Goal: Task Accomplishment & Management: Use online tool/utility

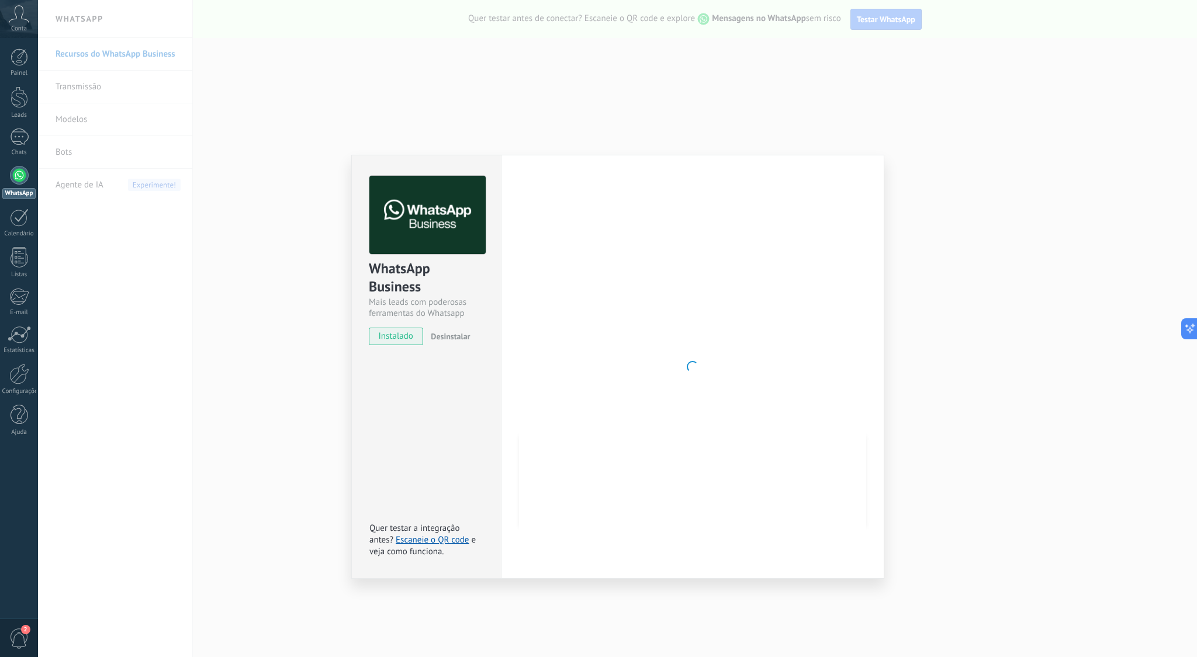
click at [697, 179] on div at bounding box center [692, 367] width 347 height 382
click at [397, 336] on span "instalado" at bounding box center [395, 337] width 53 height 18
click at [451, 333] on span "Desinstalar" at bounding box center [450, 336] width 39 height 11
click at [399, 336] on span "instalado" at bounding box center [395, 337] width 53 height 18
drag, startPoint x: 988, startPoint y: 175, endPoint x: 977, endPoint y: 178, distance: 10.8
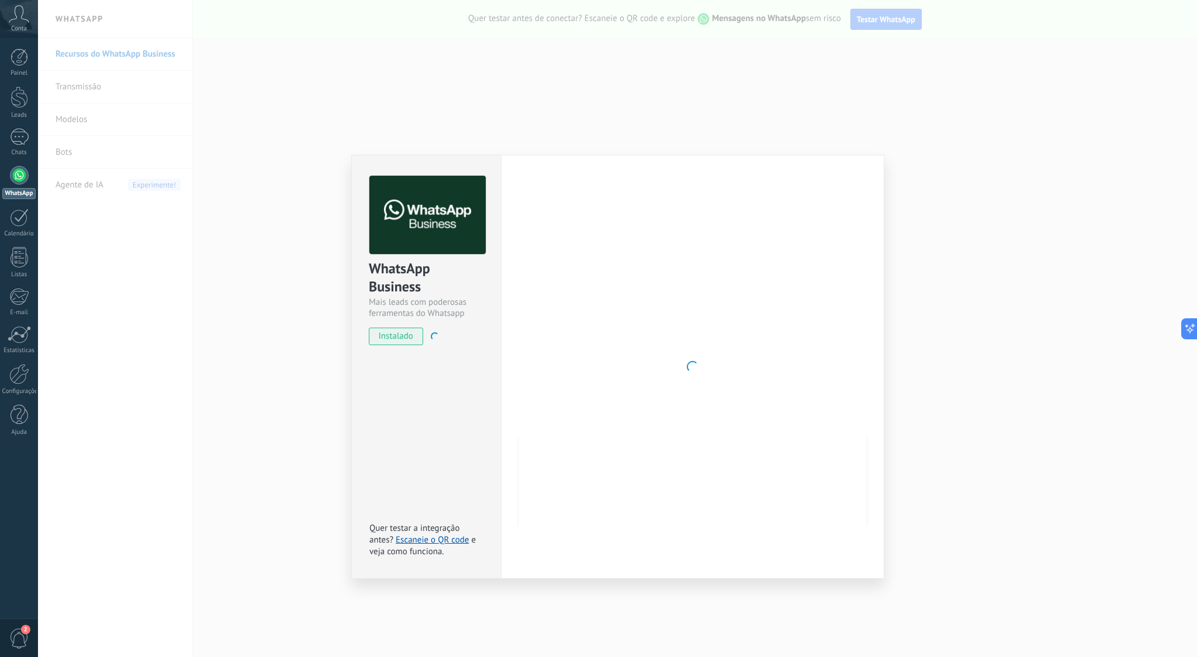
click at [987, 175] on div "WhatsApp Business Mais leads com poderosas ferramentas do Whatsapp instalado De…" at bounding box center [617, 328] width 1159 height 657
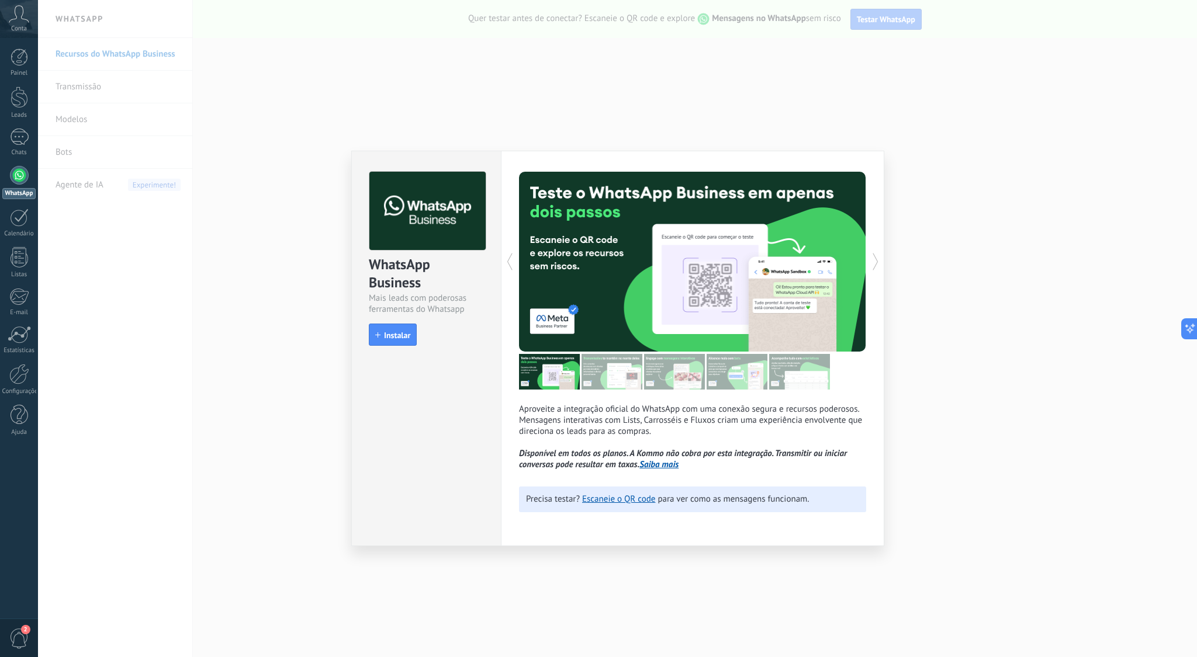
click at [403, 335] on span "Instalar" at bounding box center [397, 335] width 26 height 8
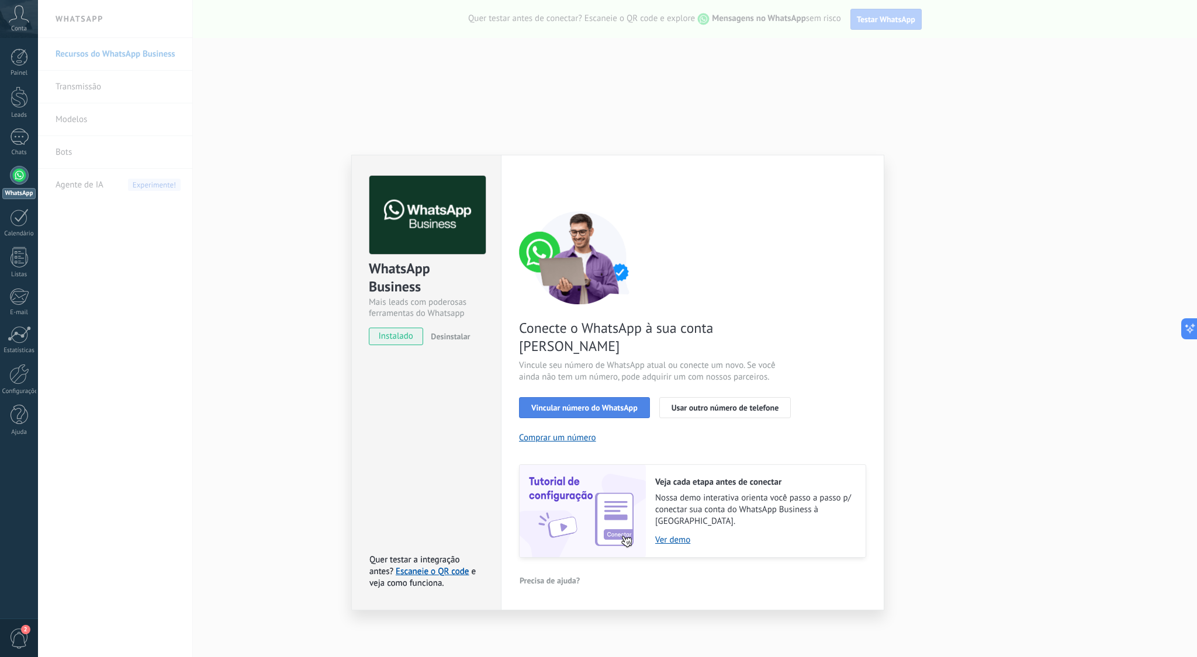
click at [594, 404] on span "Vincular número do WhatsApp" at bounding box center [584, 408] width 106 height 8
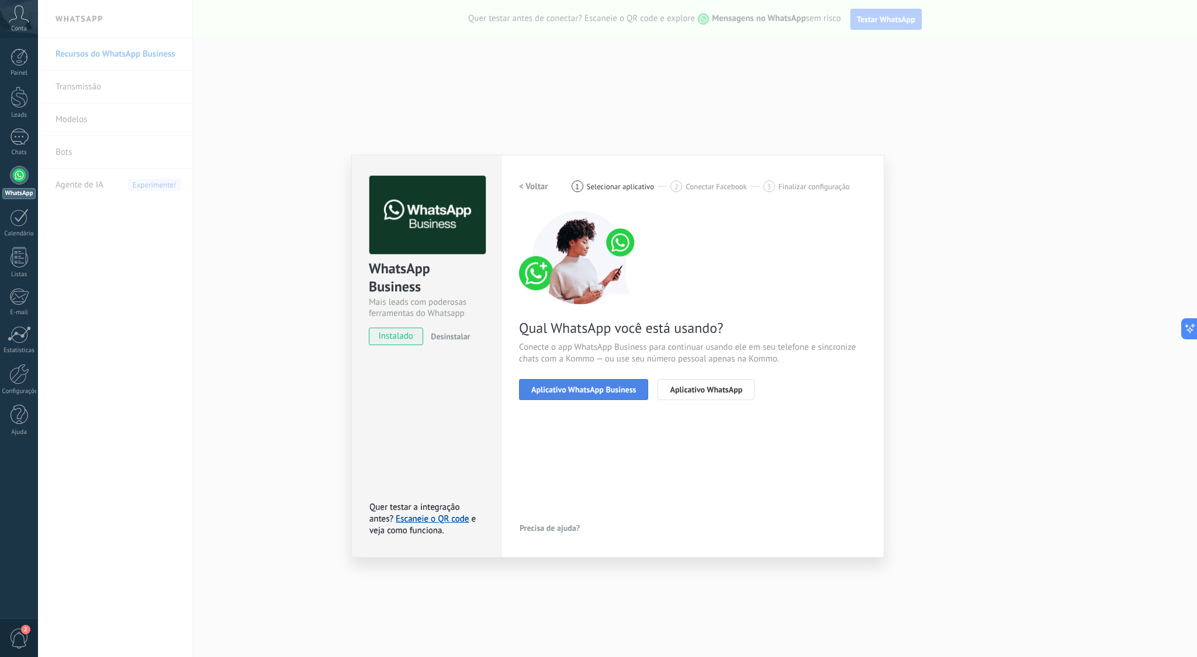
click at [600, 388] on span "Aplicativo WhatsApp Business" at bounding box center [583, 390] width 105 height 8
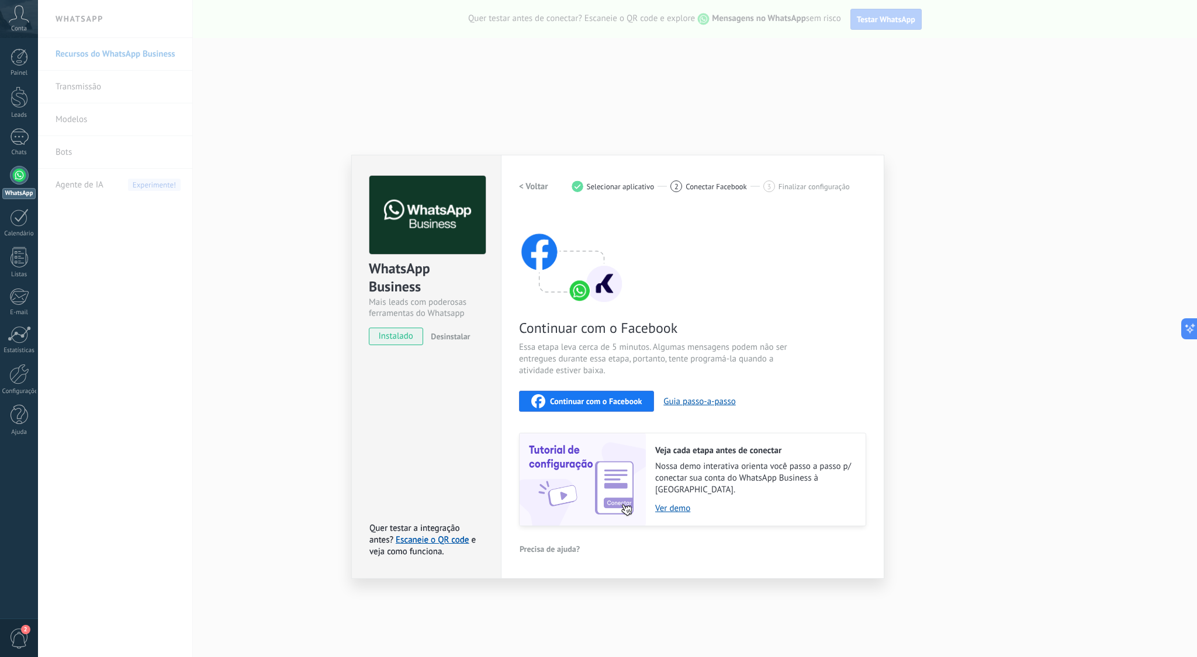
click at [530, 187] on h2 "< Voltar" at bounding box center [533, 186] width 29 height 11
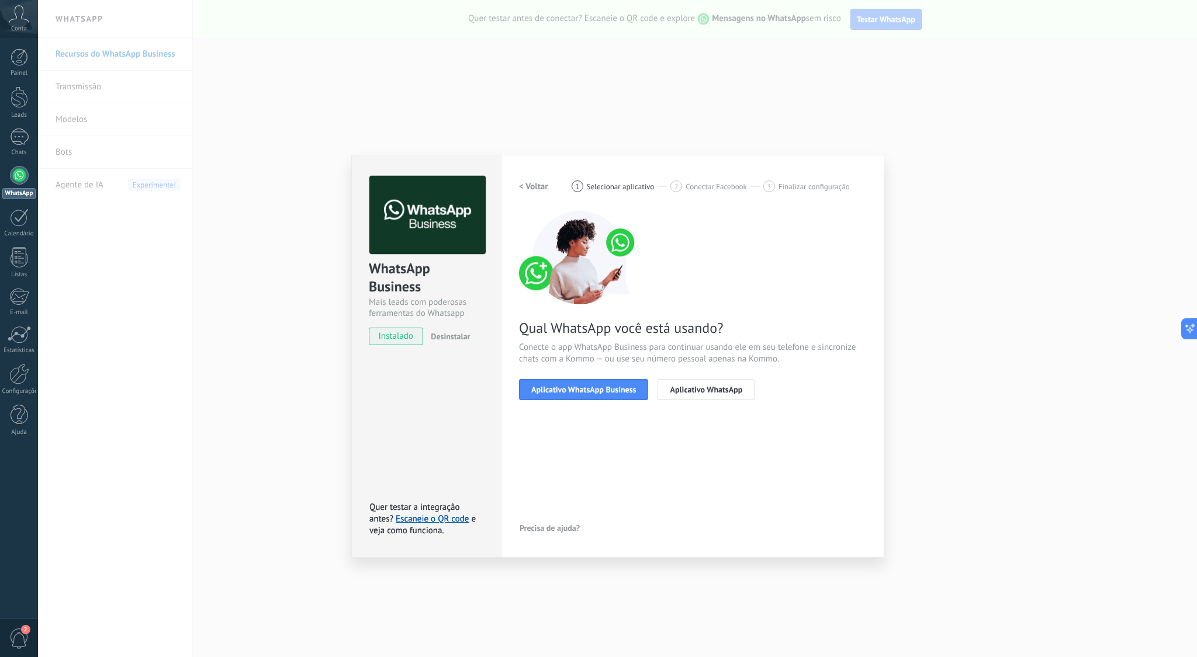
click at [947, 226] on div "WhatsApp Business Mais leads com poderosas ferramentas do Whatsapp instalado De…" at bounding box center [617, 328] width 1159 height 657
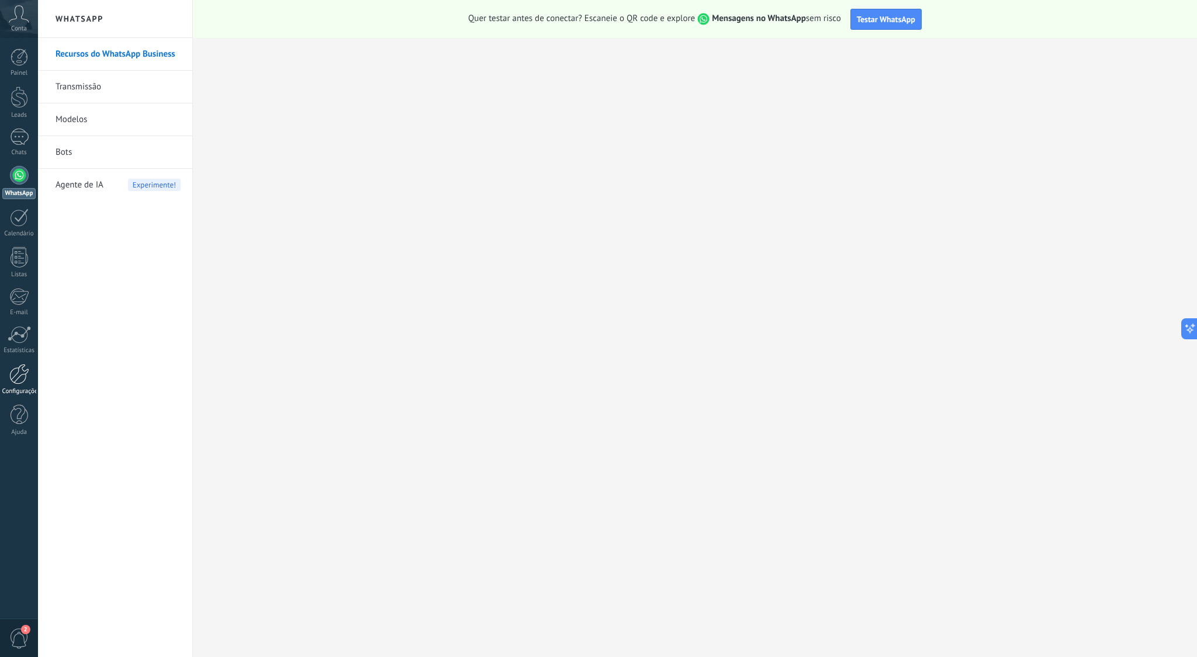
click at [20, 369] on div at bounding box center [19, 374] width 20 height 20
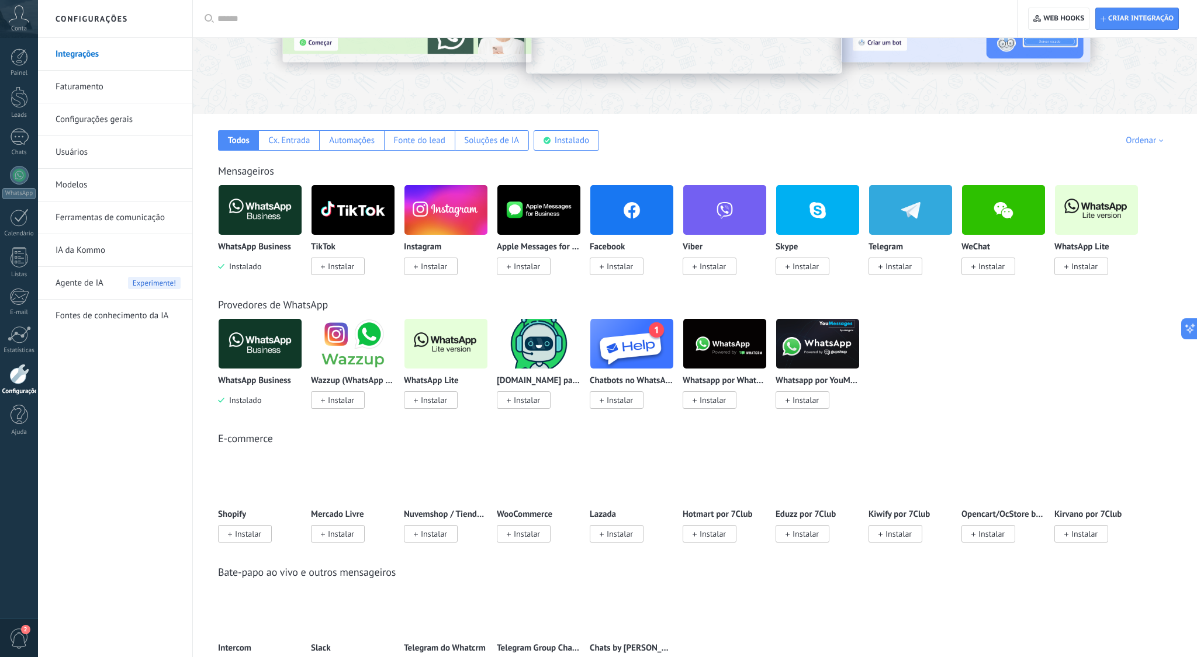
scroll to position [115, 0]
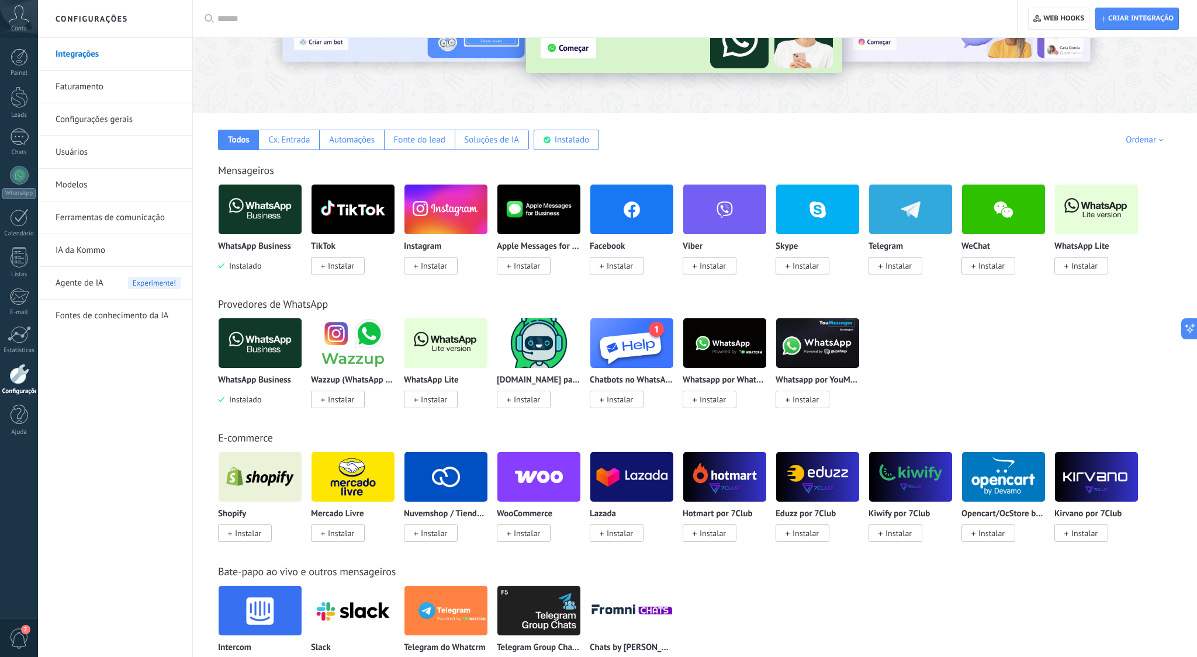
click at [449, 342] on img at bounding box center [445, 343] width 83 height 57
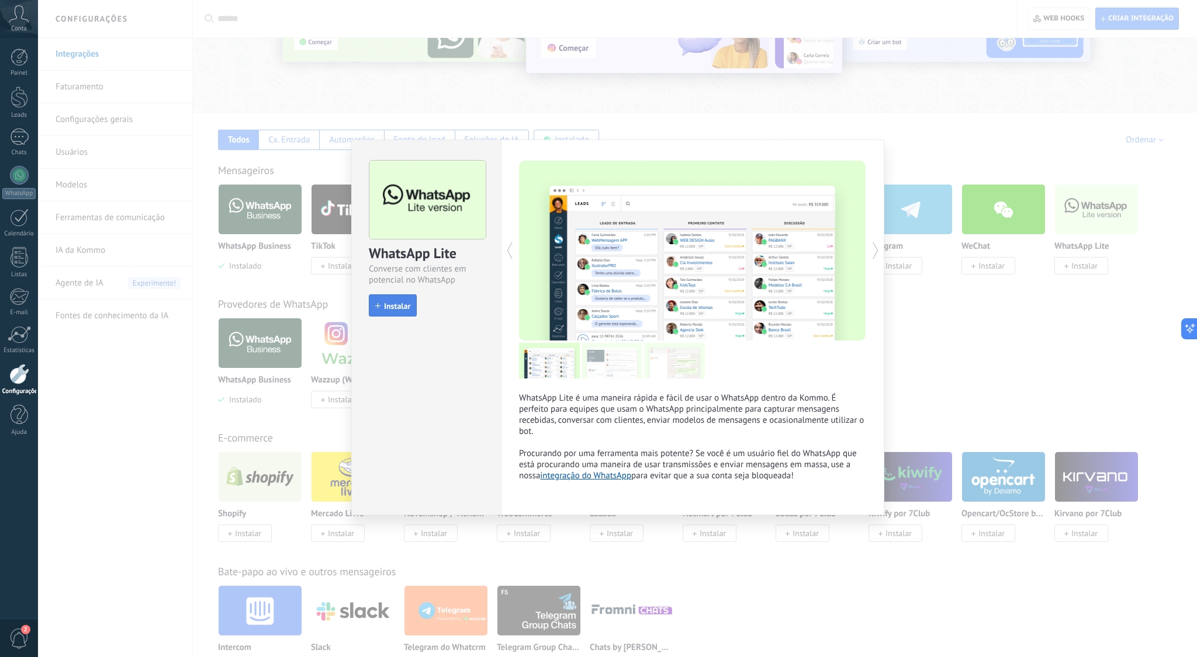
click at [397, 307] on span "Instalar" at bounding box center [397, 306] width 26 height 8
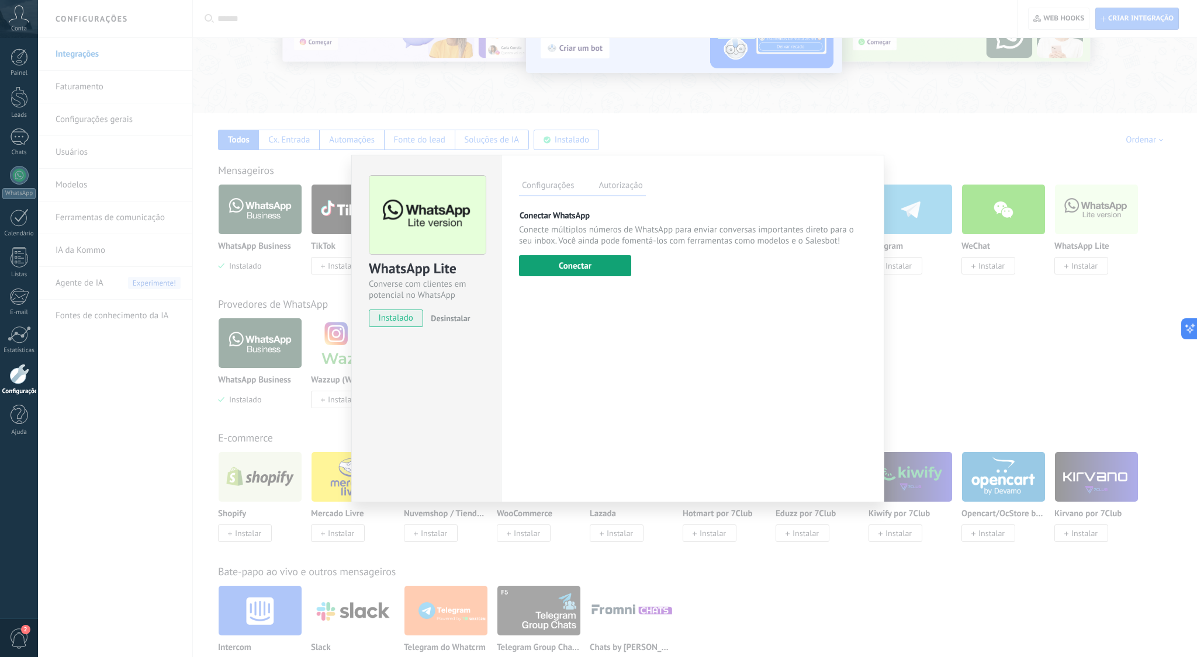
click at [582, 259] on button "Conectar" at bounding box center [575, 265] width 112 height 21
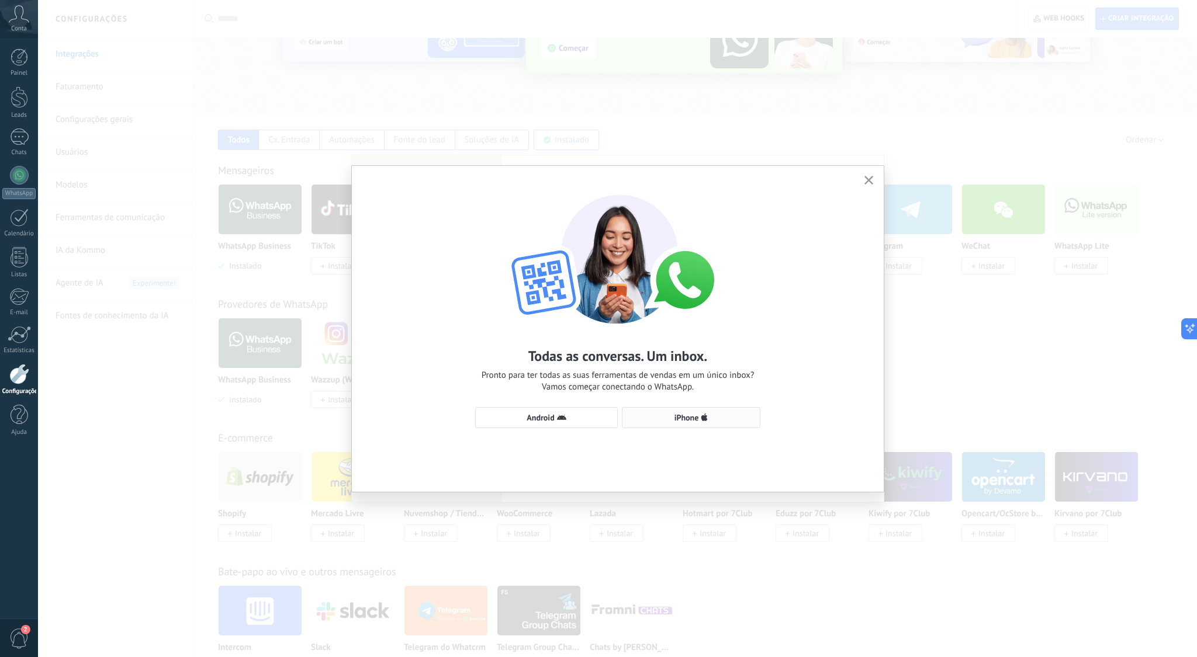
click at [667, 417] on span "iPhone" at bounding box center [691, 417] width 126 height 9
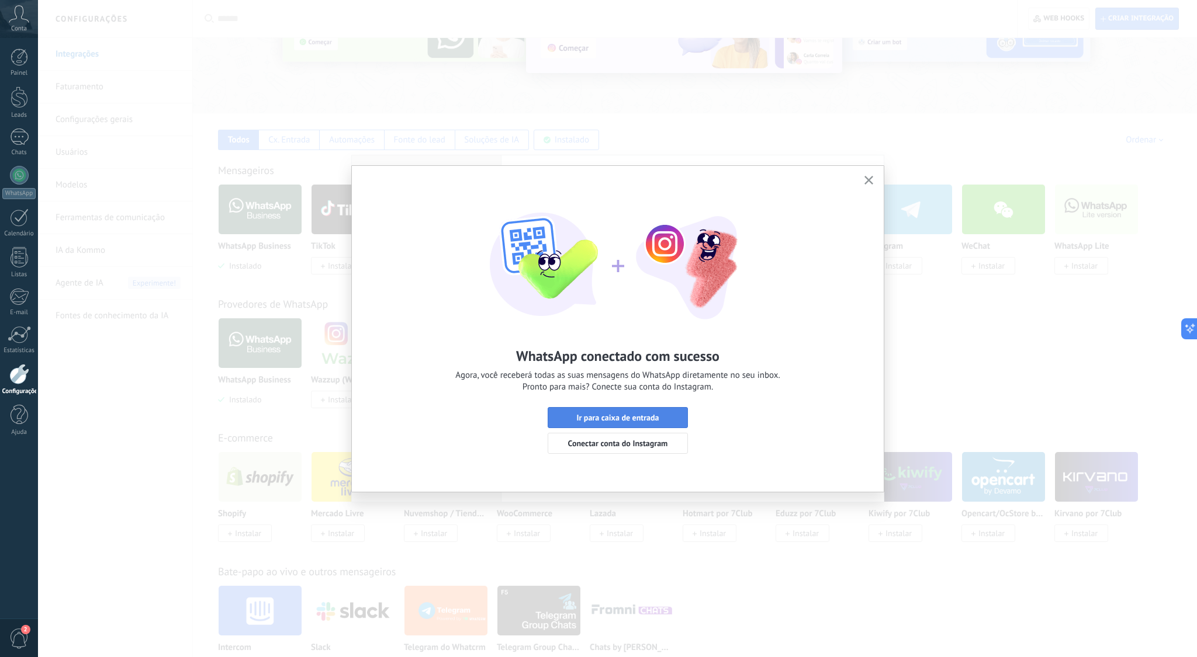
click at [640, 417] on span "Ir para caixa de entrada" at bounding box center [617, 418] width 82 height 8
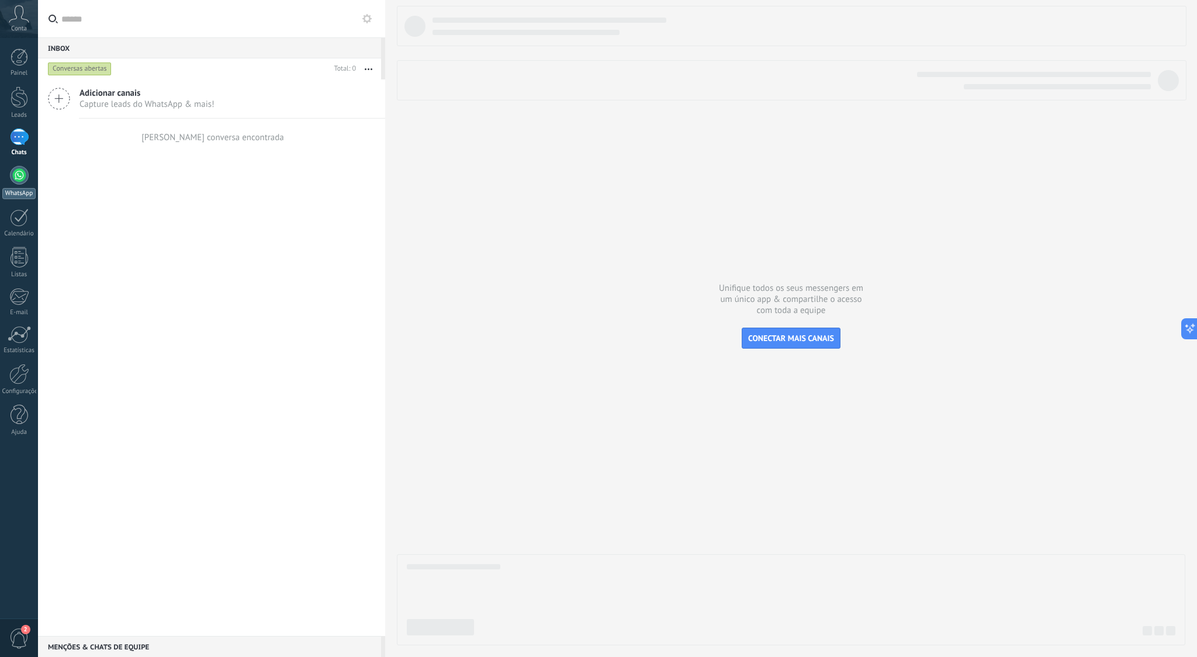
click at [19, 181] on div at bounding box center [19, 175] width 19 height 19
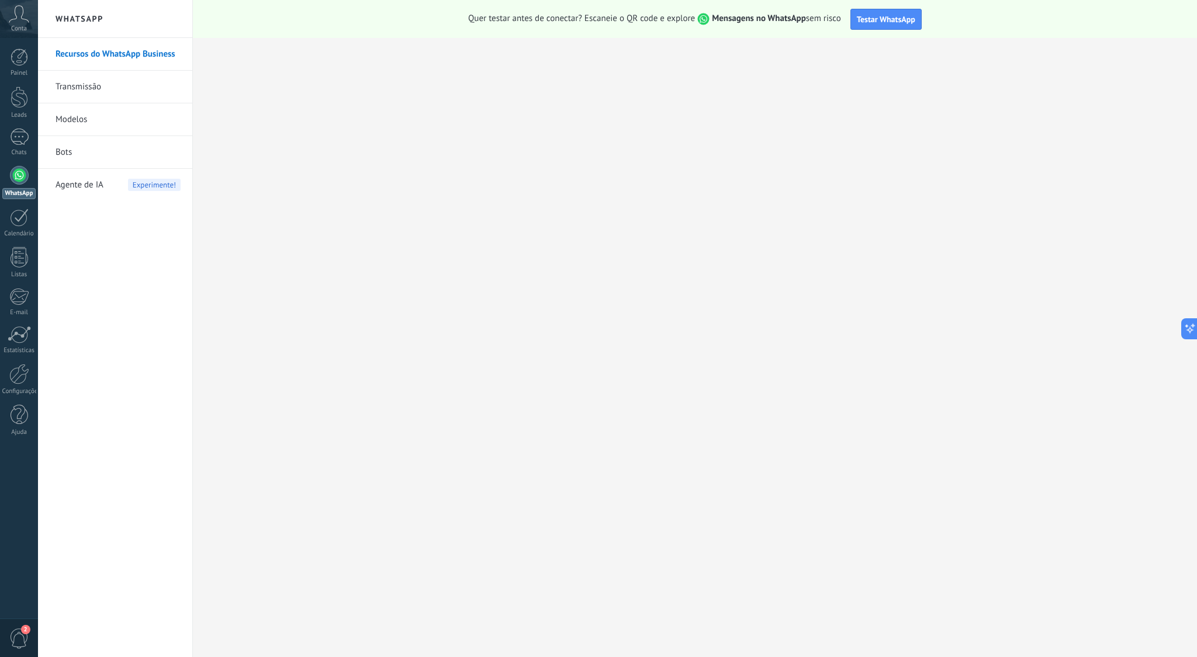
click at [110, 157] on link "Bots" at bounding box center [118, 152] width 125 height 33
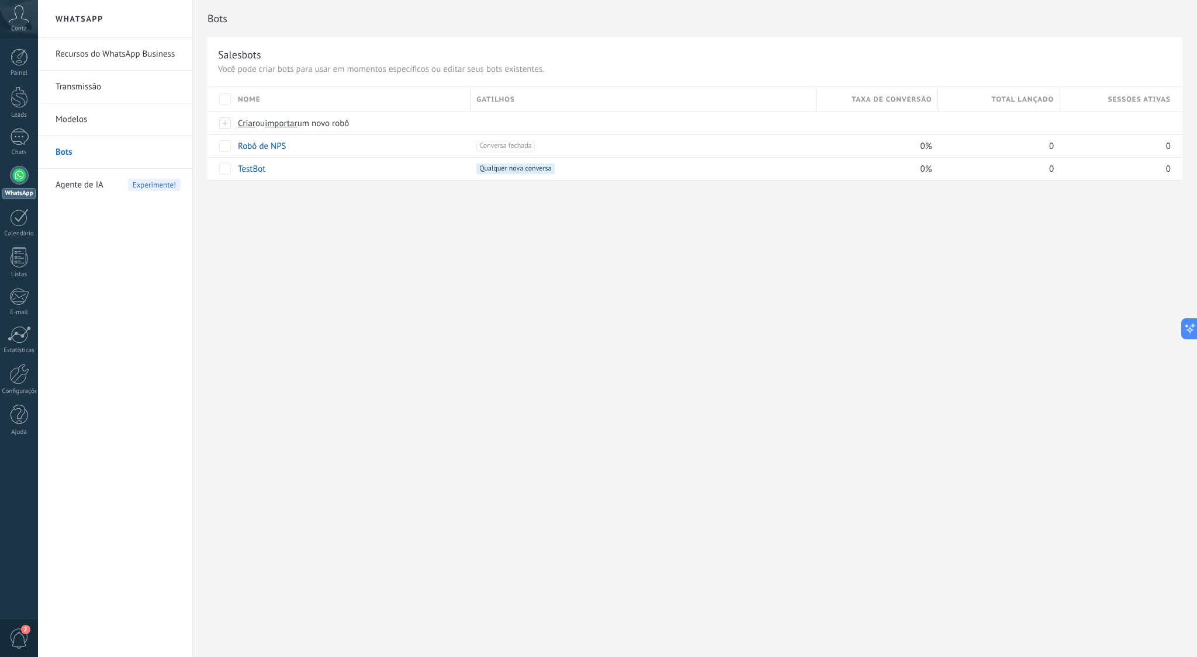
click at [94, 55] on link "Recursos do WhatsApp Business" at bounding box center [118, 54] width 125 height 33
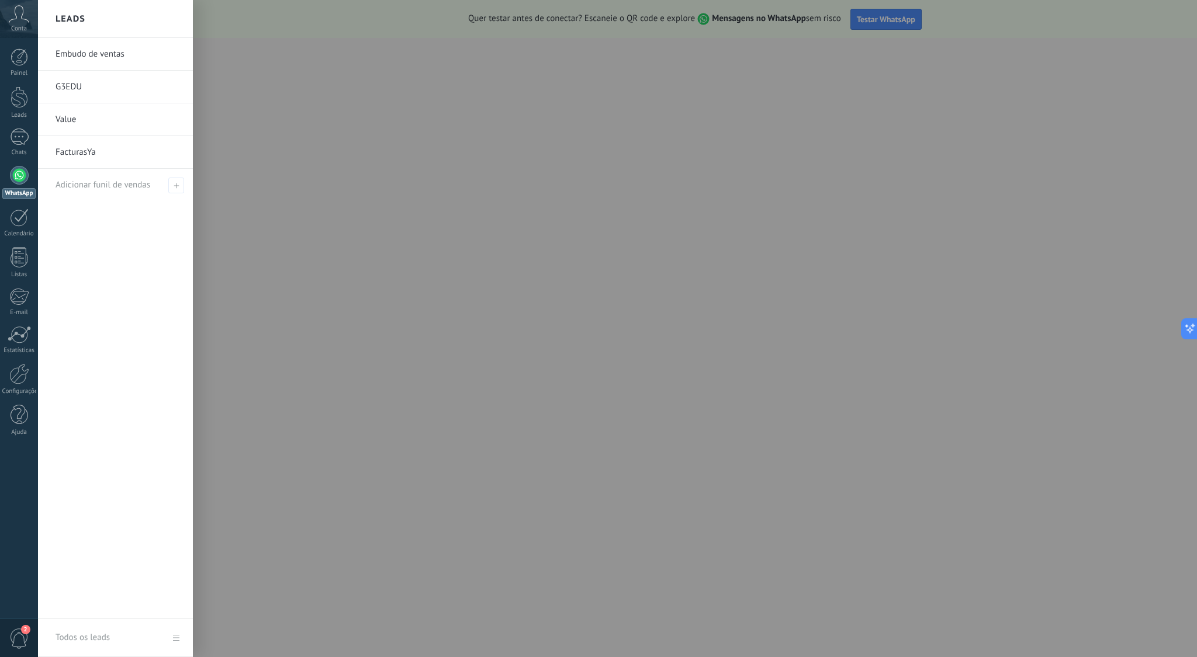
click at [22, 22] on icon at bounding box center [19, 14] width 20 height 18
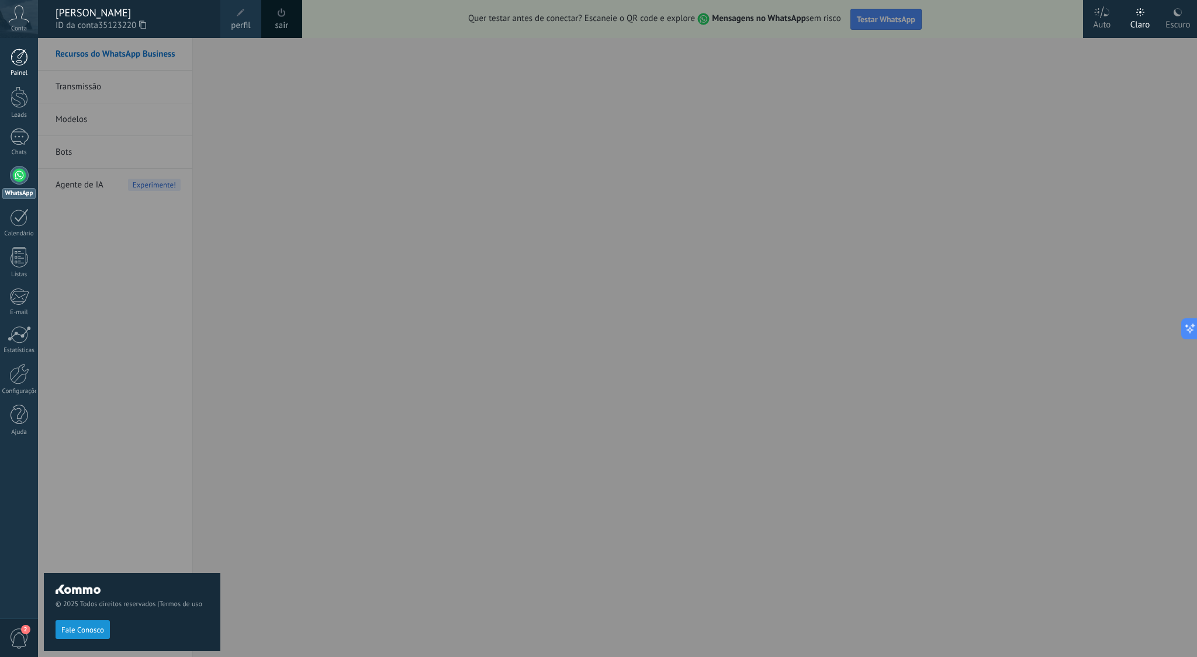
click at [23, 67] on link "Painel" at bounding box center [19, 63] width 38 height 29
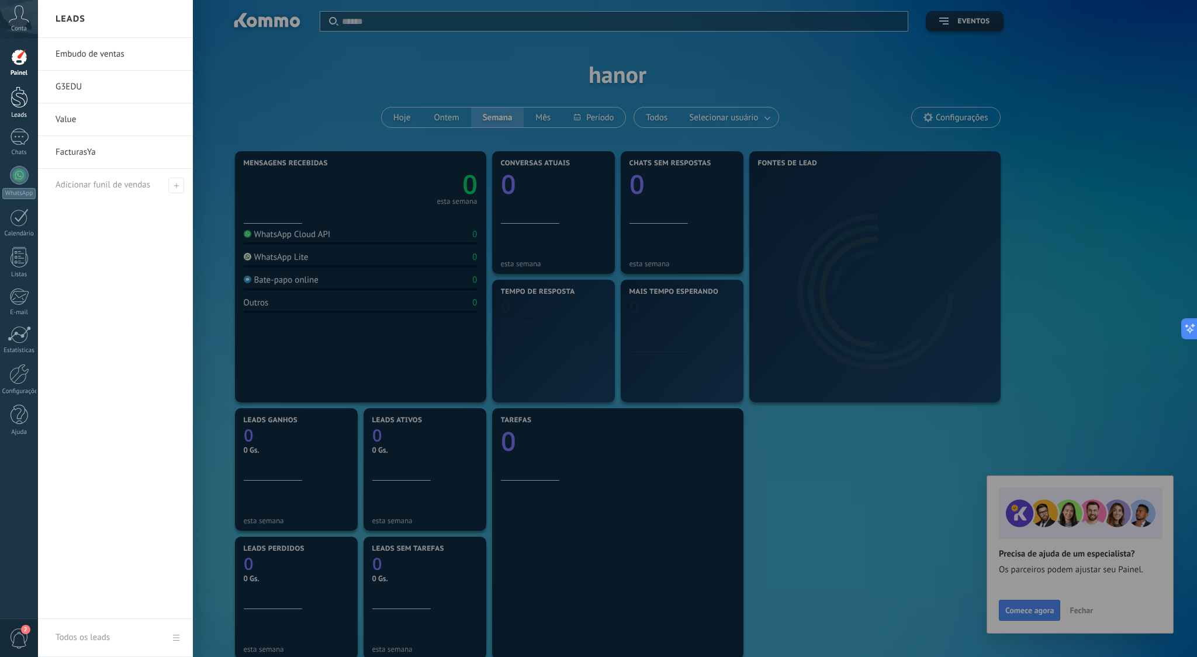
drag, startPoint x: 21, startPoint y: 106, endPoint x: 28, endPoint y: 109, distance: 7.4
click at [20, 106] on div at bounding box center [20, 97] width 18 height 22
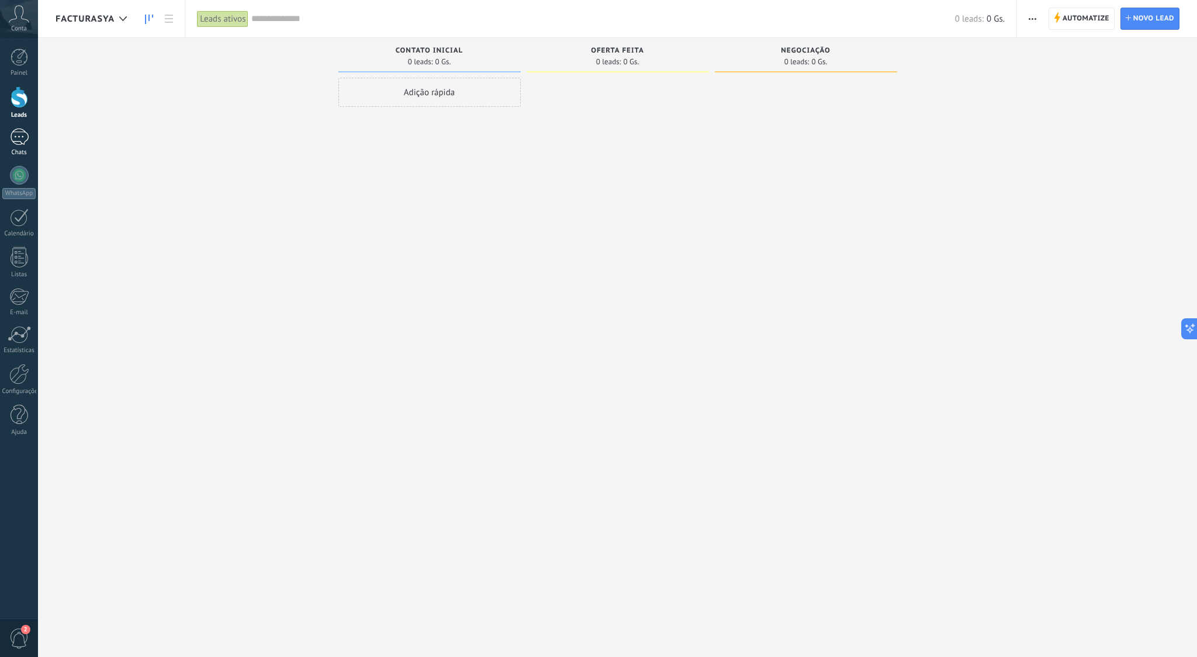
click at [23, 134] on div at bounding box center [19, 137] width 19 height 17
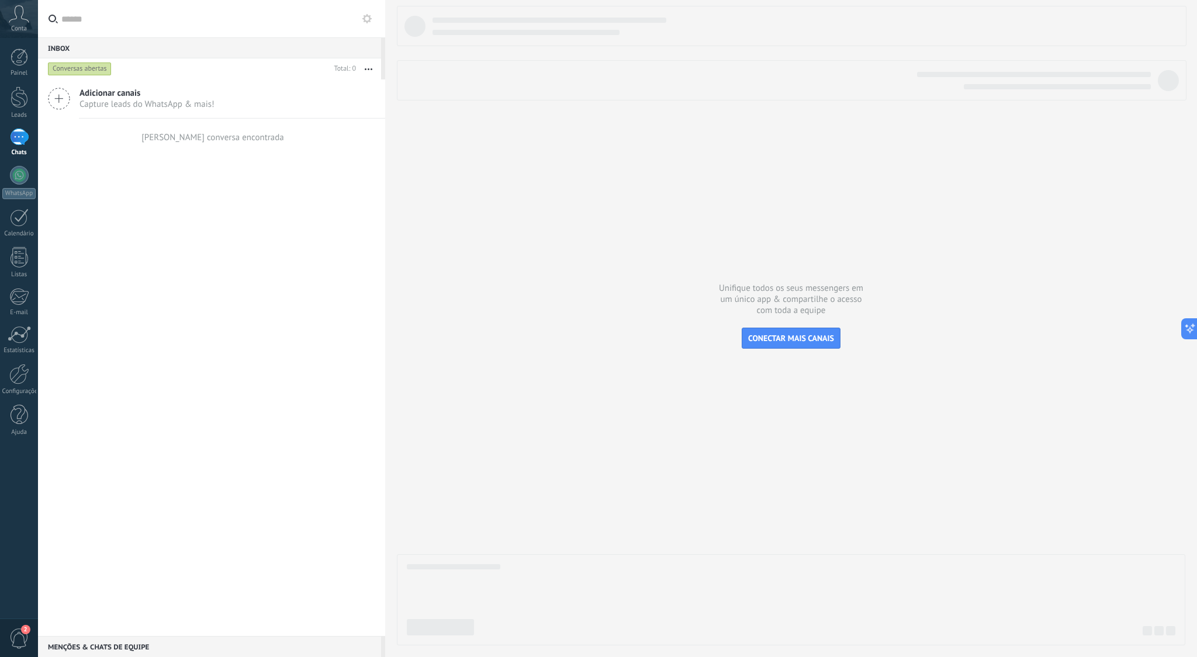
click at [24, 636] on span "2" at bounding box center [19, 639] width 20 height 20
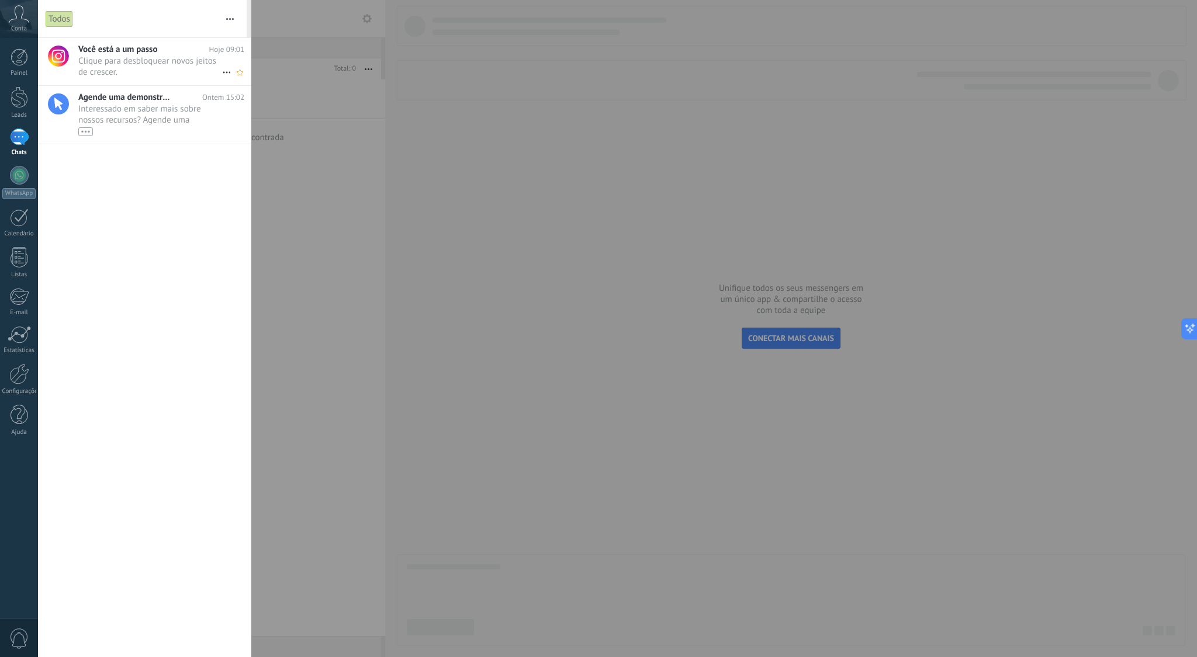
click at [221, 72] on icon at bounding box center [227, 72] width 14 height 14
click at [259, 83] on span "Remover" at bounding box center [255, 78] width 33 height 23
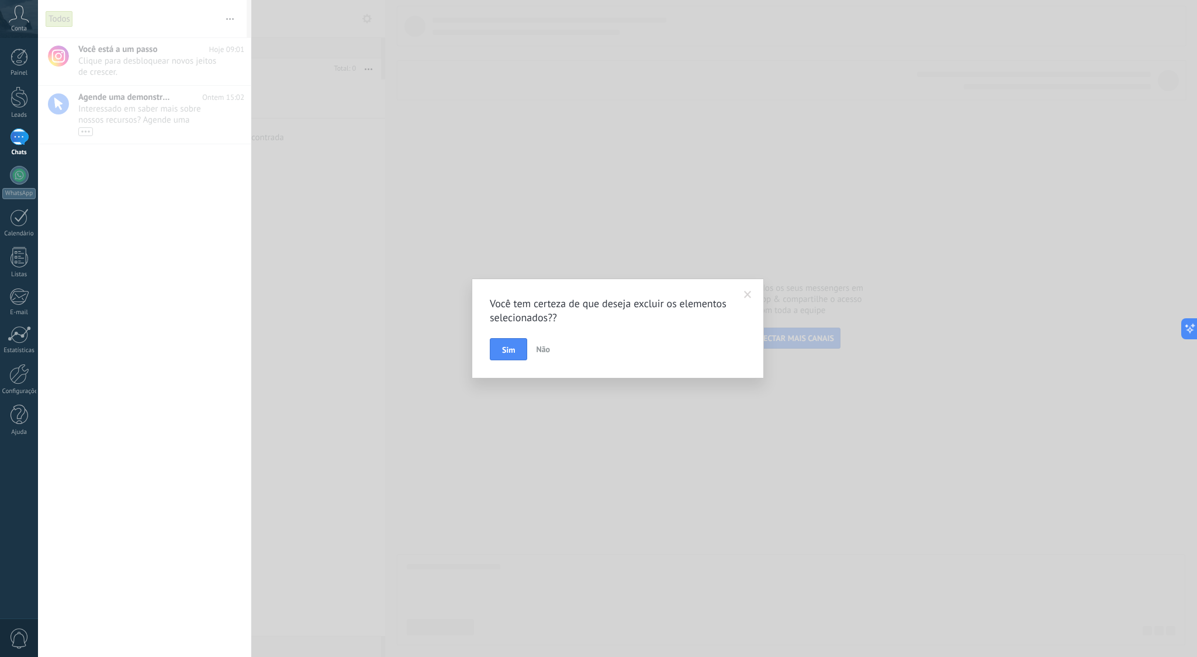
click at [513, 346] on span "Sim" at bounding box center [508, 350] width 13 height 8
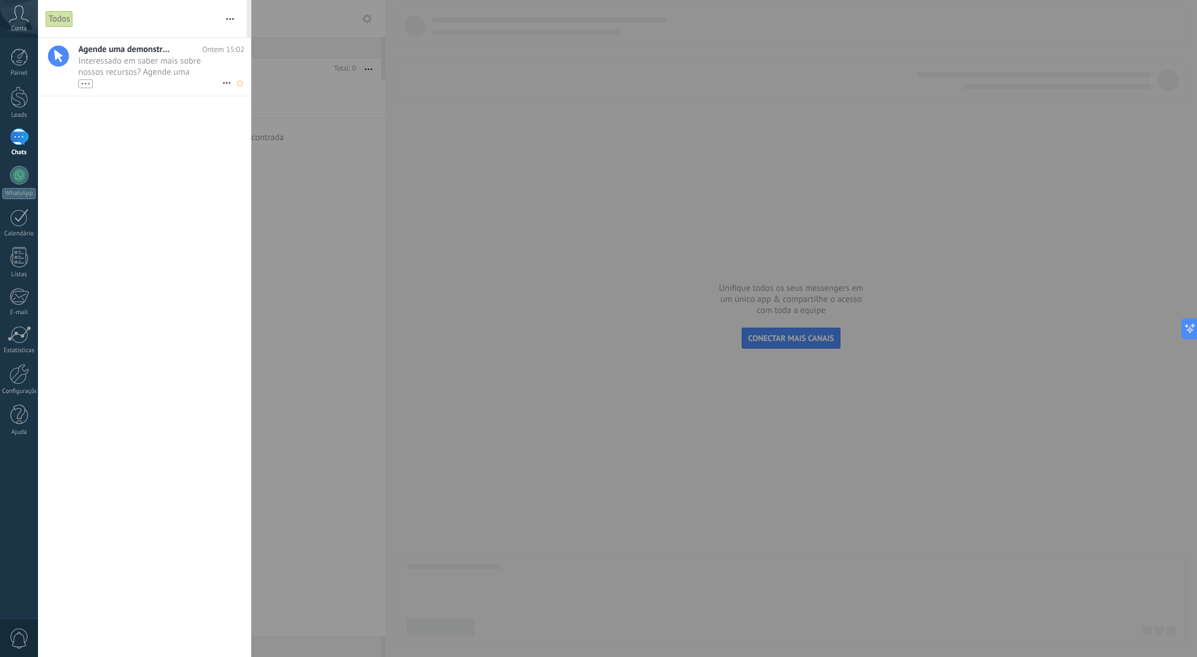
click at [220, 84] on icon at bounding box center [227, 83] width 14 height 14
click at [274, 89] on div "Remover" at bounding box center [266, 89] width 81 height 23
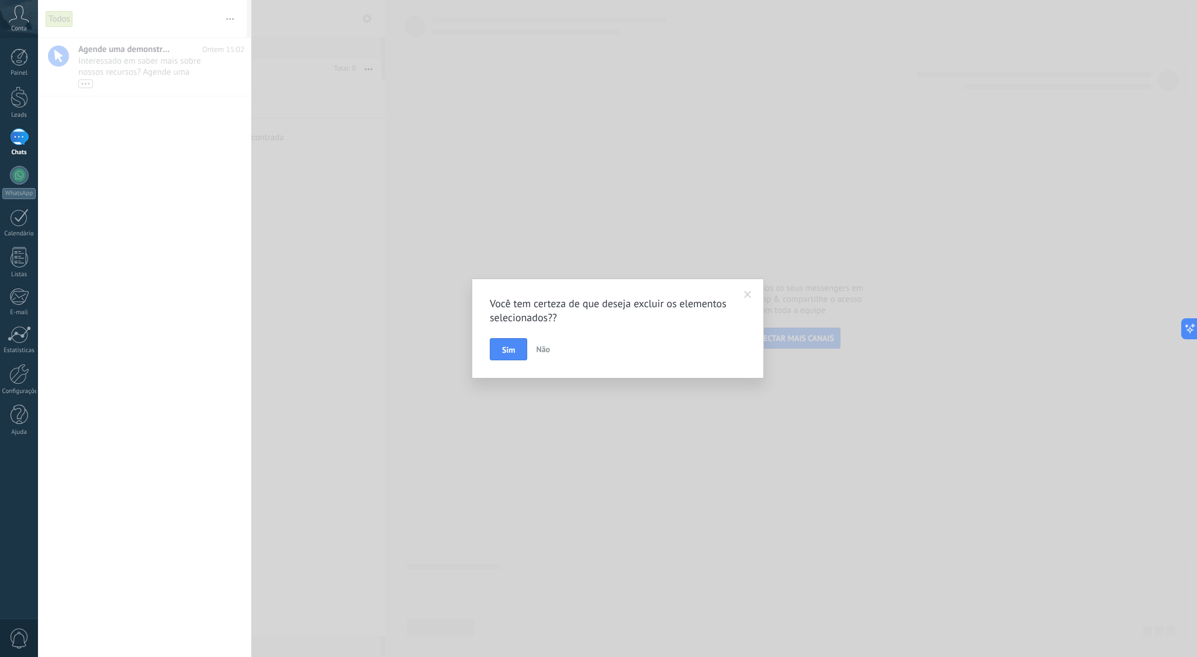
drag, startPoint x: 513, startPoint y: 349, endPoint x: 465, endPoint y: 335, distance: 49.9
click at [513, 349] on span "Sim" at bounding box center [508, 350] width 13 height 8
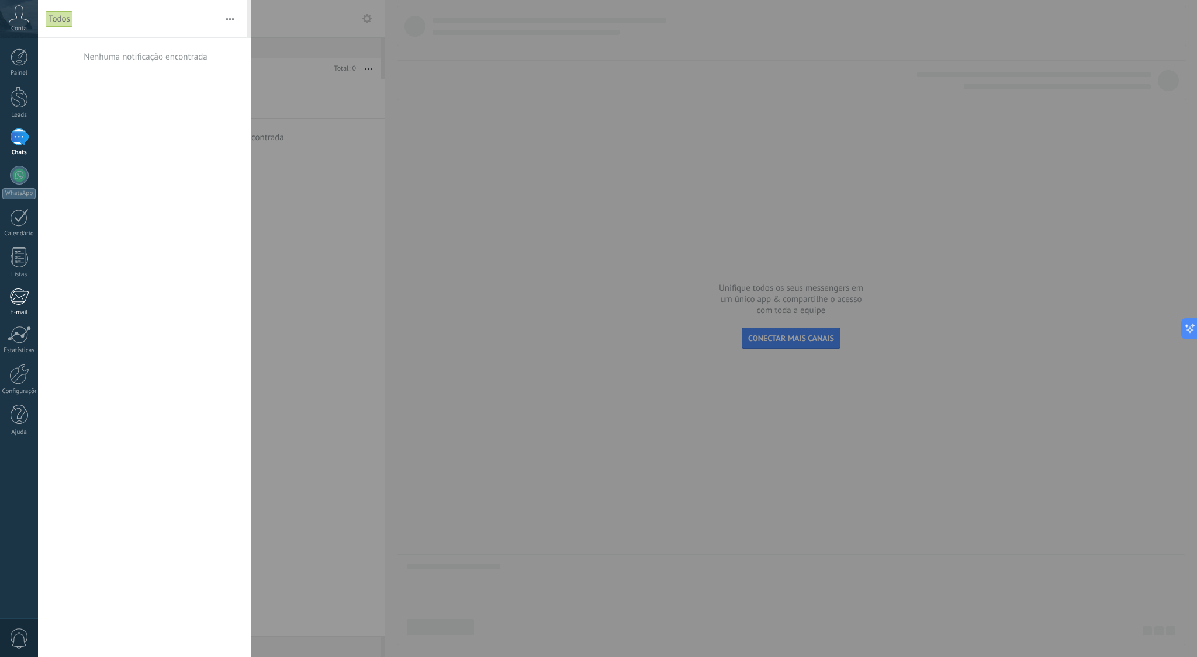
click at [20, 293] on div at bounding box center [18, 297] width 19 height 18
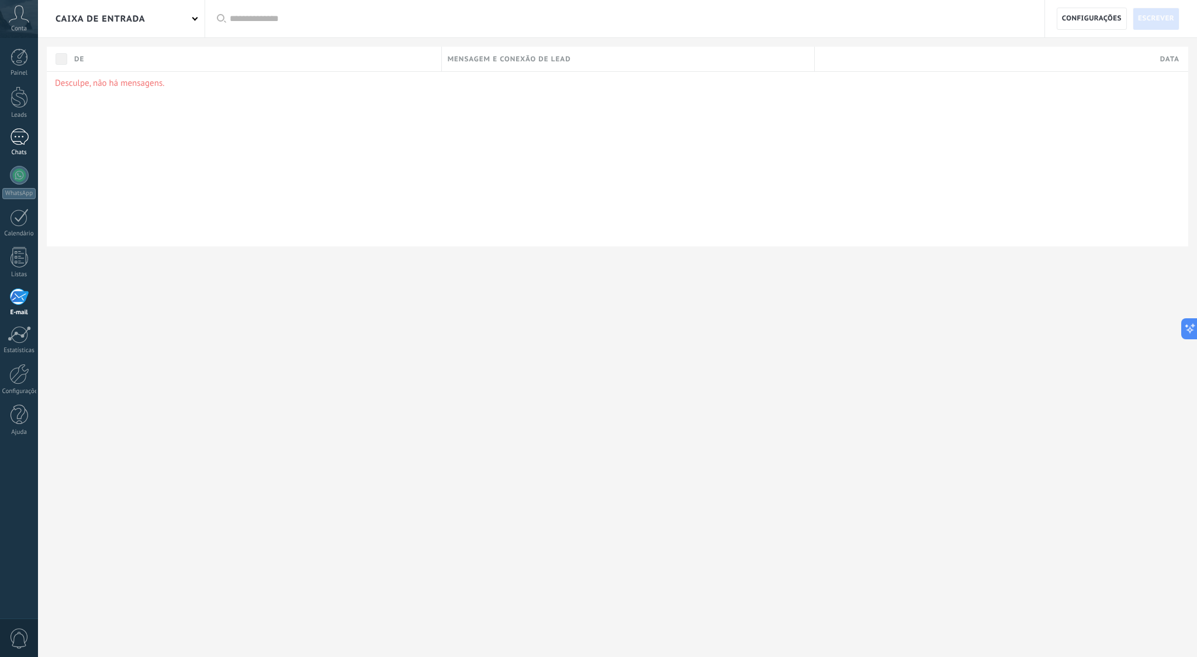
click at [25, 136] on div at bounding box center [19, 137] width 19 height 17
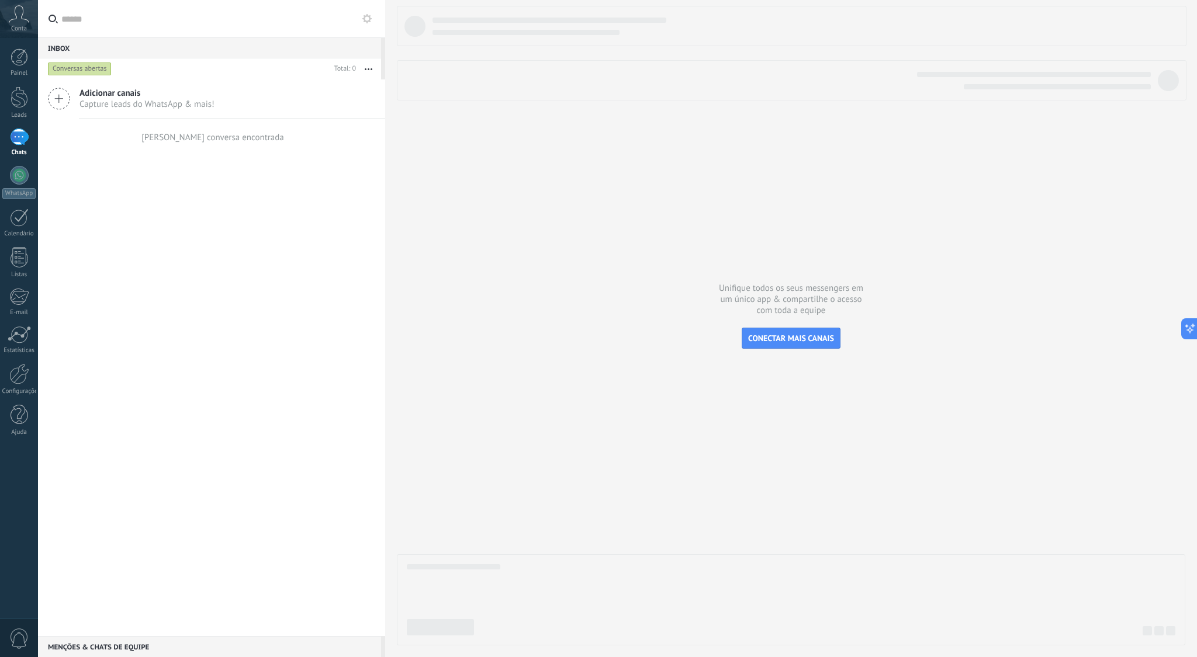
click at [116, 101] on span "Capture leads do WhatsApp & mais!" at bounding box center [146, 104] width 135 height 11
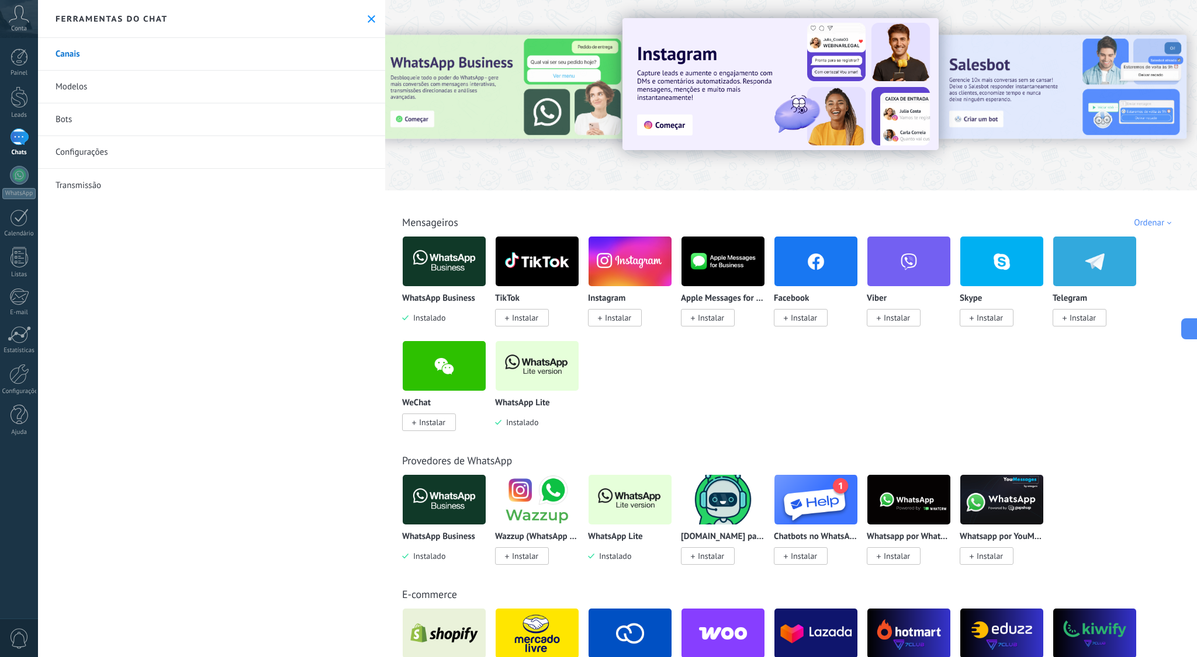
click at [94, 153] on link "Configurações" at bounding box center [211, 152] width 347 height 33
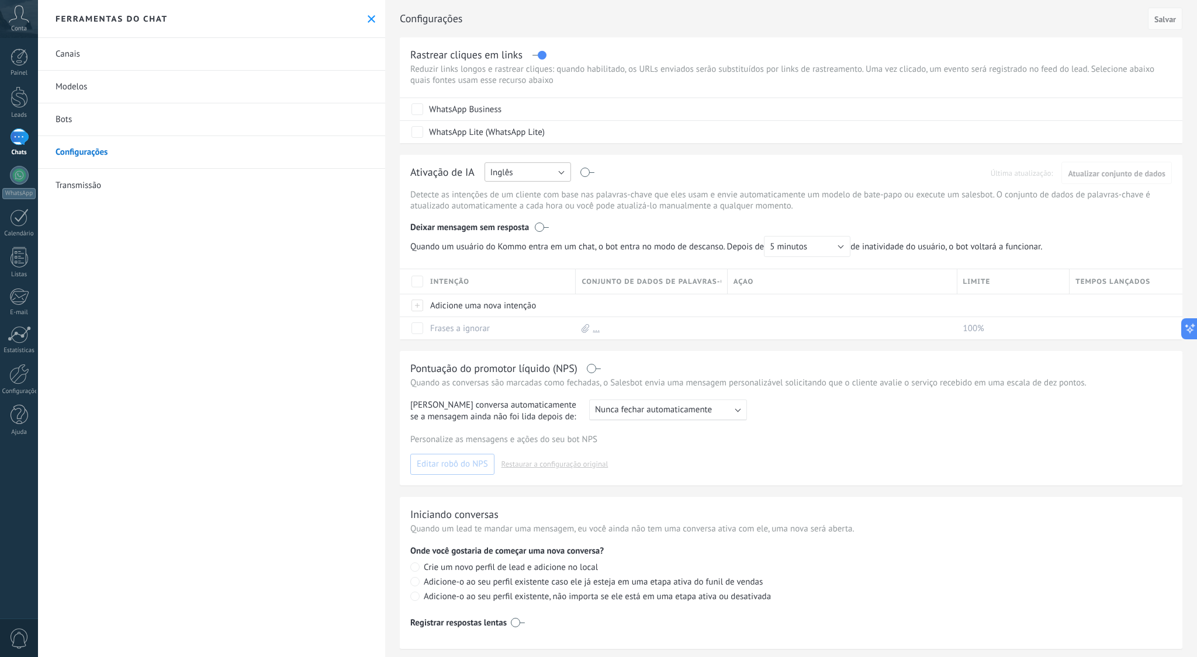
click at [553, 174] on button "Inglês" at bounding box center [527, 171] width 86 height 19
click at [679, 181] on div "Ativação de IA Russo Inglês Espanhol Português Indonésia Turco Inglês Última at…" at bounding box center [791, 174] width 762 height 18
click at [22, 143] on div at bounding box center [19, 137] width 19 height 17
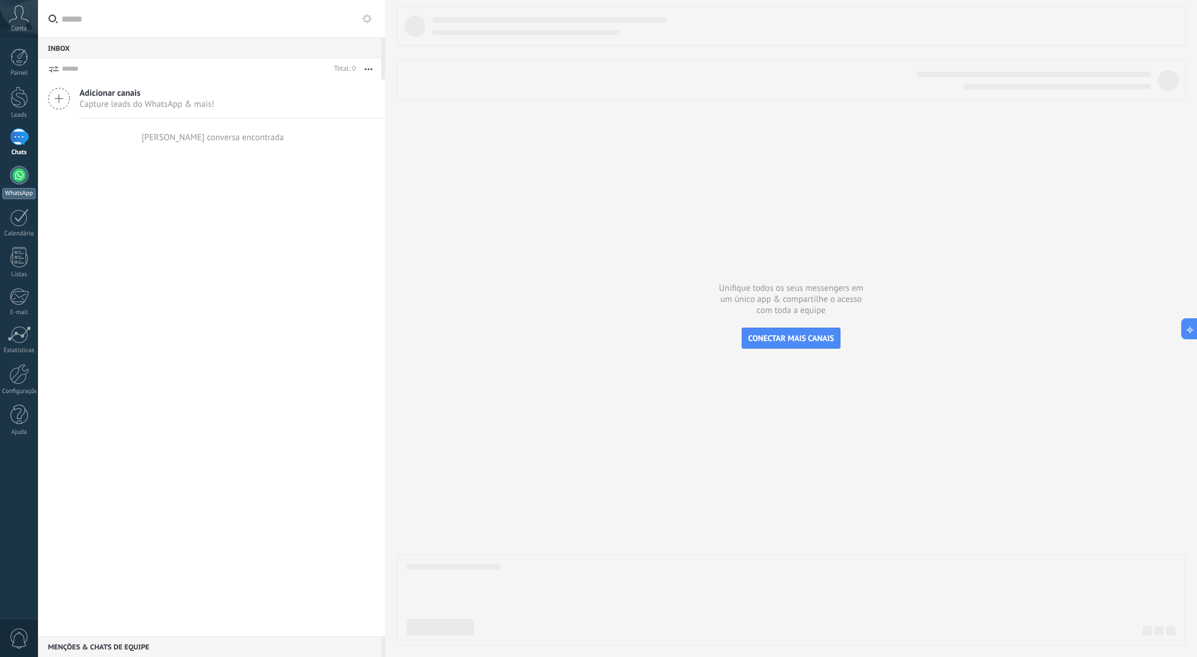
click at [18, 174] on div at bounding box center [19, 175] width 19 height 19
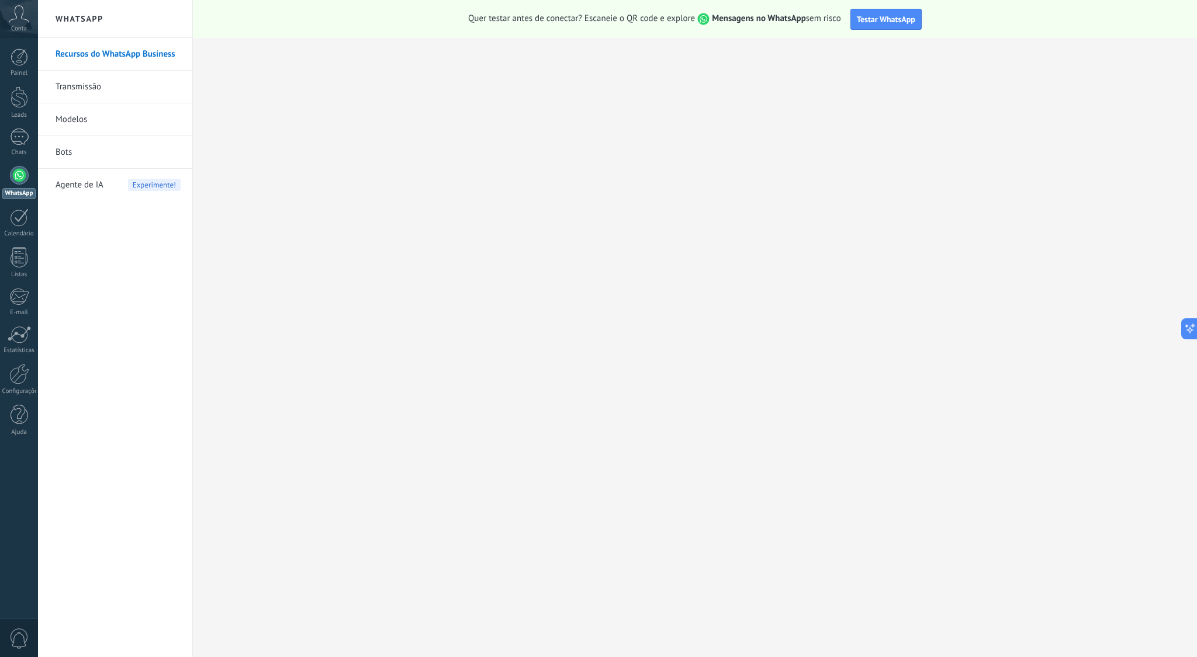
click at [90, 85] on link "Transmissão" at bounding box center [118, 87] width 125 height 33
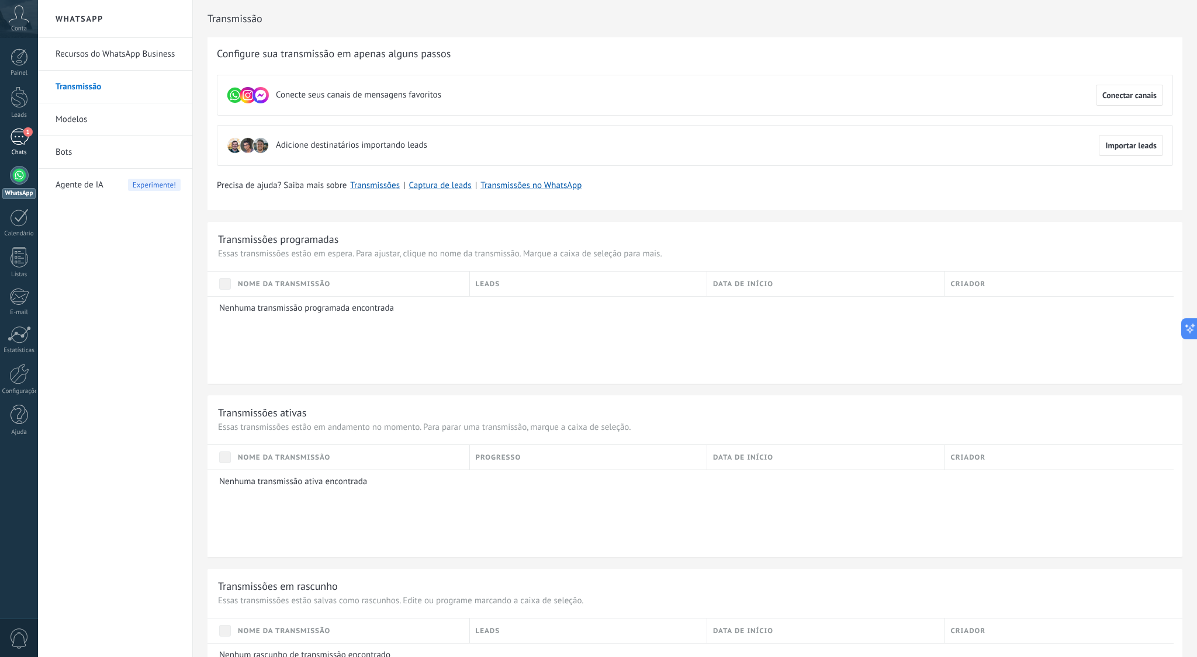
click at [20, 139] on div "1" at bounding box center [19, 137] width 19 height 17
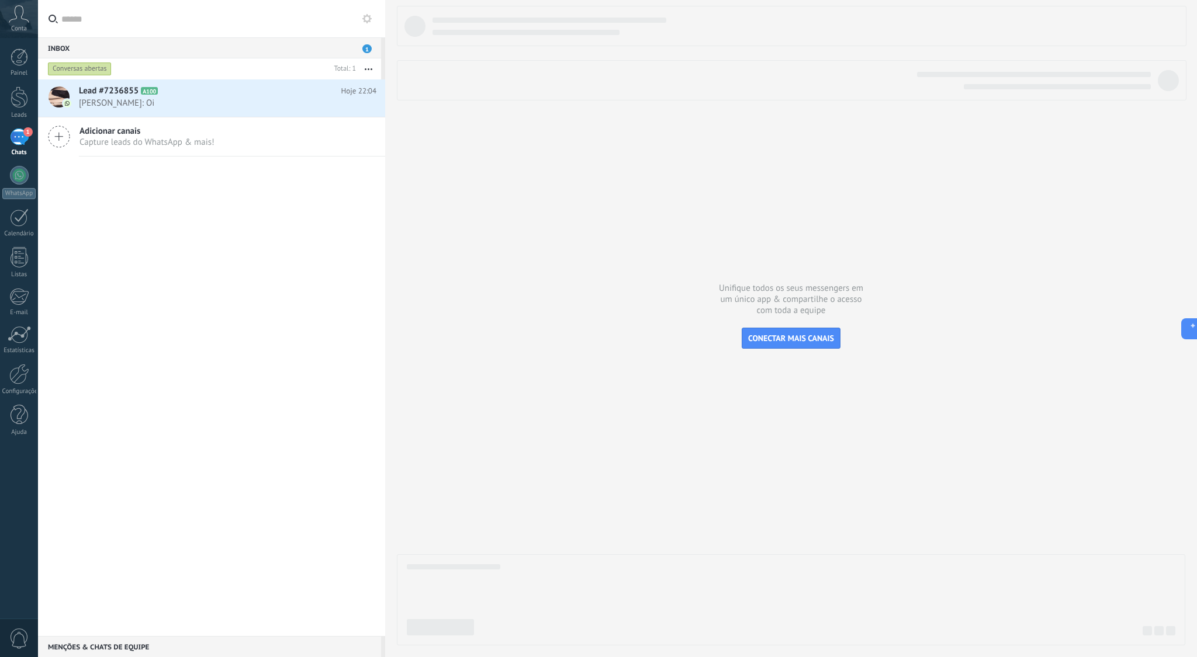
click at [19, 133] on div "1" at bounding box center [19, 137] width 19 height 17
click at [20, 180] on div at bounding box center [19, 175] width 19 height 19
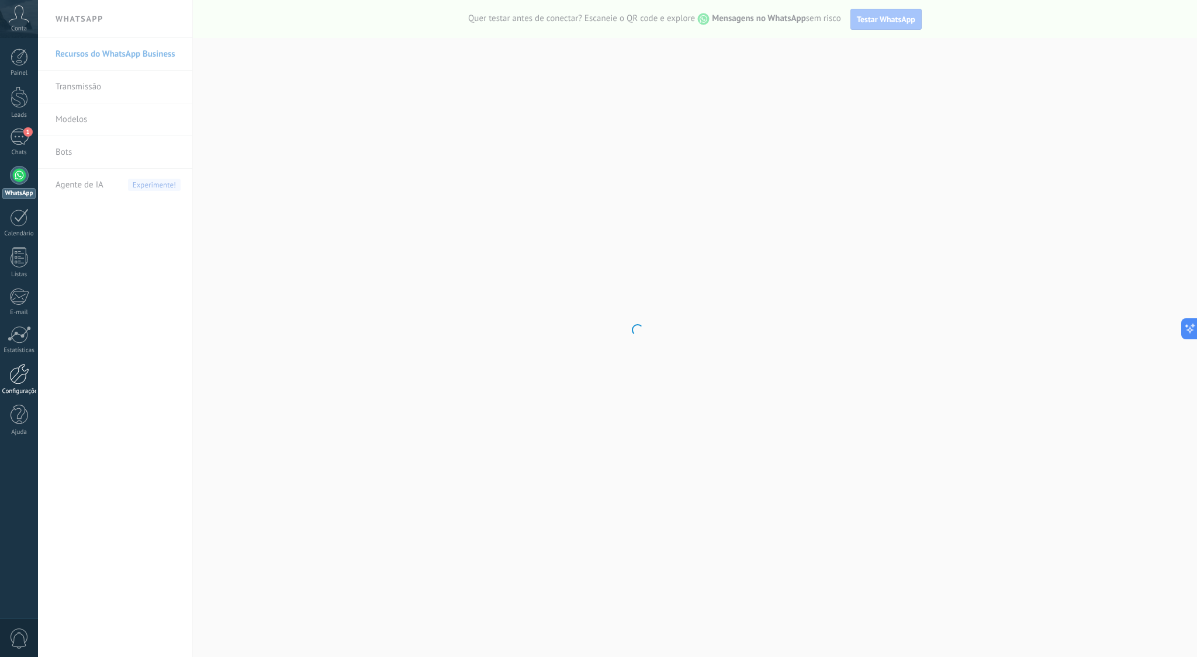
click at [27, 369] on div at bounding box center [19, 374] width 20 height 20
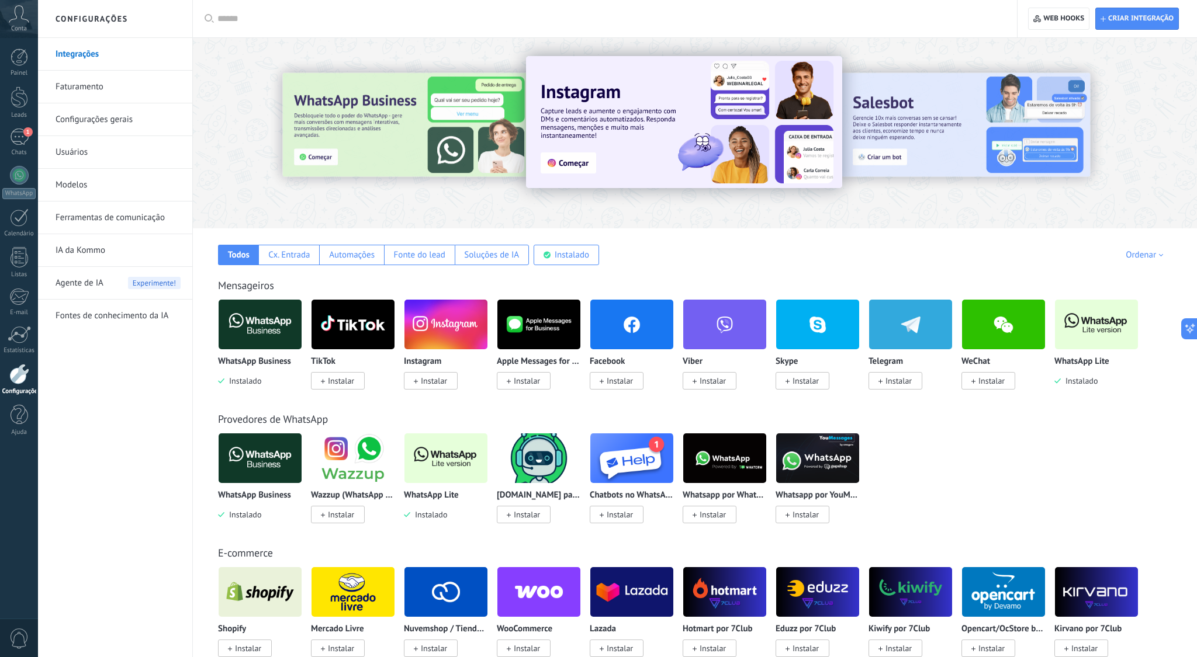
click at [77, 155] on link "Usuários" at bounding box center [118, 152] width 125 height 33
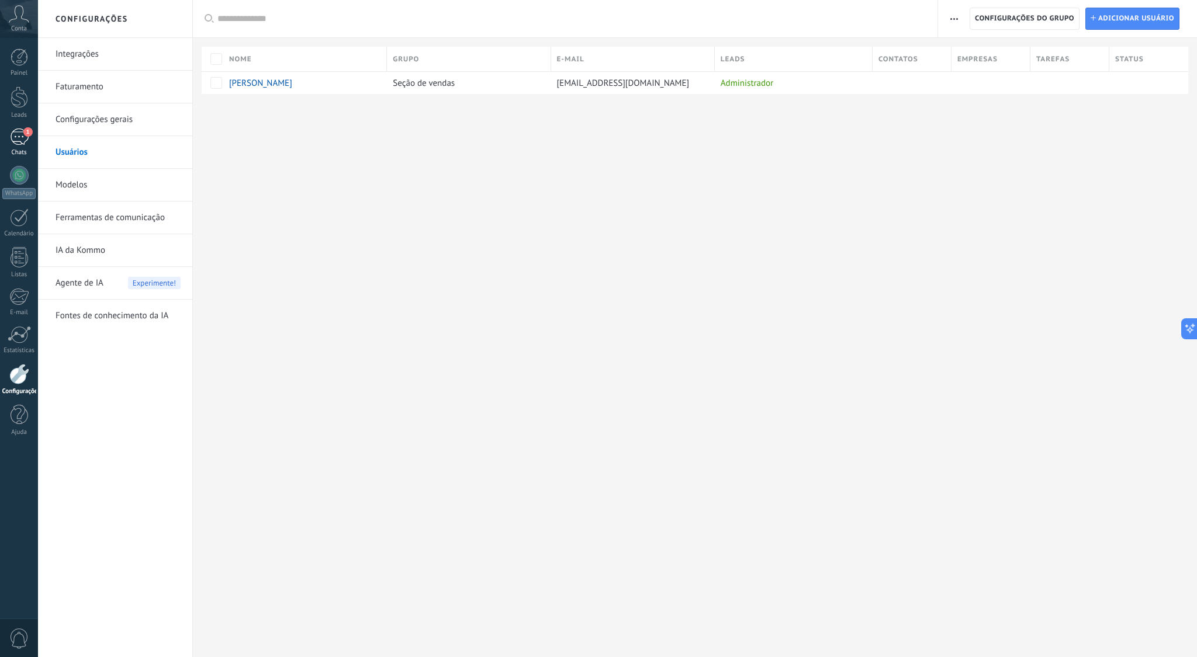
click at [23, 135] on div "1" at bounding box center [19, 137] width 19 height 17
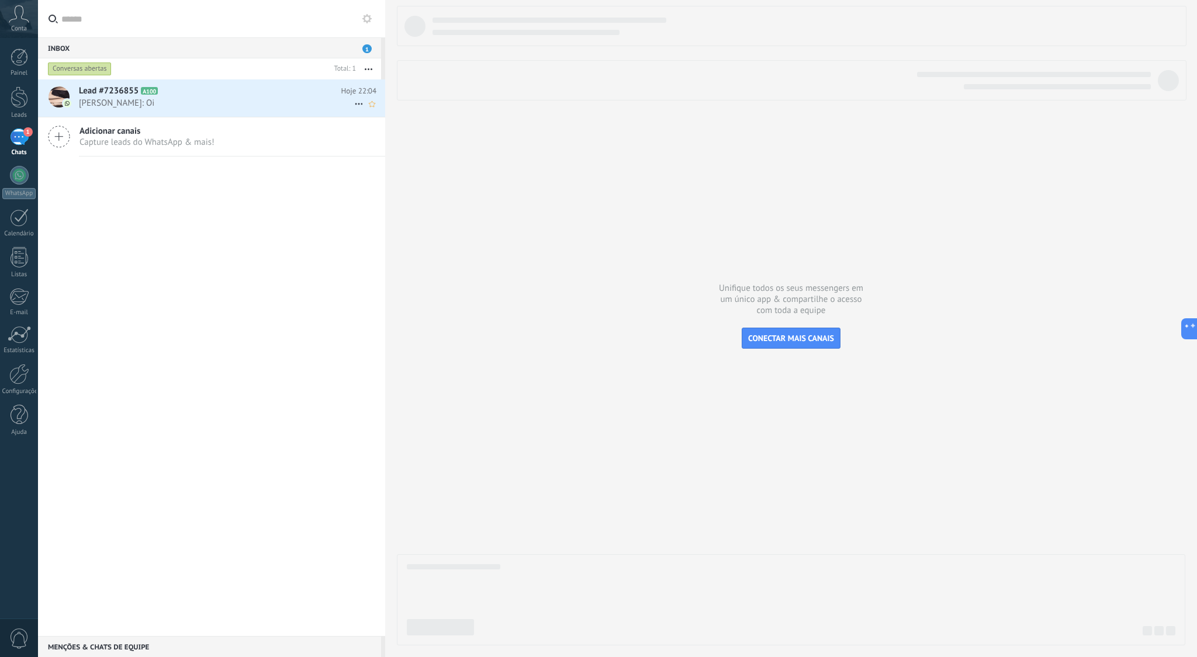
click at [357, 105] on icon at bounding box center [359, 104] width 14 height 14
click at [279, 196] on div at bounding box center [598, 328] width 1197 height 657
click at [367, 22] on use at bounding box center [366, 18] width 9 height 9
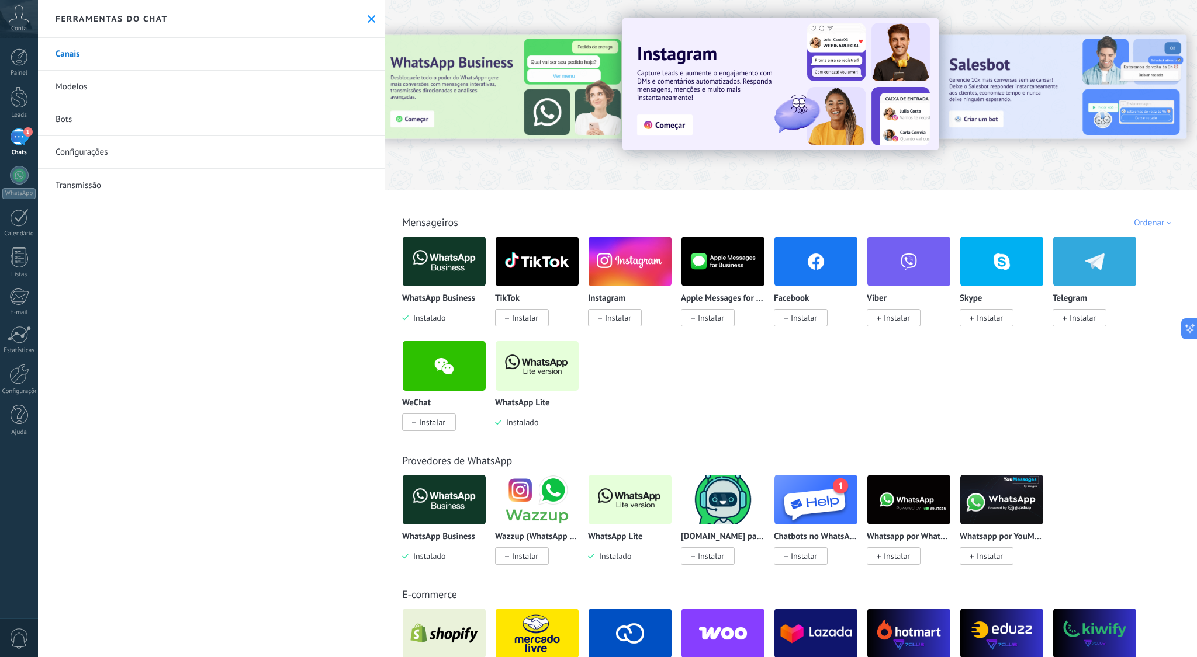
drag, startPoint x: 216, startPoint y: 51, endPoint x: 222, endPoint y: 52, distance: 5.9
click at [216, 51] on link "Canais" at bounding box center [211, 54] width 347 height 33
click at [539, 365] on img at bounding box center [537, 366] width 83 height 57
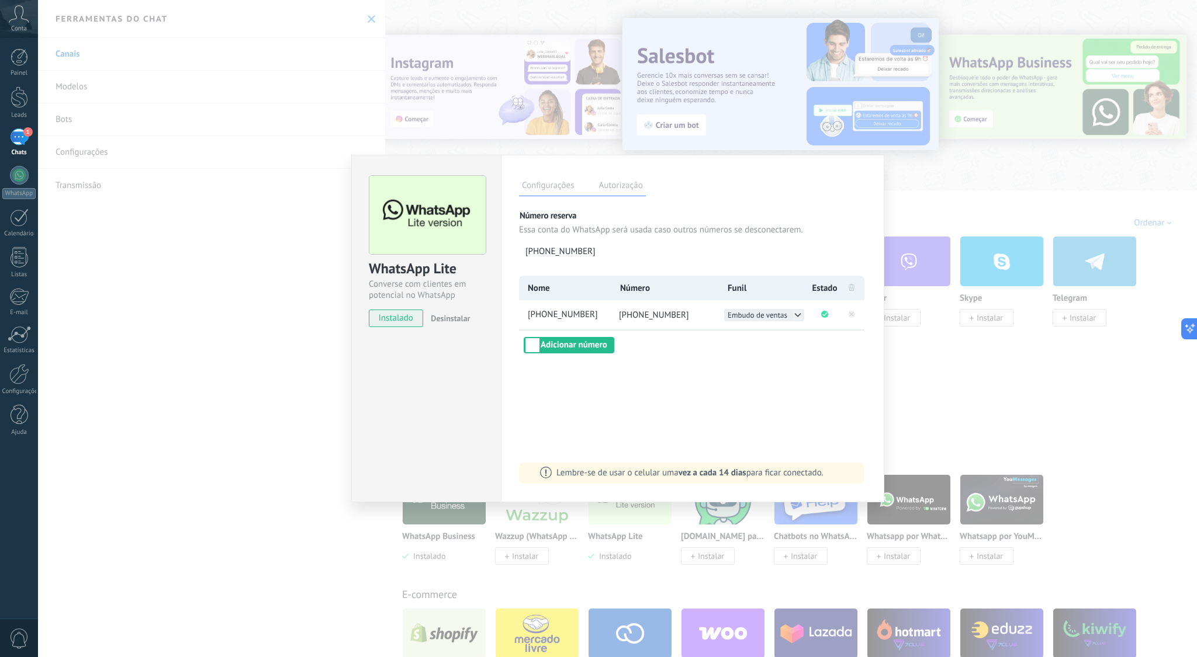
click at [797, 313] on icon at bounding box center [797, 314] width 9 height 9
click at [777, 327] on li "G3EDU" at bounding box center [764, 327] width 80 height 12
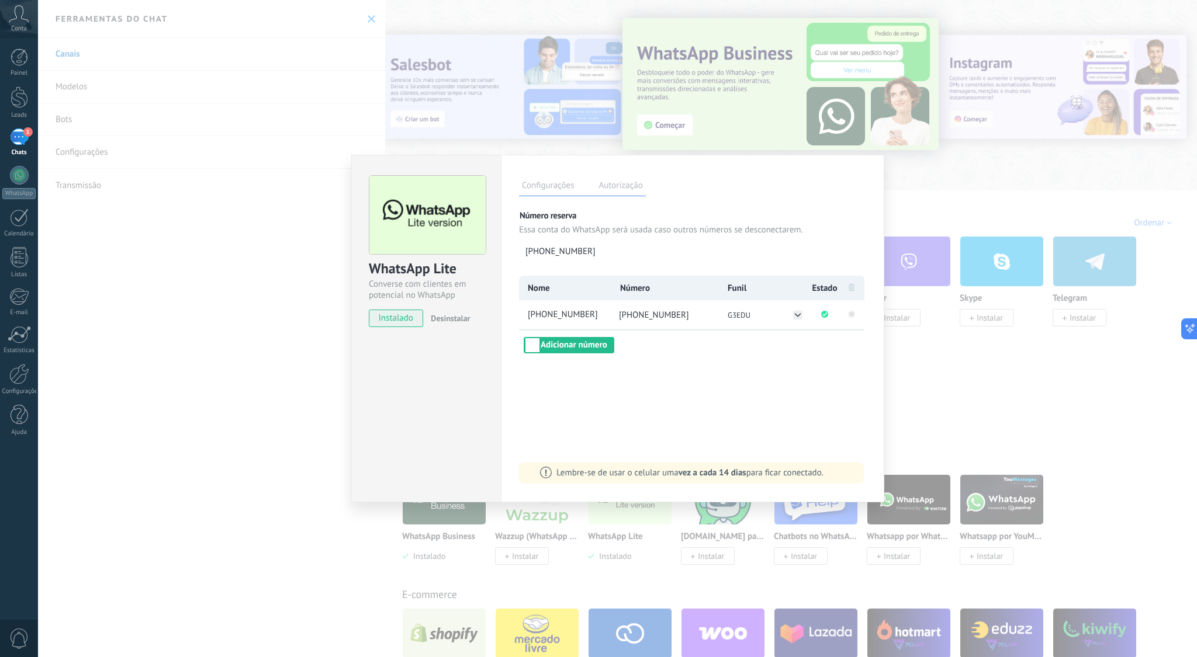
click at [630, 184] on label "Autorização" at bounding box center [621, 187] width 50 height 17
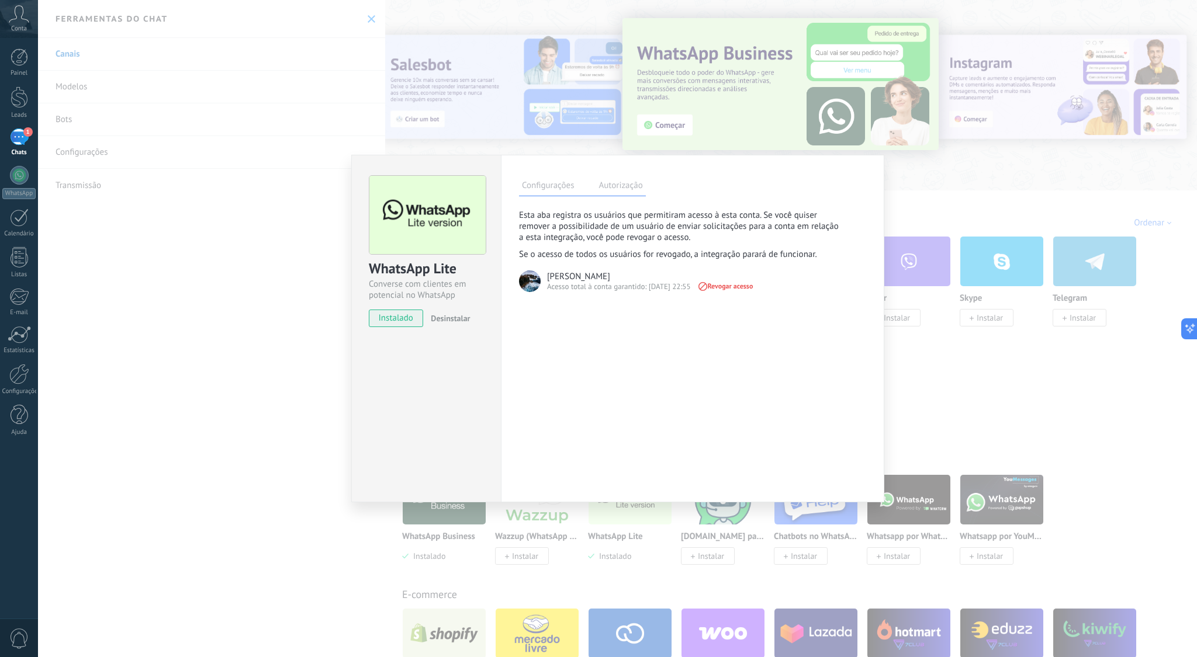
click at [545, 188] on label "Configurações" at bounding box center [548, 187] width 58 height 17
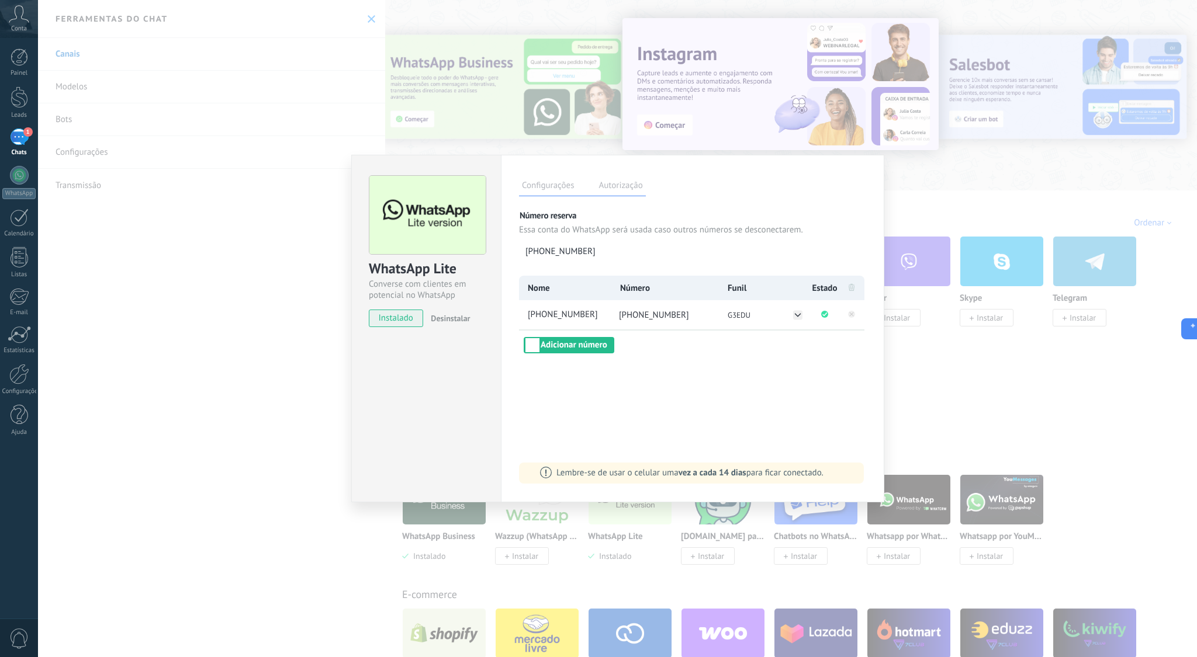
drag, startPoint x: 279, startPoint y: 357, endPoint x: 292, endPoint y: 355, distance: 13.6
click at [279, 357] on div "WhatsApp Lite Converse com clientes em potencial no WhatsApp instalado Desinsta…" at bounding box center [617, 328] width 1159 height 657
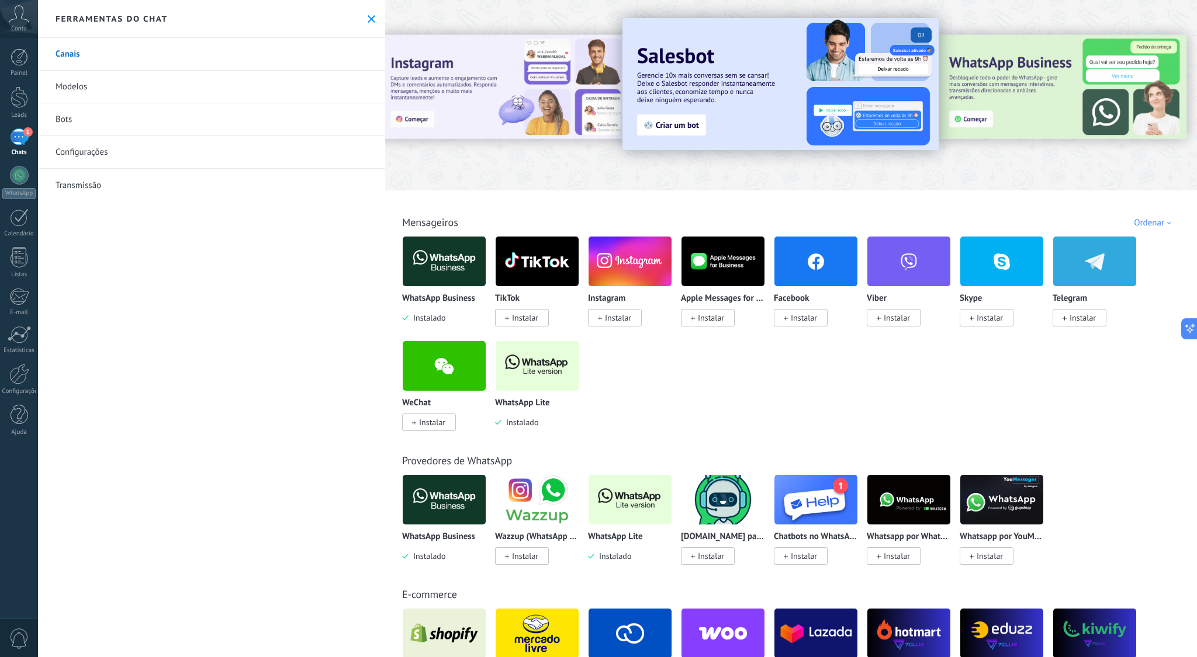
click at [78, 84] on link "Modelos" at bounding box center [211, 87] width 347 height 33
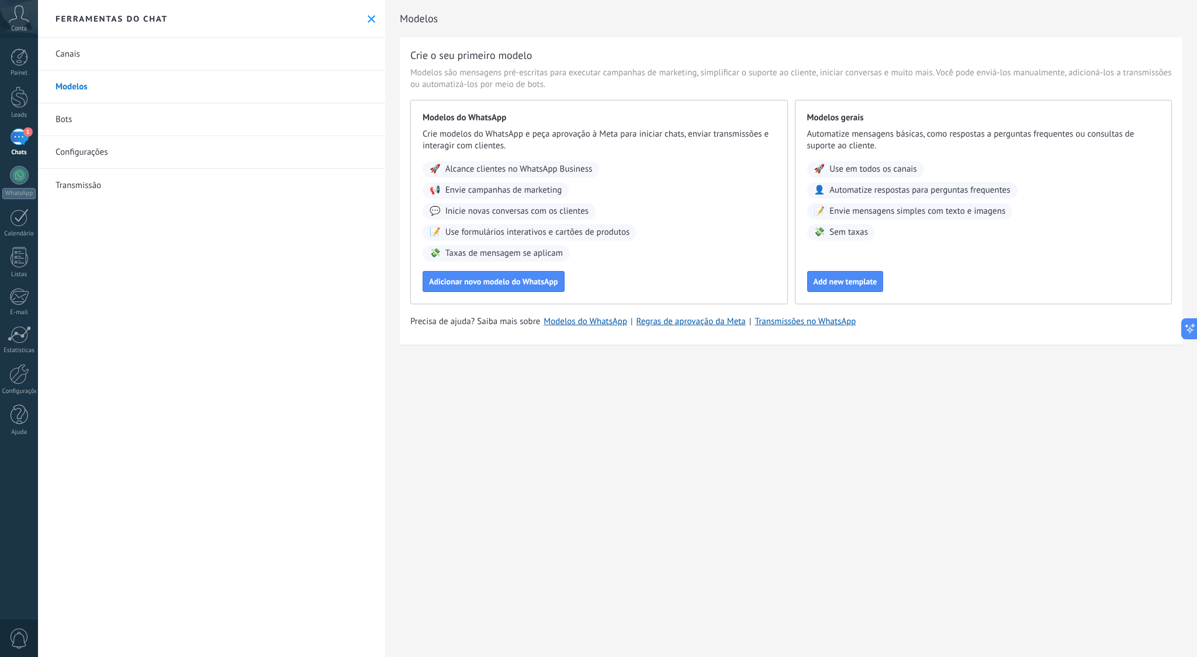
click at [61, 120] on link "Bots" at bounding box center [211, 119] width 347 height 33
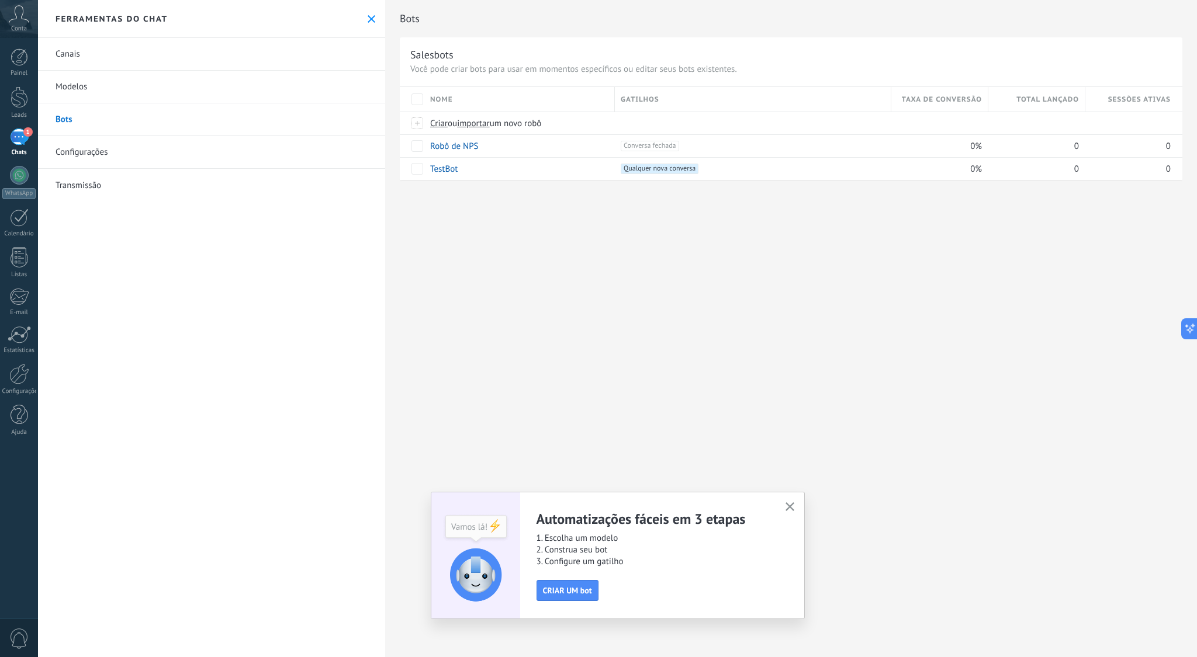
click at [88, 154] on link "Configurações" at bounding box center [211, 152] width 347 height 33
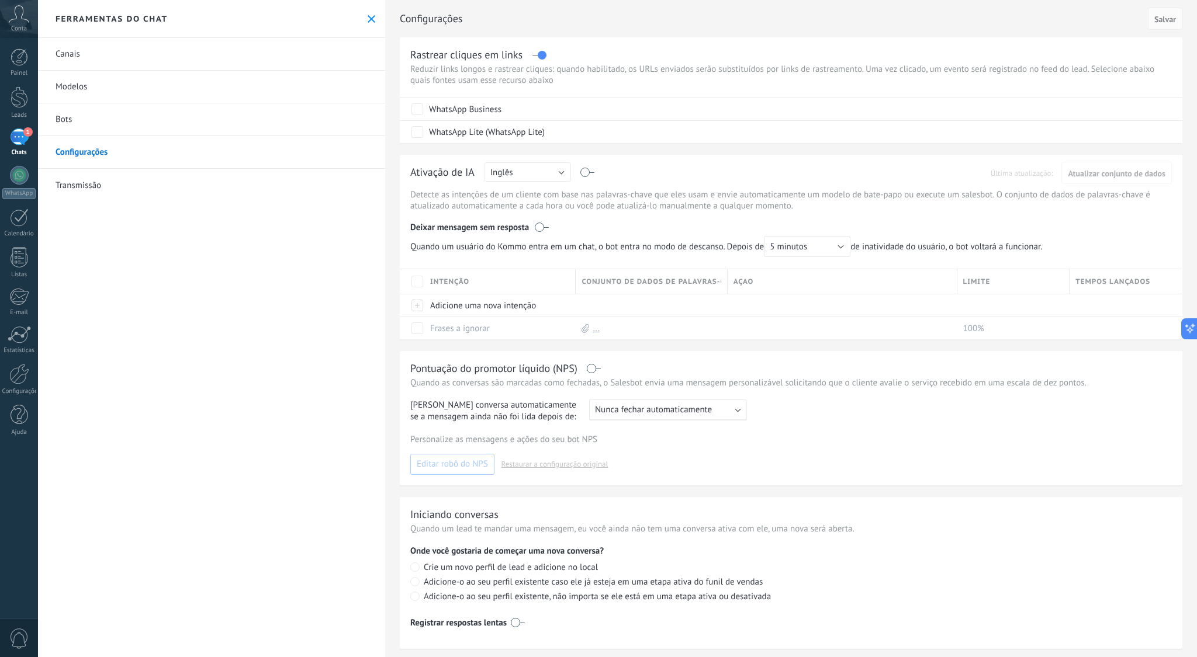
click at [80, 181] on link "Transmissão" at bounding box center [211, 185] width 347 height 33
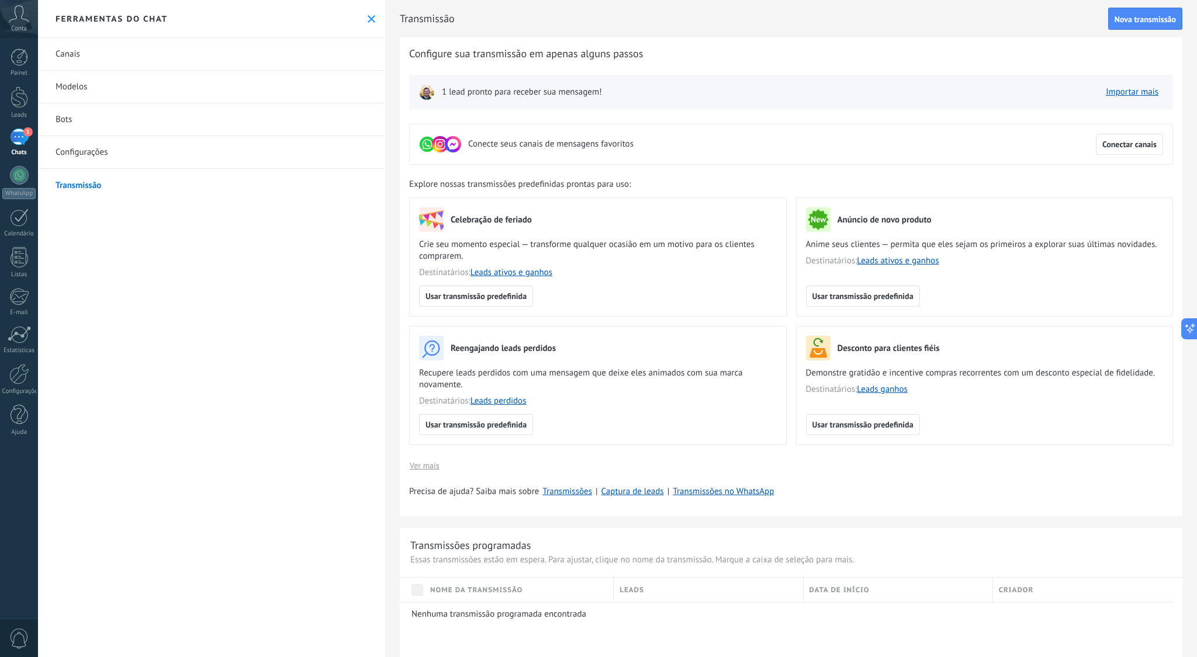
click at [69, 53] on link "Canais" at bounding box center [211, 54] width 347 height 33
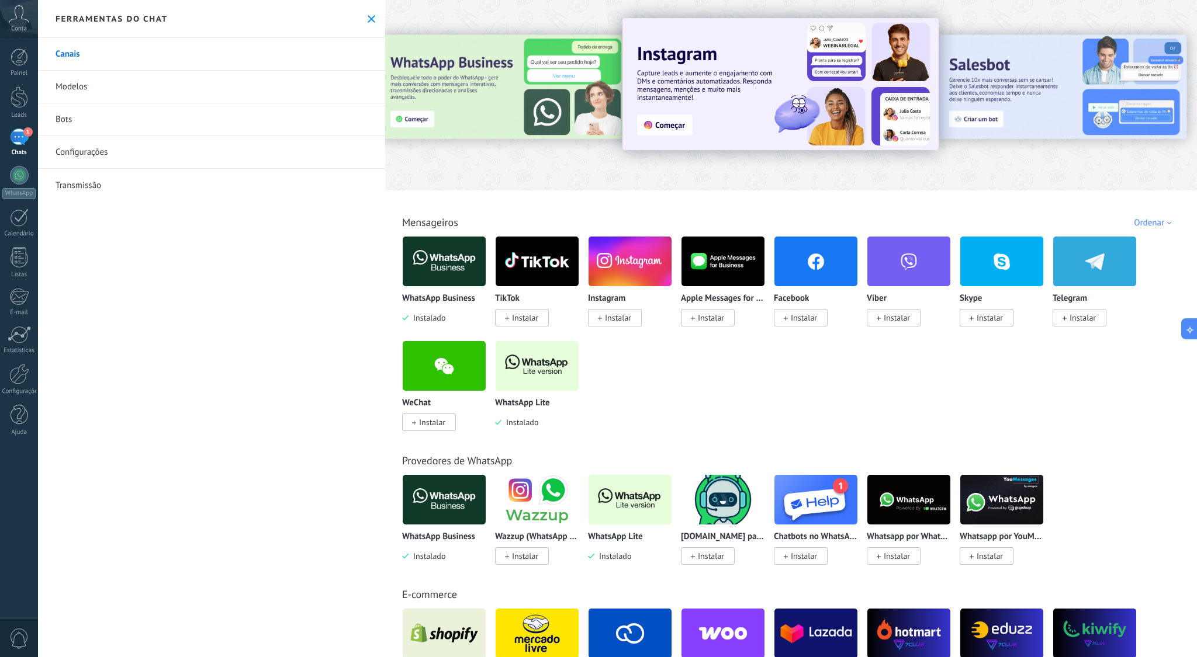
click at [65, 116] on link "Bots" at bounding box center [211, 119] width 347 height 33
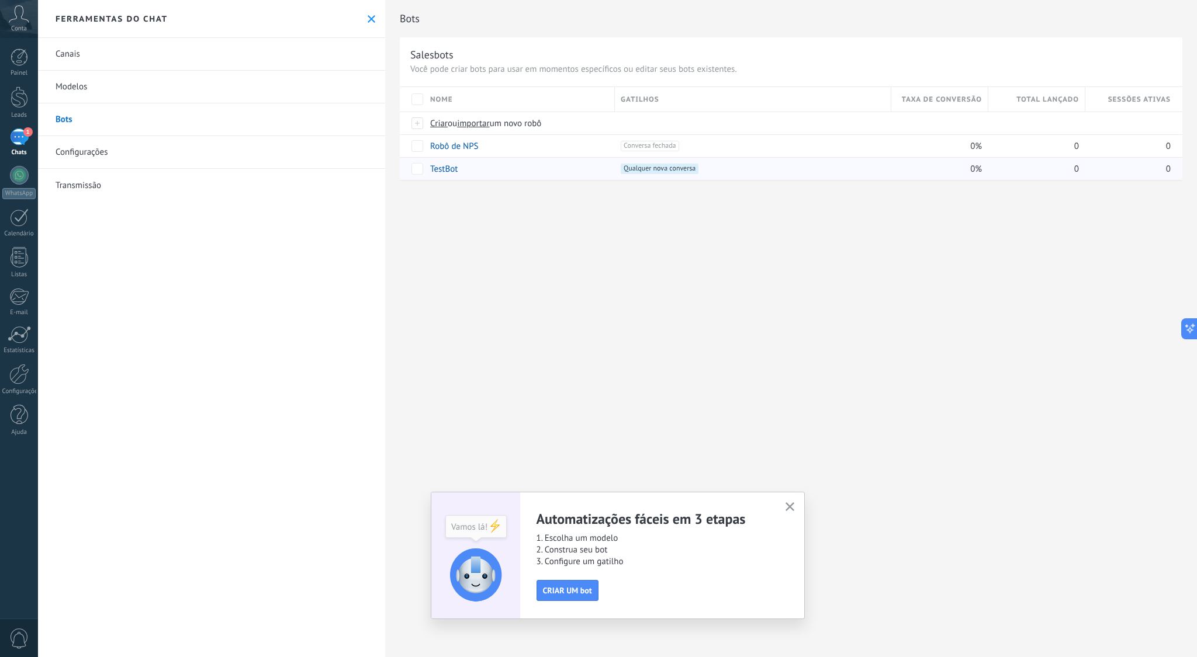
click at [444, 169] on link "TestBot" at bounding box center [443, 169] width 27 height 11
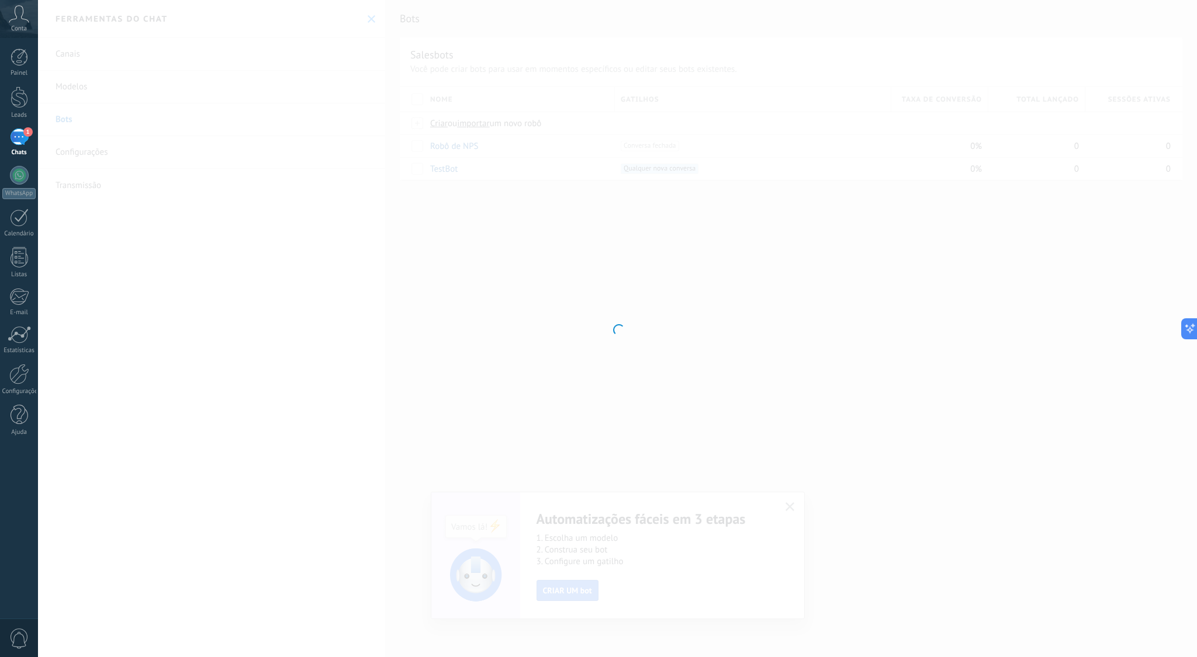
type input "*******"
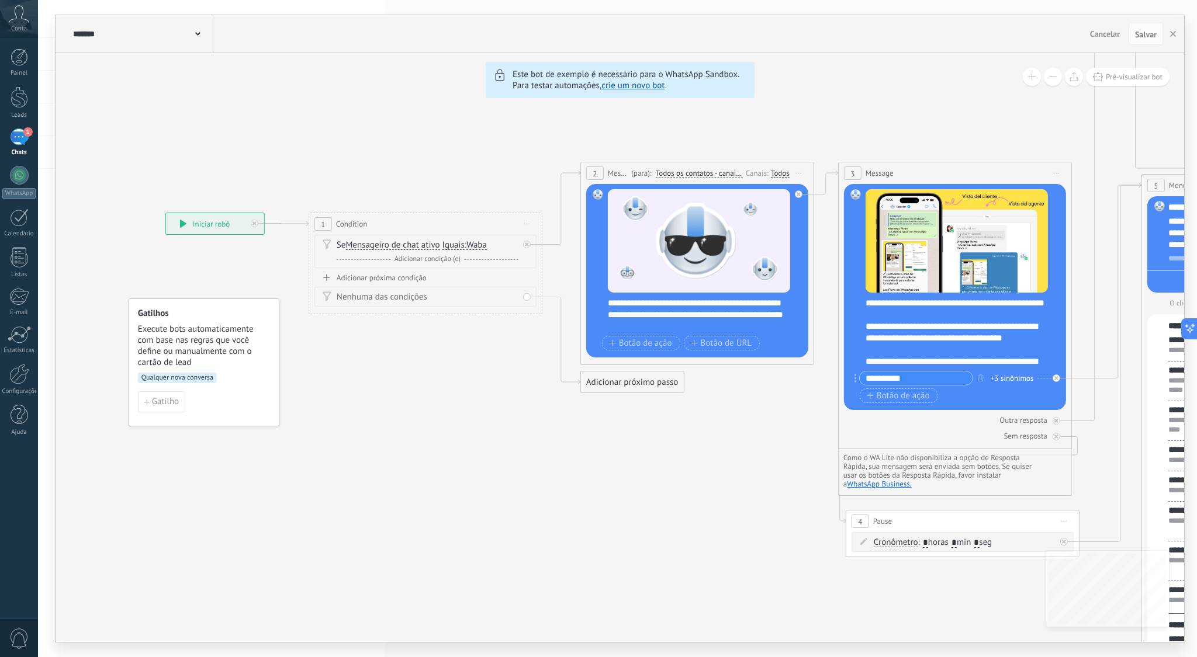
click at [198, 34] on use at bounding box center [197, 34] width 5 height 4
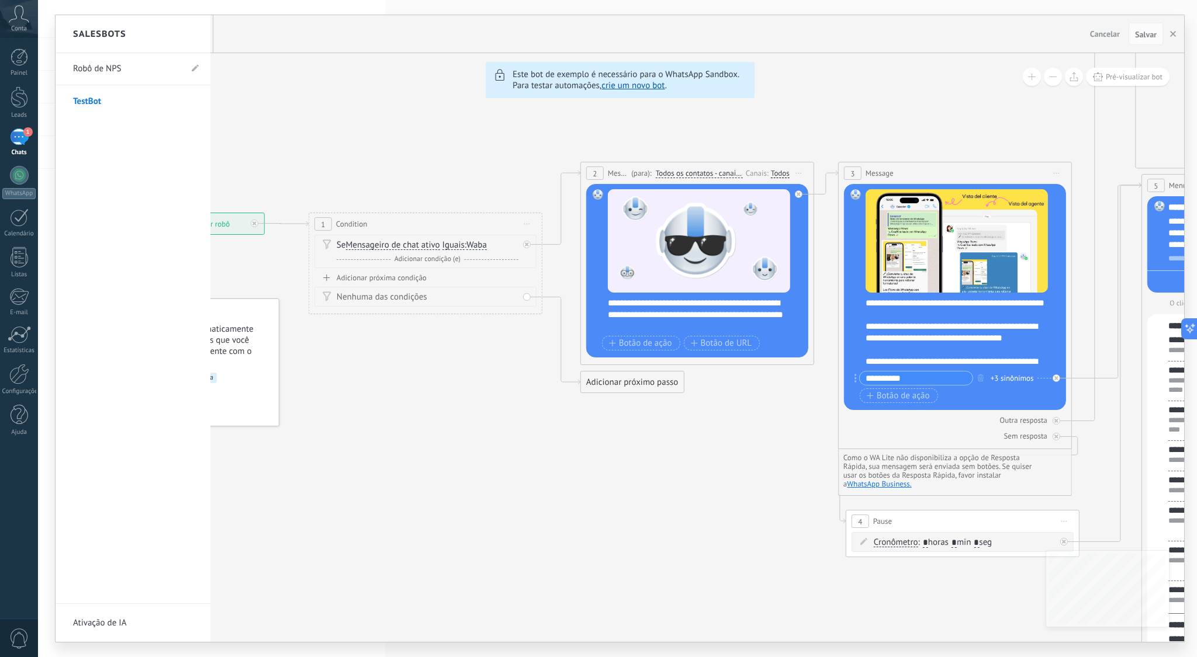
click at [1175, 32] on div at bounding box center [620, 328] width 1129 height 627
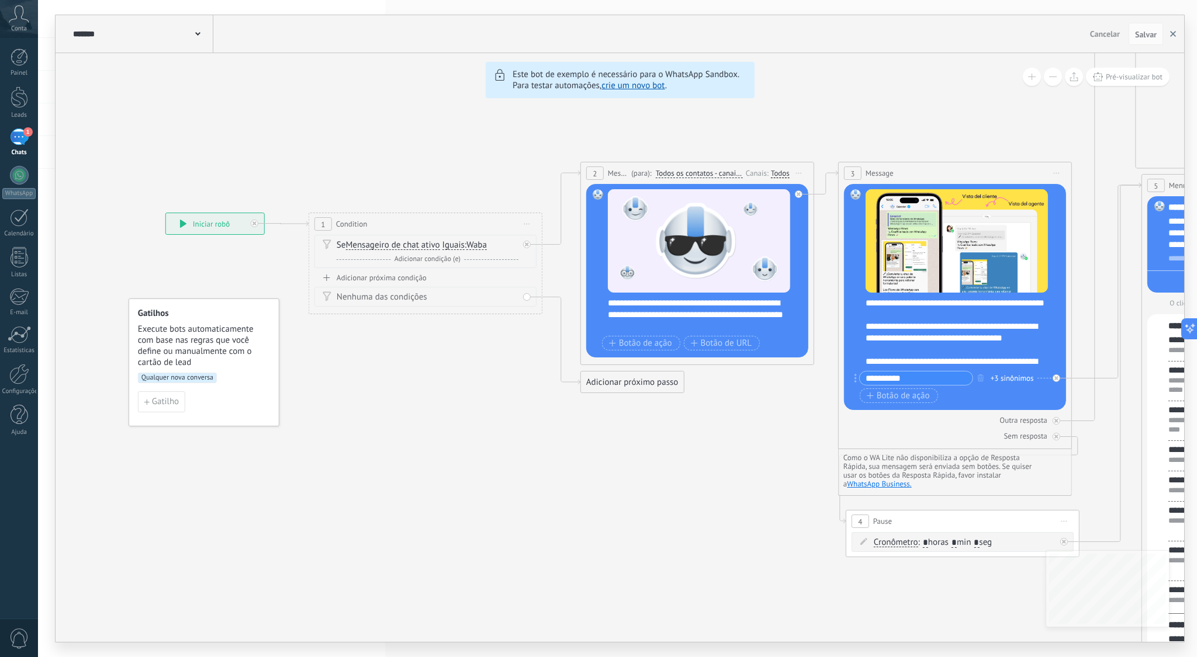
click at [1173, 33] on icon "button" at bounding box center [1173, 34] width 6 height 6
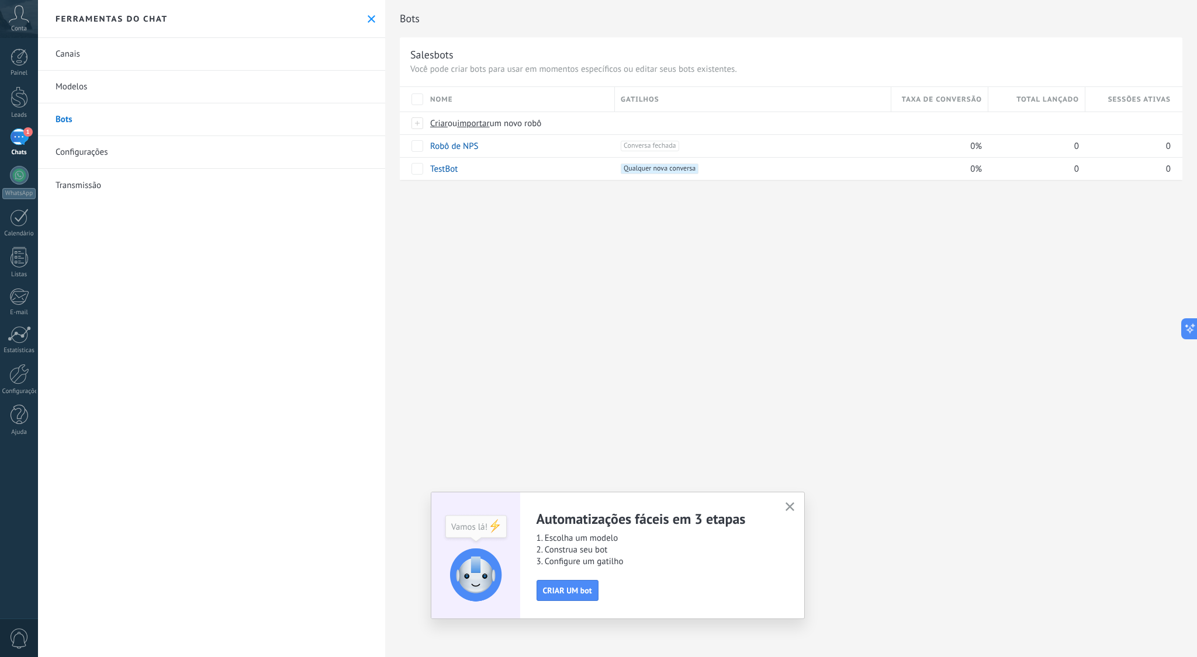
click at [670, 255] on div "Bots Salesbots Você pode criar bots para usar em momentos específicos ou editar…" at bounding box center [791, 328] width 812 height 657
click at [789, 506] on icon "button" at bounding box center [789, 507] width 9 height 9
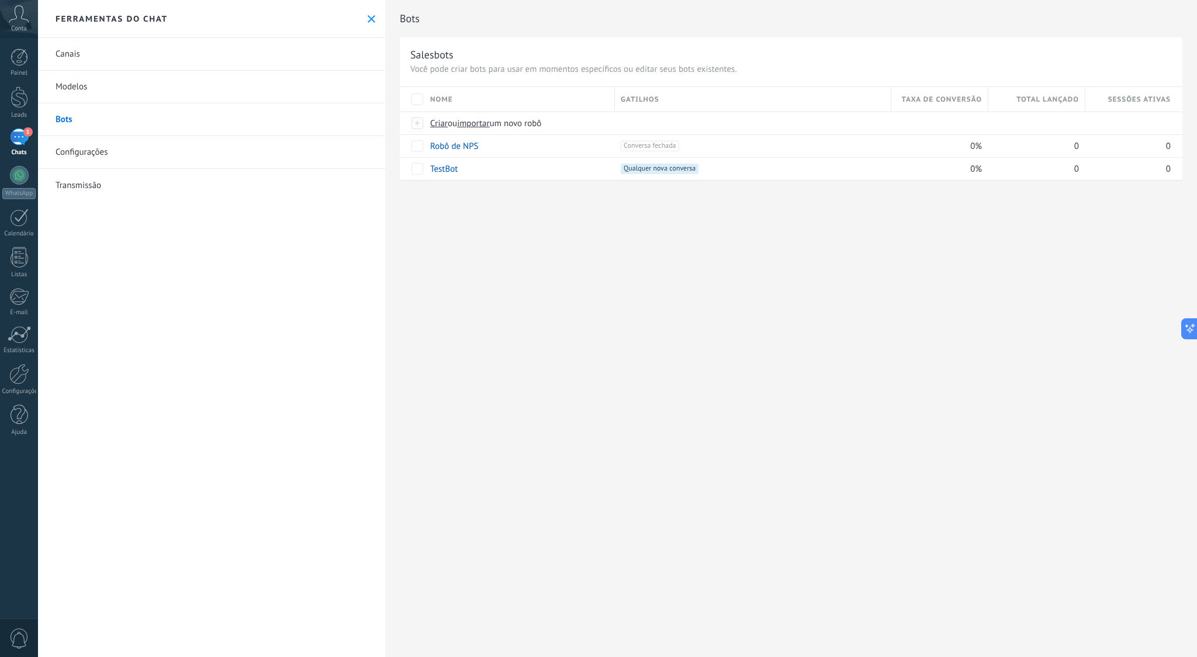
click at [613, 353] on div "Bots Salesbots Você pode criar bots para usar em momentos específicos ou editar…" at bounding box center [791, 328] width 812 height 657
click at [94, 153] on link "Configurações" at bounding box center [211, 152] width 347 height 33
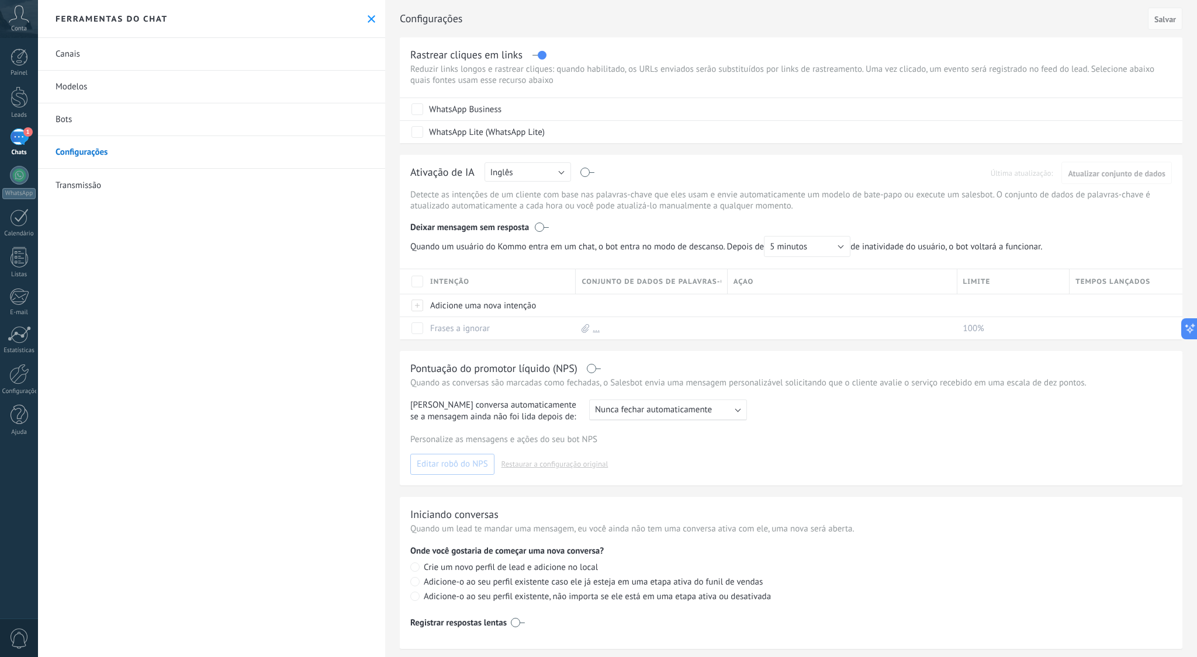
click at [82, 123] on link "Bots" at bounding box center [211, 119] width 347 height 33
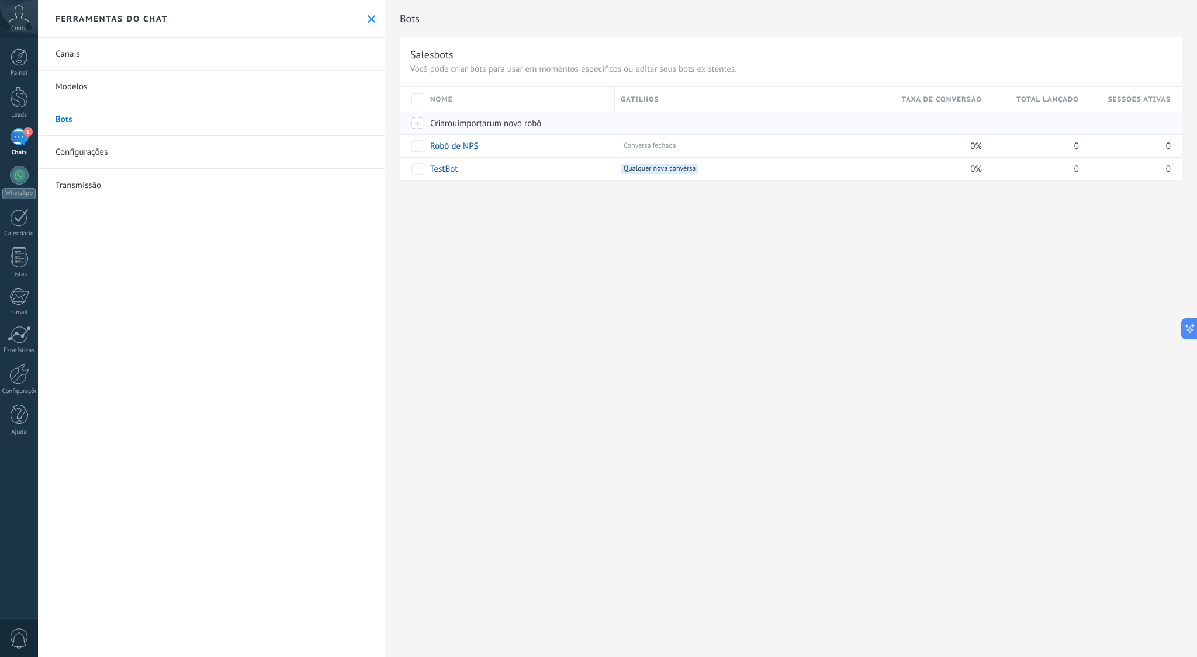
click at [438, 126] on span "Criar" at bounding box center [439, 123] width 18 height 11
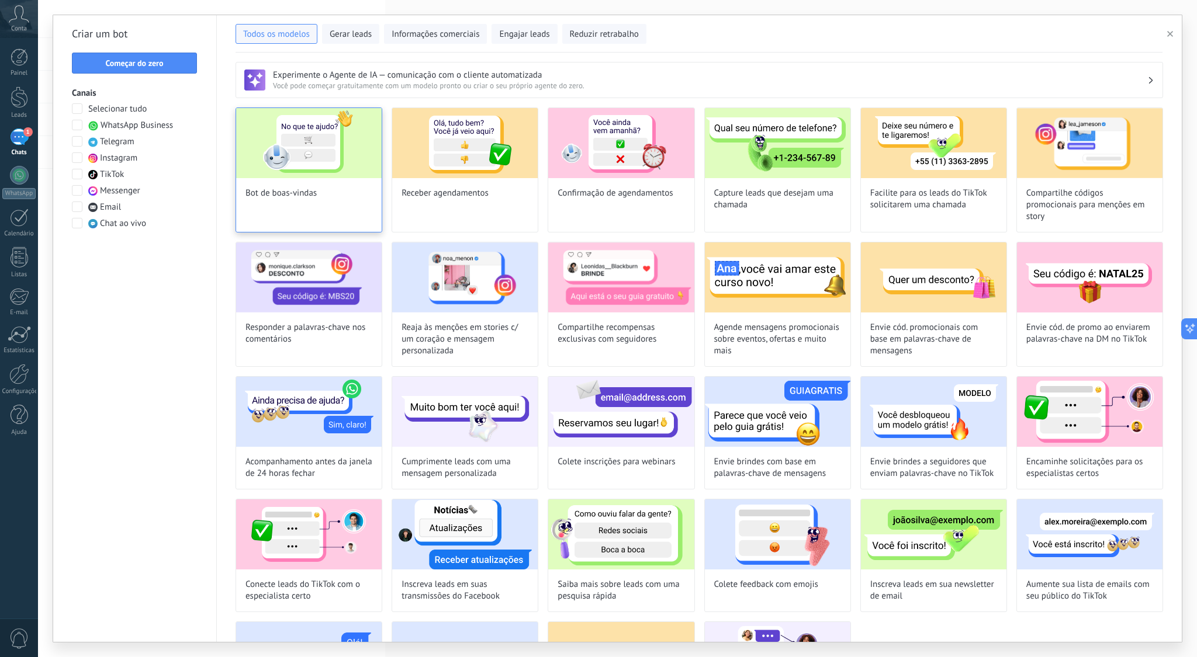
click at [321, 167] on img at bounding box center [309, 143] width 146 height 70
type input "**********"
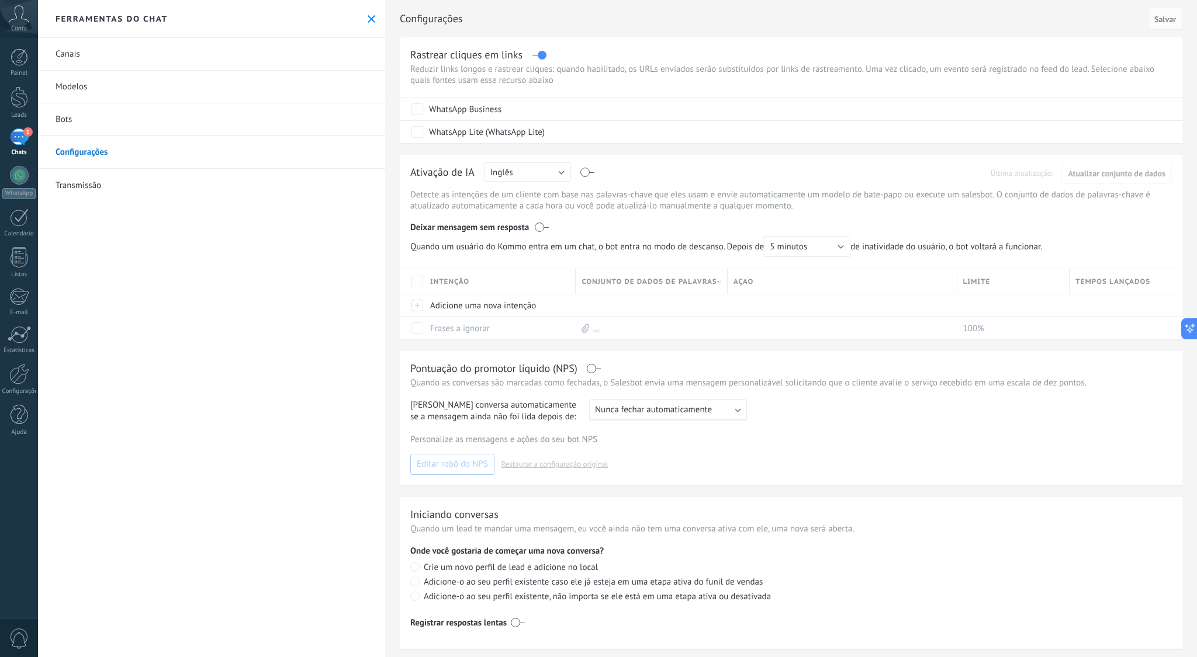
click at [143, 122] on link "Bots" at bounding box center [211, 119] width 347 height 33
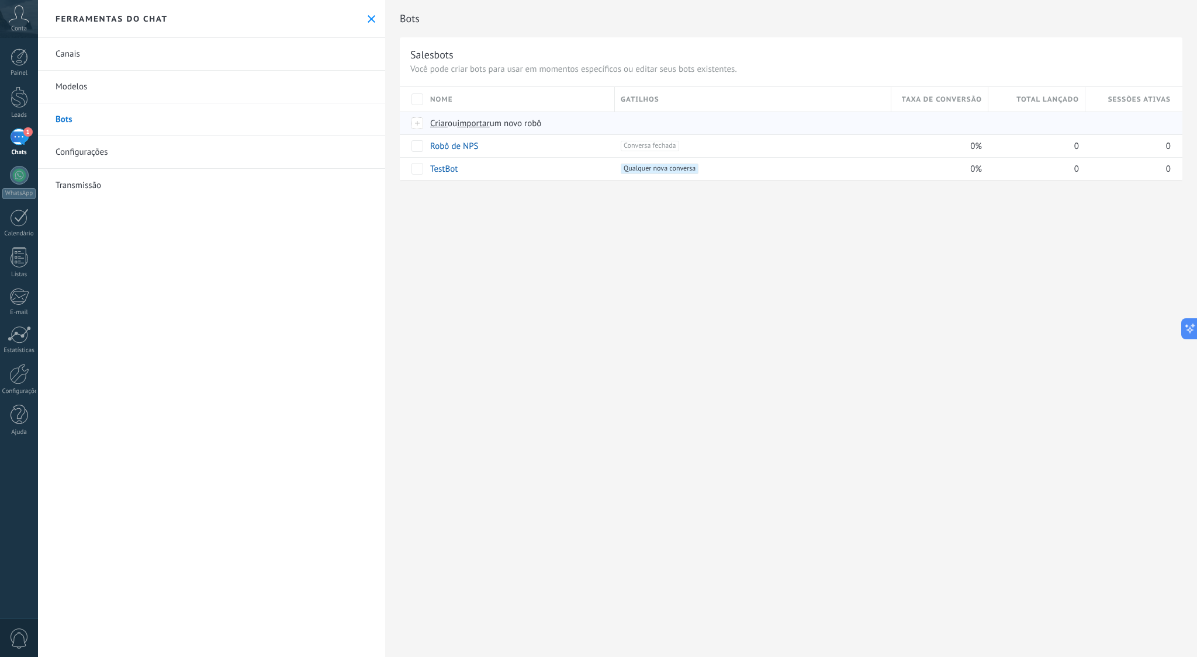
click at [438, 122] on span "Criar" at bounding box center [439, 123] width 18 height 11
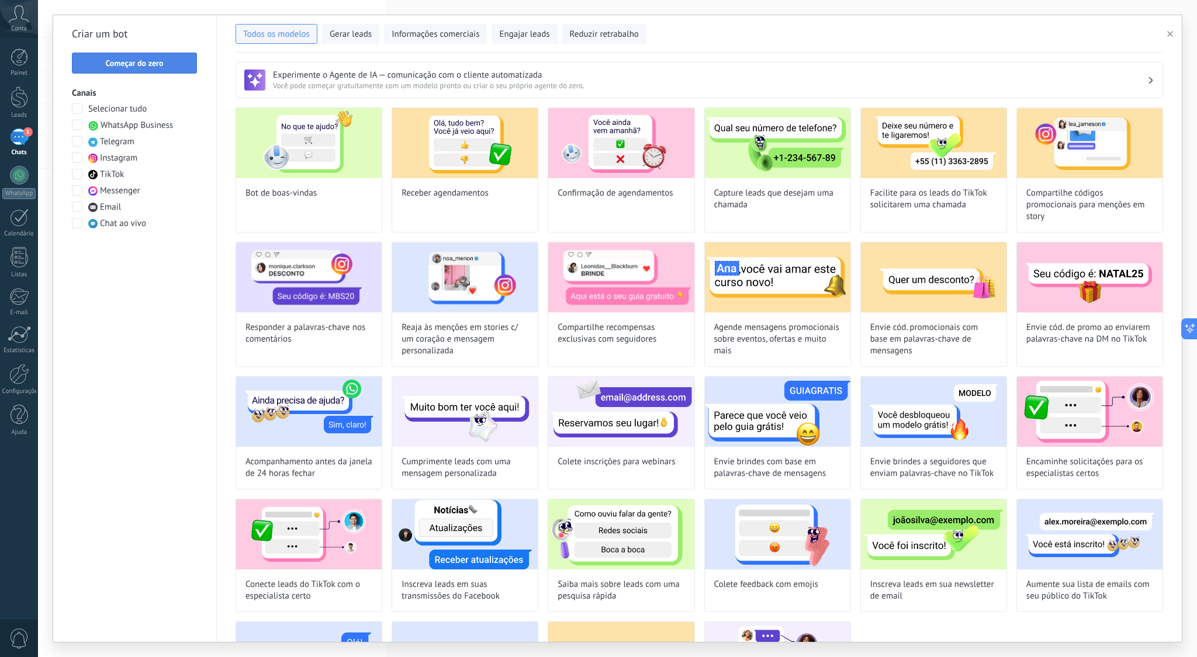
click at [138, 65] on span "Começar do zero" at bounding box center [134, 63] width 58 height 8
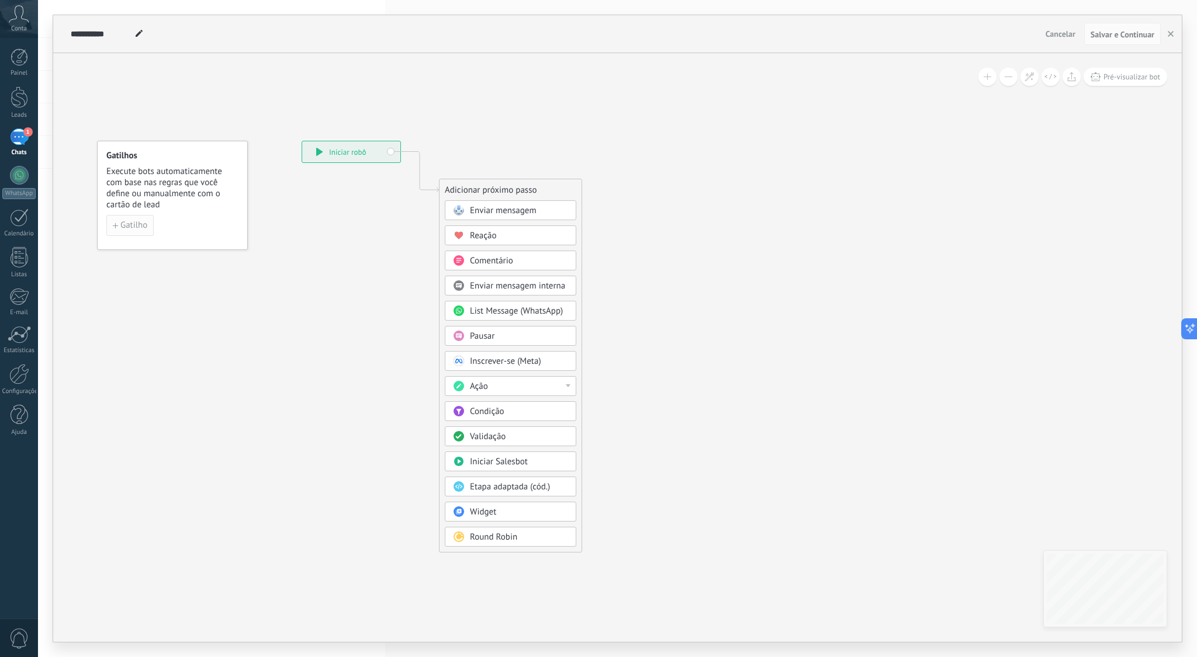
click at [135, 221] on span "Gatilho" at bounding box center [133, 225] width 27 height 8
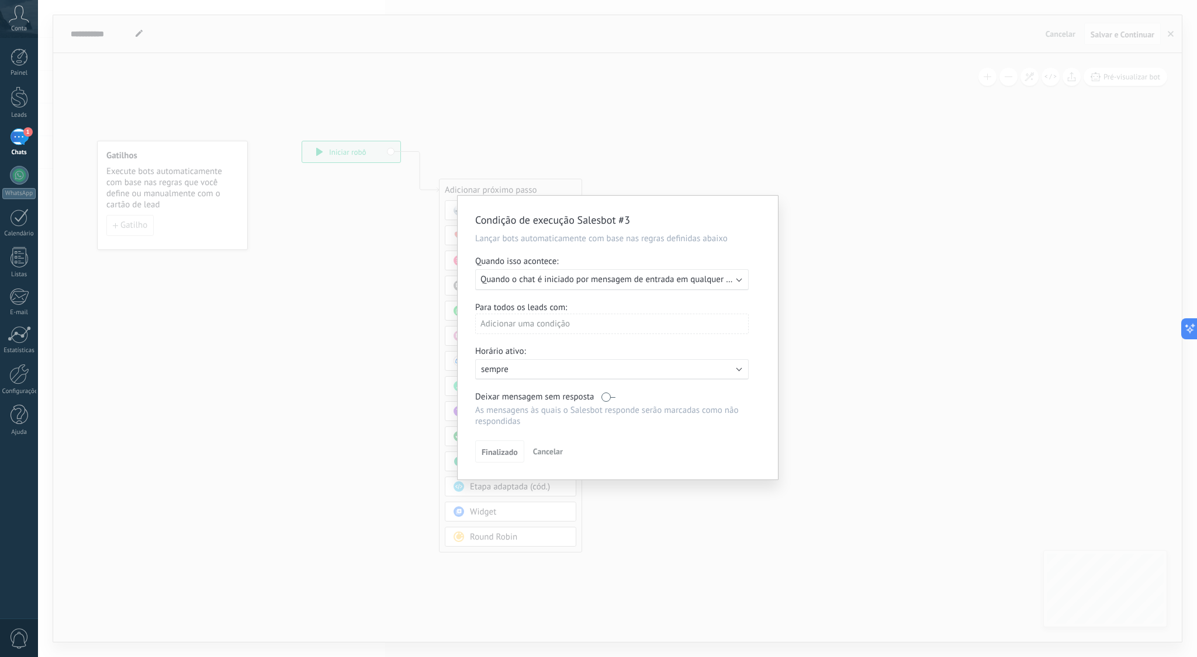
click at [681, 282] on span "Quando o chat é iniciado por mensagem de entrada em qualquer canal" at bounding box center [612, 279] width 265 height 11
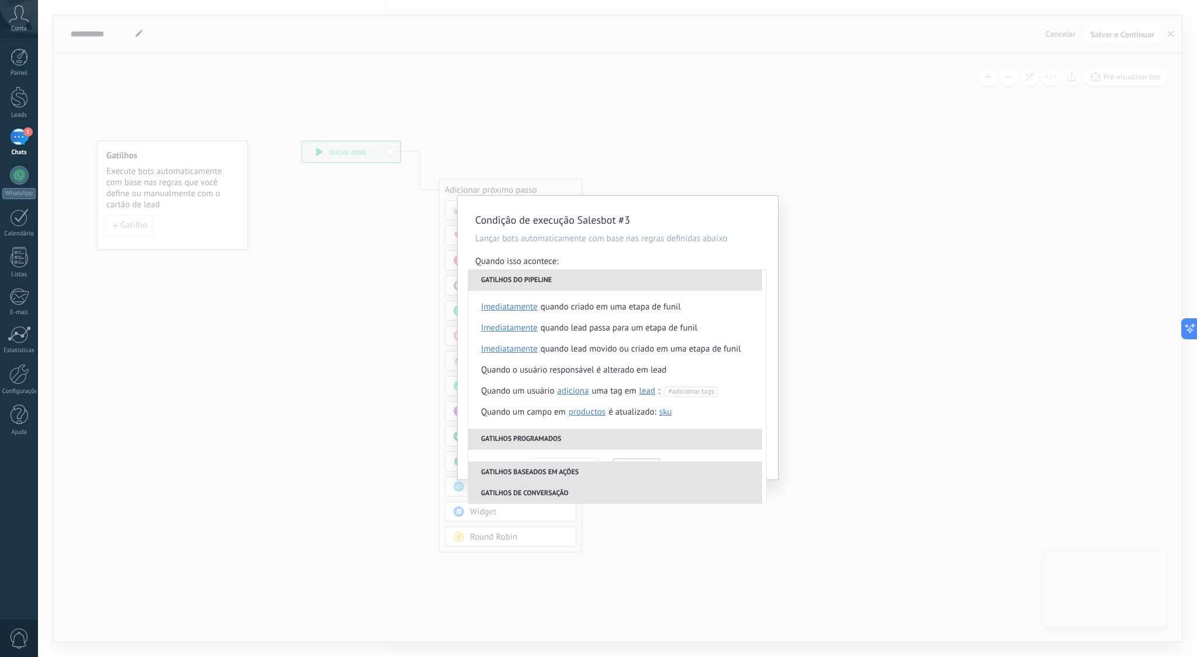
click at [726, 256] on div "Quando isso acontece:" at bounding box center [617, 262] width 285 height 13
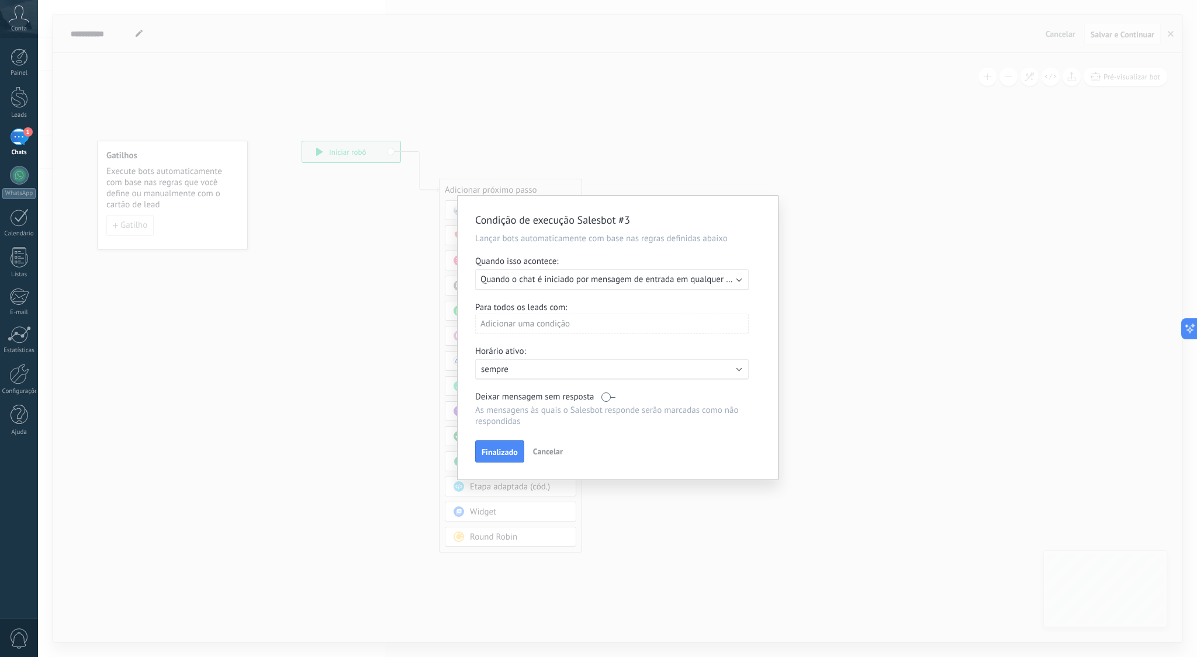
click at [735, 281] on div "Executar: Quando o chat é iniciado por mensagem de entrada em qualquer canal" at bounding box center [612, 279] width 274 height 21
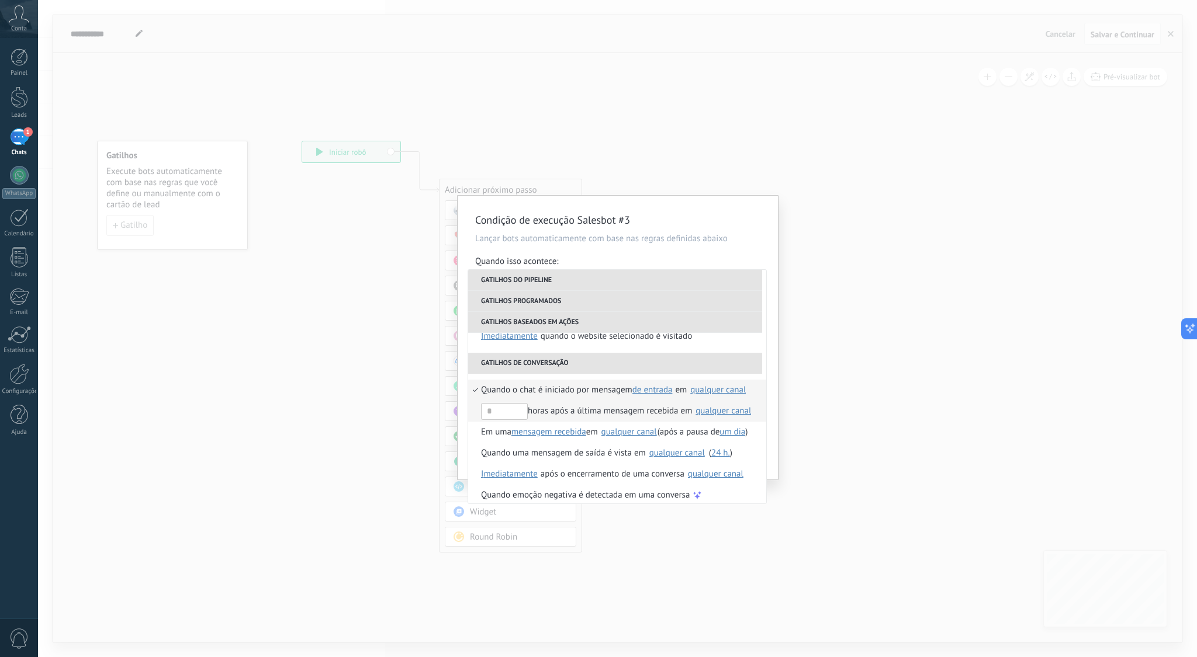
scroll to position [276, 0]
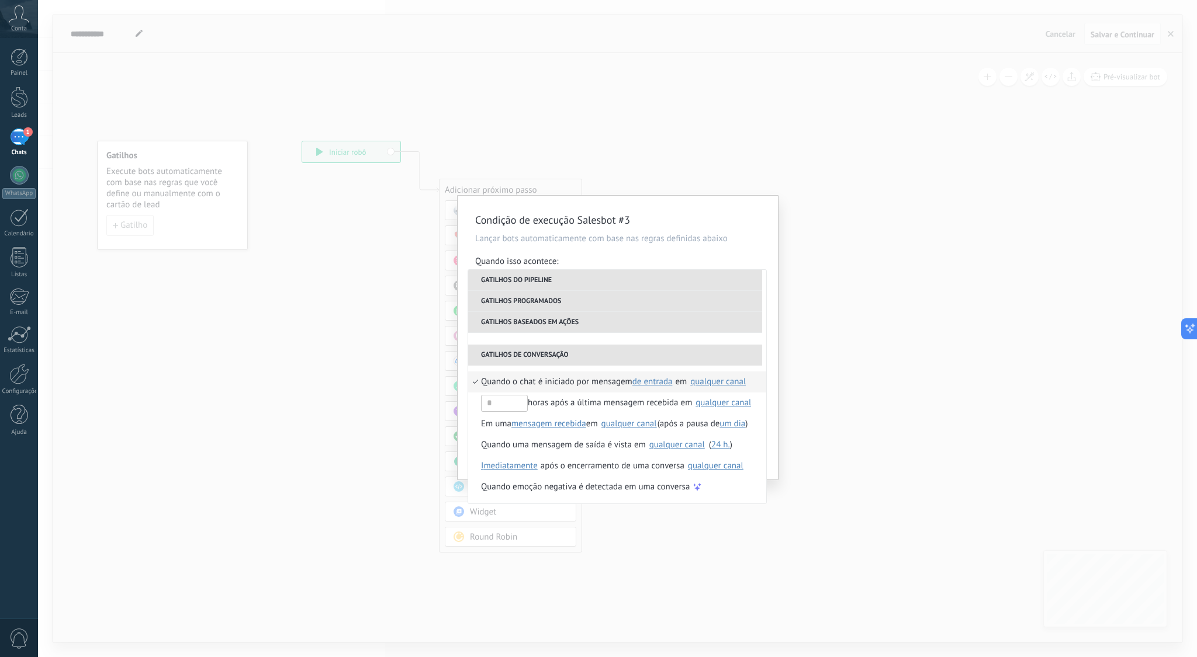
click at [722, 381] on div "qualquer canal" at bounding box center [718, 382] width 56 height 9
click at [718, 431] on span "595987145495" at bounding box center [719, 430] width 57 height 12
click at [772, 376] on div "**********" at bounding box center [618, 338] width 320 height 284
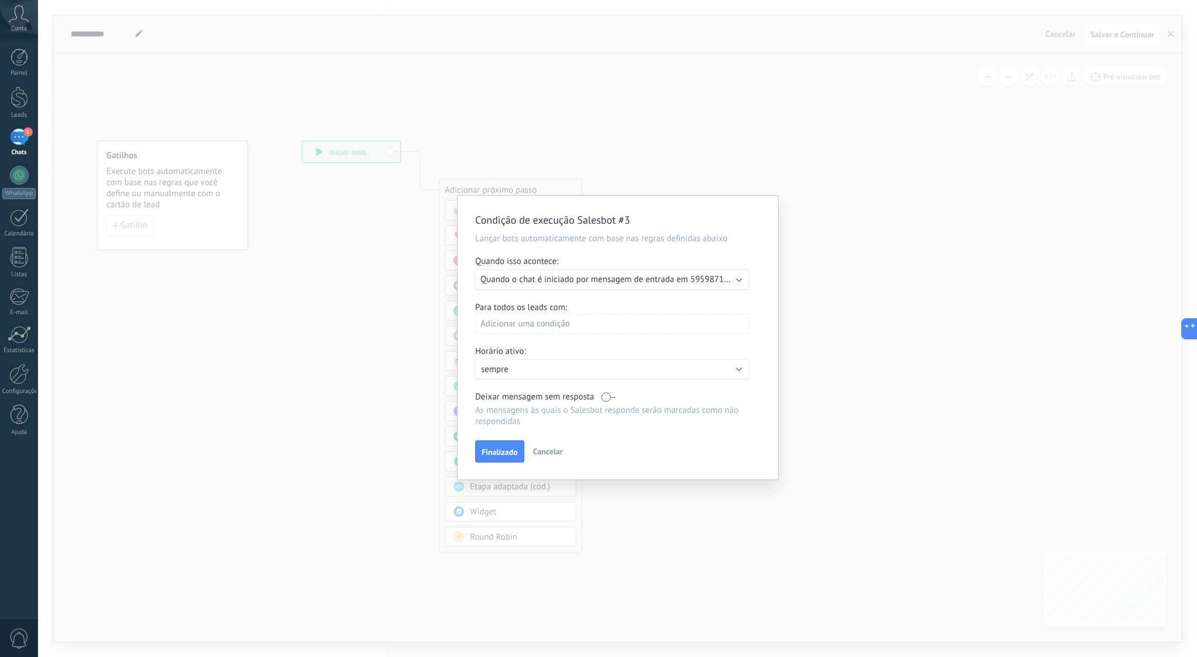
click at [538, 320] on div "Adicionar uma condição" at bounding box center [612, 324] width 274 height 20
click at [642, 333] on div at bounding box center [618, 339] width 320 height 287
click at [501, 453] on span "Finalizado" at bounding box center [500, 452] width 36 height 8
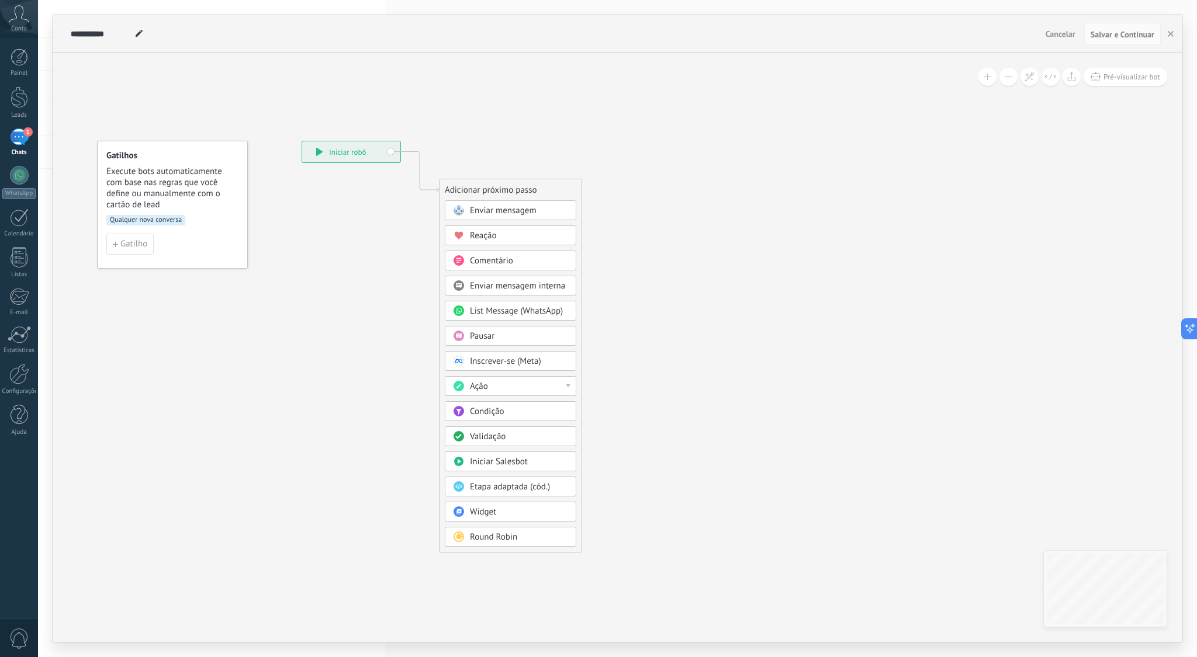
click at [356, 148] on div "**********" at bounding box center [351, 151] width 98 height 21
click at [134, 167] on span "Execute bots automaticamente com base nas regras que você define ou manualmente…" at bounding box center [172, 188] width 133 height 44
click at [134, 243] on span "Gatilho" at bounding box center [133, 244] width 27 height 8
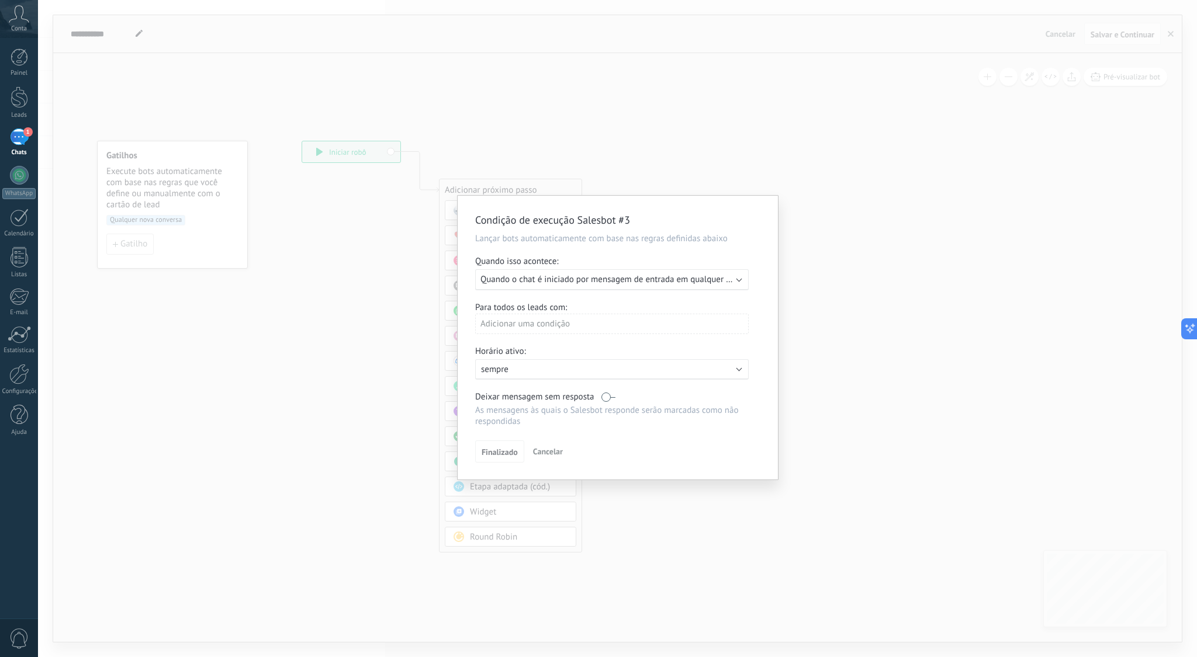
click at [693, 284] on span "Quando o chat é iniciado por mensagem de entrada em qualquer canal" at bounding box center [612, 279] width 265 height 11
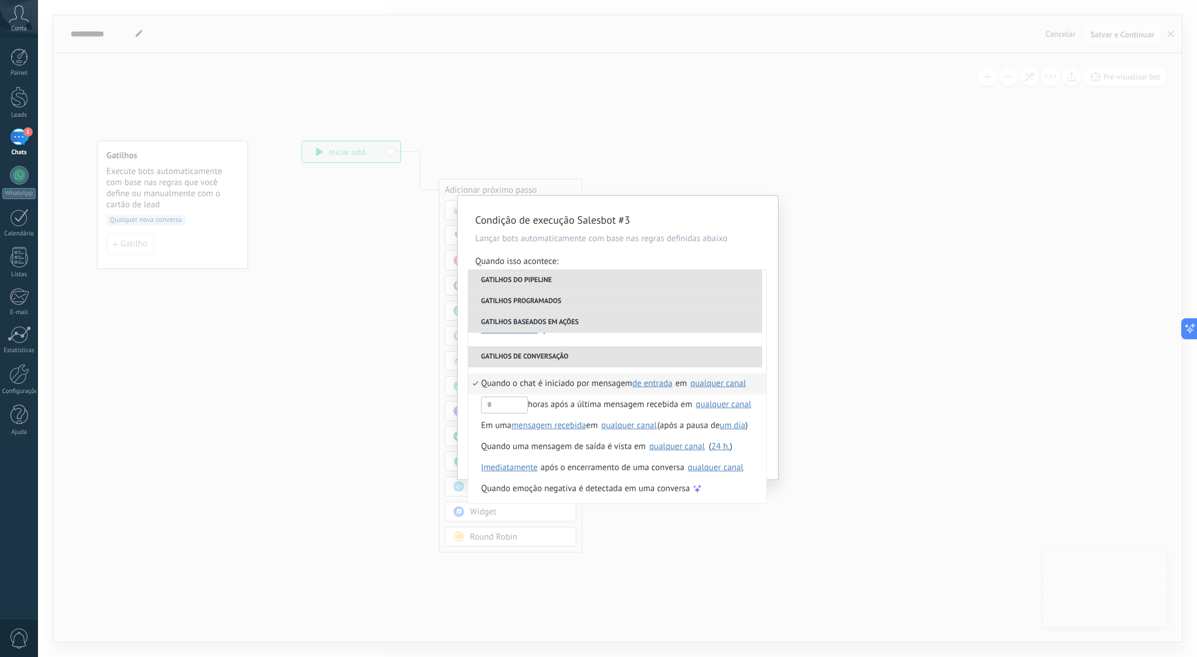
scroll to position [276, 0]
click at [710, 382] on div "qualquer canal" at bounding box center [718, 382] width 56 height 9
click at [705, 430] on span "595987145495" at bounding box center [719, 430] width 57 height 12
click at [748, 368] on div "Quando o chat é iniciado por mensagem de entrada de saída qualquer de entrada e…" at bounding box center [617, 435] width 298 height 138
click at [736, 252] on div "Condição de execução Salesbot #3 Lançar bots automaticamente com base nas regra…" at bounding box center [618, 338] width 320 height 284
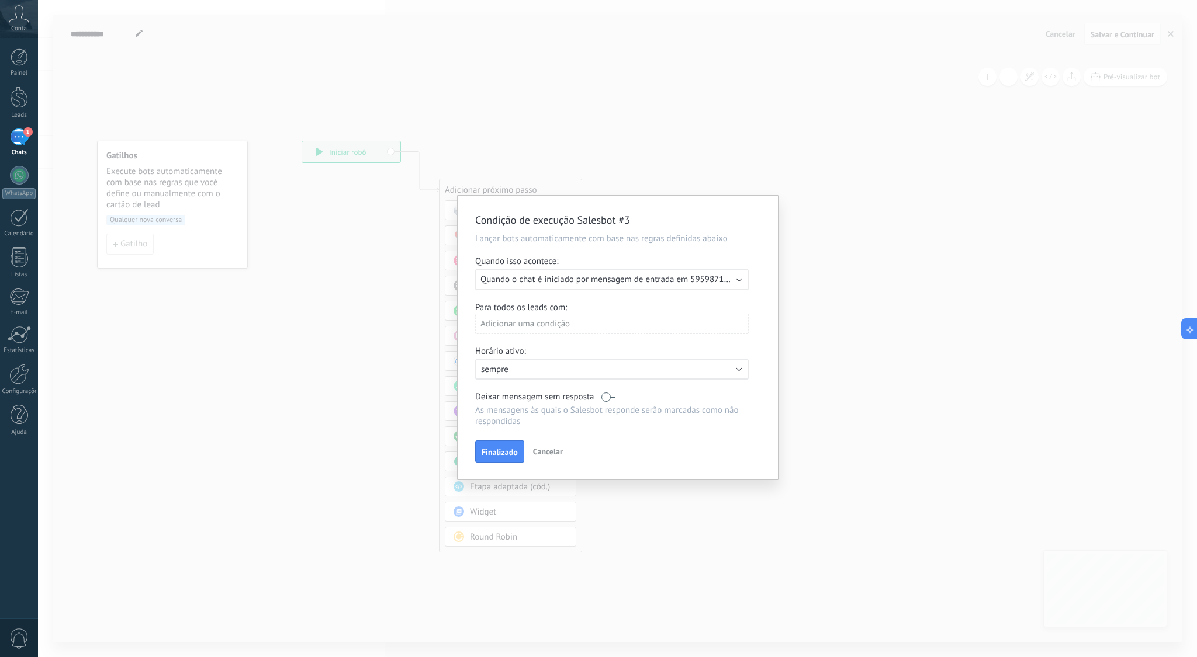
click at [591, 317] on div "Adicionar uma condição" at bounding box center [612, 324] width 274 height 20
click at [622, 303] on div at bounding box center [618, 339] width 320 height 287
click at [511, 452] on span "Finalizado" at bounding box center [500, 452] width 36 height 8
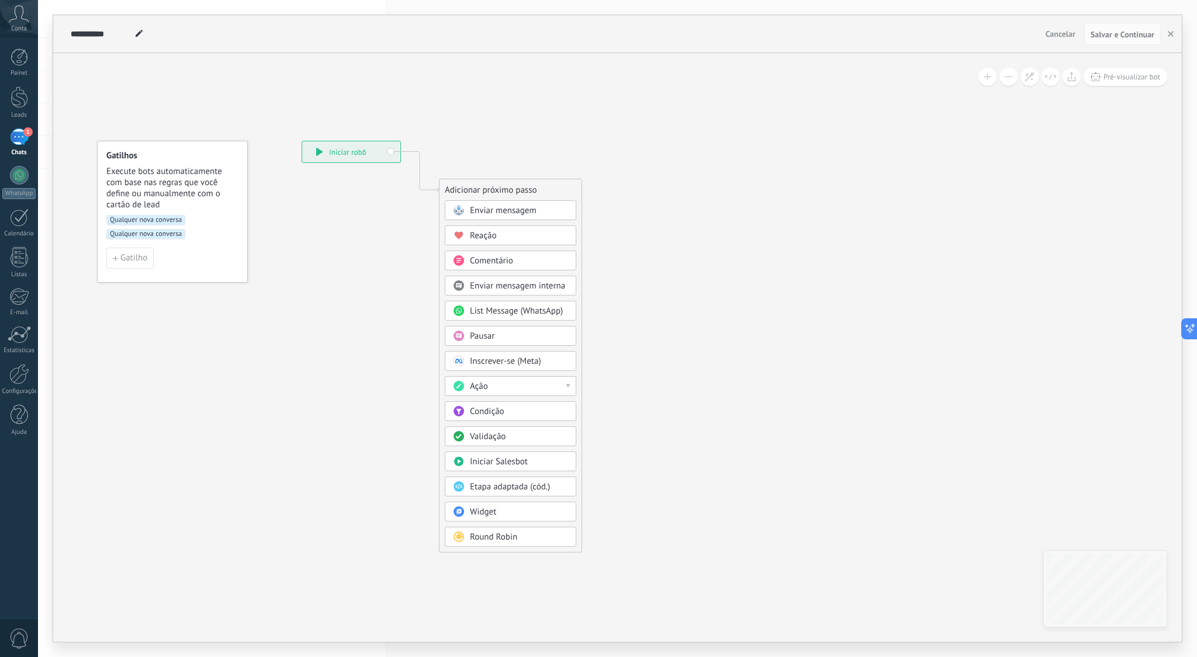
click at [164, 234] on span "Qualquer nova conversa" at bounding box center [145, 234] width 79 height 11
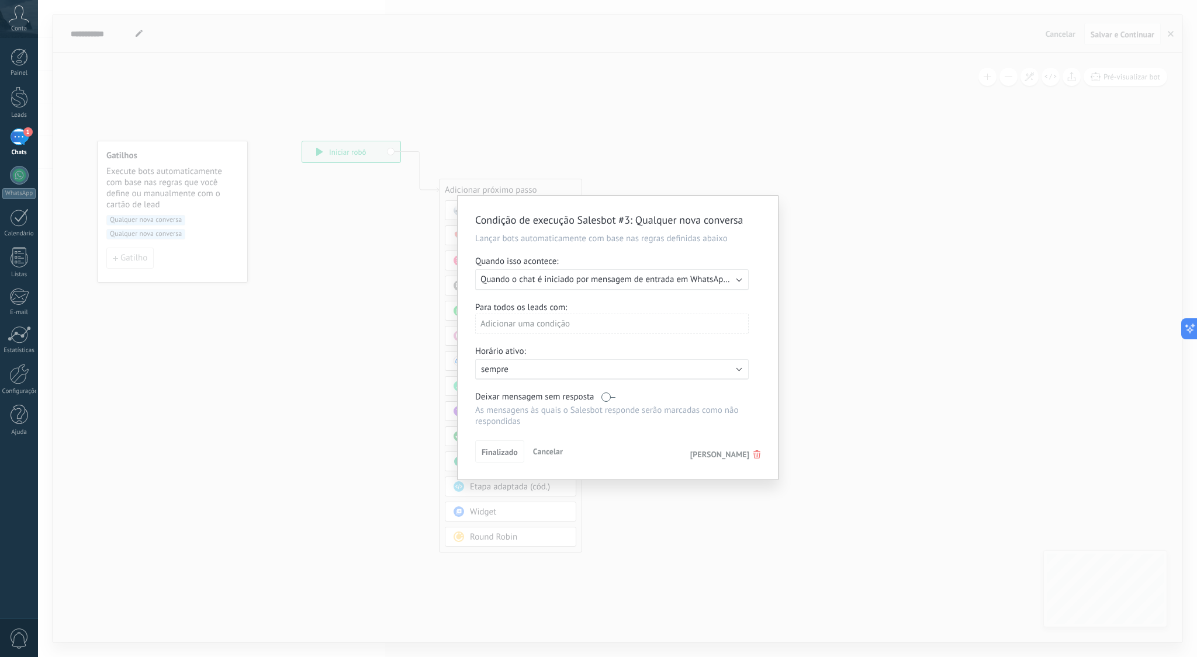
click at [761, 458] on div "Condição de execução Salesbot #3 : Qualquer nova conversa Lançar bots automatic…" at bounding box center [618, 338] width 320 height 284
click at [756, 456] on use at bounding box center [756, 455] width 7 height 8
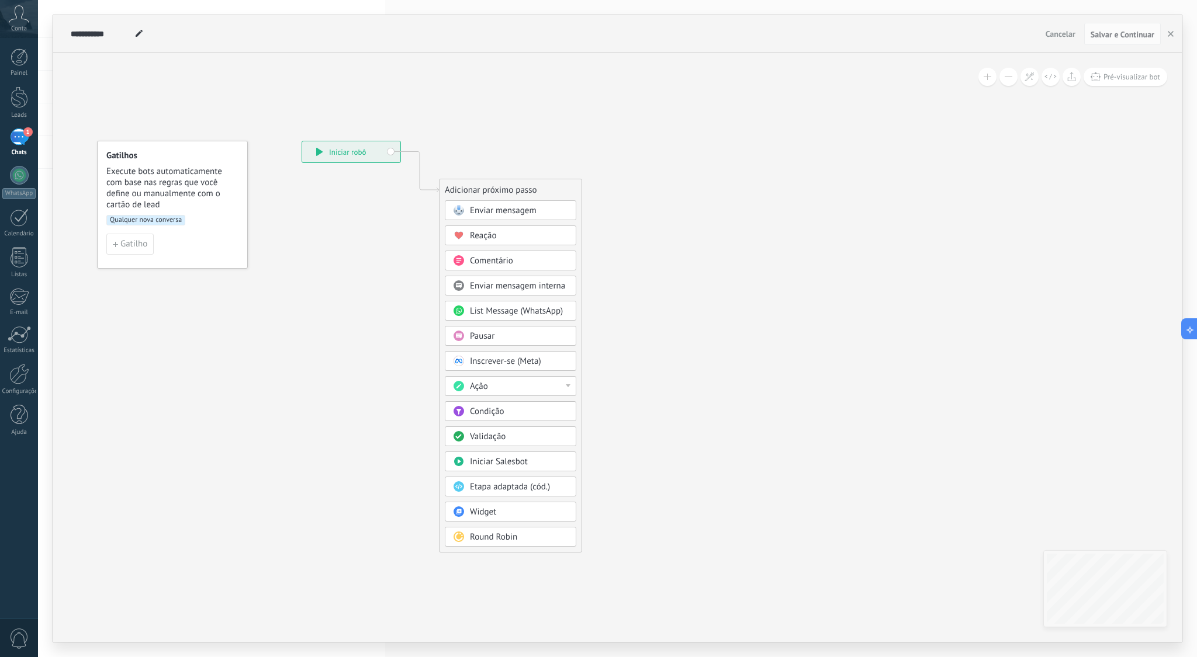
click at [346, 342] on icon at bounding box center [401, 347] width 785 height 997
drag, startPoint x: 202, startPoint y: 144, endPoint x: 200, endPoint y: 114, distance: 29.9
click at [201, 114] on div "Gatilhos Execute bots automaticamente com base nas regras que você define ou ma…" at bounding box center [169, 174] width 151 height 128
drag, startPoint x: 171, startPoint y: 117, endPoint x: 147, endPoint y: 95, distance: 33.1
click at [147, 110] on div "Gatilhos Execute bots automaticamente com base nas regras que você define ou ma…" at bounding box center [169, 174] width 151 height 128
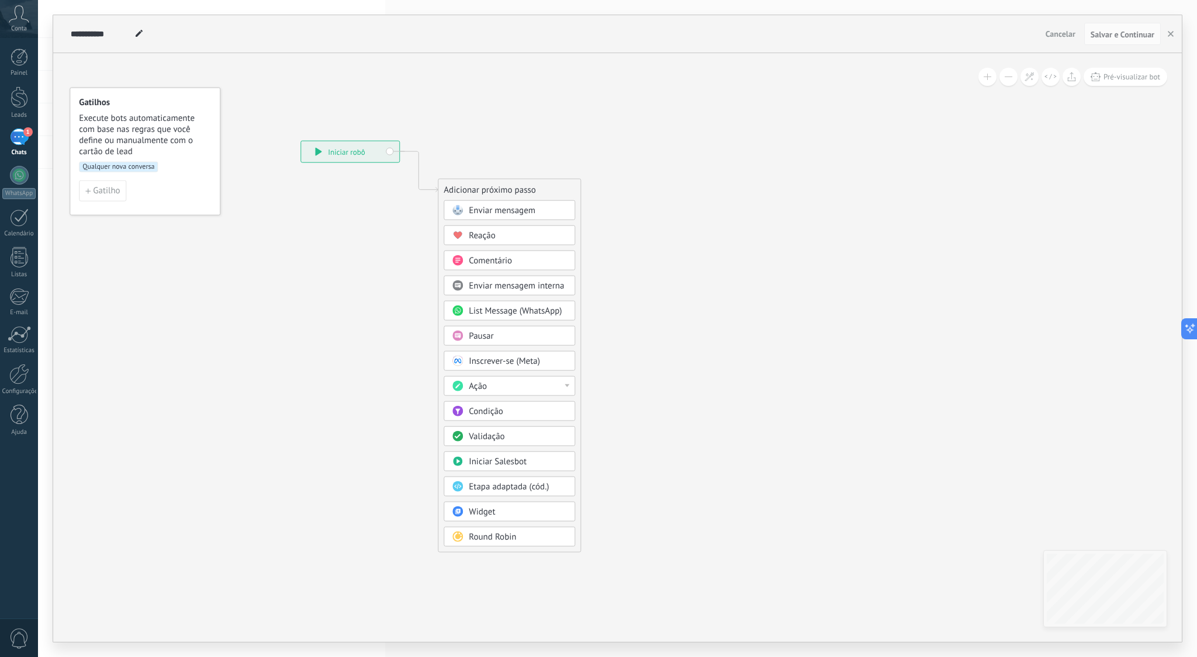
click at [137, 33] on use at bounding box center [139, 33] width 7 height 7
drag, startPoint x: 128, startPoint y: 28, endPoint x: 49, endPoint y: 19, distance: 80.0
click at [49, 19] on div "**********" at bounding box center [617, 328] width 1159 height 657
type input "********"
click at [1129, 34] on span "Salvar e Continuar" at bounding box center [1123, 34] width 64 height 8
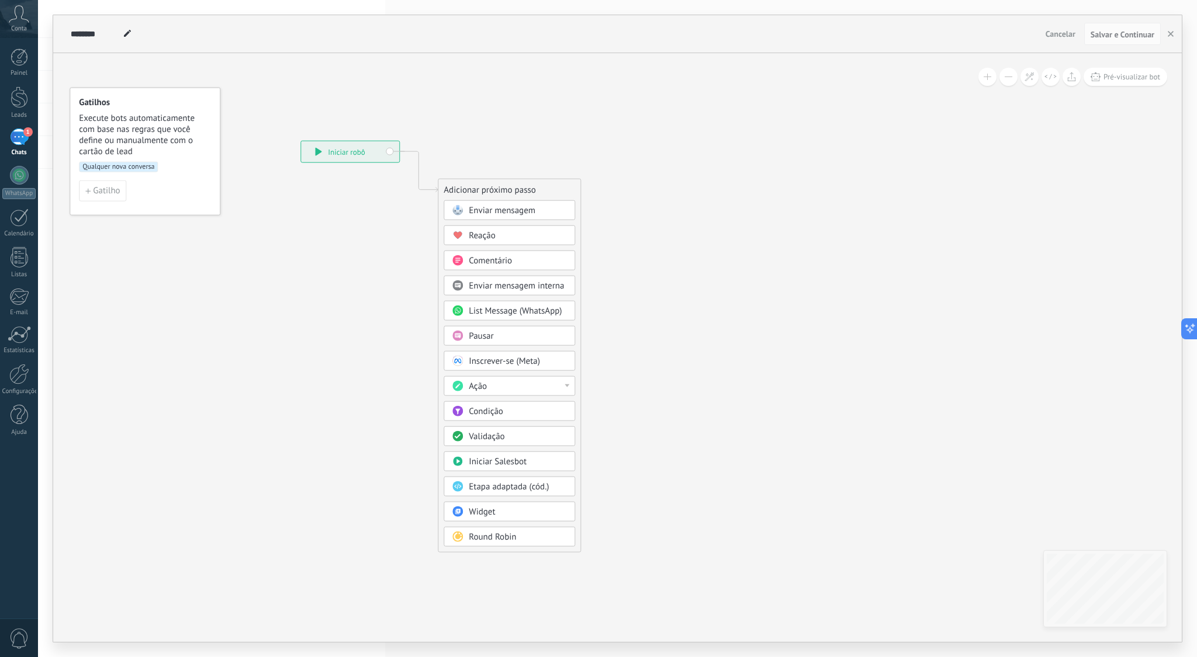
click at [668, 326] on icon at bounding box center [400, 347] width 785 height 997
click at [1100, 33] on span "Salvar e Continuar" at bounding box center [1123, 34] width 64 height 8
drag, startPoint x: 344, startPoint y: 149, endPoint x: 270, endPoint y: 97, distance: 90.2
click at [270, 97] on div "**********" at bounding box center [275, 98] width 98 height 21
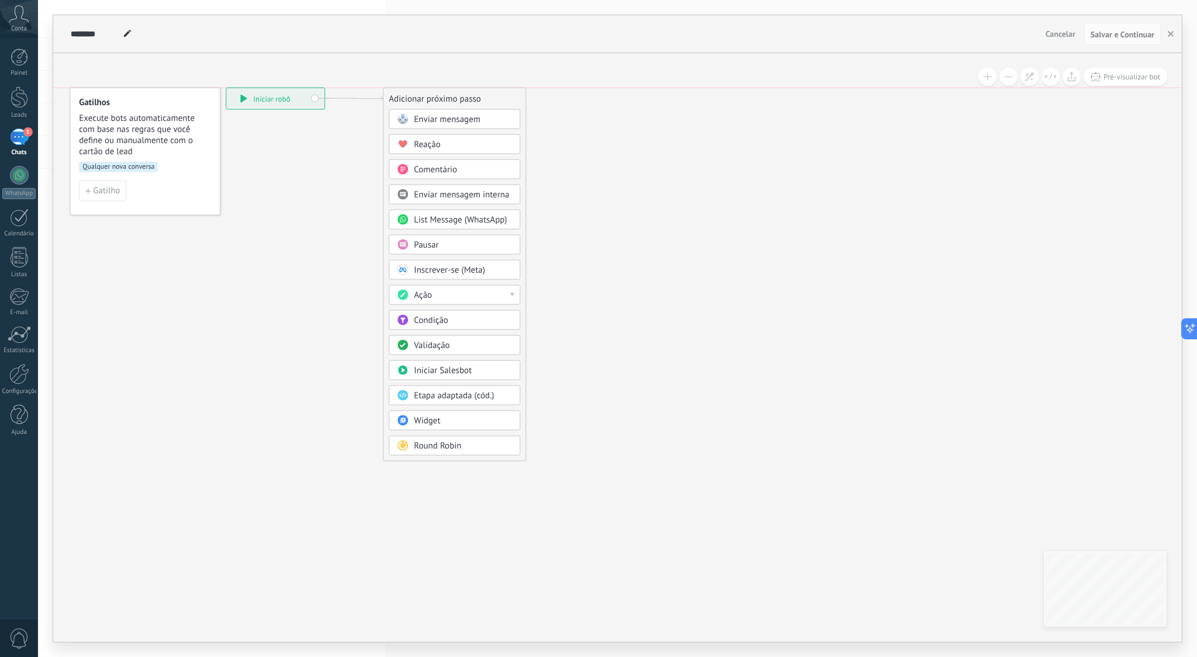
drag, startPoint x: 517, startPoint y: 185, endPoint x: 461, endPoint y: 91, distance: 109.0
click at [461, 91] on div "Adicionar próximo passo" at bounding box center [454, 98] width 142 height 19
click at [508, 295] on div at bounding box center [510, 294] width 5 height 3
click at [509, 274] on div "Inscrever-se (Meta)" at bounding box center [462, 271] width 98 height 12
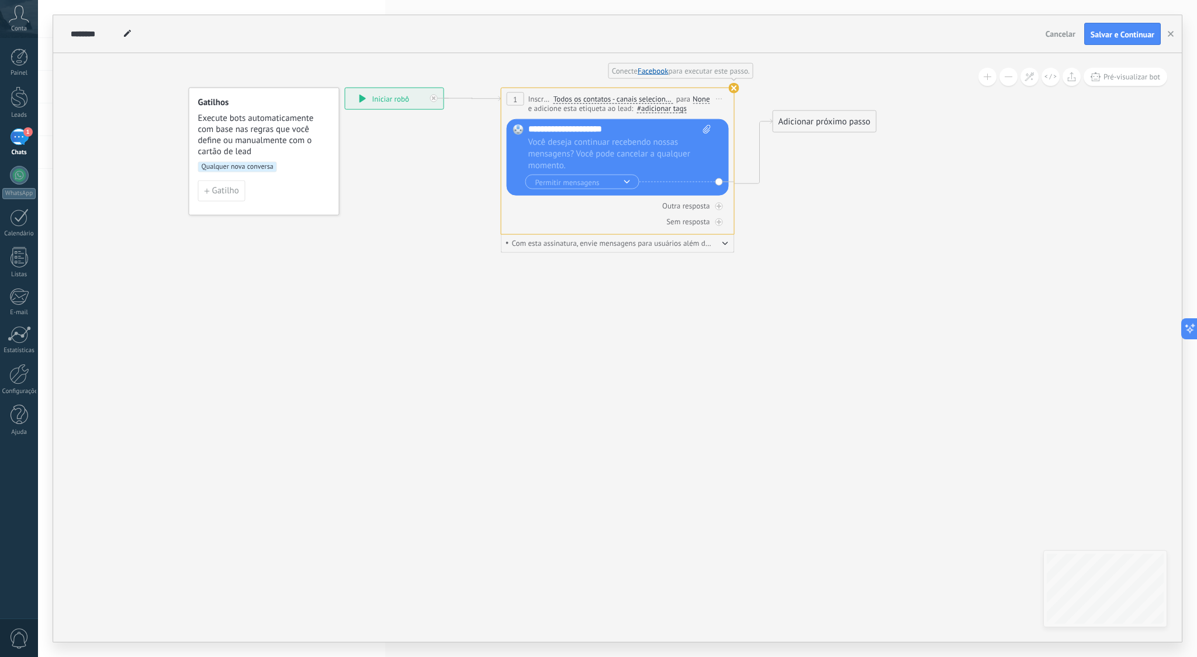
click at [733, 88] on use at bounding box center [734, 88] width 11 height 11
click at [846, 165] on icon at bounding box center [591, 162] width 1076 height 734
click at [732, 91] on use at bounding box center [734, 88] width 11 height 11
click at [679, 94] on div "para" at bounding box center [684, 98] width 16 height 11
click at [435, 98] on div at bounding box center [434, 99] width 8 height 8
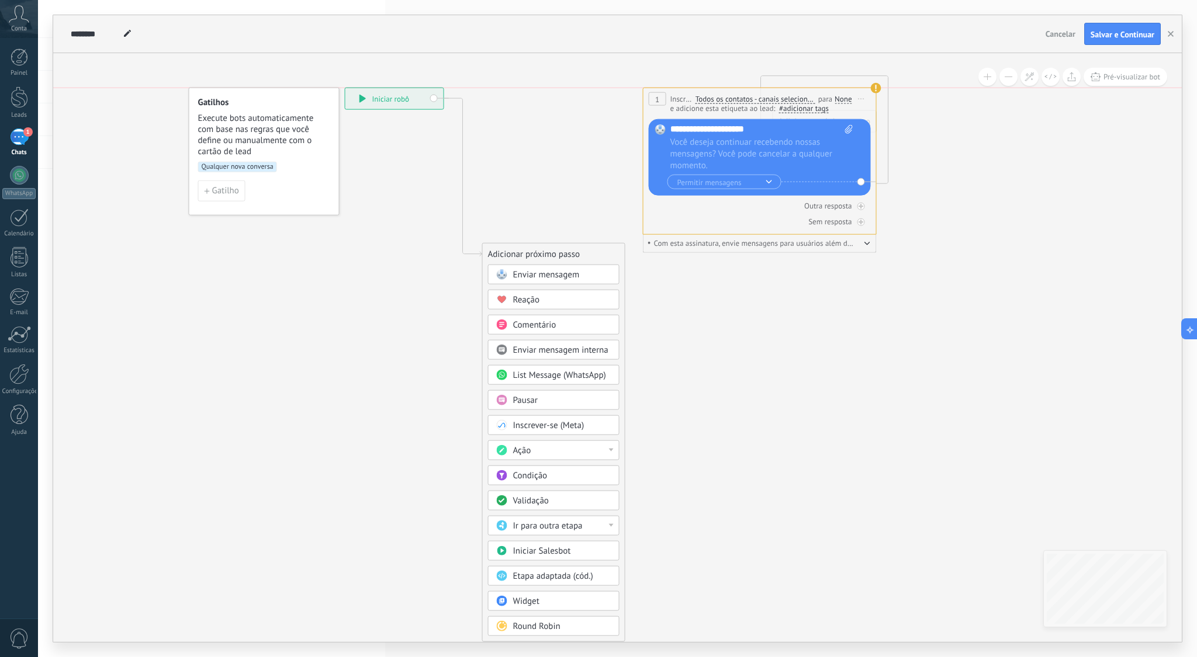
drag, startPoint x: 642, startPoint y: 92, endPoint x: 781, endPoint y: 94, distance: 139.1
click at [781, 89] on div "**********" at bounding box center [759, 99] width 233 height 22
click at [800, 95] on span "Todos os contatos - canais selecionados" at bounding box center [757, 98] width 120 height 9
click at [800, 95] on button "Todos os contatos - canais selecionados" at bounding box center [764, 98] width 146 height 21
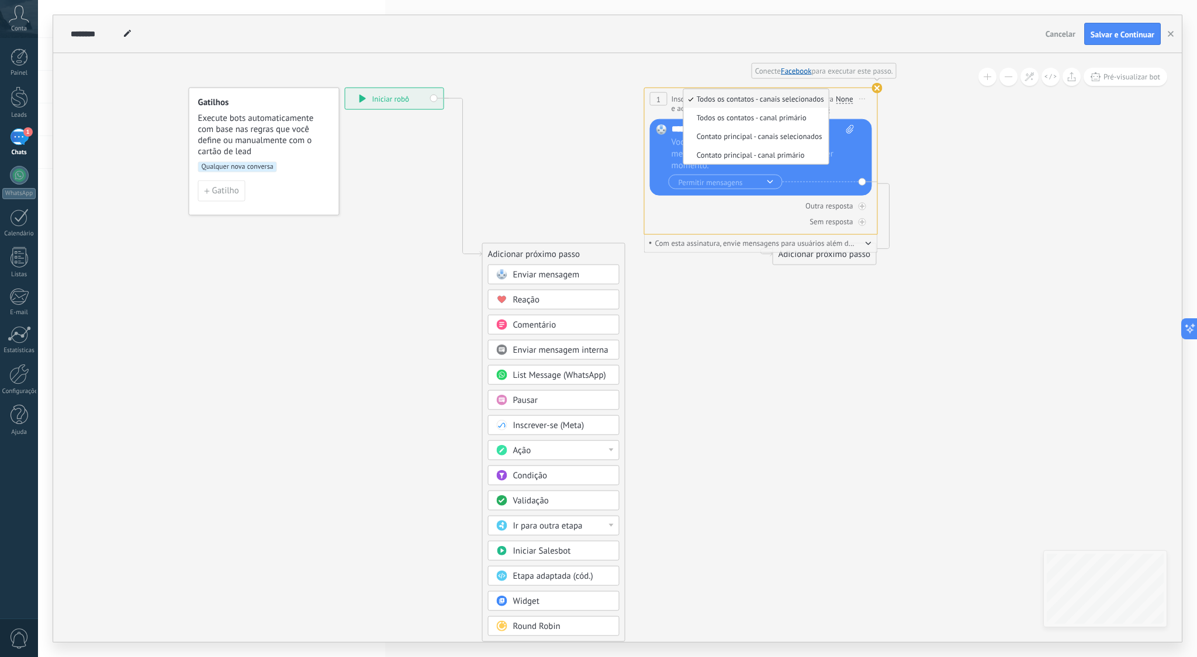
click at [911, 141] on icon at bounding box center [611, 365] width 1117 height 1140
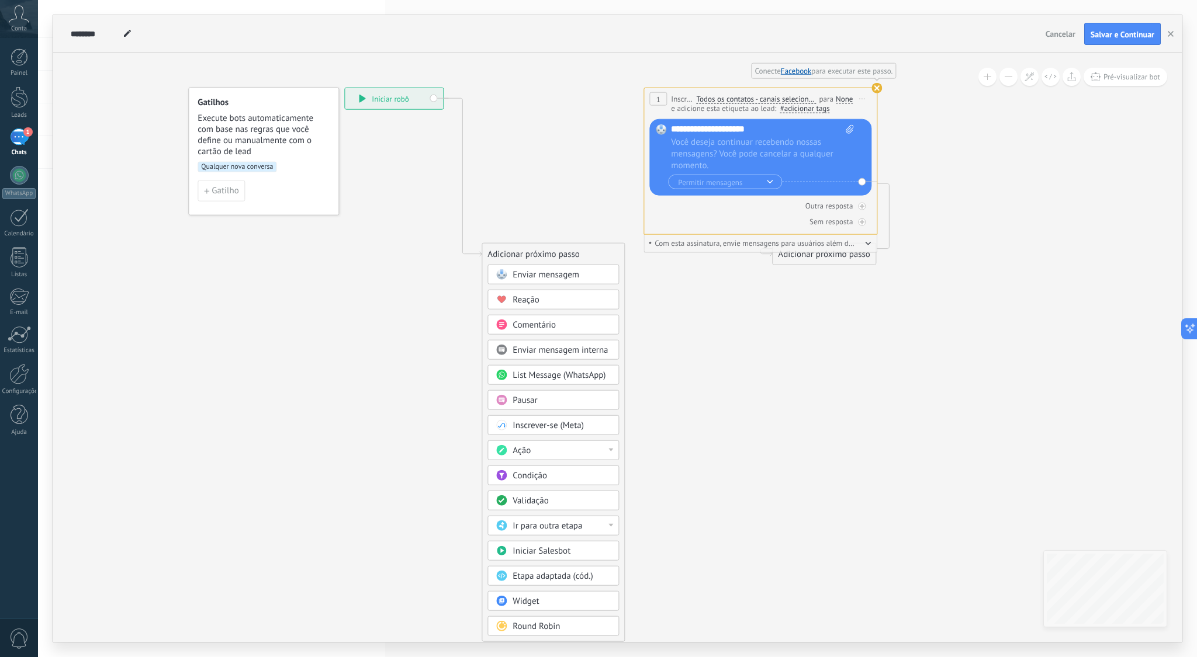
click at [868, 244] on icon "button" at bounding box center [868, 244] width 6 height 4
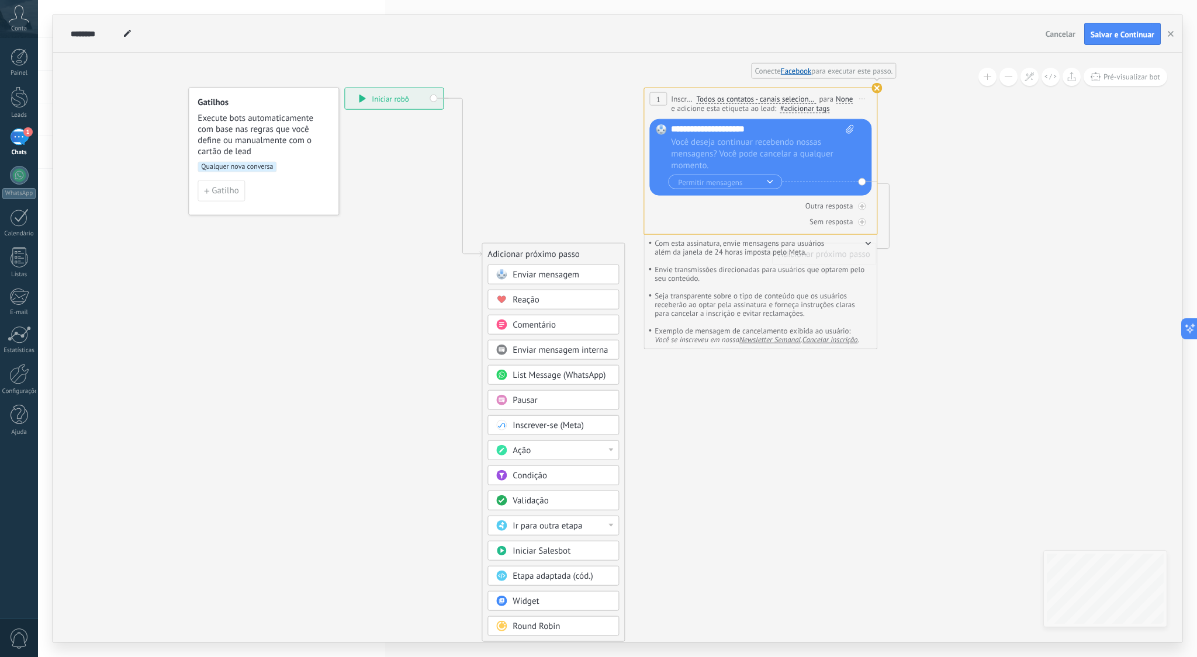
click at [965, 243] on icon at bounding box center [610, 365] width 1117 height 1140
click at [856, 89] on div "**********" at bounding box center [760, 99] width 233 height 22
click at [875, 89] on use at bounding box center [876, 87] width 11 height 11
click at [867, 105] on span "Iniciar pré-visualização aqui [GEOGRAPHIC_DATA] Duplicar Excluir" at bounding box center [862, 98] width 19 height 17
drag, startPoint x: 940, startPoint y: 266, endPoint x: 929, endPoint y: 252, distance: 18.3
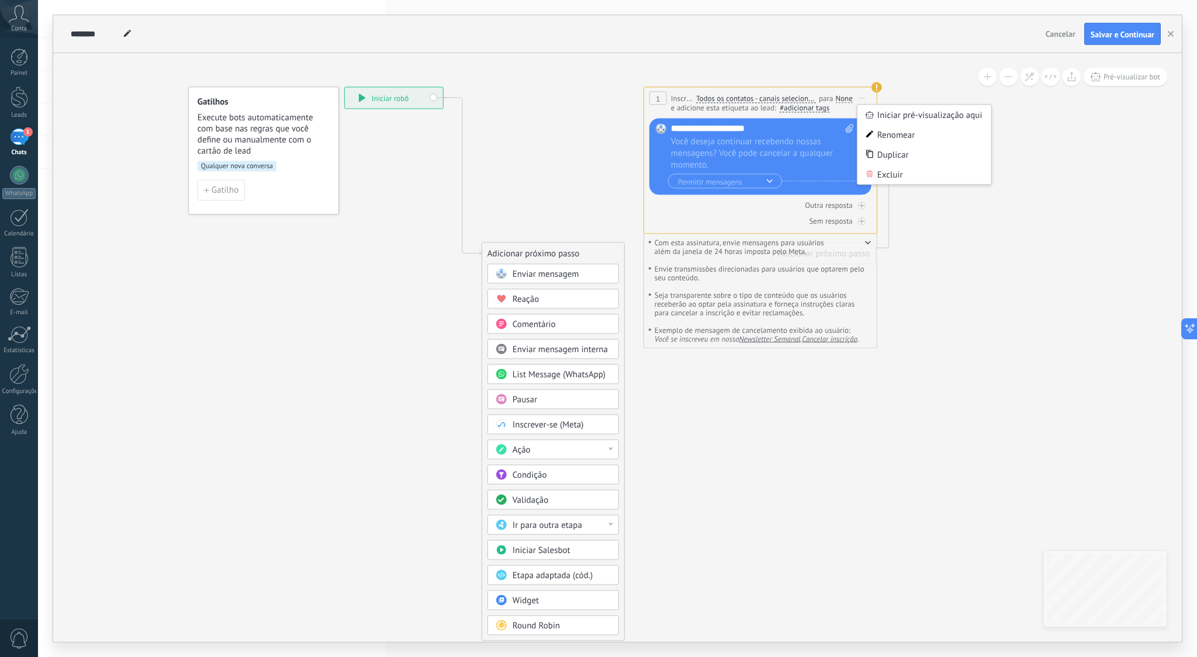
click at [940, 266] on icon at bounding box center [610, 365] width 1117 height 1140
click at [874, 86] on use at bounding box center [876, 87] width 11 height 11
click at [876, 85] on use at bounding box center [876, 87] width 11 height 11
click at [857, 92] on span "Iniciar pré-visualização aqui [GEOGRAPHIC_DATA] Duplicar Excluir" at bounding box center [861, 97] width 19 height 17
click at [890, 177] on div "Excluir" at bounding box center [924, 174] width 134 height 20
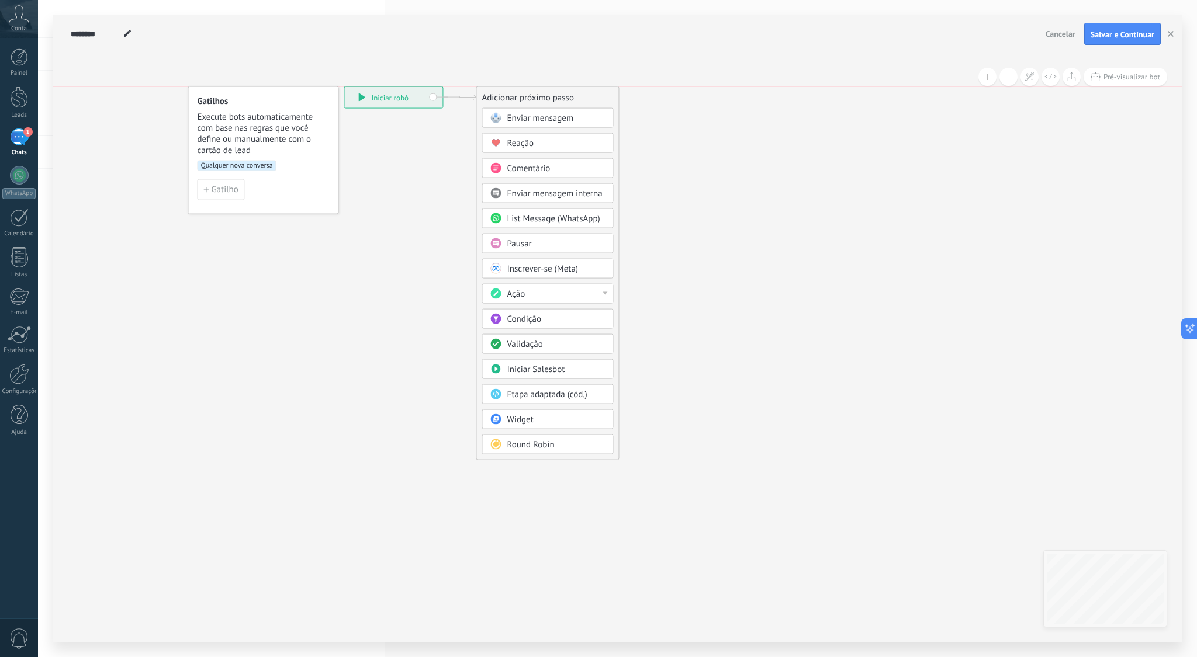
drag, startPoint x: 569, startPoint y: 223, endPoint x: 562, endPoint y: 93, distance: 130.5
click at [562, 93] on div "Adicionar próximo passo" at bounding box center [547, 97] width 142 height 19
click at [606, 292] on div at bounding box center [605, 293] width 5 height 3
click at [546, 341] on div "Gerenciar tags" at bounding box center [547, 338] width 130 height 20
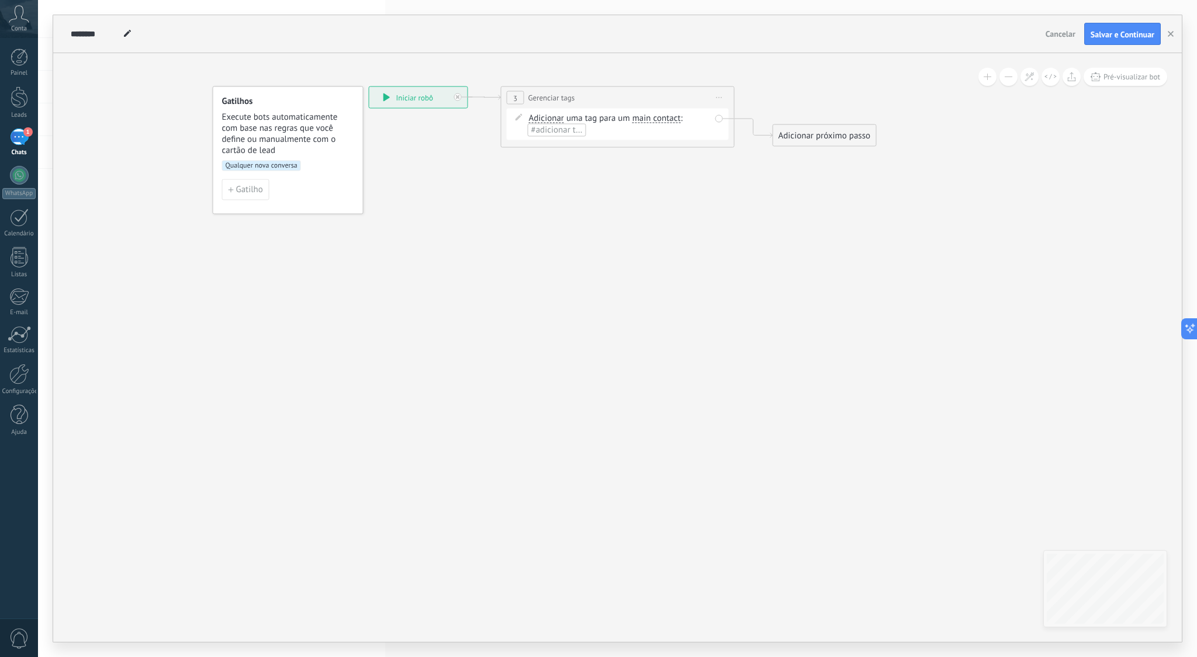
click at [559, 131] on span "#adicionar tags" at bounding box center [559, 129] width 57 height 11
type input "**********"
click at [840, 138] on div "Adicionar próximo passo" at bounding box center [824, 135] width 103 height 19
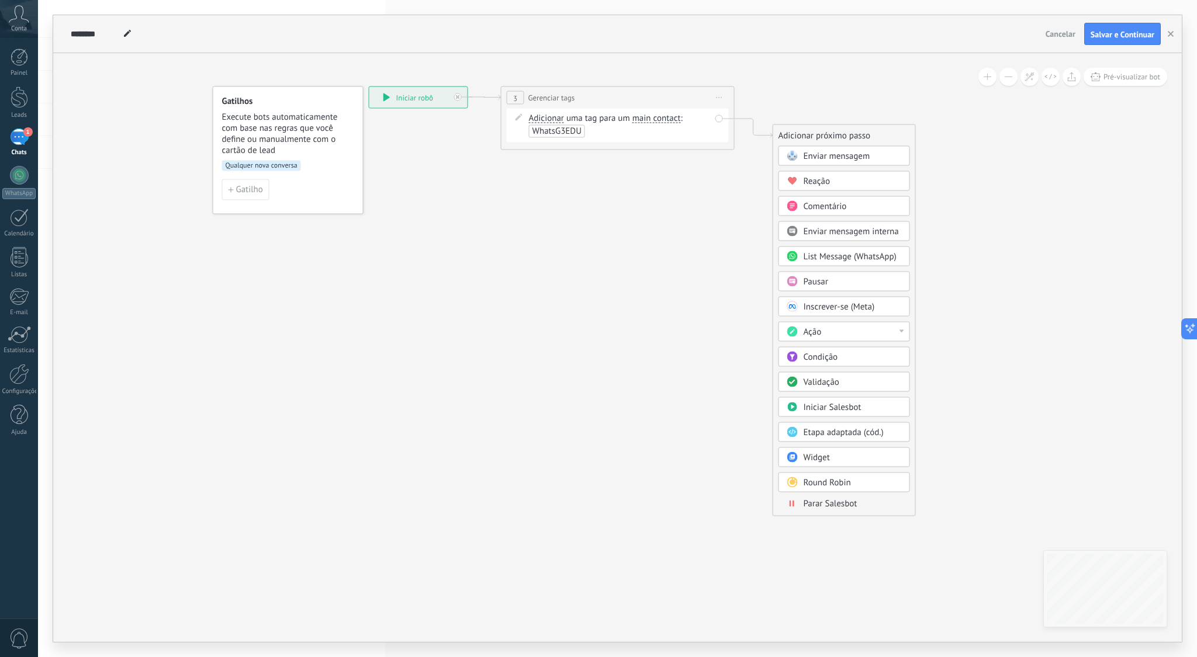
click at [842, 155] on span "Enviar mensagem" at bounding box center [837, 156] width 67 height 11
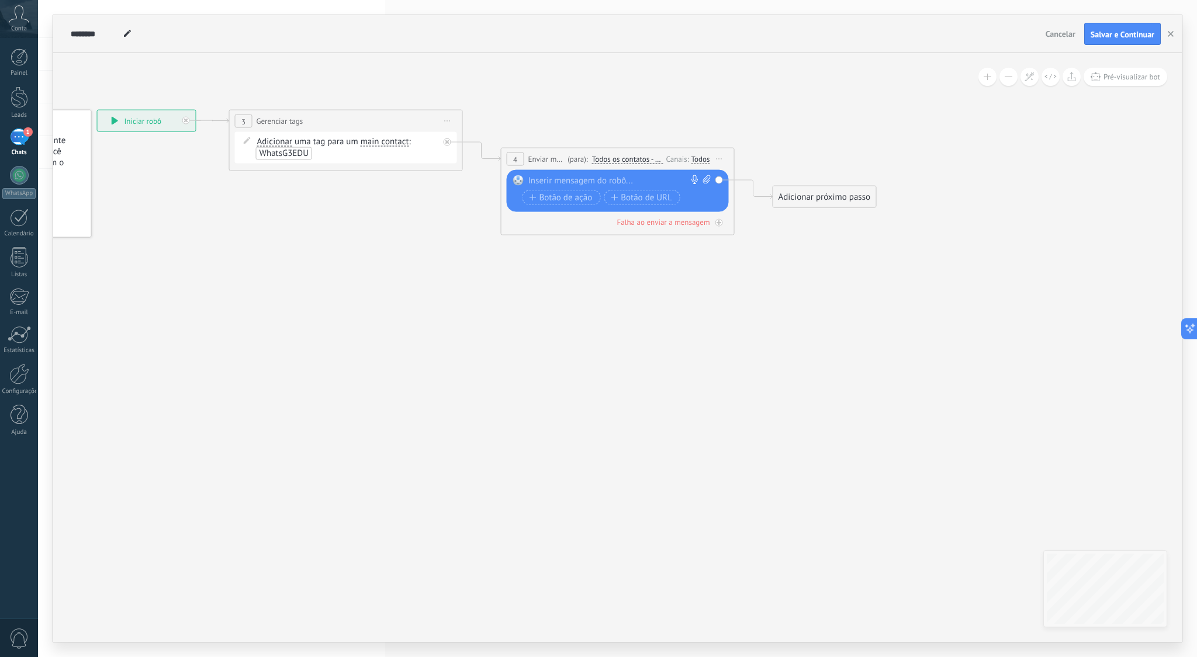
click at [652, 159] on span "Todos os contatos - canais selecionados" at bounding box center [627, 159] width 71 height 9
click at [652, 159] on button "Todos os contatos - canais selecionados" at bounding box center [659, 159] width 146 height 21
click at [554, 158] on span "Enviar mensagem" at bounding box center [546, 159] width 37 height 11
click at [547, 158] on span "Enviar mensagem" at bounding box center [546, 159] width 37 height 11
click at [621, 159] on span "Todos os contatos - canais selecionados" at bounding box center [627, 159] width 71 height 9
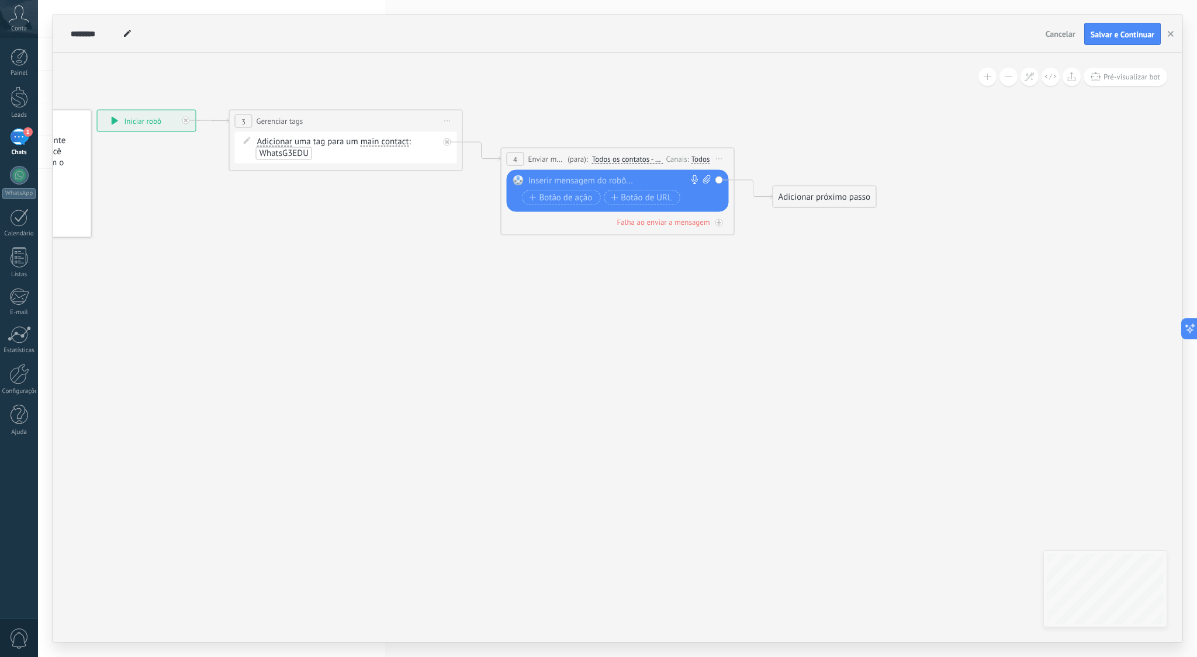
click at [621, 159] on button "Todos os contatos - canais selecionados" at bounding box center [659, 159] width 146 height 21
click at [618, 309] on icon at bounding box center [467, 165] width 1324 height 694
click at [703, 158] on div "Todos" at bounding box center [700, 158] width 19 height 9
click at [763, 180] on div "Tente enviar uma mensagem" at bounding box center [765, 182] width 112 height 10
click at [763, 179] on div "Tente enviar uma mensagem" at bounding box center [765, 182] width 112 height 10
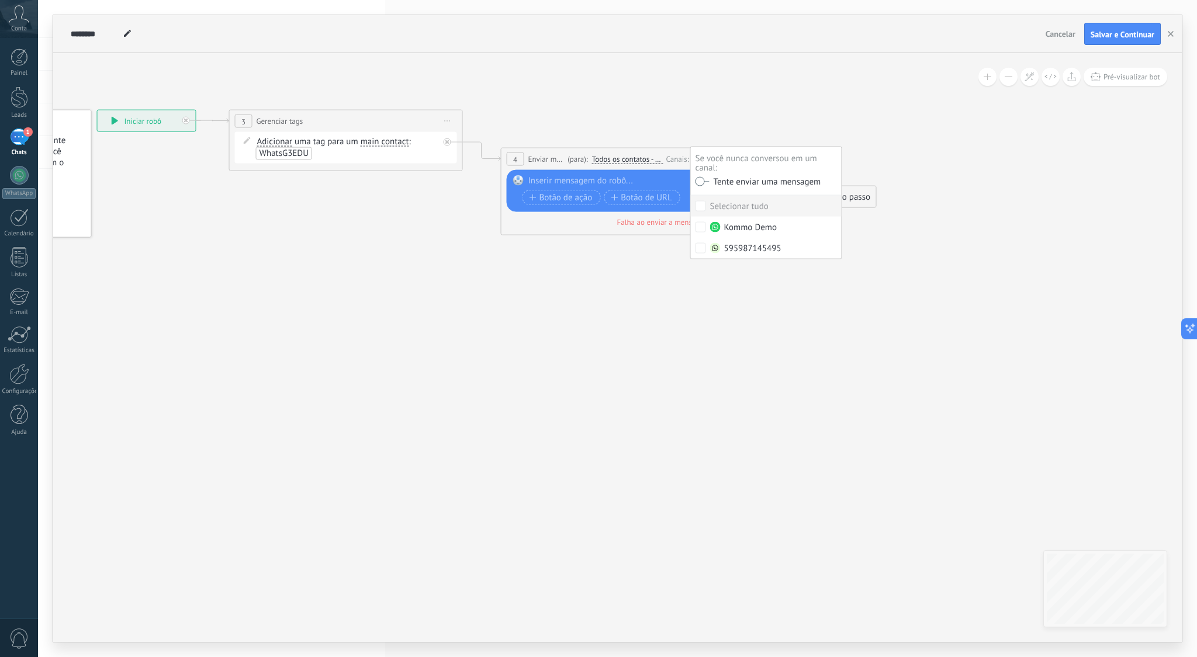
click at [726, 207] on div "Selecionar tudo" at bounding box center [739, 207] width 58 height 12
click at [725, 248] on div "595987145495" at bounding box center [745, 249] width 71 height 12
click at [816, 325] on icon at bounding box center [467, 165] width 1324 height 694
click at [553, 200] on span "Botão de ação" at bounding box center [560, 197] width 63 height 9
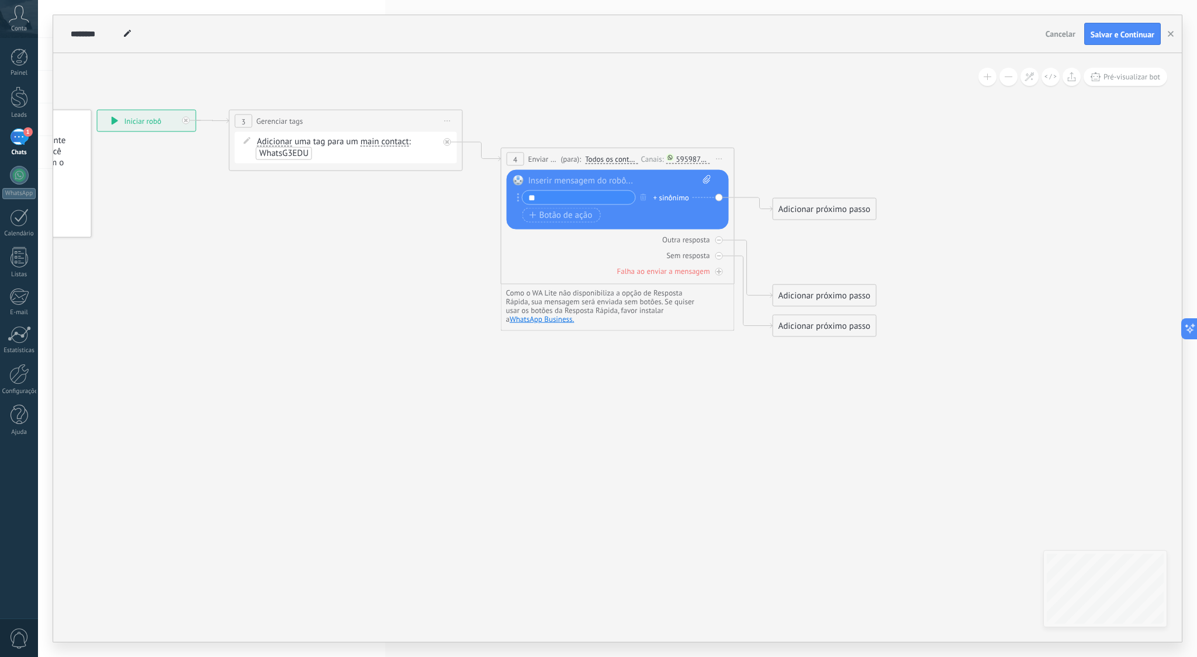
type input "*"
type input "**********"
click at [580, 216] on span "Botão de ação" at bounding box center [560, 214] width 63 height 9
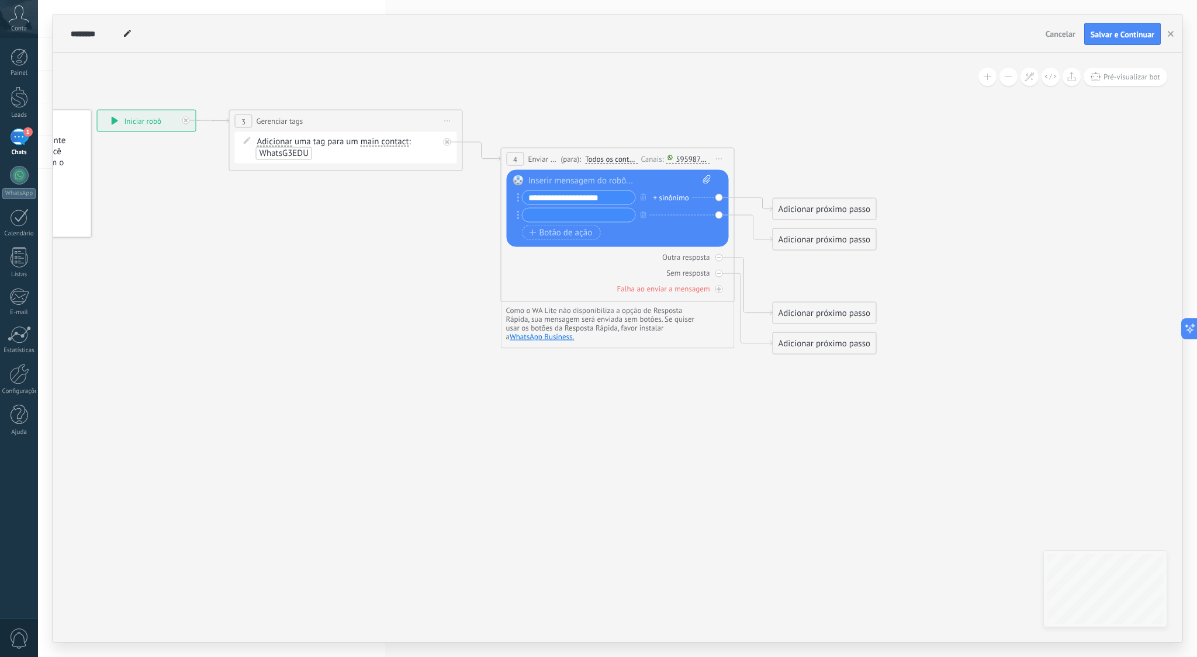
type input "*"
type input "**********"
drag, startPoint x: 613, startPoint y: 196, endPoint x: 424, endPoint y: 188, distance: 189.5
click at [172, 163] on div "**********" at bounding box center [172, 163] width 0 height 0
type input "*"
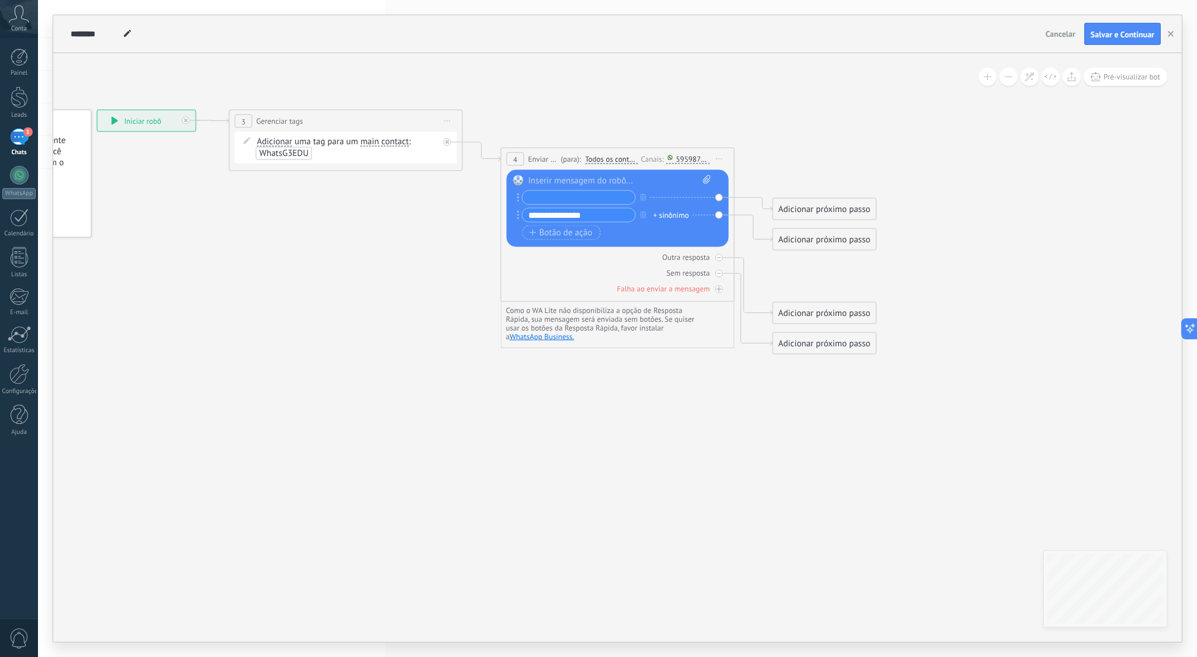
click at [547, 178] on div at bounding box center [619, 181] width 183 height 12
click at [559, 202] on input "text" at bounding box center [576, 197] width 113 height 13
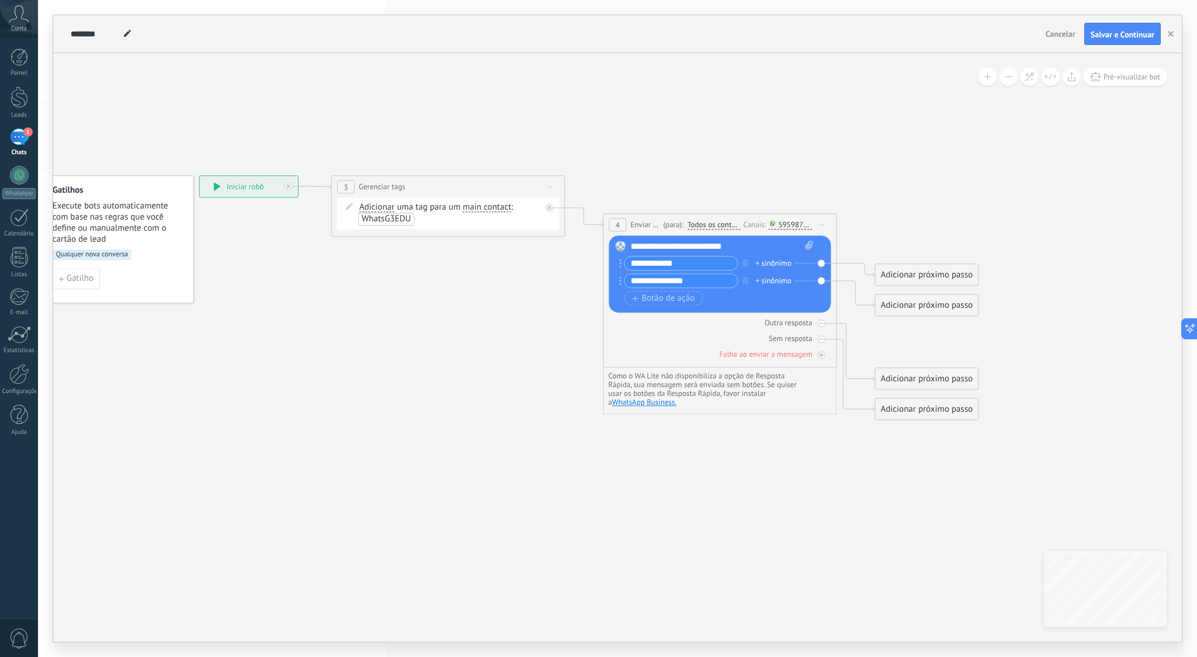
type input "**********"
click at [667, 279] on input "**********" at bounding box center [681, 280] width 113 height 13
type input "**********"
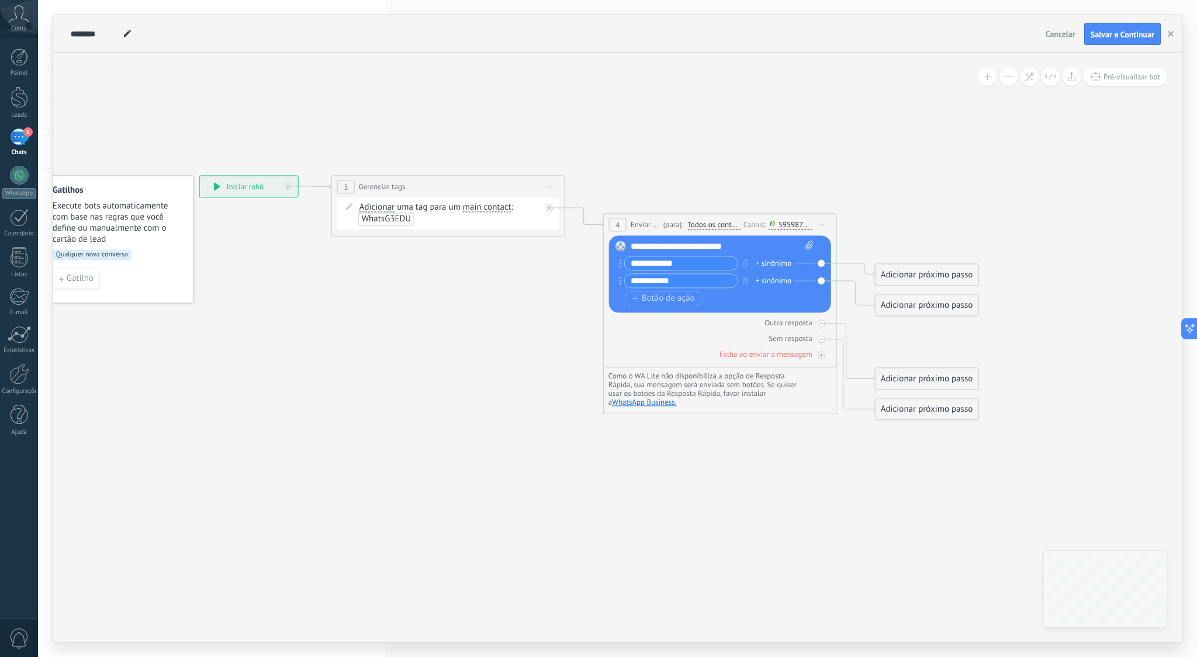
click at [630, 262] on input "**********" at bounding box center [681, 263] width 113 height 13
type input "**********"
click at [629, 276] on input "**********" at bounding box center [681, 280] width 113 height 13
type input "**********"
click at [649, 294] on span "Botão de ação" at bounding box center [663, 298] width 63 height 9
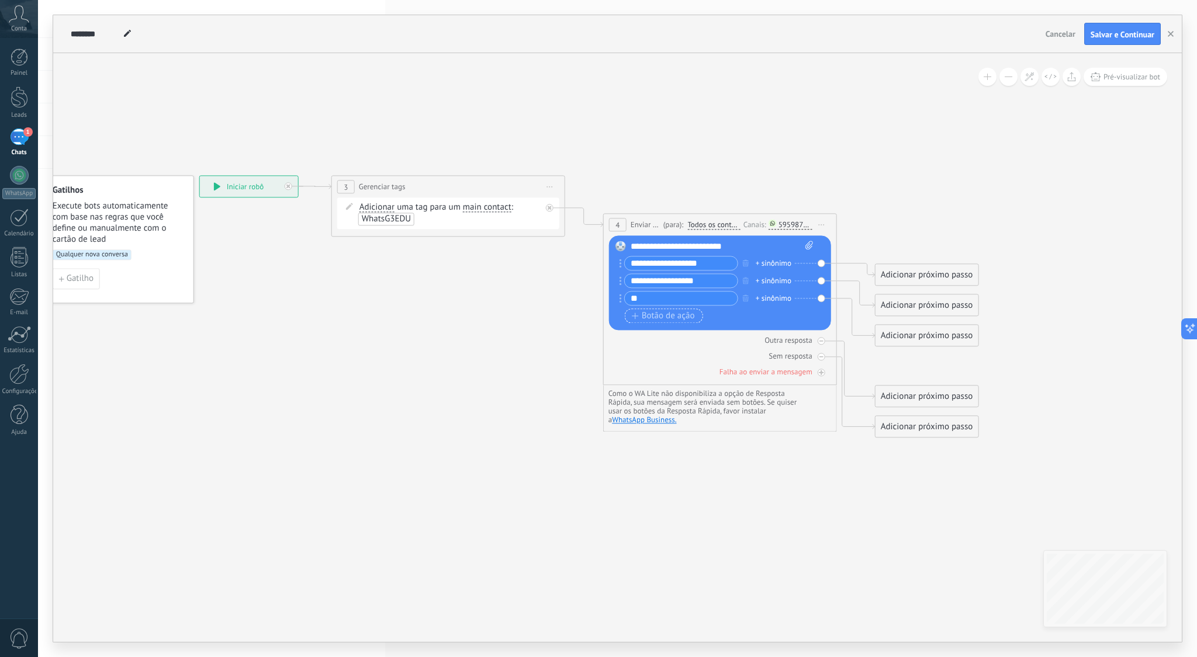
type input "*"
type input "**********"
click at [664, 318] on span "Botão de ação" at bounding box center [663, 316] width 63 height 9
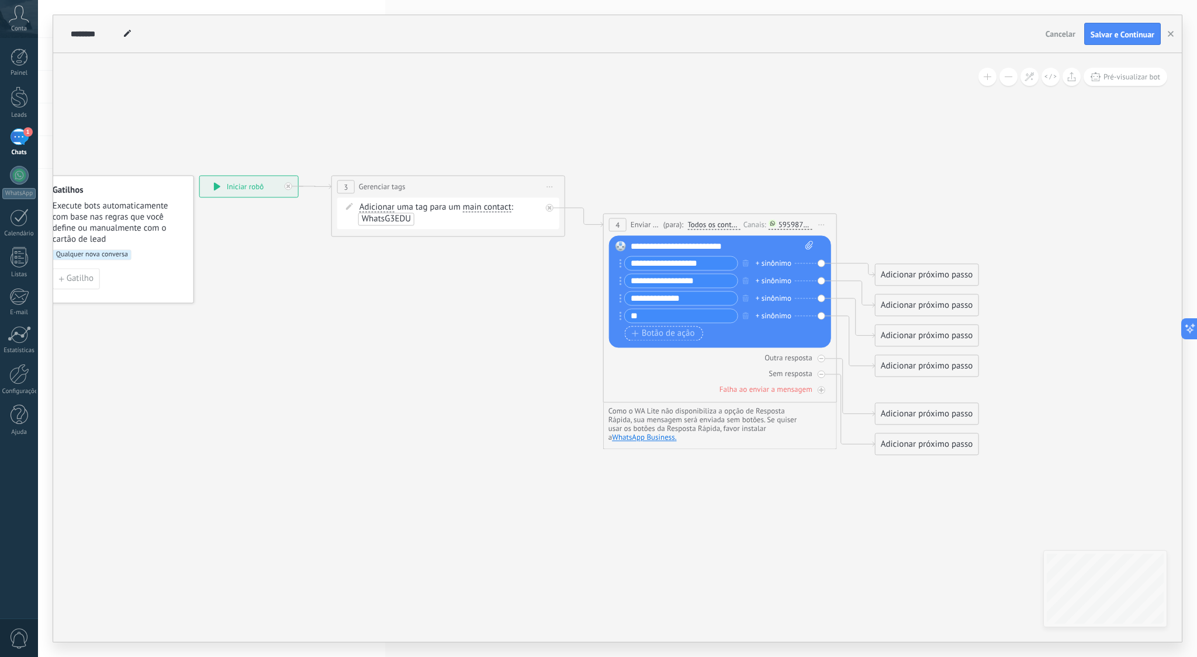
type input "*"
type input "*********"
click at [665, 335] on span "Botão de ação" at bounding box center [663, 333] width 63 height 9
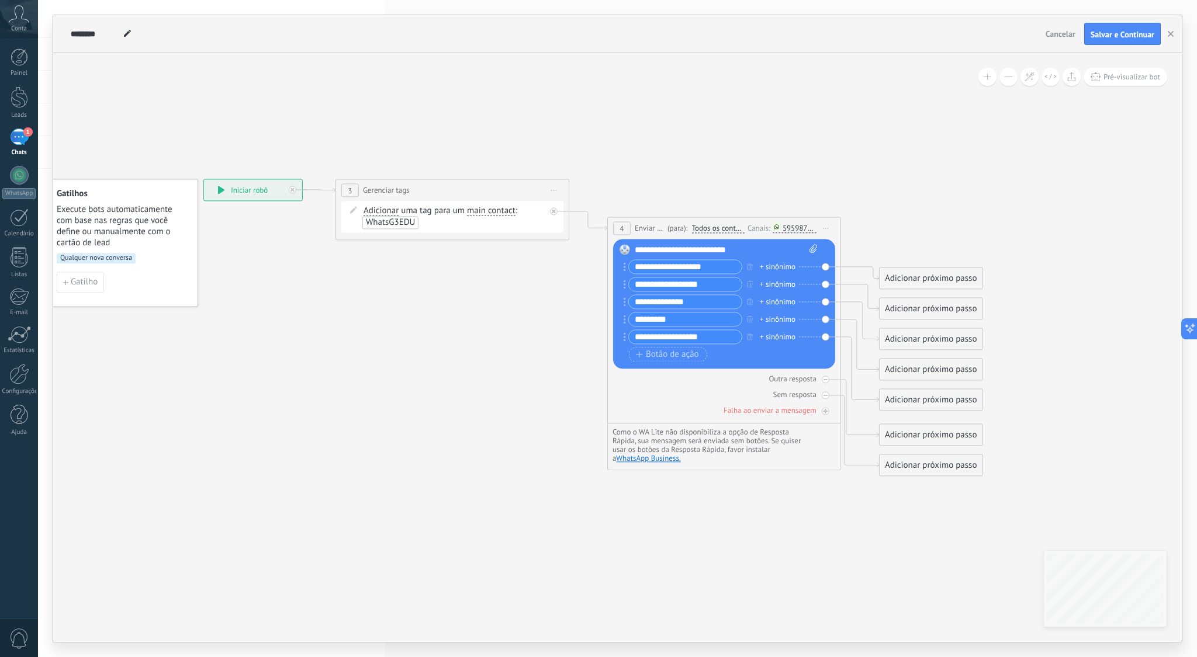
type input "**********"
click at [1028, 342] on icon at bounding box center [573, 328] width 1324 height 882
click at [1112, 34] on span "Salvar e Continuar" at bounding box center [1123, 34] width 64 height 8
click at [1175, 34] on button "button" at bounding box center [1171, 34] width 18 height 22
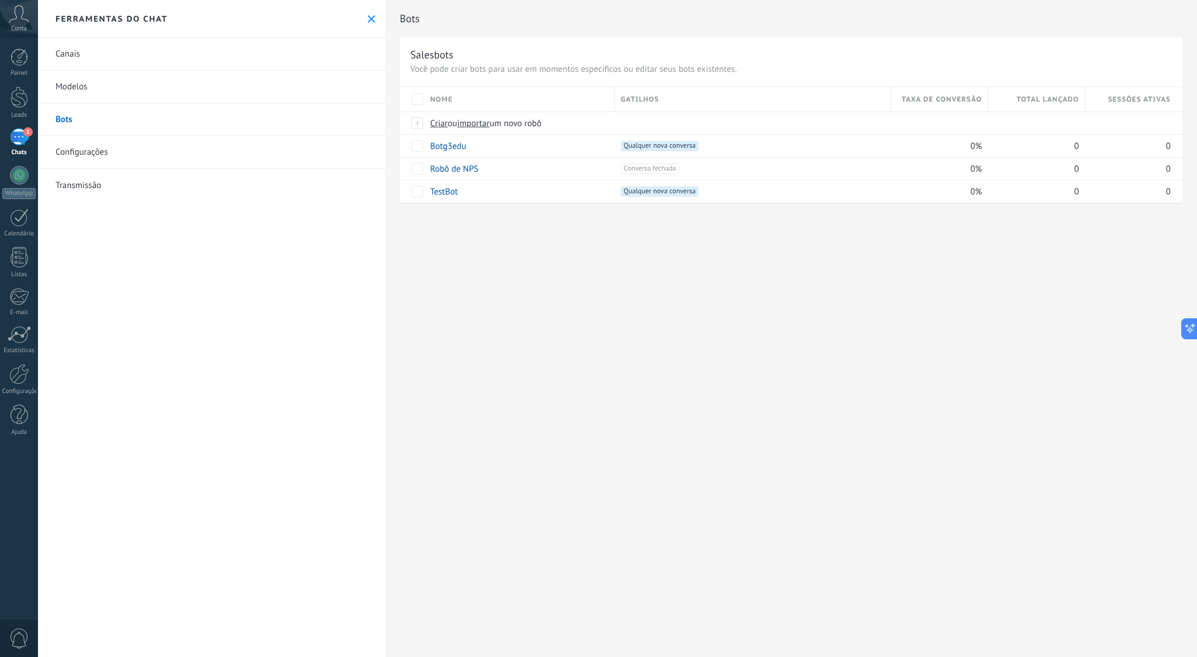
click at [74, 46] on link "Canais" at bounding box center [211, 54] width 347 height 33
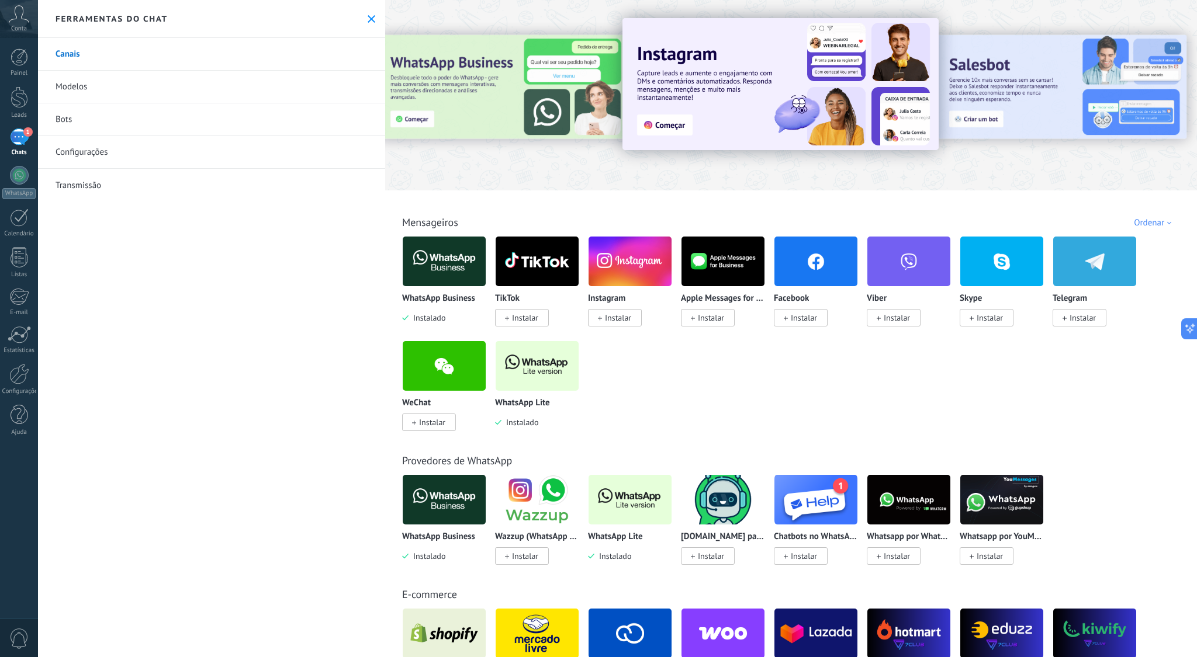
click at [520, 396] on div "WhatsApp Lite Instalado" at bounding box center [537, 385] width 84 height 88
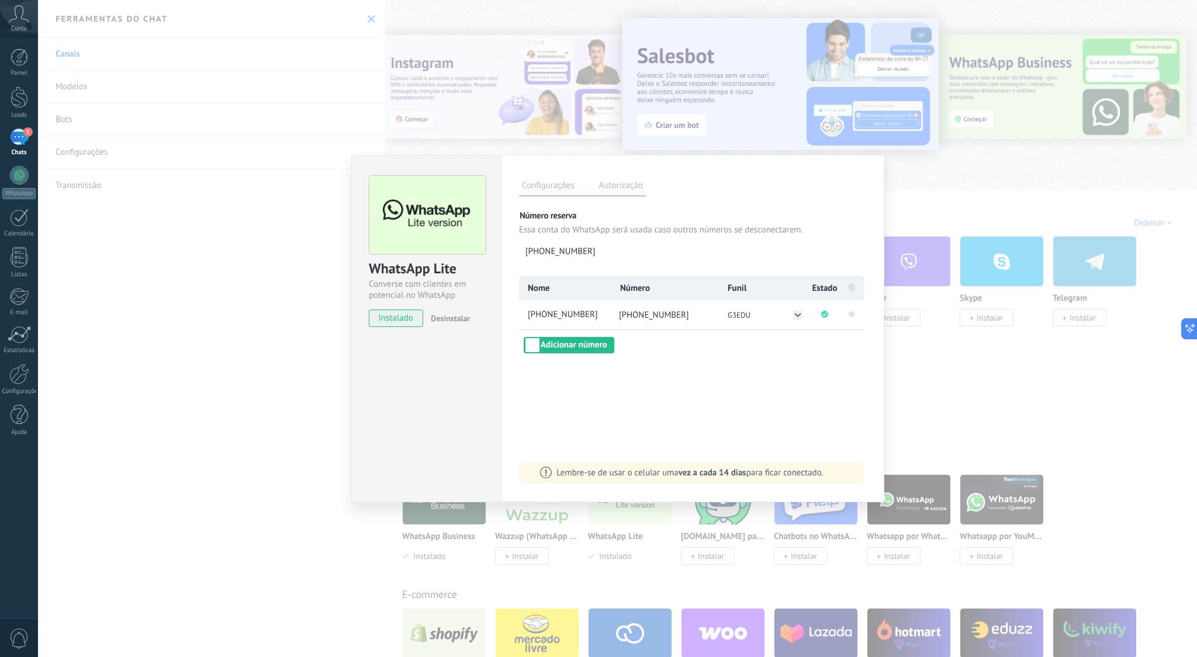
click at [975, 421] on div "WhatsApp Lite Converse com clientes em potencial no WhatsApp instalado Desinsta…" at bounding box center [617, 328] width 1159 height 657
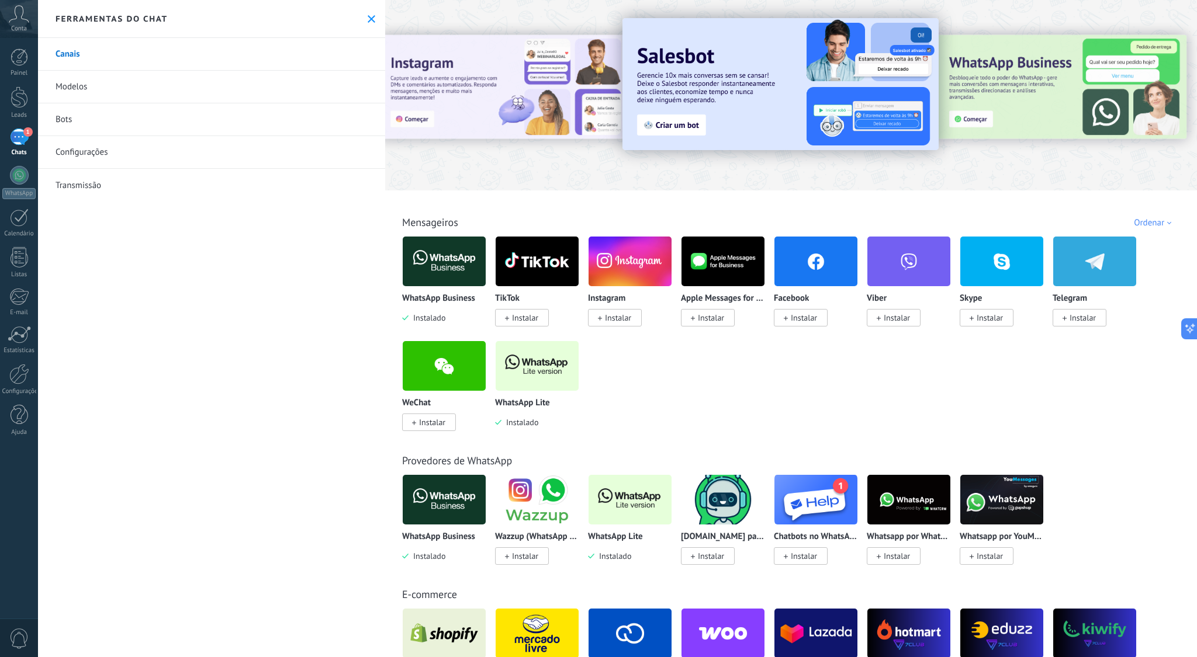
click at [449, 262] on img at bounding box center [444, 261] width 83 height 57
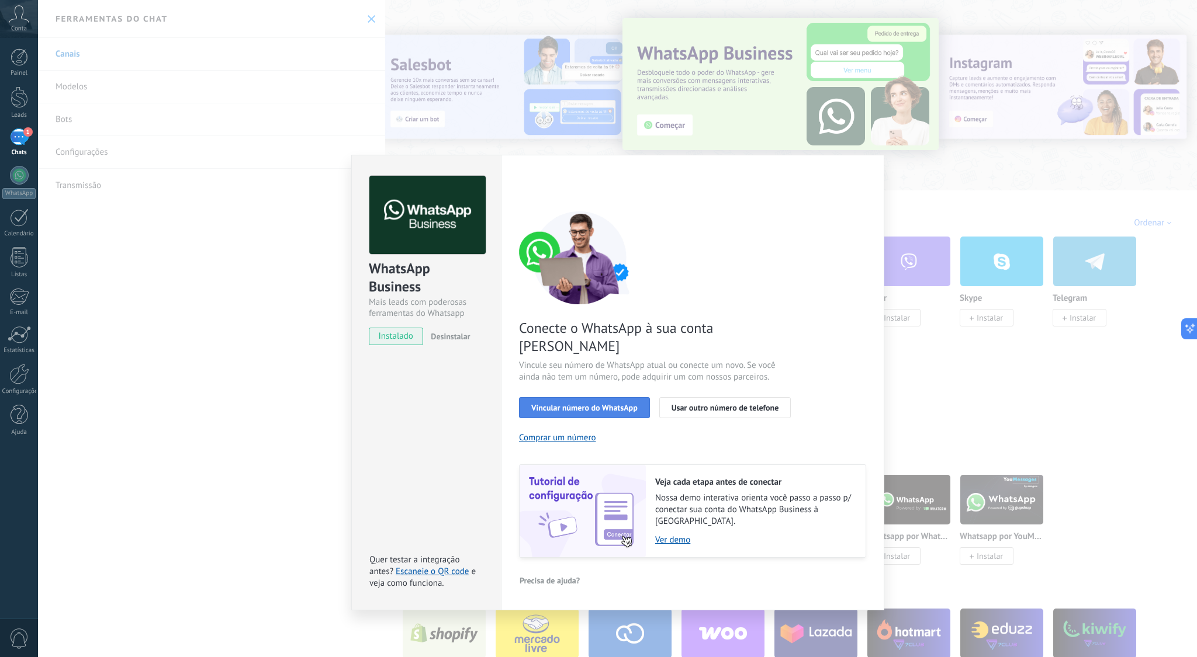
click at [610, 404] on span "Vincular número do WhatsApp" at bounding box center [584, 408] width 106 height 8
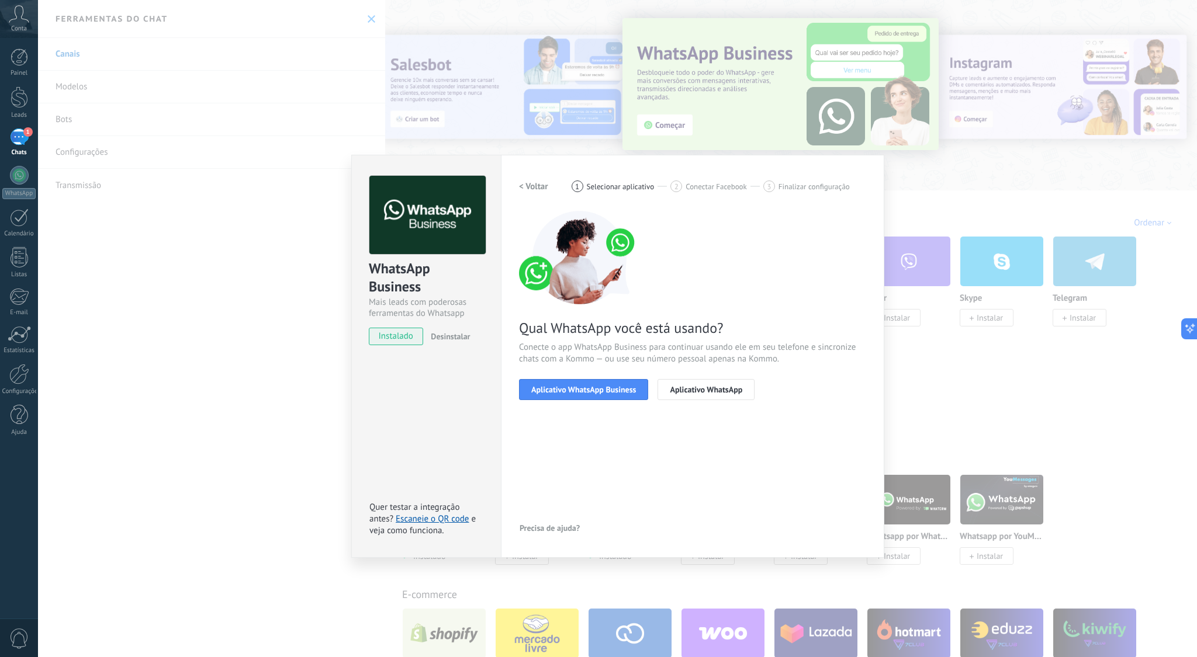
click at [610, 392] on span "Aplicativo WhatsApp Business" at bounding box center [583, 390] width 105 height 8
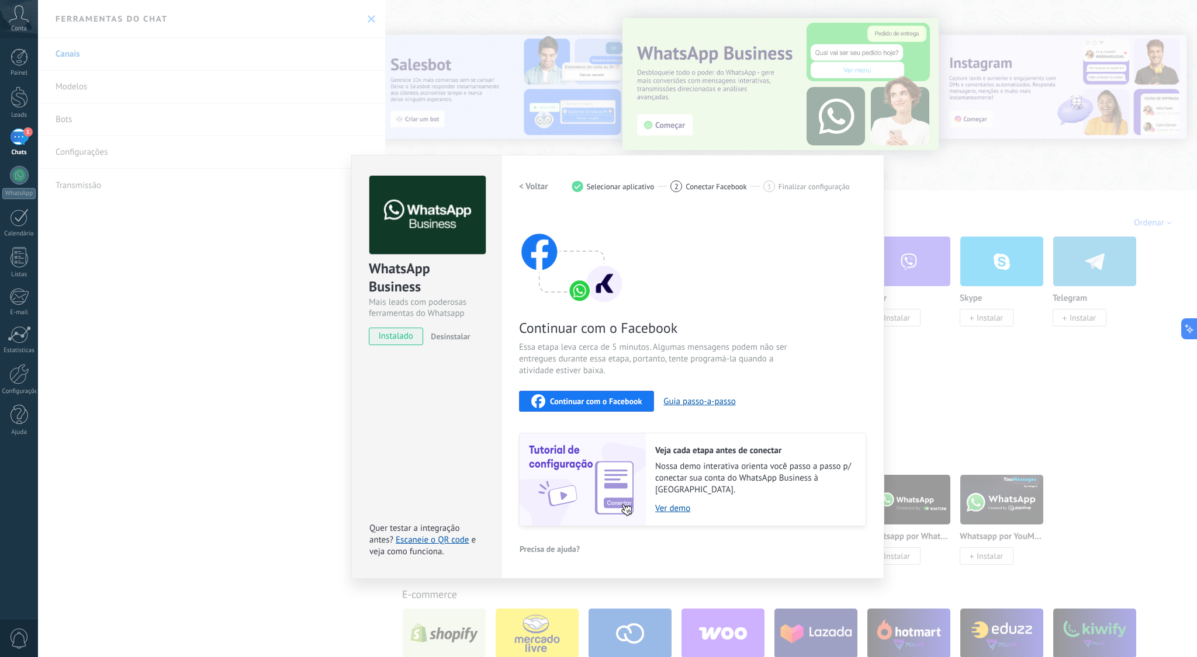
click at [629, 402] on span "Continuar com o Facebook" at bounding box center [596, 401] width 92 height 8
click at [617, 397] on span "Continuar com o Facebook" at bounding box center [596, 401] width 92 height 8
drag, startPoint x: 777, startPoint y: 212, endPoint x: 728, endPoint y: 198, distance: 50.3
click at [757, 206] on div "< Voltar 1 Selecionar aplicativo 2 Conectar Facebook 3 Finalizar configuração C…" at bounding box center [692, 351] width 347 height 351
click at [700, 182] on span "Conectar Facebook" at bounding box center [716, 186] width 61 height 9
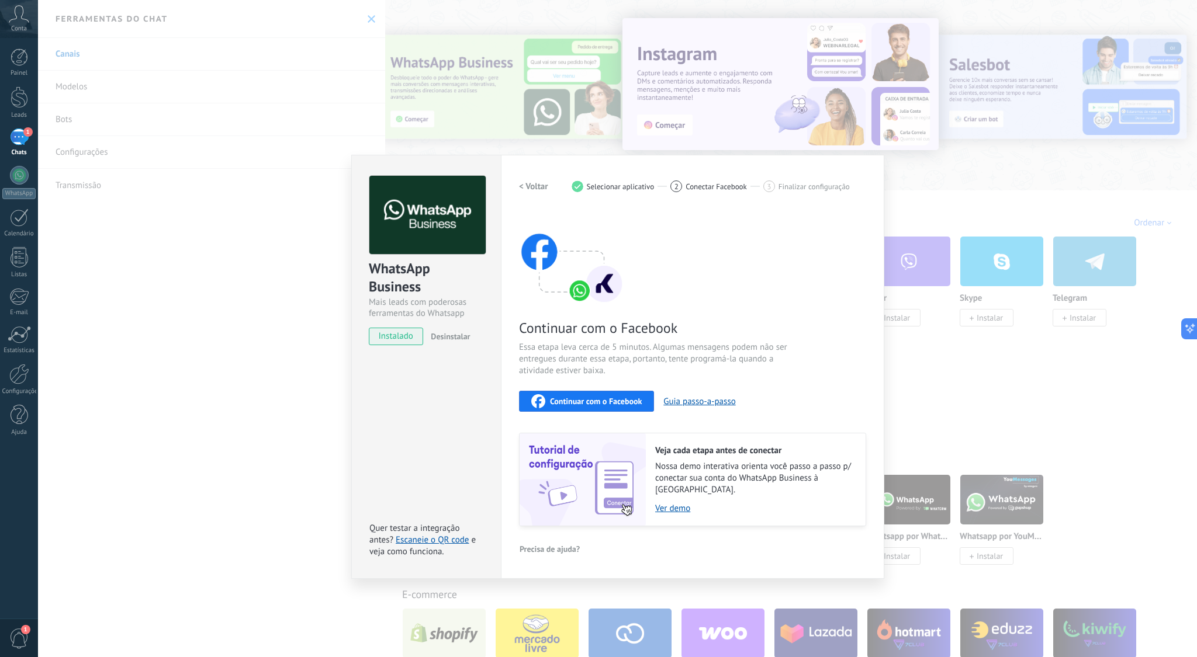
click at [902, 382] on div "WhatsApp Business Mais leads com poderosas ferramentas do Whatsapp instalado De…" at bounding box center [617, 328] width 1159 height 657
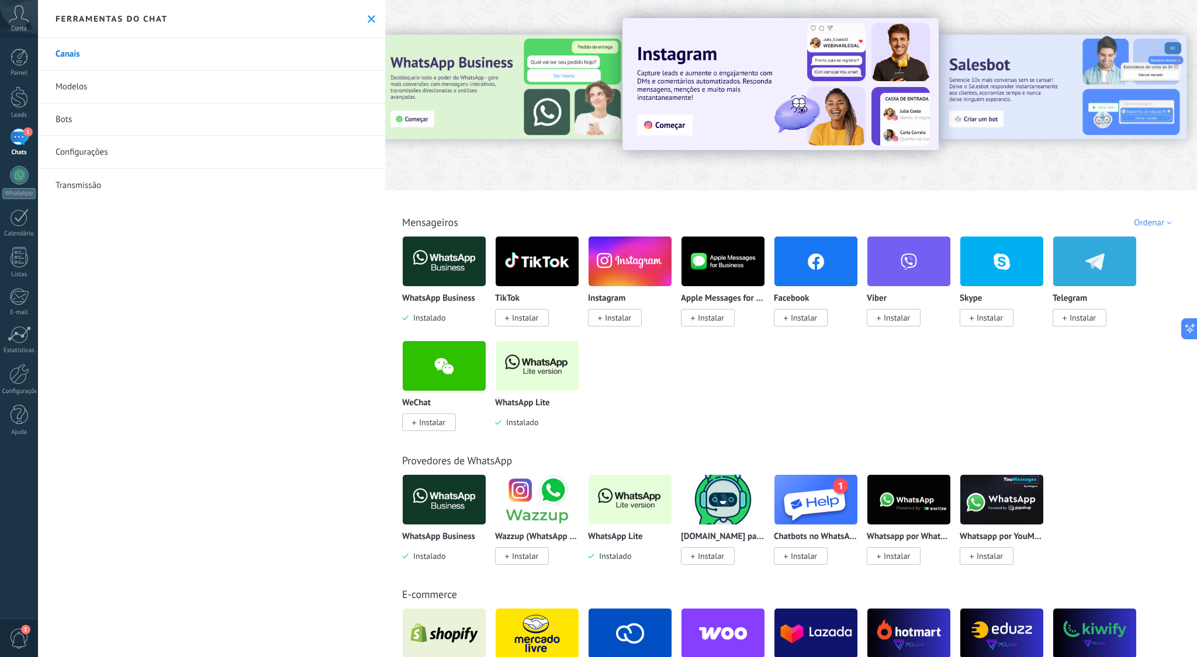
click at [539, 373] on img at bounding box center [537, 366] width 83 height 57
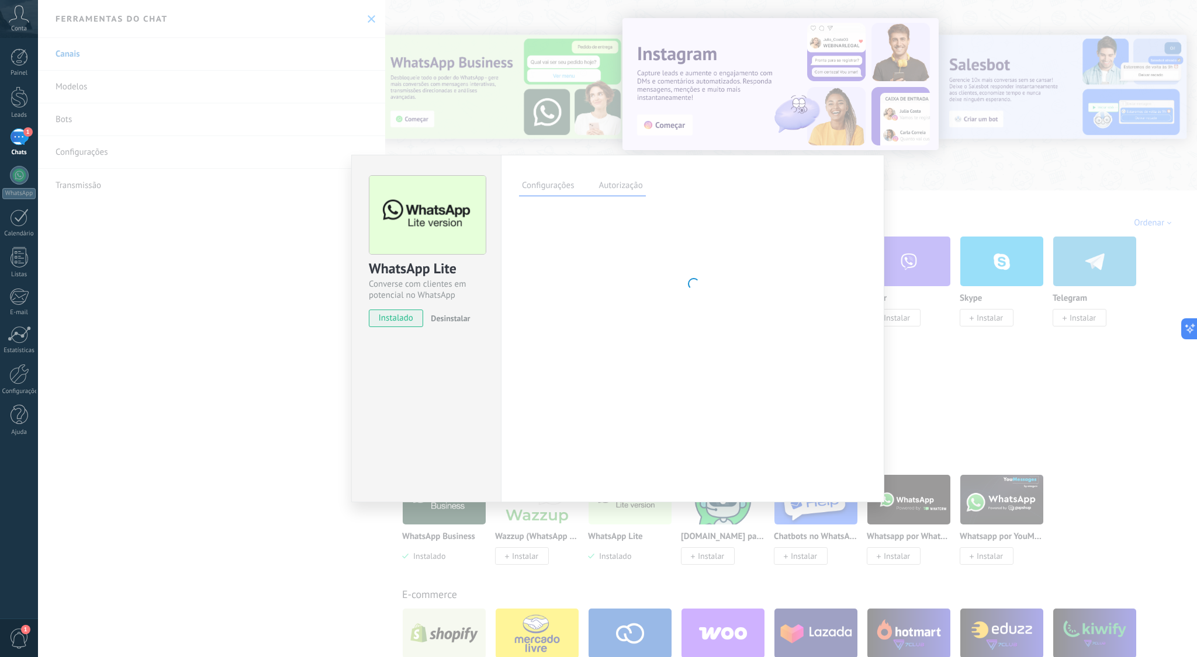
click at [441, 321] on span "Desinstalar" at bounding box center [450, 318] width 39 height 11
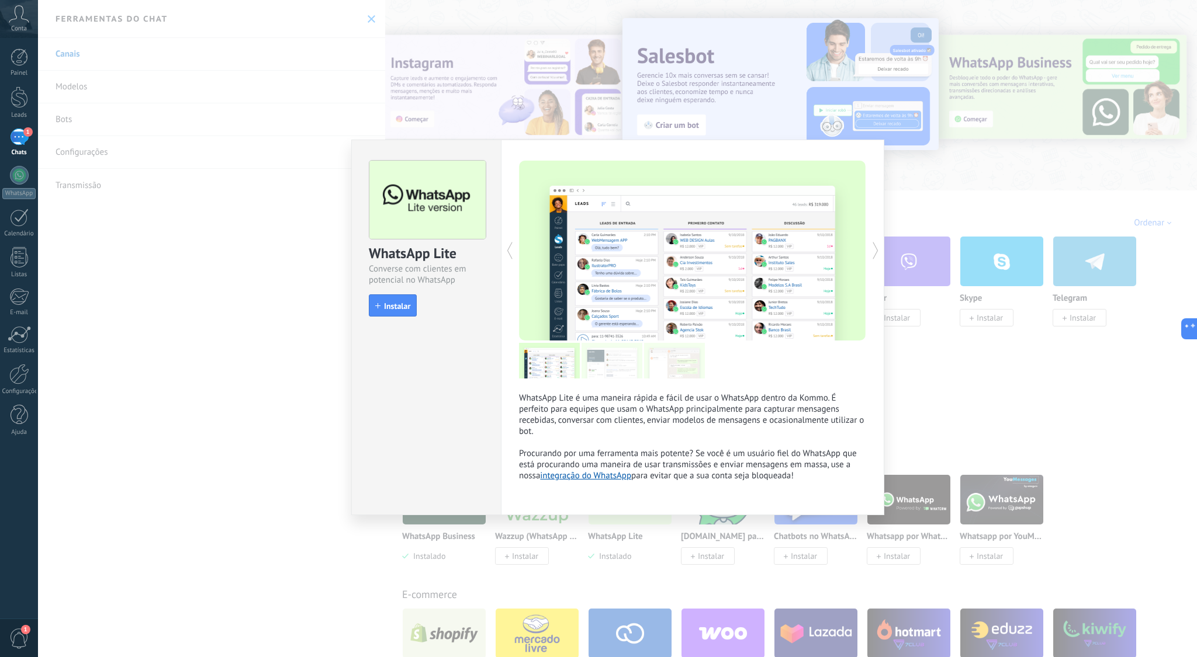
click at [1002, 430] on div "WhatsApp Lite Converse com clientes em potencial no WhatsApp install Instalar W…" at bounding box center [617, 328] width 1159 height 657
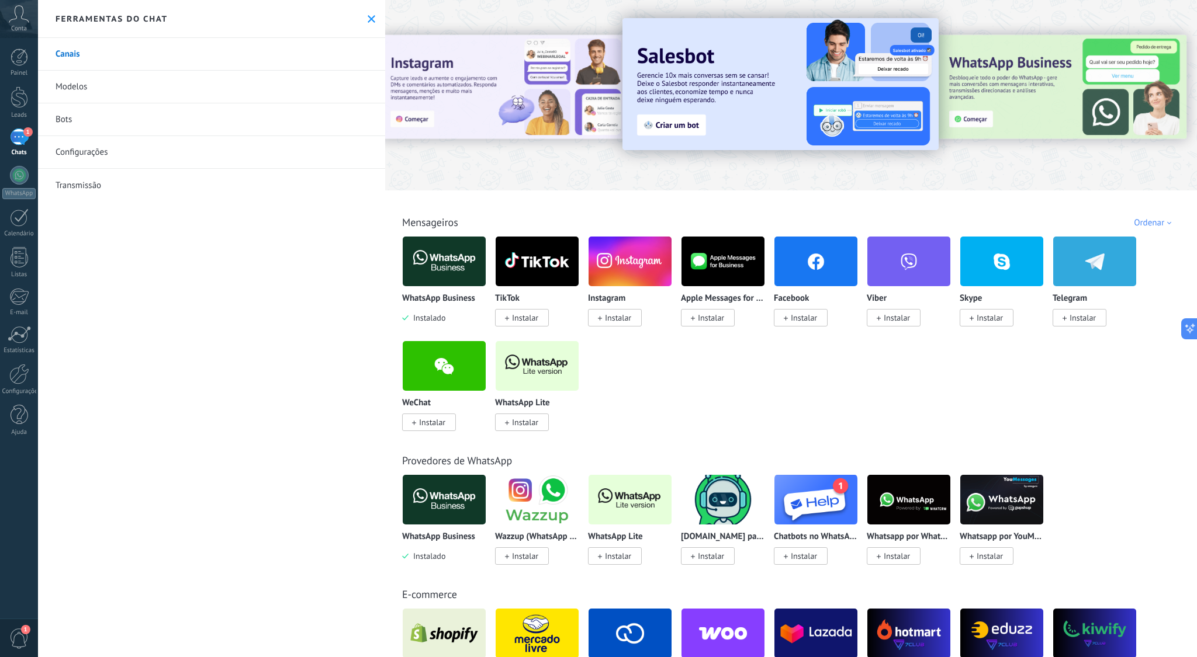
click at [112, 56] on link "Canais" at bounding box center [211, 54] width 347 height 33
click at [466, 271] on img at bounding box center [444, 261] width 83 height 57
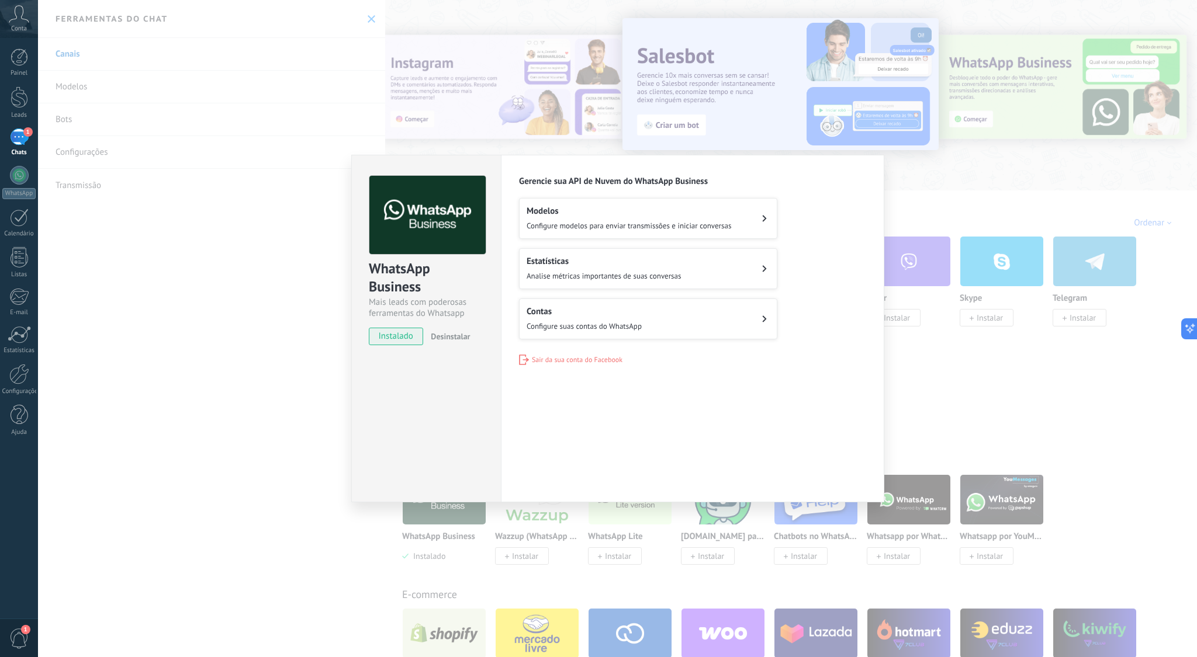
click at [677, 312] on button "Contas Configure suas contas do WhatsApp" at bounding box center [648, 319] width 258 height 41
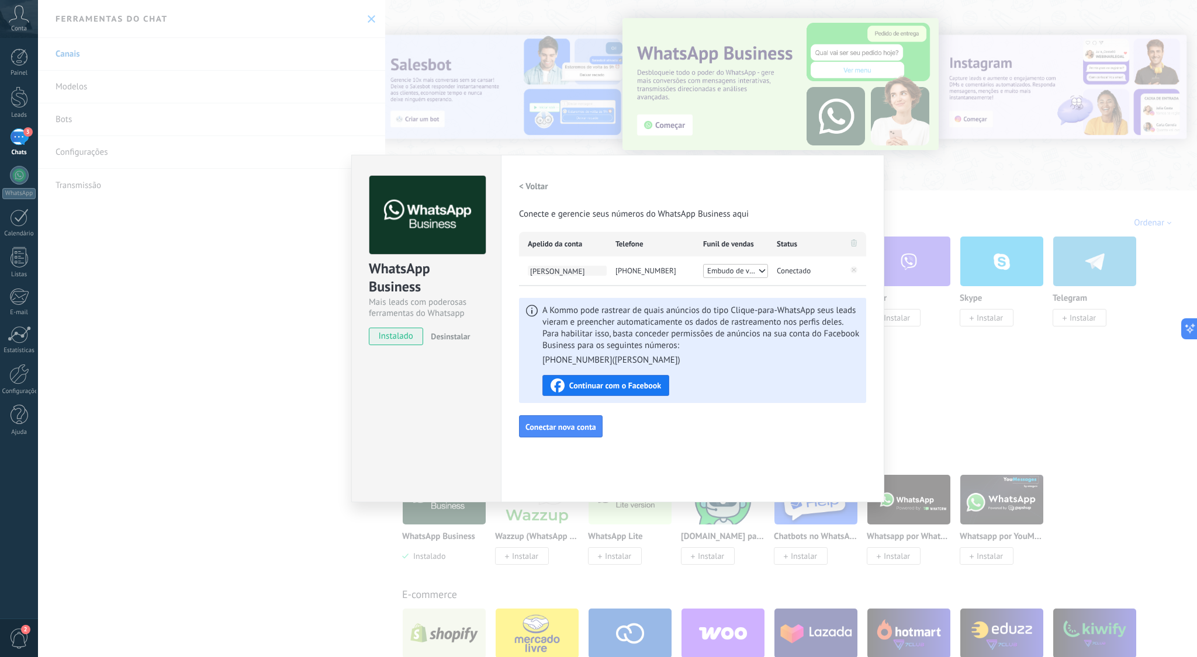
click at [549, 266] on span "[PERSON_NAME]" at bounding box center [567, 271] width 79 height 10
type input "**********"
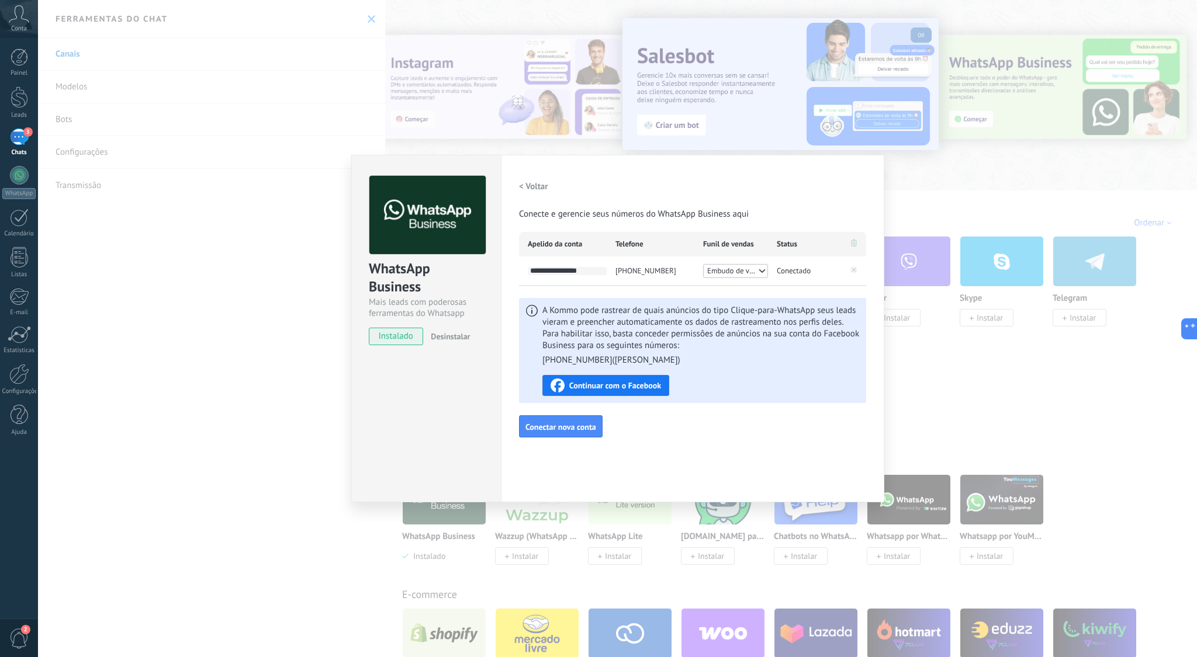
click at [632, 390] on span "Continuar com o Facebook" at bounding box center [615, 386] width 92 height 8
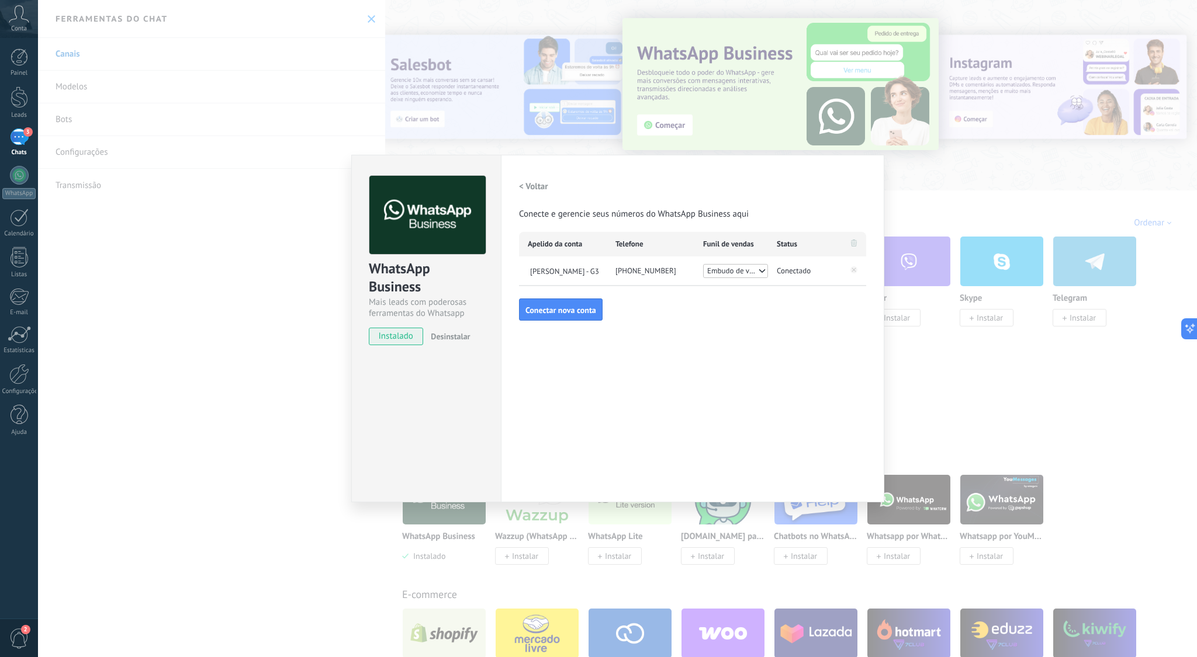
click at [753, 268] on span "Embudo de ventas" at bounding box center [732, 271] width 50 height 12
click at [746, 283] on span "G3EDU" at bounding box center [735, 284] width 65 height 13
click at [648, 334] on div "Configurações Autorização Esta aba registra os usuários que permitiram acesso à…" at bounding box center [692, 329] width 383 height 348
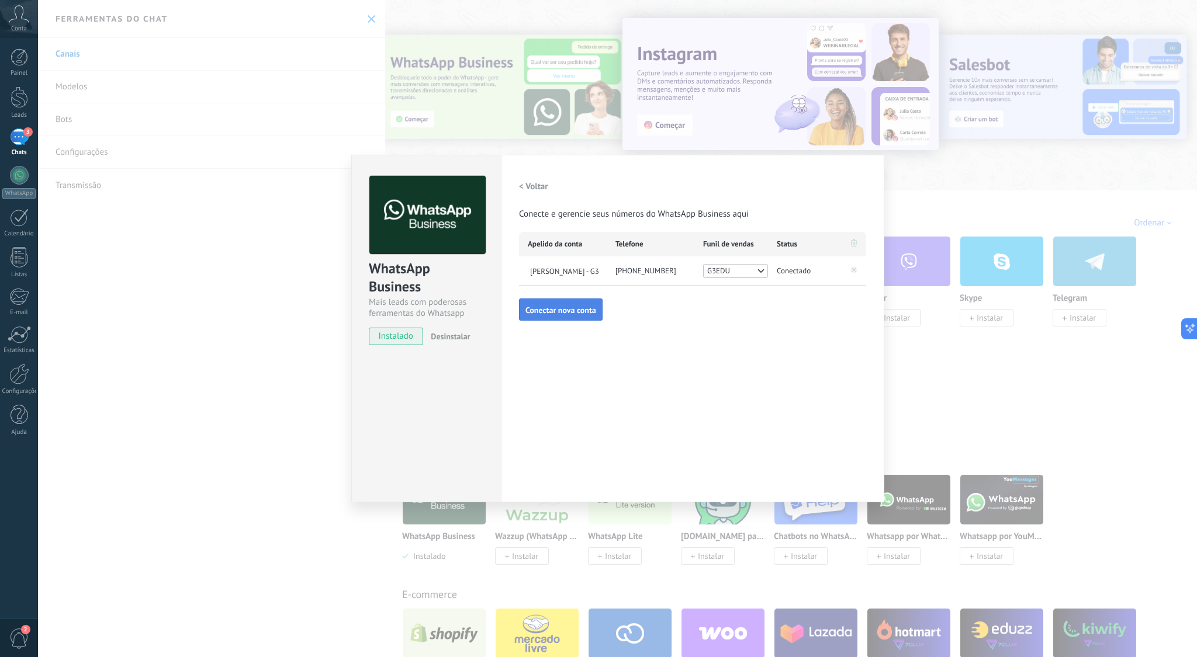
click at [575, 306] on span "Conectar nova conta" at bounding box center [560, 310] width 71 height 8
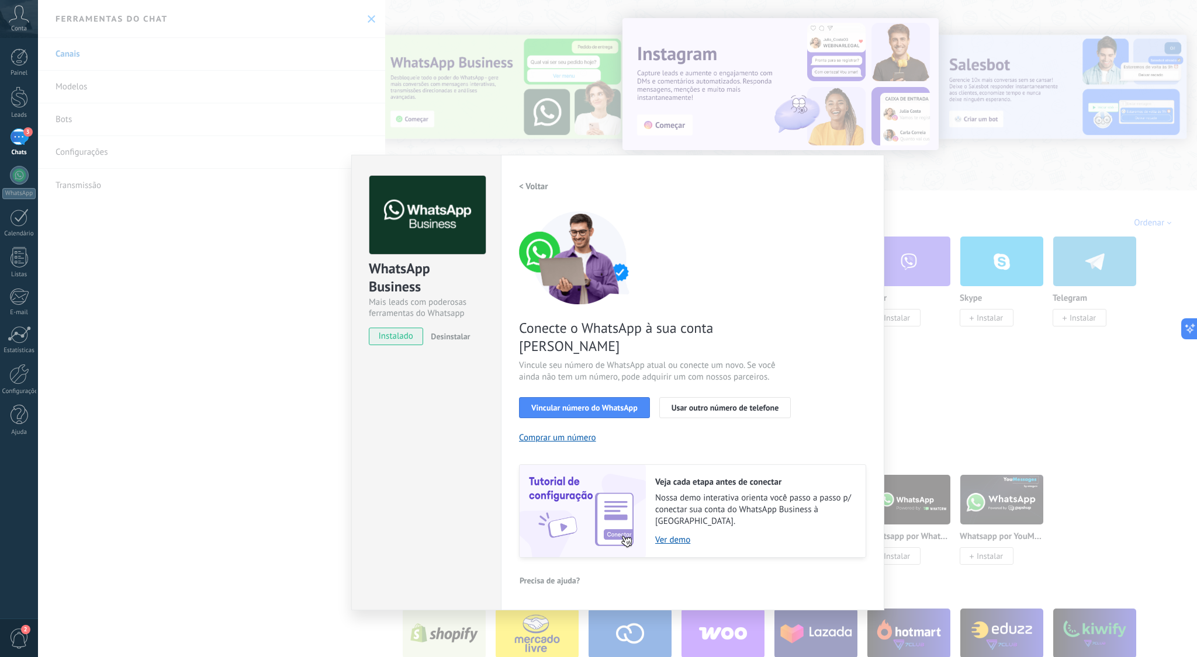
click at [532, 186] on h2 "< Voltar" at bounding box center [533, 186] width 29 height 11
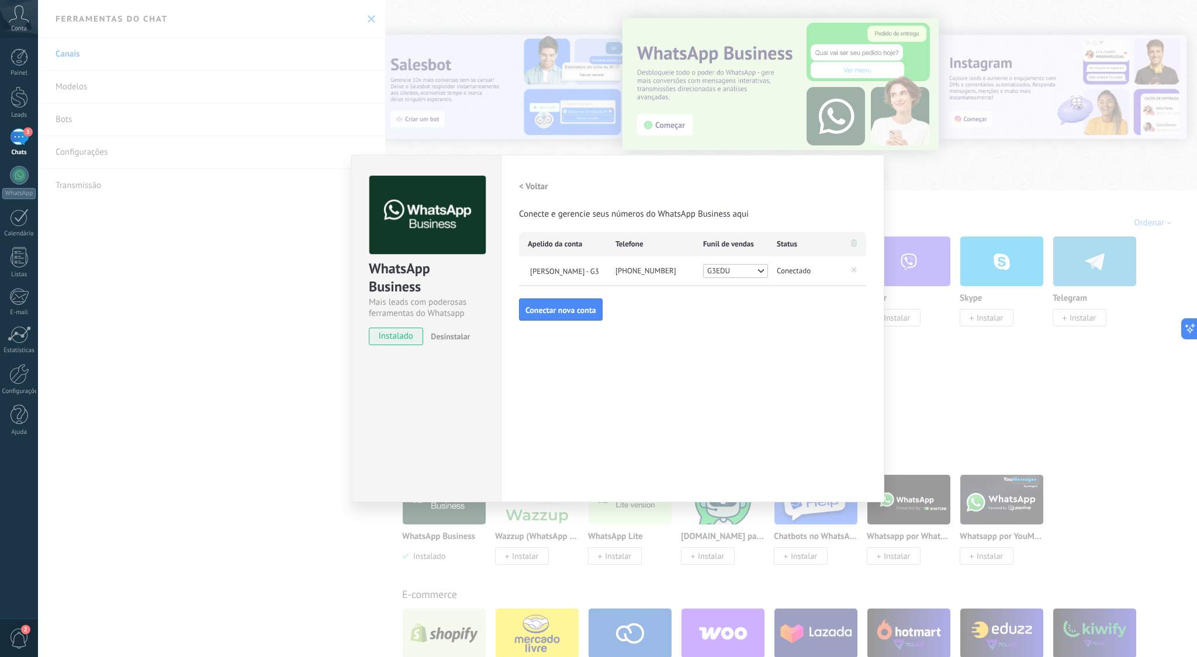
click at [584, 404] on div "Configurações Autorização Esta aba registra os usuários que permitiram acesso à…" at bounding box center [692, 329] width 383 height 348
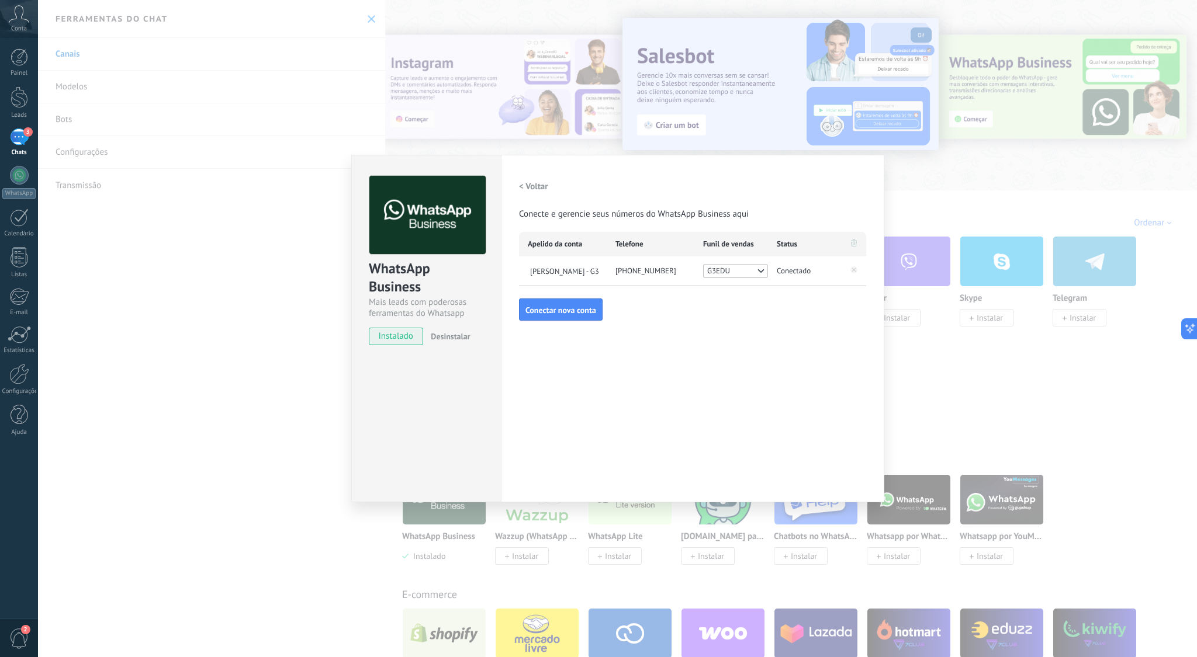
click at [636, 349] on div "Configurações Autorização Esta aba registra os usuários que permitiram acesso à…" at bounding box center [692, 329] width 383 height 348
click at [754, 312] on div "< Voltar Conecte e gerencie seus números do WhatsApp Business aqui Apelido da c…" at bounding box center [692, 248] width 347 height 145
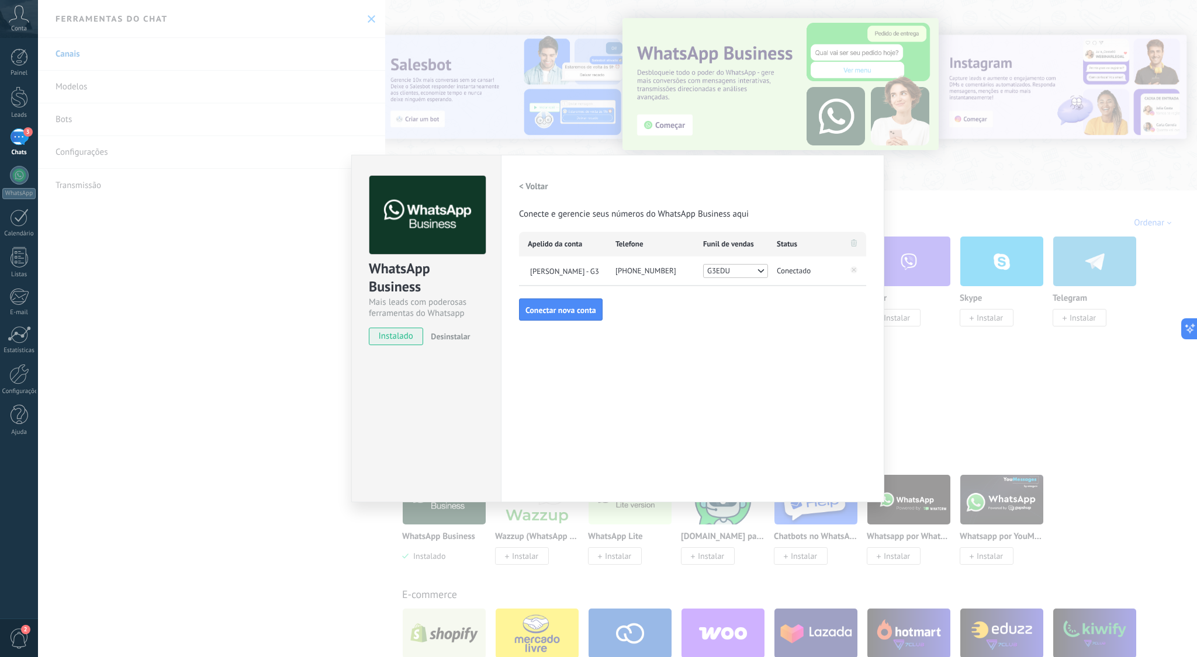
click at [1006, 398] on div "WhatsApp Business Mais leads com poderosas ferramentas do Whatsapp instalado De…" at bounding box center [617, 328] width 1159 height 657
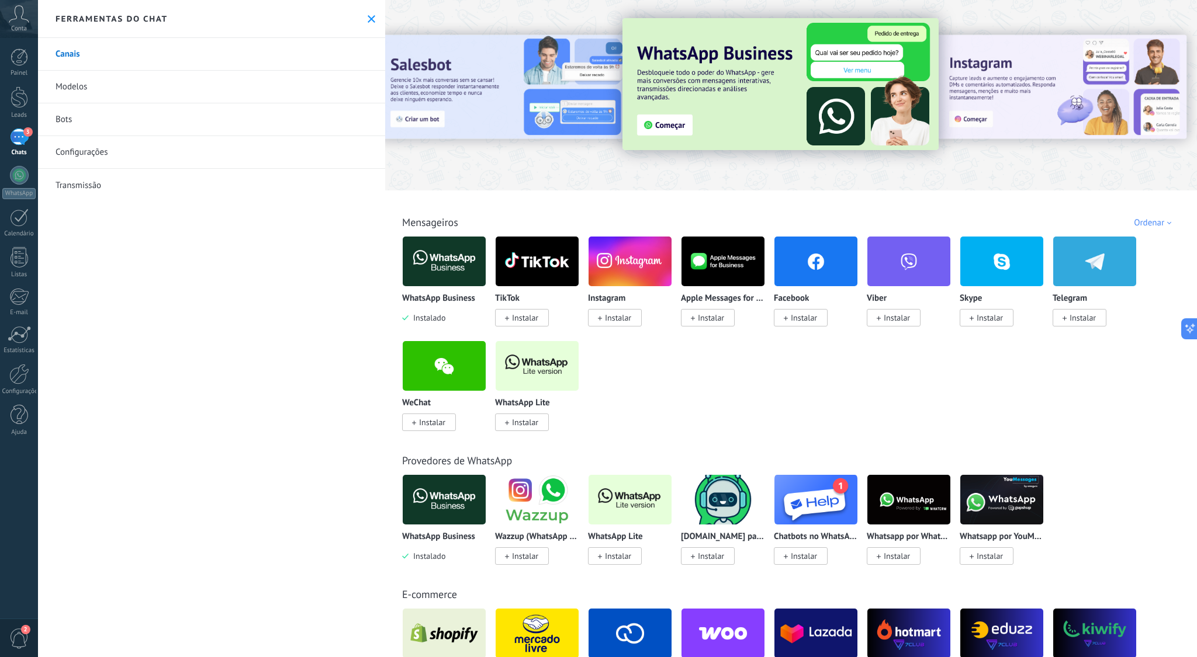
click at [75, 117] on link "Bots" at bounding box center [211, 119] width 347 height 33
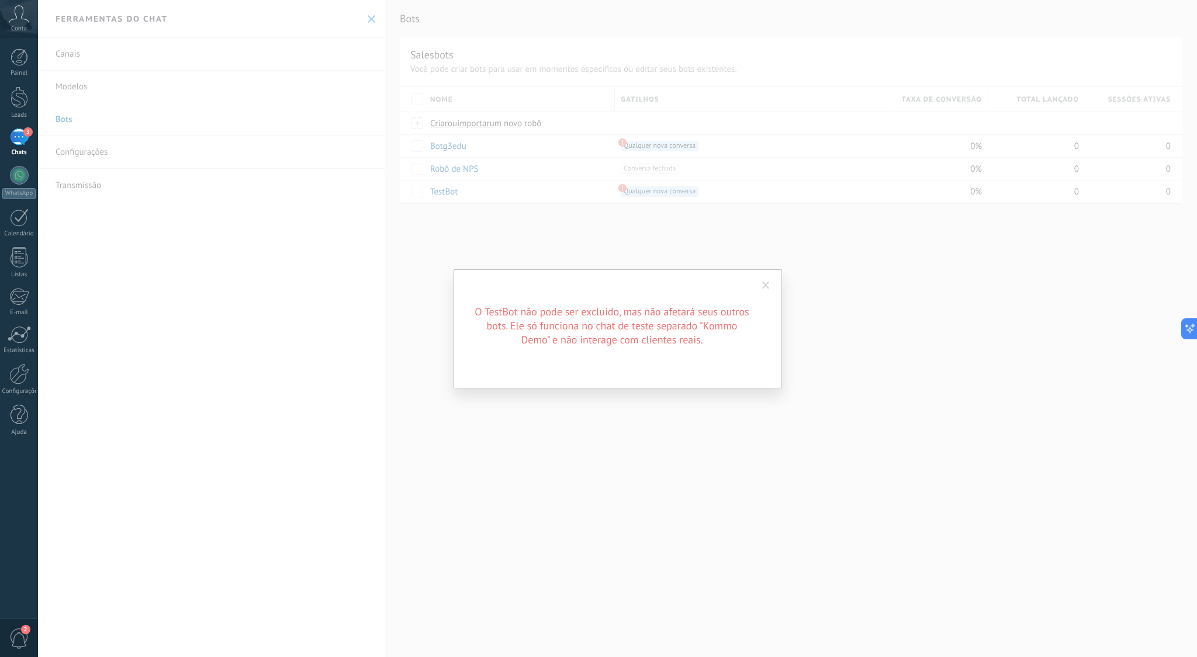
click at [767, 286] on span at bounding box center [766, 286] width 8 height 8
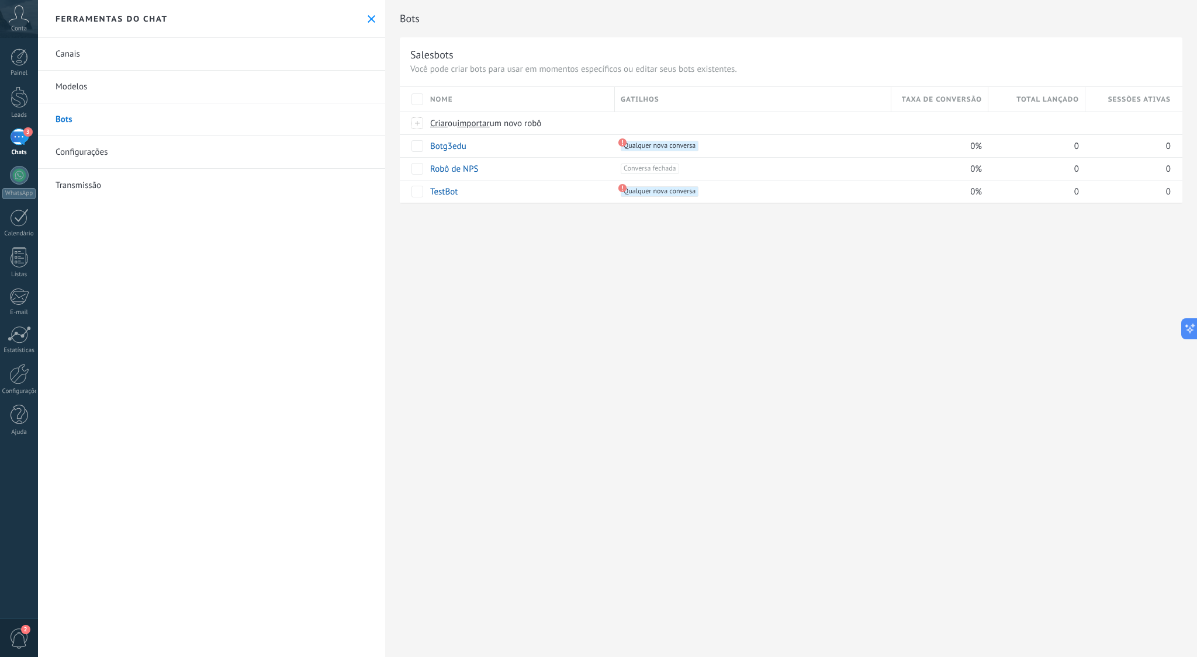
click at [766, 286] on div "Bots Salesbots Você pode criar bots para usar em momentos específicos ou editar…" at bounding box center [791, 328] width 812 height 657
click at [472, 147] on span at bounding box center [475, 146] width 12 height 12
drag, startPoint x: 501, startPoint y: 320, endPoint x: 474, endPoint y: 298, distance: 34.5
click at [500, 319] on div "Bots Salesbots Você pode criar bots para usar em momentos específicos ou editar…" at bounding box center [791, 328] width 812 height 657
click at [27, 135] on span "3" at bounding box center [27, 131] width 9 height 9
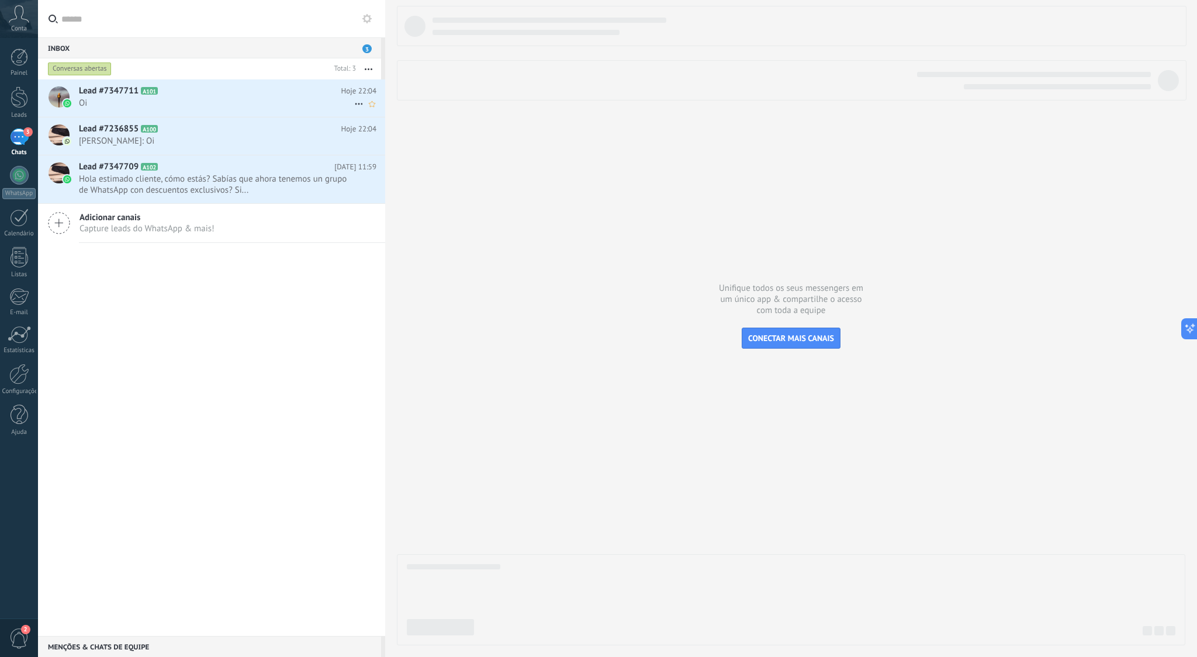
click at [217, 98] on span "Oi" at bounding box center [216, 103] width 275 height 11
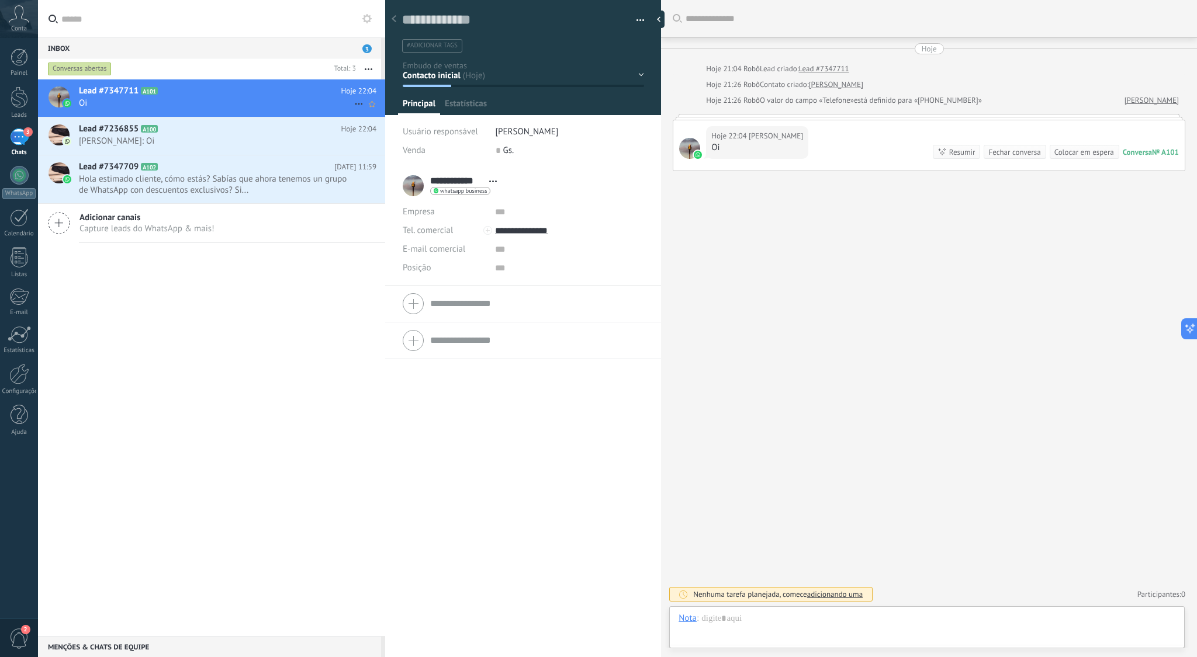
scroll to position [18, 0]
click at [224, 132] on h2 "Lead #7236855 A100" at bounding box center [210, 129] width 262 height 12
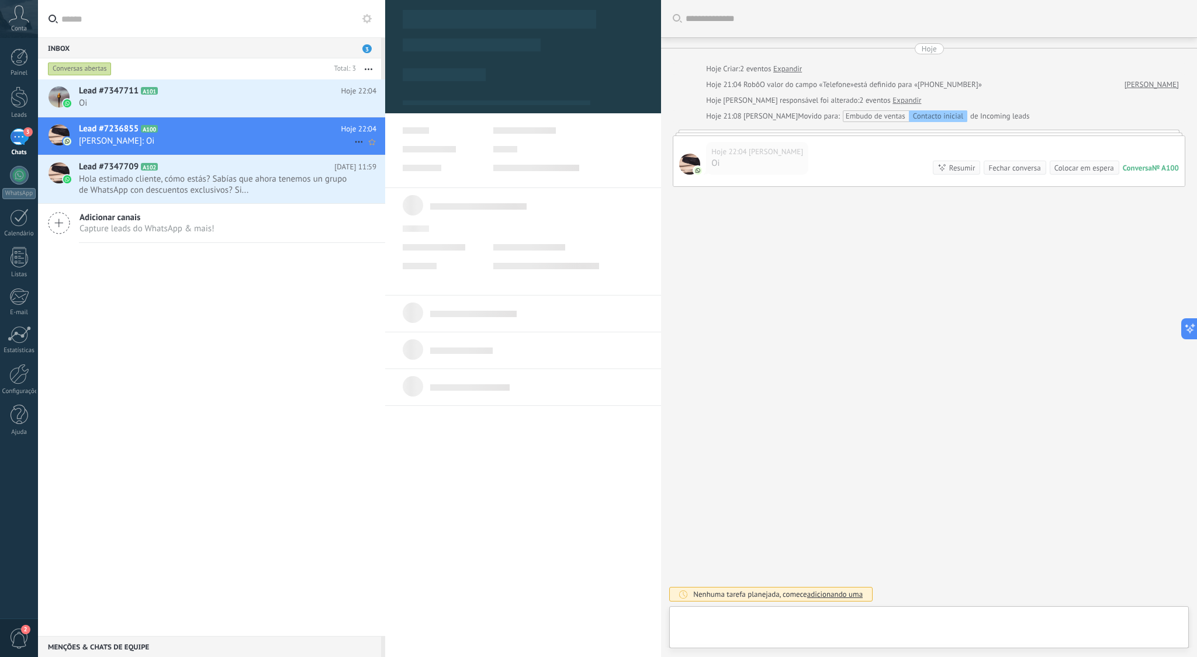
scroll to position [18, 0]
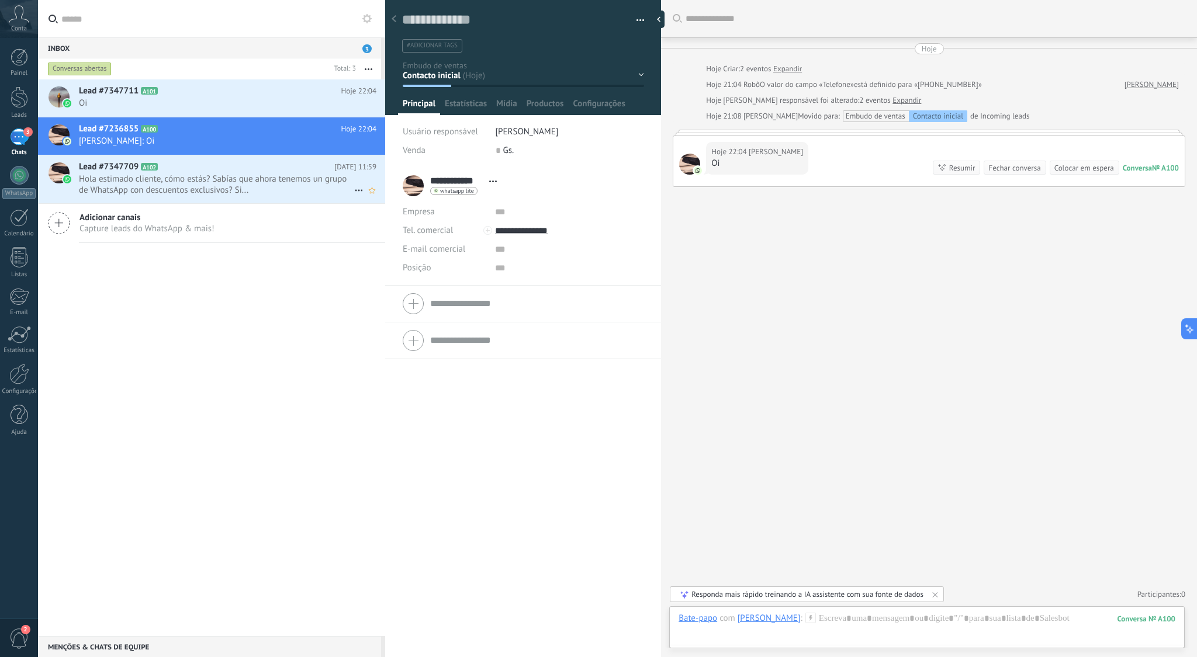
click at [209, 174] on span "Hola estimado cliente, cómo estás? Sabías que ahora tenemos un grupo de WhatsAp…" at bounding box center [216, 185] width 275 height 22
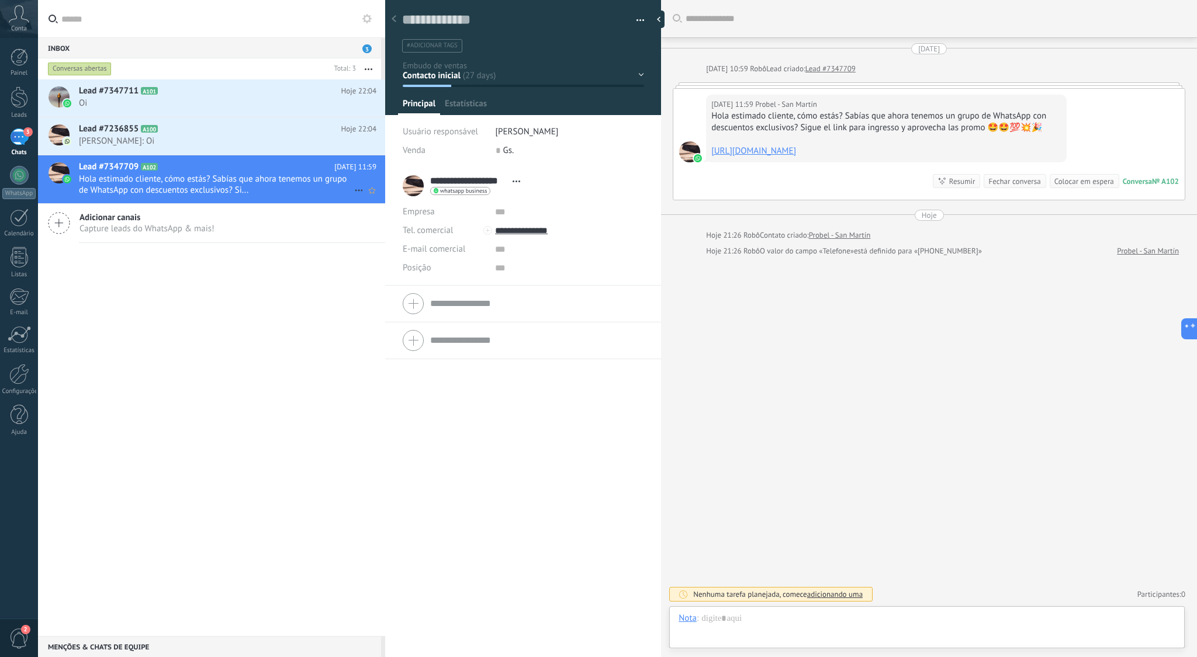
scroll to position [18, 0]
click at [187, 88] on h2 "Lead #7347711 A101" at bounding box center [210, 91] width 262 height 12
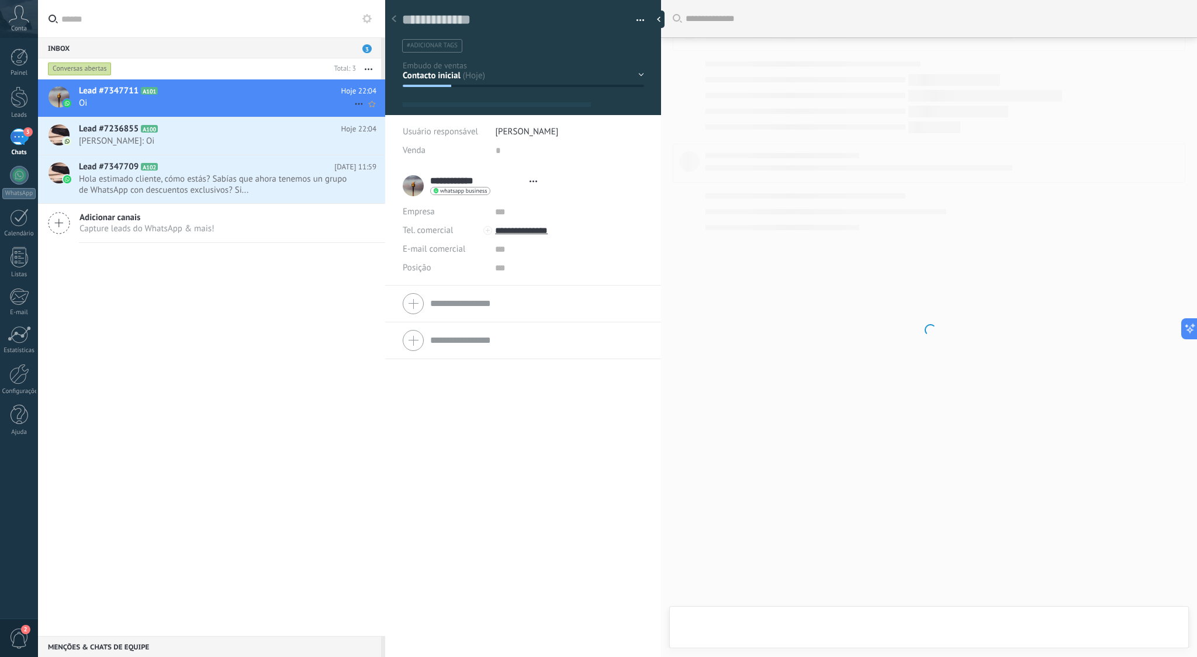
scroll to position [18, 0]
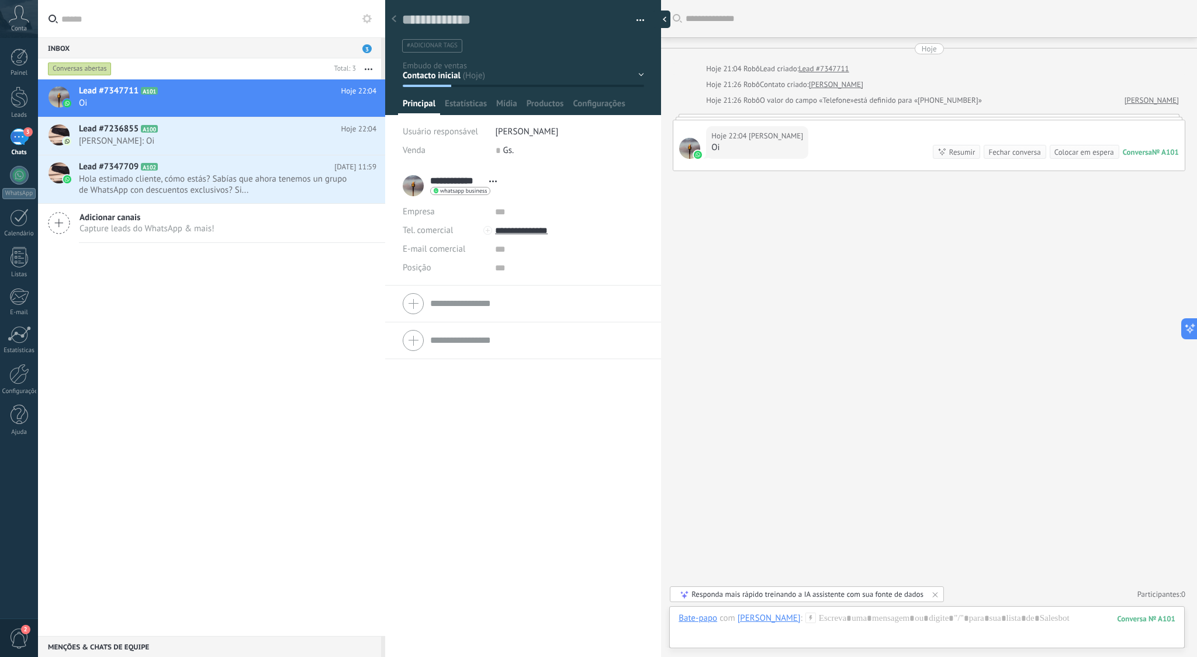
click at [659, 21] on div at bounding box center [662, 20] width 18 height 18
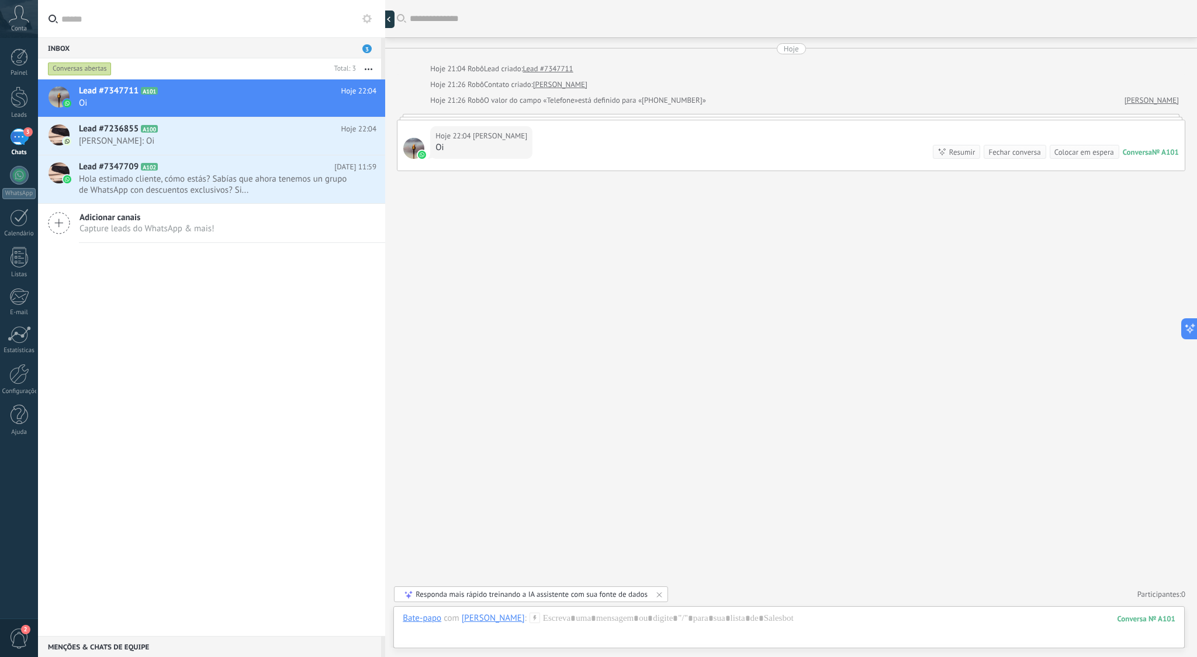
type textarea "**********"
click at [583, 135] on div "Hoje 22:04 Santos Hanor Oi Conversa № A101 Conversa № A101 Resumir Resumir Fech…" at bounding box center [790, 145] width 787 height 50
click at [559, 84] on link "[PERSON_NAME]" at bounding box center [559, 85] width 54 height 12
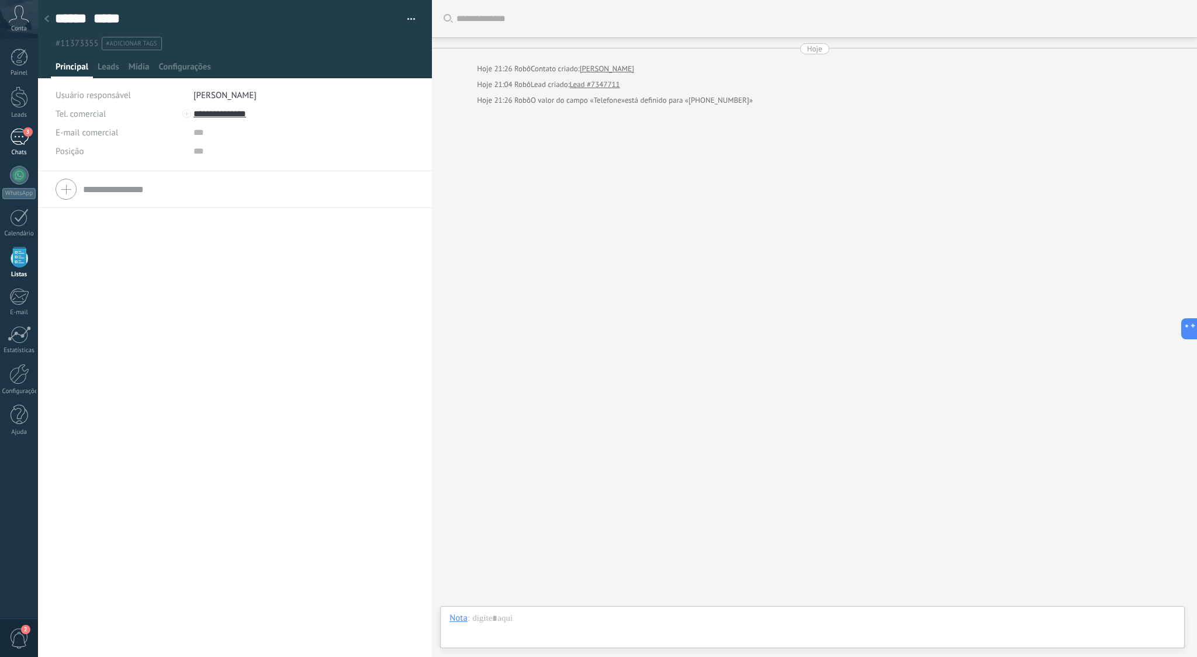
click at [24, 139] on div "3" at bounding box center [19, 137] width 19 height 17
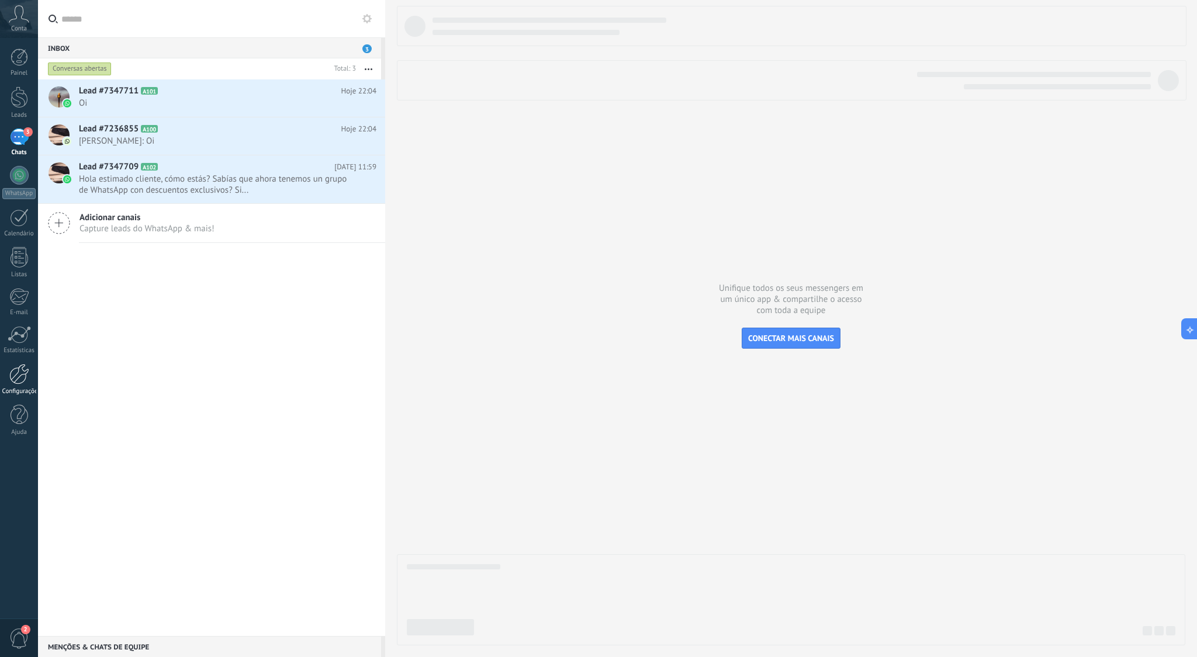
click at [15, 378] on div at bounding box center [19, 374] width 20 height 20
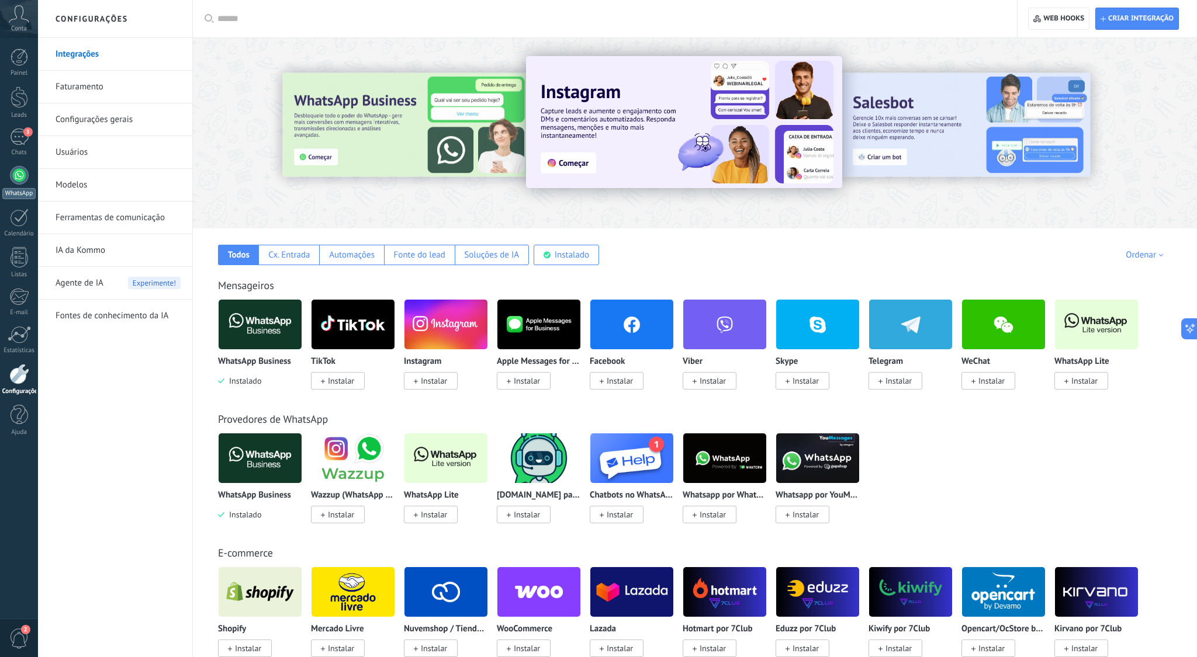
click at [16, 175] on div at bounding box center [19, 175] width 19 height 19
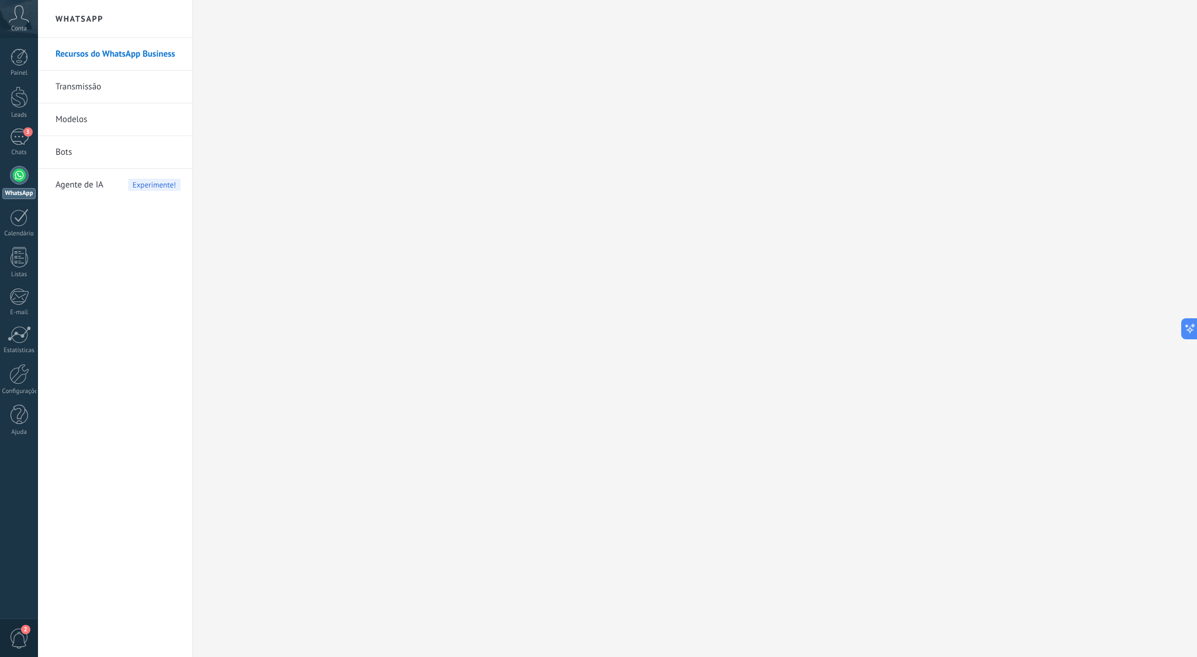
click at [65, 156] on link "Bots" at bounding box center [118, 152] width 125 height 33
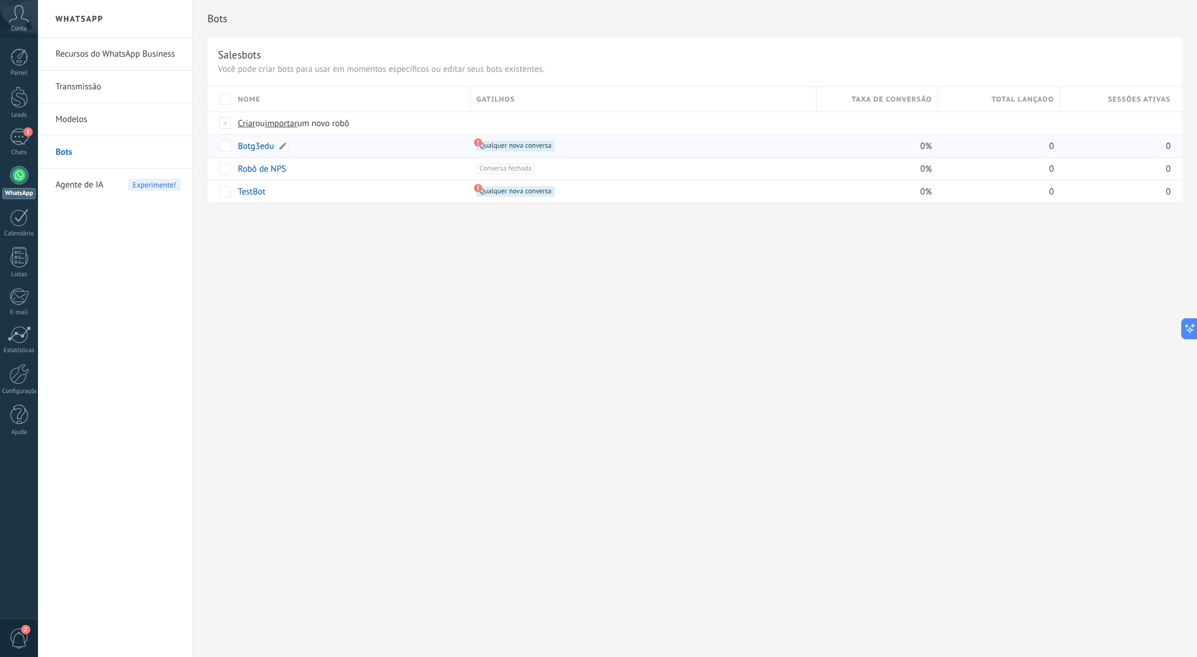
click at [422, 146] on div "Botg3edu" at bounding box center [348, 146] width 233 height 22
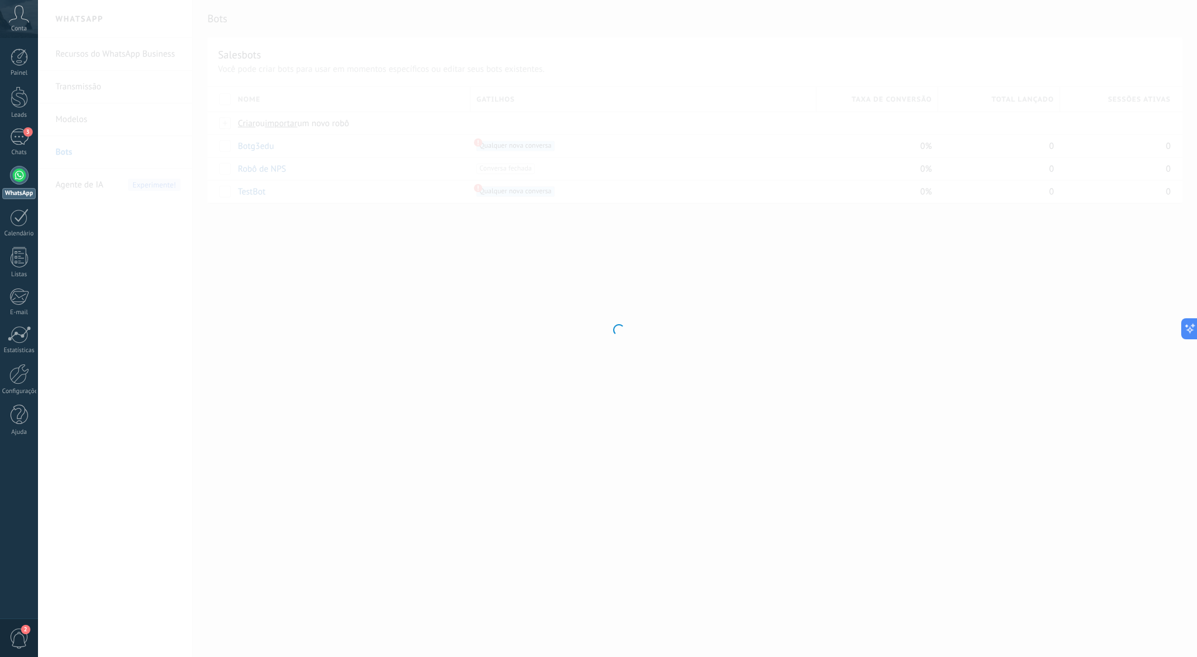
type input "********"
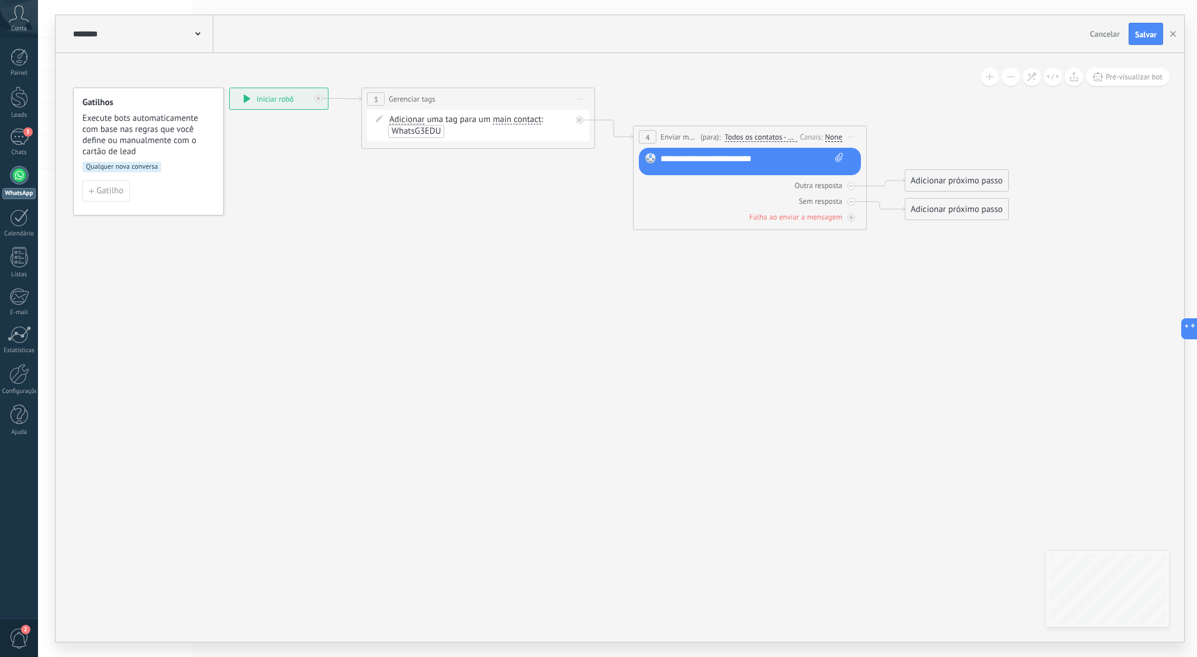
click at [136, 167] on span "Qualquer nova conversa" at bounding box center [121, 167] width 79 height 11
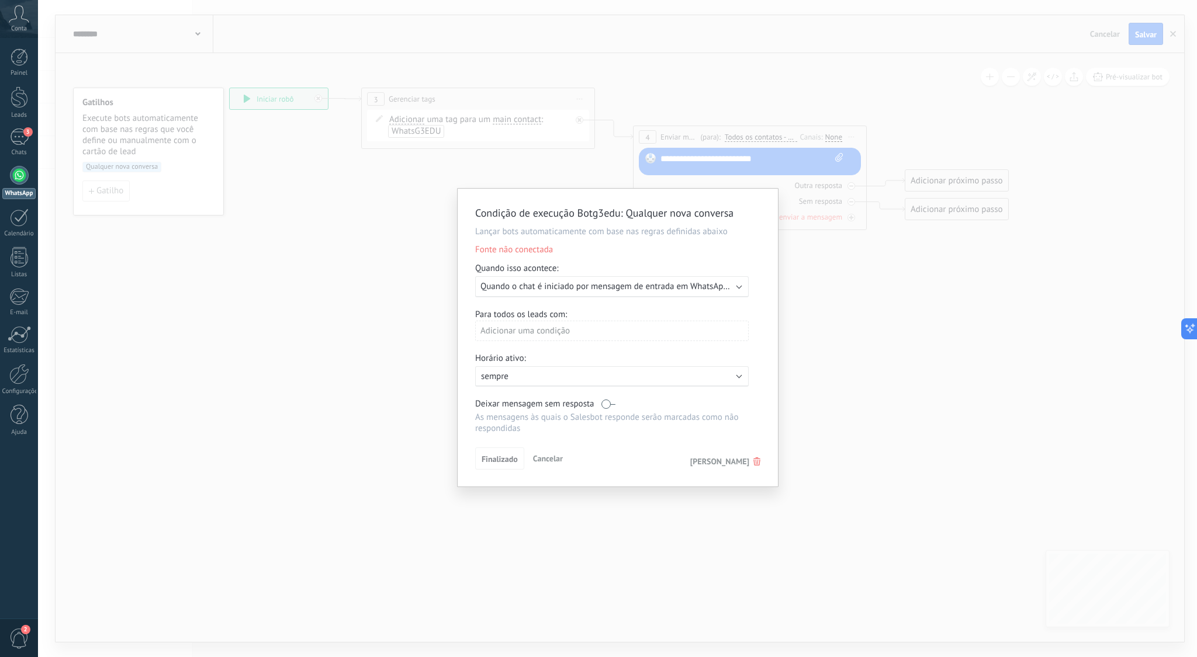
click at [743, 287] on div "Executar: Quando o chat é iniciado por mensagem de entrada em WhatsApp Lite ([P…" at bounding box center [612, 286] width 274 height 21
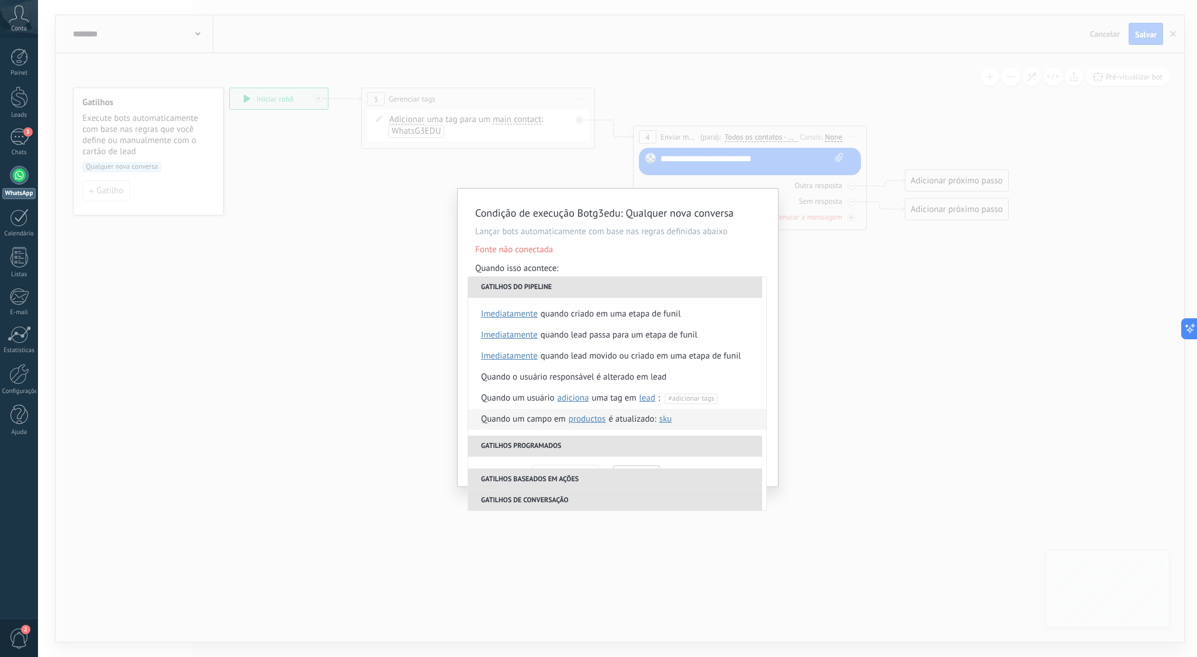
scroll to position [276, 0]
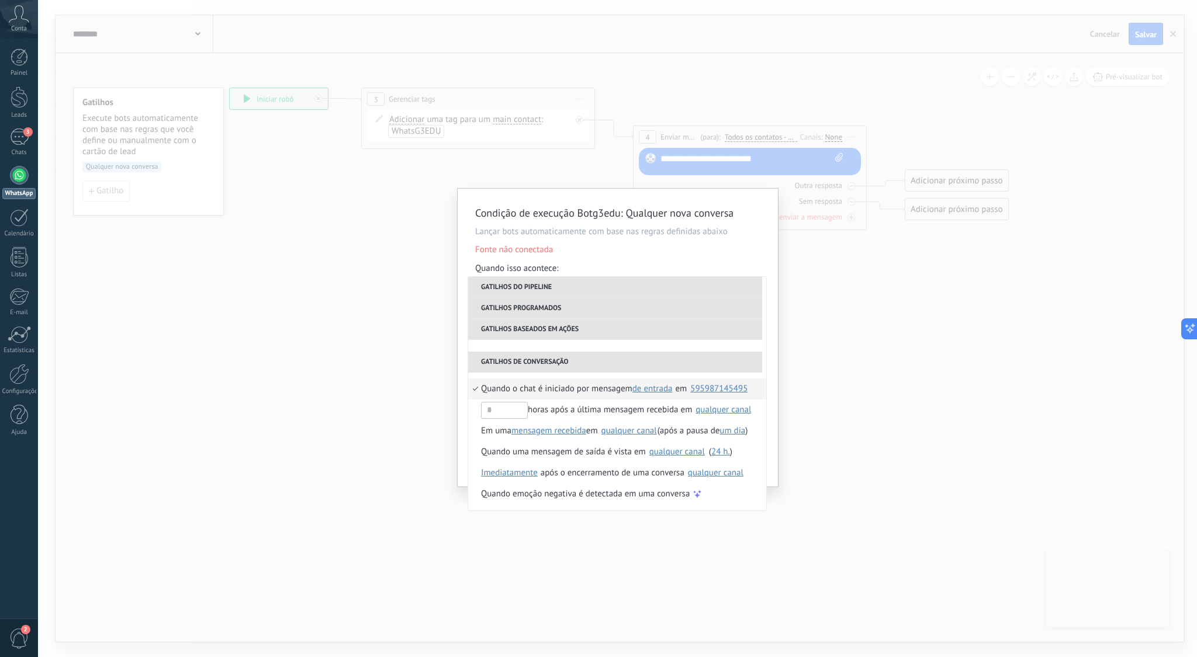
click at [724, 391] on div "595987145495" at bounding box center [718, 389] width 57 height 9
click at [856, 397] on div "Condição de execução Botg3edu : Qualquer nova conversa Lançar bots automaticame…" at bounding box center [617, 328] width 1159 height 657
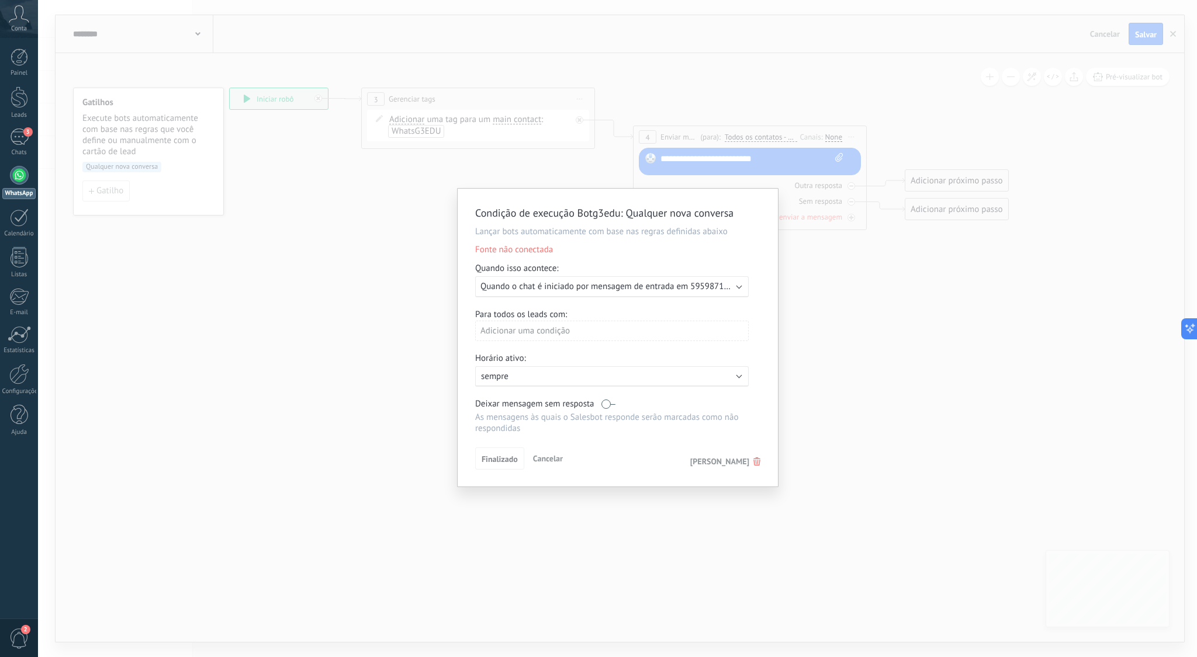
click at [856, 397] on div "Condição de execução Botg3edu : Qualquer nova conversa Lançar bots automaticame…" at bounding box center [617, 328] width 1159 height 657
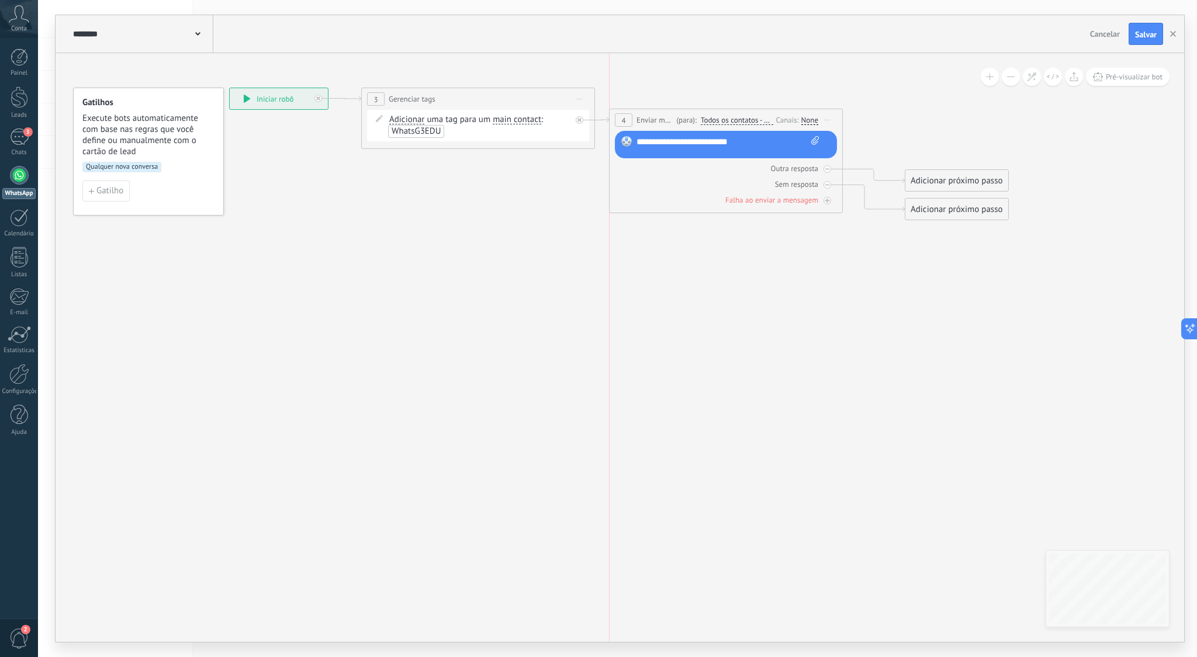
drag, startPoint x: 693, startPoint y: 126, endPoint x: 666, endPoint y: 112, distance: 30.8
click at [666, 112] on div "**********" at bounding box center [726, 120] width 233 height 22
click at [700, 150] on div "**********" at bounding box center [727, 145] width 182 height 18
click at [698, 169] on div "Outra resposta" at bounding box center [726, 168] width 222 height 11
click at [754, 140] on div "**********" at bounding box center [727, 142] width 183 height 12
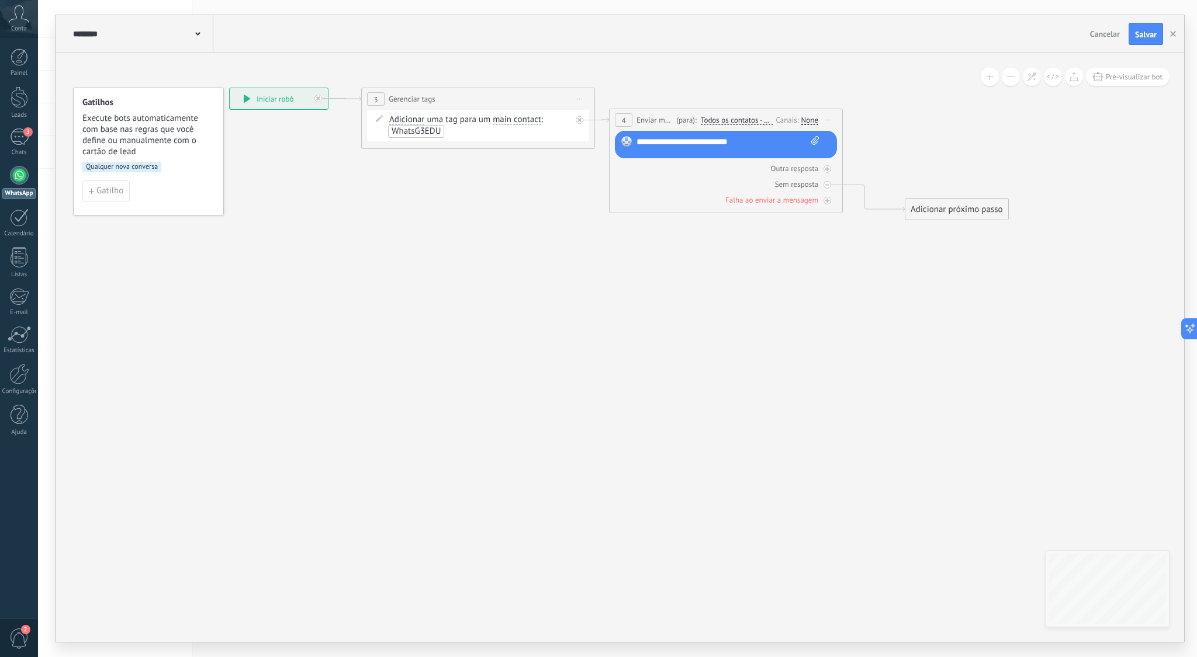
click at [821, 142] on div "Substituir Remover Converter para mensagem de voz Arraste a imagem aqui para an…" at bounding box center [726, 144] width 222 height 27
click at [816, 141] on icon at bounding box center [815, 140] width 8 height 9
click input "Upload" at bounding box center [0, 0] width 0 height 0
click at [726, 236] on icon at bounding box center [599, 154] width 1324 height 718
click at [807, 123] on div "None" at bounding box center [806, 120] width 17 height 9
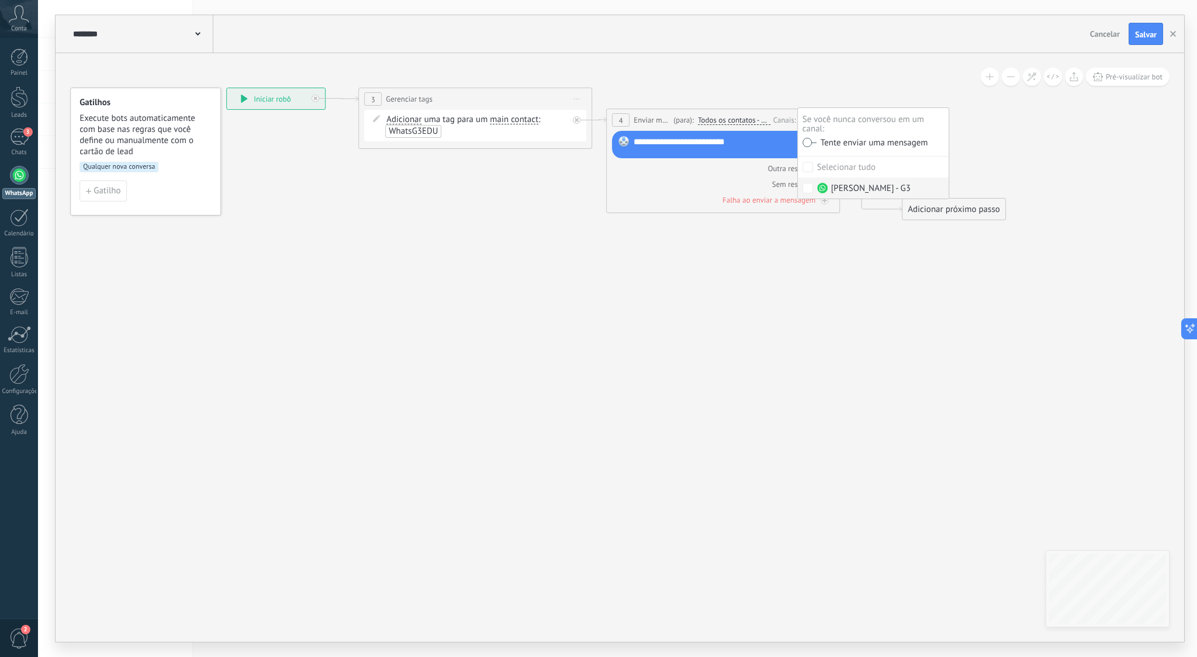
click at [873, 189] on div "[PERSON_NAME] - G3" at bounding box center [864, 189] width 94 height 12
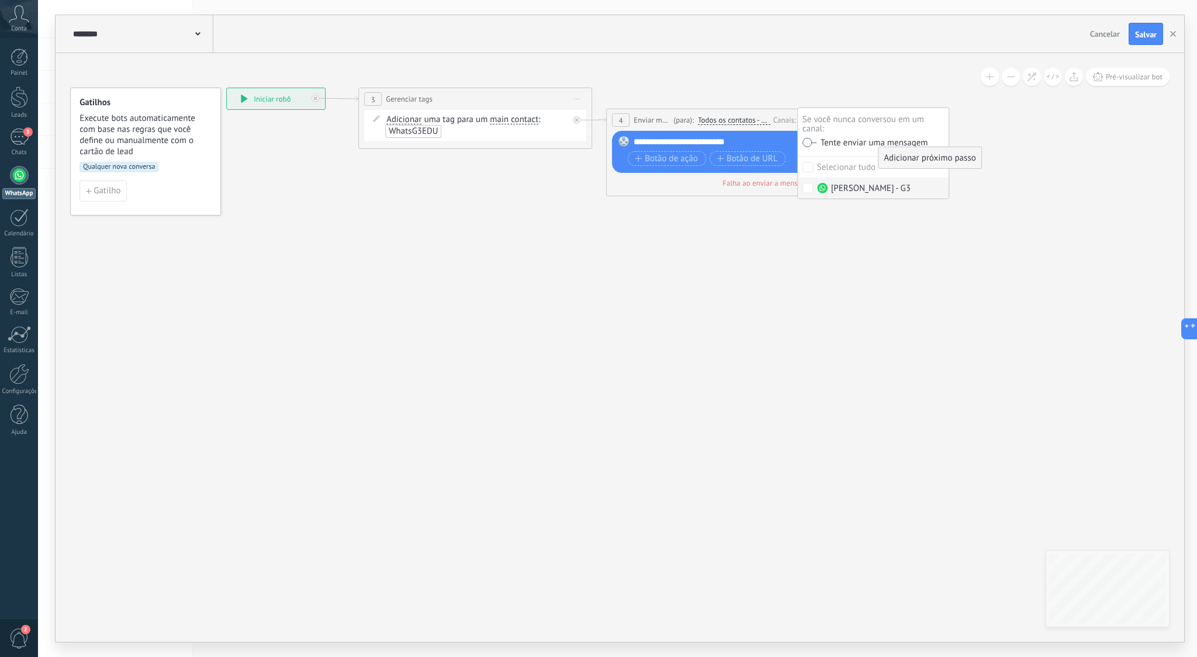
click at [860, 304] on icon at bounding box center [584, 141] width 1300 height 693
click at [669, 157] on span "Botão de ação" at bounding box center [666, 158] width 63 height 9
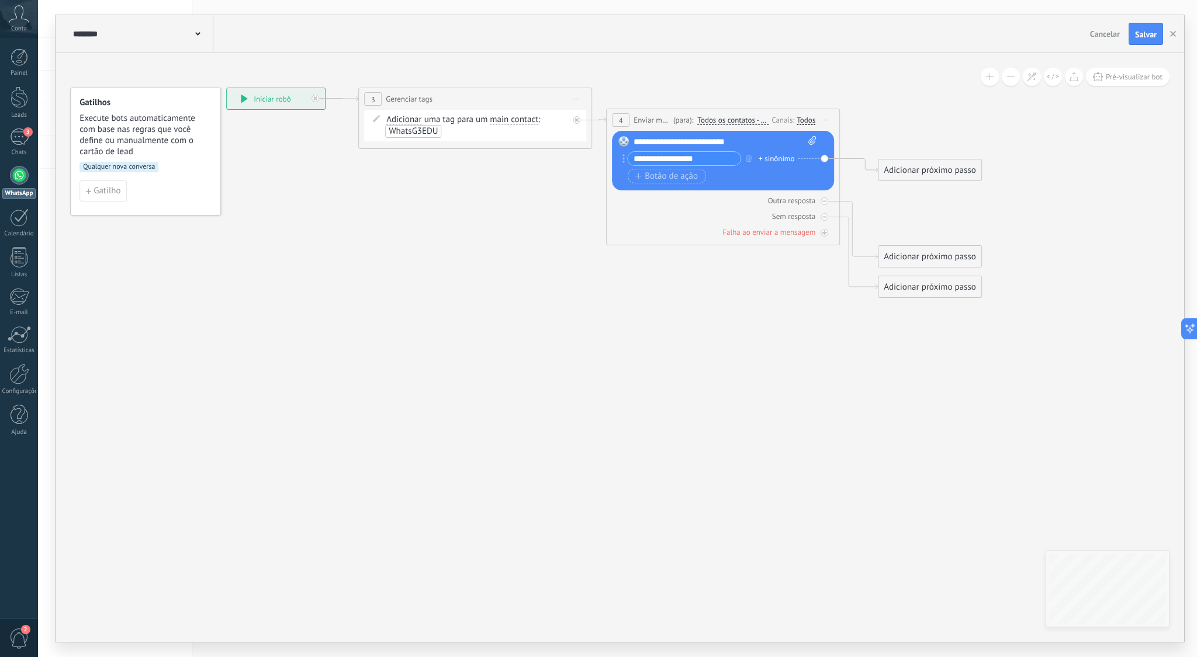
type input "**********"
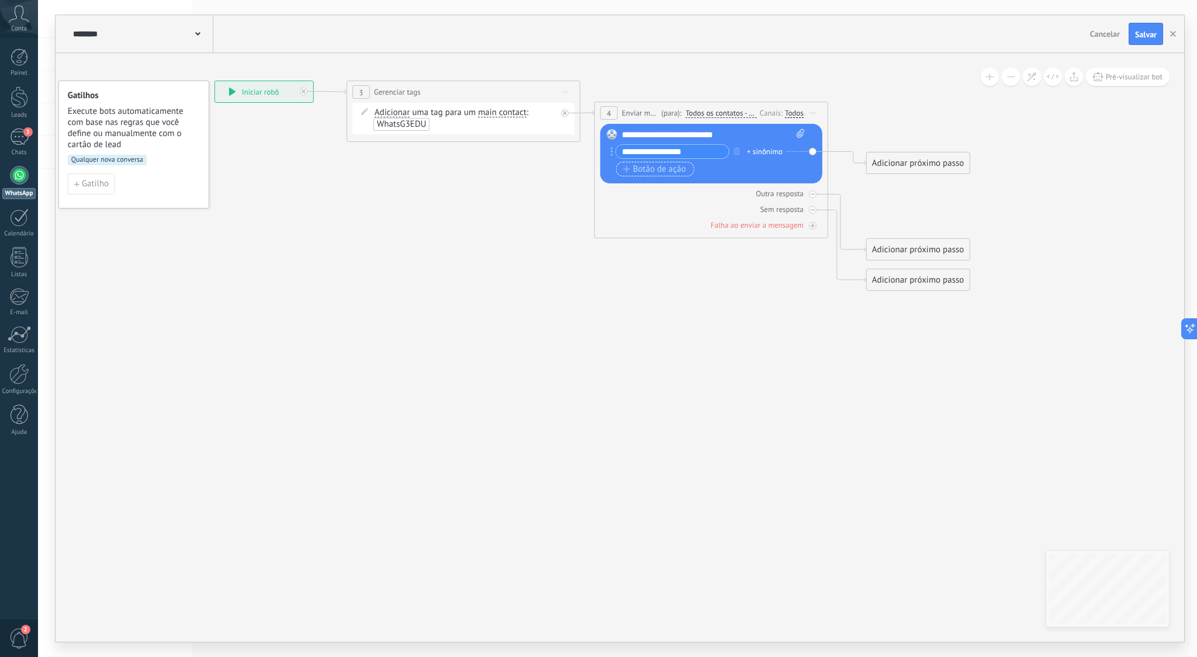
click at [655, 172] on span "Botão de ação" at bounding box center [654, 169] width 63 height 9
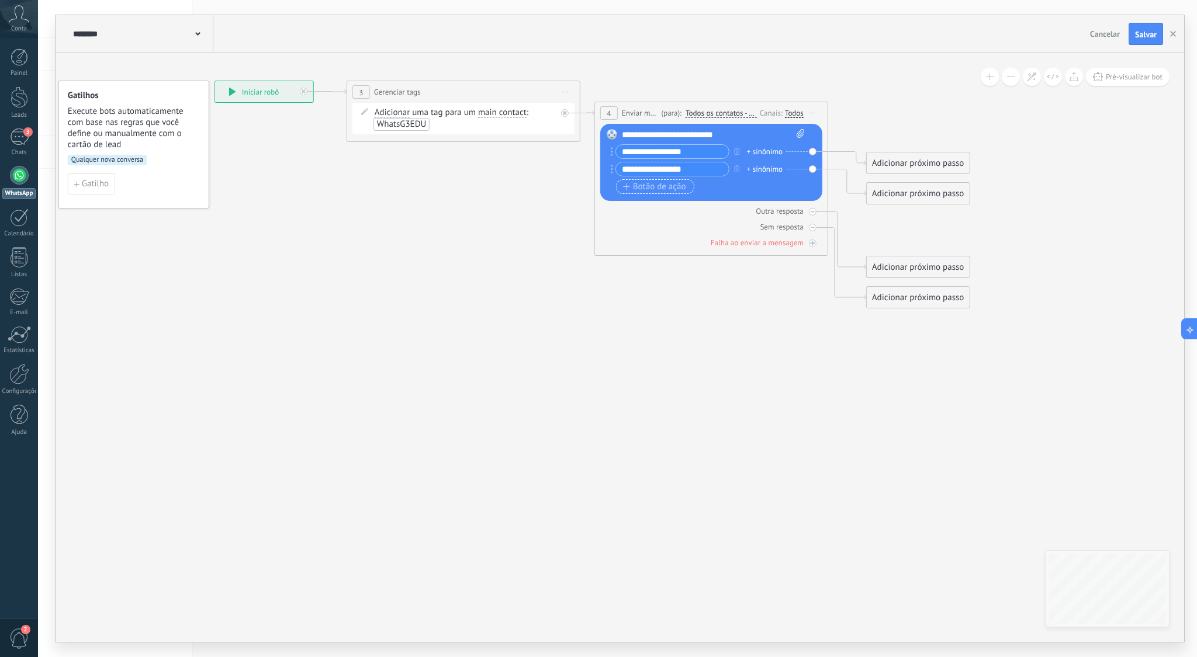
type input "**********"
click at [660, 186] on span "Botão de ação" at bounding box center [654, 186] width 63 height 9
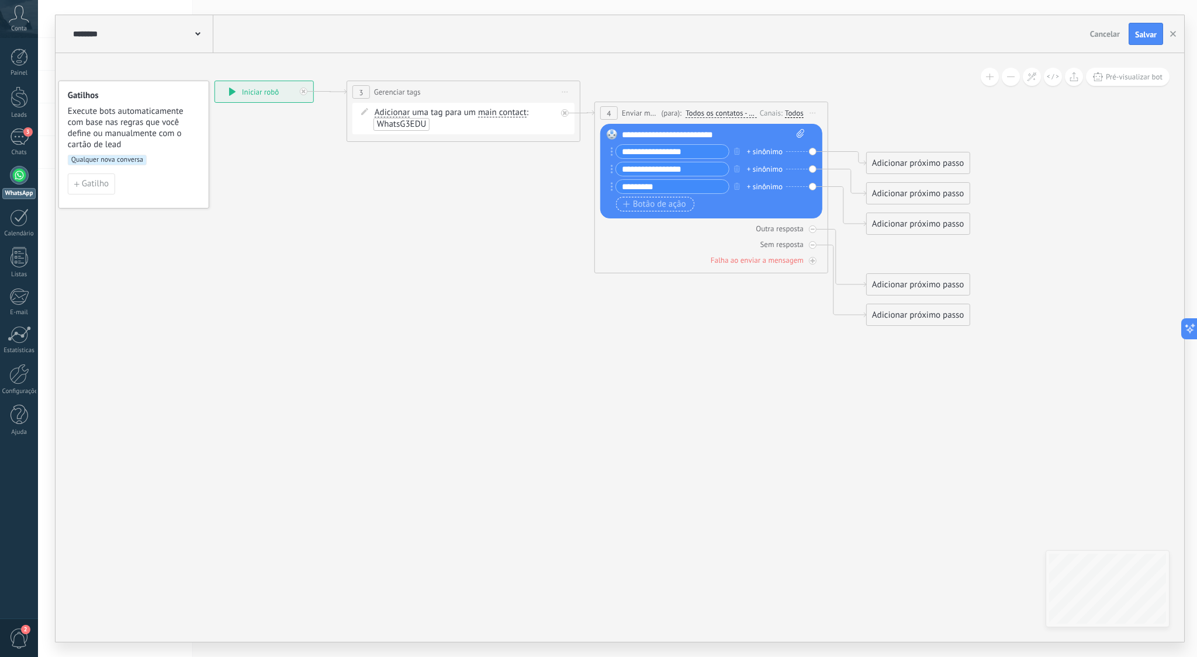
type input "*********"
click at [665, 203] on span "Botão de ação" at bounding box center [654, 204] width 63 height 9
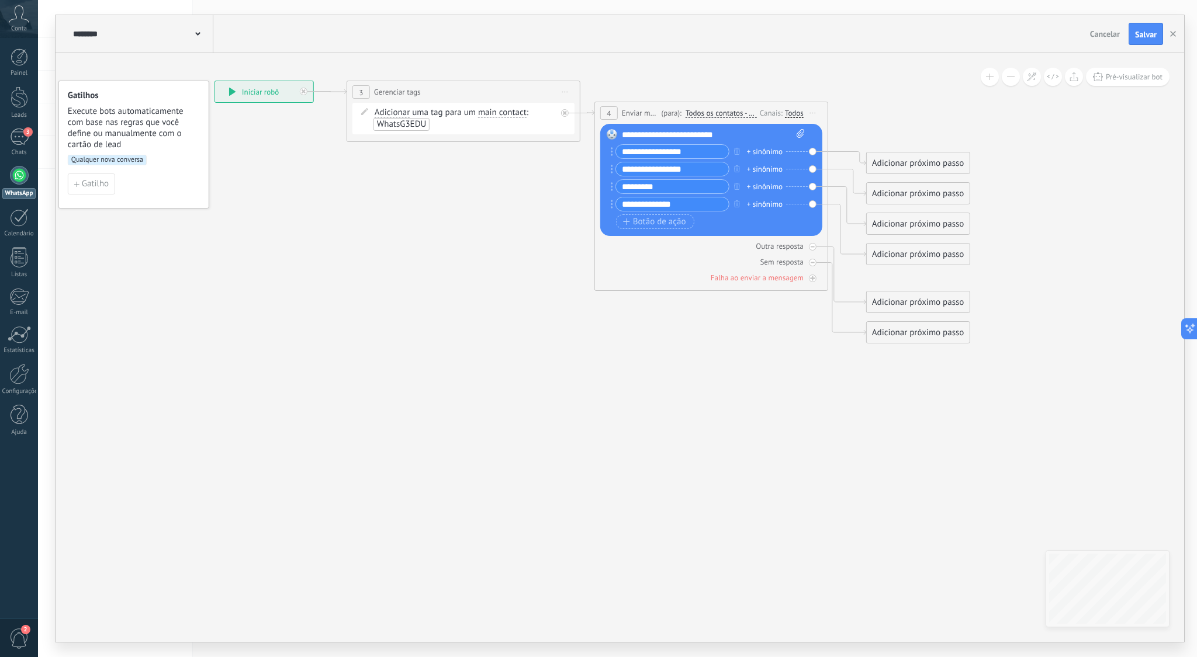
type input "**********"
click at [677, 314] on icon at bounding box center [572, 212] width 1300 height 848
click at [896, 448] on icon at bounding box center [572, 212] width 1300 height 848
click at [769, 153] on div "+ sinônimo" at bounding box center [765, 152] width 36 height 12
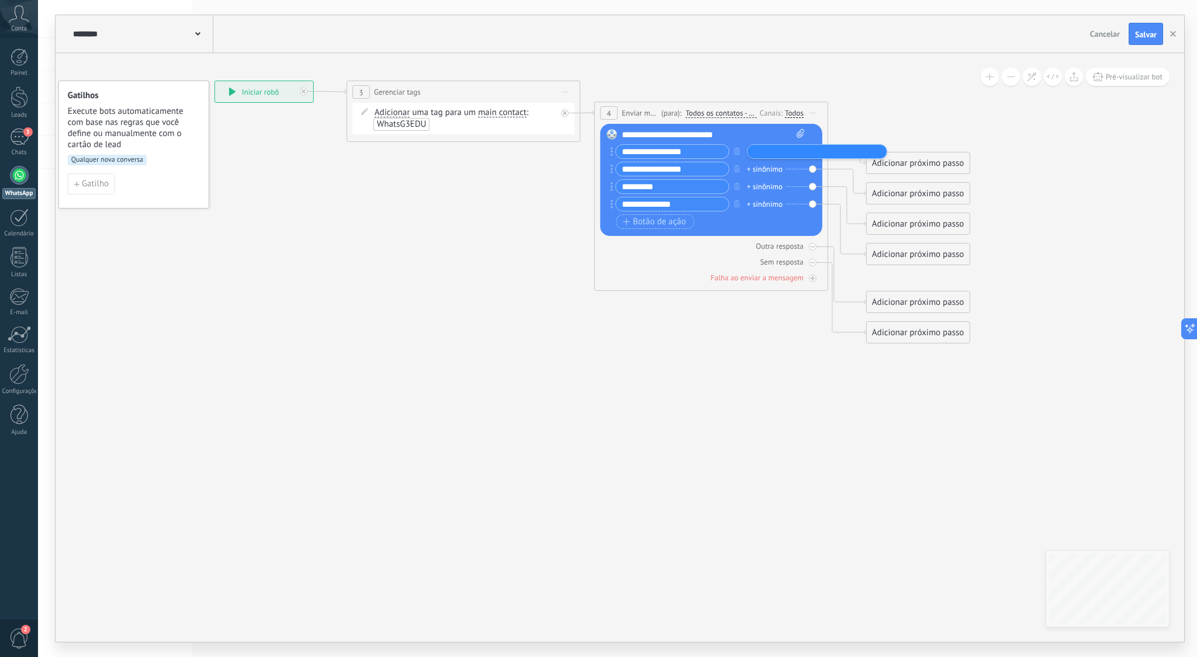
click at [746, 351] on icon at bounding box center [572, 212] width 1300 height 848
drag, startPoint x: 928, startPoint y: 164, endPoint x: 922, endPoint y: 153, distance: 12.5
click at [922, 153] on div "Adicionar próximo passo" at bounding box center [912, 151] width 103 height 19
click at [919, 152] on div "Adicionar próximo passo" at bounding box center [911, 151] width 103 height 19
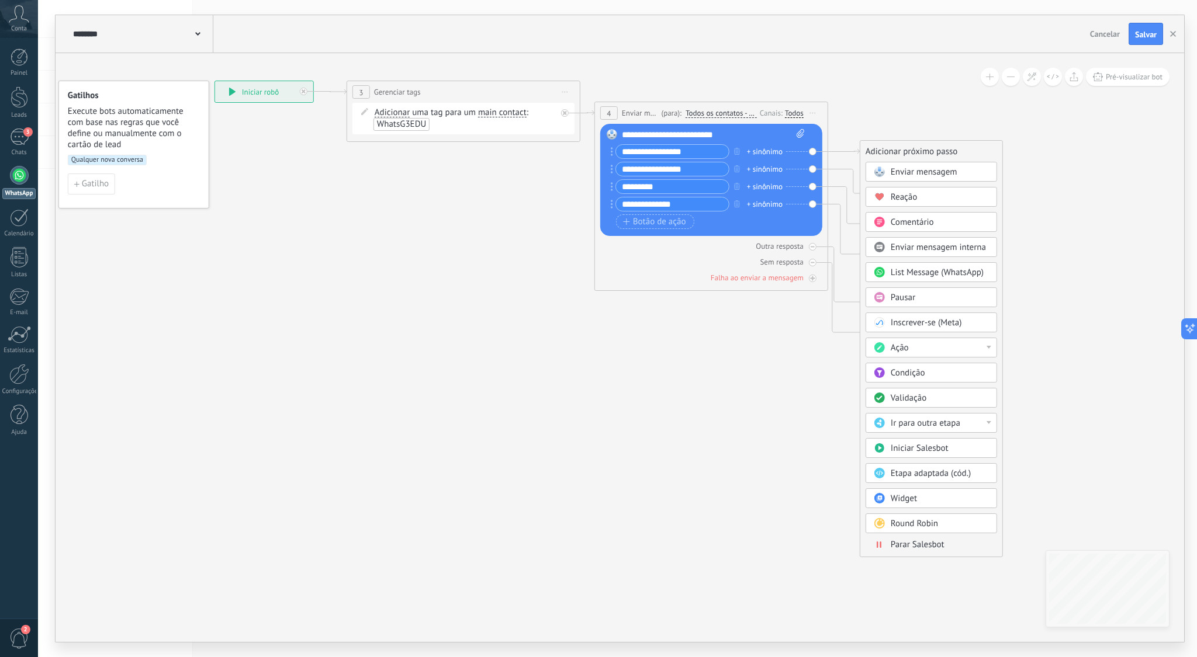
click at [625, 134] on div "**********" at bounding box center [713, 135] width 183 height 12
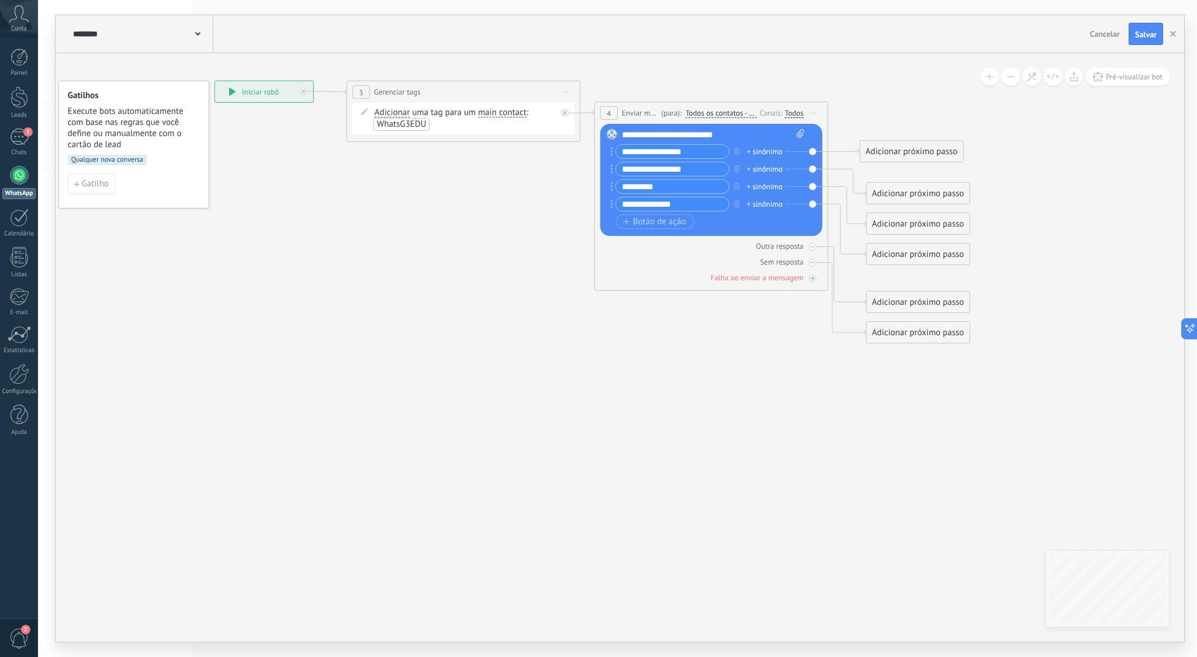
click at [626, 134] on div "**********" at bounding box center [713, 135] width 183 height 12
click at [1048, 78] on icon at bounding box center [1053, 77] width 12 height 6
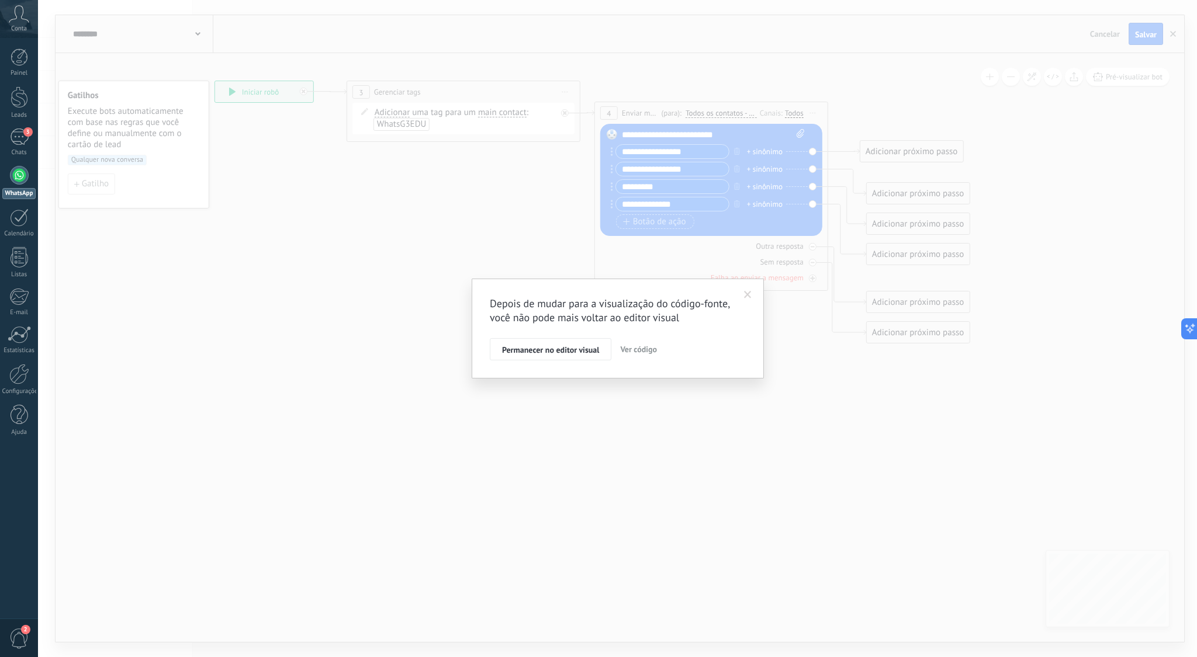
click at [749, 293] on span at bounding box center [748, 295] width 8 height 8
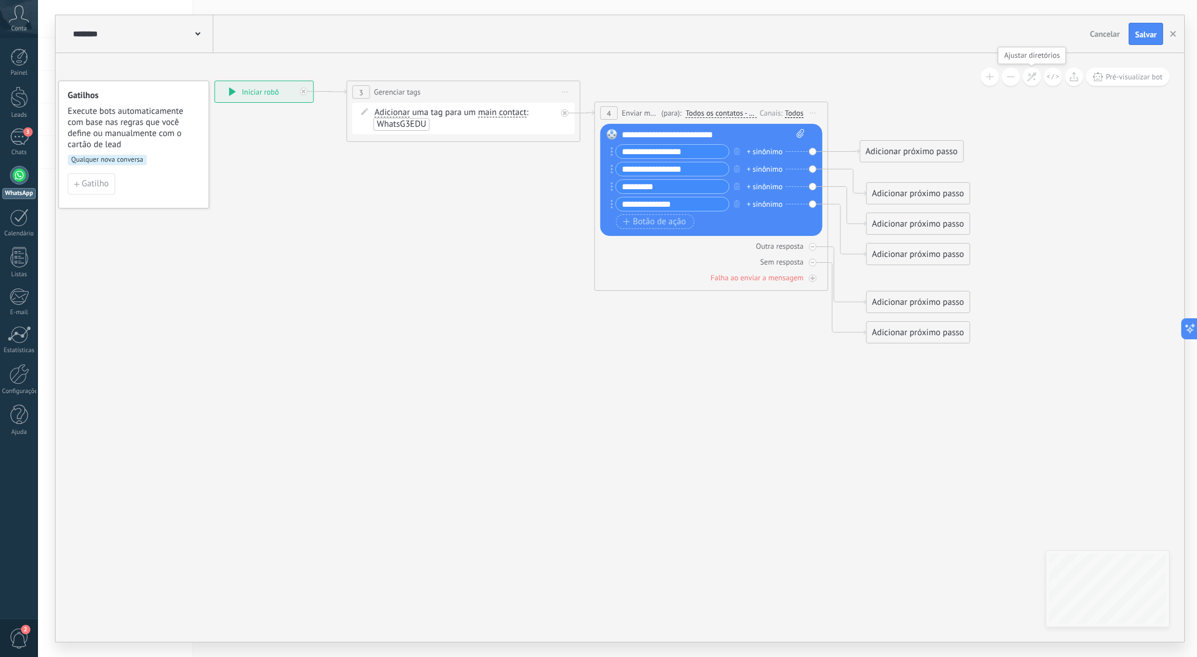
click at [1030, 78] on icon at bounding box center [1032, 77] width 10 height 10
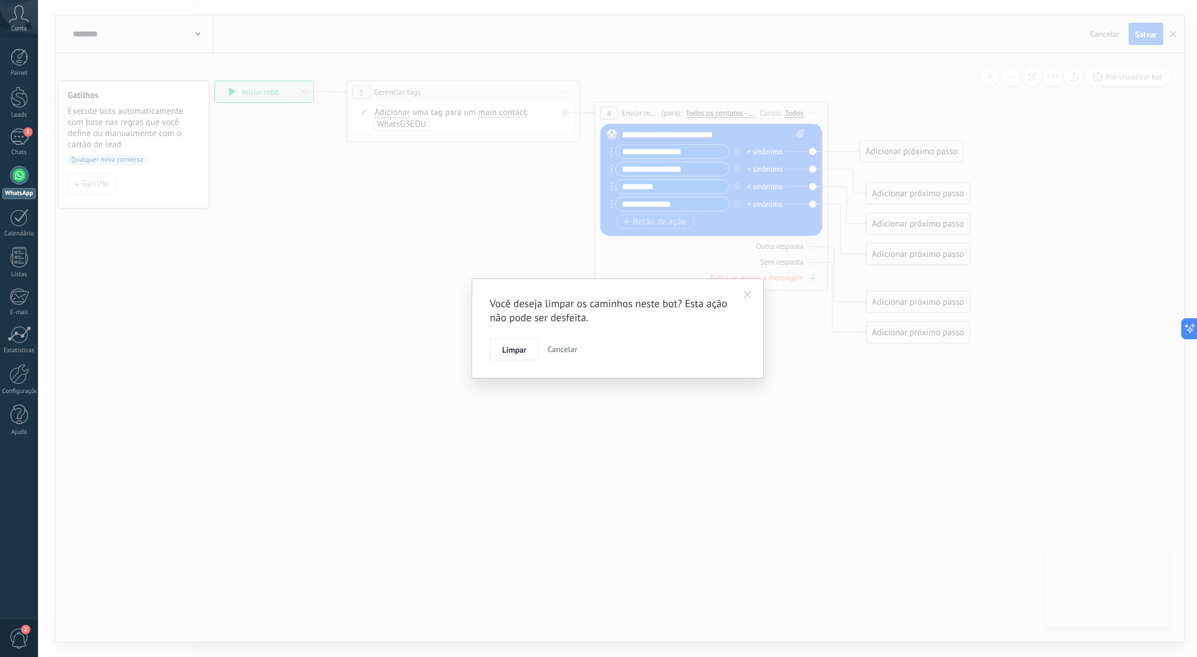
click at [566, 349] on span "Cancelar" at bounding box center [563, 349] width 30 height 11
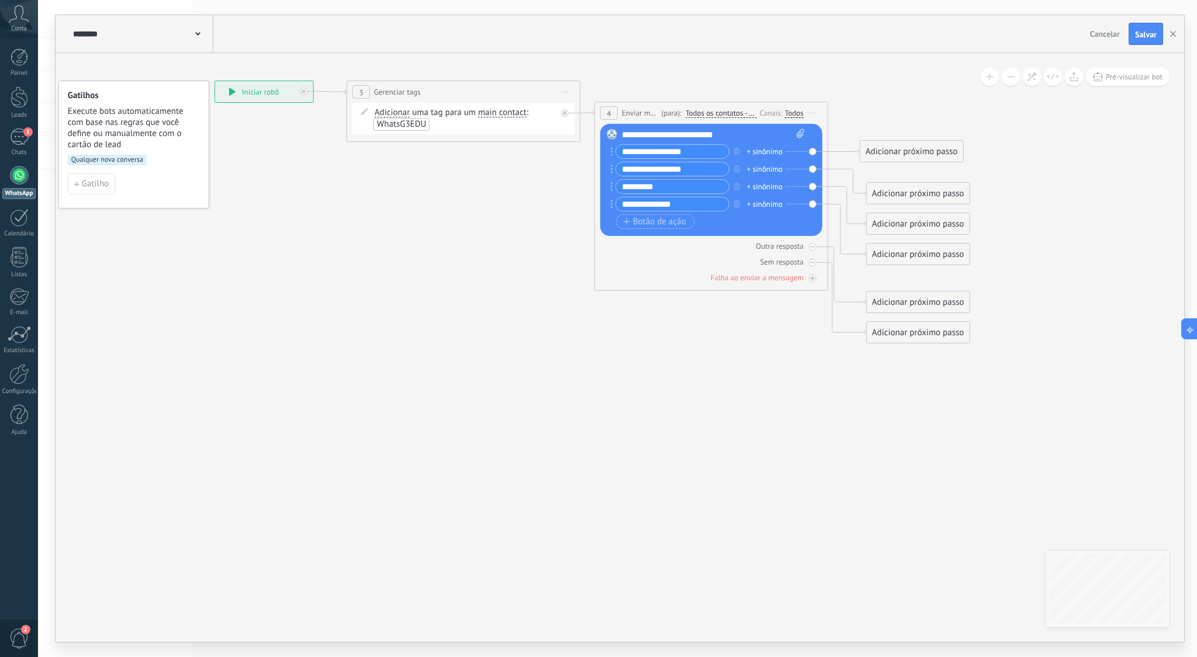
click at [992, 77] on button at bounding box center [990, 77] width 18 height 18
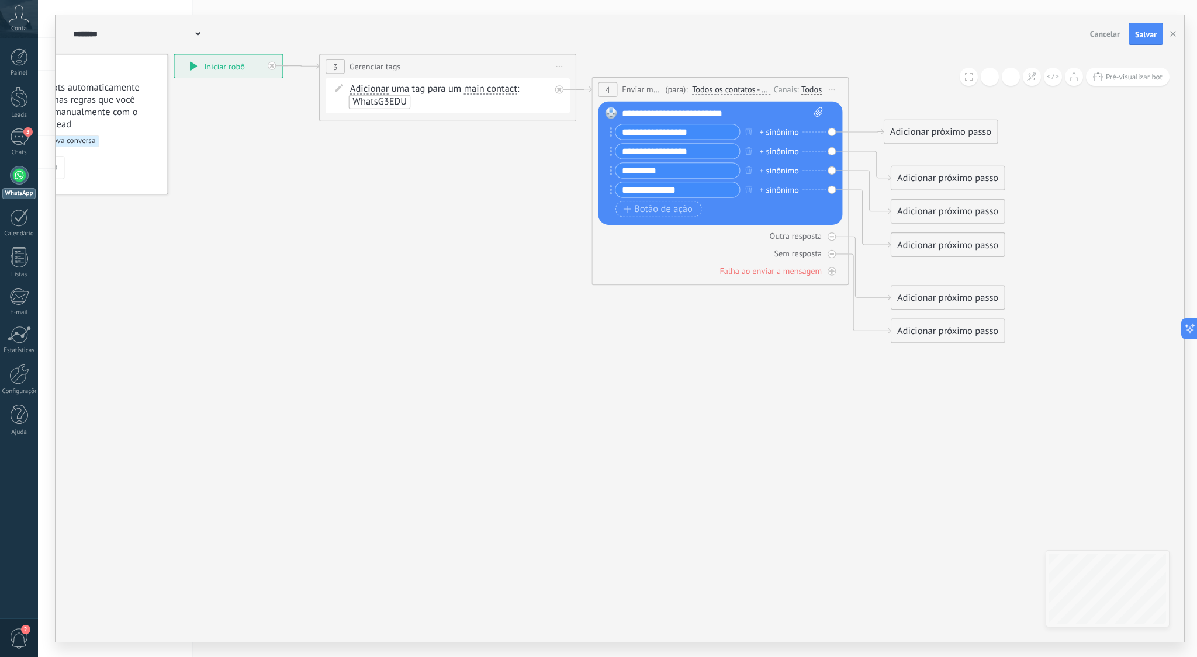
click at [1007, 77] on button at bounding box center [1011, 77] width 18 height 18
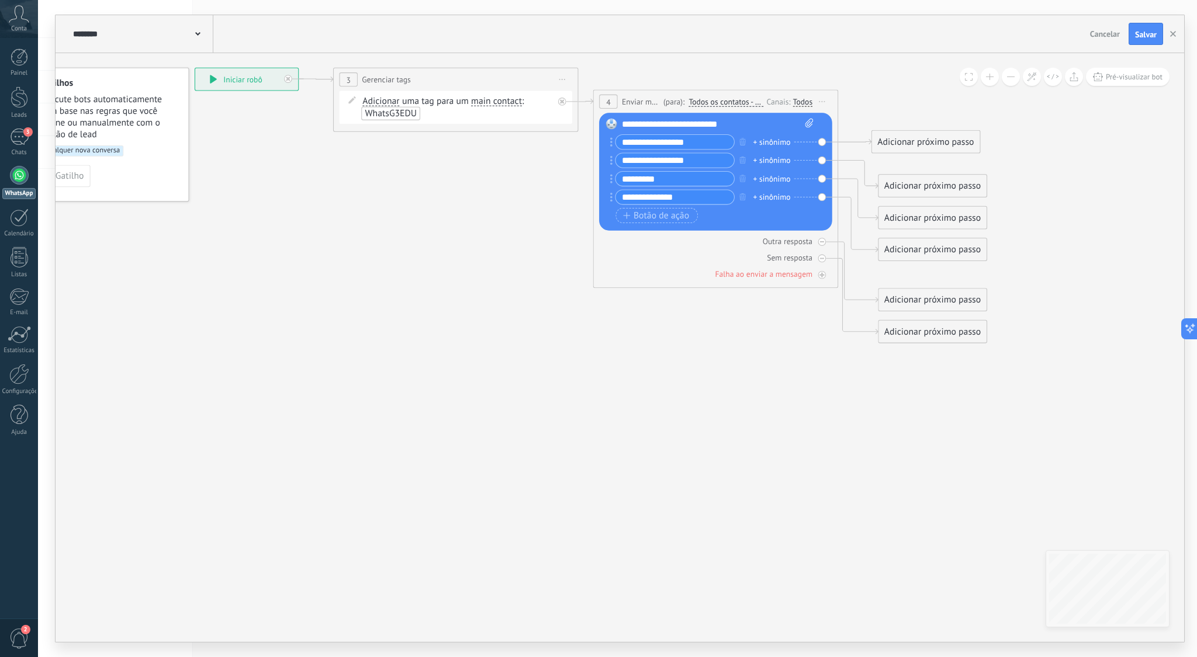
click at [1007, 77] on button at bounding box center [1011, 77] width 18 height 18
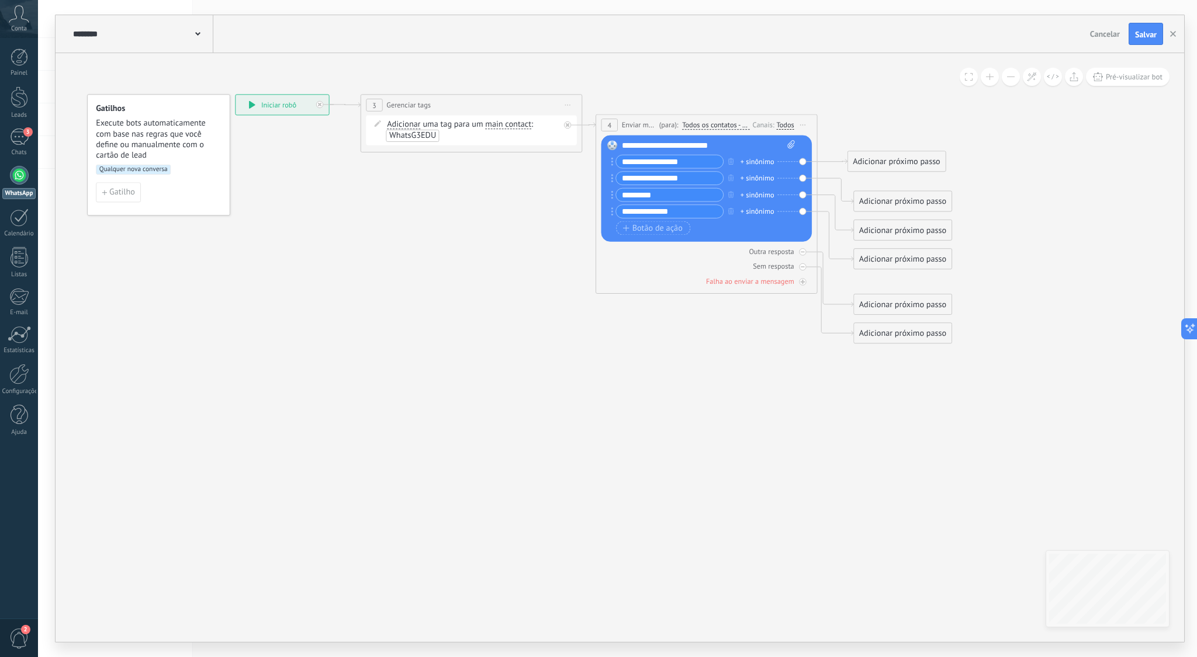
click at [614, 145] on rect at bounding box center [612, 145] width 10 height 10
click at [626, 145] on div "**********" at bounding box center [709, 145] width 174 height 11
click at [623, 145] on div "**********" at bounding box center [709, 145] width 174 height 11
click at [1152, 37] on span "Salvar" at bounding box center [1146, 34] width 22 height 8
click at [874, 162] on div "Adicionar próximo passo" at bounding box center [897, 162] width 98 height 18
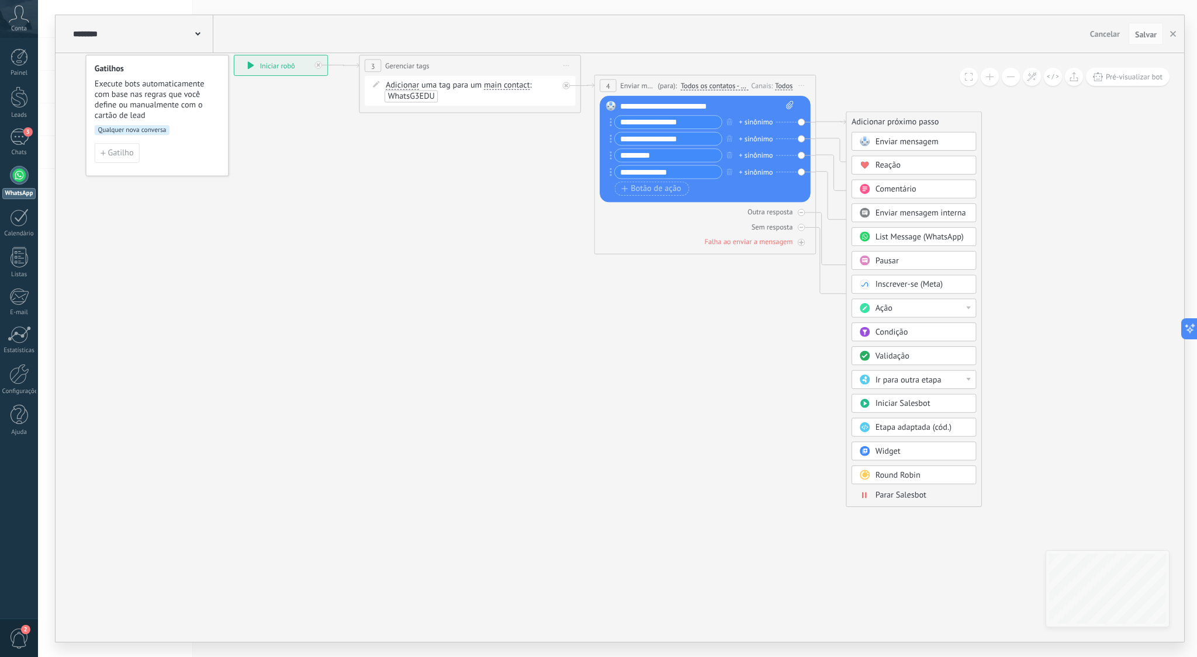
click at [899, 139] on span "Enviar mensagem" at bounding box center [906, 141] width 63 height 11
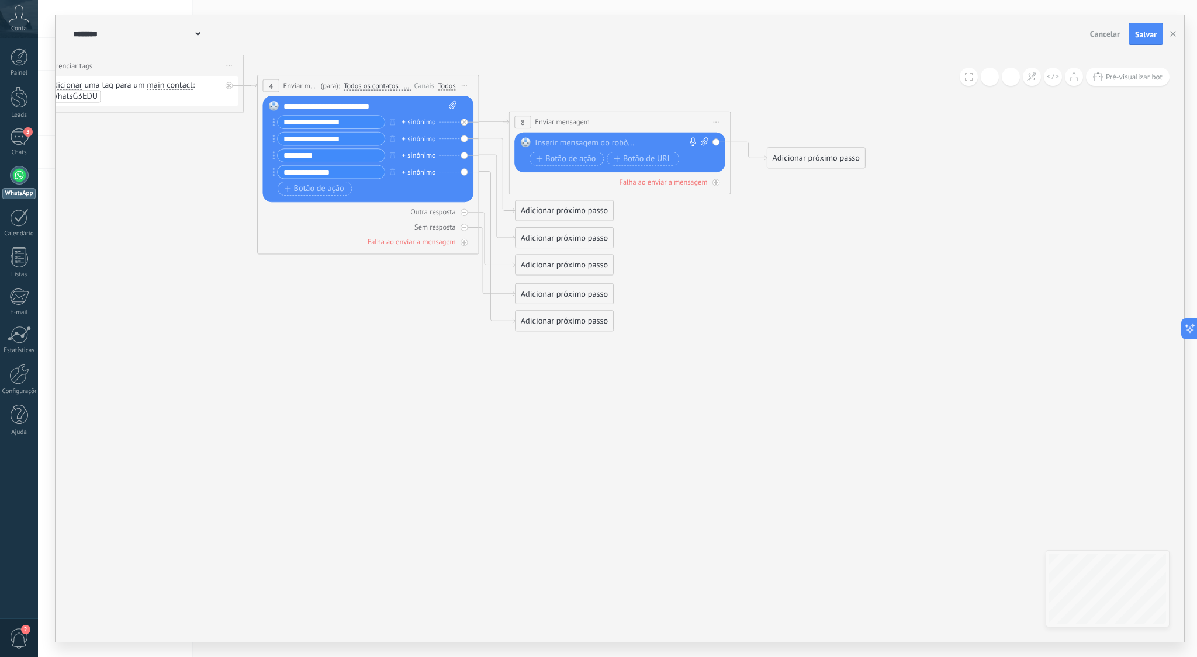
click at [562, 142] on div at bounding box center [617, 142] width 165 height 11
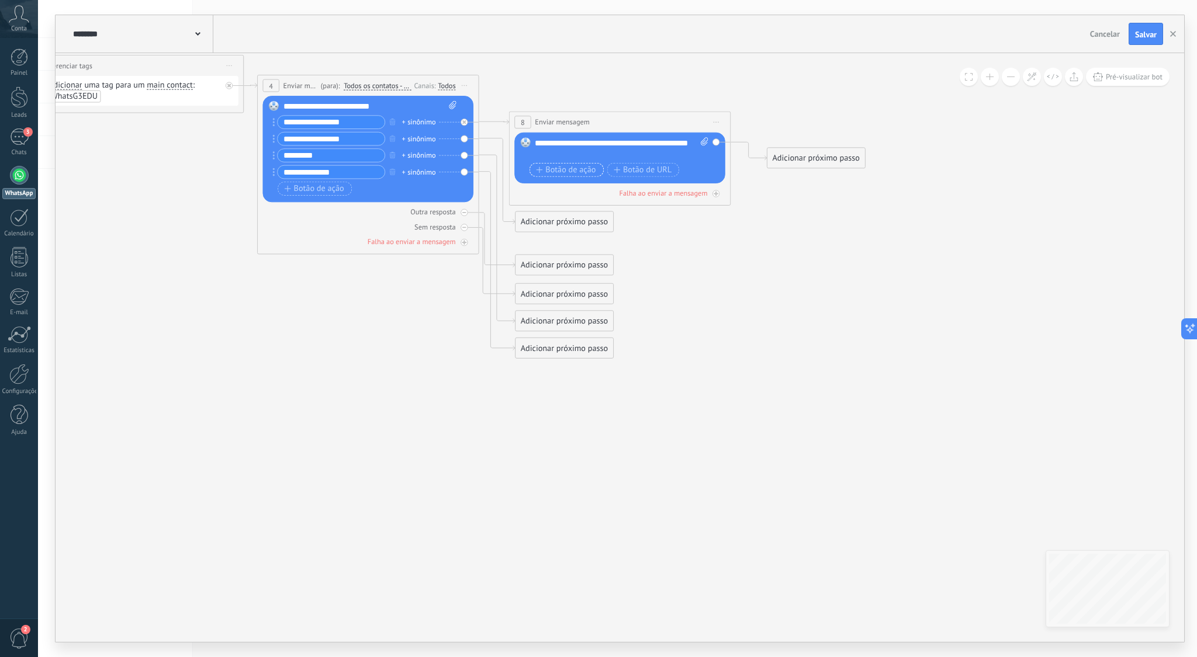
click at [577, 172] on span "Botão de ação" at bounding box center [566, 169] width 60 height 9
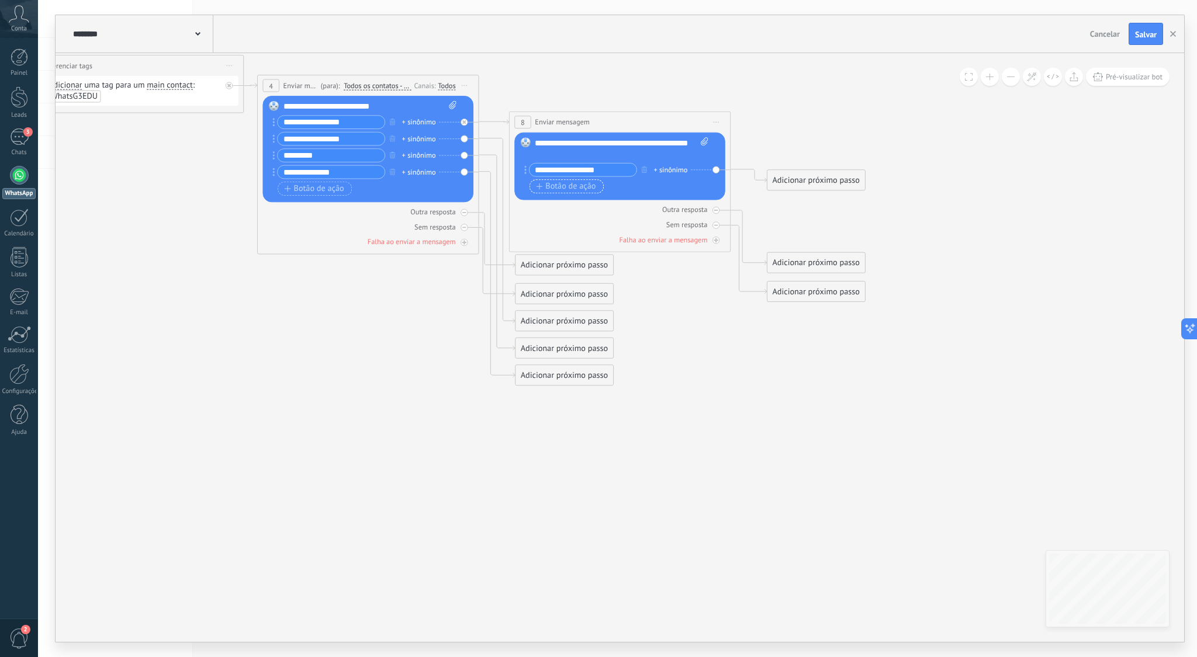
type input "**********"
click at [558, 188] on span "Botão de ação" at bounding box center [566, 186] width 60 height 9
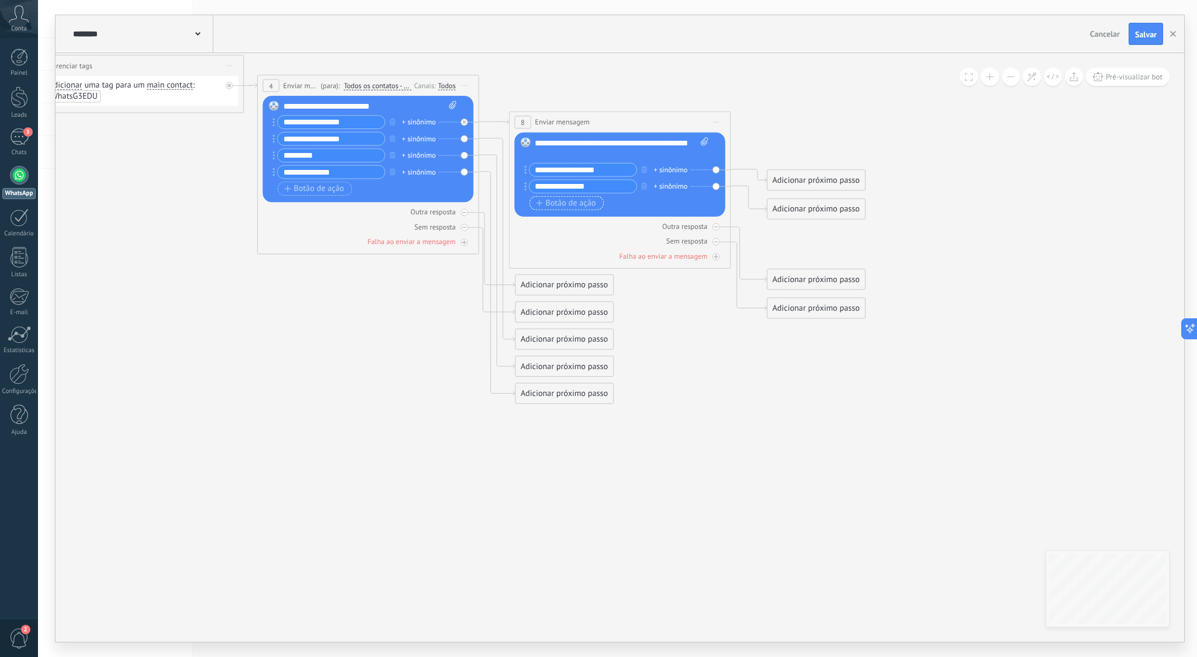
type input "**********"
click at [586, 207] on span "Botão de ação" at bounding box center [566, 203] width 60 height 9
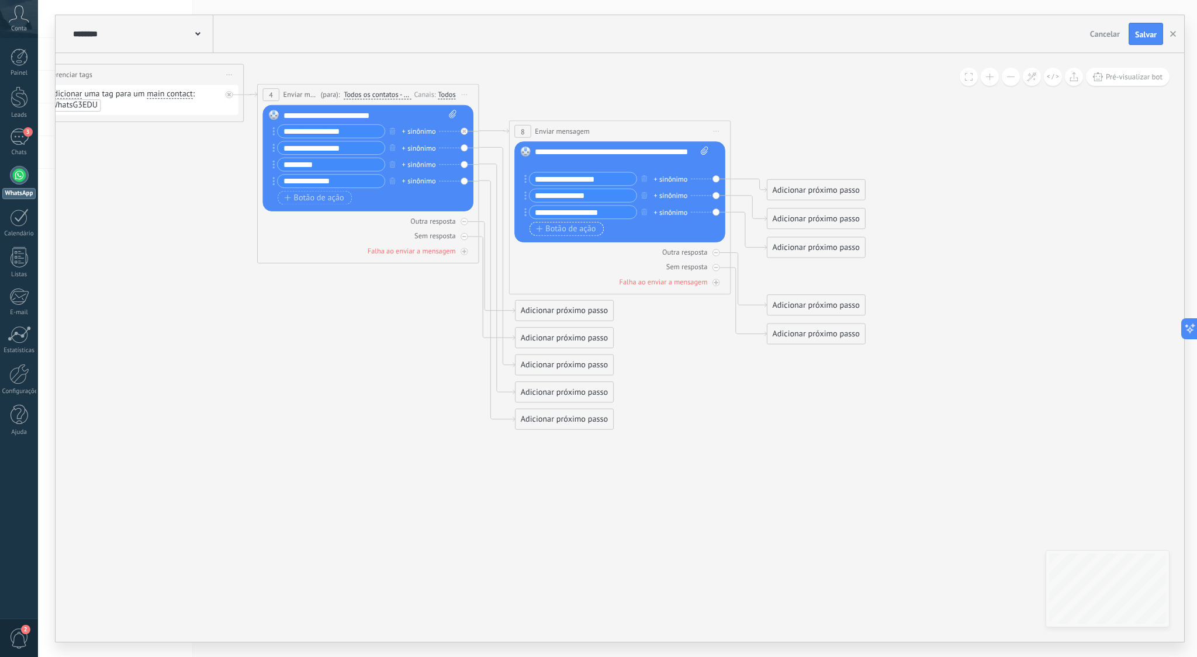
type input "**********"
click at [569, 231] on span "Botão de ação" at bounding box center [566, 228] width 60 height 9
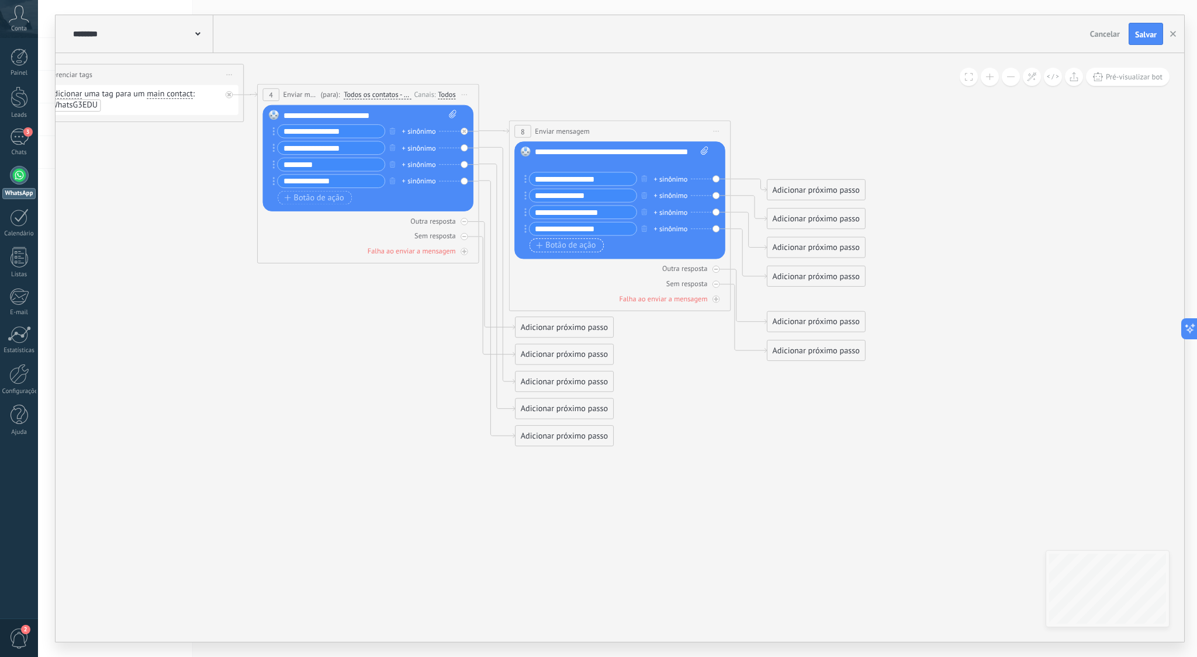
type input "**********"
click at [575, 241] on span "Botão de ação" at bounding box center [566, 245] width 60 height 9
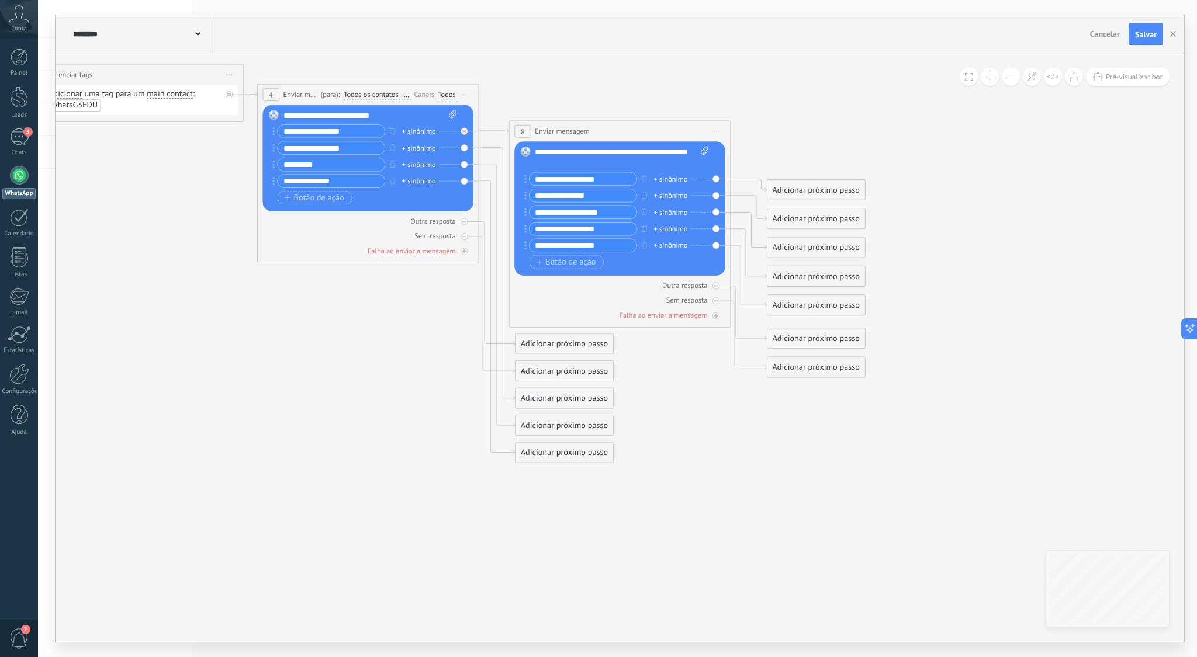
type input "**********"
click at [717, 352] on icon at bounding box center [362, 264] width 1485 height 954
click at [789, 189] on div "Adicionar próximo passo" at bounding box center [816, 190] width 98 height 18
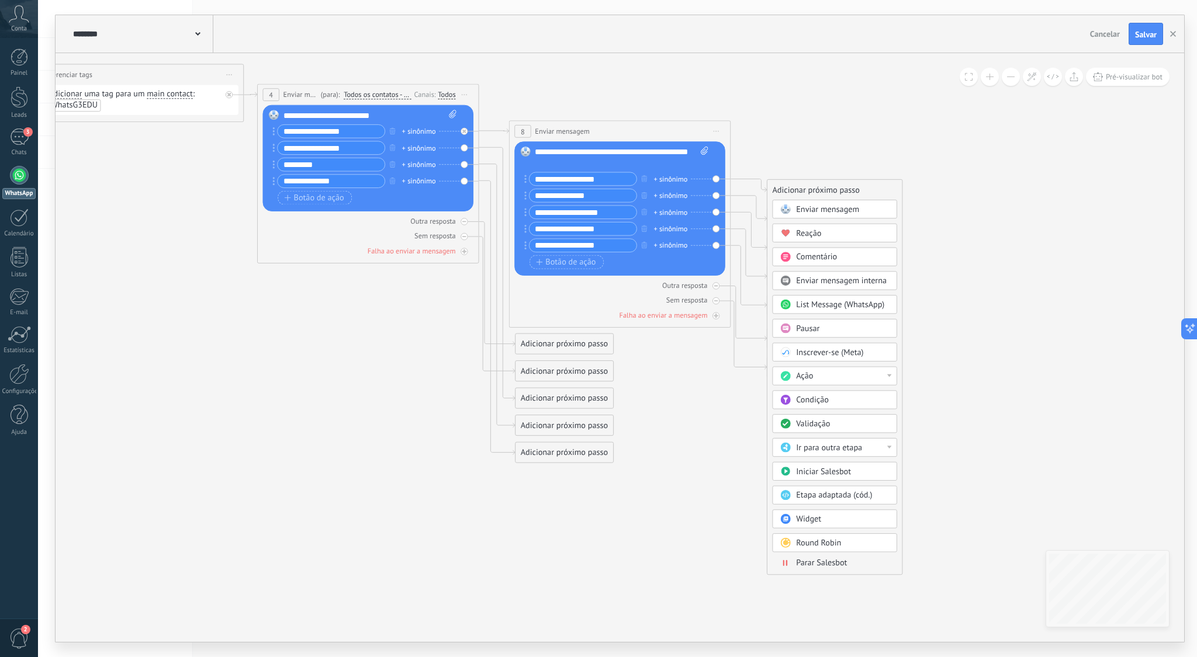
click at [888, 372] on div "Ação" at bounding box center [842, 376] width 93 height 11
click at [837, 208] on span "Enviar mensagem" at bounding box center [827, 210] width 63 height 11
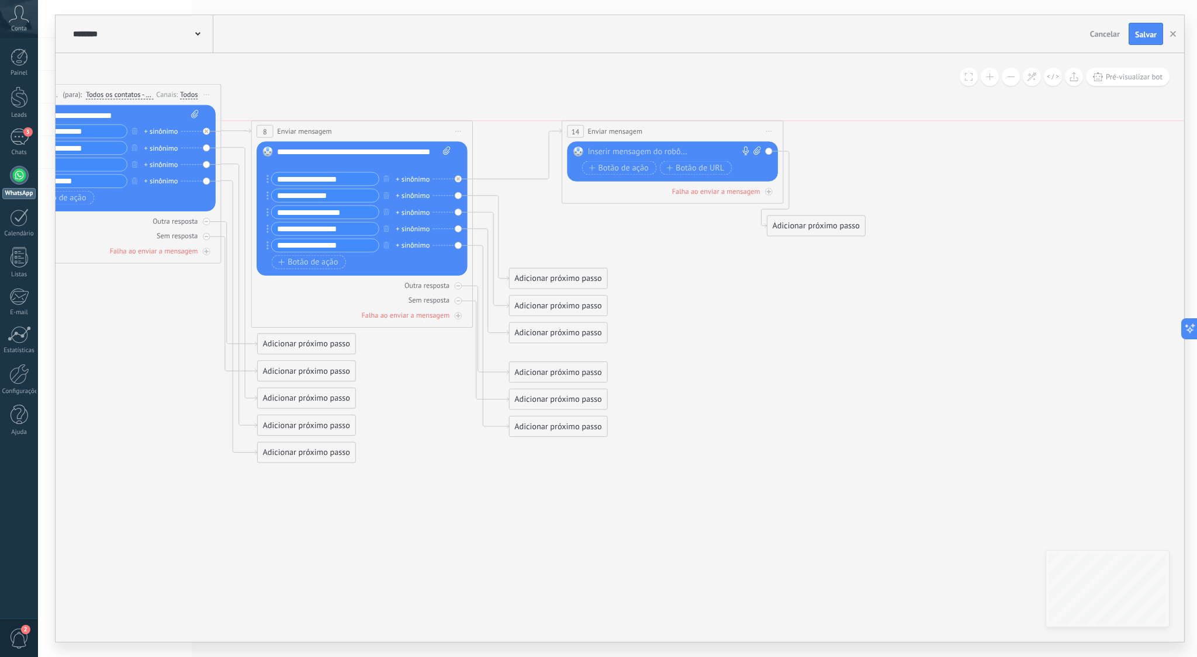
drag, startPoint x: 648, startPoint y: 181, endPoint x: 701, endPoint y: 119, distance: 81.2
click at [757, 153] on icon at bounding box center [756, 151] width 7 height 8
click input "Upload" at bounding box center [0, 0] width 0 height 0
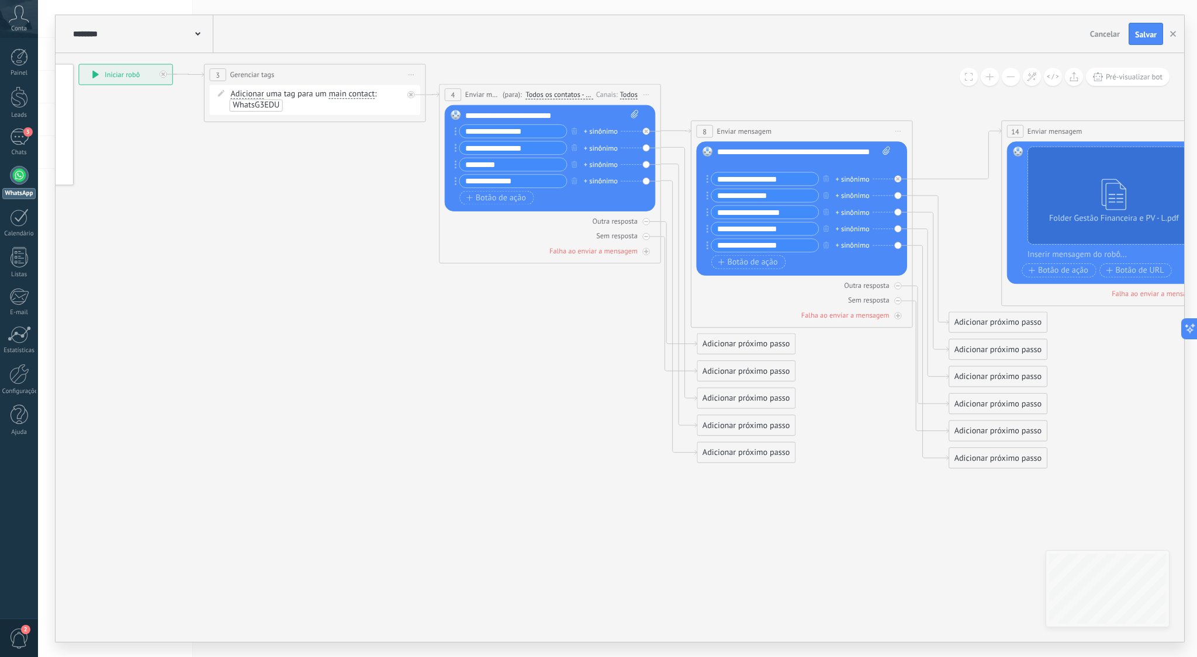
drag, startPoint x: 519, startPoint y: 181, endPoint x: 445, endPoint y: 172, distance: 74.1
click at [445, 172] on div "Substituir Remover Converter para mensagem de voz Arraste a imagem aqui para an…" at bounding box center [550, 158] width 211 height 106
type input "*"
type input "**********"
drag, startPoint x: 544, startPoint y: 330, endPoint x: 553, endPoint y: 321, distance: 12.4
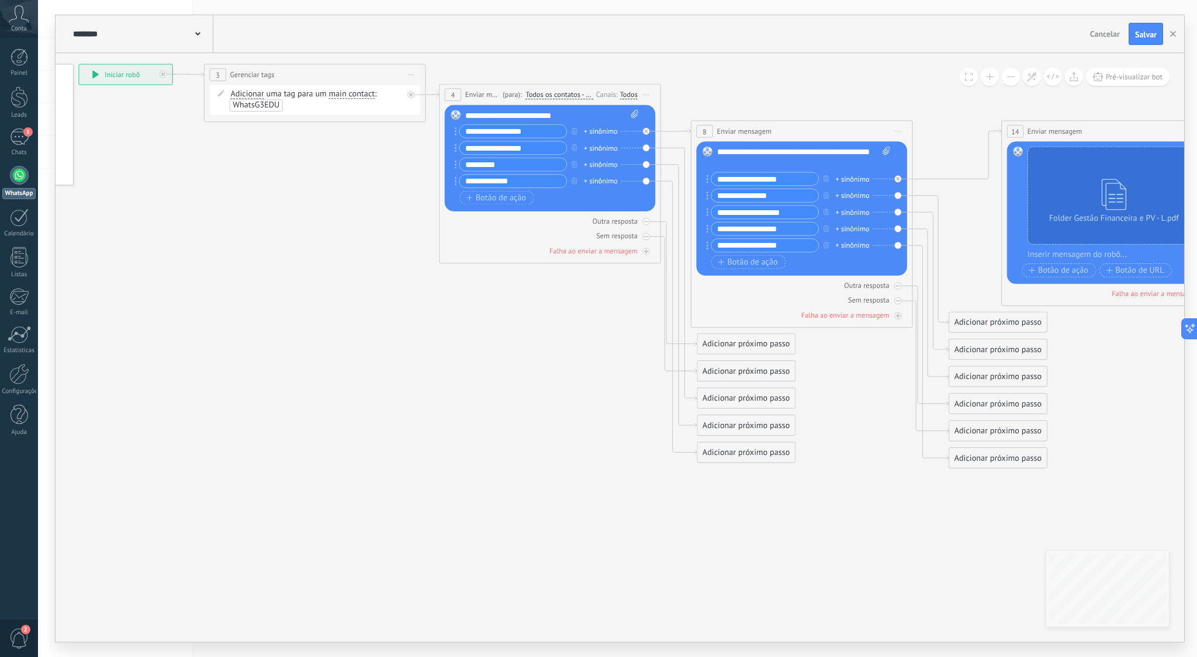
click at [548, 326] on icon at bounding box center [672, 264] width 1743 height 954
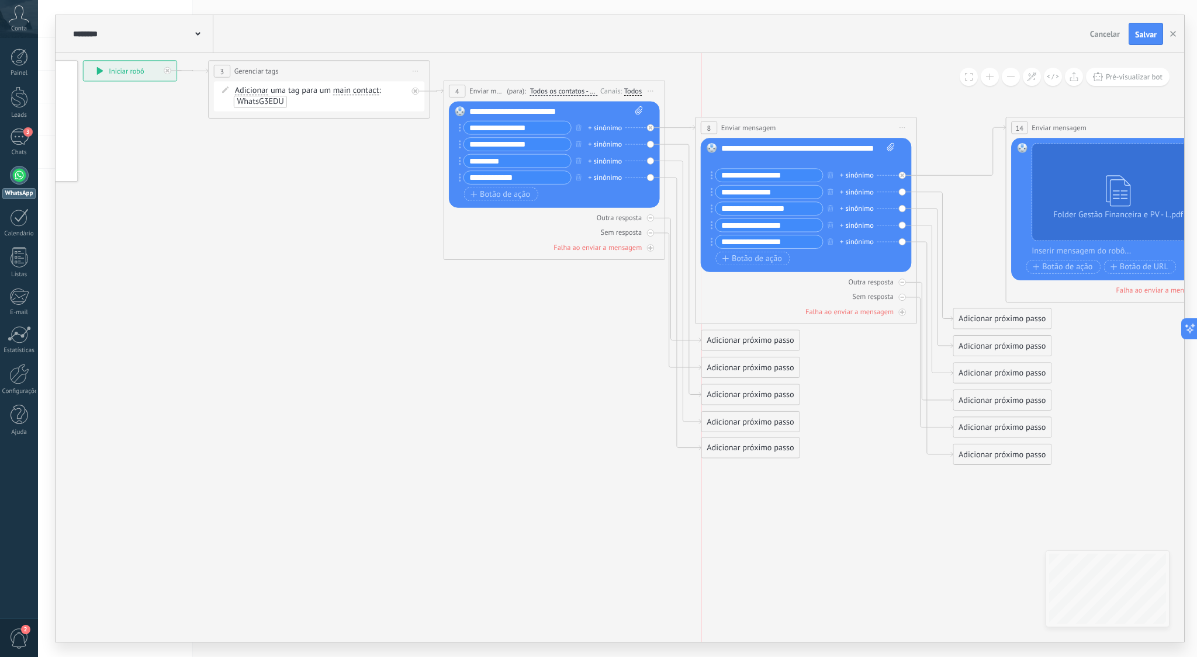
click at [725, 448] on div "Adicionar próximo passo" at bounding box center [751, 448] width 98 height 18
click at [729, 447] on div "Adicionar próximo passo" at bounding box center [751, 448] width 98 height 18
click at [756, 515] on span "Comentário" at bounding box center [751, 515] width 41 height 11
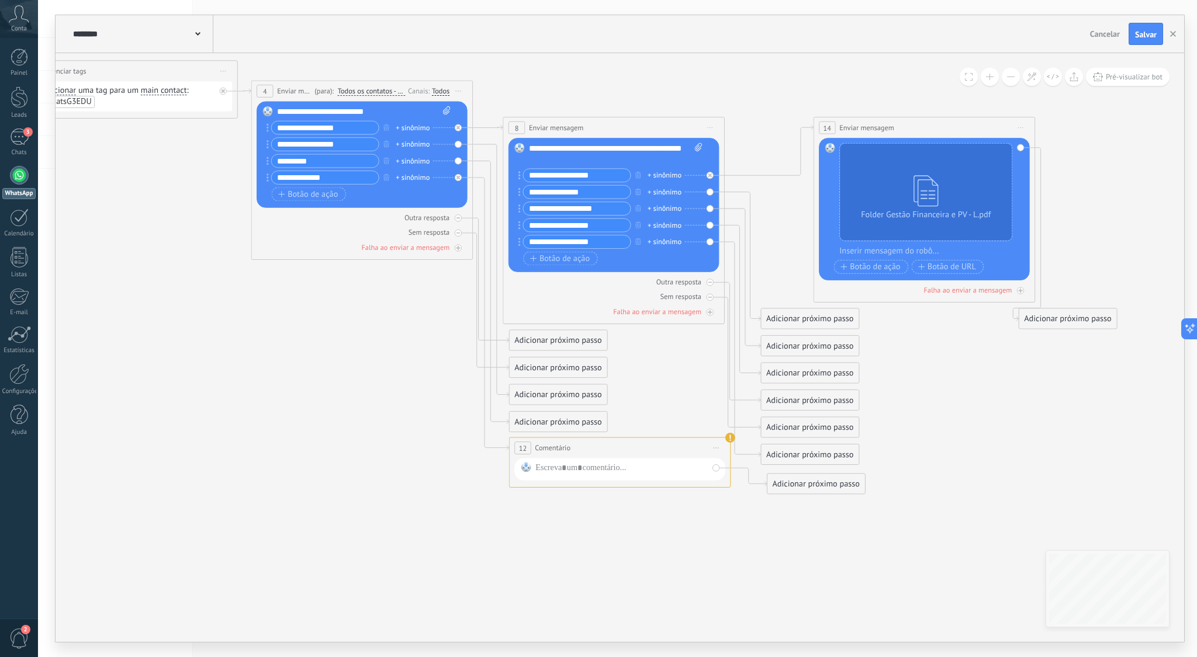
click at [657, 511] on icon at bounding box center [484, 277] width 1743 height 989
click at [551, 447] on span "Comentário" at bounding box center [553, 448] width 36 height 11
click at [717, 448] on icon at bounding box center [716, 448] width 5 height 1
click at [741, 523] on div "Excluir" at bounding box center [775, 520] width 127 height 19
click at [566, 452] on div "Adicionar próximo passo" at bounding box center [559, 449] width 98 height 18
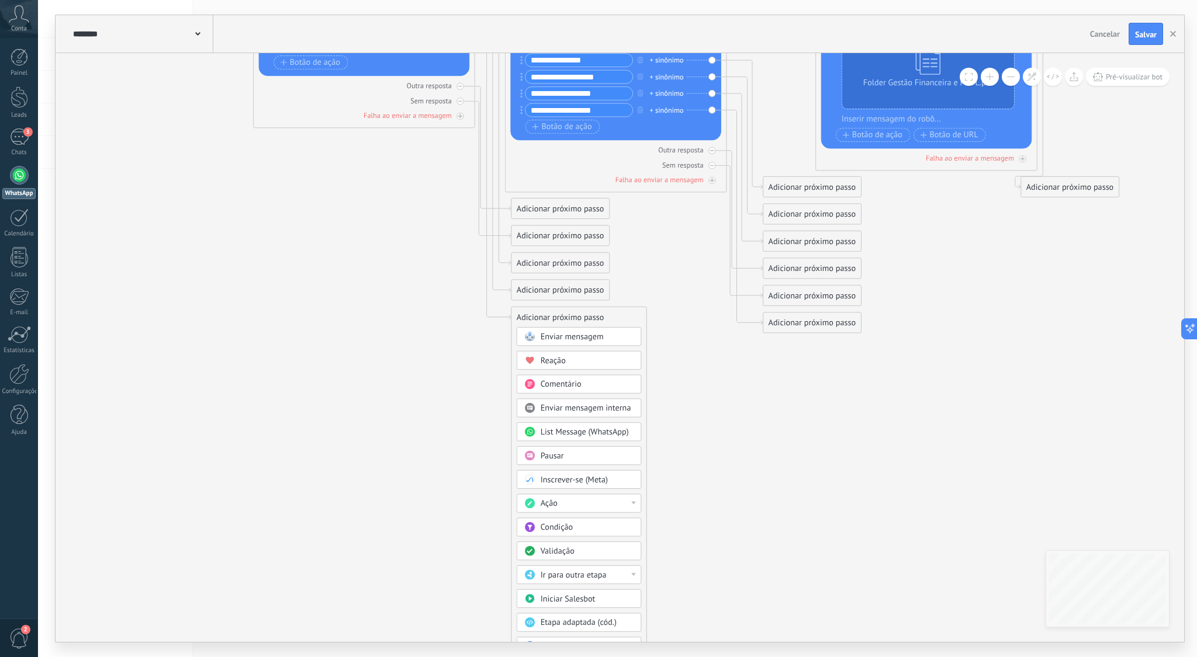
click at [577, 435] on span "List Message (WhatsApp)" at bounding box center [585, 432] width 88 height 11
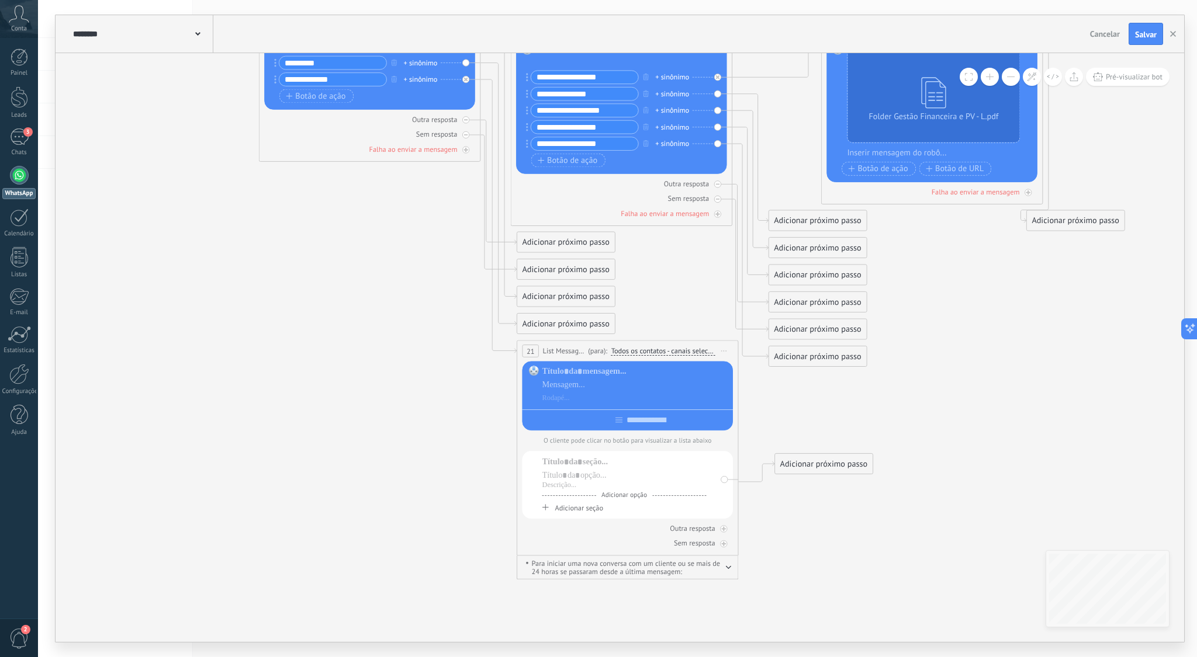
click at [725, 351] on icon at bounding box center [723, 351] width 5 height 1
click at [760, 421] on div "Excluir" at bounding box center [782, 423] width 127 height 19
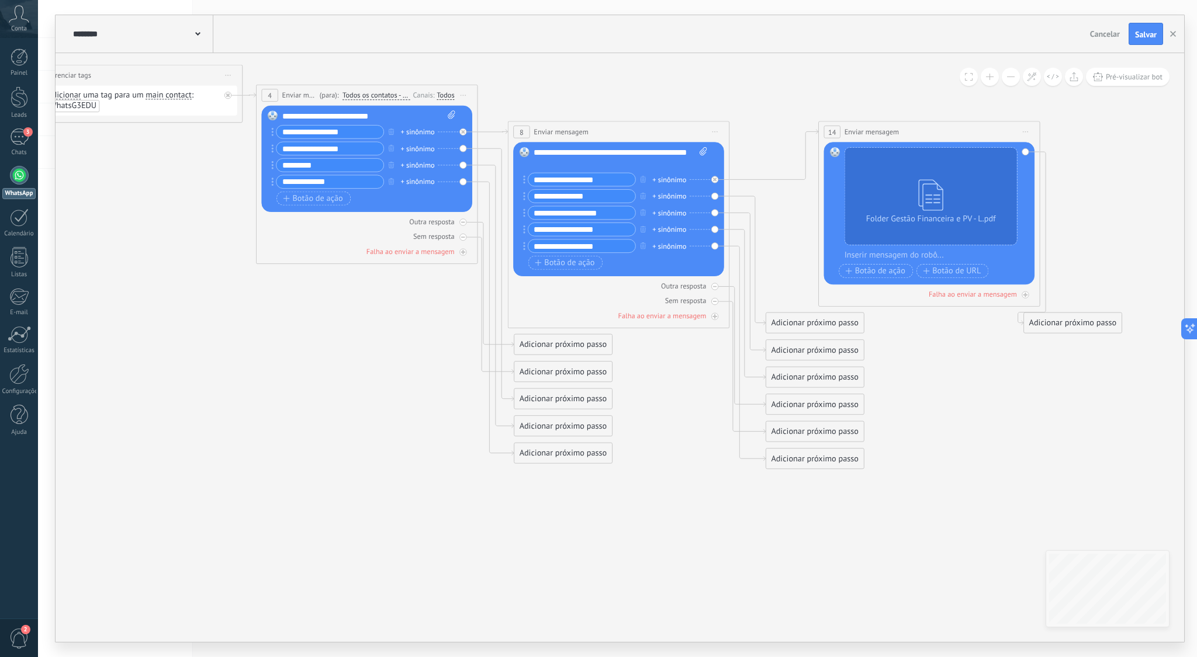
click at [542, 424] on div "Adicionar próximo passo" at bounding box center [563, 426] width 98 height 18
click at [561, 447] on span "Enviar mensagem" at bounding box center [574, 446] width 63 height 11
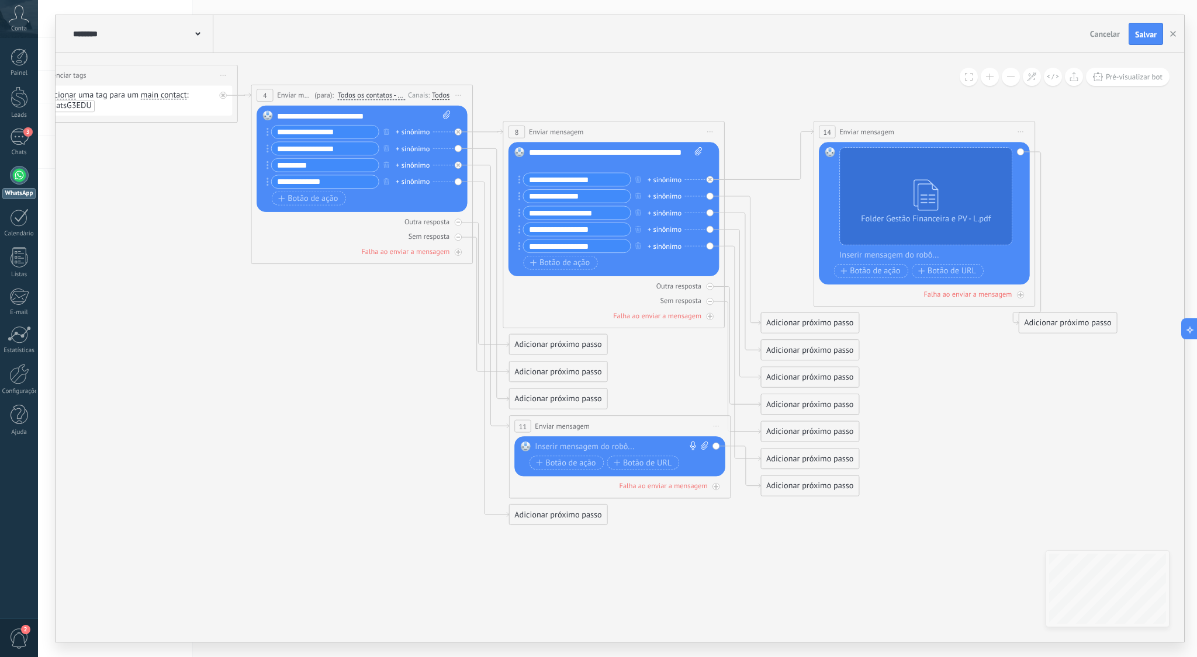
click at [588, 445] on div at bounding box center [617, 447] width 165 height 11
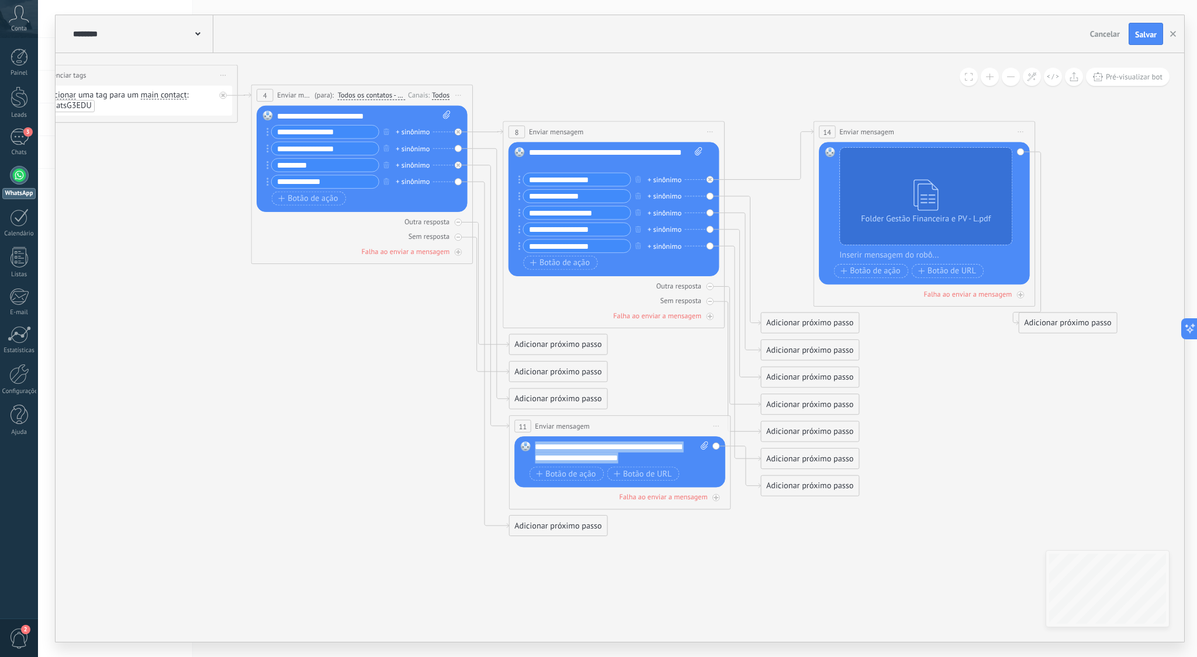
drag, startPoint x: 649, startPoint y: 455, endPoint x: 532, endPoint y: 441, distance: 117.7
click at [532, 441] on div "Substituir Remover Converter para mensagem de voz Arraste a imagem aqui para an…" at bounding box center [619, 462] width 211 height 51
copy div "**********"
click at [694, 497] on div "Falha ao enviar a mensagem" at bounding box center [663, 497] width 88 height 9
click at [816, 560] on div "Adicionar próximo passo" at bounding box center [816, 557] width 98 height 18
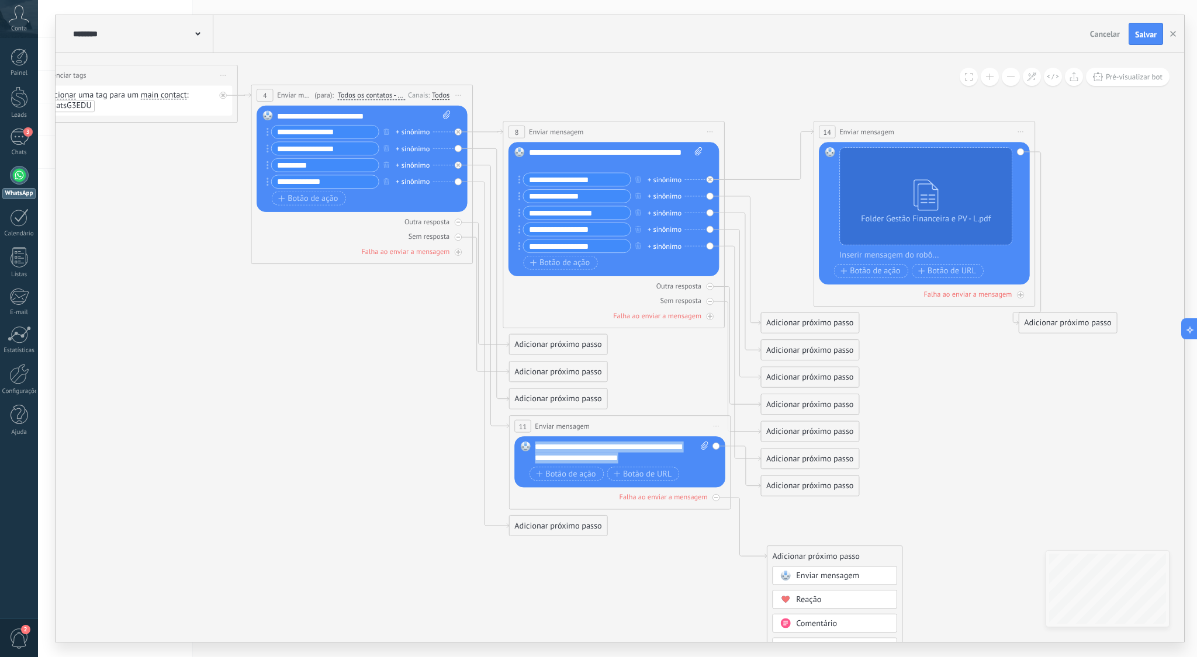
click at [823, 574] on span "Enviar mensagem" at bounding box center [827, 576] width 63 height 11
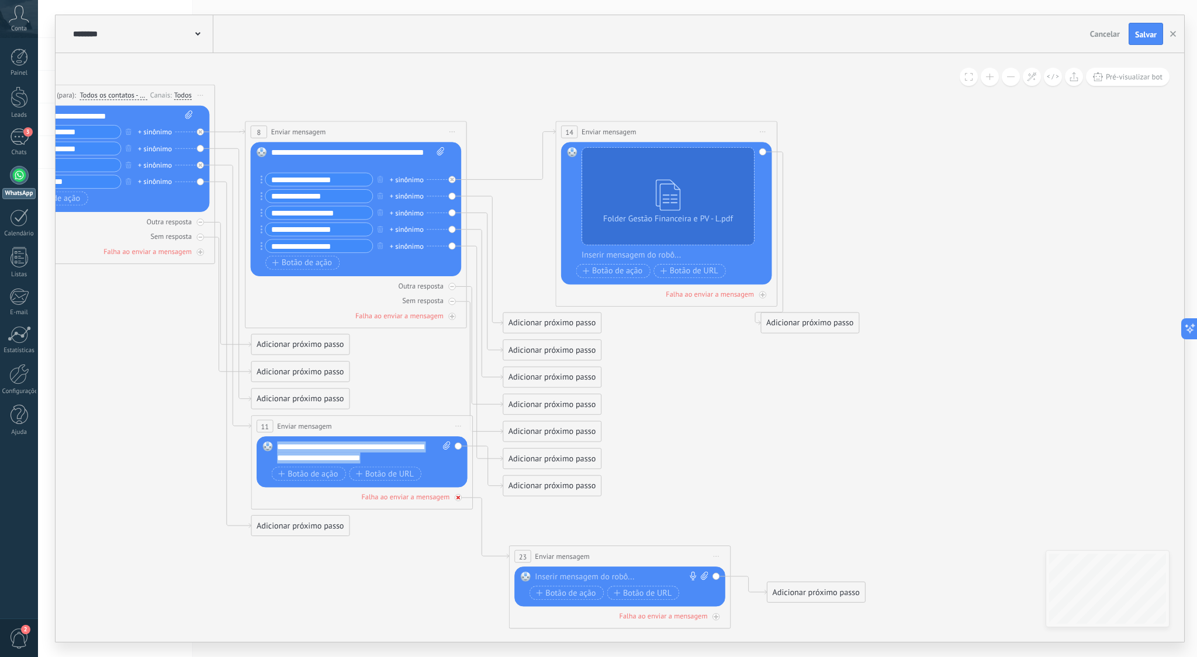
click at [459, 498] on icon at bounding box center [458, 498] width 4 height 4
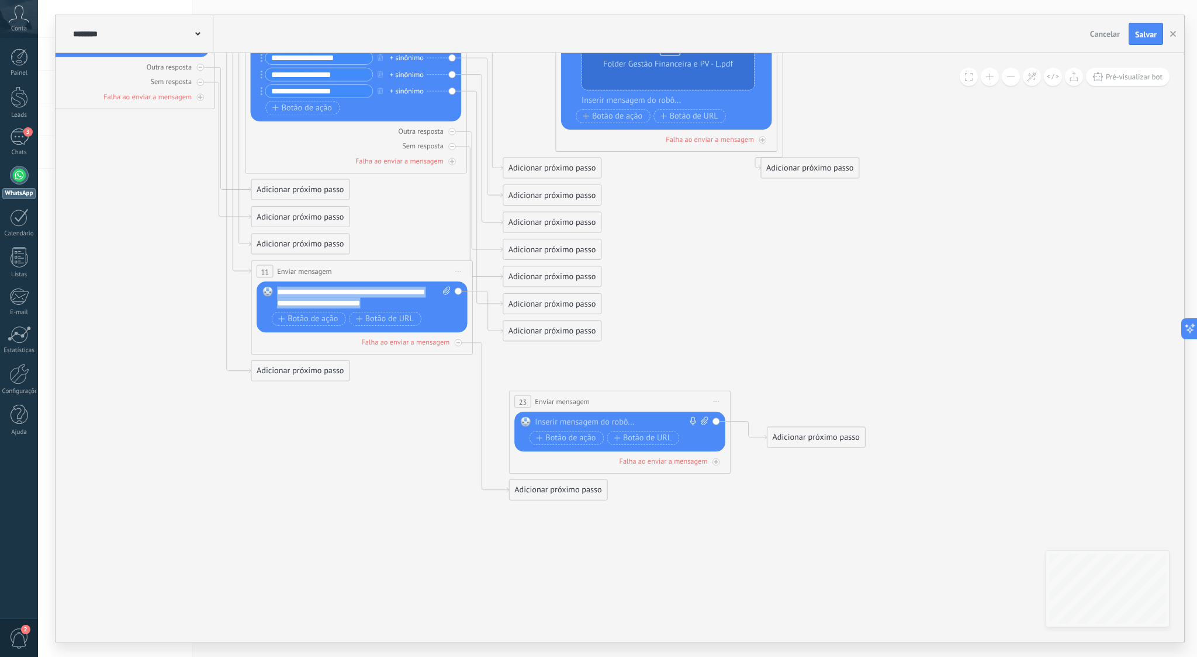
click at [714, 402] on icon at bounding box center [716, 401] width 5 height 1
click at [746, 475] on div "Excluir" at bounding box center [775, 474] width 127 height 19
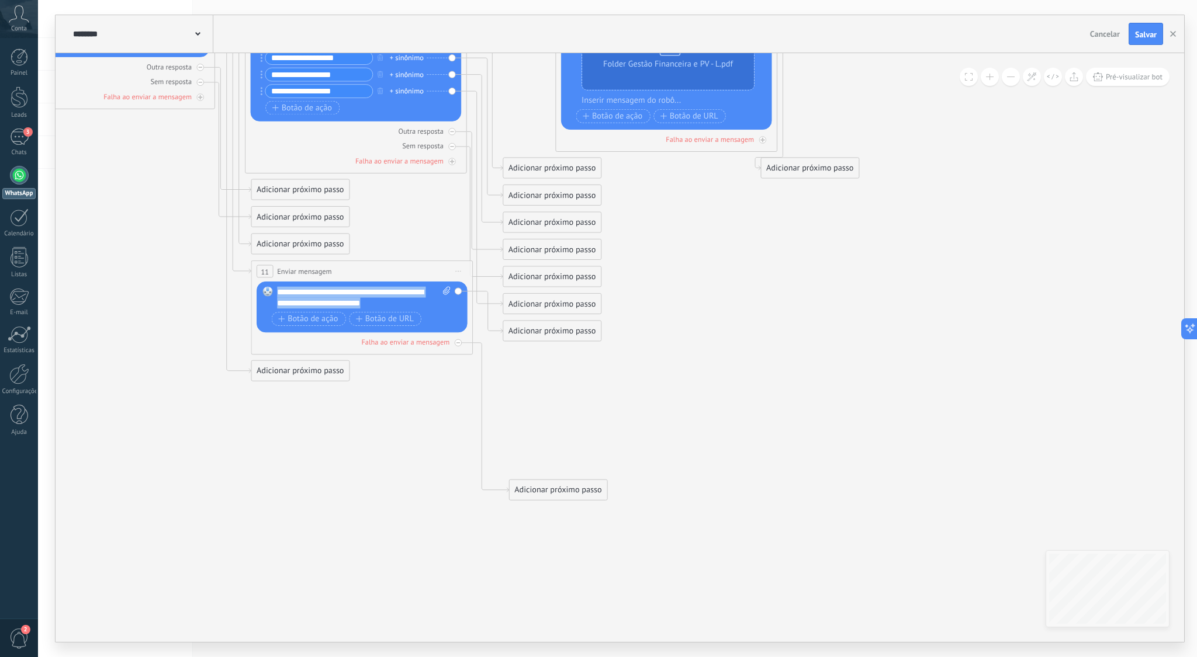
click at [546, 489] on div "Adicionar próximo passo" at bounding box center [559, 491] width 98 height 18
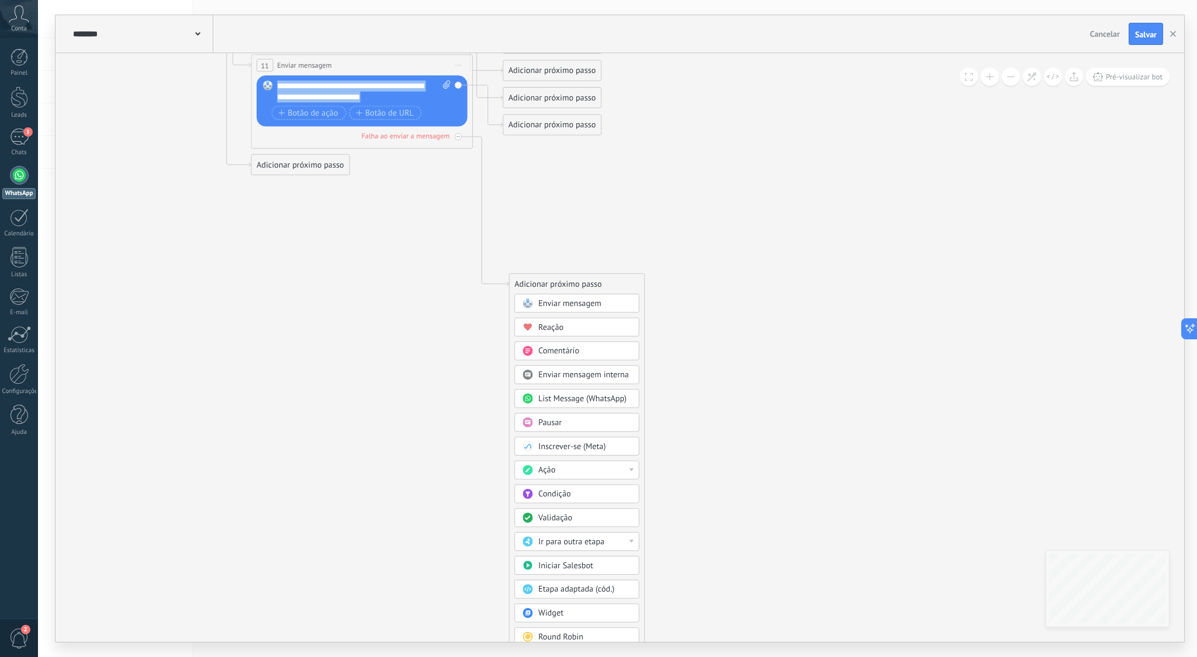
click at [550, 423] on span "Pausar" at bounding box center [549, 423] width 23 height 11
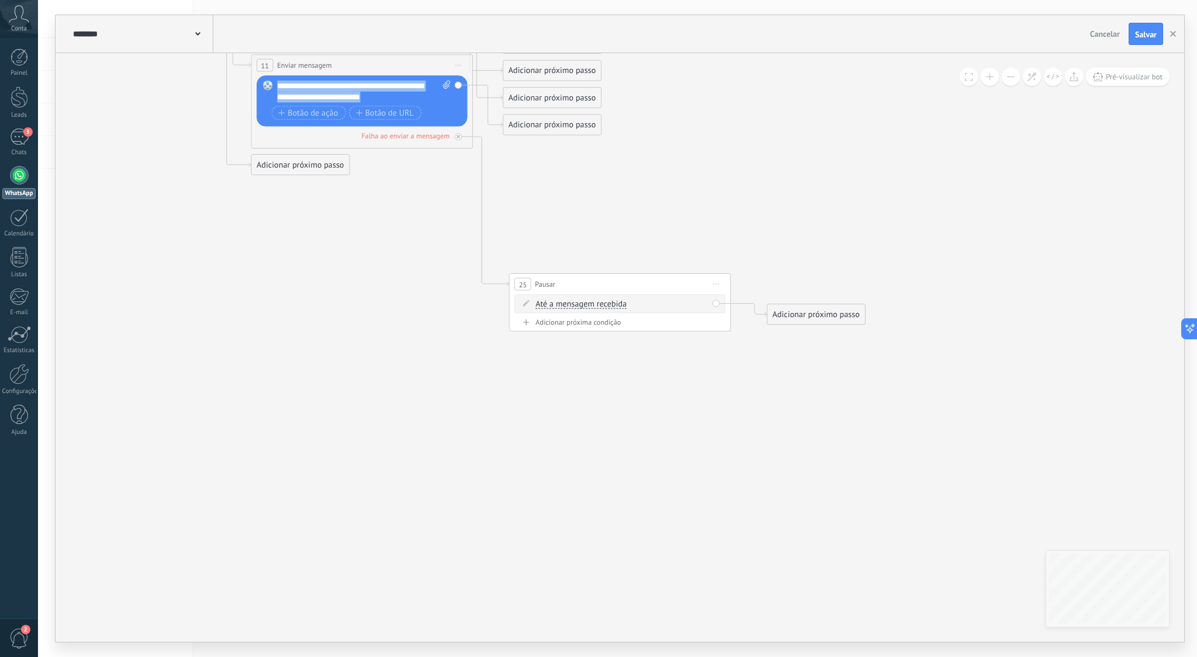
click at [600, 304] on span "Até a mensagem recebida" at bounding box center [580, 304] width 91 height 9
click at [600, 304] on button "Até a mensagem recebida" at bounding box center [599, 305] width 139 height 20
click at [558, 323] on span "Cronômetro" at bounding box center [590, 324] width 134 height 11
drag, startPoint x: 621, startPoint y: 304, endPoint x: 610, endPoint y: 304, distance: 11.1
click at [608, 304] on span ": * horas * min * seg" at bounding box center [612, 304] width 70 height 11
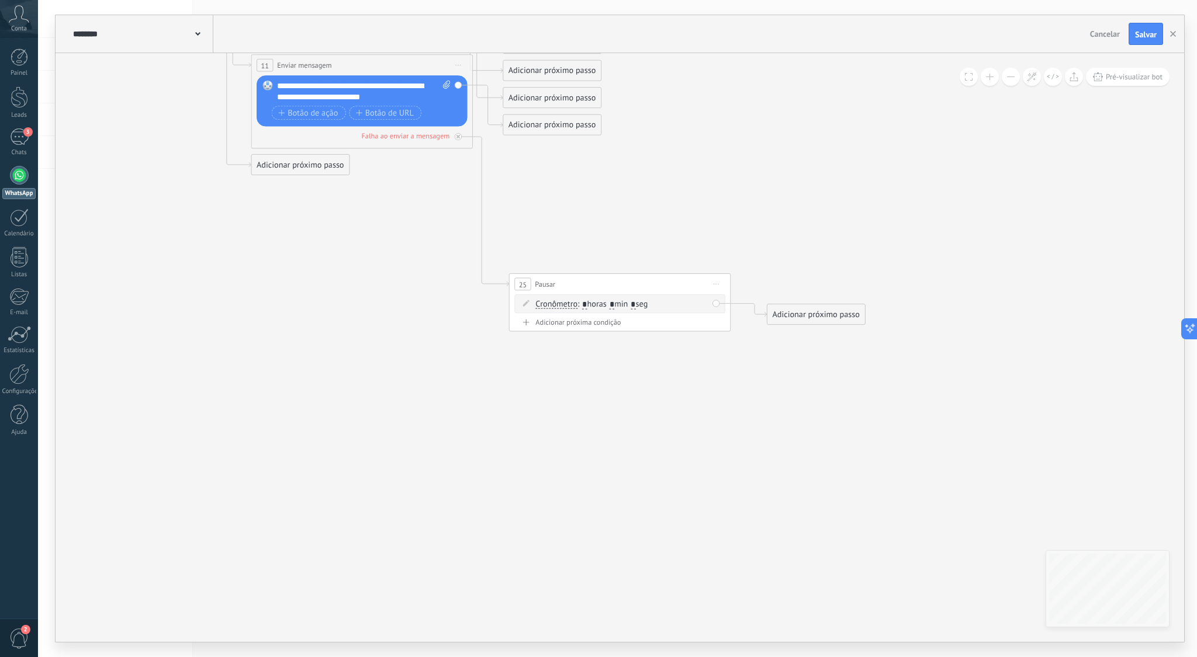
drag, startPoint x: 617, startPoint y: 303, endPoint x: 639, endPoint y: 307, distance: 22.6
click at [615, 303] on input "*" at bounding box center [612, 304] width 5 height 9
type input "**"
click at [716, 357] on icon at bounding box center [229, 17] width 1749 height 1183
drag, startPoint x: 759, startPoint y: 337, endPoint x: 389, endPoint y: 319, distance: 370.4
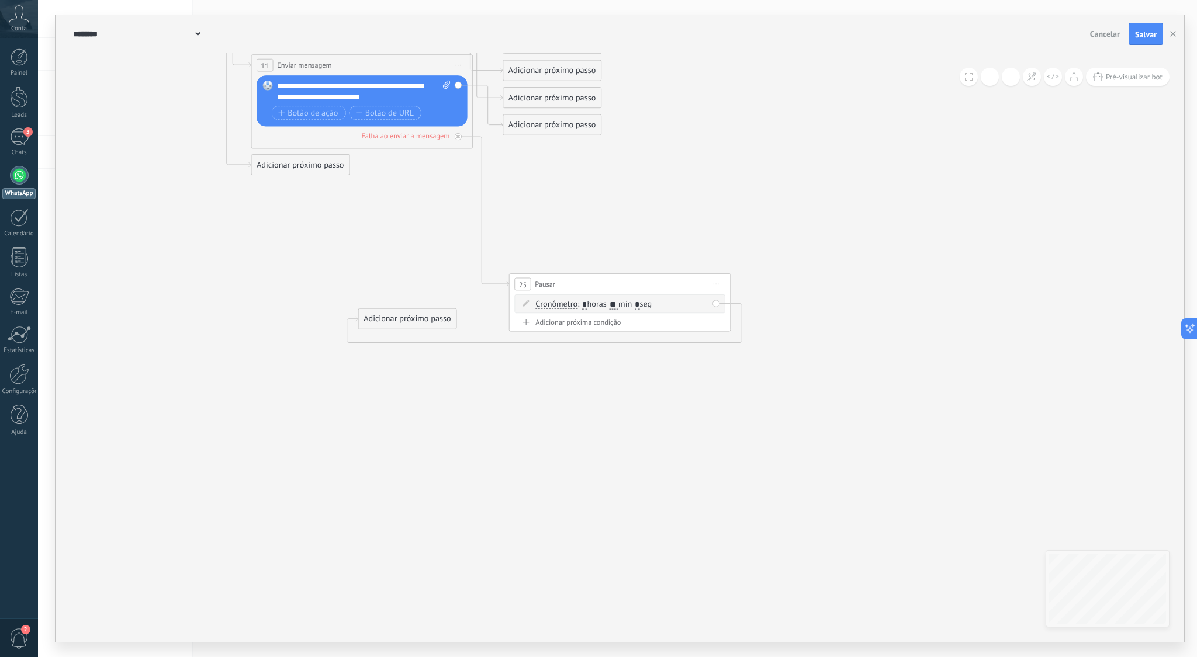
click at [389, 319] on div "Adicionar próximo passo" at bounding box center [408, 319] width 98 height 18
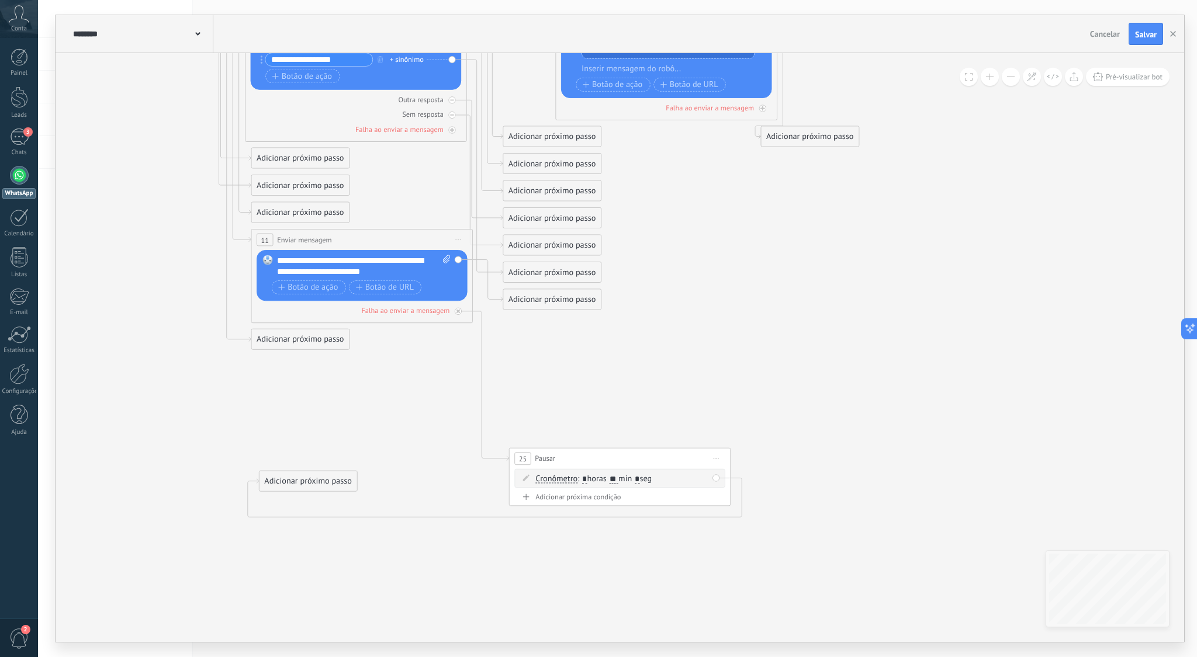
drag, startPoint x: 307, startPoint y: 427, endPoint x: 301, endPoint y: 470, distance: 44.3
click at [308, 480] on div "Adicionar próximo passo" at bounding box center [308, 481] width 98 height 18
click at [337, 478] on div "Adicionar próximo passo" at bounding box center [308, 481] width 98 height 18
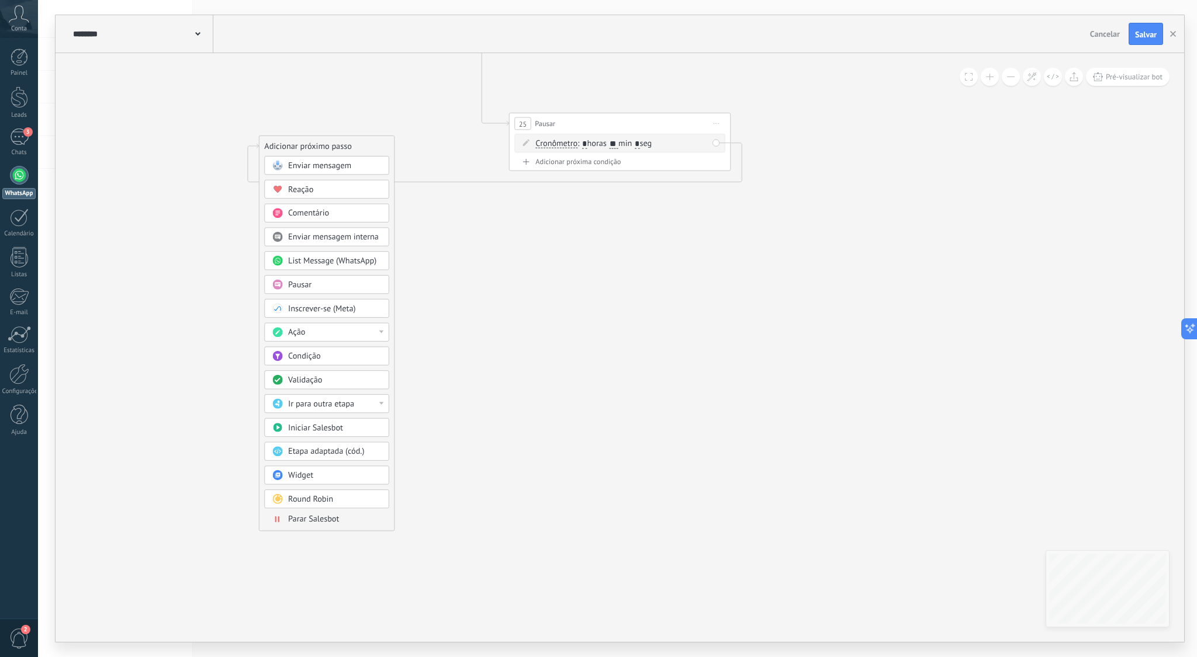
click at [374, 403] on div "Ir para outra etapa" at bounding box center [334, 404] width 93 height 11
click at [349, 462] on div "11: Enviar mensagem" at bounding box center [324, 461] width 124 height 19
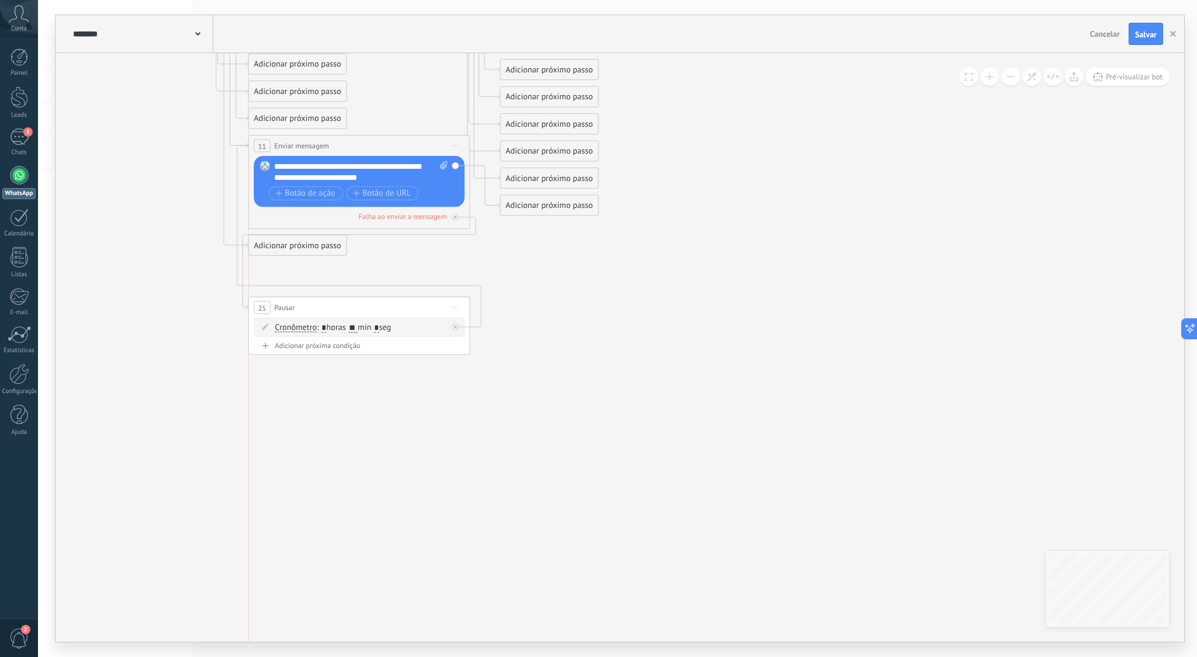
drag, startPoint x: 591, startPoint y: 361, endPoint x: 345, endPoint y: 309, distance: 251.5
click at [343, 307] on div "25 Pausar ****** Iniciar pré-visualização aqui Renomear Duplicar Excluir" at bounding box center [359, 307] width 221 height 20
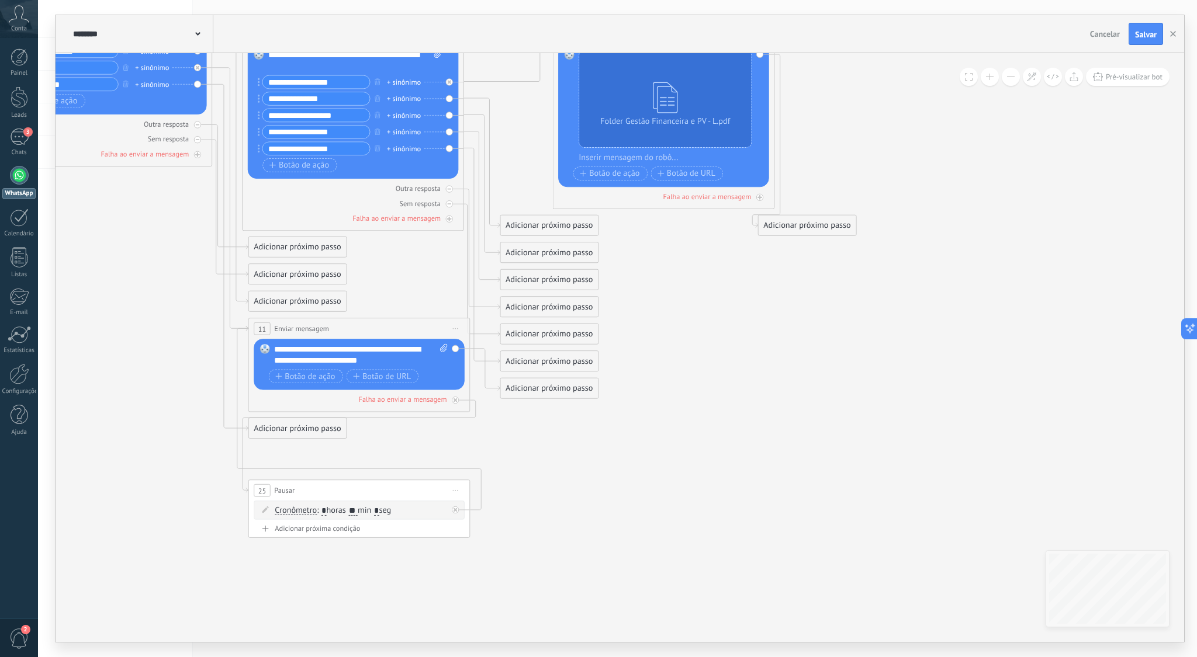
drag, startPoint x: 422, startPoint y: 434, endPoint x: 374, endPoint y: 430, distance: 48.1
click at [419, 434] on icon at bounding box center [223, 253] width 1743 height 1126
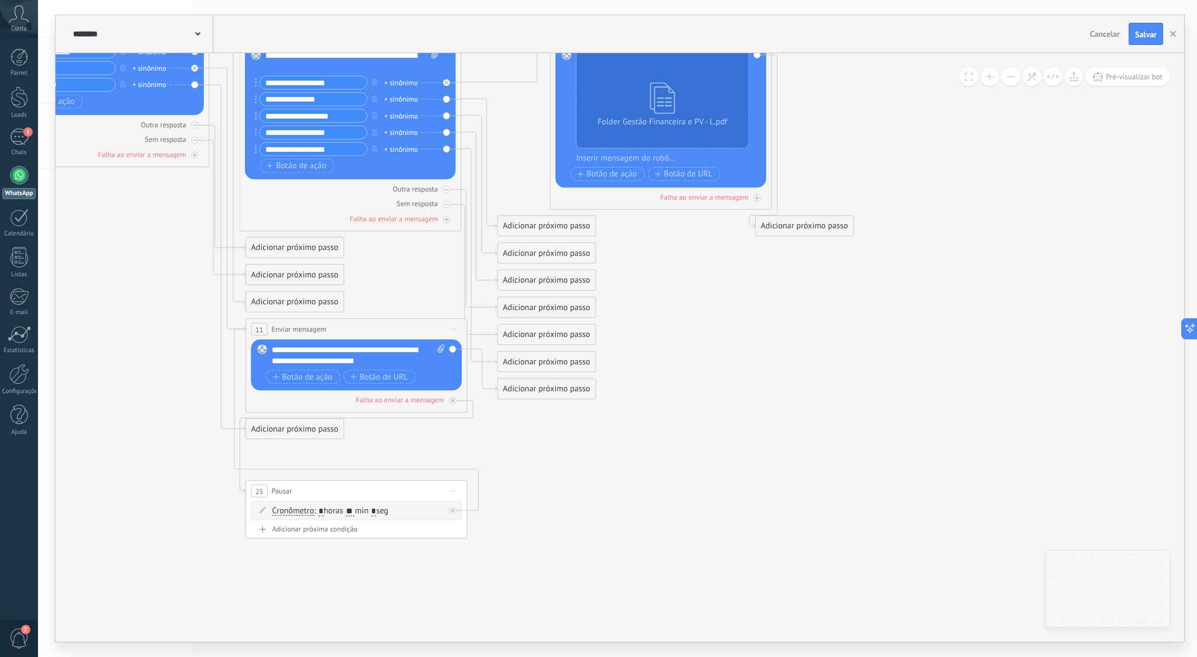
drag, startPoint x: 185, startPoint y: 418, endPoint x: 193, endPoint y: 409, distance: 12.0
click at [186, 417] on icon at bounding box center [221, 253] width 1743 height 1126
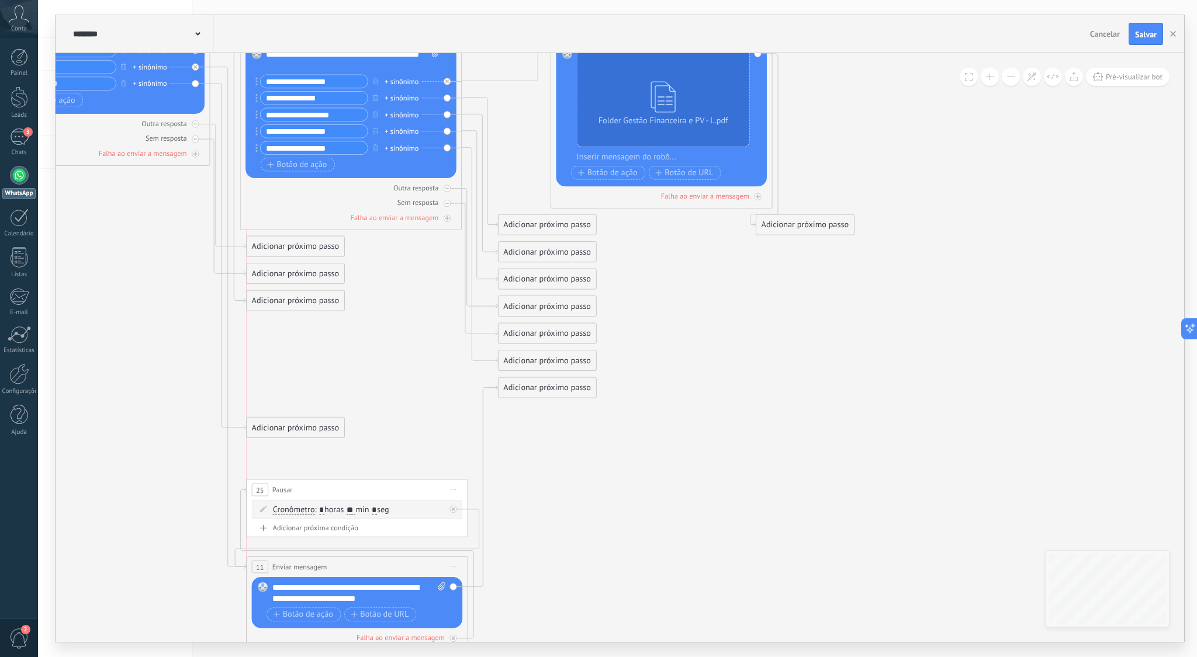
drag, startPoint x: 376, startPoint y: 326, endPoint x: 372, endPoint y: 565, distance: 239.1
click at [372, 565] on div "**********" at bounding box center [357, 567] width 221 height 20
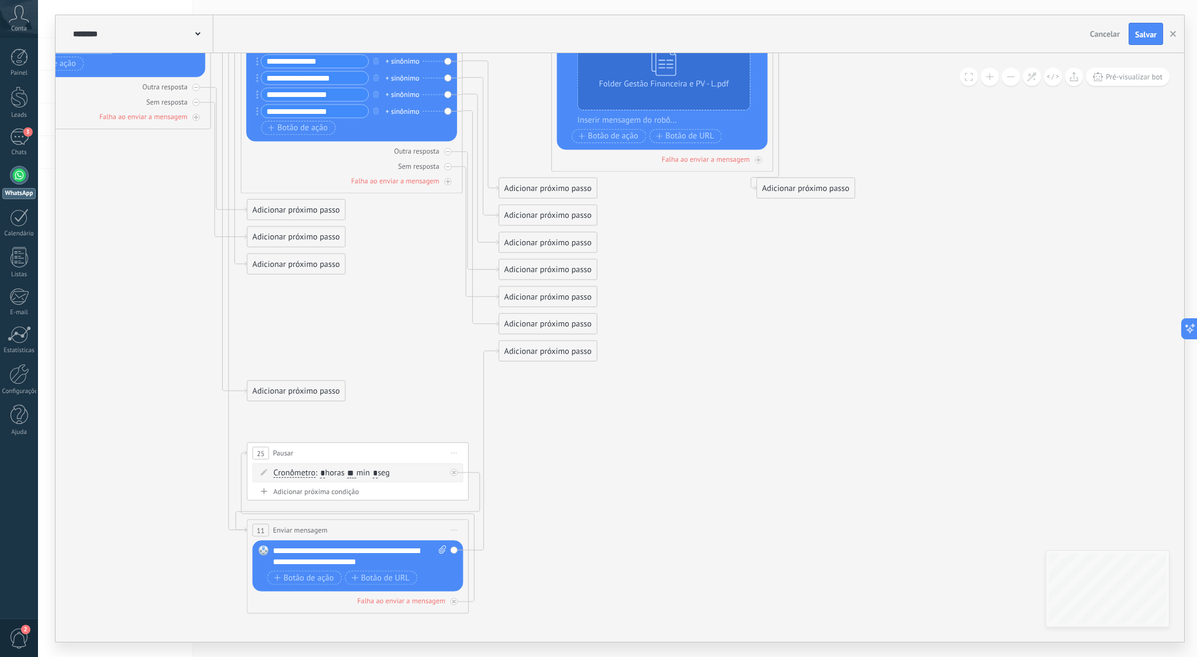
drag, startPoint x: 610, startPoint y: 383, endPoint x: 579, endPoint y: 359, distance: 38.7
click at [601, 376] on icon at bounding box center [222, 271] width 1743 height 1239
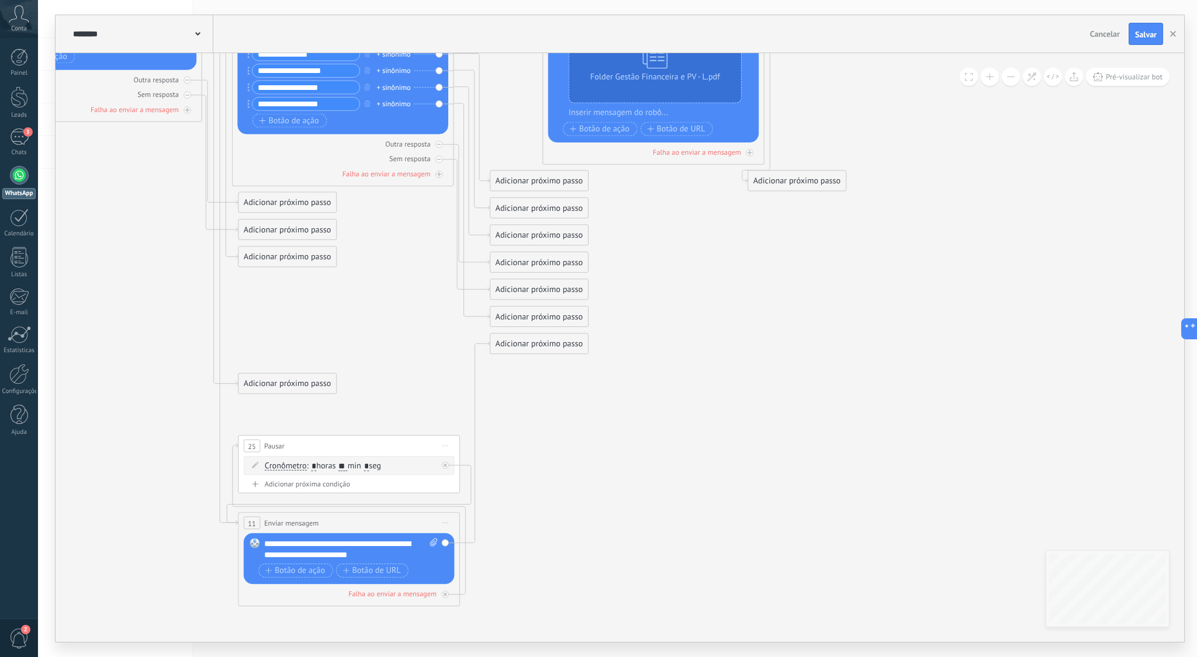
click at [577, 344] on div "Adicionar próximo passo" at bounding box center [539, 344] width 98 height 18
drag, startPoint x: 691, startPoint y: 380, endPoint x: 631, endPoint y: 381, distance: 60.8
click at [691, 380] on icon at bounding box center [214, 264] width 1743 height 1239
drag, startPoint x: 555, startPoint y: 348, endPoint x: 552, endPoint y: 547, distance: 199.3
click at [552, 547] on div "Adicionar próximo passo" at bounding box center [539, 543] width 98 height 18
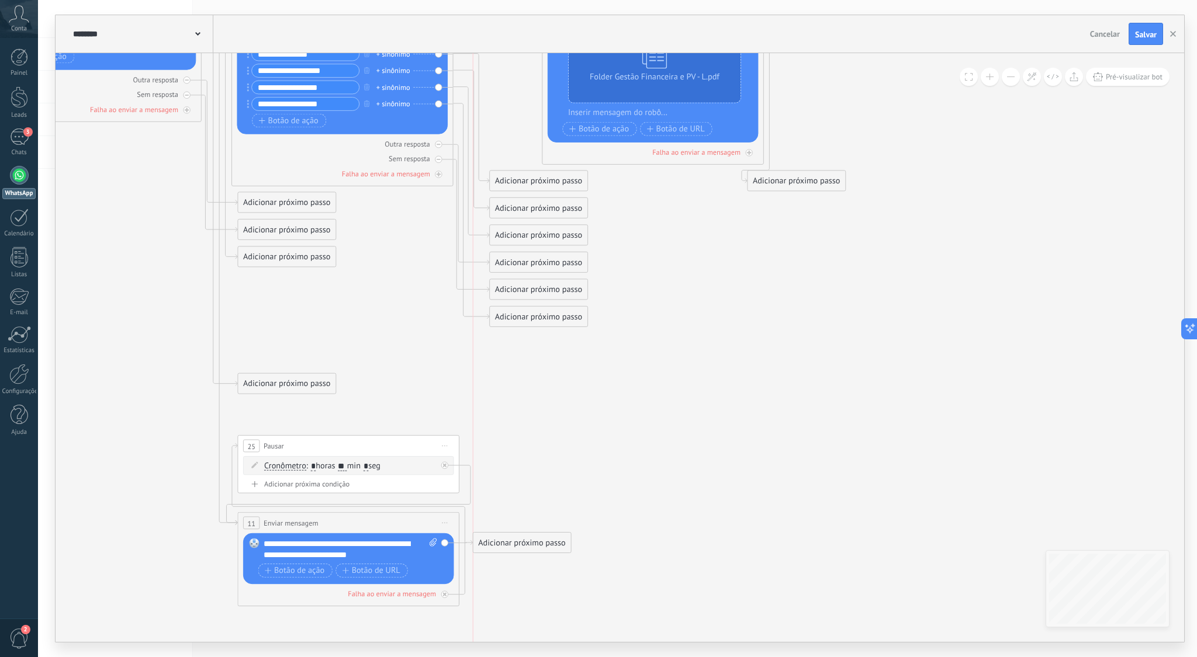
click at [537, 545] on div "Adicionar próximo passo" at bounding box center [522, 543] width 98 height 18
drag, startPoint x: 642, startPoint y: 555, endPoint x: 631, endPoint y: 545, distance: 14.5
click at [641, 555] on icon at bounding box center [213, 264] width 1743 height 1239
click at [540, 550] on div "Adicionar próximo passo" at bounding box center [521, 543] width 98 height 18
click at [632, 486] on icon at bounding box center [212, 264] width 1743 height 1239
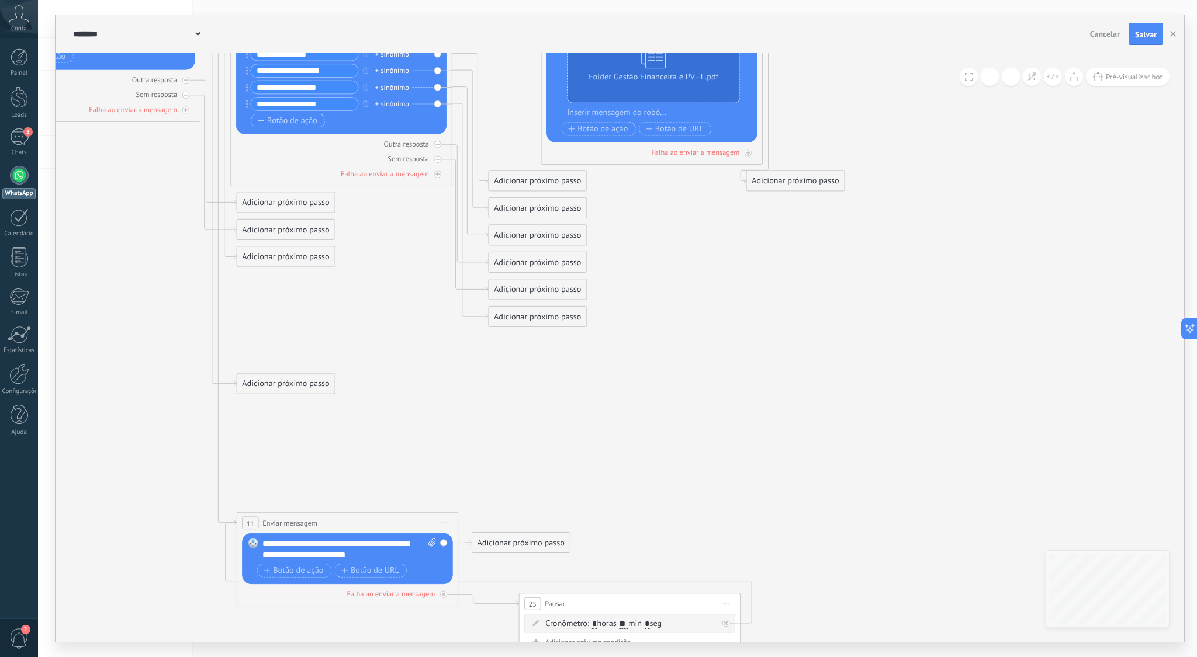
drag, startPoint x: 443, startPoint y: 442, endPoint x: 694, endPoint y: 572, distance: 282.3
click at [697, 594] on div "25 Pausar ****** Iniciar pré-visualização aqui Renomear Duplicar Excluir" at bounding box center [630, 604] width 221 height 20
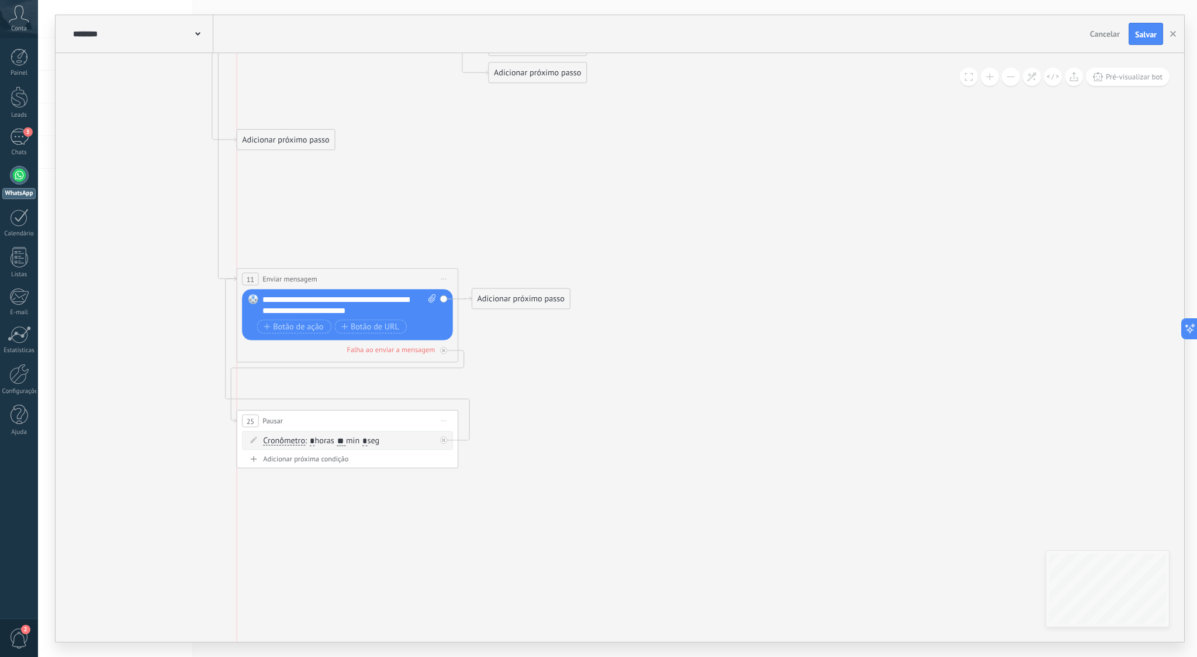
drag, startPoint x: 636, startPoint y: 353, endPoint x: 359, endPoint y: 422, distance: 284.9
click at [359, 422] on div "25 Pausar ****** Iniciar pré-visualização aqui Renomear Duplicar Excluir" at bounding box center [347, 421] width 221 height 20
click at [619, 430] on icon at bounding box center [212, 73] width 1743 height 1345
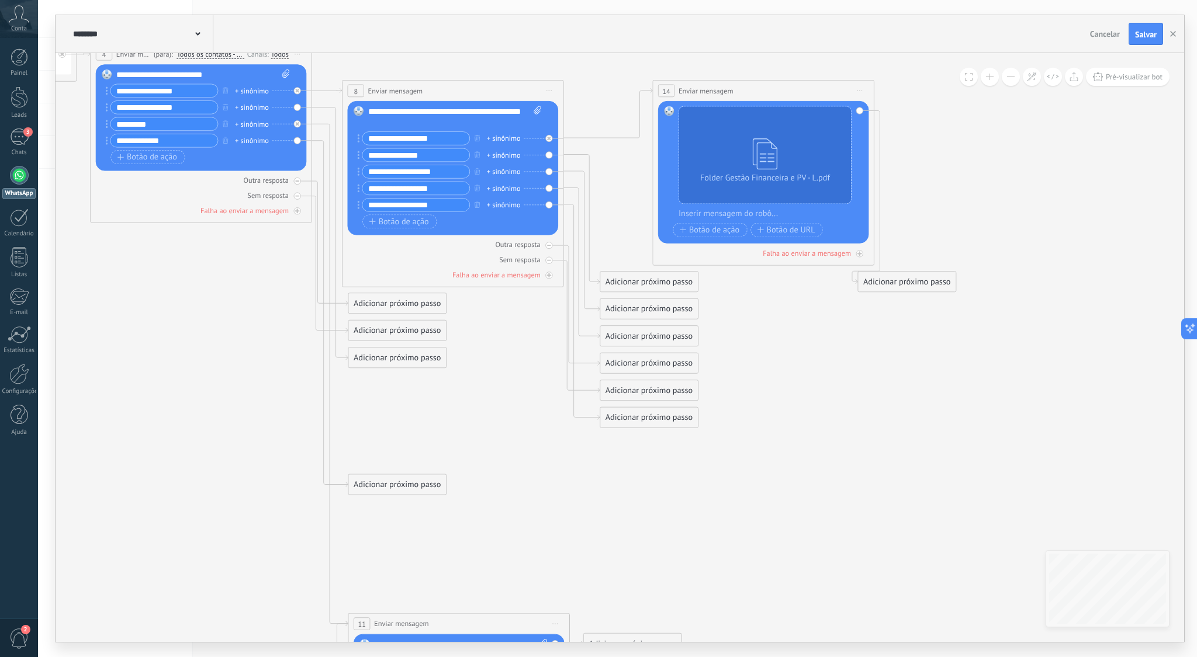
click at [434, 427] on icon at bounding box center [323, 418] width 1743 height 1345
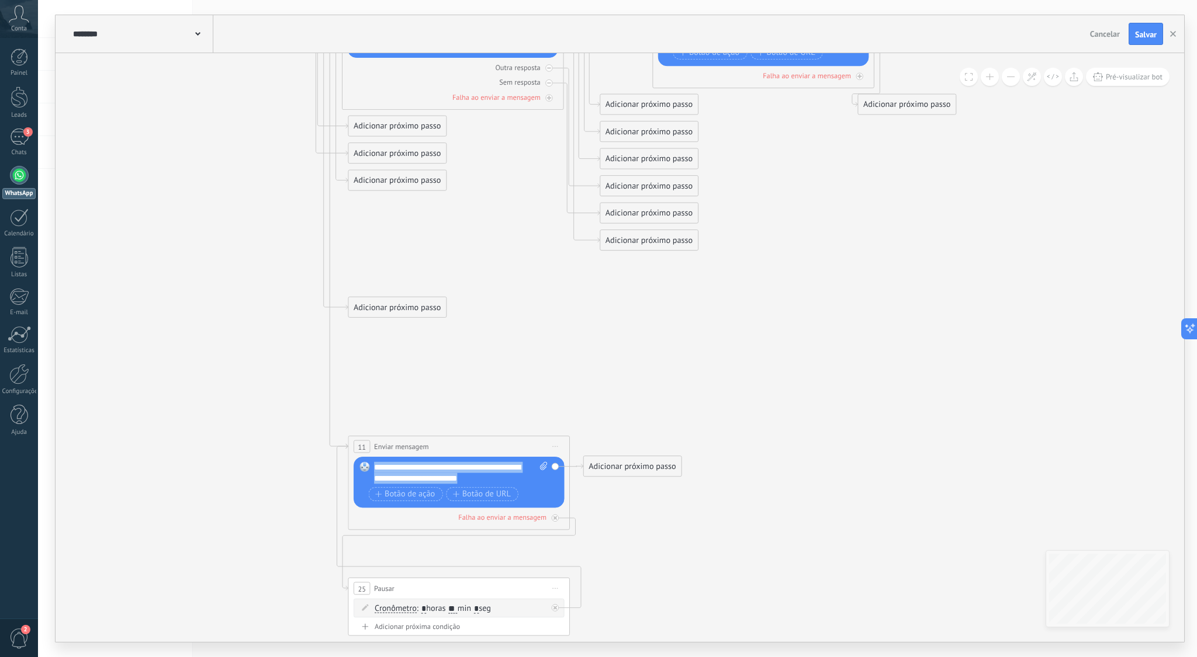
drag, startPoint x: 376, startPoint y: 468, endPoint x: 497, endPoint y: 479, distance: 122.1
click at [497, 479] on div "**********" at bounding box center [461, 473] width 174 height 22
copy div "**********"
click at [376, 309] on div "Adicionar próximo passo" at bounding box center [397, 308] width 98 height 18
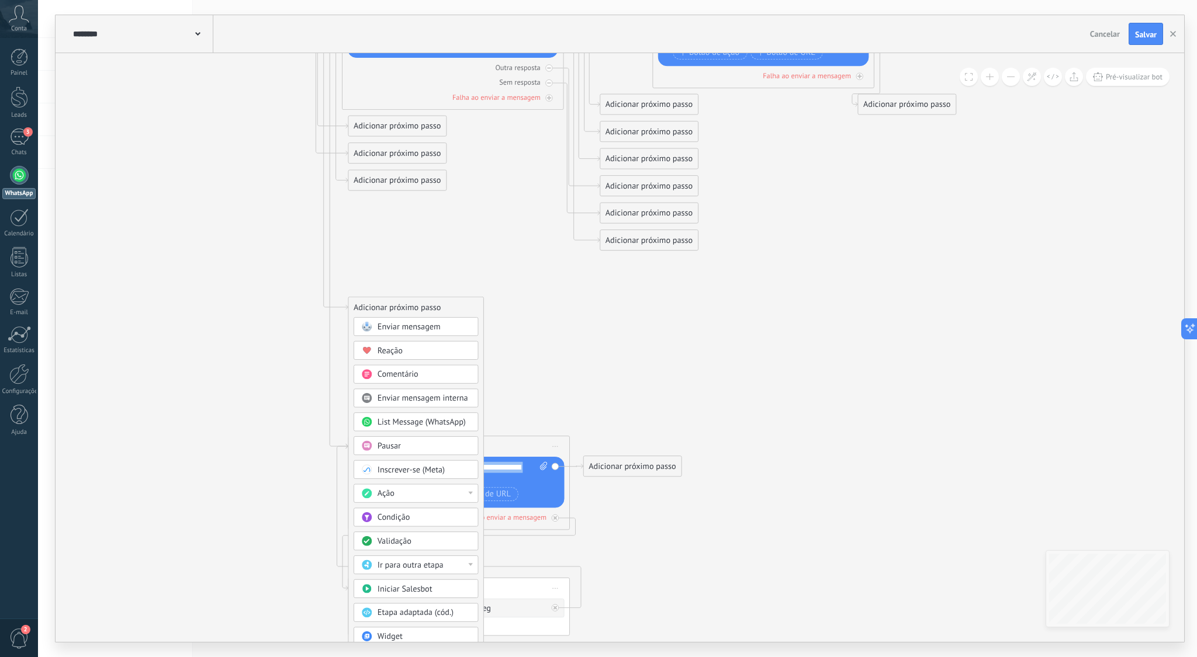
click at [403, 324] on span "Enviar mensagem" at bounding box center [409, 327] width 63 height 11
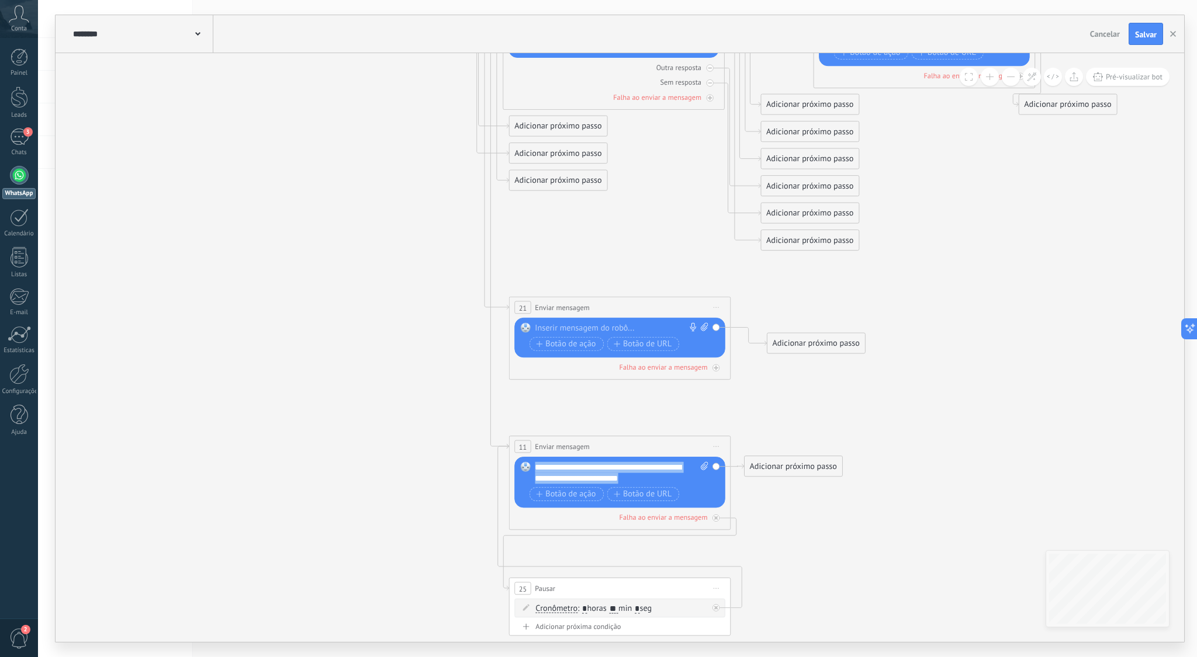
click at [590, 317] on div "**********" at bounding box center [620, 307] width 221 height 20
click at [581, 324] on div at bounding box center [617, 328] width 165 height 11
paste div
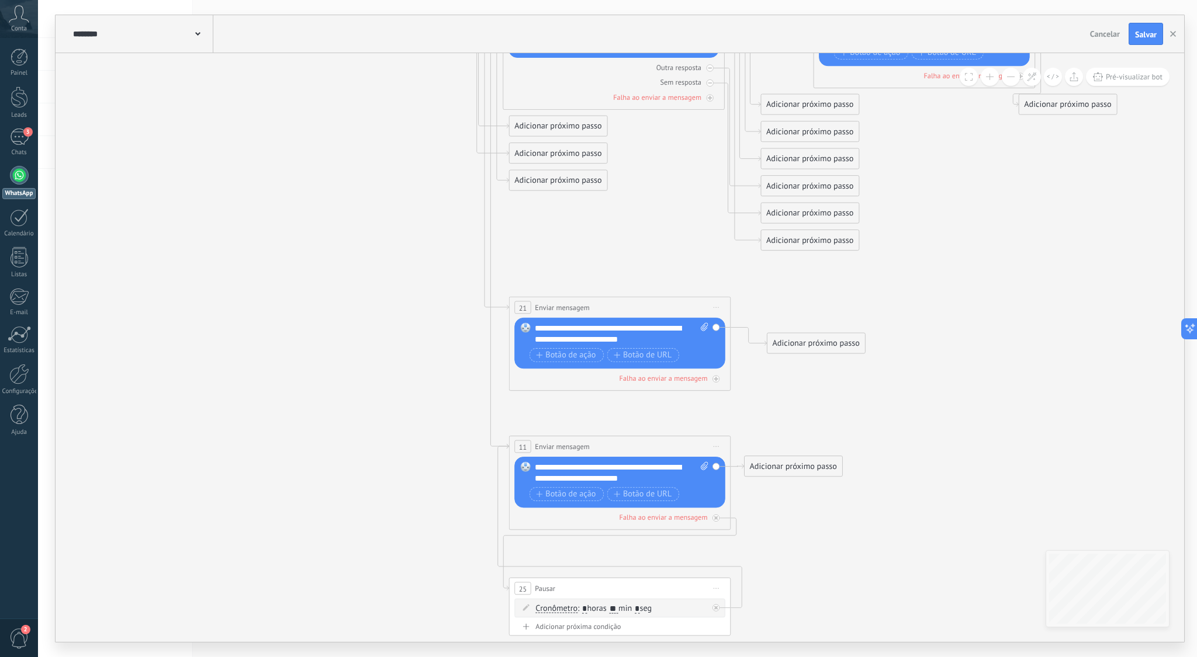
click at [773, 394] on icon at bounding box center [484, 241] width 1743 height 1345
click at [717, 379] on icon at bounding box center [715, 378] width 5 height 5
drag, startPoint x: 811, startPoint y: 396, endPoint x: 788, endPoint y: 385, distance: 25.1
click at [788, 385] on div "Adicionar próximo passo" at bounding box center [794, 382] width 98 height 18
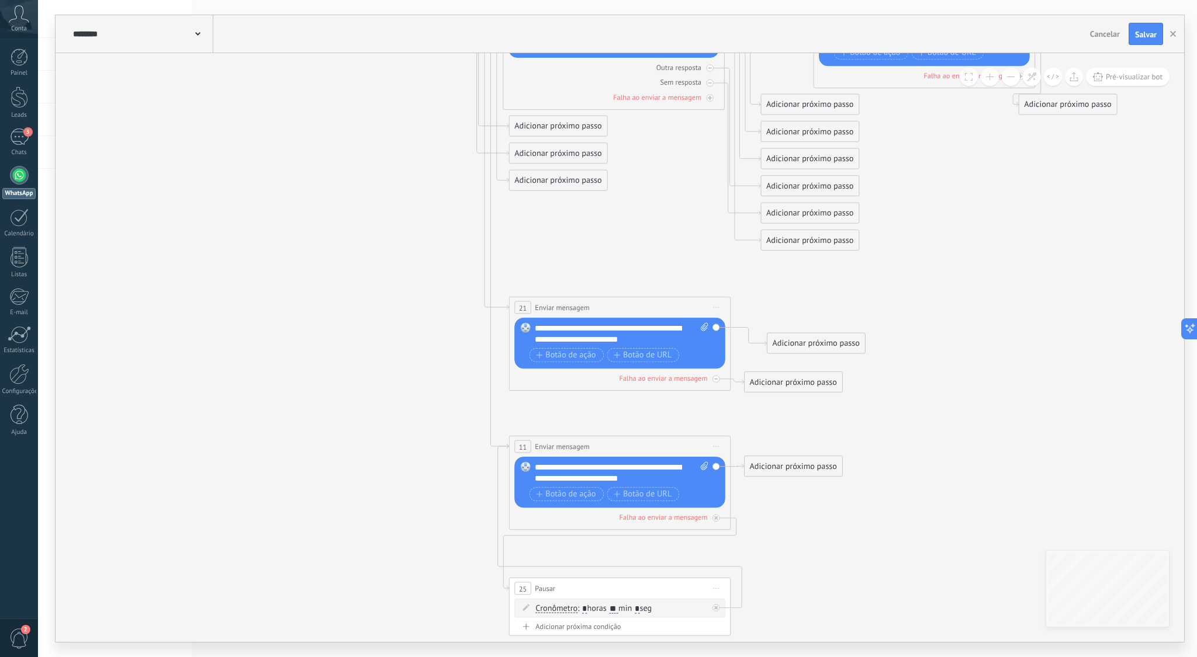
click at [795, 382] on div "Adicionar próximo passo" at bounding box center [794, 382] width 98 height 18
click at [785, 520] on span "Pausar" at bounding box center [784, 521] width 23 height 11
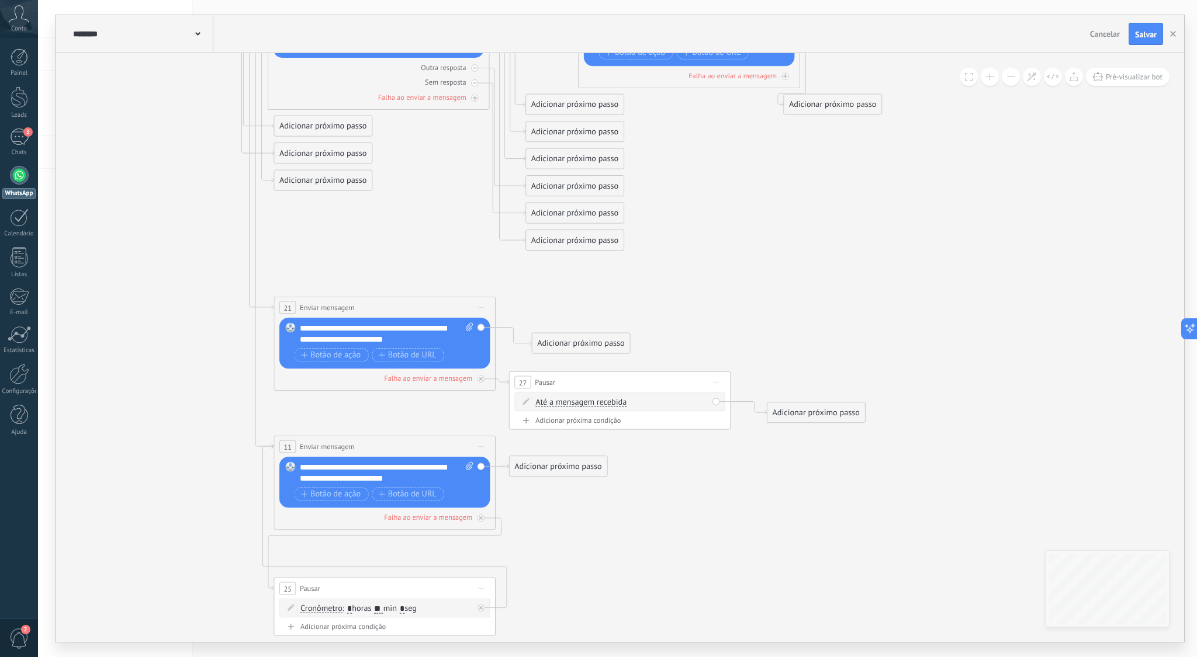
click at [598, 401] on span "Até a mensagem recebida" at bounding box center [580, 403] width 91 height 9
click at [598, 401] on button "Até a mensagem recebida" at bounding box center [599, 403] width 139 height 20
click at [562, 426] on span "Cronômetro" at bounding box center [590, 422] width 134 height 11
click at [587, 401] on input "*" at bounding box center [584, 403] width 5 height 9
click at [621, 404] on span ": * horas * min * seg" at bounding box center [612, 402] width 70 height 11
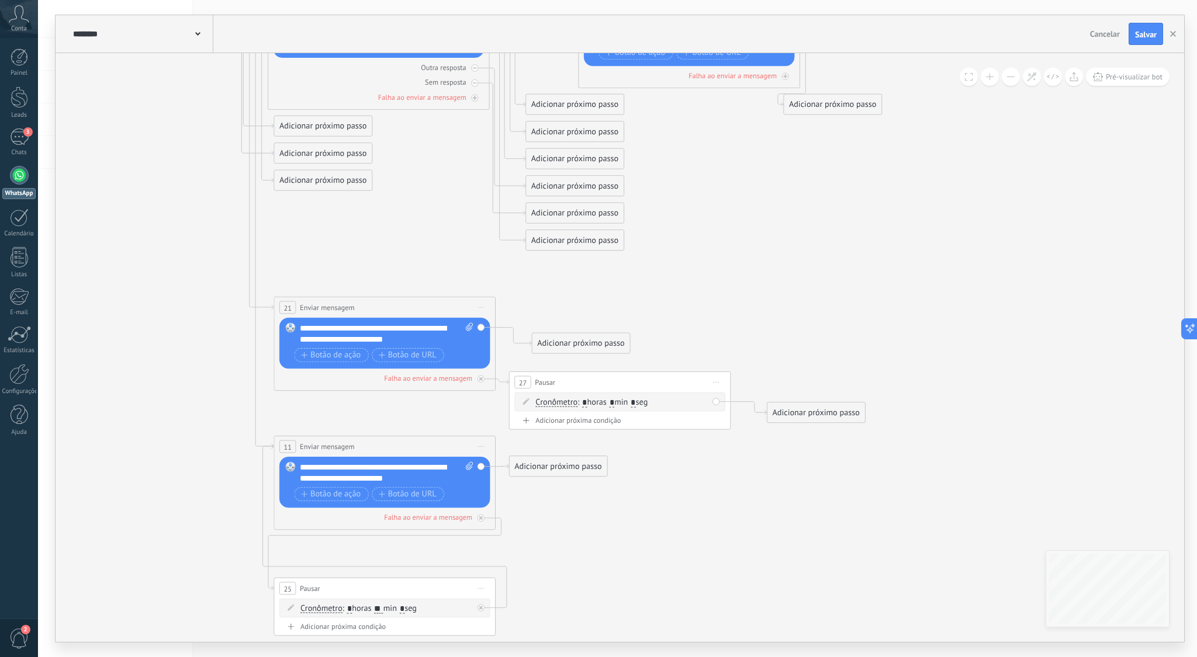
click at [615, 402] on input "*" at bounding box center [612, 403] width 5 height 9
type input "**"
drag, startPoint x: 691, startPoint y: 452, endPoint x: 659, endPoint y: 444, distance: 33.6
click at [691, 452] on icon at bounding box center [249, 241] width 1743 height 1345
click at [716, 452] on icon at bounding box center [249, 241] width 1743 height 1345
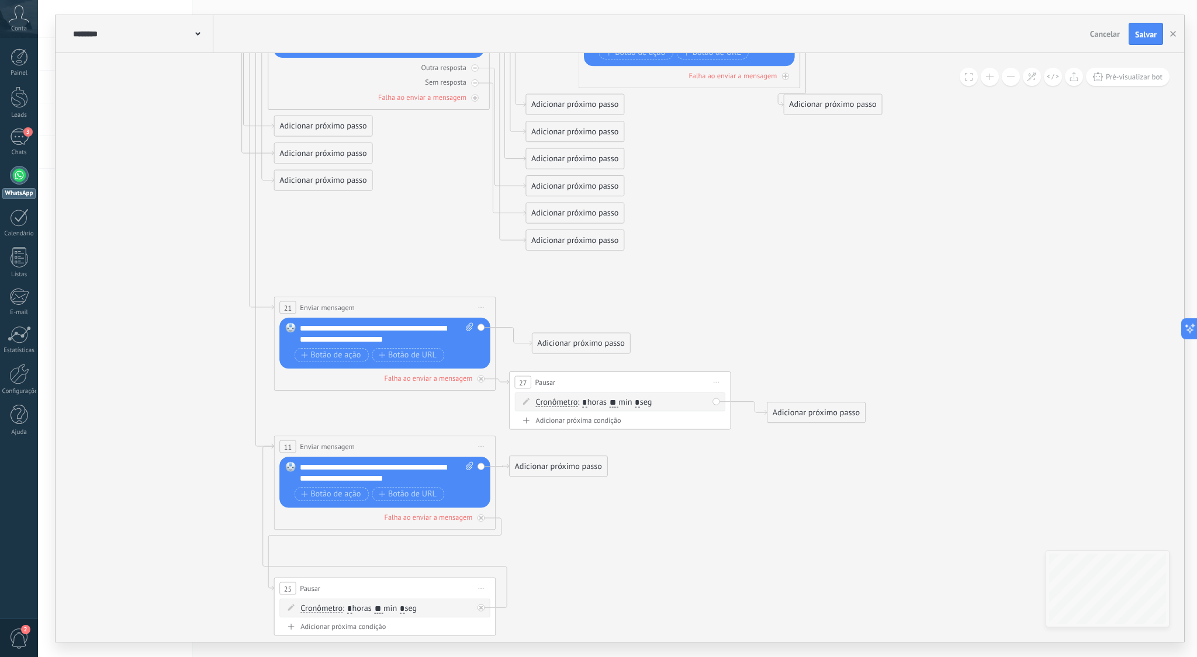
click at [823, 414] on div "Adicionar próximo passo" at bounding box center [816, 413] width 98 height 18
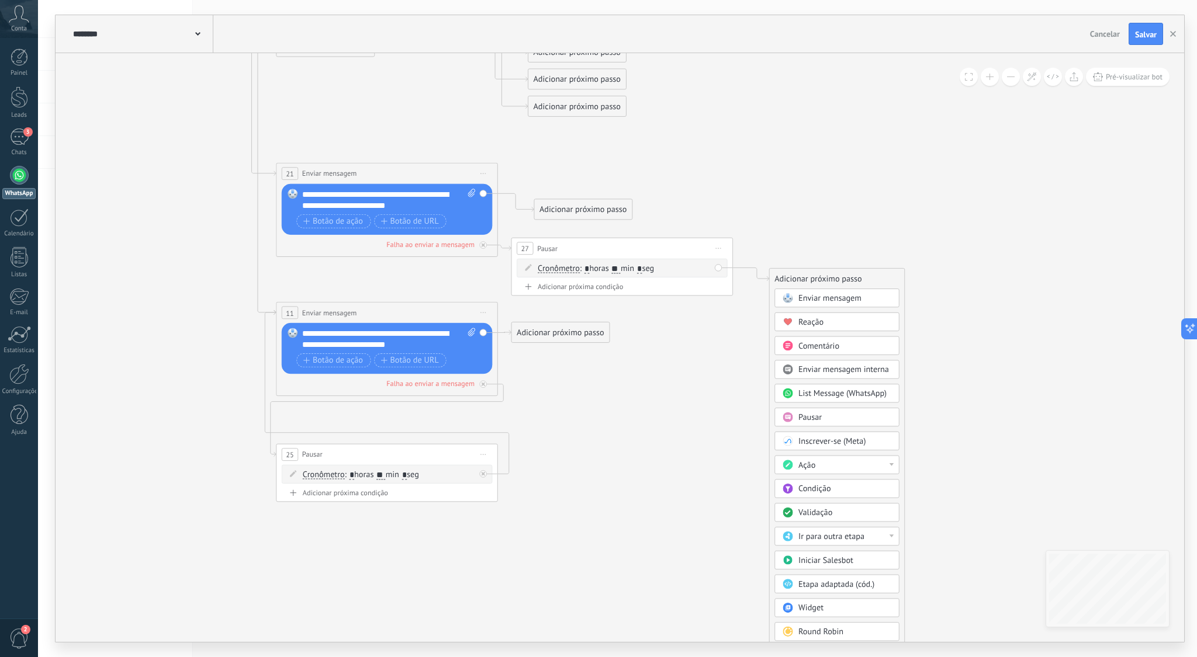
click at [856, 537] on span "Ir para outra etapa" at bounding box center [831, 537] width 66 height 11
click at [818, 615] on div "21: Enviar mensagem" at bounding box center [837, 613] width 124 height 19
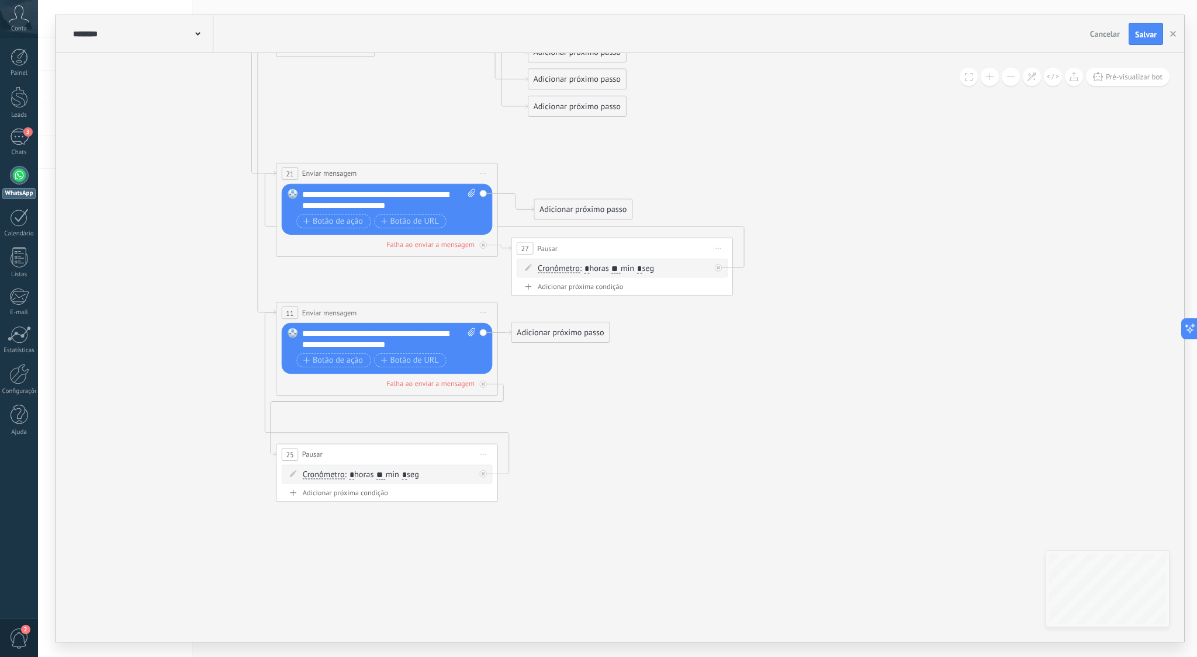
click at [766, 507] on icon at bounding box center [252, 107] width 1743 height 1345
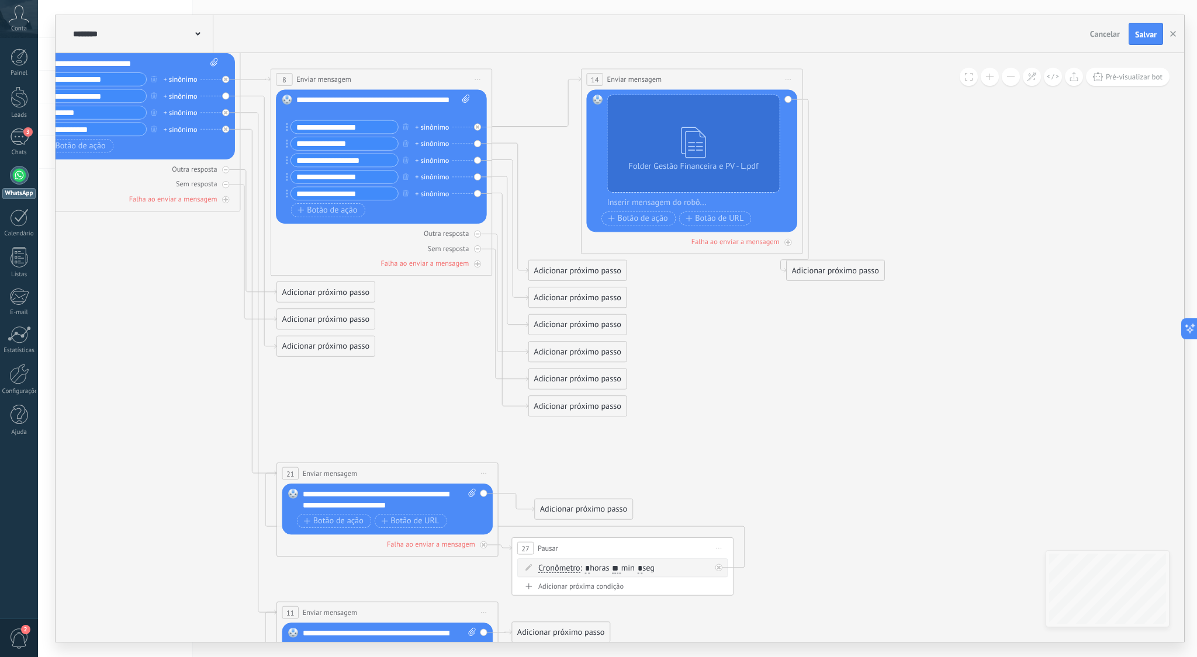
click at [1012, 78] on button at bounding box center [1011, 77] width 18 height 18
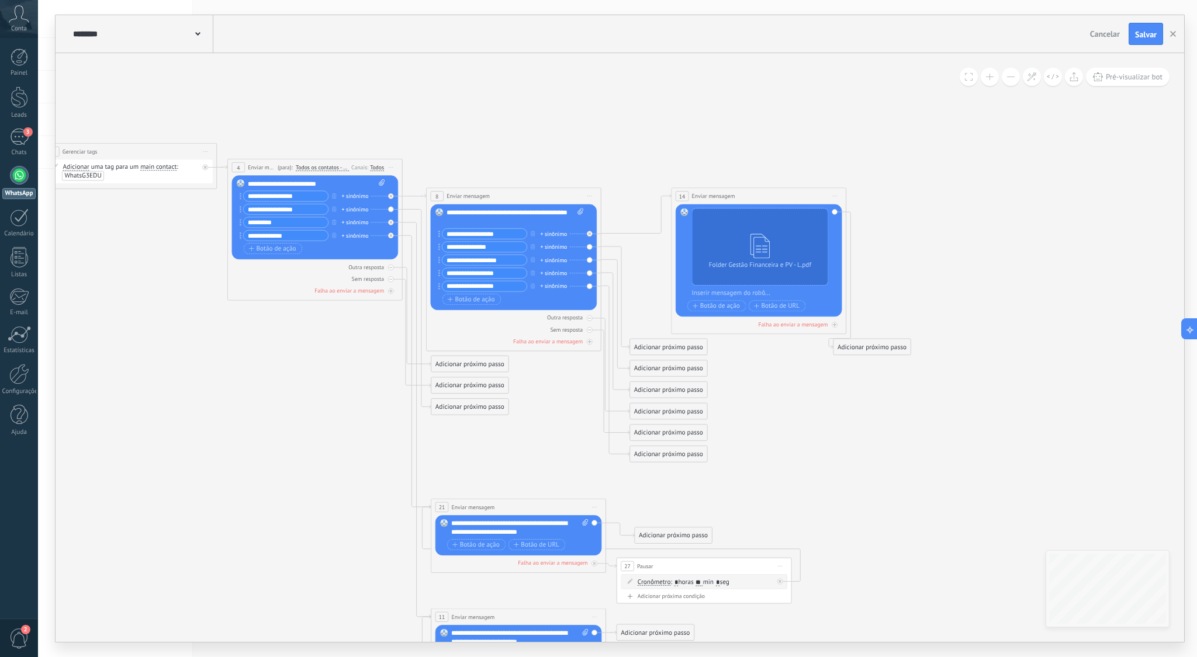
click at [538, 471] on icon at bounding box center [412, 454] width 1376 height 1061
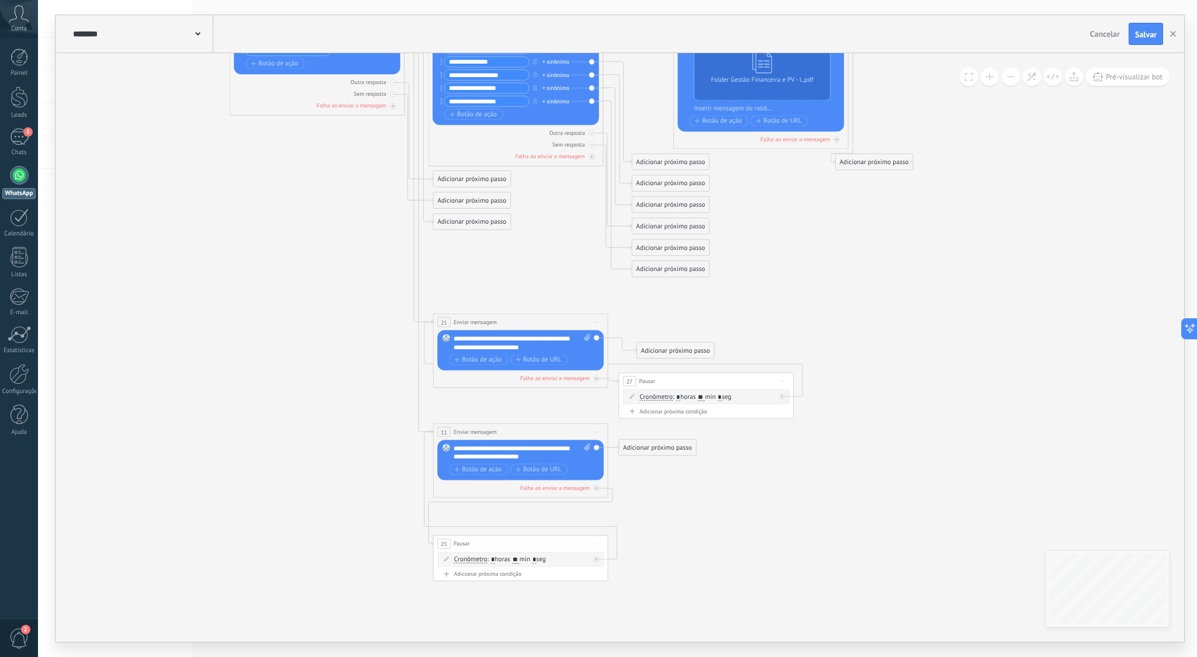
click at [484, 179] on div "Adicionar próximo passo" at bounding box center [472, 179] width 77 height 15
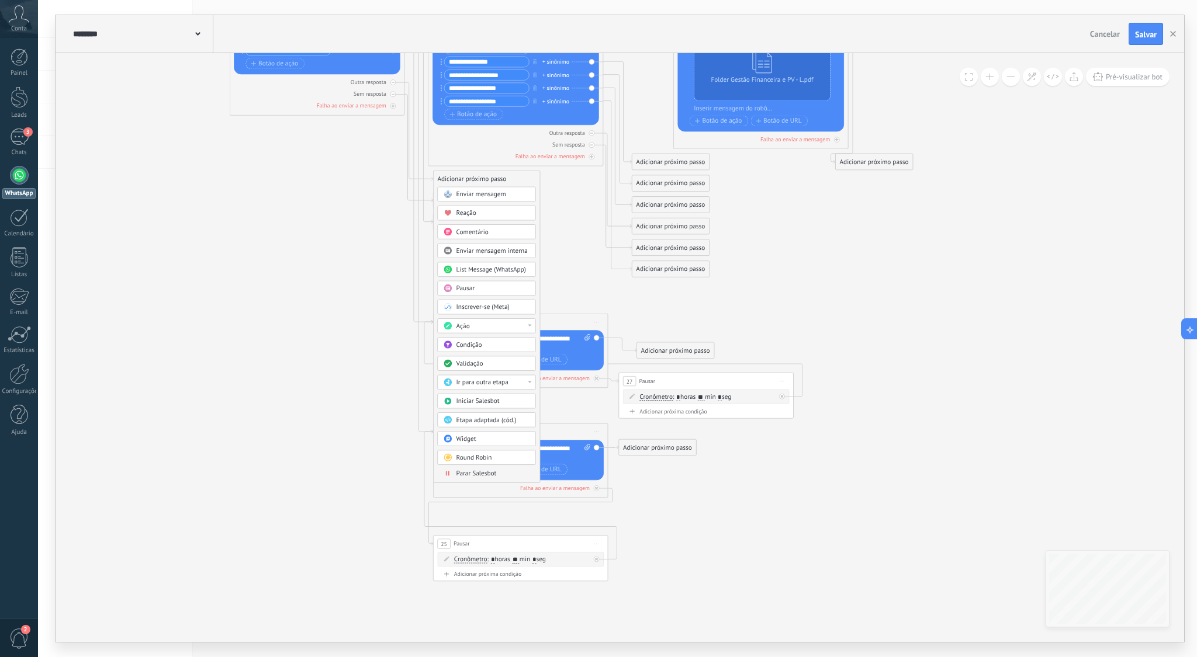
click at [517, 325] on div "Ação" at bounding box center [493, 326] width 74 height 9
click at [511, 306] on div "Inscrever-se (Meta)" at bounding box center [493, 307] width 74 height 9
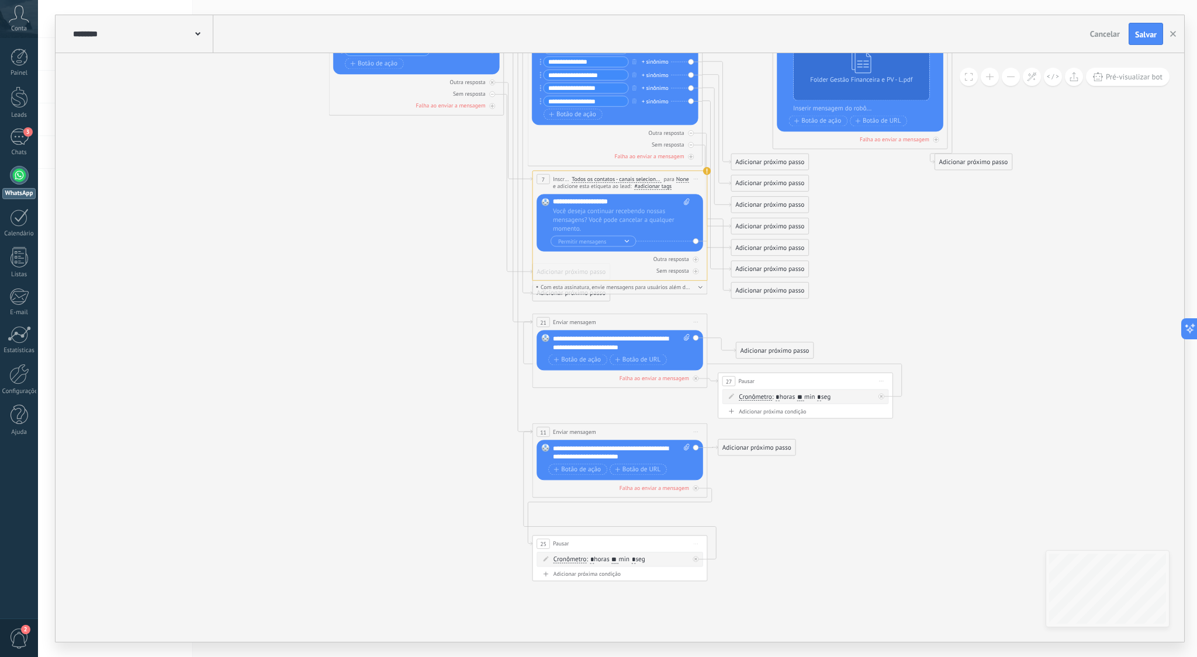
click at [686, 222] on span "Você deseja continuar recebendo nossas mensagens? Você pode cancelar a qualquer…" at bounding box center [621, 220] width 137 height 26
click at [708, 172] on use at bounding box center [707, 171] width 8 height 8
click at [705, 171] on use at bounding box center [707, 171] width 8 height 8
click at [707, 171] on use at bounding box center [707, 171] width 8 height 8
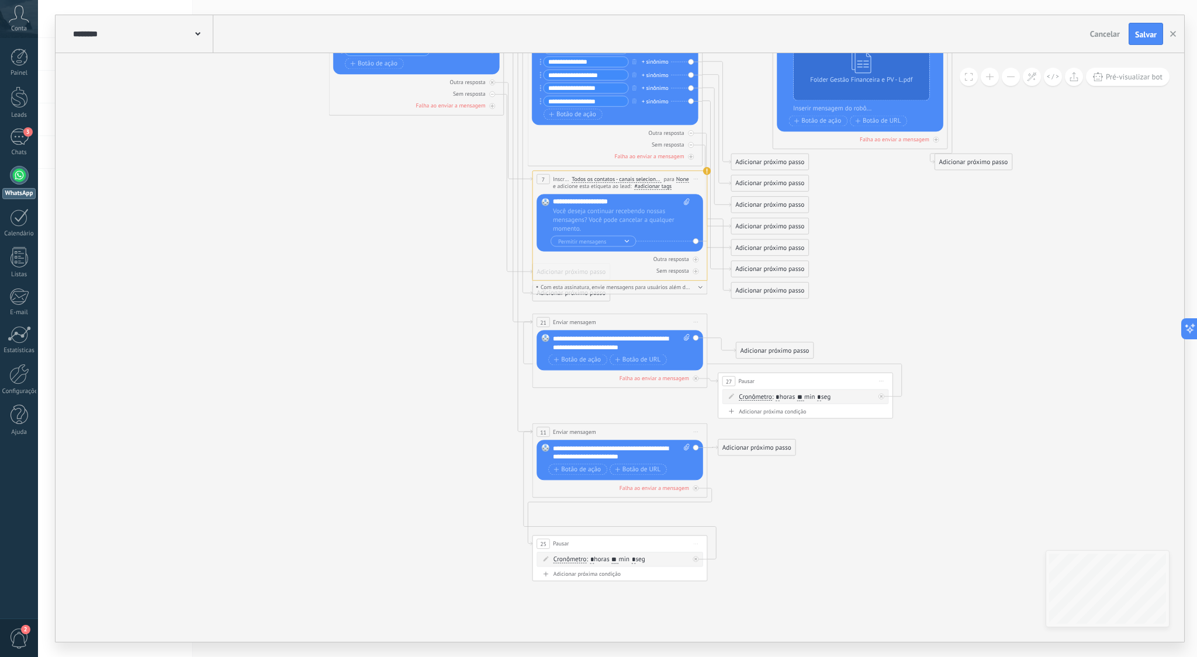
click at [697, 176] on span "Iniciar pré-visualização aqui [GEOGRAPHIC_DATA] Duplicar Excluir" at bounding box center [696, 179] width 14 height 13
drag, startPoint x: 712, startPoint y: 236, endPoint x: 705, endPoint y: 233, distance: 7.1
click at [712, 236] on div "Excluir" at bounding box center [743, 236] width 100 height 15
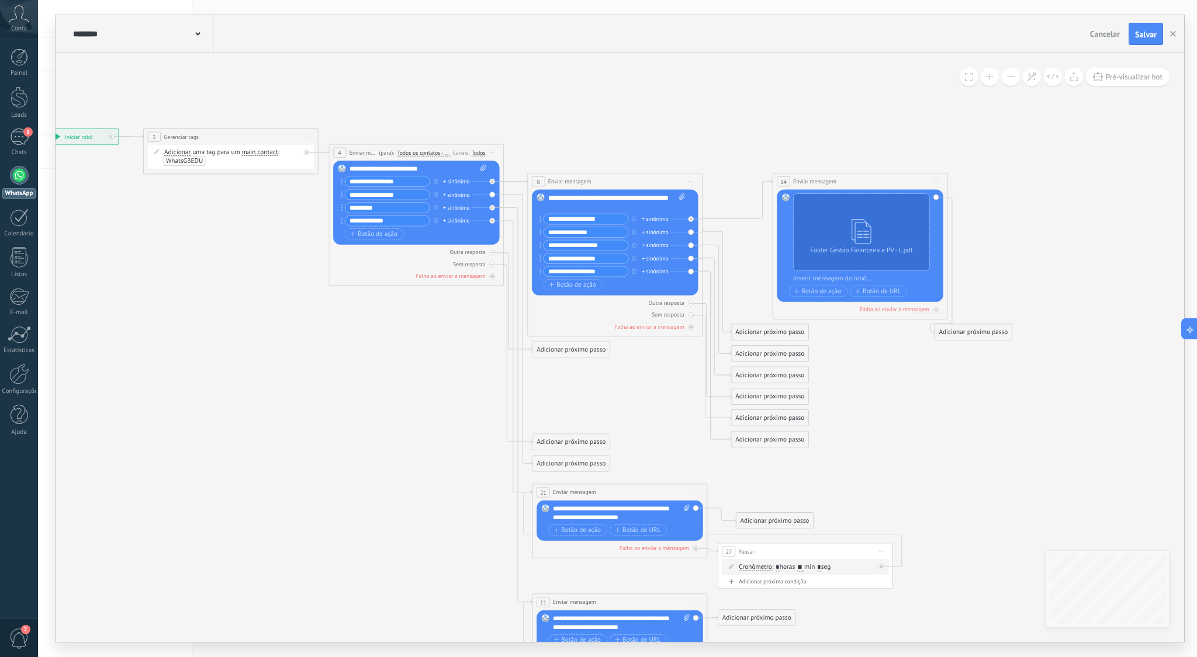
drag, startPoint x: 597, startPoint y: 402, endPoint x: 545, endPoint y: 454, distance: 73.6
click at [597, 402] on icon at bounding box center [513, 439] width 1376 height 1061
drag, startPoint x: 601, startPoint y: 378, endPoint x: 592, endPoint y: 378, distance: 8.8
click at [601, 377] on icon at bounding box center [513, 440] width 1376 height 1061
click at [570, 348] on div "Adicionar próximo passo" at bounding box center [570, 349] width 77 height 15
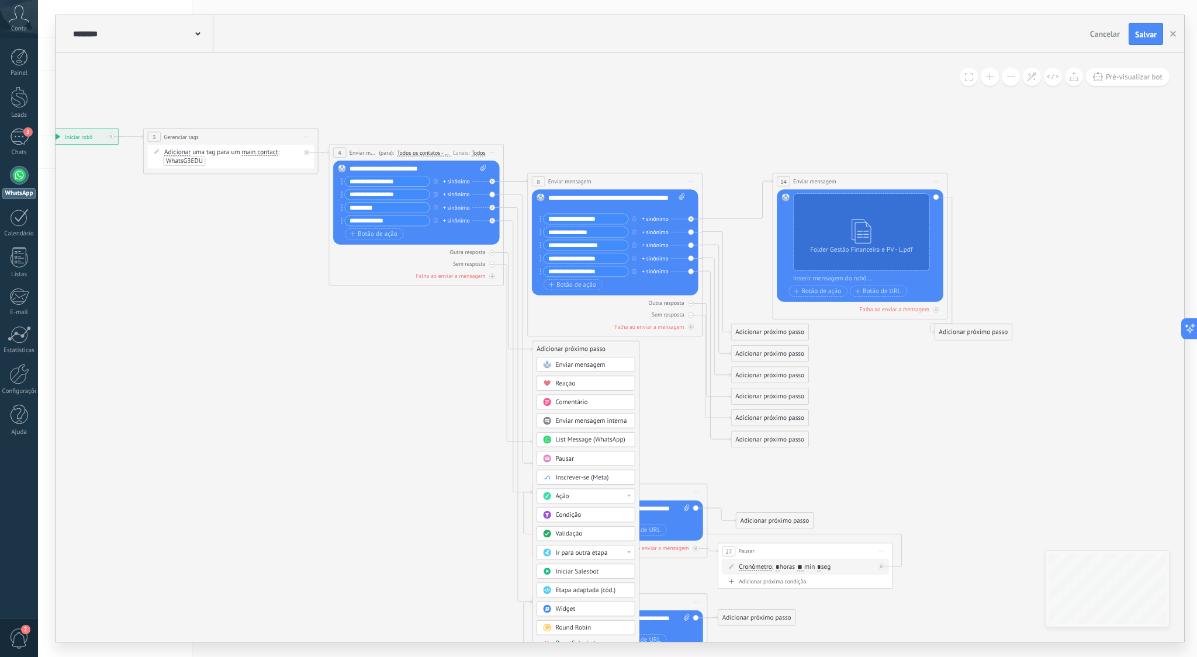
click at [619, 550] on div "Ir para outra etapa" at bounding box center [592, 553] width 74 height 9
click at [574, 582] on div "11: Enviar mensagem" at bounding box center [586, 583] width 98 height 15
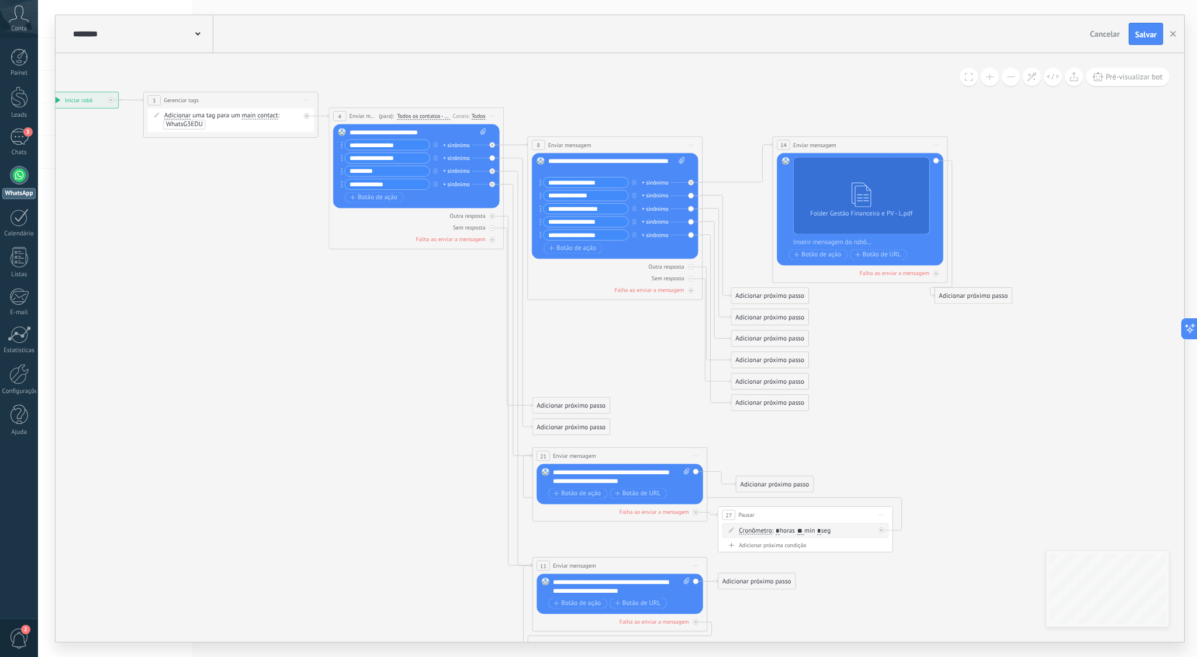
click at [695, 457] on span "Iniciar pré-visualização aqui [GEOGRAPHIC_DATA] Duplicar Excluir" at bounding box center [696, 456] width 14 height 13
click at [724, 517] on div "Excluir" at bounding box center [743, 513] width 100 height 15
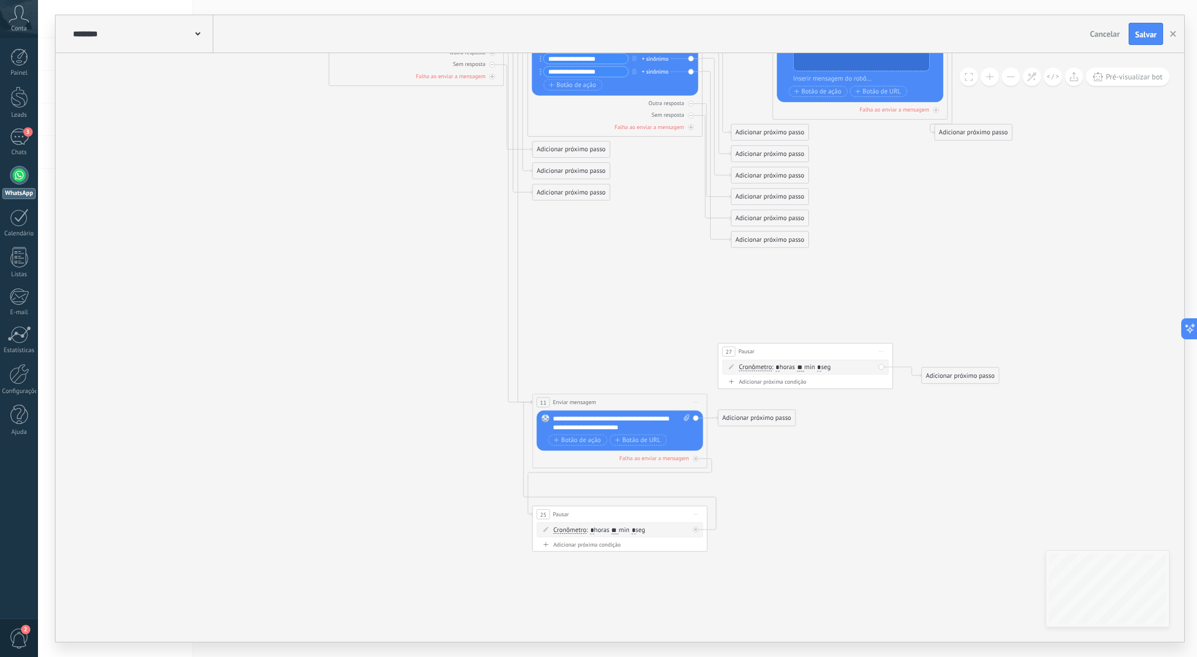
click at [882, 351] on span "Iniciar pré-visualização aqui [GEOGRAPHIC_DATA] Duplicar Excluir" at bounding box center [881, 351] width 14 height 13
click at [908, 410] on div "Excluir" at bounding box center [928, 409] width 100 height 15
click at [847, 455] on icon at bounding box center [513, 240] width 1376 height 1061
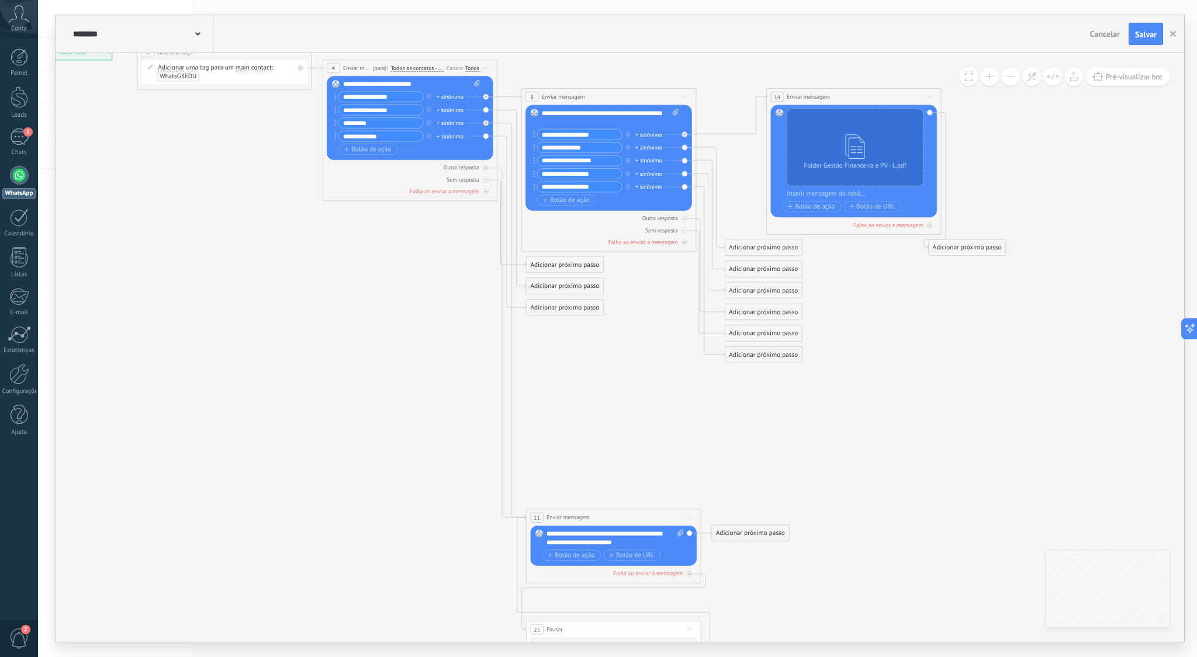
click at [611, 375] on icon at bounding box center [507, 355] width 1376 height 1061
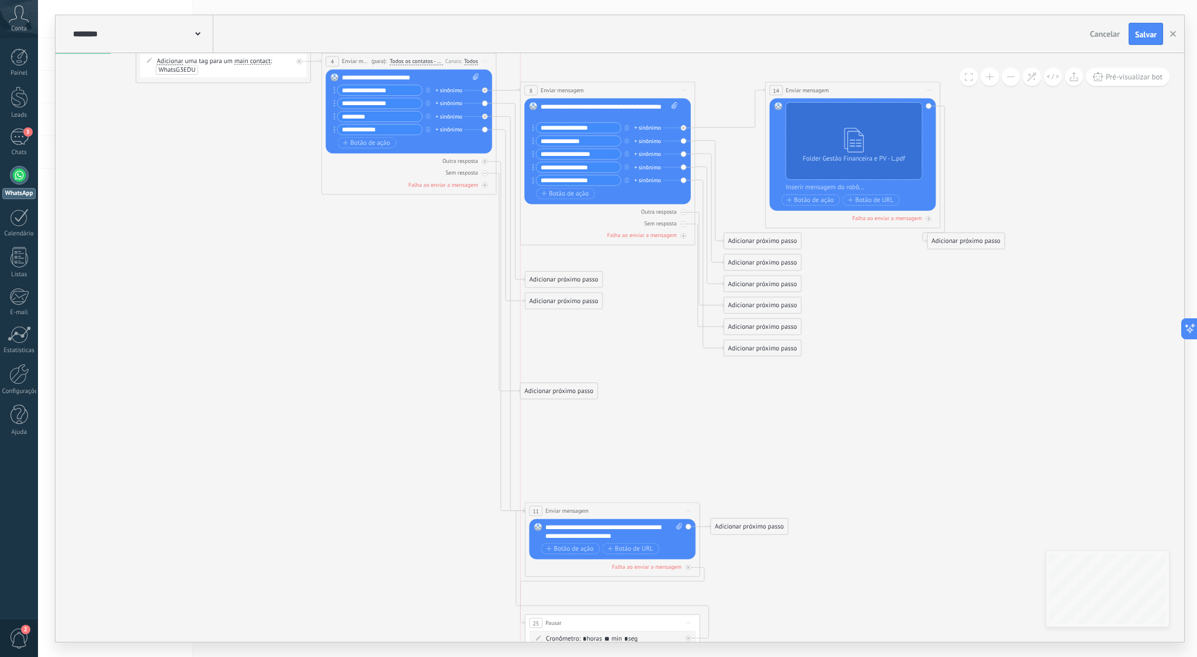
drag, startPoint x: 551, startPoint y: 255, endPoint x: 545, endPoint y: 389, distance: 134.0
click at [545, 389] on div "Adicionar próximo passo" at bounding box center [559, 391] width 77 height 15
click at [555, 392] on div "Adicionar próximo passo" at bounding box center [559, 391] width 77 height 15
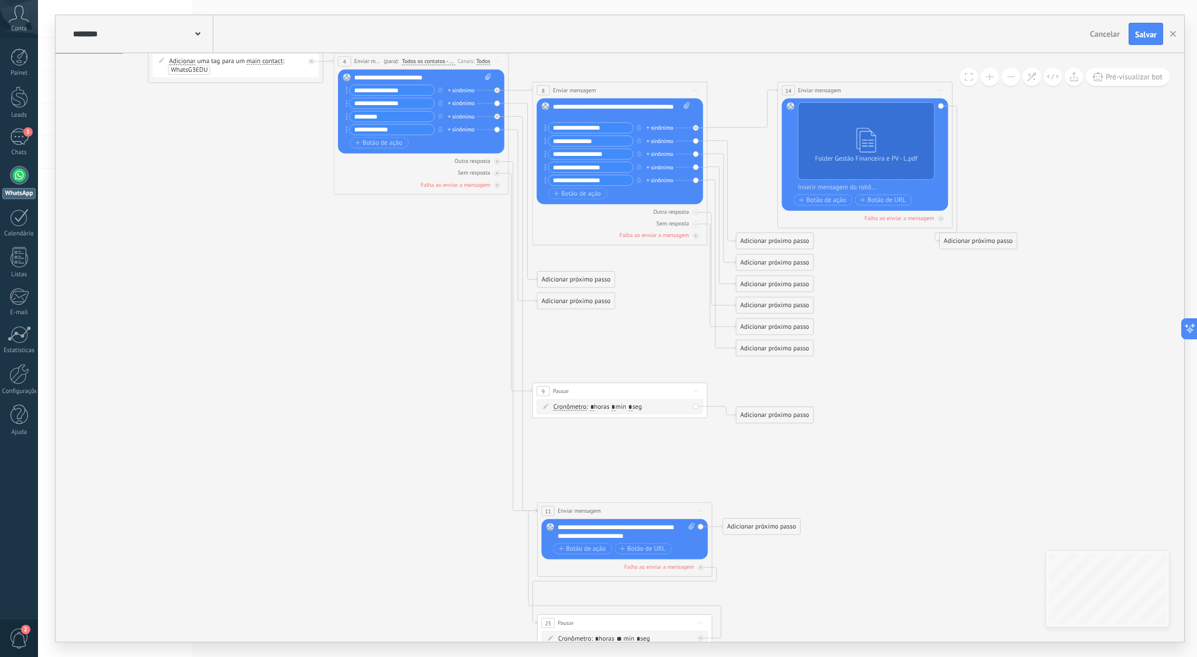
click at [659, 352] on icon at bounding box center [519, 348] width 1376 height 1061
click at [695, 391] on icon at bounding box center [696, 391] width 4 height 1
click at [719, 450] on div "Excluir" at bounding box center [743, 448] width 100 height 15
click at [584, 257] on div "Adicionar próximo passo" at bounding box center [576, 258] width 77 height 15
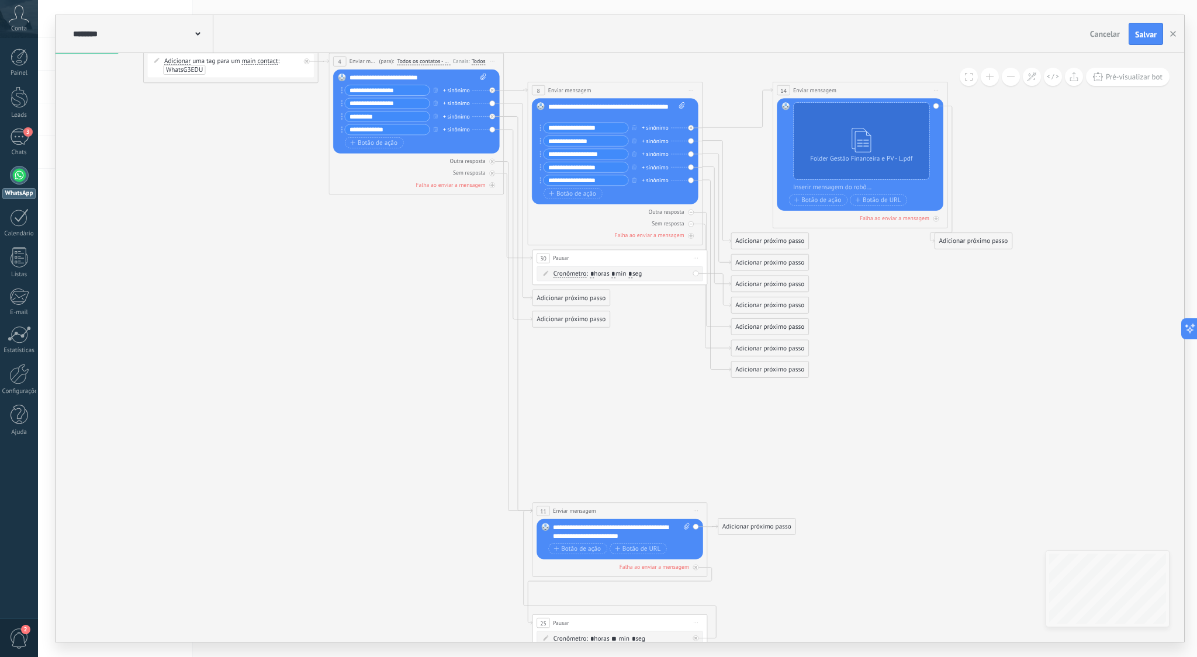
click at [696, 256] on span "Iniciar pré-visualização aqui [GEOGRAPHIC_DATA] Duplicar Excluir" at bounding box center [696, 258] width 14 height 13
click at [714, 313] on div "Excluir" at bounding box center [743, 315] width 100 height 15
drag, startPoint x: 654, startPoint y: 340, endPoint x: 633, endPoint y: 331, distance: 22.8
click at [652, 340] on icon at bounding box center [513, 348] width 1376 height 1061
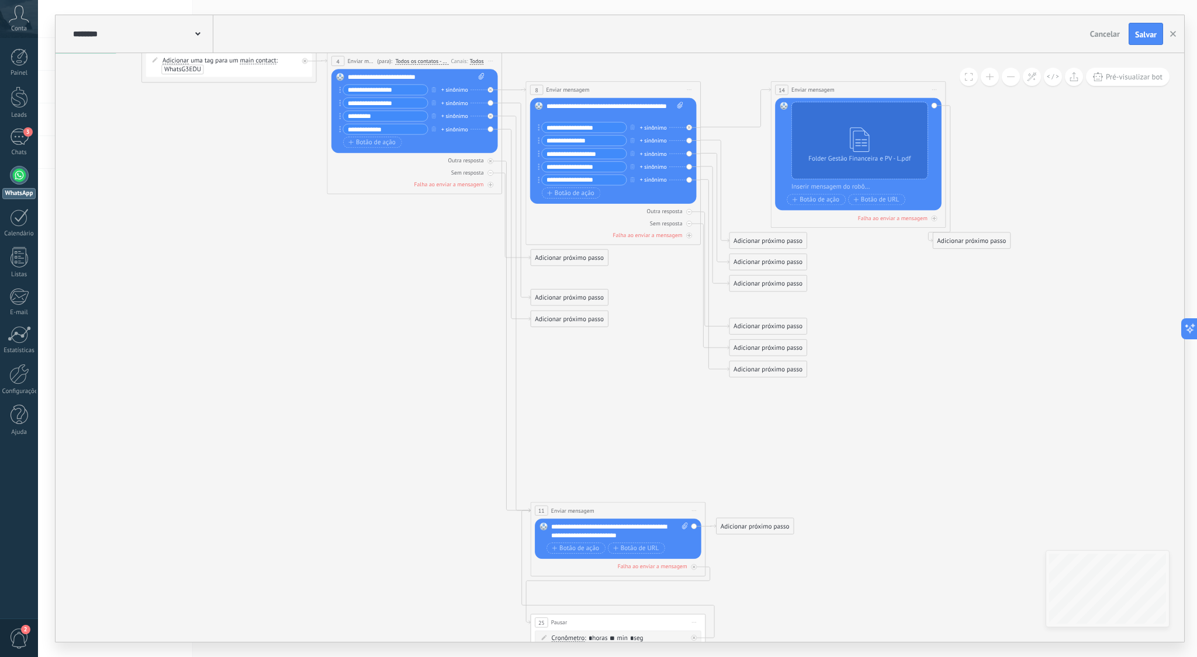
click at [631, 340] on icon at bounding box center [512, 348] width 1376 height 1061
click at [556, 320] on div "Adicionar próximo passo" at bounding box center [569, 319] width 77 height 15
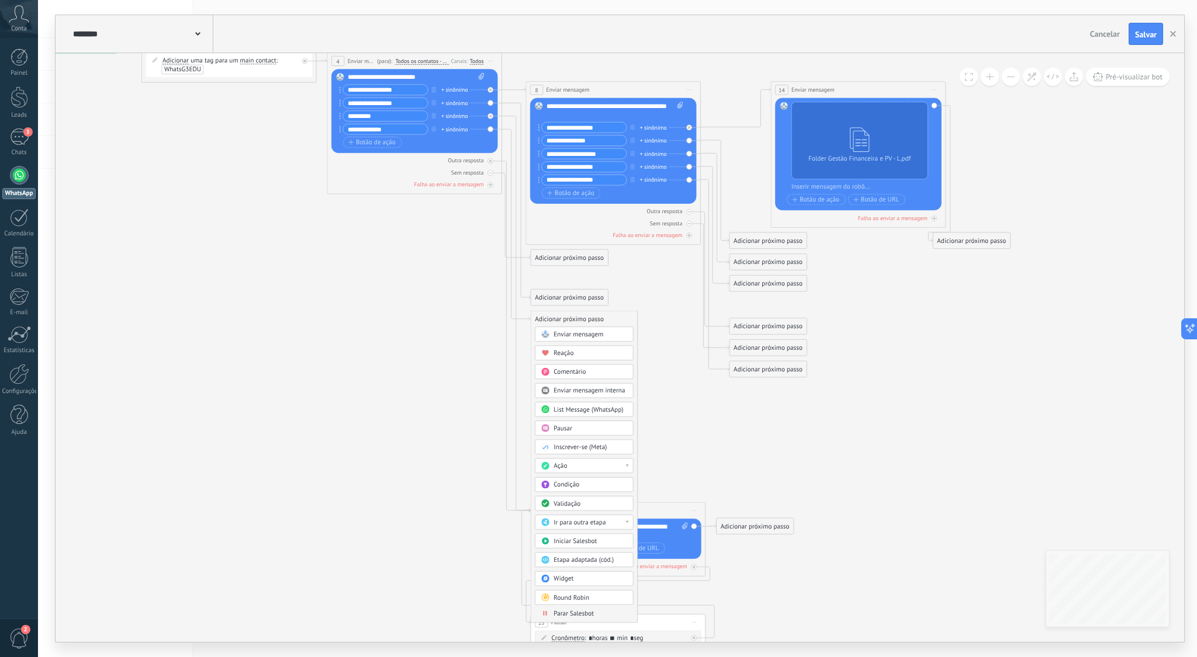
click at [717, 401] on icon at bounding box center [512, 348] width 1376 height 1061
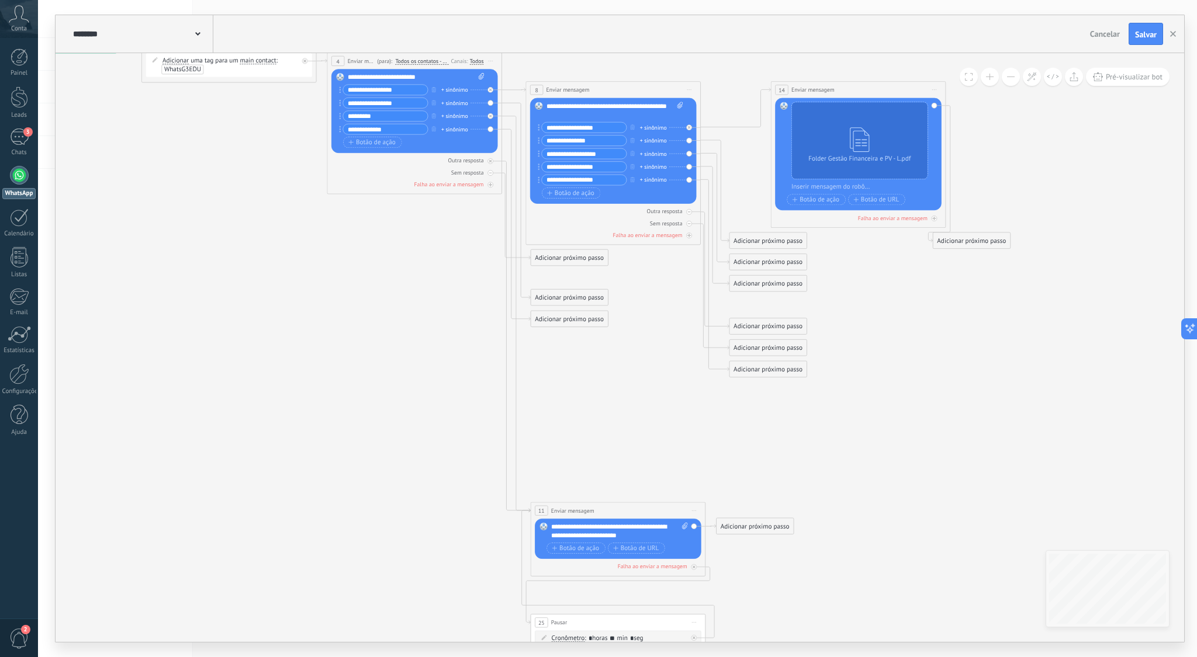
click at [692, 420] on icon at bounding box center [512, 348] width 1376 height 1061
click at [414, 272] on icon at bounding box center [512, 348] width 1376 height 1061
click at [569, 259] on div "Adicionar próximo passo" at bounding box center [569, 258] width 77 height 15
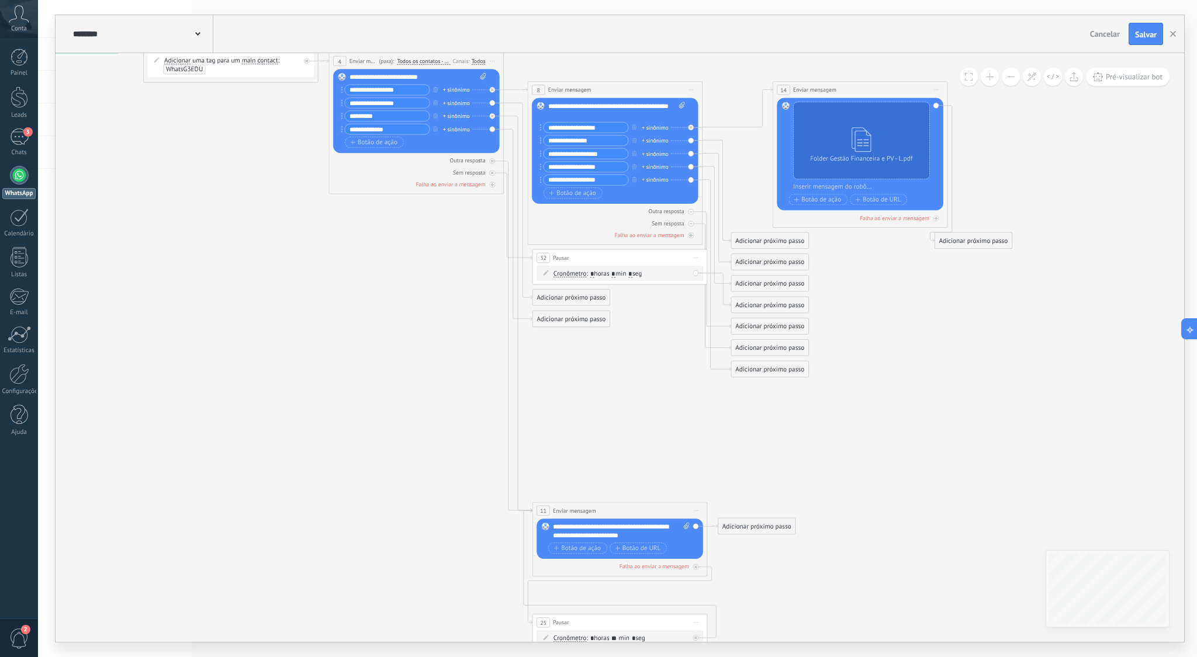
click at [615, 272] on input "*" at bounding box center [613, 274] width 4 height 7
type input "**"
drag, startPoint x: 585, startPoint y: 259, endPoint x: 393, endPoint y: 248, distance: 192.6
click at [393, 248] on div "32 Pausar ****** Iniciar pré-visualização aqui Renomear Duplicar Excluir" at bounding box center [421, 245] width 174 height 16
drag, startPoint x: 763, startPoint y: 303, endPoint x: 409, endPoint y: 360, distance: 358.8
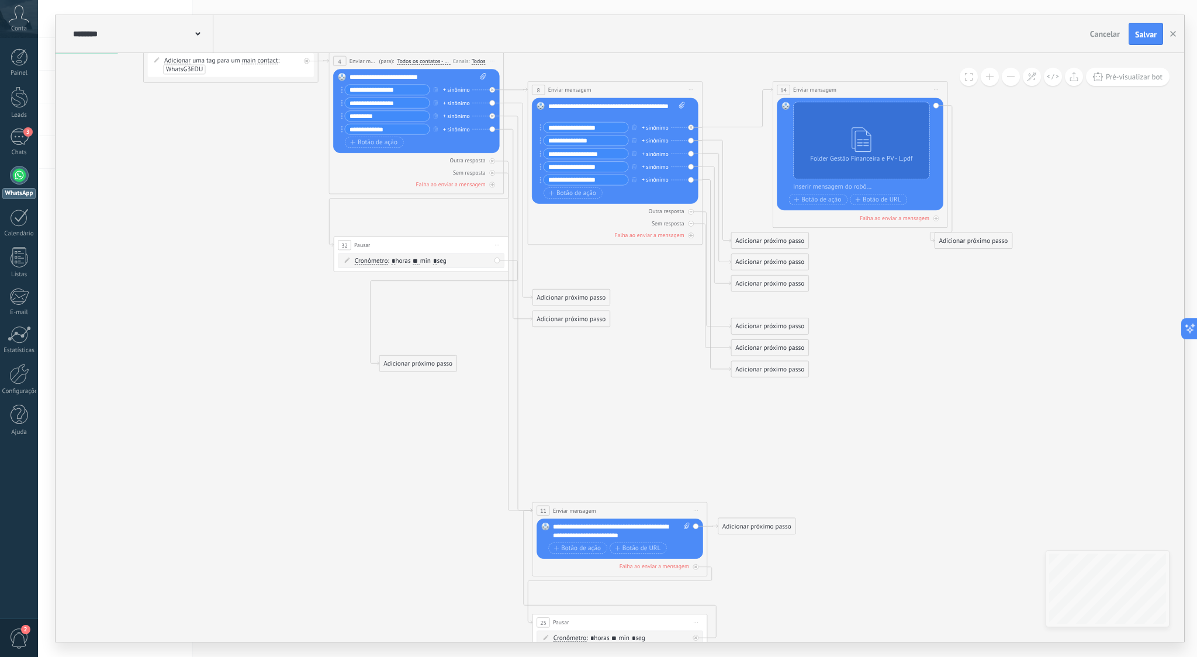
click at [411, 362] on div "Adicionar próximo passo" at bounding box center [417, 364] width 77 height 15
click at [419, 362] on div "Adicionar próximo passo" at bounding box center [417, 364] width 77 height 15
click at [458, 565] on div "Ir para outra etapa" at bounding box center [439, 567] width 74 height 9
click at [416, 584] on div "4: Enviar mensagem" at bounding box center [432, 582] width 98 height 15
click at [388, 329] on icon at bounding box center [513, 348] width 1376 height 1061
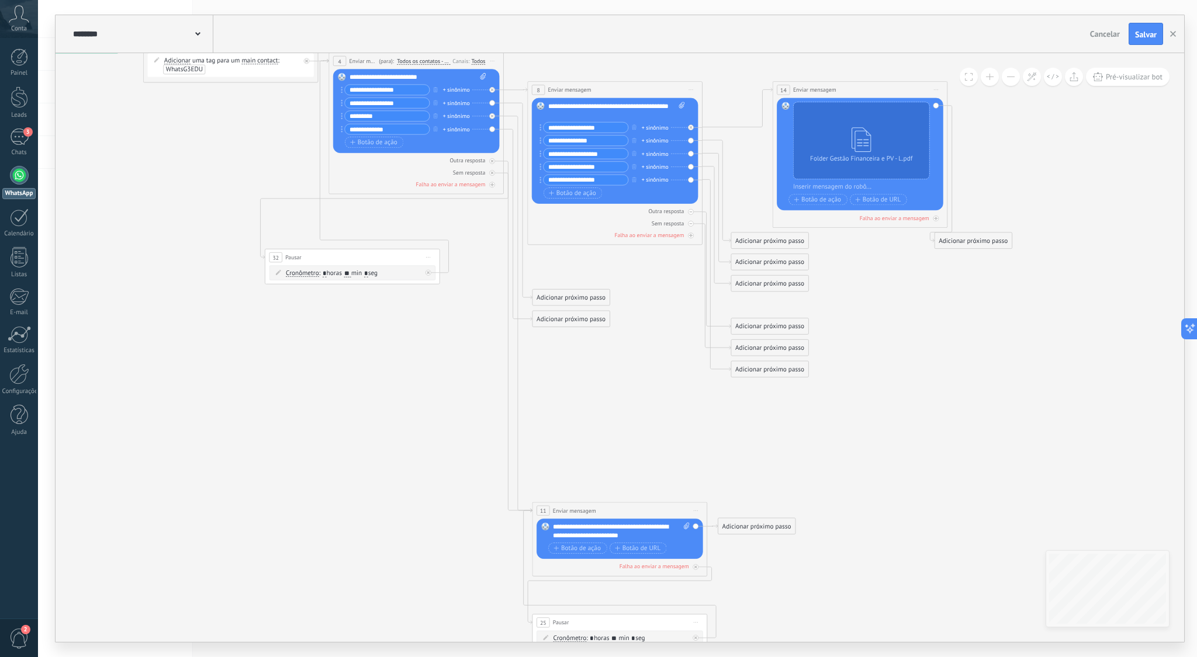
drag, startPoint x: 466, startPoint y: 244, endPoint x: 396, endPoint y: 257, distance: 70.6
click at [396, 257] on div "32 Pausar ****** Iniciar pré-visualização aqui Renomear Duplicar Excluir" at bounding box center [352, 258] width 174 height 16
click at [648, 393] on icon at bounding box center [513, 348] width 1376 height 1061
click at [644, 273] on icon at bounding box center [513, 348] width 1376 height 1061
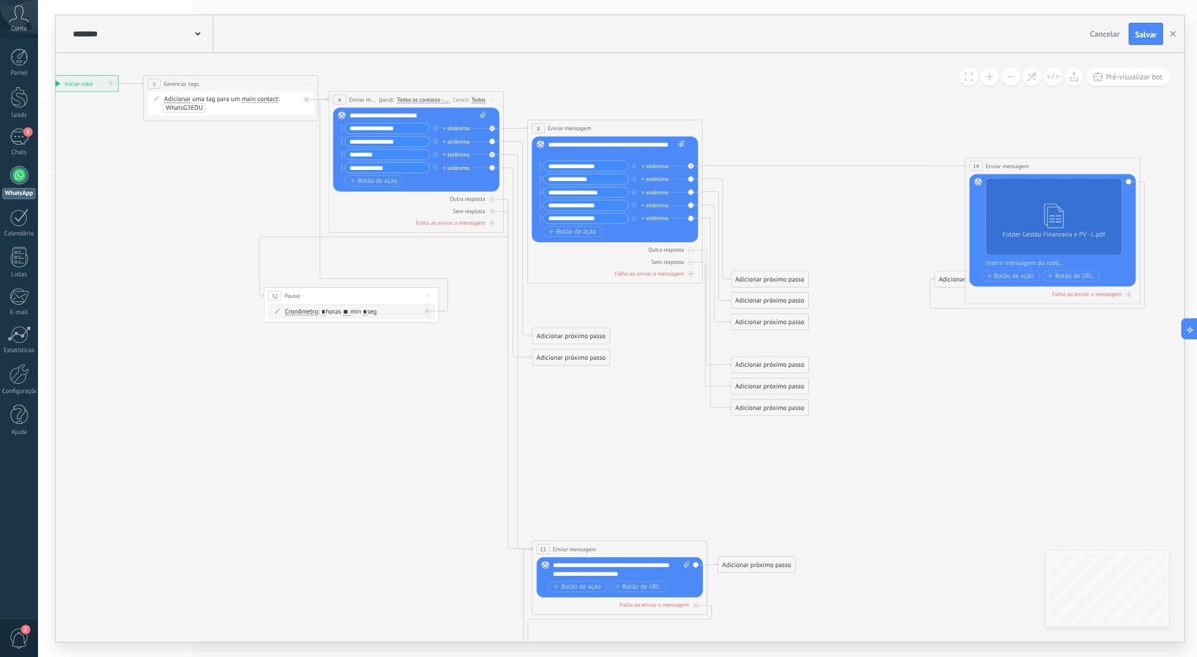
drag, startPoint x: 937, startPoint y: 120, endPoint x: 1112, endPoint y: 159, distance: 179.5
click at [1112, 159] on div "**********" at bounding box center [1052, 166] width 174 height 16
click at [1068, 394] on icon at bounding box center [592, 386] width 1534 height 1061
drag, startPoint x: 963, startPoint y: 319, endPoint x: 1188, endPoint y: 191, distance: 258.6
click at [1188, 191] on div "**********" at bounding box center [617, 328] width 1159 height 657
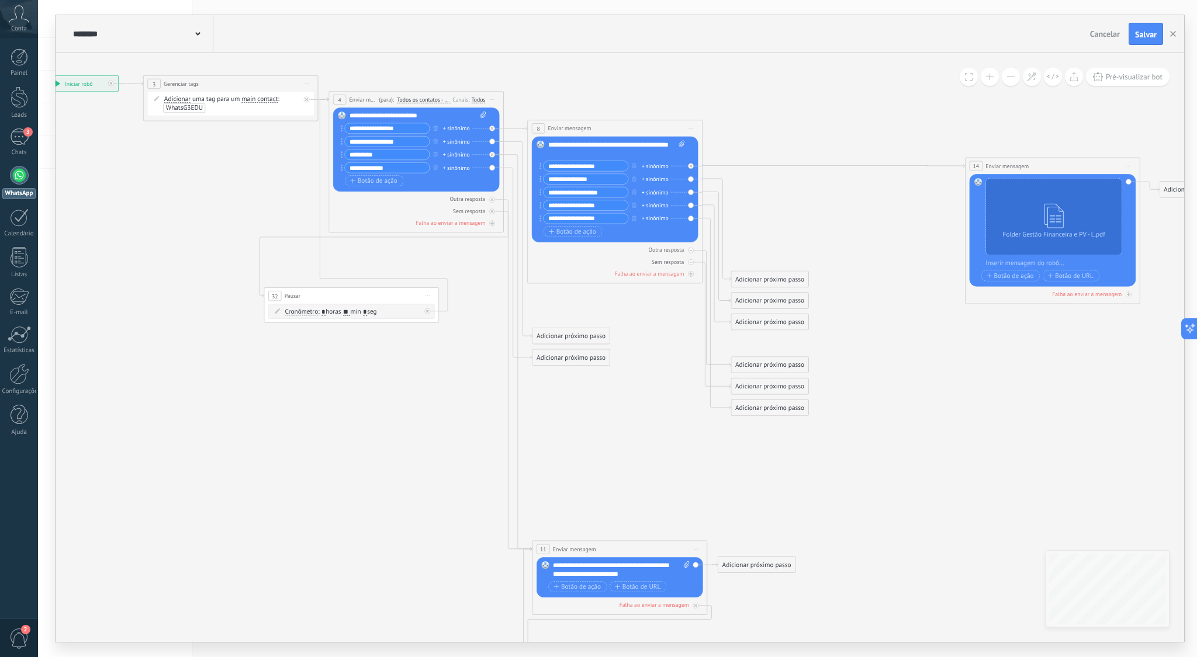
click at [840, 410] on icon at bounding box center [625, 386] width 1600 height 1061
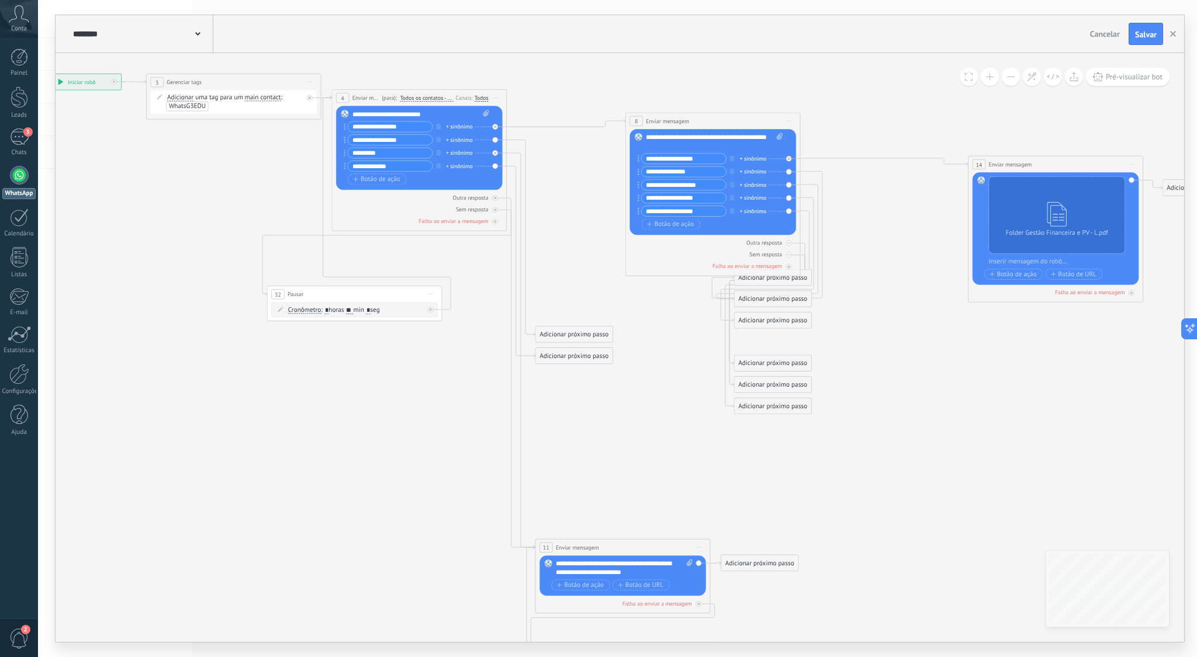
drag, startPoint x: 667, startPoint y: 126, endPoint x: 762, endPoint y: 120, distance: 95.4
click at [762, 120] on div "**********" at bounding box center [713, 121] width 174 height 16
drag, startPoint x: 873, startPoint y: 370, endPoint x: 874, endPoint y: 386, distance: 15.8
click at [874, 370] on icon at bounding box center [628, 385] width 1600 height 1061
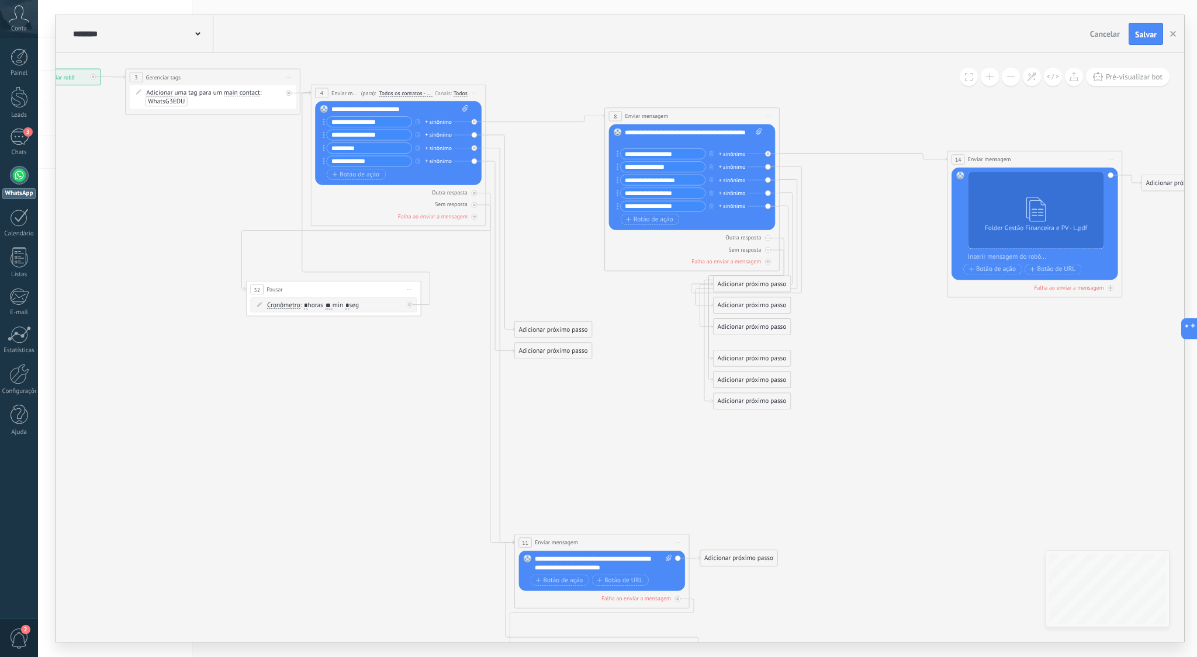
drag, startPoint x: 894, startPoint y: 431, endPoint x: 868, endPoint y: 424, distance: 27.2
click at [875, 431] on icon at bounding box center [608, 380] width 1600 height 1061
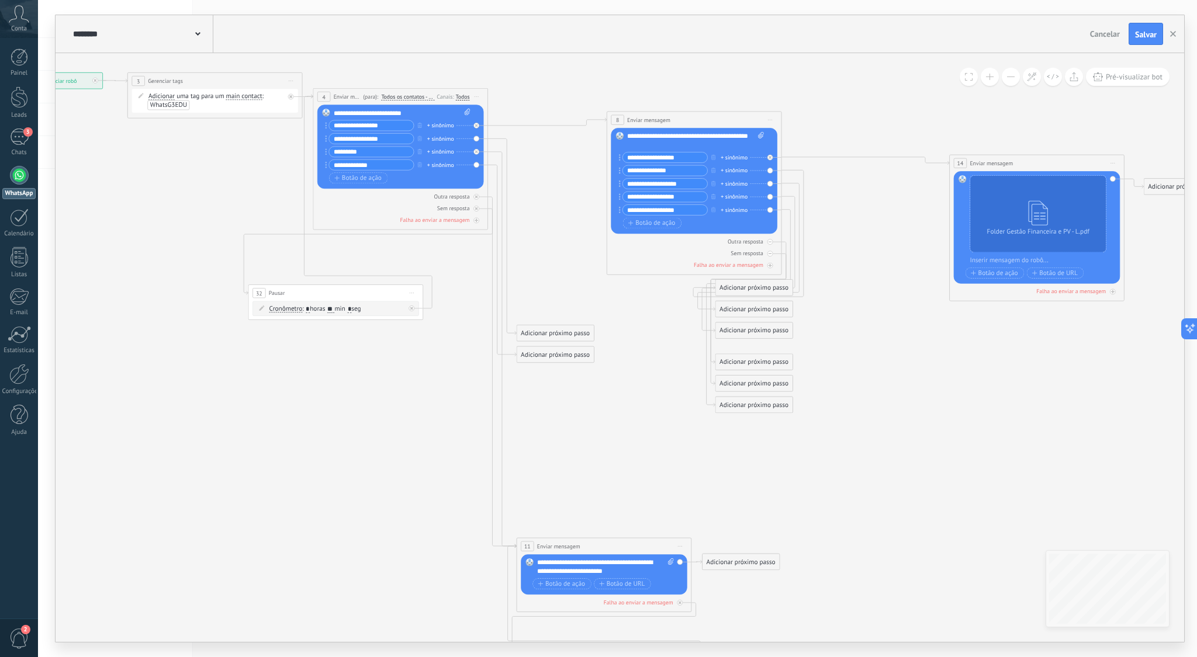
click at [535, 355] on div "Adicionar próximo passo" at bounding box center [555, 355] width 77 height 15
click at [607, 558] on div "Ir para outra etapa" at bounding box center [576, 558] width 74 height 9
click at [585, 586] on div "11: Enviar mensagem" at bounding box center [570, 588] width 98 height 15
click at [593, 351] on icon at bounding box center [609, 384] width 1600 height 1061
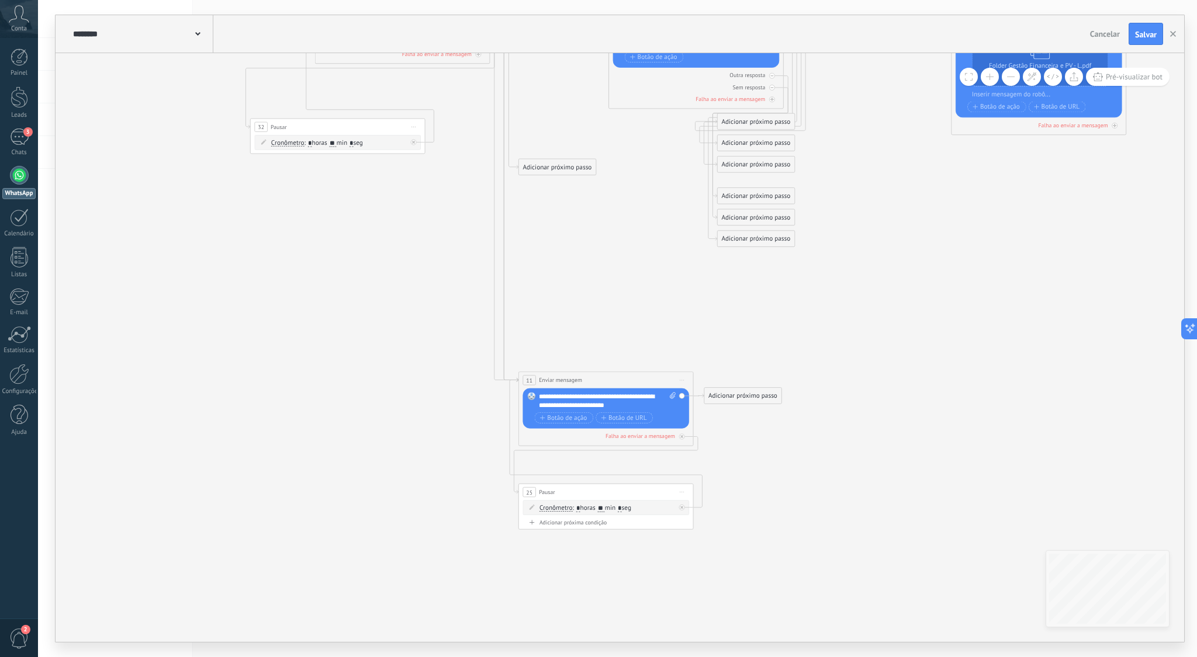
click at [908, 514] on icon at bounding box center [612, 217] width 1600 height 1061
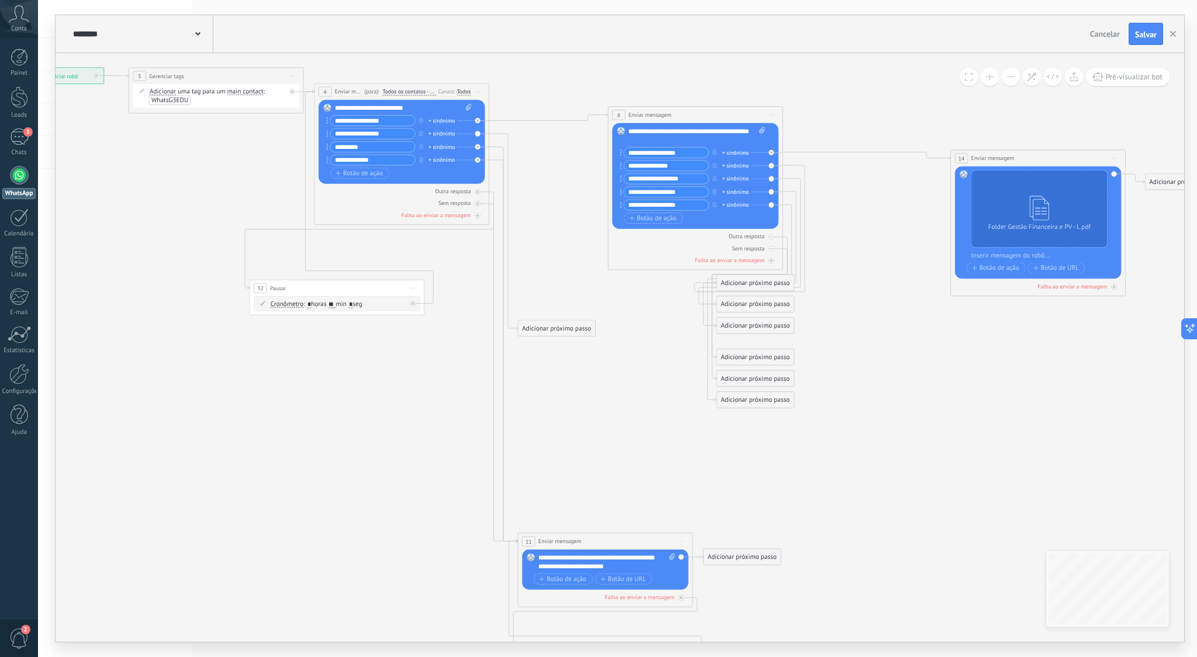
drag, startPoint x: 583, startPoint y: 401, endPoint x: 574, endPoint y: 393, distance: 11.6
click at [583, 401] on icon at bounding box center [611, 379] width 1600 height 1061
drag, startPoint x: 589, startPoint y: 366, endPoint x: 580, endPoint y: 361, distance: 10.2
click at [589, 366] on icon at bounding box center [611, 379] width 1600 height 1061
click at [564, 331] on div "Adicionar próximo passo" at bounding box center [556, 328] width 77 height 15
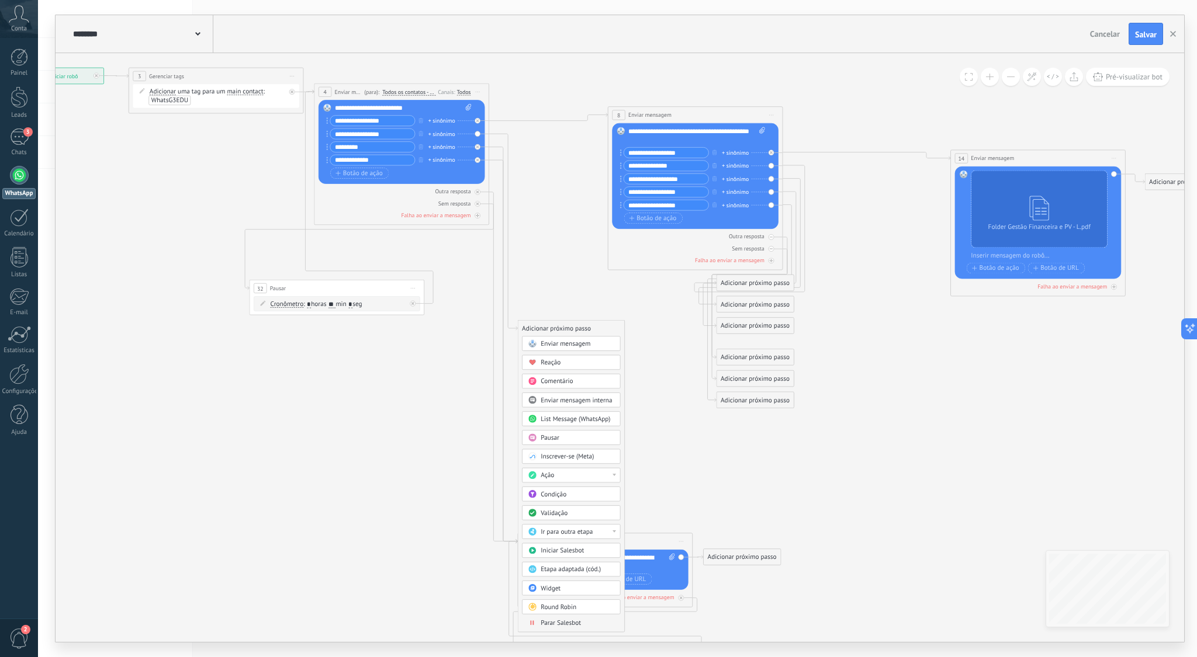
click at [603, 531] on div "Ir para outra etapa" at bounding box center [578, 532] width 74 height 9
click at [572, 565] on div "11: Enviar mensagem" at bounding box center [571, 562] width 98 height 15
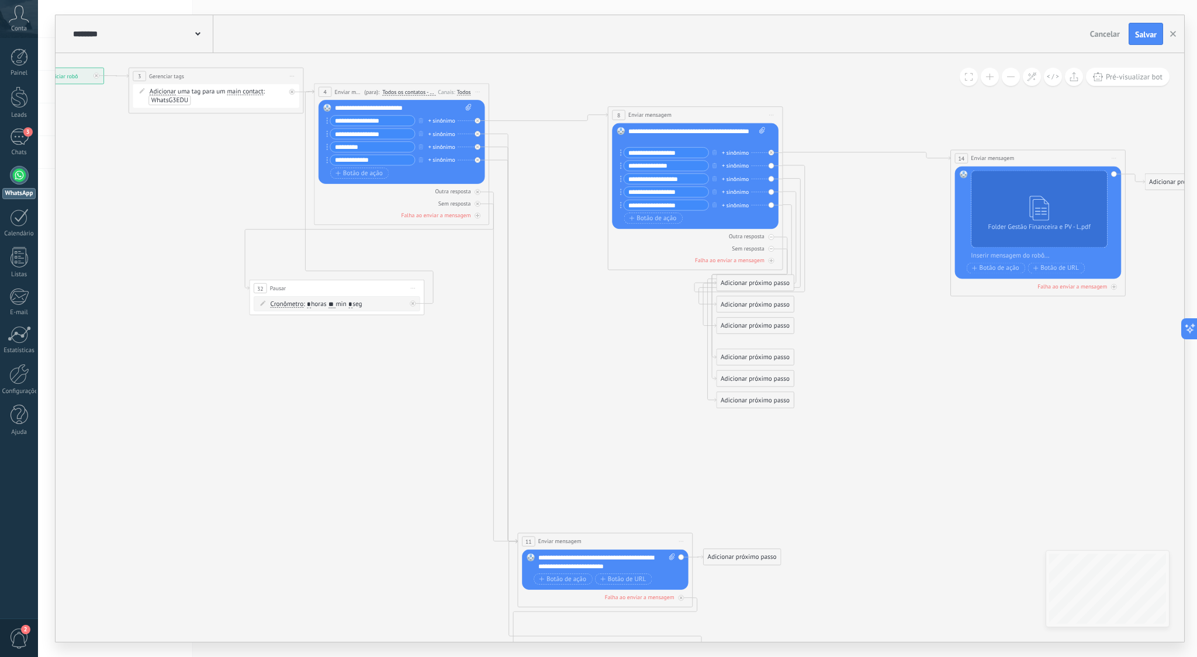
drag, startPoint x: 722, startPoint y: 506, endPoint x: 699, endPoint y: 506, distance: 22.8
click at [722, 506] on icon at bounding box center [611, 379] width 1600 height 1061
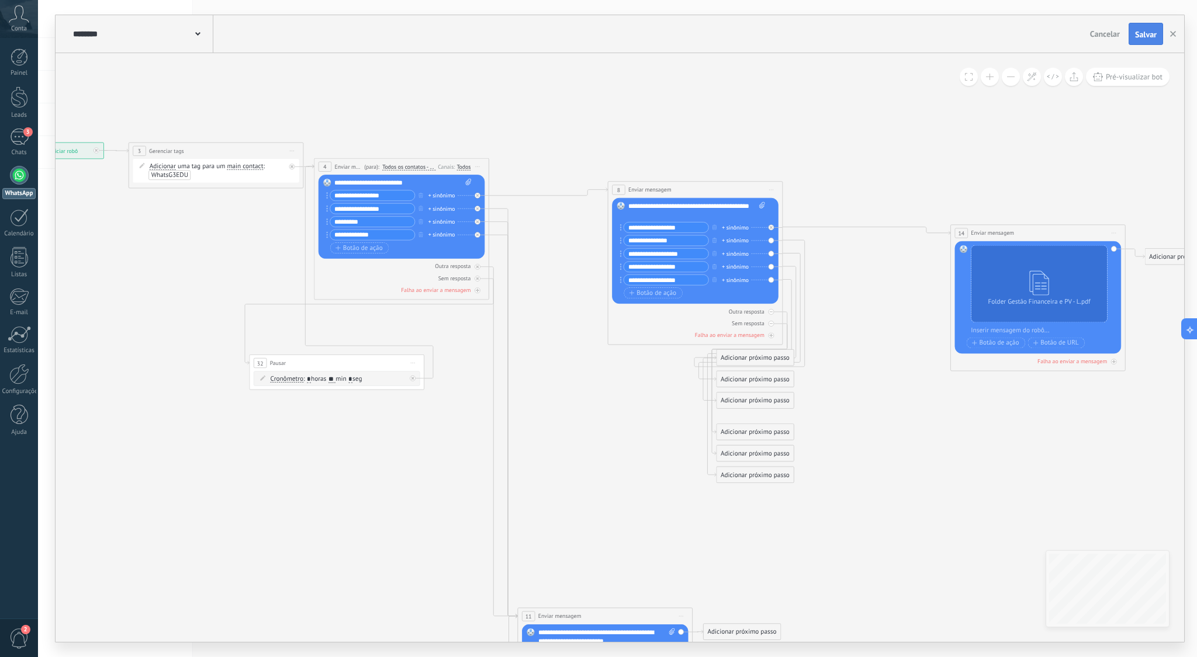
click at [1148, 36] on span "Salvar" at bounding box center [1146, 34] width 22 height 8
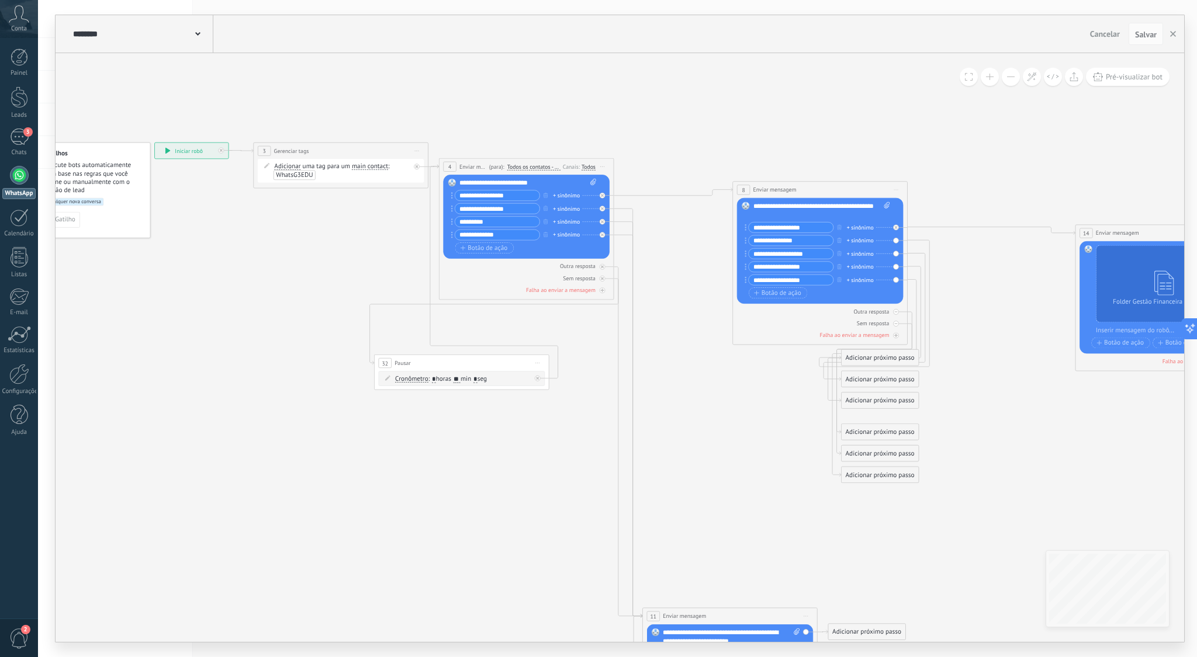
click at [380, 148] on div "**********" at bounding box center [341, 151] width 174 height 16
click at [418, 149] on span "Iniciar pré-visualização aqui [GEOGRAPHIC_DATA] Duplicar Excluir" at bounding box center [417, 150] width 14 height 13
click at [366, 220] on icon at bounding box center [736, 453] width 1600 height 1061
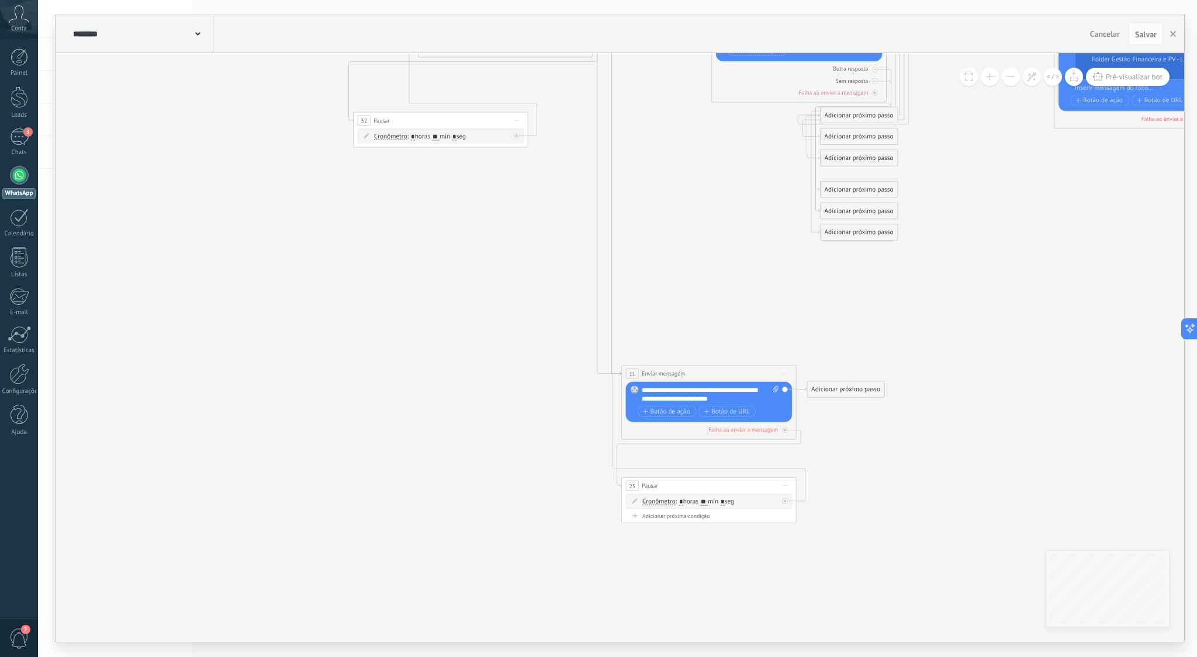
click at [830, 391] on div "Adicionar próximo passo" at bounding box center [845, 389] width 77 height 15
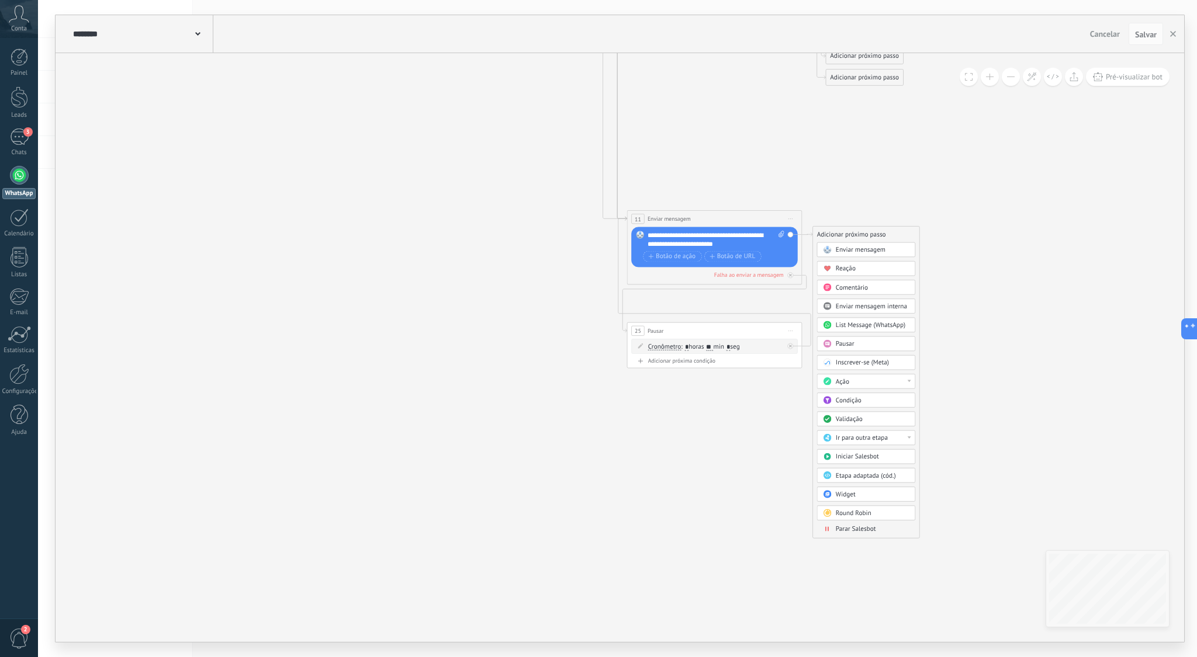
click at [902, 380] on div "Ação" at bounding box center [873, 382] width 74 height 9
click at [877, 442] on div "Gerar formulário" at bounding box center [866, 439] width 98 height 15
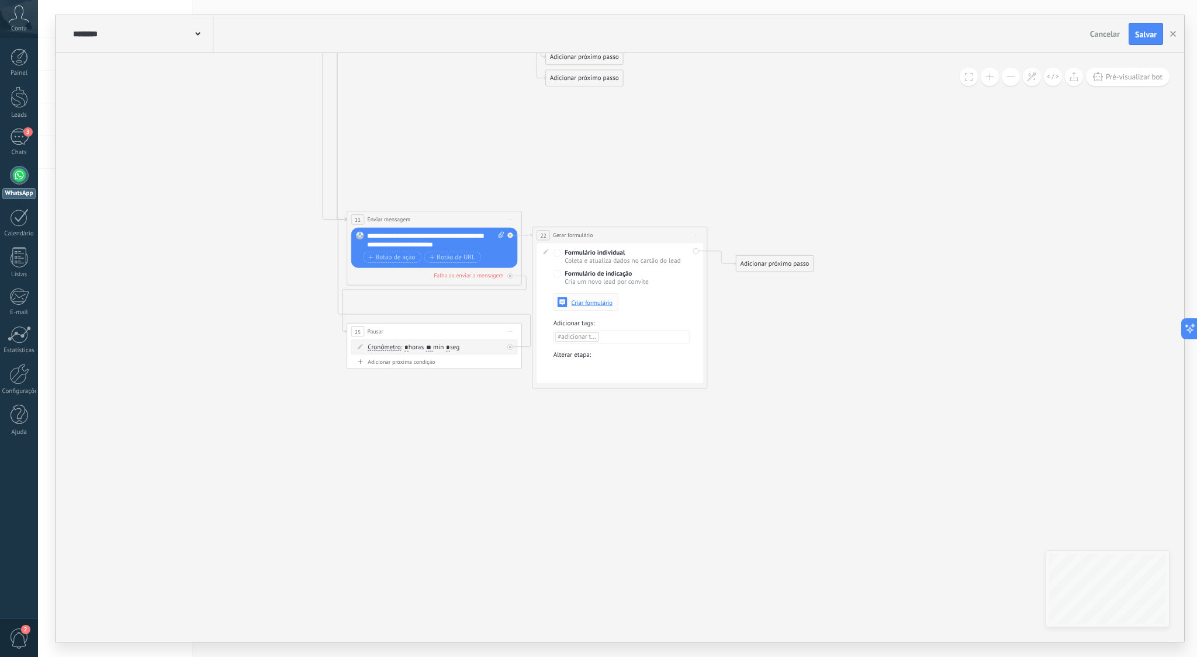
click at [591, 303] on span "Criar formulário" at bounding box center [591, 303] width 41 height 6
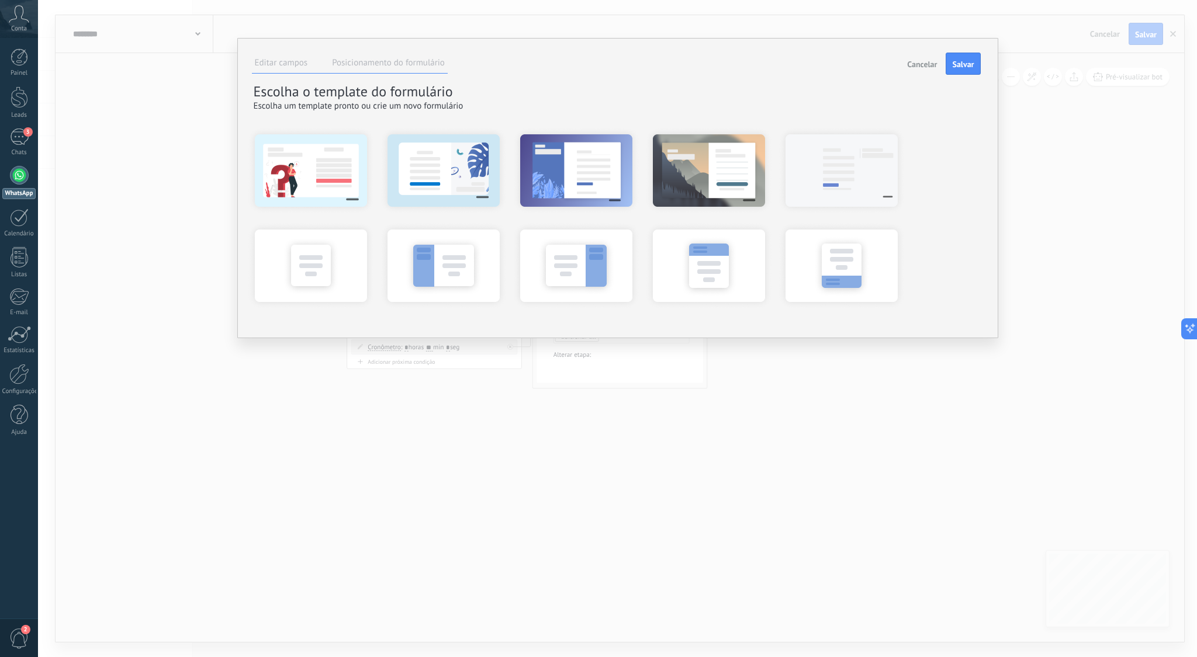
click at [923, 61] on span "Cancelar" at bounding box center [922, 64] width 30 height 8
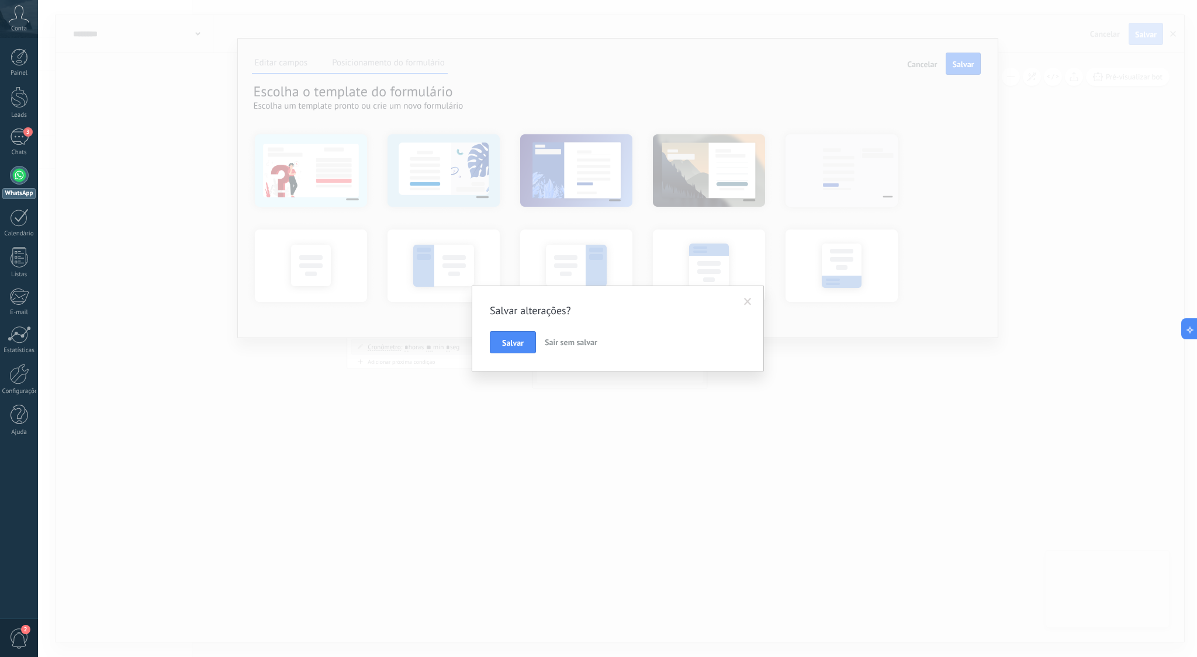
click at [745, 299] on span at bounding box center [748, 302] width 8 height 8
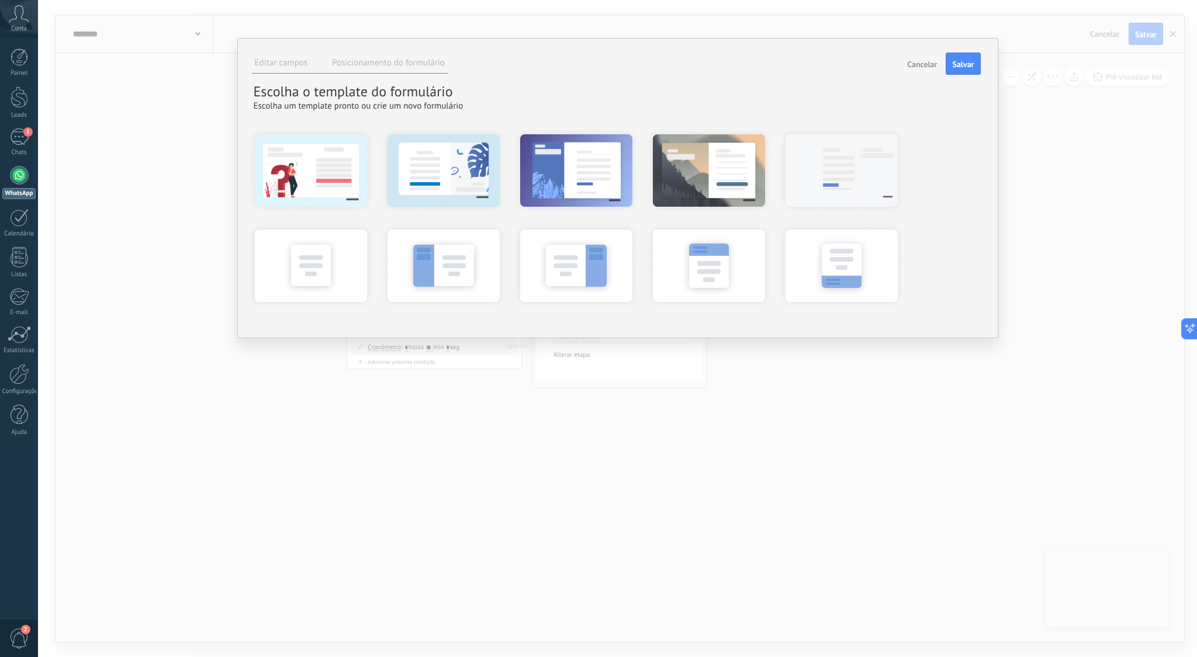
click at [929, 65] on span "Cancelar" at bounding box center [922, 64] width 30 height 8
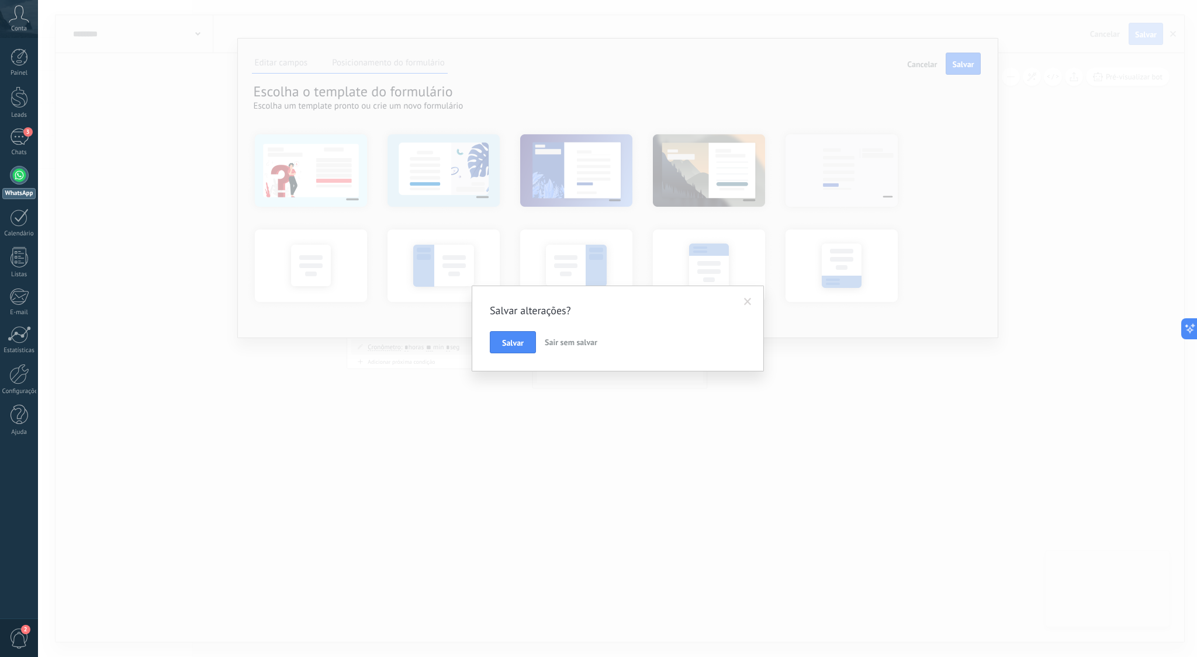
click at [548, 340] on span "Sair sem salvar" at bounding box center [571, 342] width 53 height 11
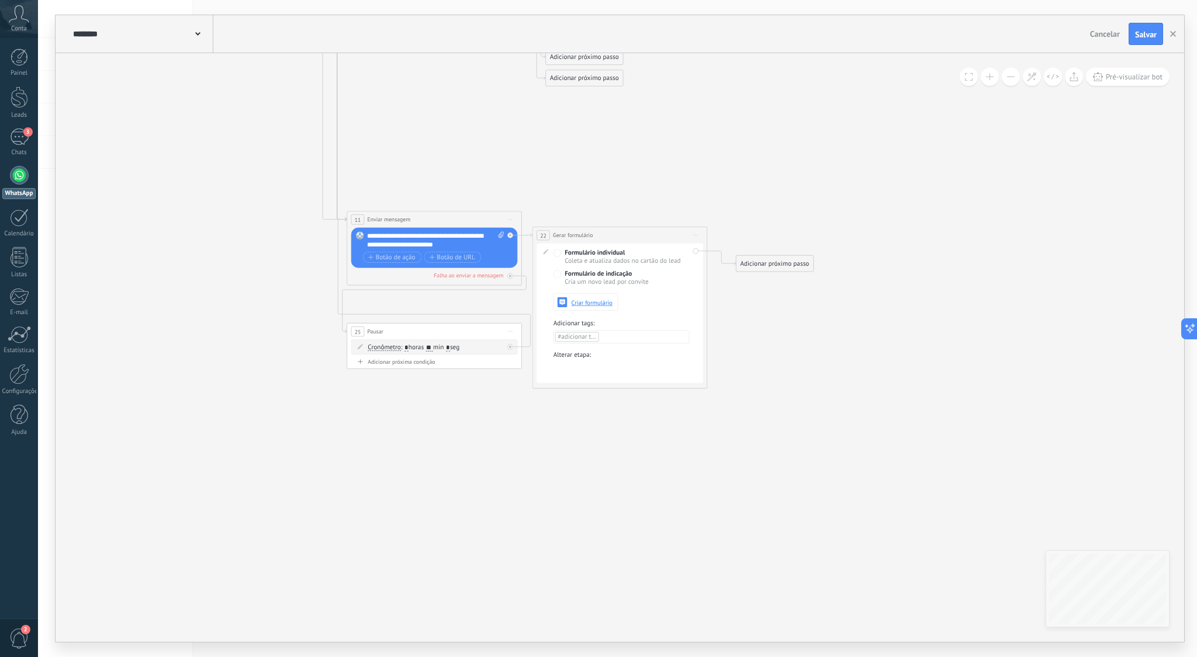
click at [656, 236] on div "**********" at bounding box center [619, 235] width 174 height 16
click at [693, 233] on span "Iniciar pré-visualização aqui [GEOGRAPHIC_DATA] Duplicar Excluir" at bounding box center [696, 235] width 14 height 13
click at [711, 290] on div "Excluir" at bounding box center [743, 292] width 100 height 15
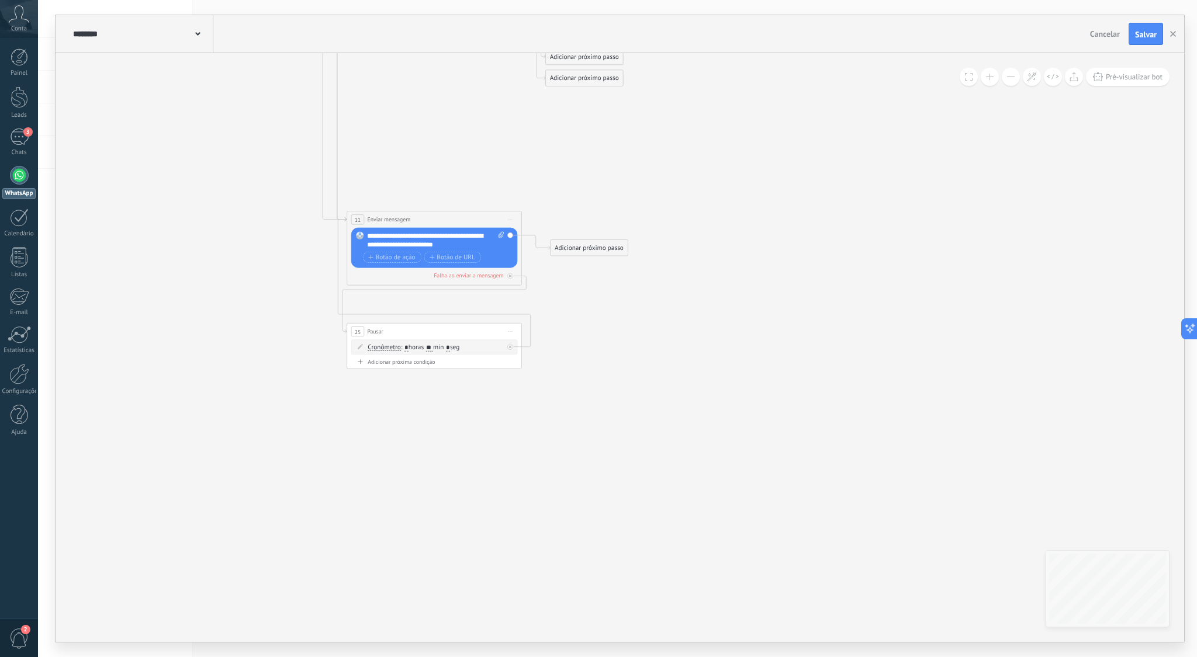
click at [606, 248] on div "Adicionar próximo passo" at bounding box center [589, 248] width 77 height 15
click at [627, 432] on div "Validação" at bounding box center [610, 432] width 74 height 9
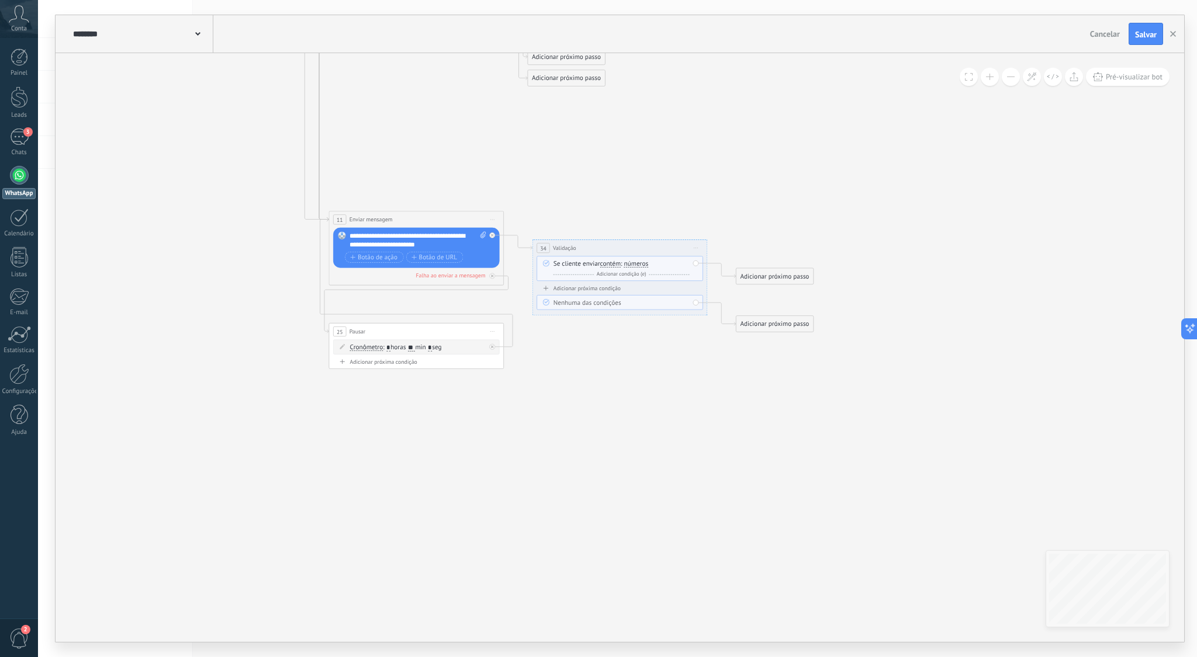
click at [693, 243] on span "Iniciar pré-visualização aqui [GEOGRAPHIC_DATA] Duplicar Excluir" at bounding box center [696, 248] width 14 height 13
click at [711, 304] on div "Excluir" at bounding box center [743, 305] width 100 height 15
click at [557, 245] on div "Adicionar próximo passo" at bounding box center [570, 248] width 77 height 15
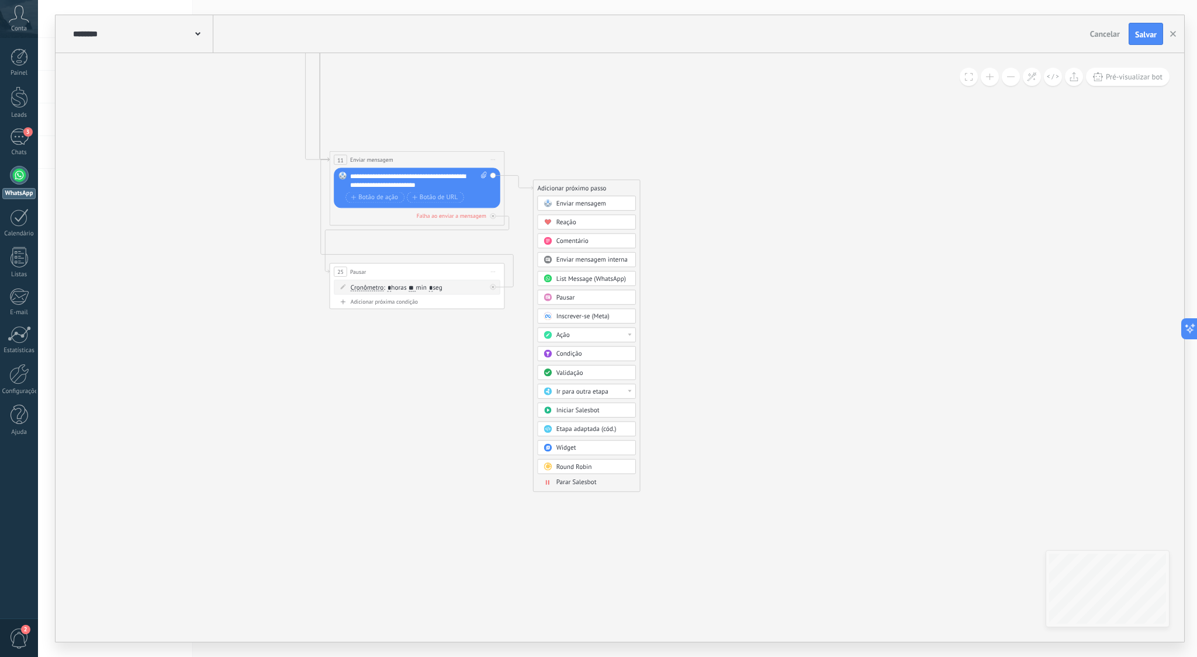
click at [625, 334] on div "Ação" at bounding box center [593, 335] width 74 height 9
click at [586, 379] on div "Definir campo" at bounding box center [587, 378] width 98 height 15
click at [697, 189] on span "Iniciar pré-visualização aqui [GEOGRAPHIC_DATA] Duplicar Excluir" at bounding box center [696, 188] width 14 height 13
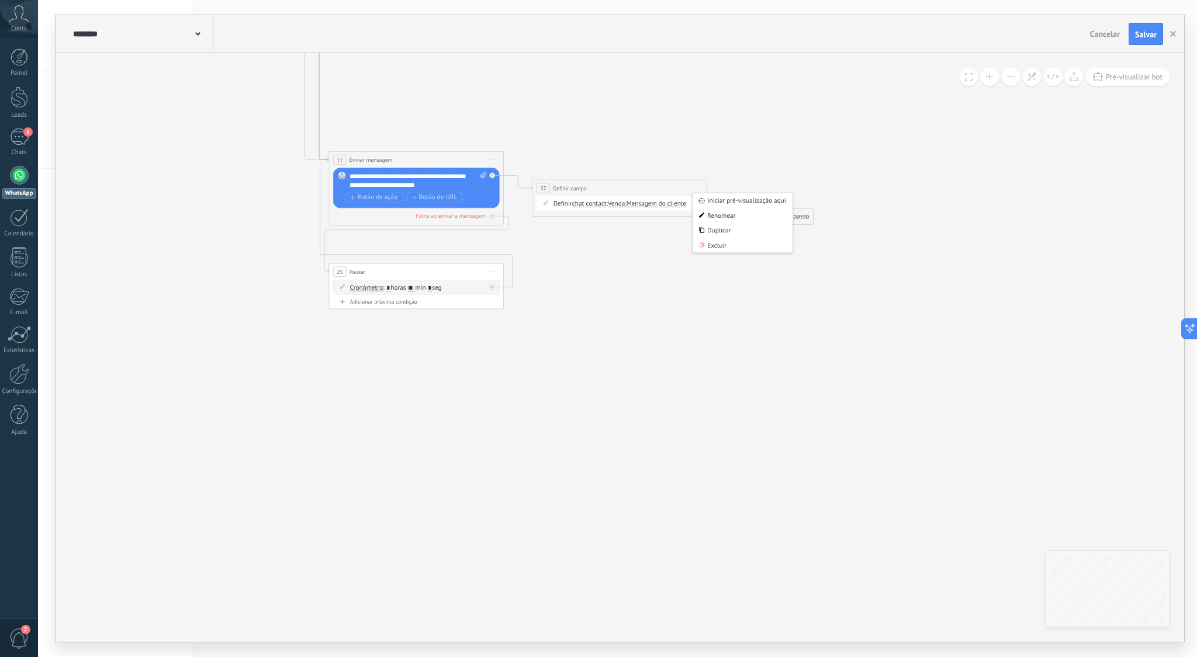
drag, startPoint x: 708, startPoint y: 248, endPoint x: 582, endPoint y: 207, distance: 132.5
click at [708, 248] on div "Excluir" at bounding box center [743, 245] width 100 height 15
click at [566, 188] on div "Adicionar próximo passo" at bounding box center [570, 188] width 77 height 15
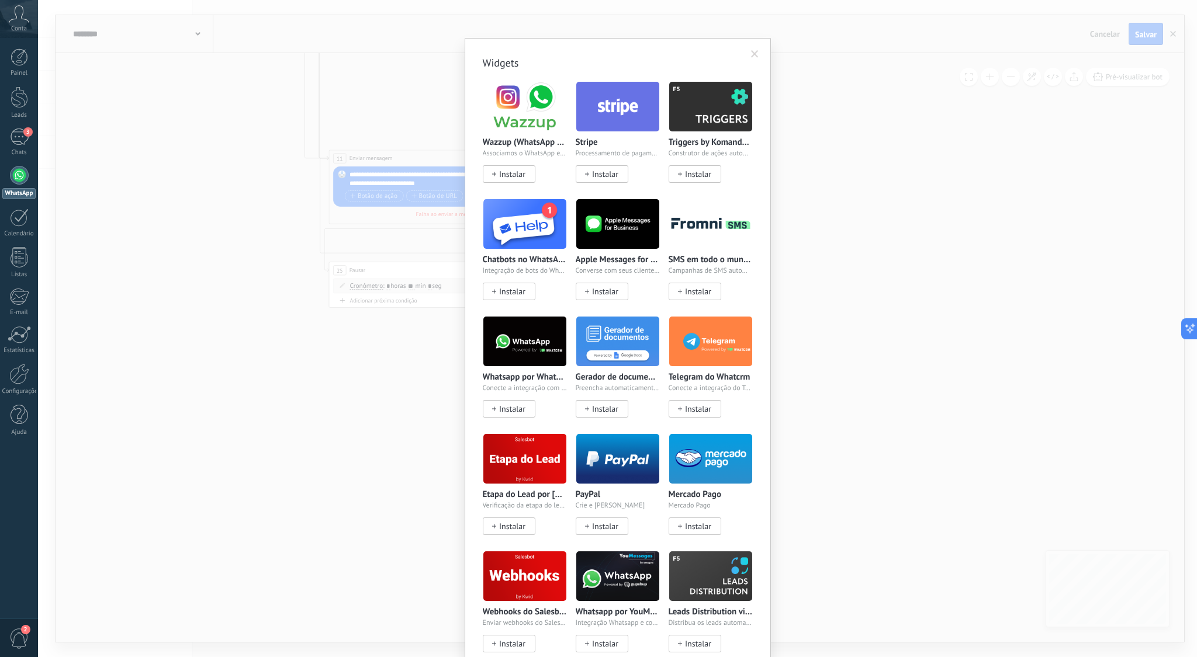
click at [596, 449] on body ".abccls-1,.abccls-2{fill-rule:evenodd}.abccls-2{fill:#fff} .abfcls-1{fill:none}…" at bounding box center [598, 328] width 1197 height 657
click at [751, 53] on span at bounding box center [755, 54] width 8 height 8
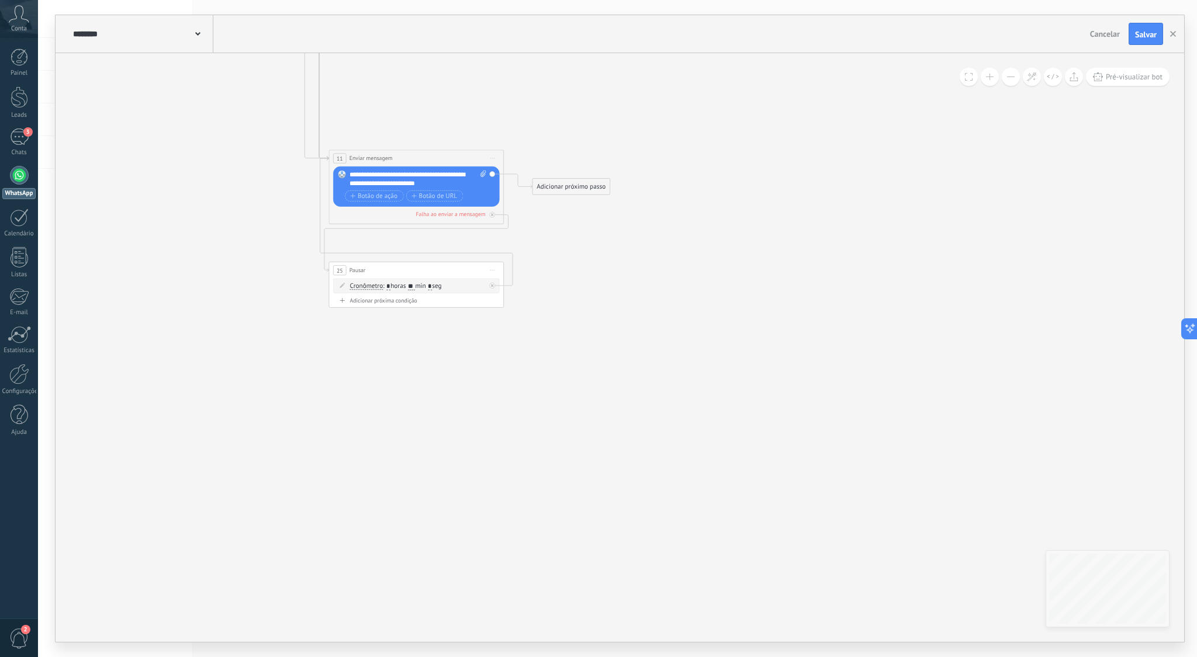
click at [560, 181] on div "Adicionar próximo passo" at bounding box center [570, 186] width 77 height 15
click at [595, 223] on div "Reação" at bounding box center [592, 221] width 74 height 9
click at [691, 186] on span "Iniciar pré-visualização aqui [GEOGRAPHIC_DATA] Duplicar Excluir" at bounding box center [696, 187] width 14 height 13
click at [717, 243] on div "Excluir" at bounding box center [743, 244] width 100 height 15
click at [576, 187] on div "Adicionar próximo passo" at bounding box center [570, 186] width 77 height 15
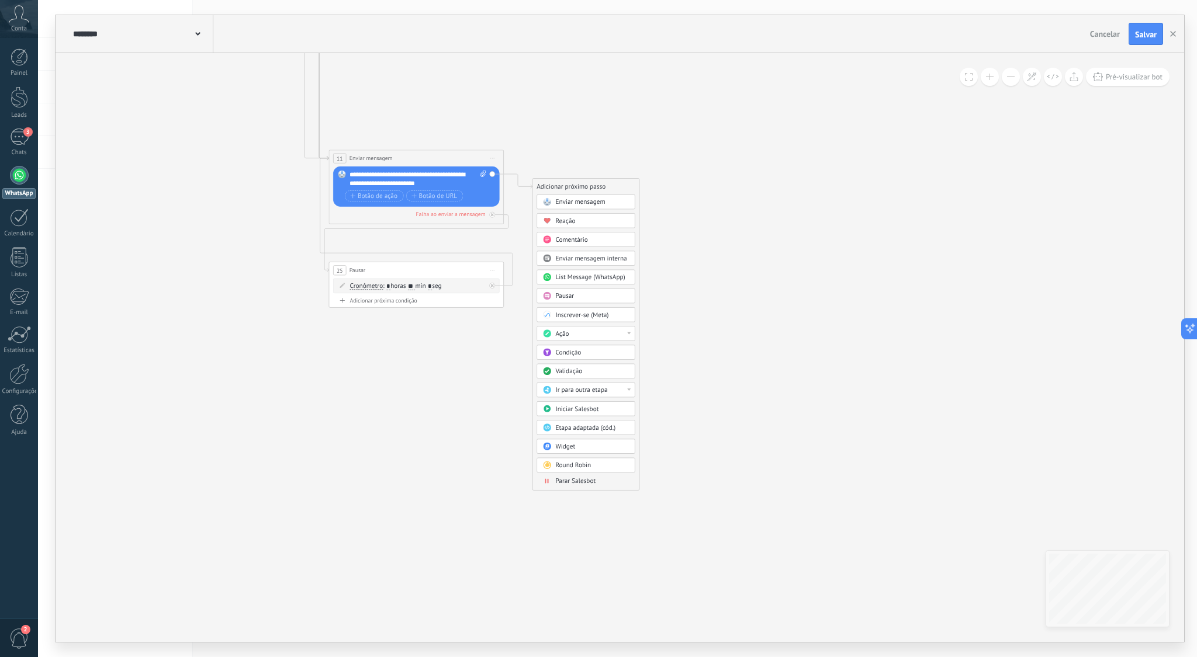
click at [608, 255] on span "Enviar mensagem interna" at bounding box center [590, 258] width 71 height 8
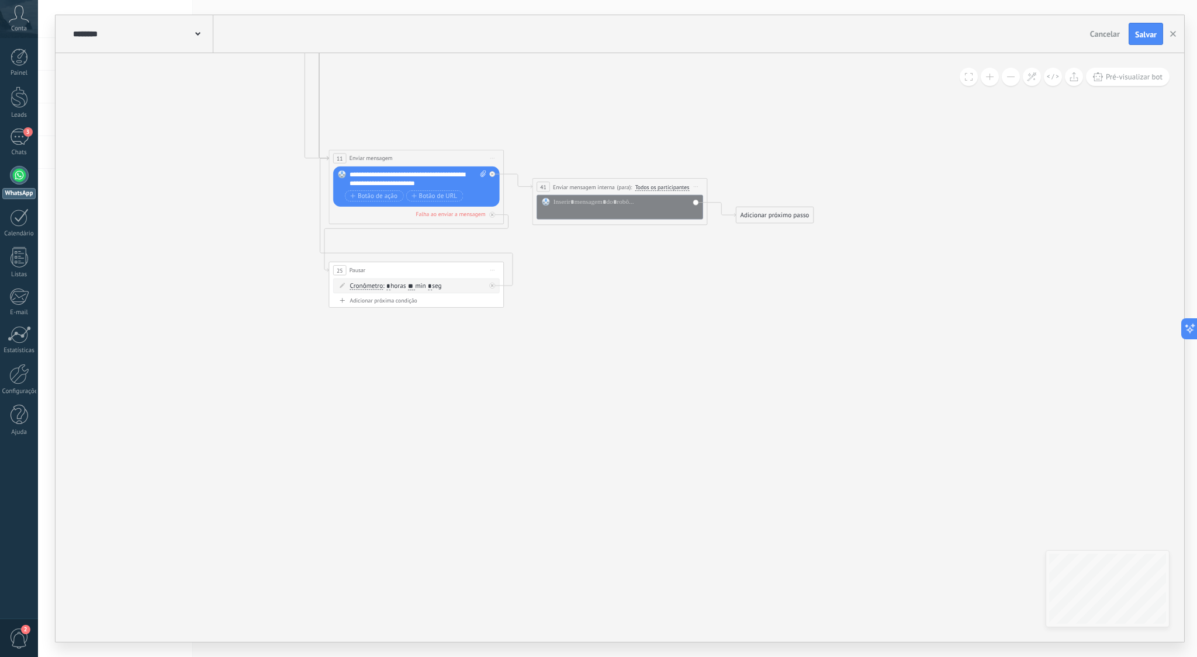
click at [697, 187] on span "Iniciar pré-visualização aqui [GEOGRAPHIC_DATA] Duplicar Excluir" at bounding box center [696, 187] width 14 height 13
click at [715, 241] on div "Excluir" at bounding box center [743, 244] width 100 height 15
click at [583, 189] on div "Adicionar próximo passo" at bounding box center [570, 186] width 77 height 15
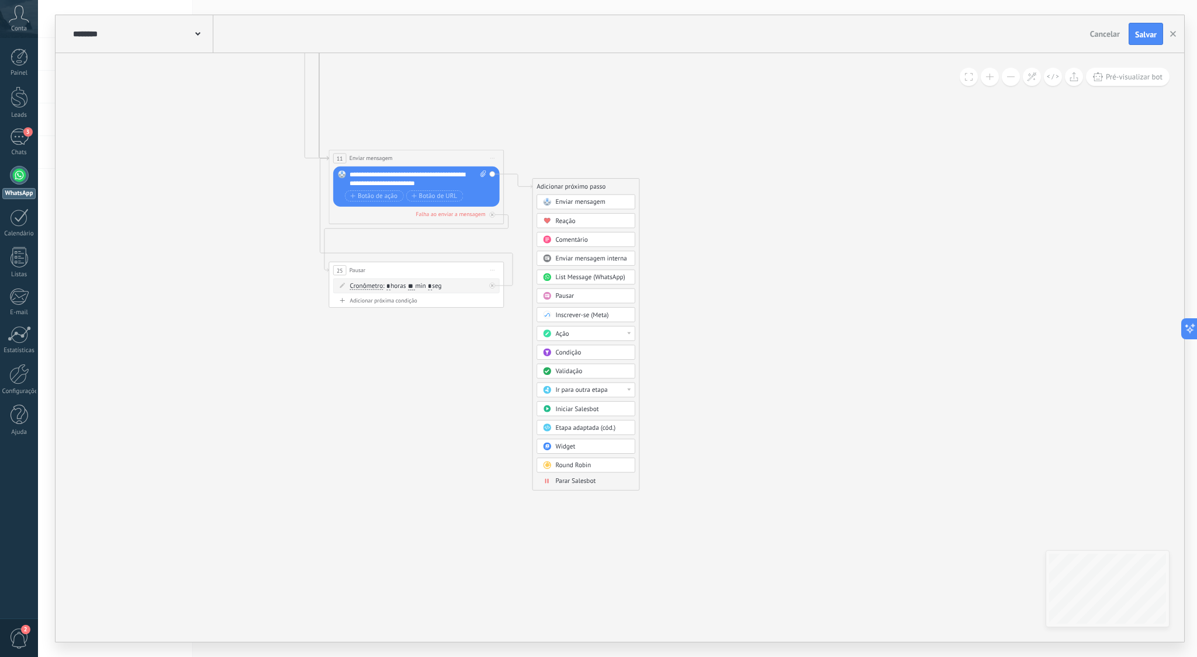
click at [620, 351] on div "Condição" at bounding box center [592, 352] width 74 height 9
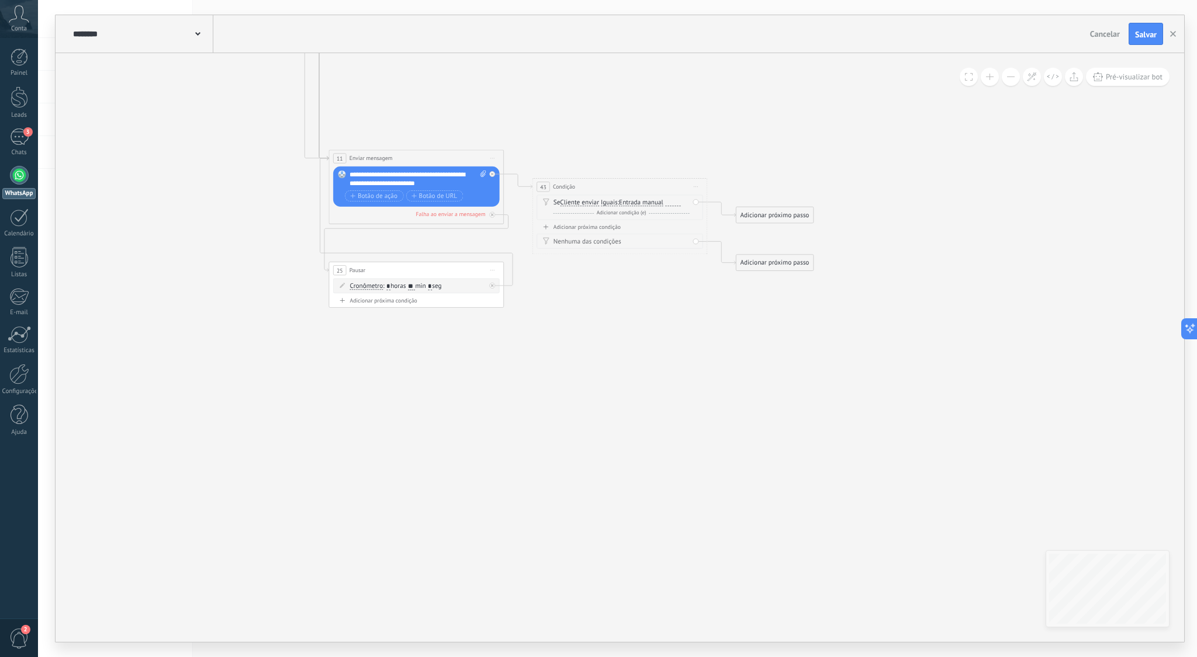
click at [698, 186] on span "Iniciar pré-visualização aqui [GEOGRAPHIC_DATA] Duplicar Excluir" at bounding box center [696, 187] width 14 height 13
click at [743, 242] on div "Excluir" at bounding box center [743, 244] width 100 height 15
click at [580, 191] on div "Adicionar próximo passo" at bounding box center [570, 186] width 77 height 15
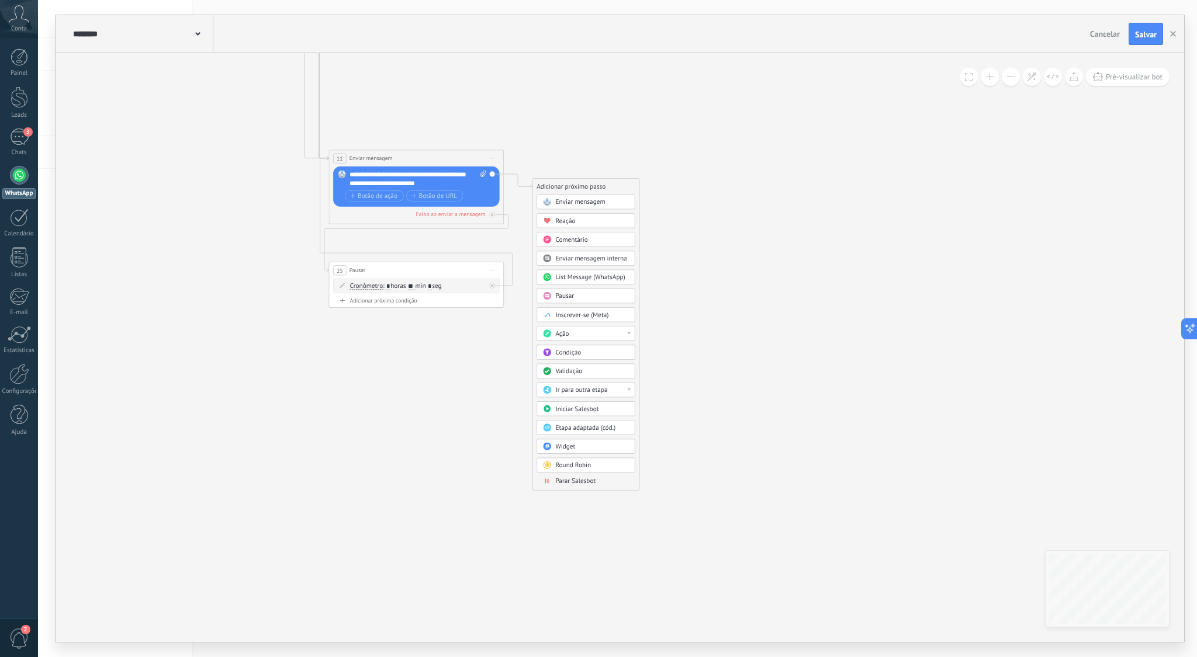
click at [582, 203] on span "Enviar mensagem" at bounding box center [580, 202] width 50 height 8
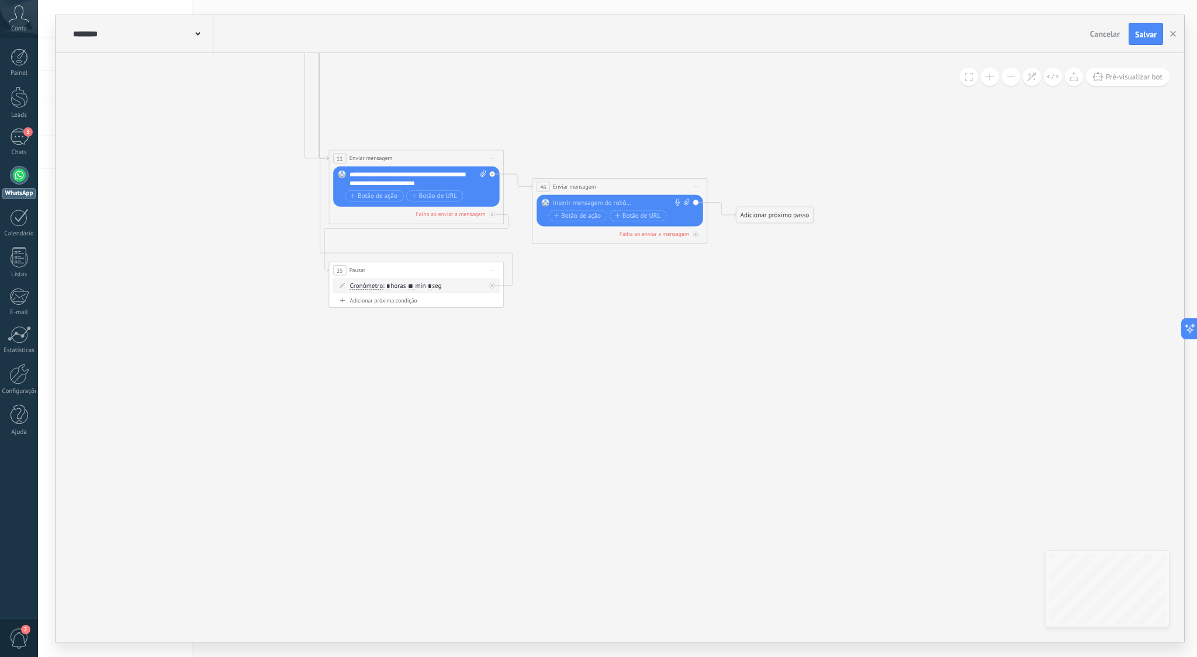
click at [695, 186] on icon at bounding box center [696, 186] width 4 height 1
click at [713, 241] on div "Excluir" at bounding box center [743, 244] width 100 height 15
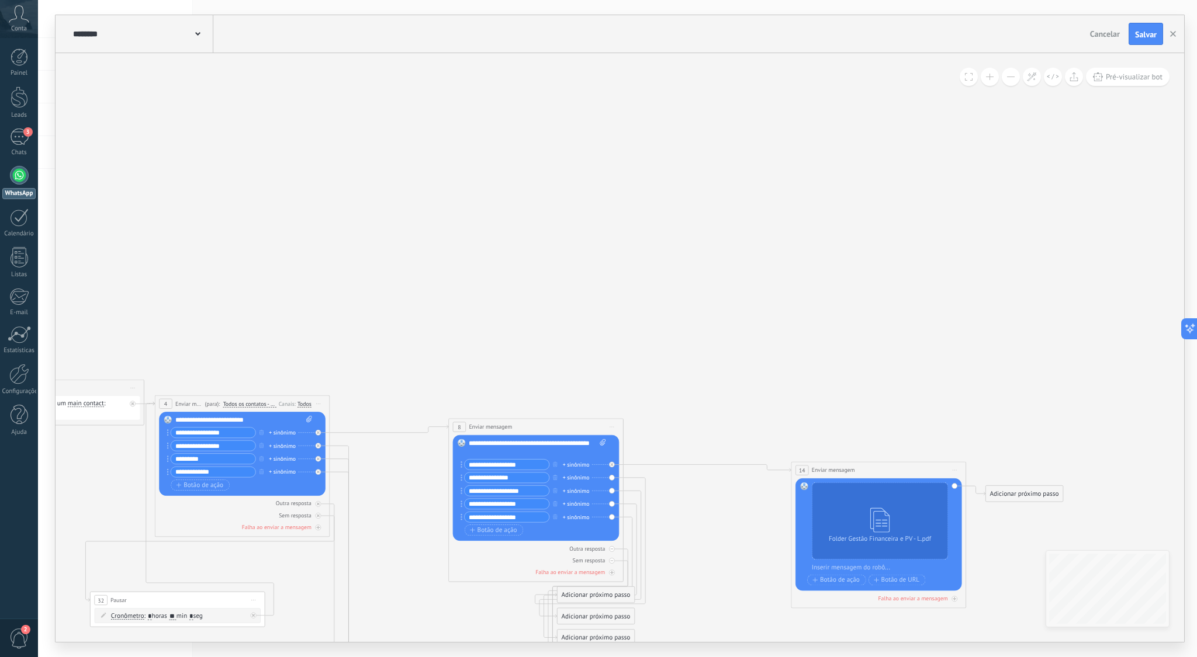
click at [969, 77] on span at bounding box center [969, 77] width 8 height 8
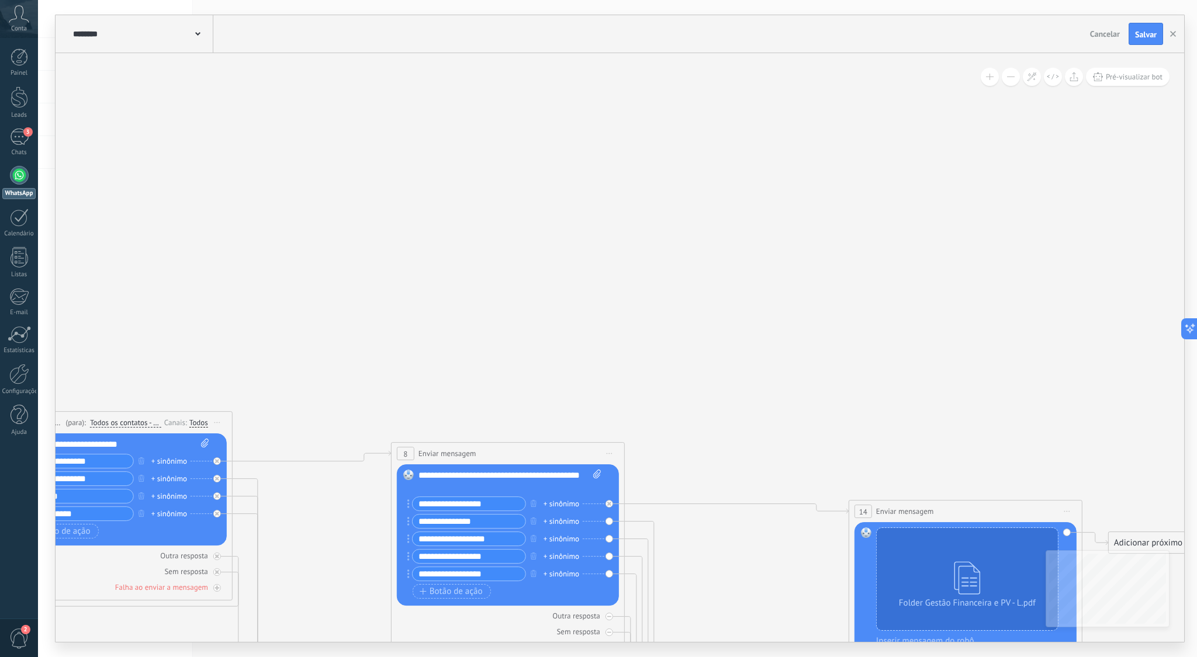
click at [1012, 79] on button at bounding box center [1011, 77] width 18 height 18
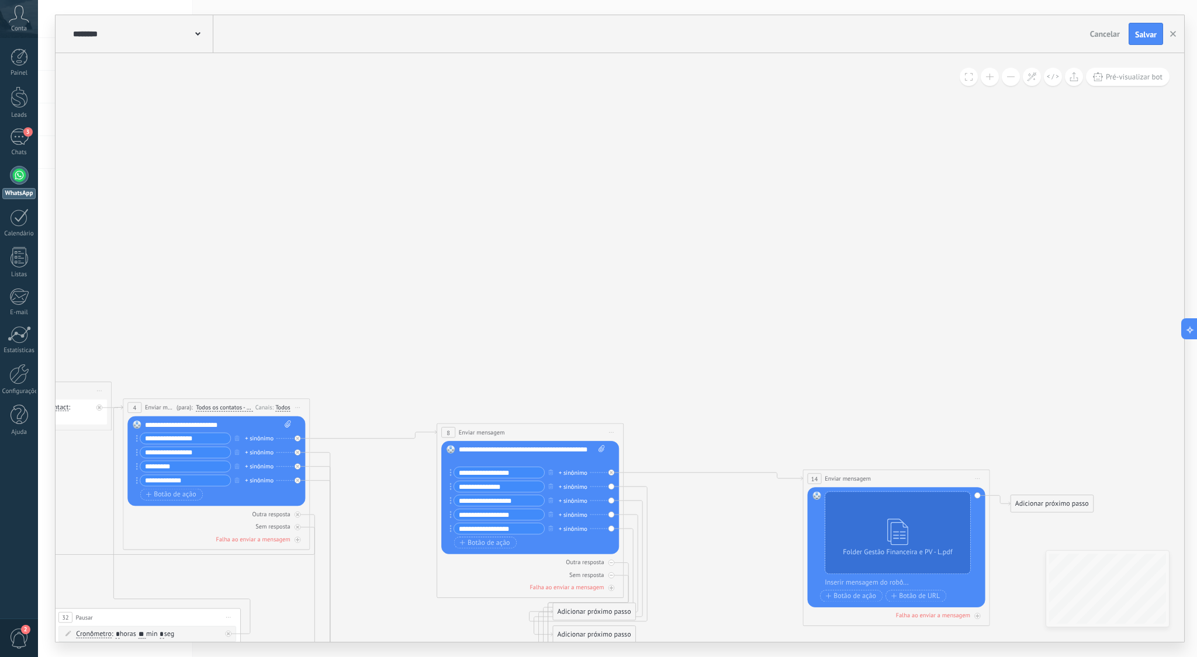
click at [1012, 79] on button at bounding box center [1011, 77] width 18 height 18
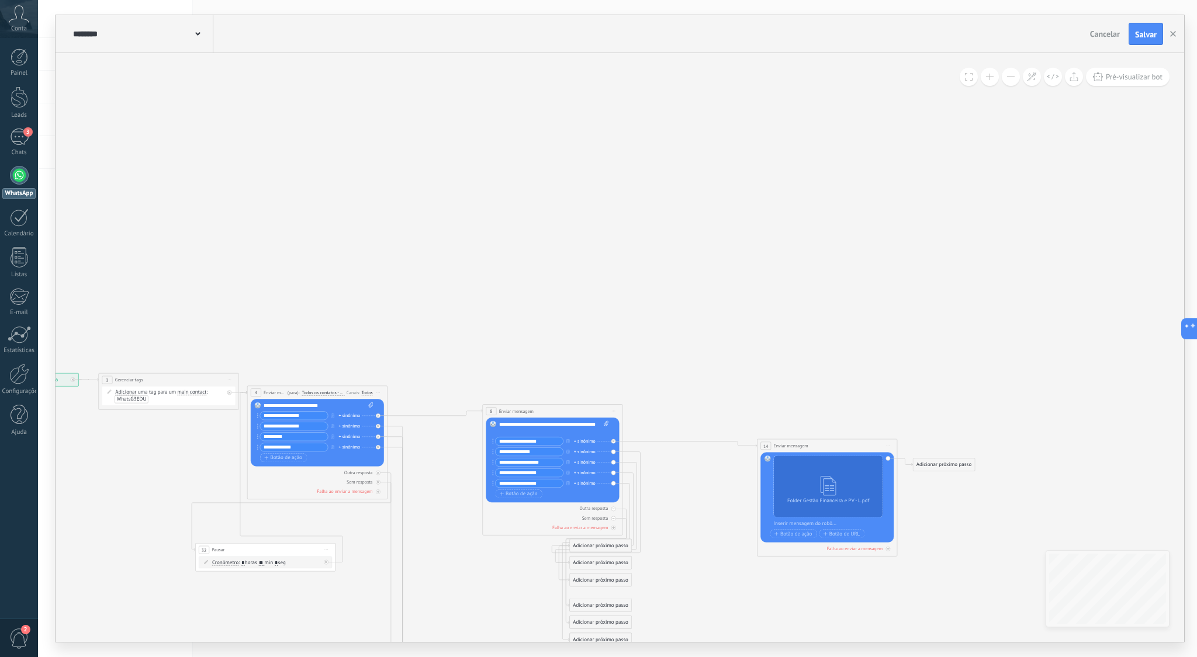
click at [1012, 79] on button at bounding box center [1011, 77] width 18 height 18
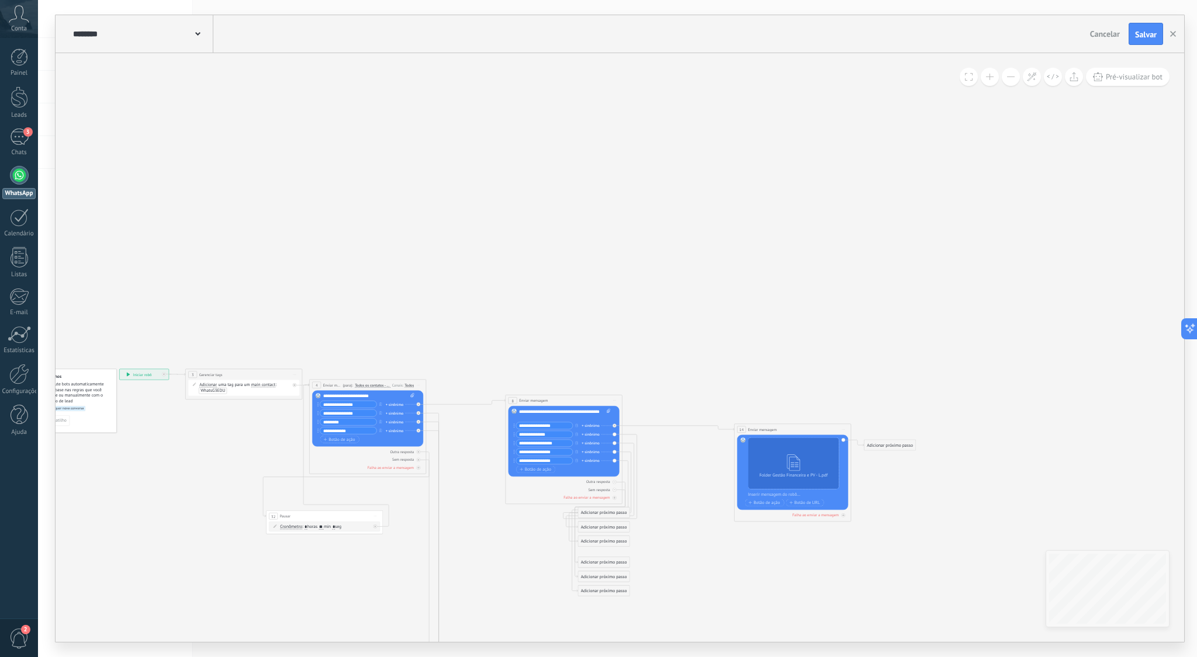
click at [1012, 79] on button at bounding box center [1011, 77] width 18 height 18
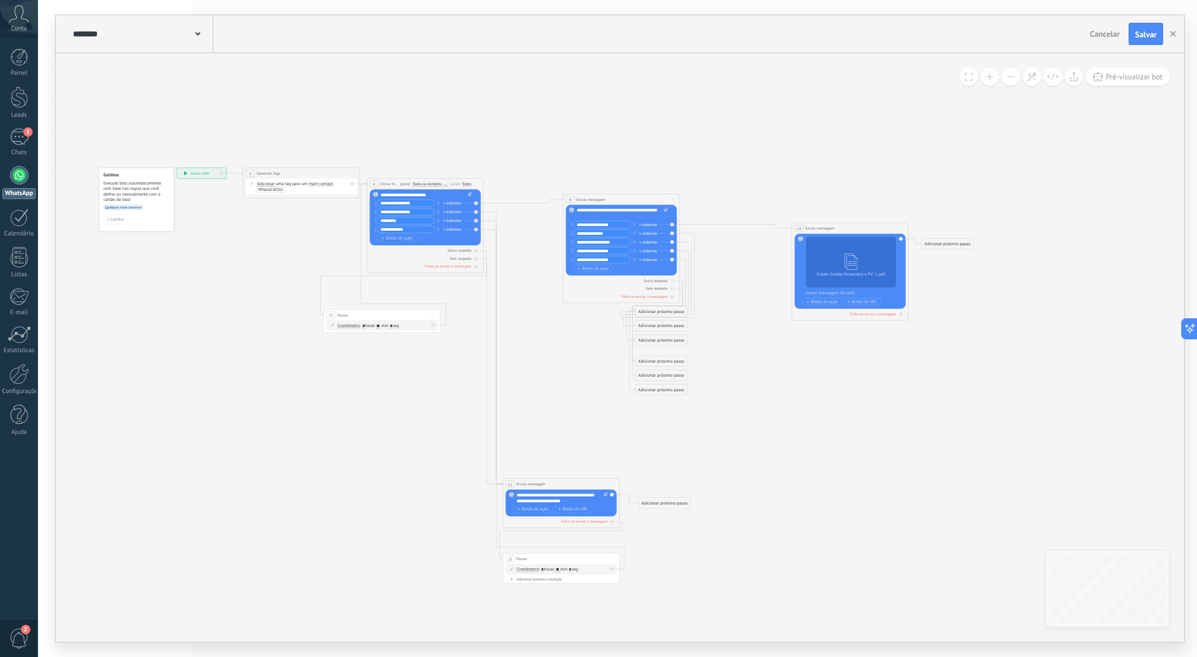
click at [302, 246] on icon at bounding box center [565, 376] width 1069 height 709
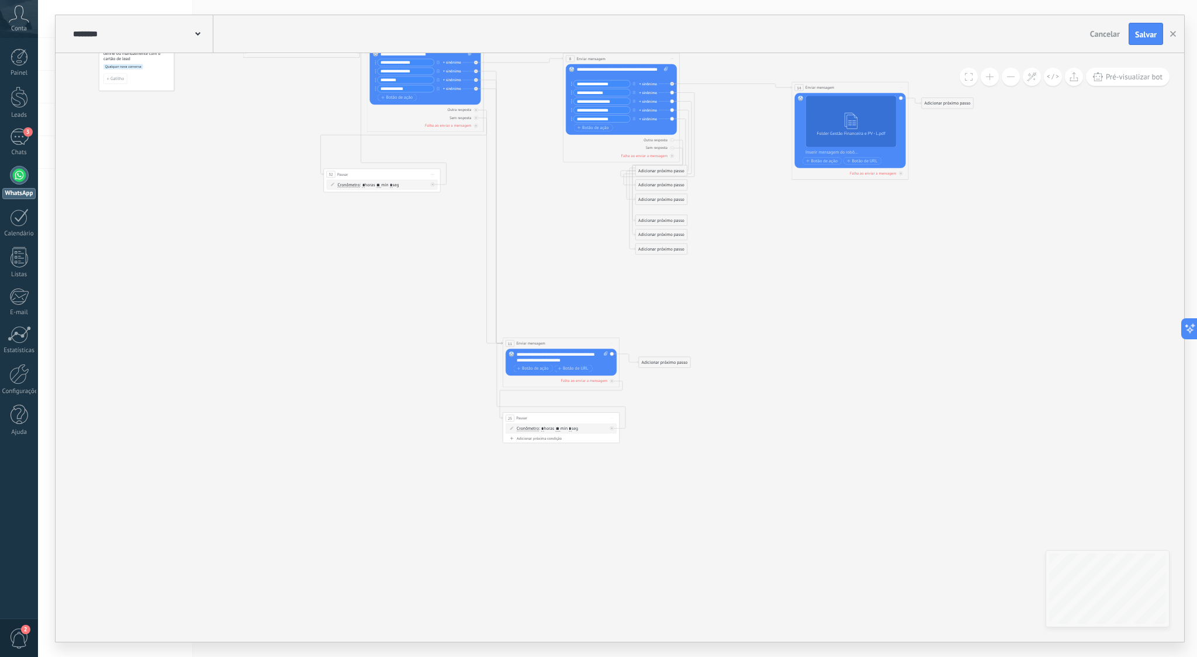
click at [646, 364] on div "Adicionar próximo passo" at bounding box center [664, 363] width 51 height 10
click at [675, 372] on span "Enviar mensagem" at bounding box center [670, 373] width 33 height 6
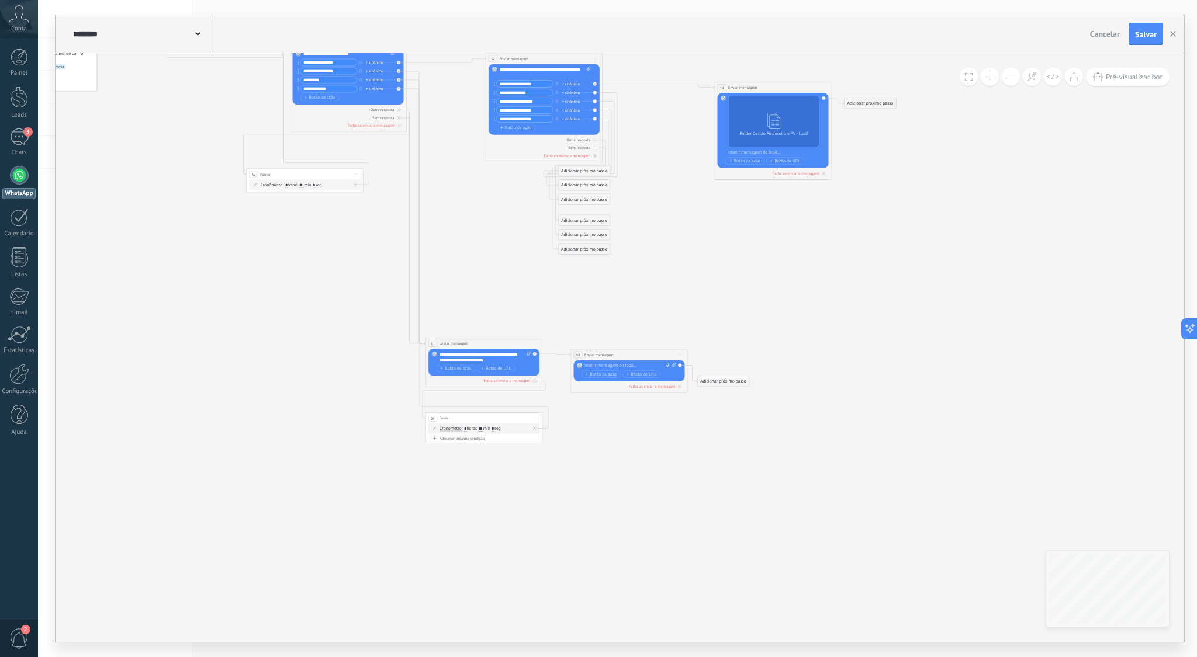
drag, startPoint x: 618, startPoint y: 361, endPoint x: 628, endPoint y: 354, distance: 12.0
click at [628, 354] on div "**********" at bounding box center [629, 354] width 116 height 11
click at [619, 365] on div at bounding box center [627, 366] width 87 height 6
click at [654, 421] on icon at bounding box center [488, 235] width 1069 height 709
click at [680, 355] on icon at bounding box center [680, 355] width 3 height 1
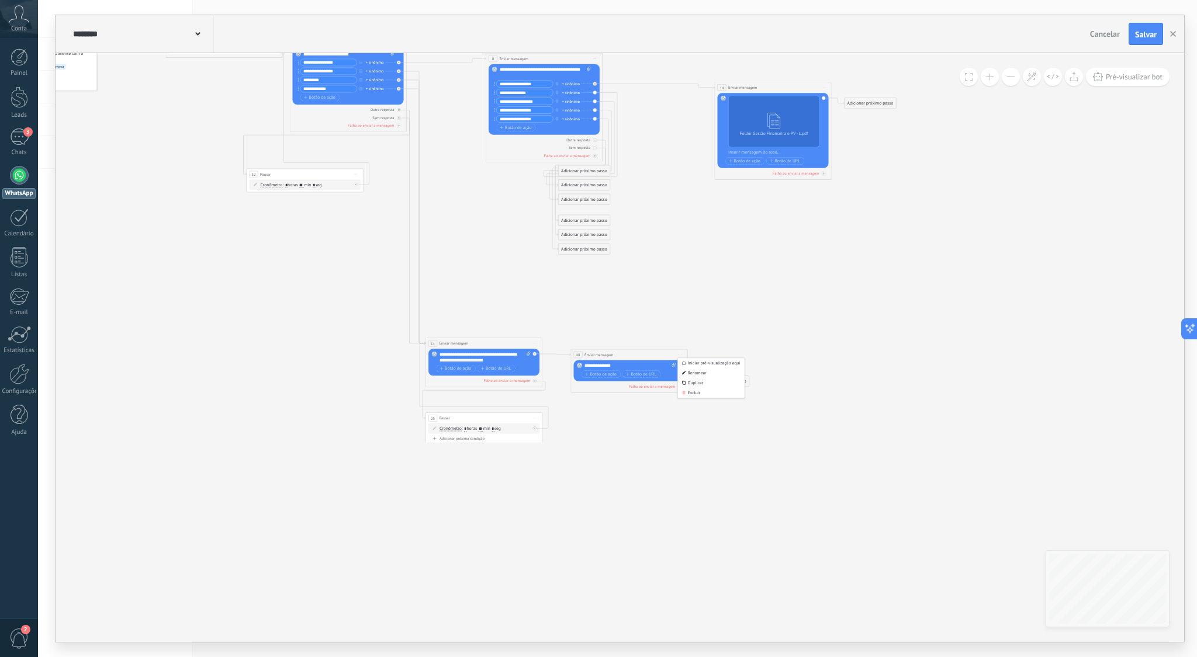
click at [745, 334] on icon at bounding box center [488, 235] width 1069 height 709
click at [988, 76] on button at bounding box center [990, 77] width 18 height 18
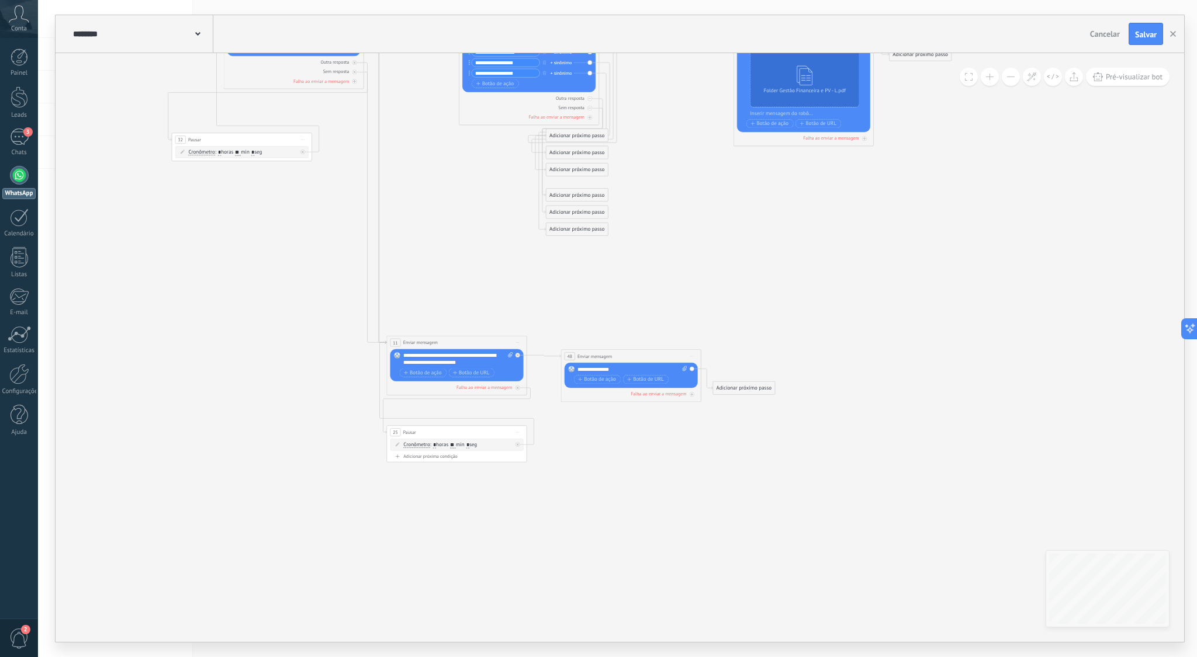
click at [988, 76] on button at bounding box center [990, 77] width 18 height 18
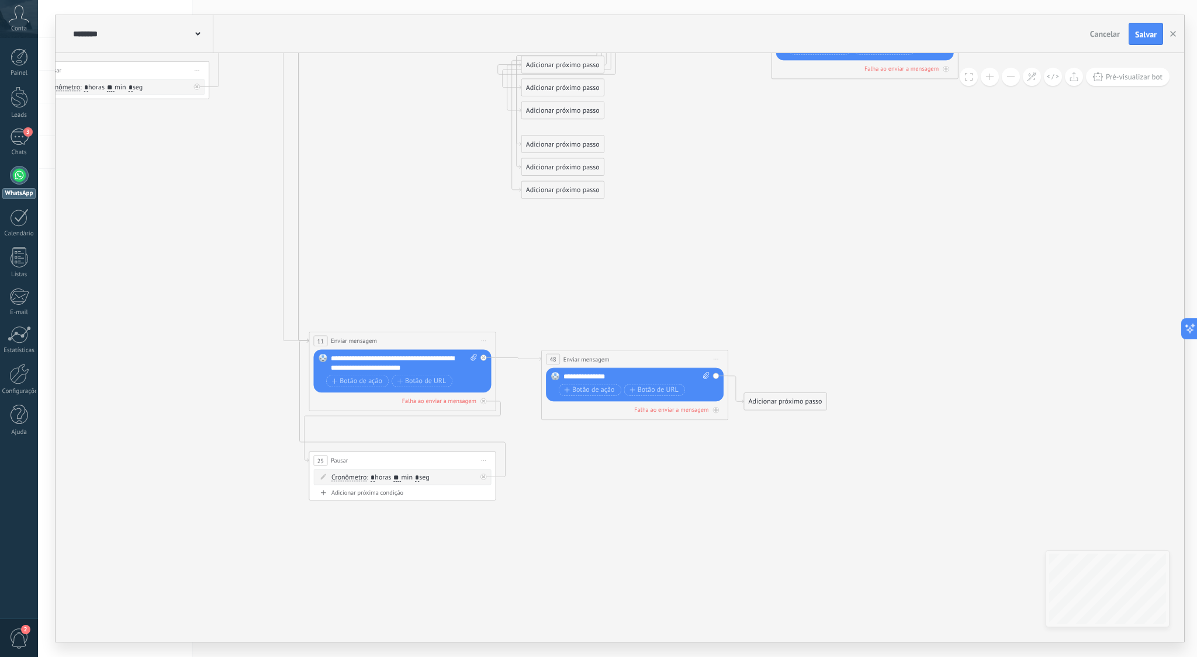
click at [988, 76] on button at bounding box center [990, 77] width 18 height 18
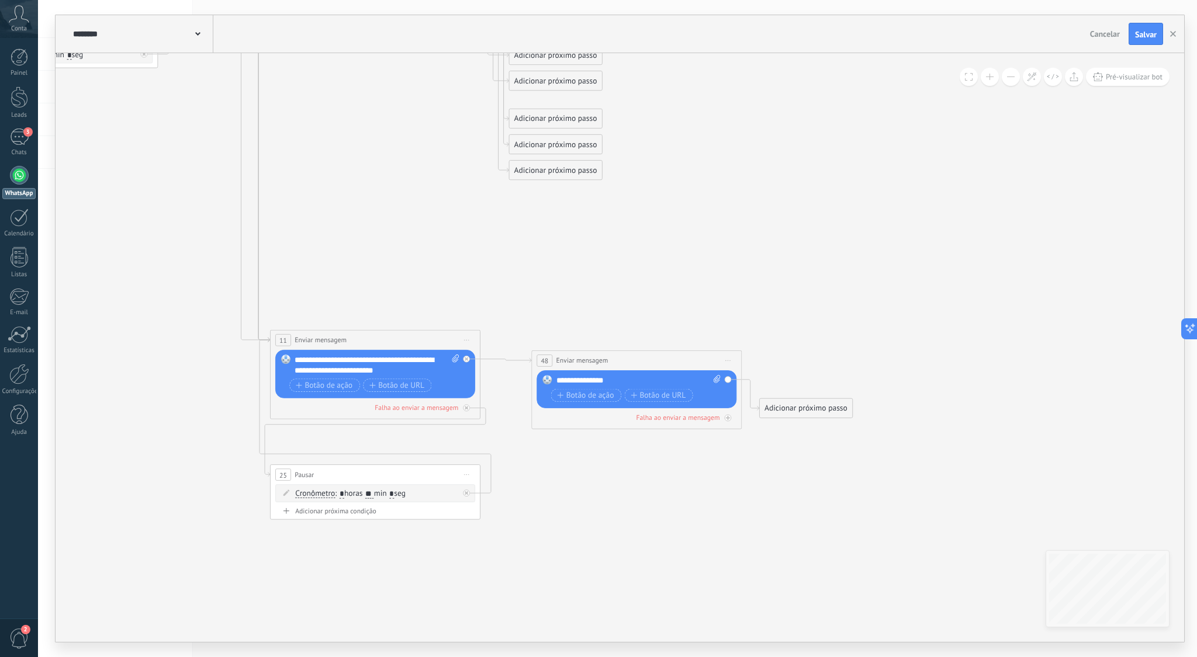
click at [583, 383] on div "**********" at bounding box center [638, 380] width 165 height 11
click at [696, 448] on icon at bounding box center [382, 145] width 1923 height 1276
click at [727, 361] on icon at bounding box center [727, 361] width 5 height 1
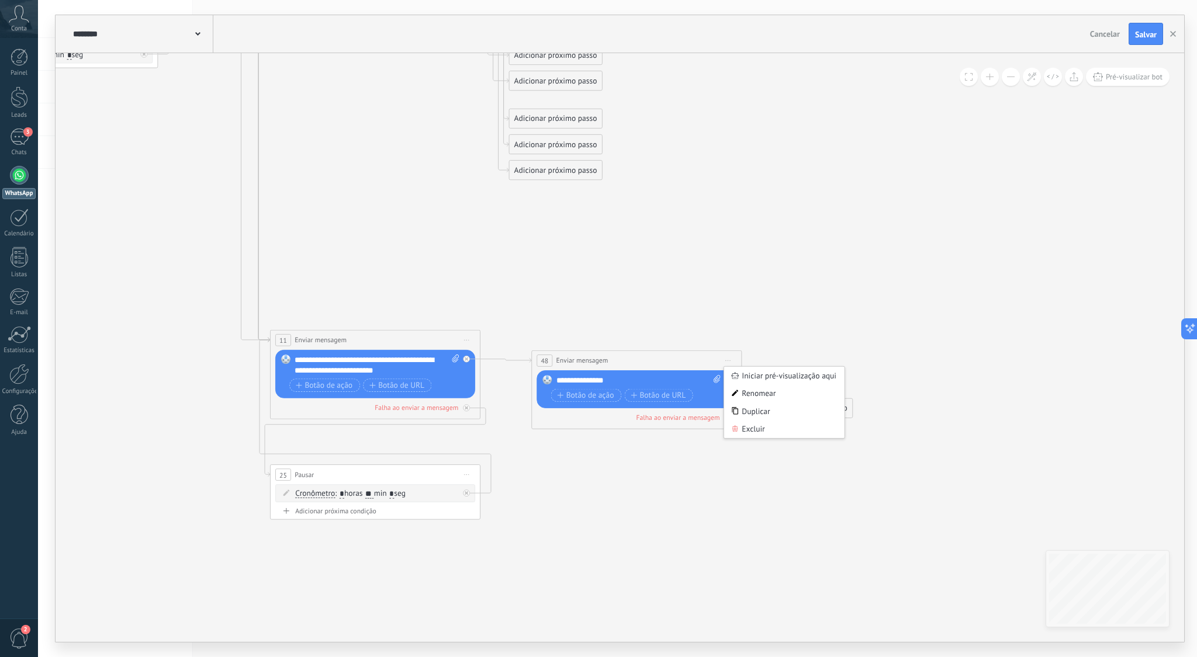
click at [769, 428] on div "Excluir" at bounding box center [784, 430] width 120 height 18
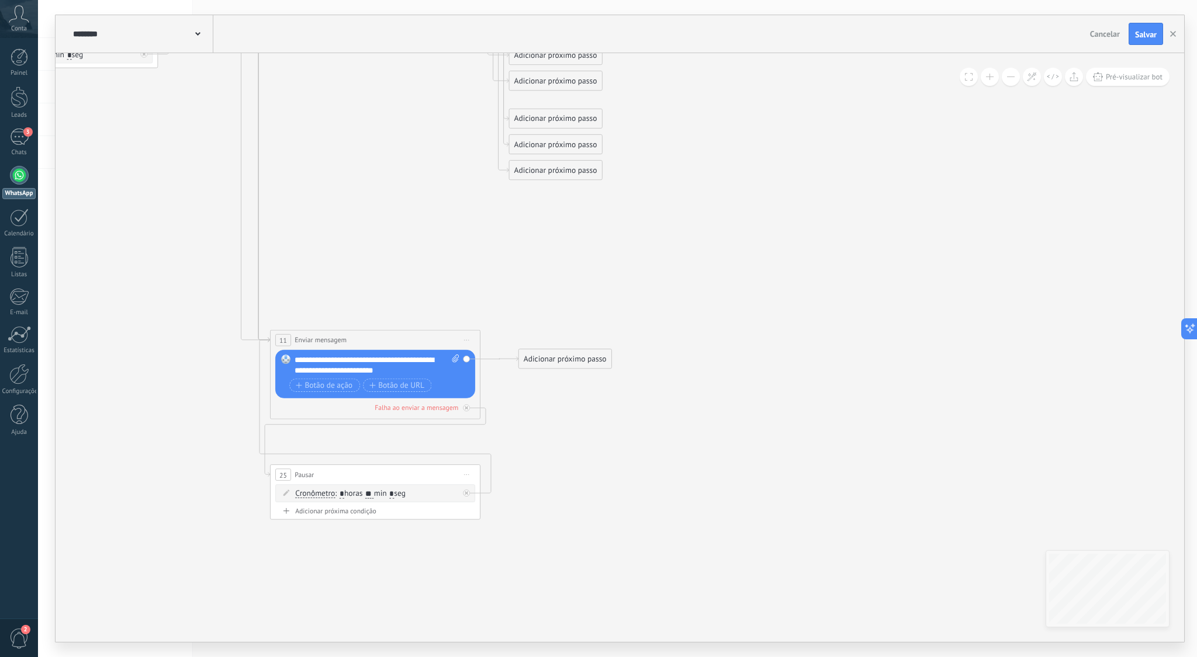
drag, startPoint x: 559, startPoint y: 373, endPoint x: 563, endPoint y: 358, distance: 15.2
click at [563, 358] on div "Adicionar próximo passo" at bounding box center [565, 360] width 92 height 18
drag, startPoint x: 730, startPoint y: 335, endPoint x: 524, endPoint y: 336, distance: 205.7
click at [729, 335] on icon at bounding box center [382, 145] width 1923 height 1276
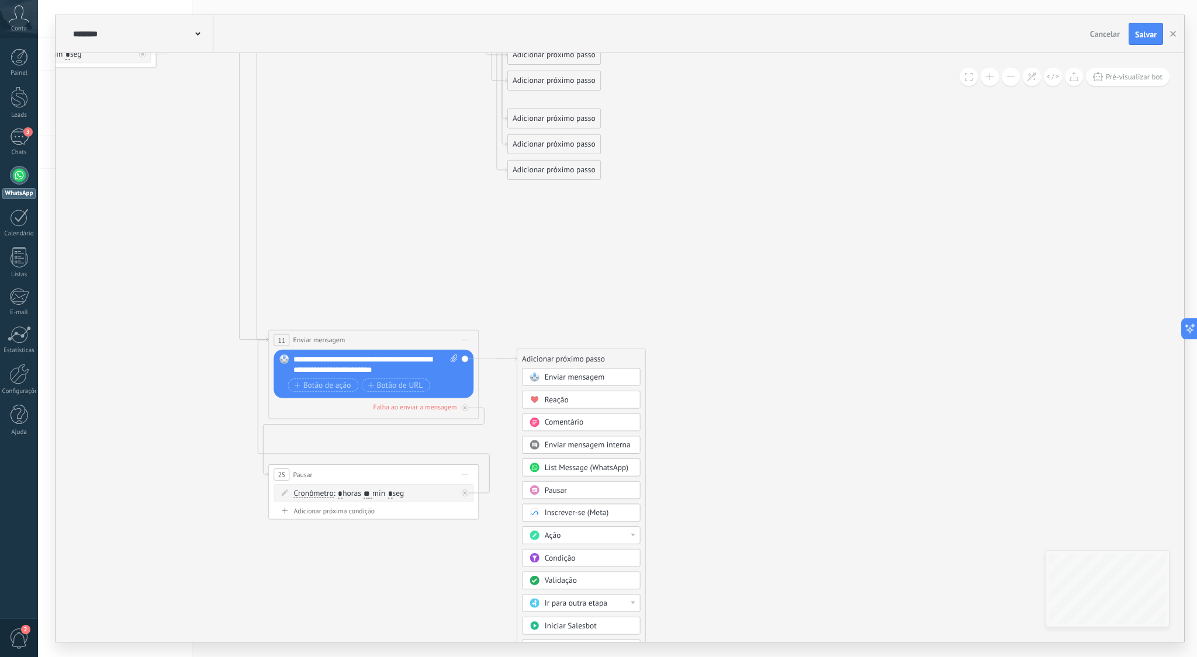
click at [391, 335] on div "**********" at bounding box center [373, 339] width 209 height 19
click at [392, 335] on div "**********" at bounding box center [373, 339] width 209 height 19
click at [574, 357] on div "Adicionar próximo passo" at bounding box center [563, 360] width 92 height 18
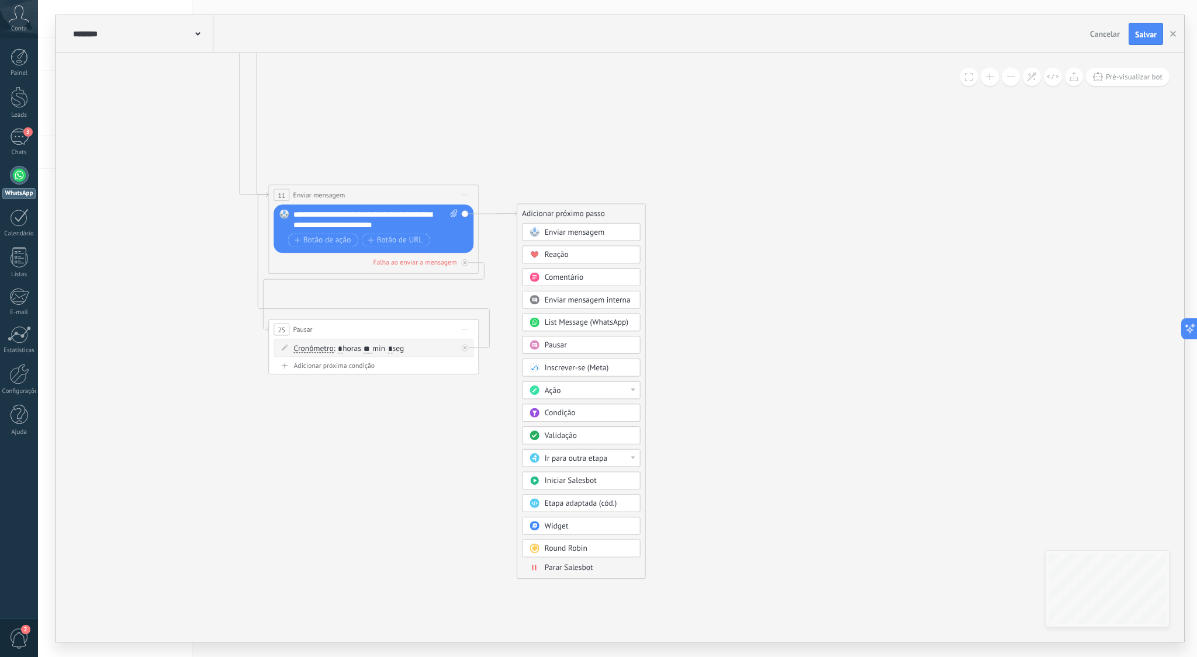
click at [598, 436] on div "Validação" at bounding box center [589, 436] width 88 height 11
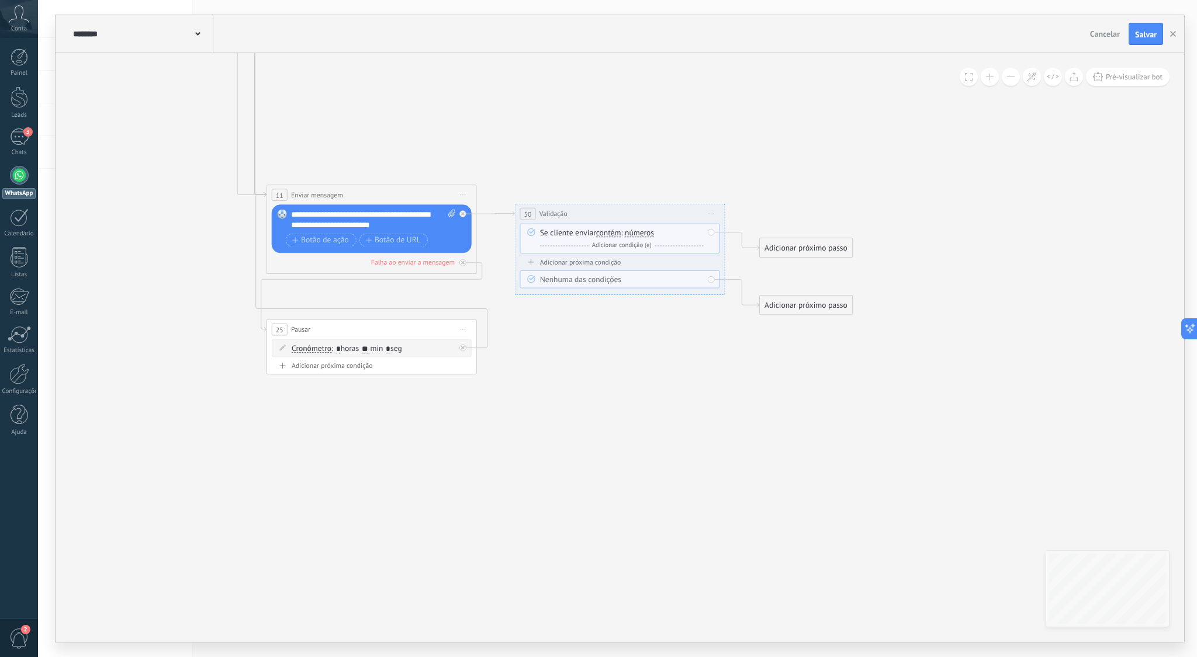
click at [706, 212] on span "Iniciar pré-visualização aqui [GEOGRAPHIC_DATA] Duplicar Excluir" at bounding box center [711, 213] width 17 height 15
click at [742, 283] on div "Excluir" at bounding box center [767, 283] width 120 height 18
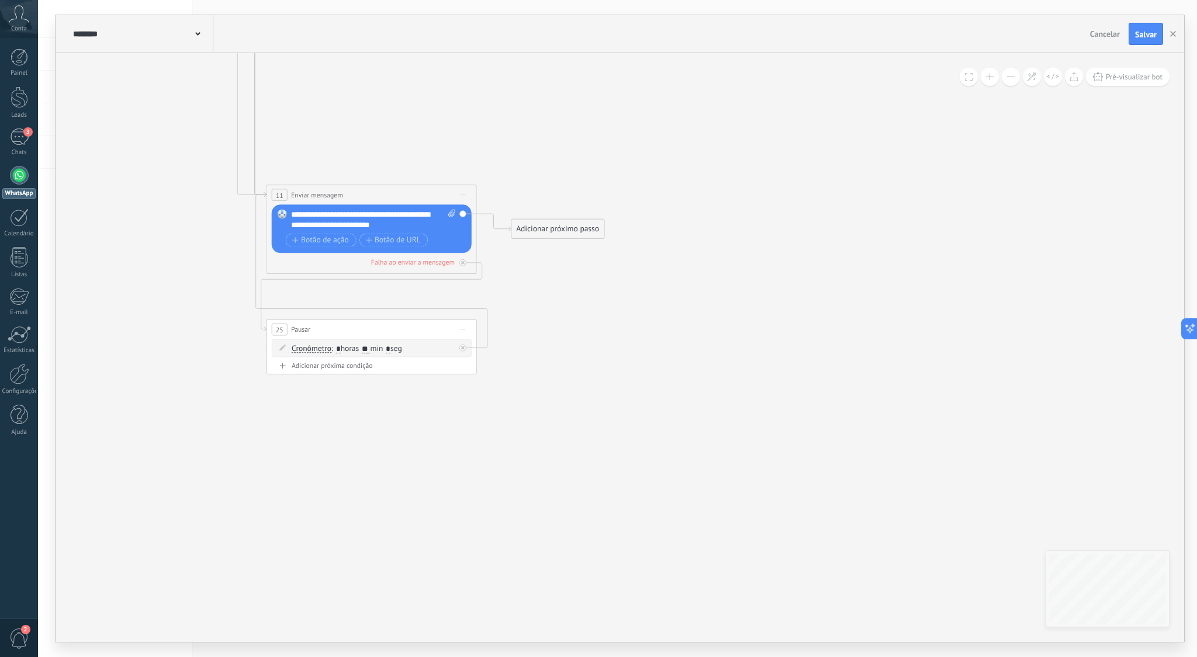
click at [544, 231] on div "Adicionar próximo passo" at bounding box center [557, 229] width 92 height 18
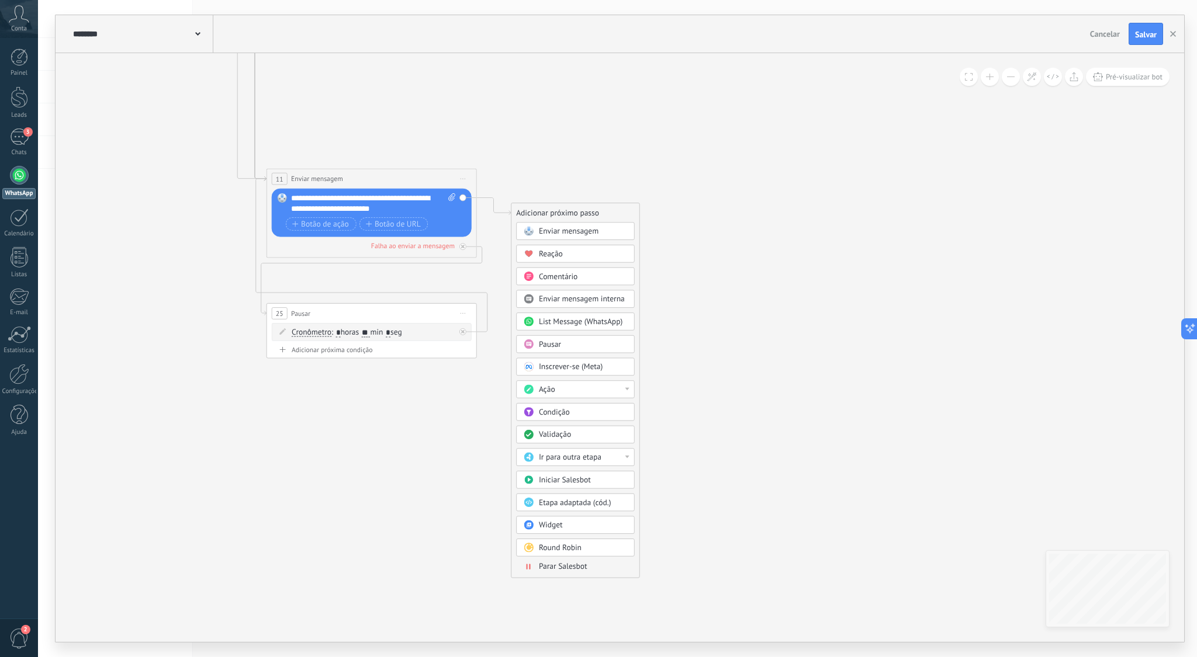
click at [624, 458] on div "Ir para outra etapa" at bounding box center [583, 458] width 88 height 11
click at [584, 213] on div "Adicionar próximo passo" at bounding box center [557, 214] width 92 height 18
click at [629, 388] on div "Ação" at bounding box center [575, 389] width 118 height 18
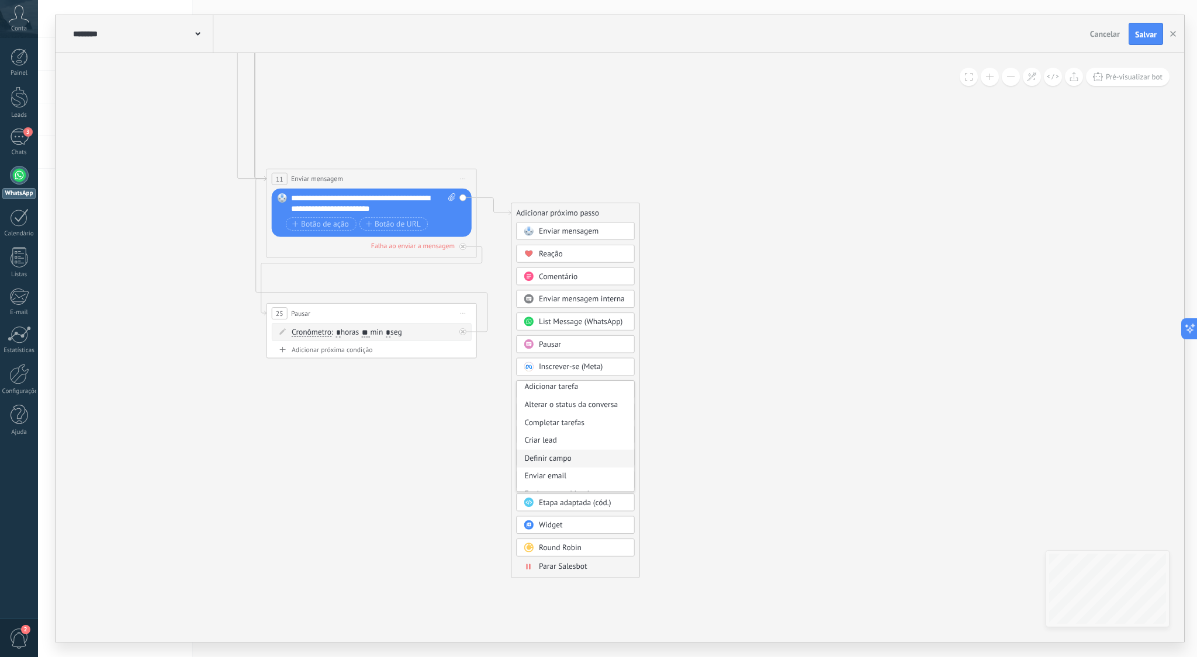
click at [590, 459] on div "Definir campo" at bounding box center [575, 459] width 117 height 18
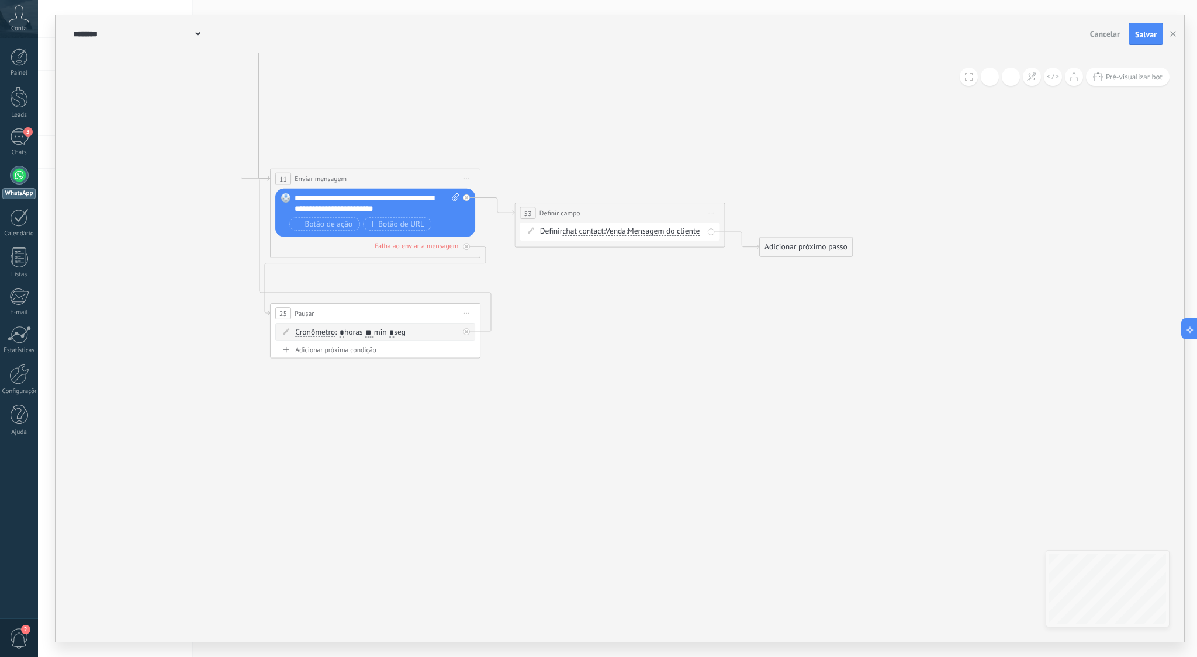
click at [532, 230] on icon at bounding box center [531, 230] width 6 height 6
click at [560, 230] on div "Definir chat contact chat contact all contacts main contact lead empresa conver…" at bounding box center [622, 232] width 164 height 11
click at [580, 230] on span "chat contact" at bounding box center [582, 231] width 41 height 8
click at [580, 230] on button "chat contact" at bounding box center [622, 231] width 131 height 19
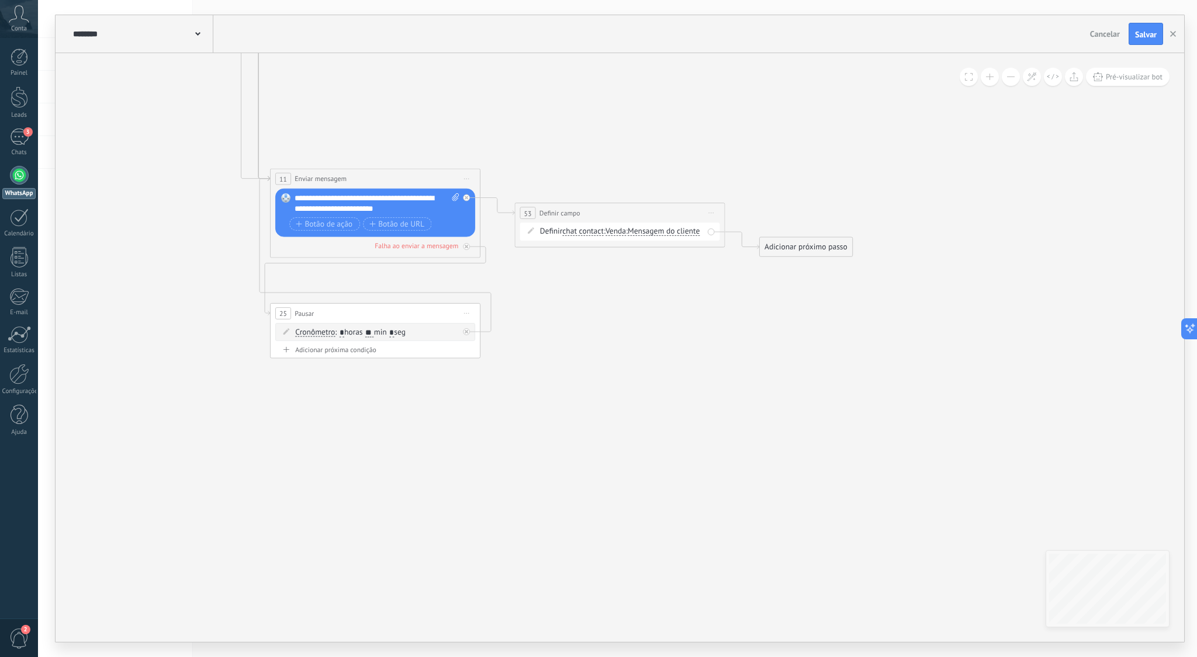
click at [622, 232] on span "Venda" at bounding box center [615, 231] width 20 height 8
click at [622, 232] on button "Venda" at bounding box center [665, 231] width 131 height 19
click at [679, 255] on span "Nome" at bounding box center [657, 250] width 127 height 11
click at [627, 236] on span "Mensagem do cliente" at bounding box center [663, 231] width 72 height 8
click at [622, 241] on button "Mensagem do cliente" at bounding box center [687, 231] width 131 height 19
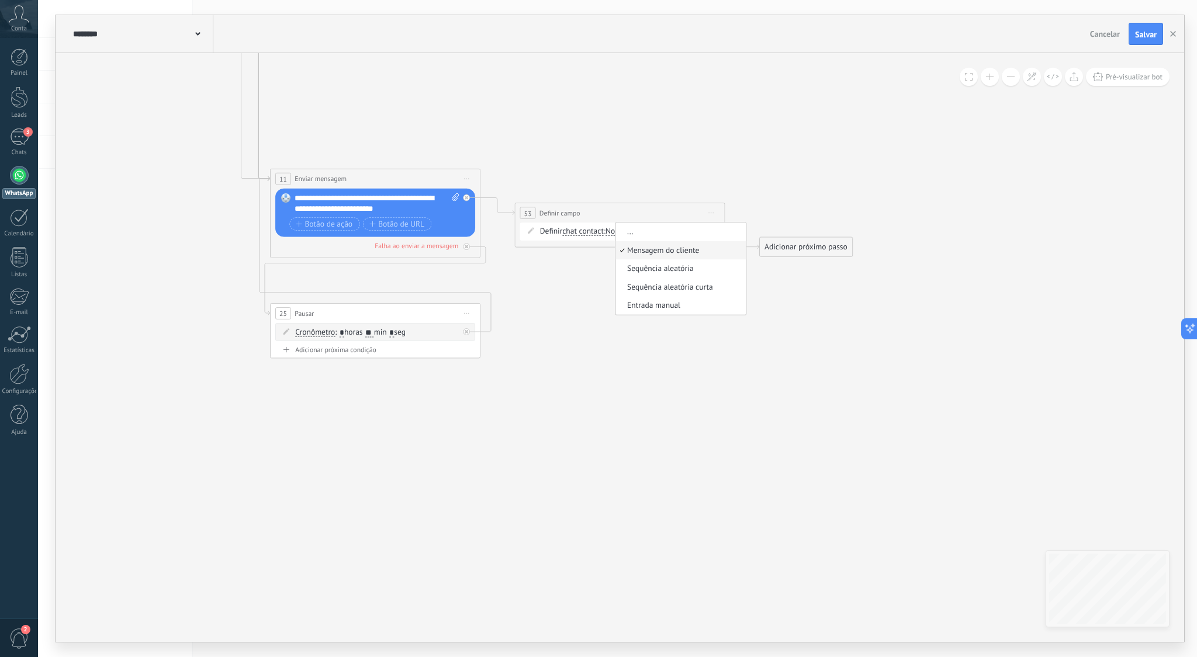
click at [615, 256] on span "Mensagem do cliente" at bounding box center [678, 250] width 127 height 11
click at [627, 236] on span "Mensagem do cliente" at bounding box center [663, 231] width 72 height 8
click at [622, 241] on button "Mensagem do cliente" at bounding box center [687, 231] width 131 height 19
click at [708, 209] on span "Iniciar pré-visualização aqui [GEOGRAPHIC_DATA] Duplicar Excluir" at bounding box center [712, 212] width 17 height 15
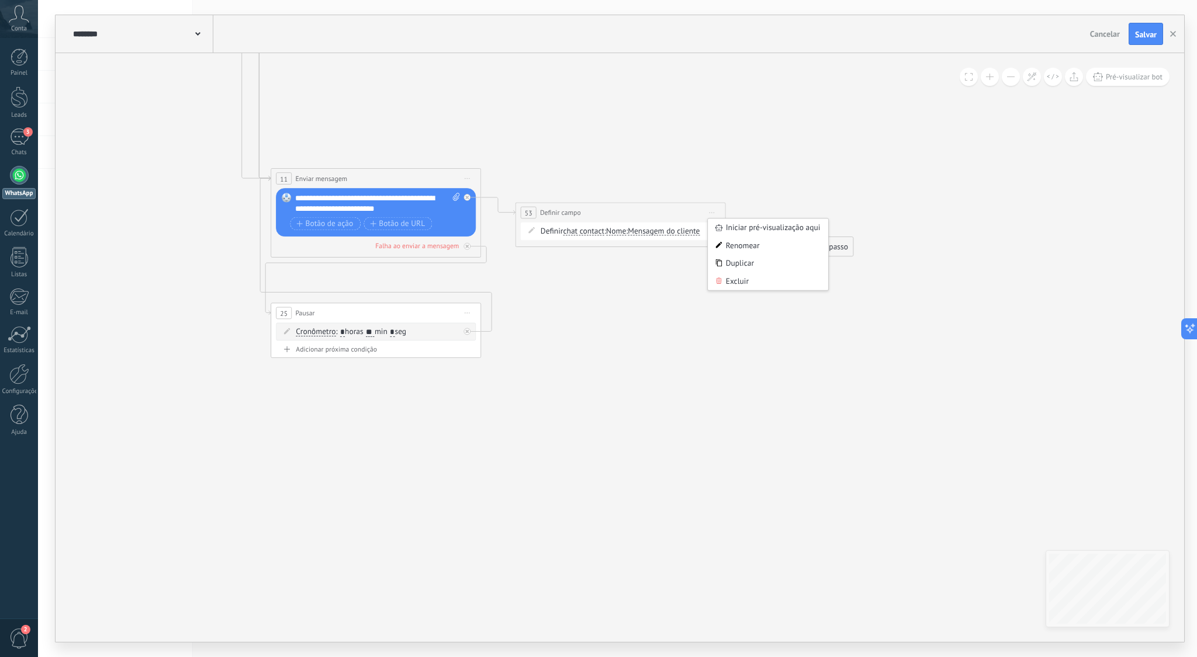
drag, startPoint x: 763, startPoint y: 280, endPoint x: 725, endPoint y: 272, distance: 38.9
click at [762, 280] on div "Excluir" at bounding box center [768, 281] width 120 height 18
click at [584, 216] on div "Adicionar próximo passo" at bounding box center [562, 213] width 92 height 18
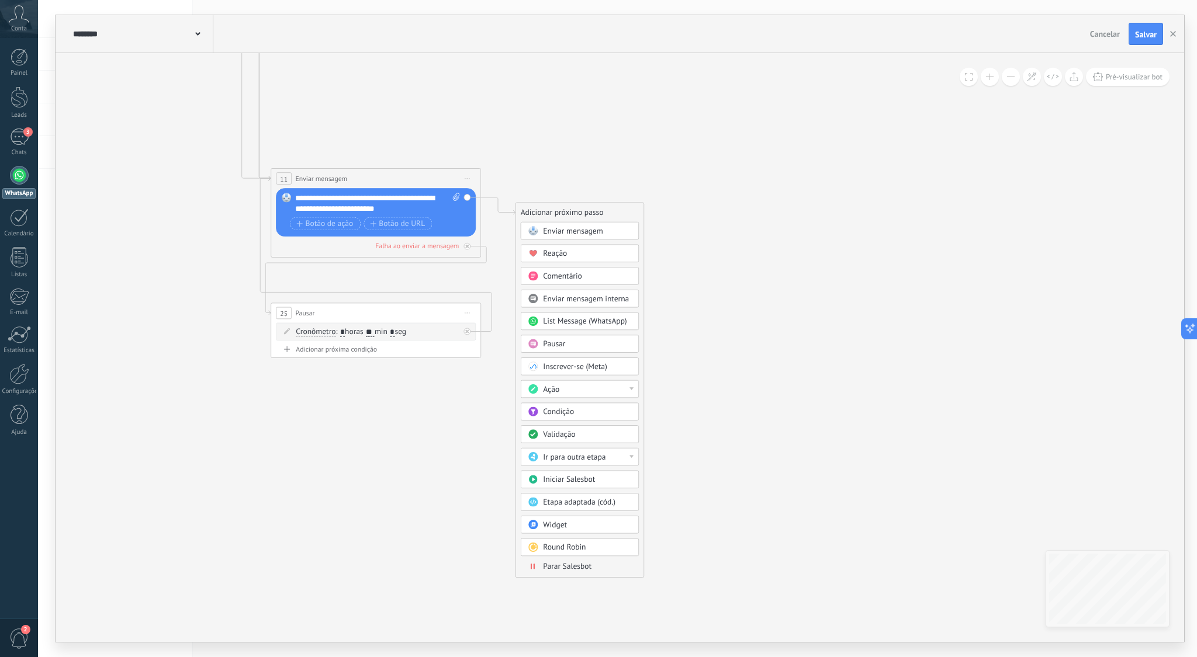
click at [591, 231] on span "Enviar mensagem" at bounding box center [573, 231] width 60 height 10
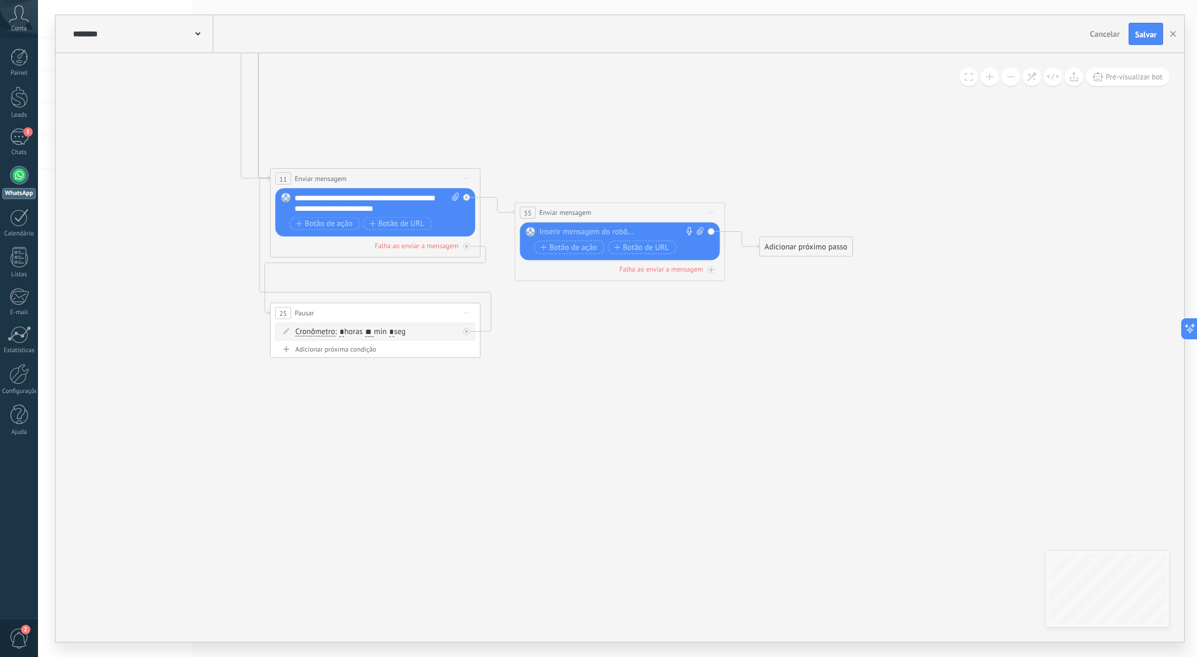
click at [631, 231] on div at bounding box center [617, 232] width 156 height 11
click at [775, 250] on div "Adicionar próximo passo" at bounding box center [806, 247] width 92 height 18
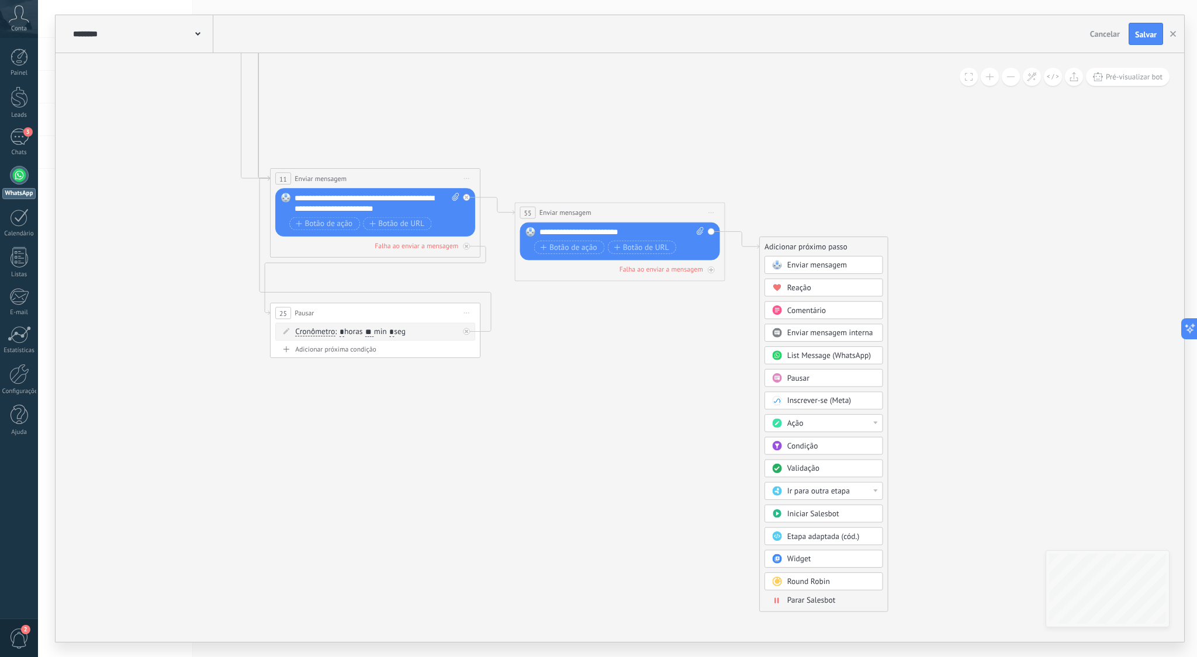
click at [873, 423] on div at bounding box center [875, 423] width 4 height 3
click at [829, 483] on div "Definir campo" at bounding box center [823, 481] width 117 height 18
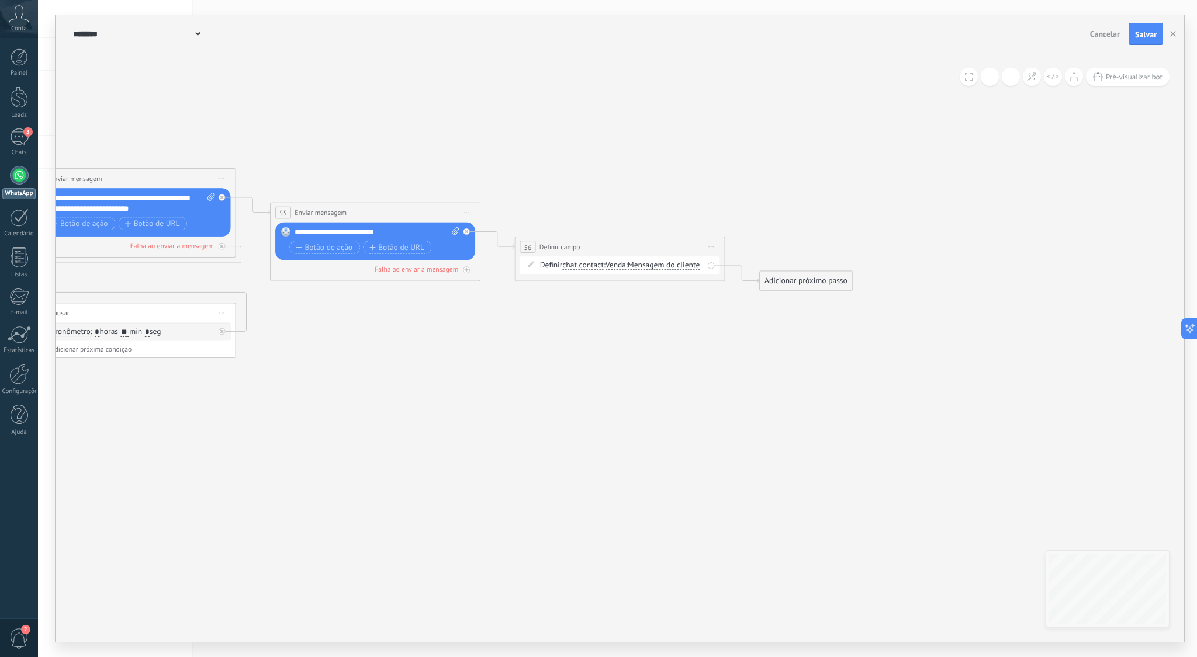
click at [626, 266] on span "Venda" at bounding box center [615, 265] width 20 height 8
click at [627, 266] on button "Venda" at bounding box center [665, 265] width 131 height 19
click at [647, 286] on span "Nome" at bounding box center [657, 284] width 127 height 11
click at [622, 231] on div "**********" at bounding box center [629, 232] width 209 height 19
click at [788, 284] on div "Adicionar próximo passo" at bounding box center [806, 281] width 92 height 18
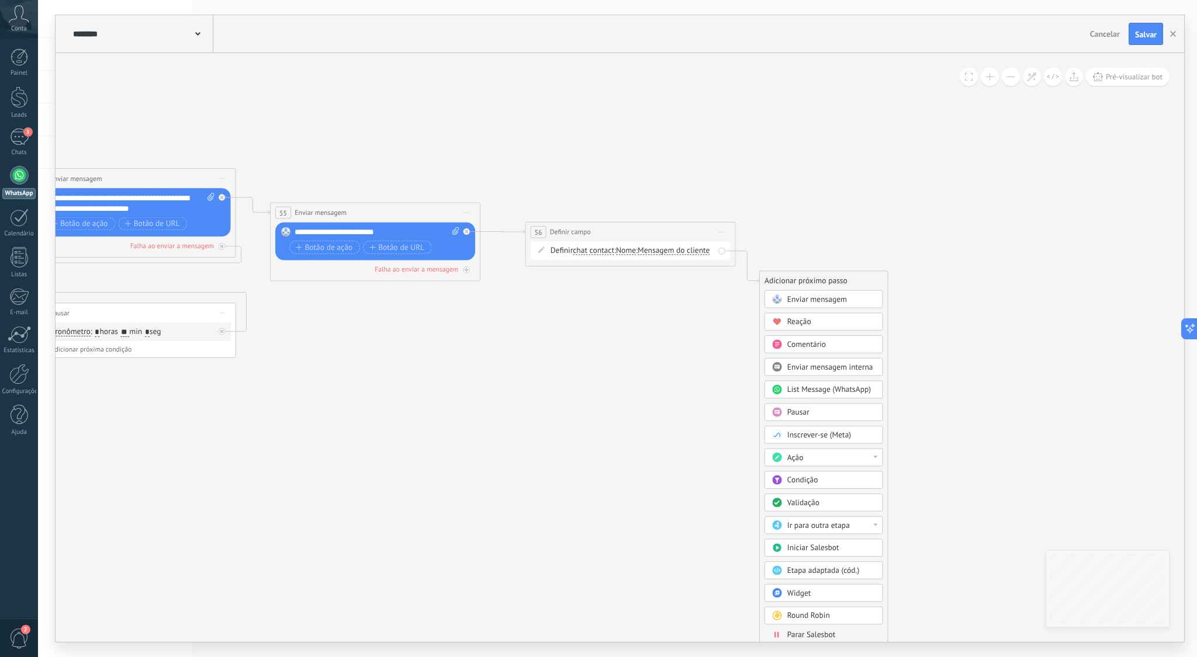
click at [801, 297] on span "Enviar mensagem" at bounding box center [817, 300] width 60 height 10
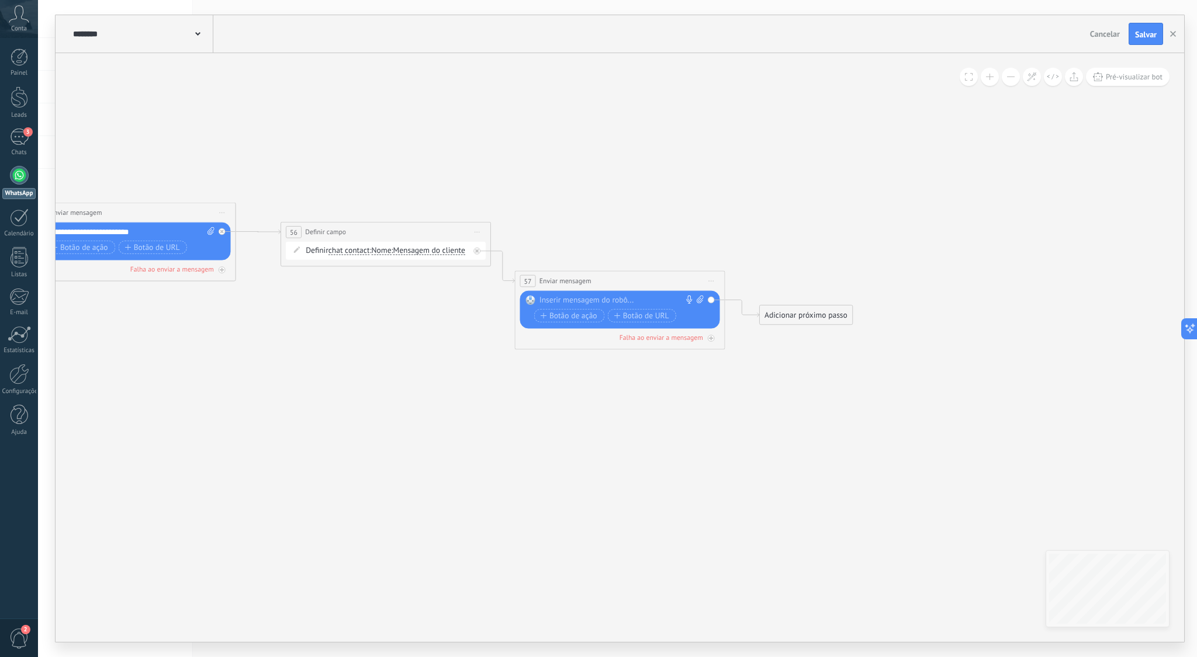
click at [596, 302] on div at bounding box center [617, 301] width 156 height 11
click at [773, 312] on div "Adicionar próximo passo" at bounding box center [806, 316] width 92 height 18
click at [875, 490] on div at bounding box center [875, 491] width 4 height 3
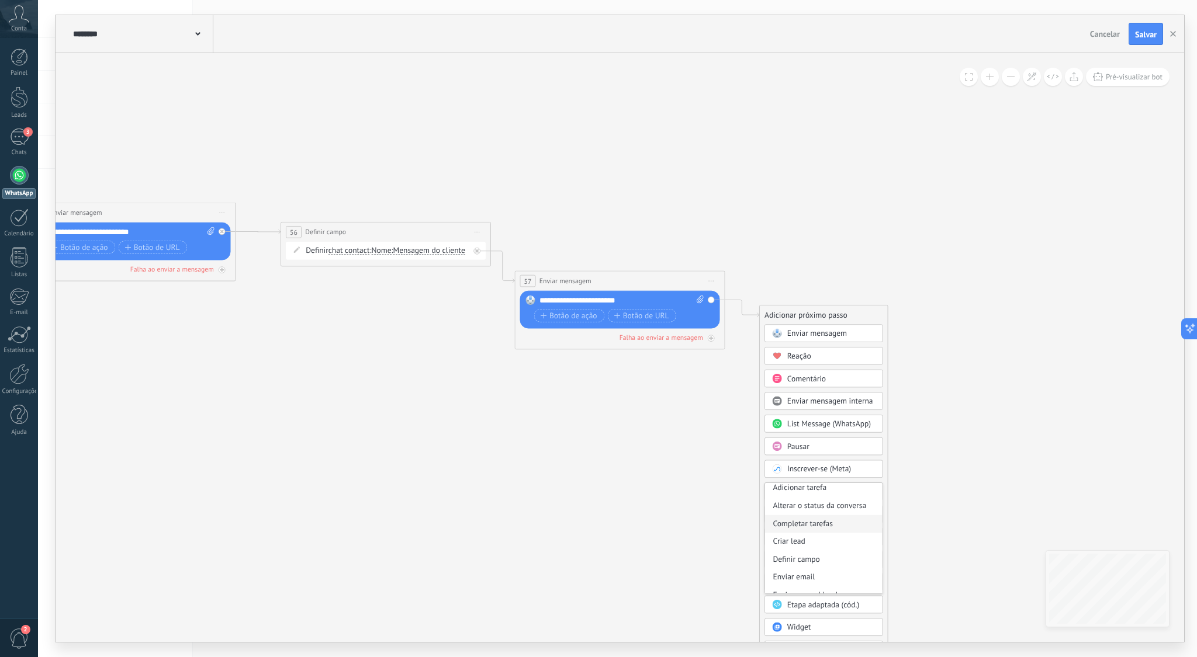
scroll to position [29, 0]
click at [830, 556] on div "Definir campo" at bounding box center [823, 555] width 117 height 18
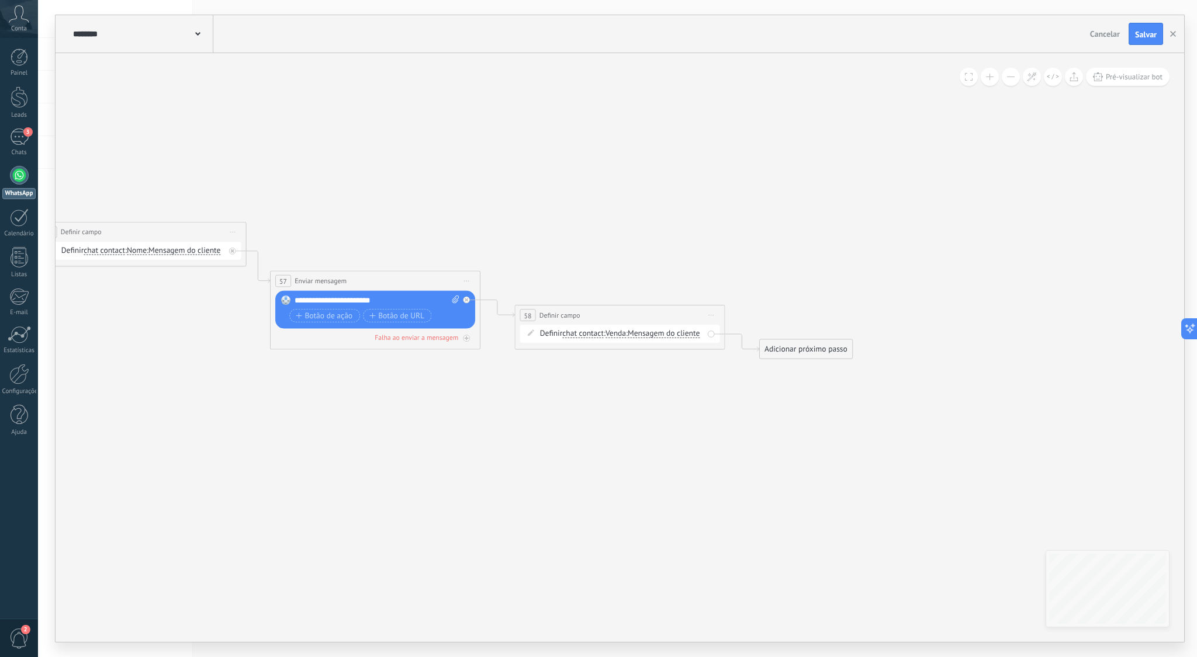
click at [625, 335] on span "Venda" at bounding box center [615, 334] width 20 height 8
click at [625, 335] on button "Venda" at bounding box center [665, 333] width 131 height 19
click at [557, 331] on div "Definir chat contact chat contact all contacts main contact lead empresa conver…" at bounding box center [622, 334] width 164 height 11
click at [620, 333] on span "Venda" at bounding box center [615, 334] width 20 height 8
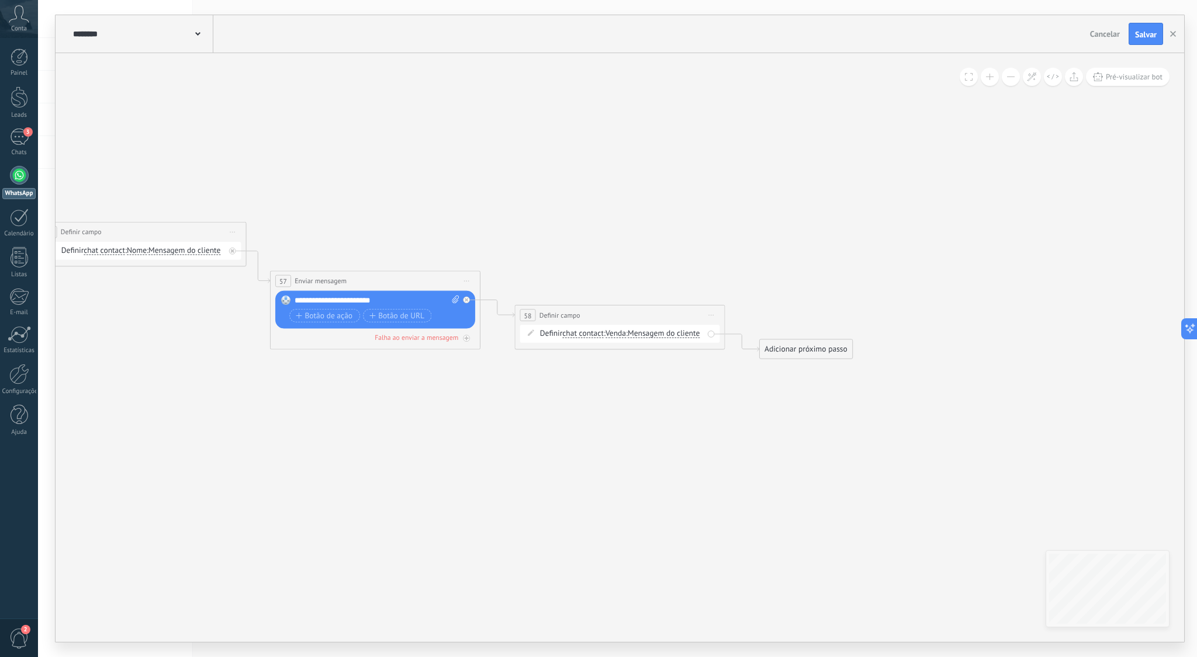
click at [620, 333] on button "Venda" at bounding box center [665, 333] width 131 height 19
click at [573, 334] on span "chat contact" at bounding box center [582, 334] width 41 height 8
click at [573, 334] on button "chat contact" at bounding box center [622, 333] width 131 height 19
click at [582, 332] on span "chat contact" at bounding box center [582, 334] width 41 height 8
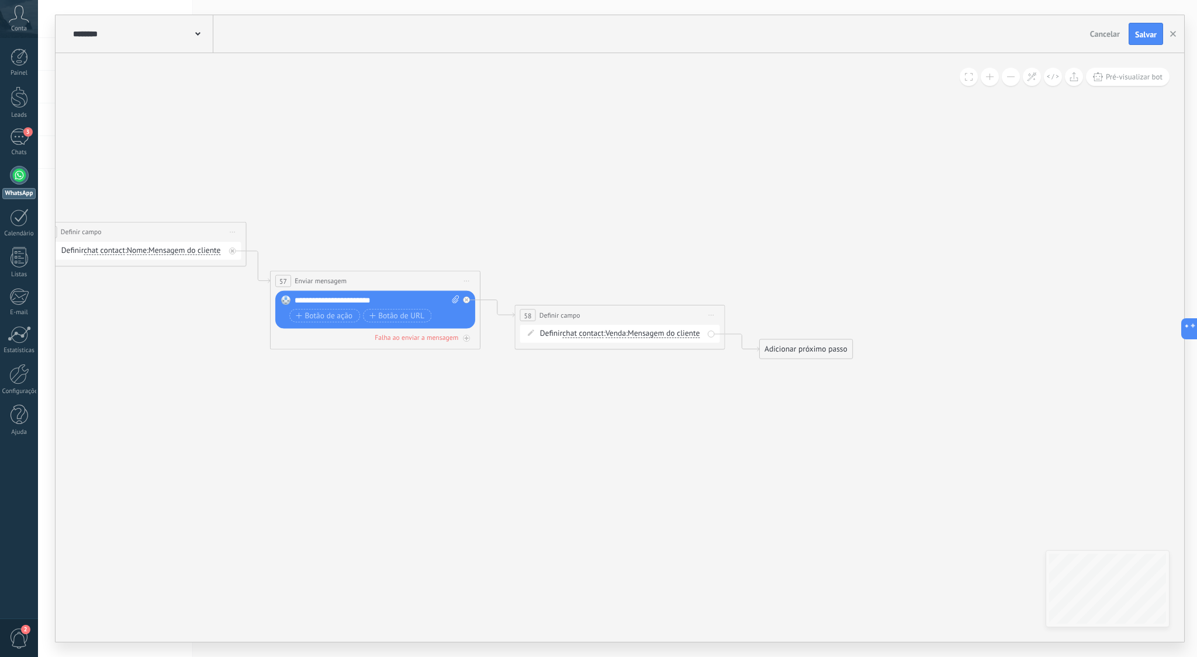
click at [582, 332] on button "chat contact" at bounding box center [622, 333] width 131 height 19
click at [588, 407] on span "empresa" at bounding box center [614, 408] width 127 height 11
click at [649, 334] on span "Mensagem do cliente" at bounding box center [650, 334] width 72 height 8
click at [649, 334] on button "Mensagem do cliente" at bounding box center [674, 333] width 131 height 19
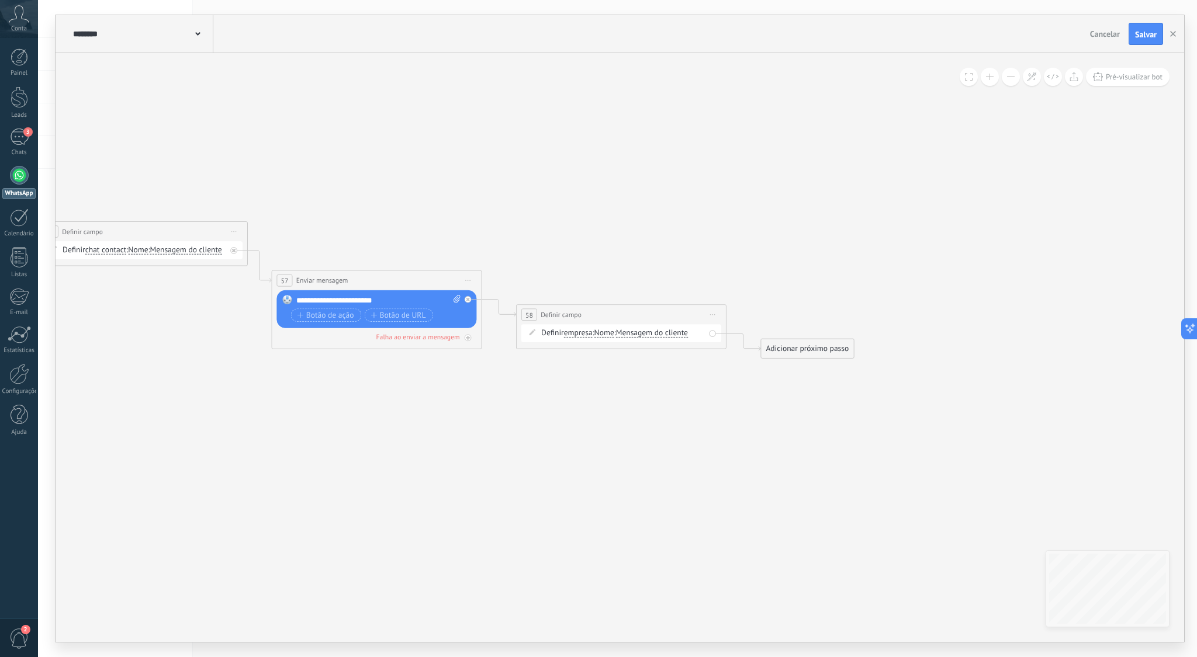
click at [605, 333] on span "Nome" at bounding box center [604, 333] width 20 height 8
click at [605, 333] on button "Nome" at bounding box center [654, 333] width 131 height 19
click at [639, 333] on span "Nome" at bounding box center [646, 334] width 127 height 11
drag, startPoint x: 619, startPoint y: 313, endPoint x: 607, endPoint y: 302, distance: 16.1
click at [607, 302] on div "**********" at bounding box center [610, 301] width 209 height 19
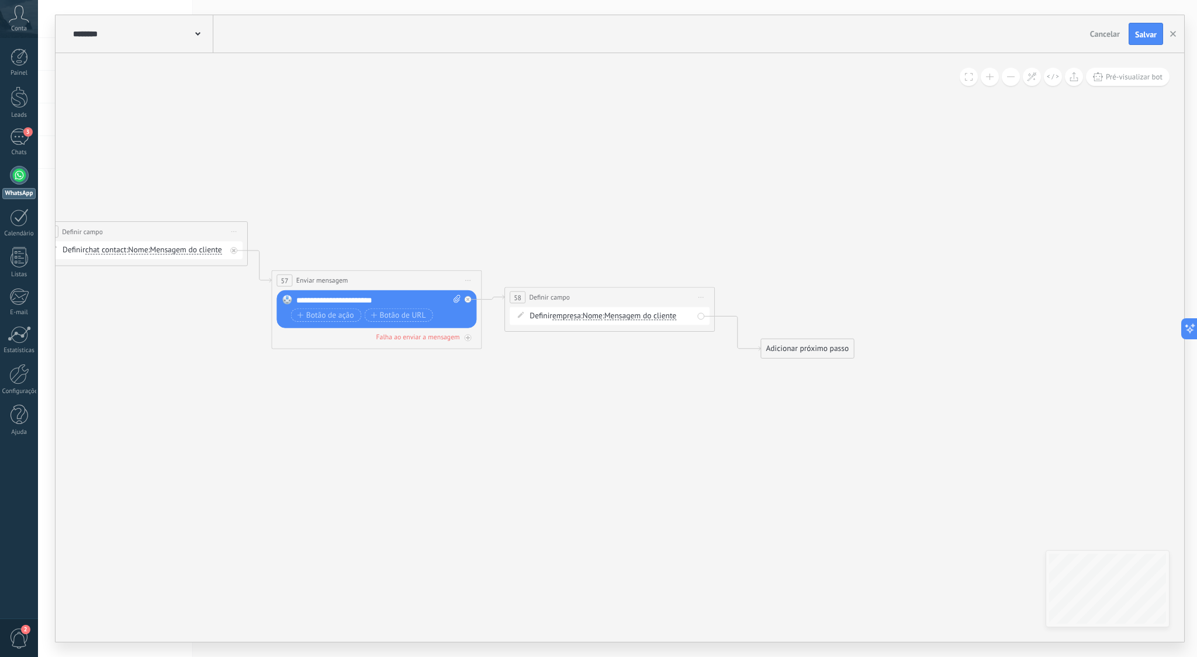
click at [796, 349] on div "Adicionar próximo passo" at bounding box center [807, 349] width 92 height 18
click at [811, 368] on span "Enviar mensagem" at bounding box center [818, 367] width 60 height 10
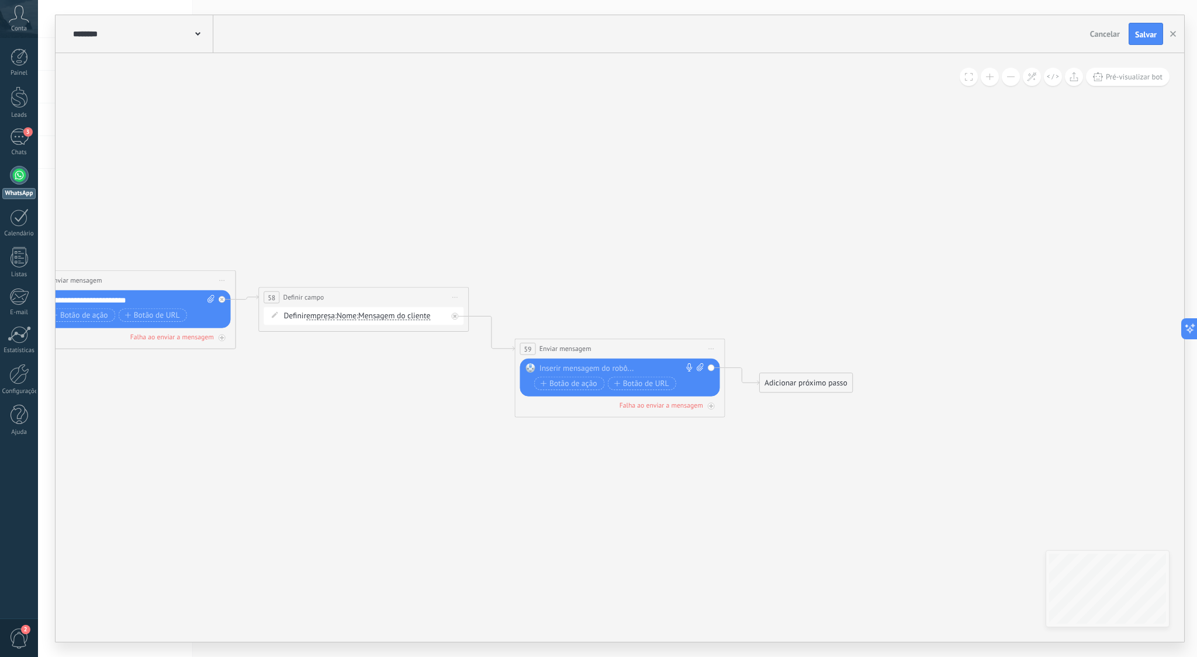
click at [621, 370] on div at bounding box center [617, 369] width 156 height 11
click at [791, 380] on div "Adicionar próximo passo" at bounding box center [806, 384] width 92 height 18
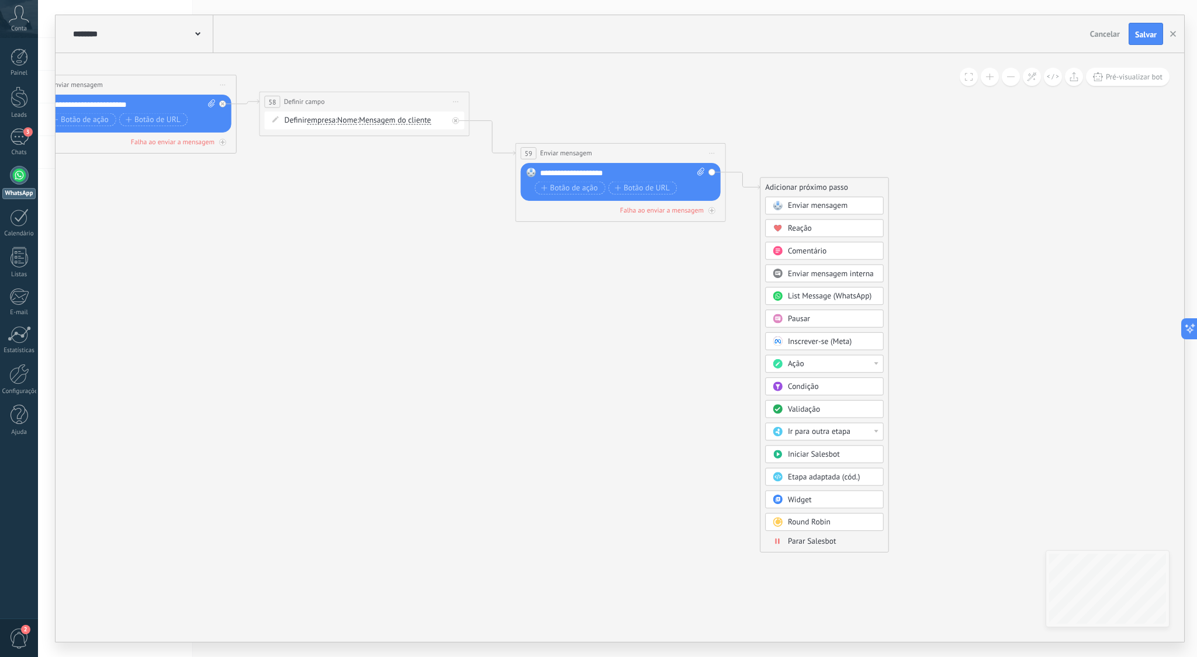
click at [835, 364] on div "Ação" at bounding box center [832, 364] width 88 height 11
click at [812, 427] on div "Definir campo" at bounding box center [824, 427] width 117 height 18
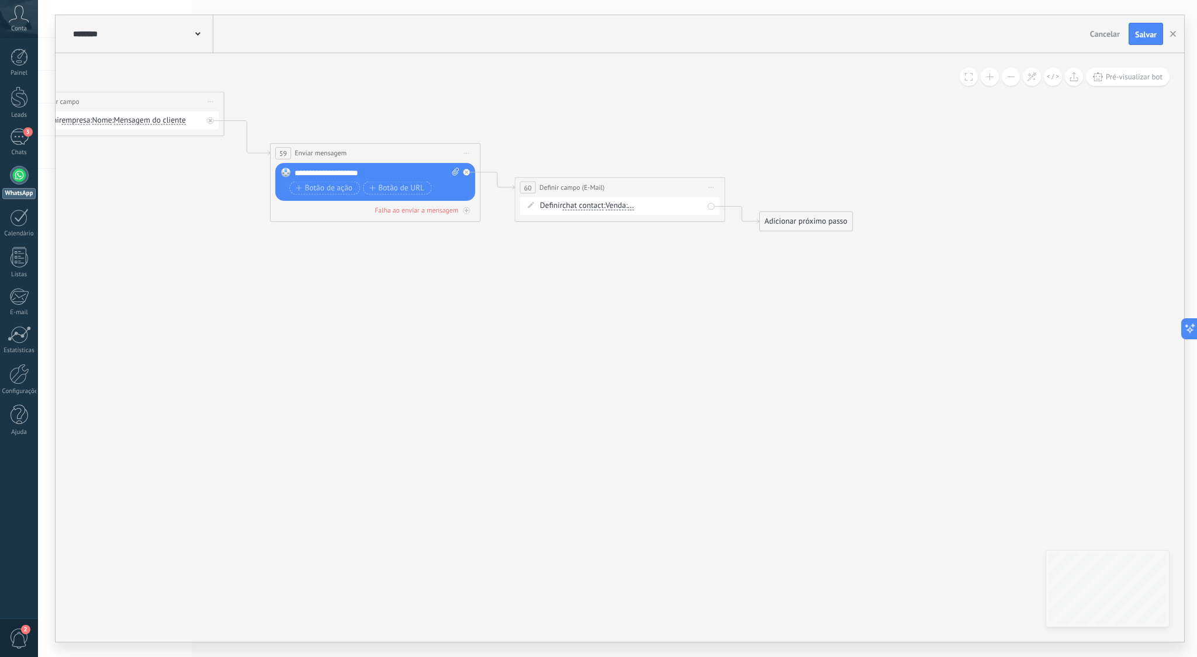
click at [585, 205] on span "chat contact" at bounding box center [582, 206] width 41 height 8
click at [585, 205] on button "chat contact" at bounding box center [622, 206] width 131 height 19
drag, startPoint x: 614, startPoint y: 282, endPoint x: 612, endPoint y: 272, distance: 10.1
click at [614, 281] on span "empresa" at bounding box center [614, 280] width 127 height 11
click at [605, 205] on span "Nome" at bounding box center [603, 206] width 20 height 8
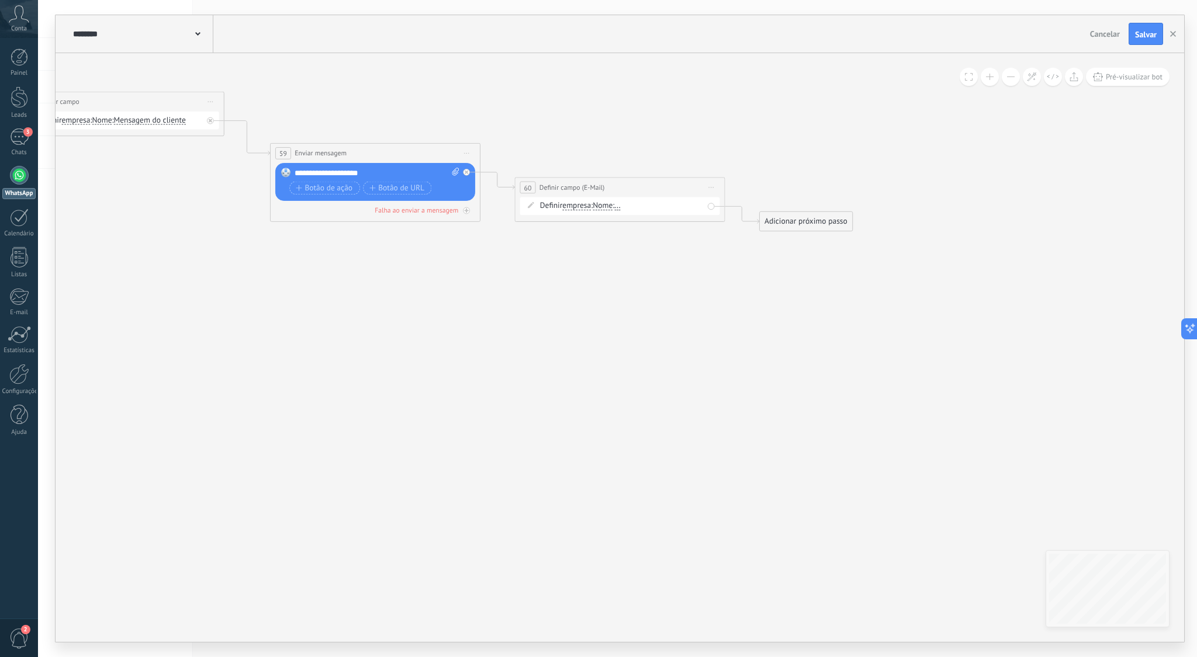
click at [605, 205] on button "Nome" at bounding box center [652, 206] width 131 height 19
click at [651, 261] on span "E-mail (Comercial)" at bounding box center [644, 263] width 127 height 11
click at [662, 206] on span "..." at bounding box center [659, 206] width 6 height 8
click at [666, 206] on button "..." at bounding box center [716, 206] width 131 height 19
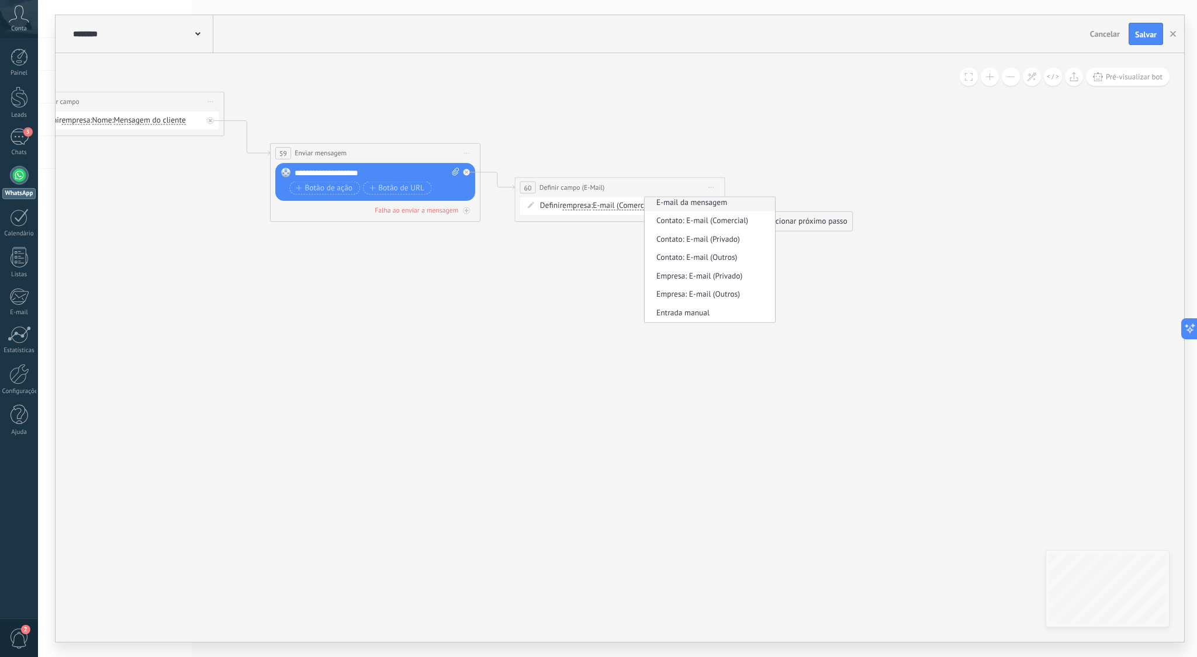
scroll to position [0, 0]
click at [722, 227] on span "Mensagem do cliente" at bounding box center [708, 225] width 127 height 11
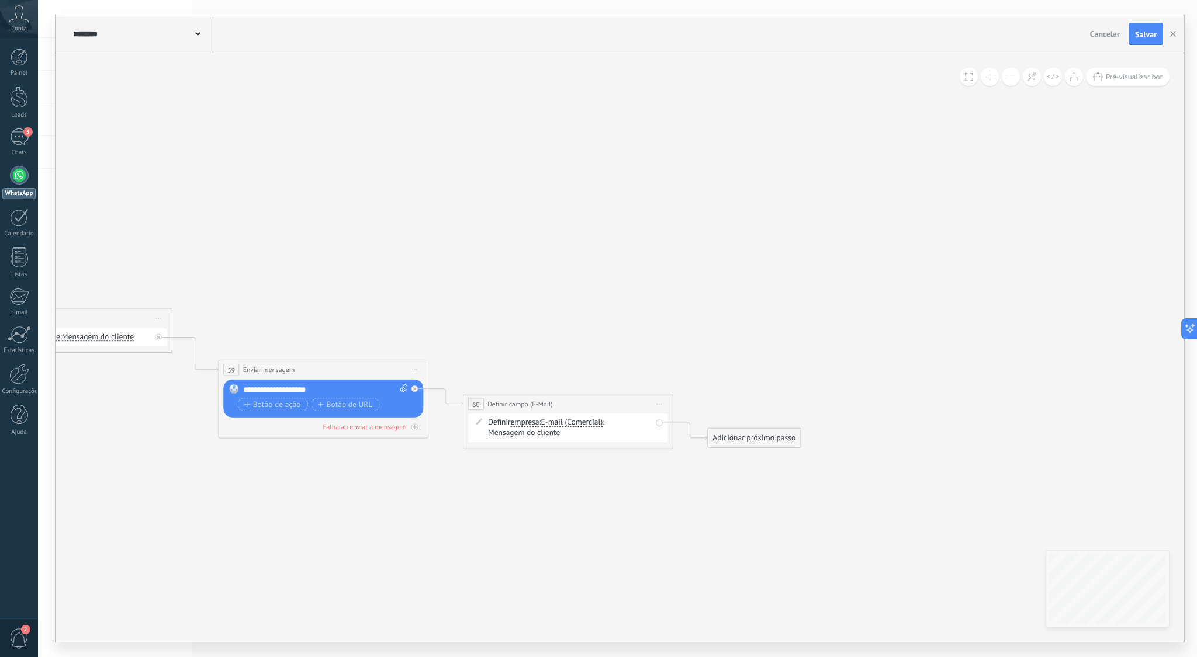
click at [758, 441] on div "Adicionar próximo passo" at bounding box center [754, 439] width 92 height 18
click at [783, 455] on span "Enviar mensagem" at bounding box center [765, 457] width 60 height 10
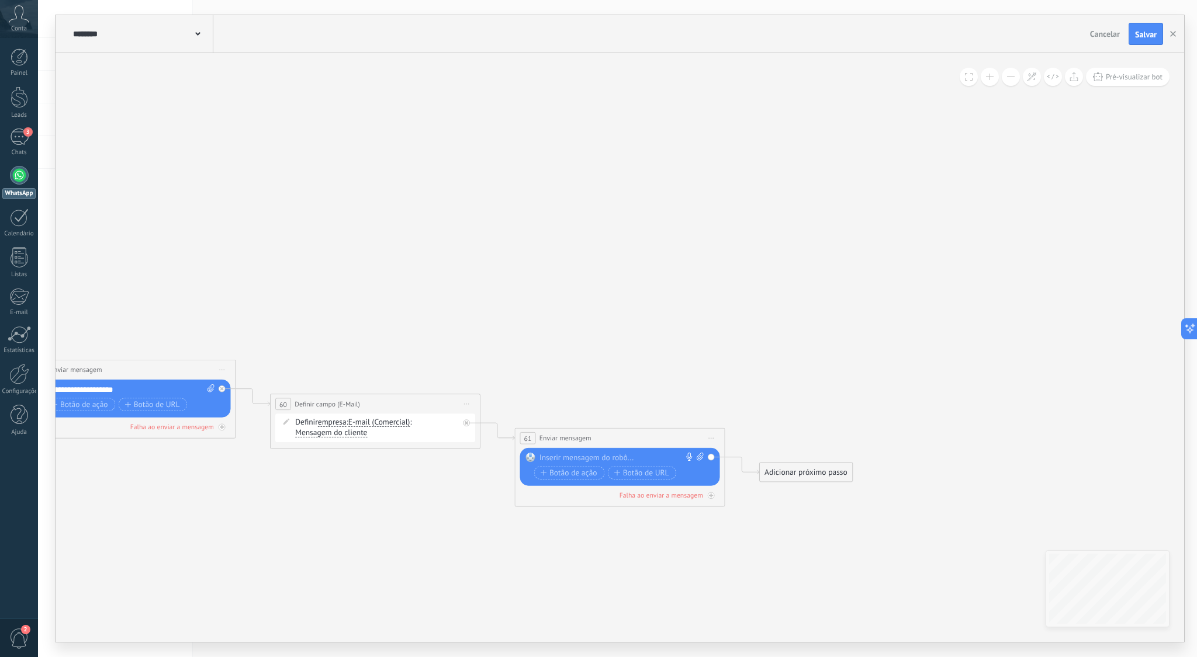
click at [615, 454] on div at bounding box center [617, 458] width 156 height 11
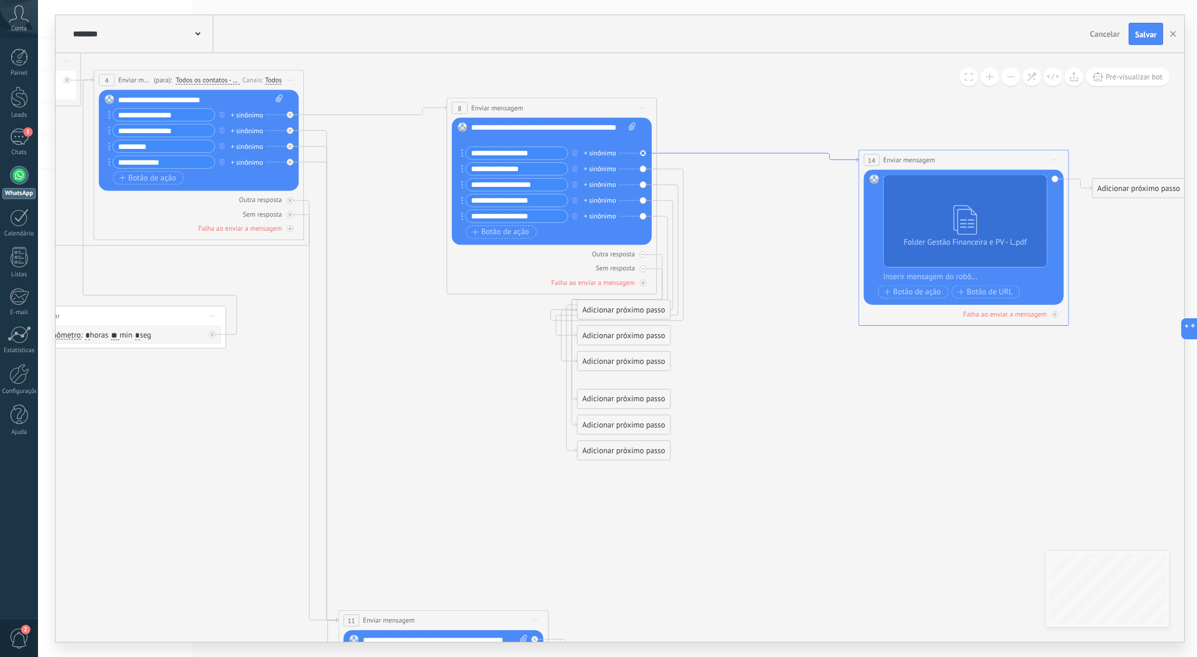
click at [830, 158] on icon at bounding box center [758, 157] width 202 height 9
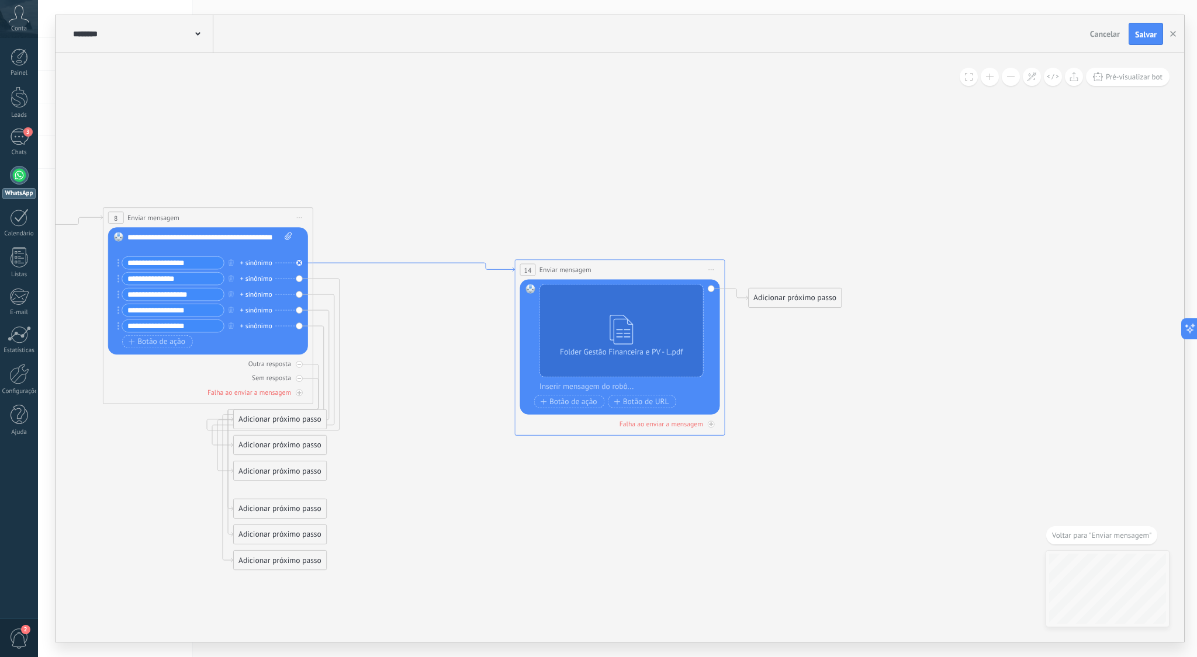
click at [418, 263] on icon at bounding box center [414, 267] width 202 height 9
click at [400, 263] on icon at bounding box center [414, 267] width 202 height 9
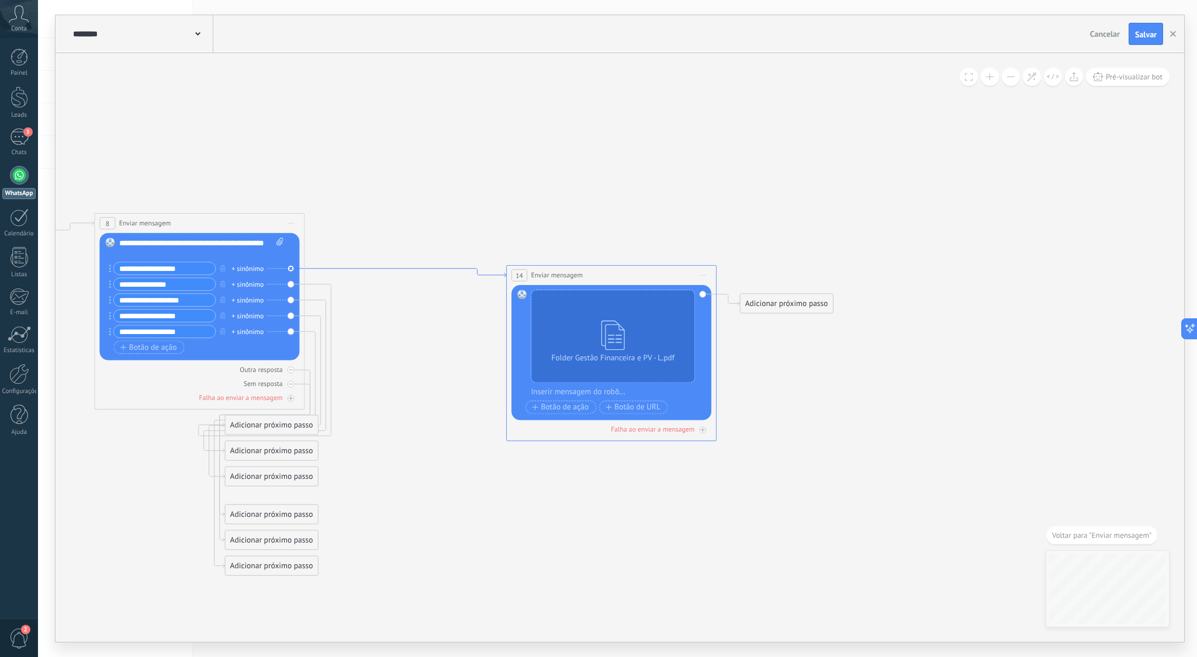
click at [497, 274] on icon at bounding box center [405, 273] width 202 height 9
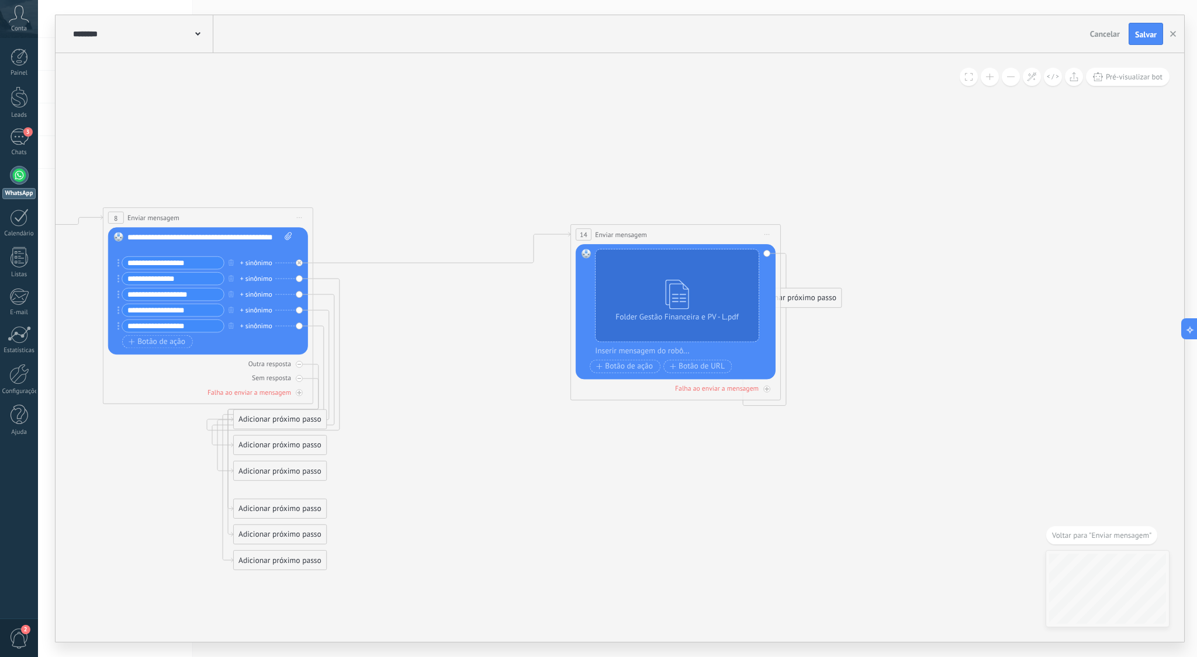
drag, startPoint x: 553, startPoint y: 260, endPoint x: 609, endPoint y: 226, distance: 65.9
click at [609, 226] on div "**********" at bounding box center [675, 234] width 209 height 19
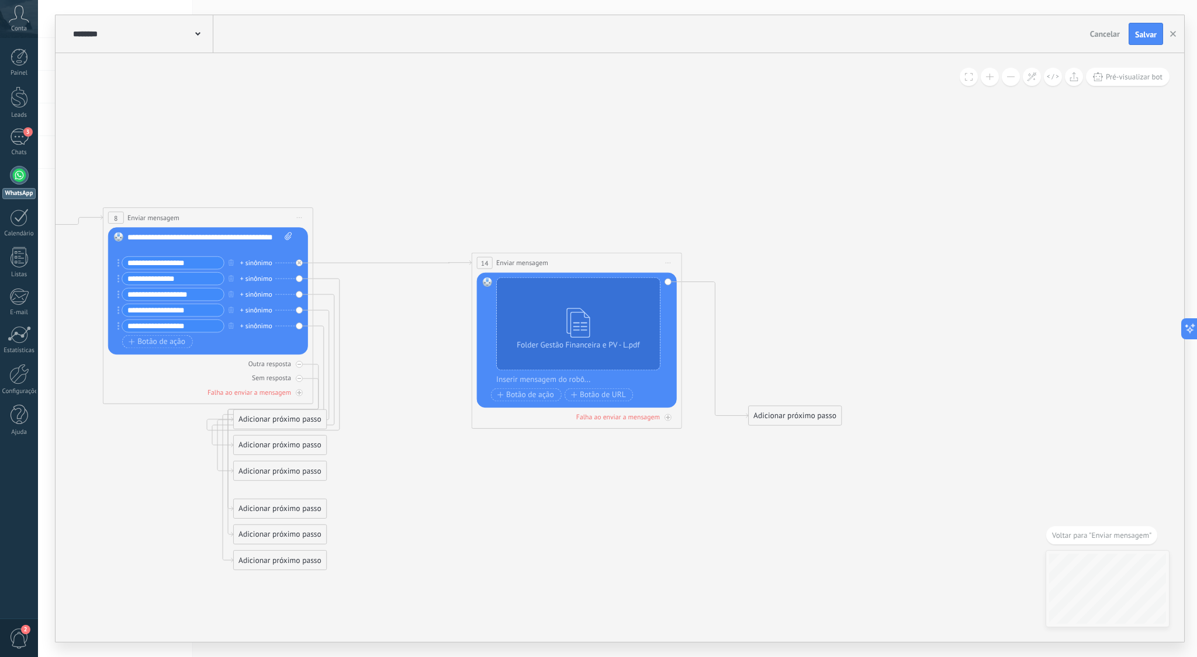
drag, startPoint x: 612, startPoint y: 236, endPoint x: 511, endPoint y: 264, distance: 104.9
click at [511, 264] on span "Enviar mensagem" at bounding box center [522, 263] width 52 height 10
click at [670, 262] on icon at bounding box center [668, 262] width 5 height 1
click at [711, 314] on div "Duplicar" at bounding box center [724, 314] width 120 height 18
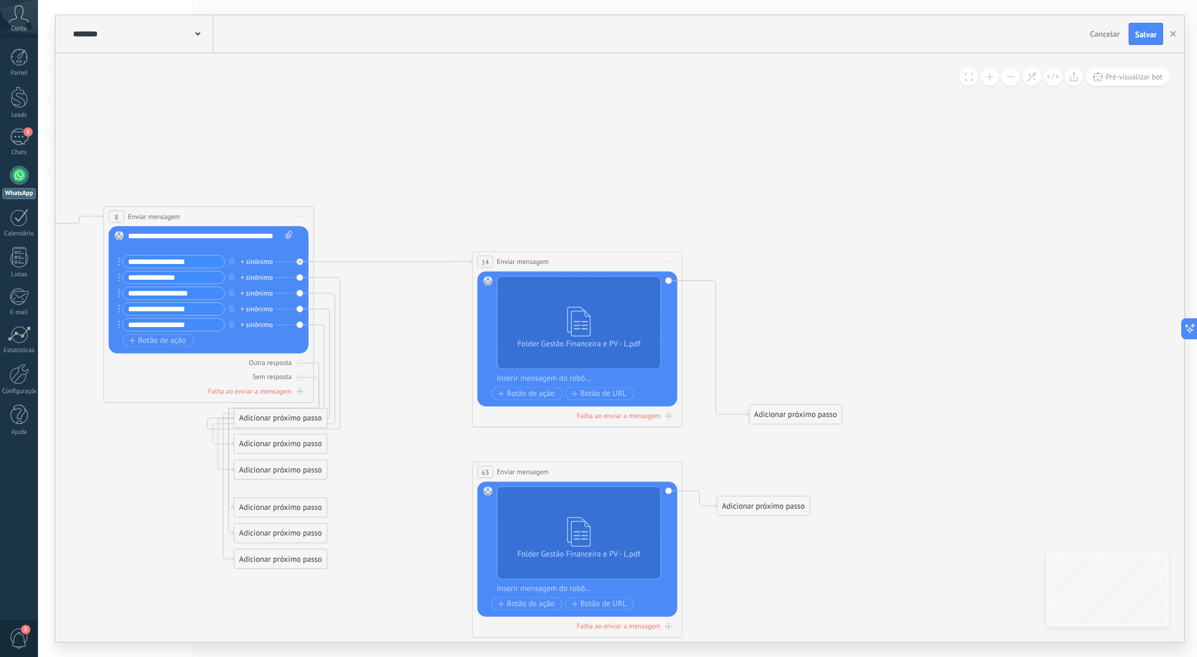
click at [758, 228] on icon at bounding box center [709, 576] width 3127 height 1359
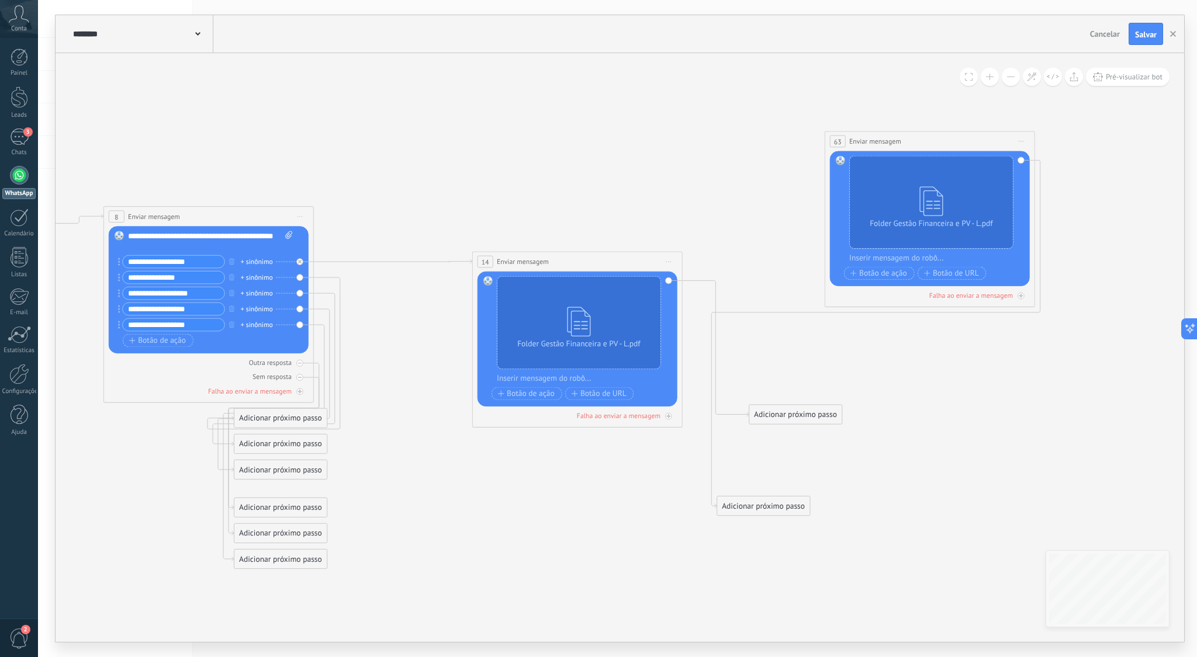
scroll to position [11, 0]
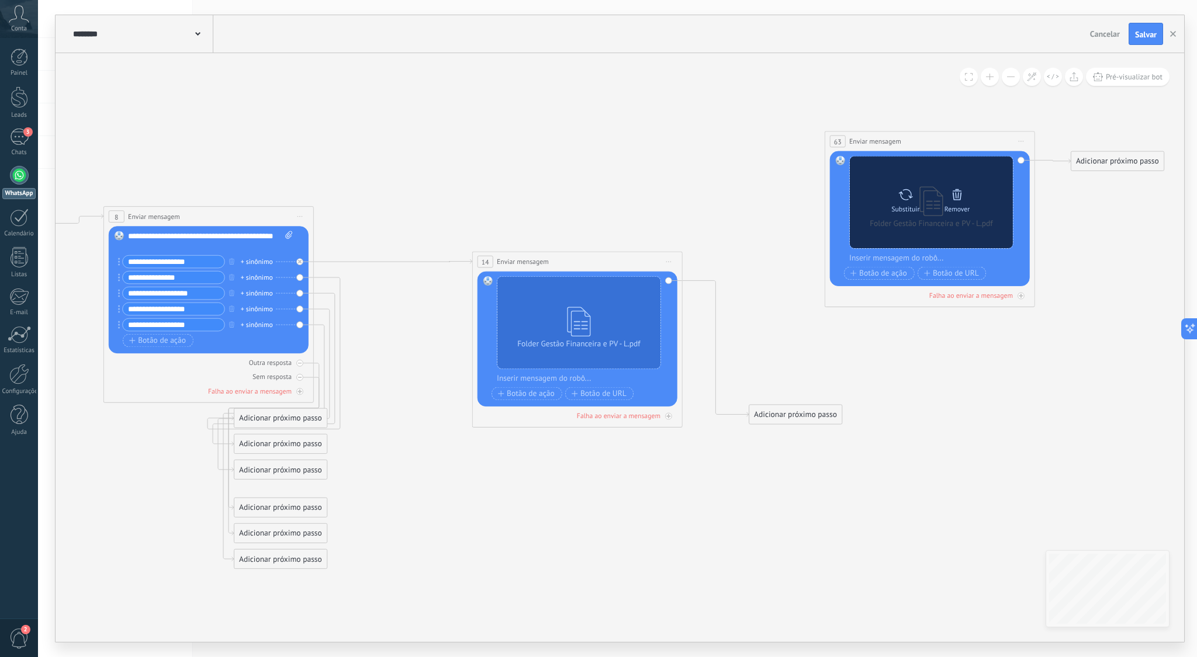
drag, startPoint x: 925, startPoint y: 457, endPoint x: 999, endPoint y: 197, distance: 270.3
click at [1136, 165] on div "Adicionar próximo passo" at bounding box center [1117, 162] width 92 height 18
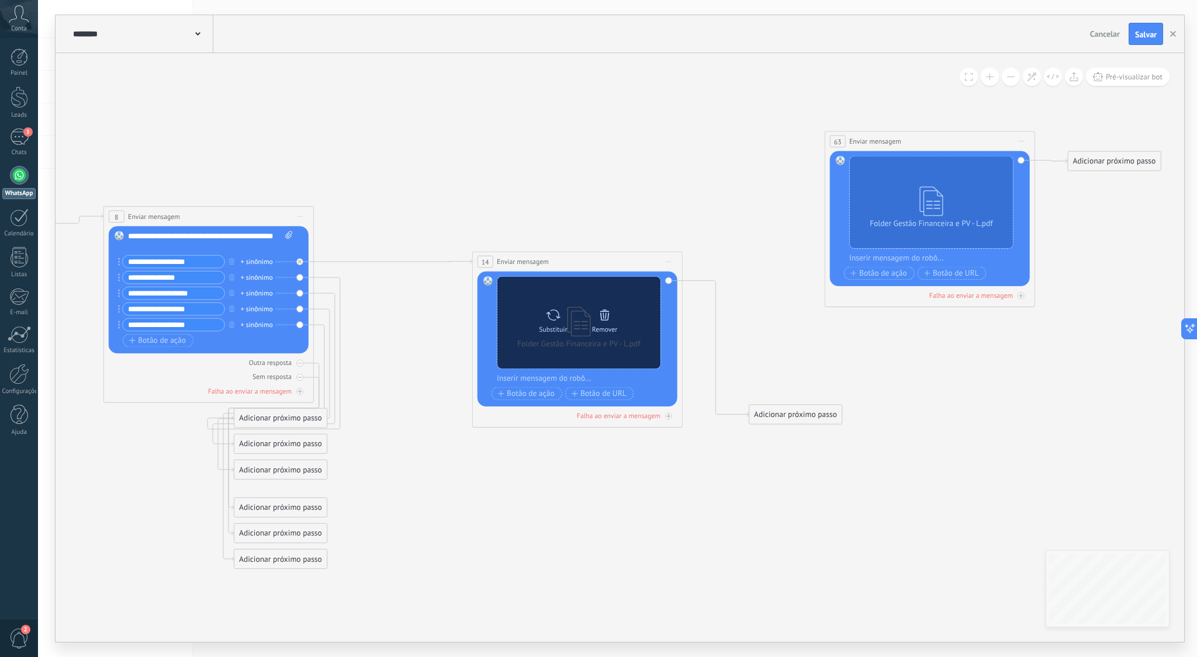
click at [605, 300] on div "Substituir Remover Converter para mensagem de voz" at bounding box center [578, 323] width 163 height 92
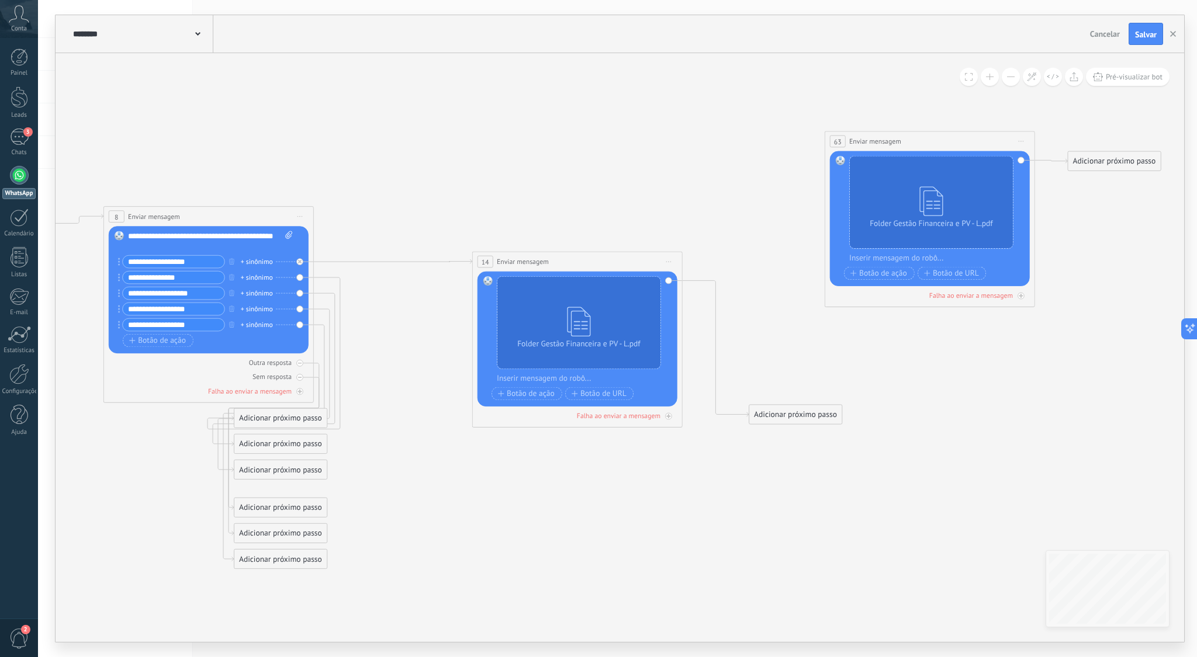
click at [670, 261] on icon at bounding box center [668, 261] width 5 height 1
click at [698, 330] on div "Excluir" at bounding box center [724, 330] width 120 height 18
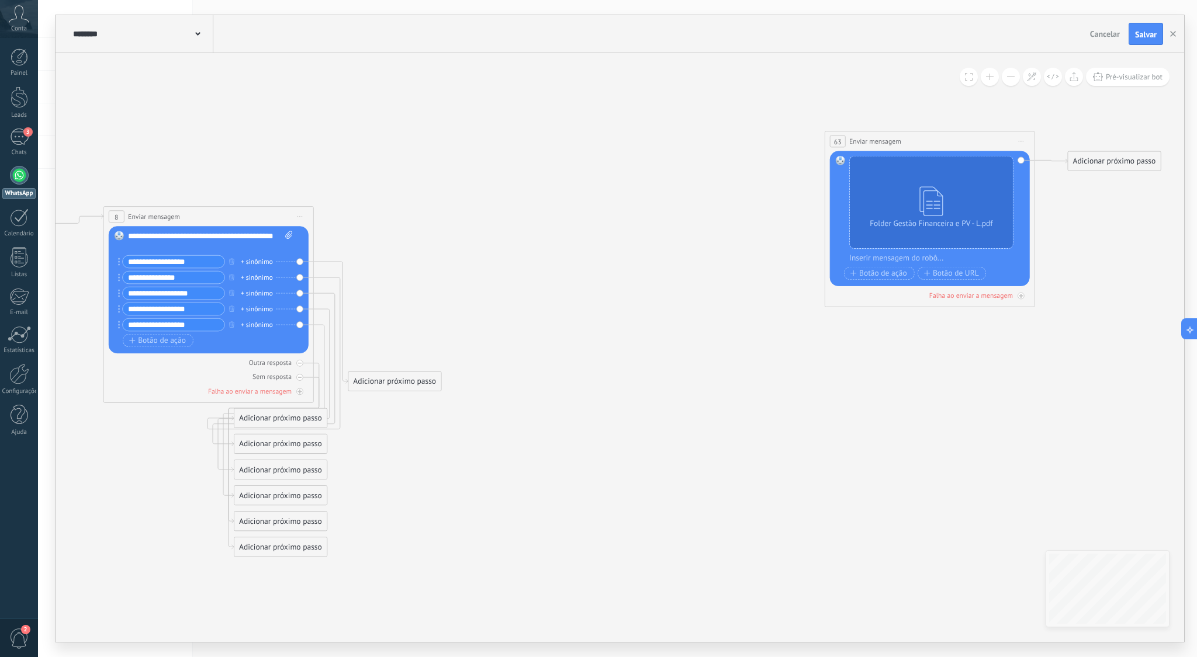
click at [385, 379] on div "Adicionar próximo passo" at bounding box center [394, 382] width 92 height 18
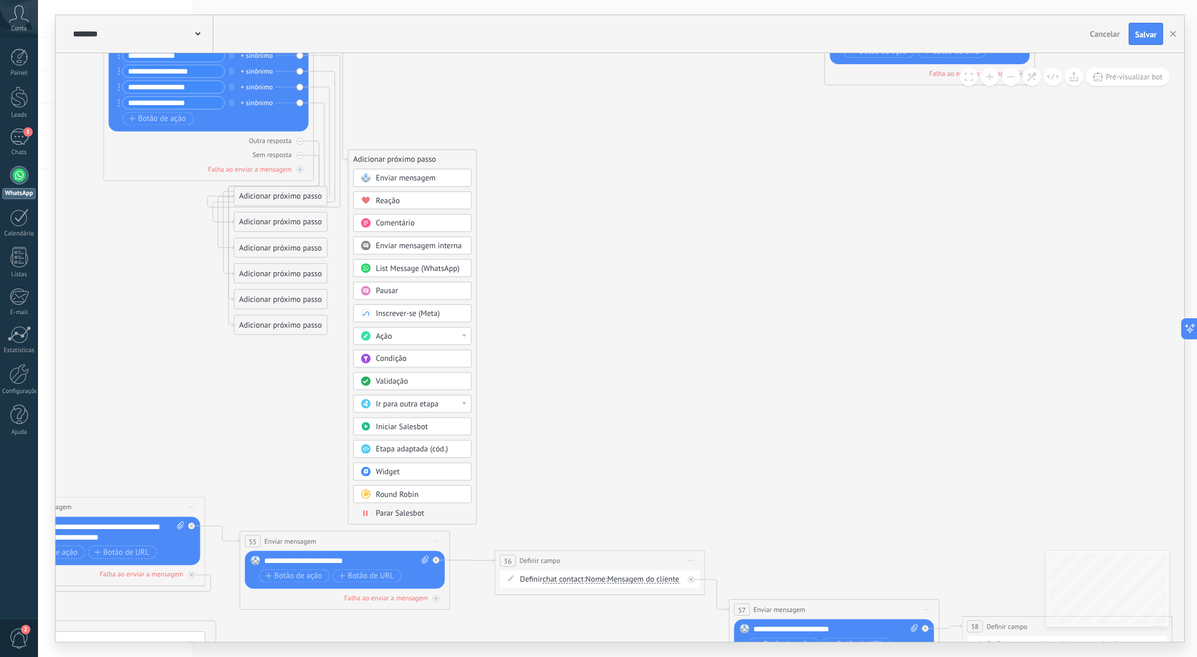
click at [462, 404] on div at bounding box center [464, 404] width 4 height 3
click at [436, 490] on div "55: Enviar mensagem" at bounding box center [412, 494] width 117 height 18
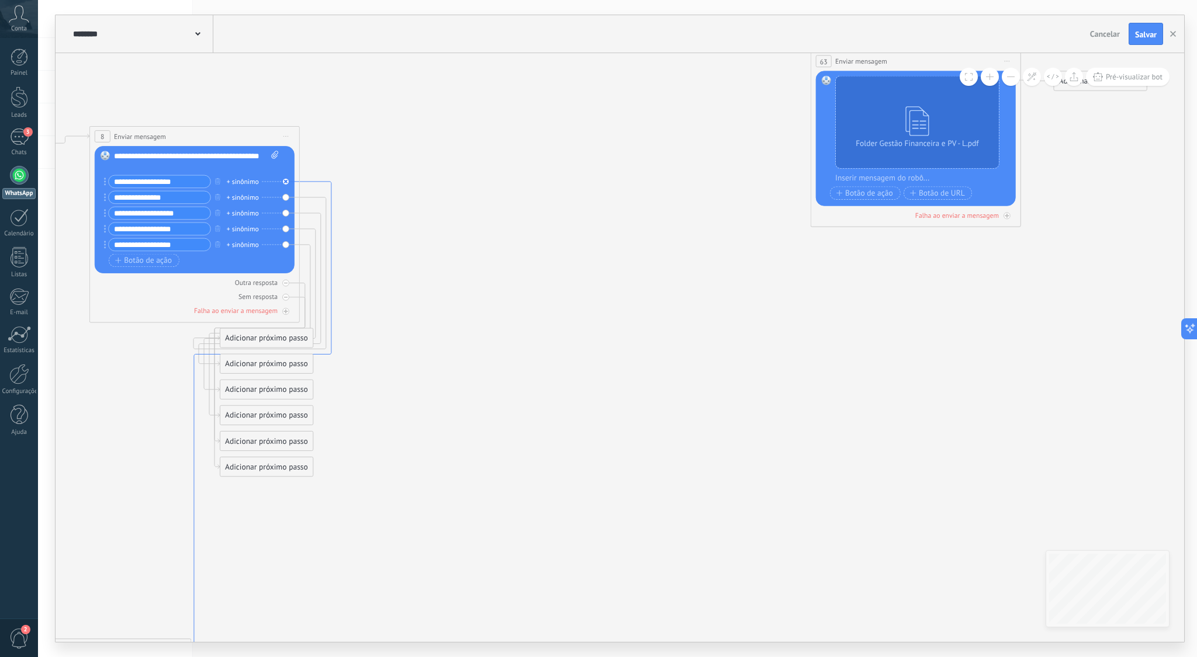
click at [331, 193] on icon at bounding box center [262, 434] width 137 height 504
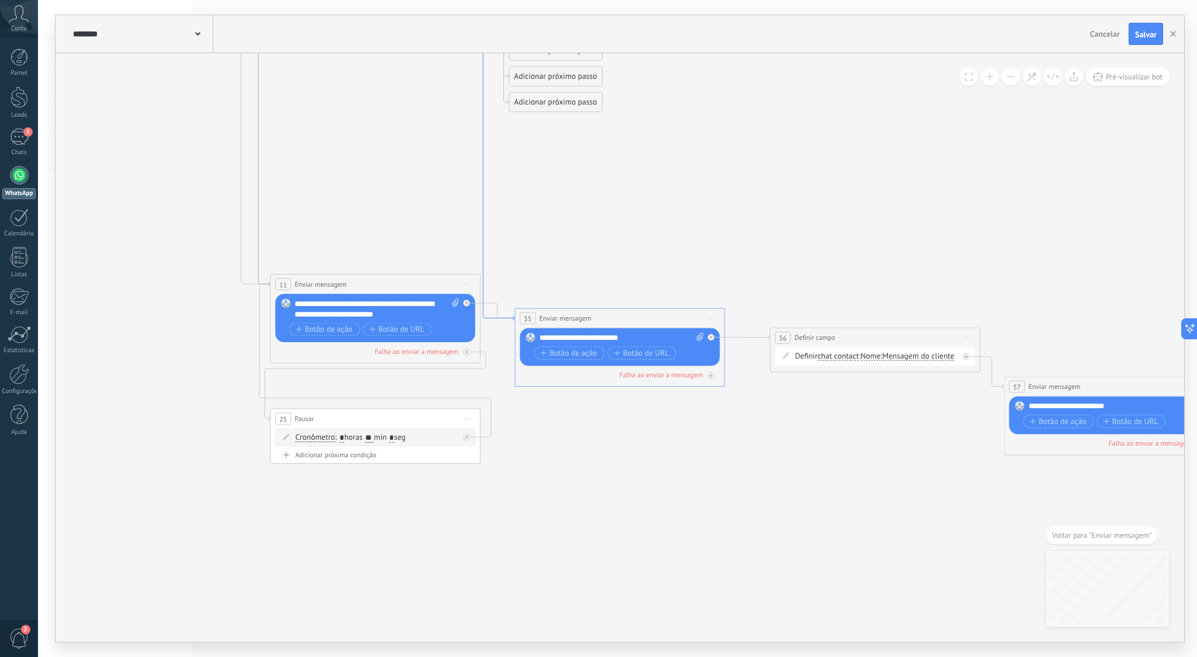
click at [483, 211] on icon at bounding box center [551, 68] width 137 height 504
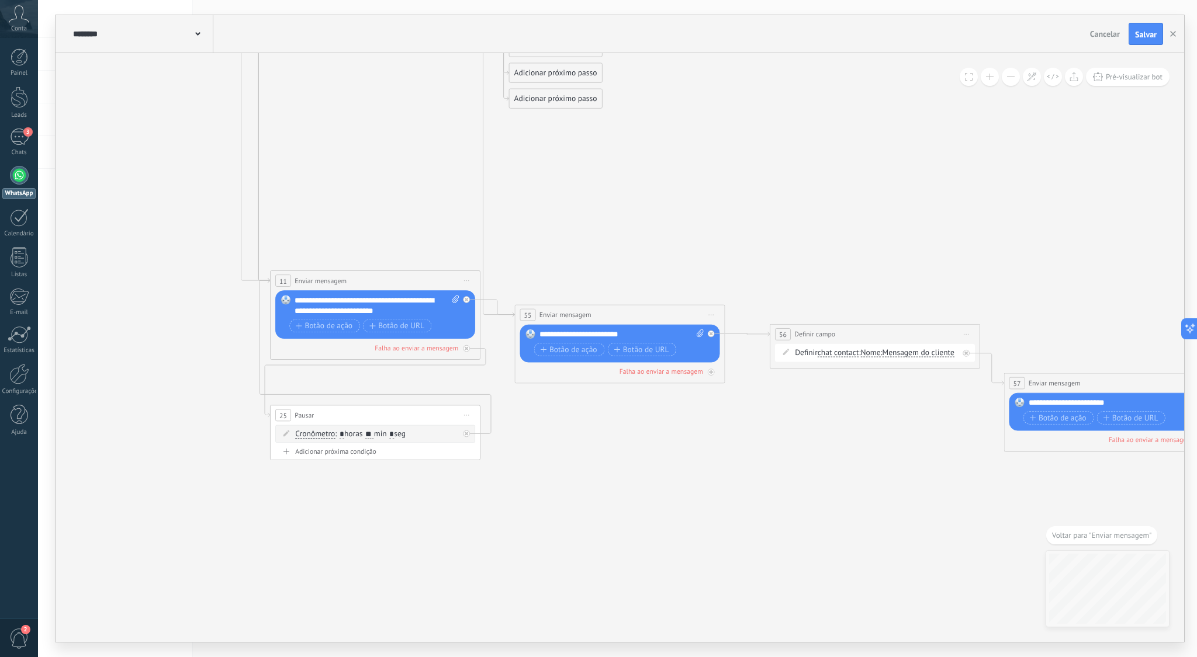
click at [632, 319] on div "**********" at bounding box center [620, 344] width 210 height 79
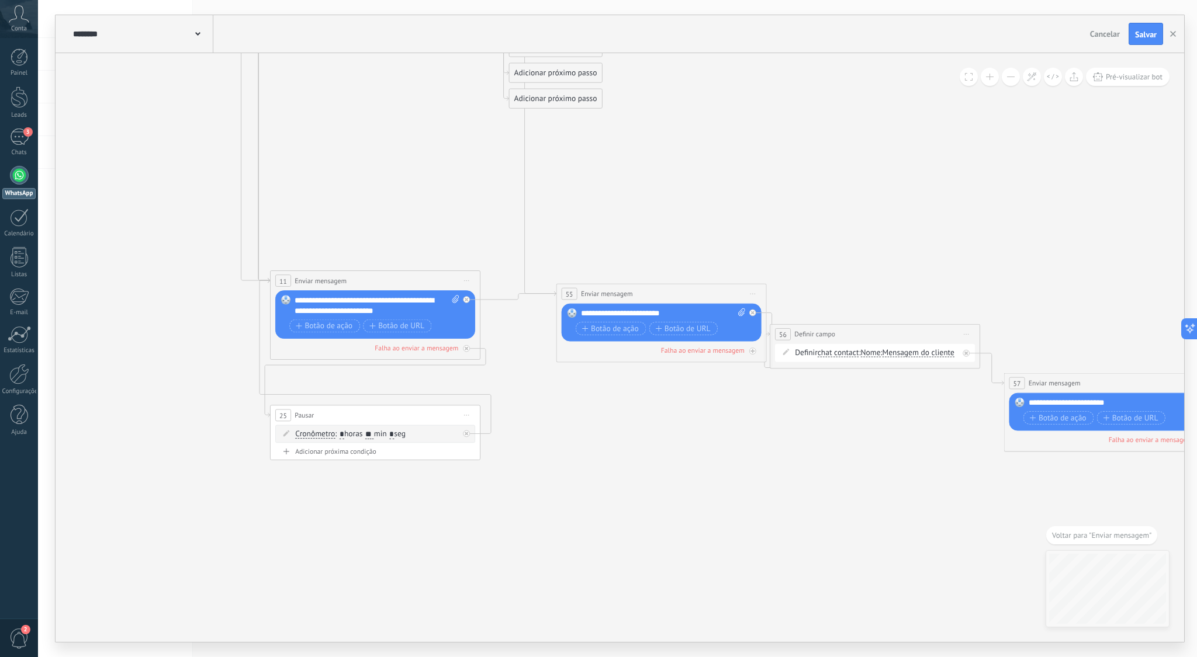
drag, startPoint x: 630, startPoint y: 306, endPoint x: 650, endPoint y: 295, distance: 22.8
click at [660, 292] on div "**********" at bounding box center [661, 293] width 209 height 19
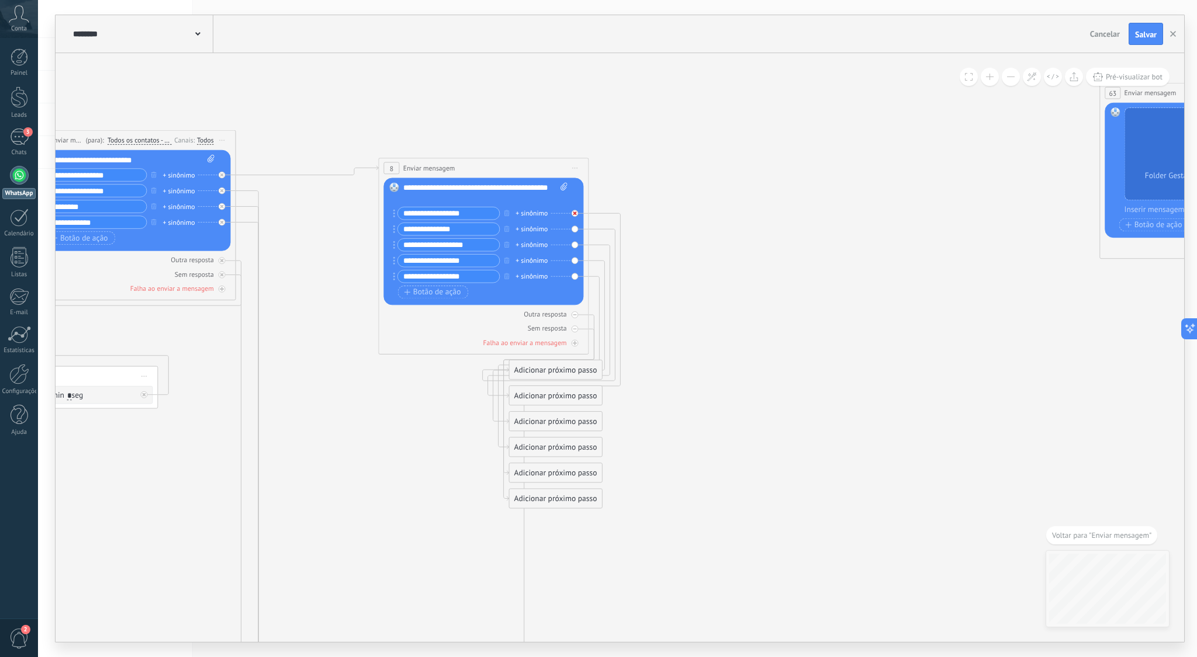
click at [574, 214] on icon at bounding box center [575, 214] width 4 height 4
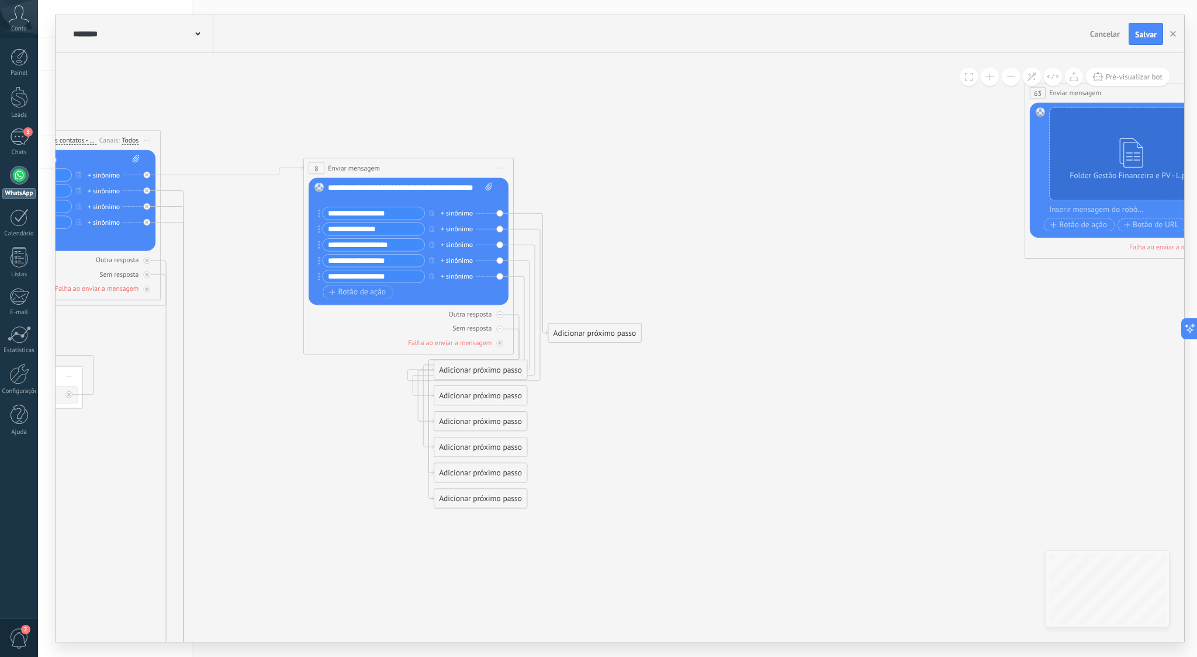
drag, startPoint x: 854, startPoint y: 368, endPoint x: 847, endPoint y: 366, distance: 7.2
click at [854, 368] on icon at bounding box center [908, 513] width 3127 height 1387
drag, startPoint x: 612, startPoint y: 335, endPoint x: 621, endPoint y: 217, distance: 118.4
click at [621, 217] on div "Adicionar próximo passo" at bounding box center [603, 215] width 92 height 18
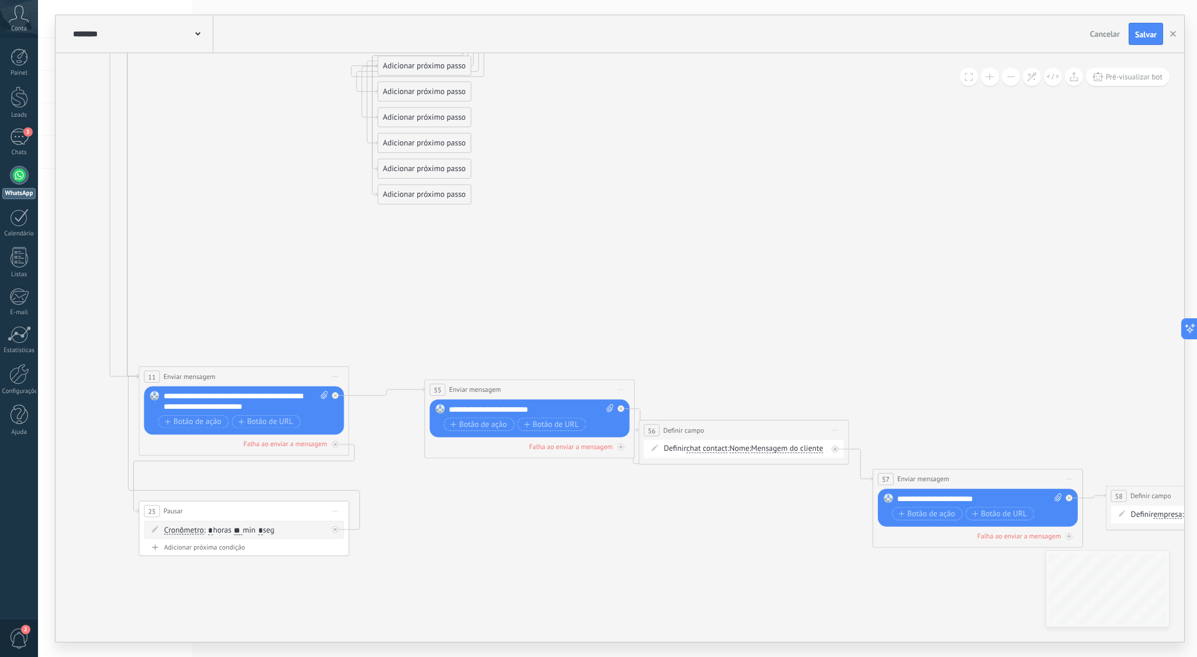
click at [1012, 81] on button at bounding box center [1011, 77] width 18 height 18
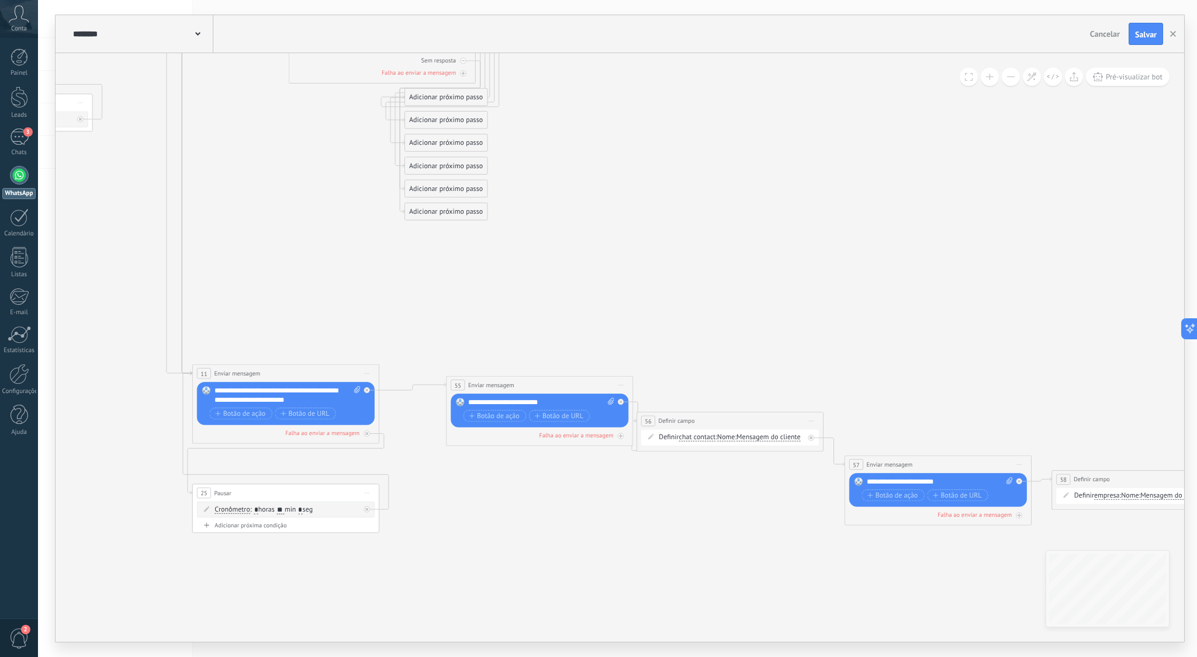
click at [1012, 81] on button at bounding box center [1011, 77] width 18 height 18
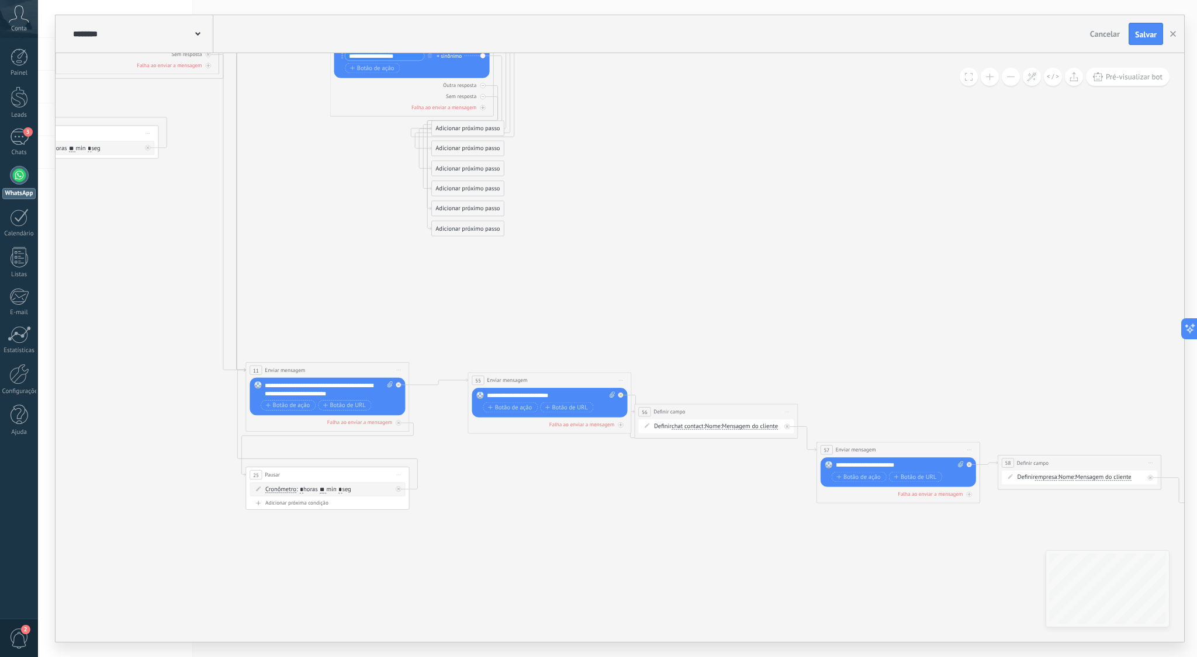
click at [1012, 82] on button at bounding box center [1011, 77] width 18 height 18
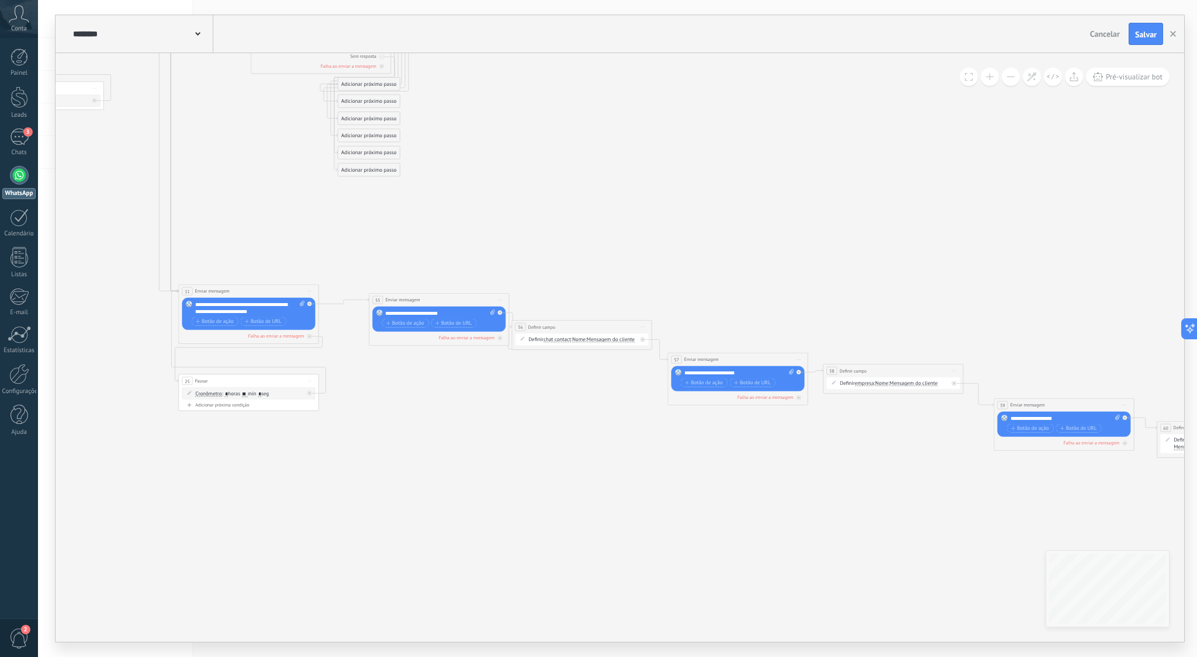
click at [1010, 79] on button at bounding box center [1011, 77] width 18 height 18
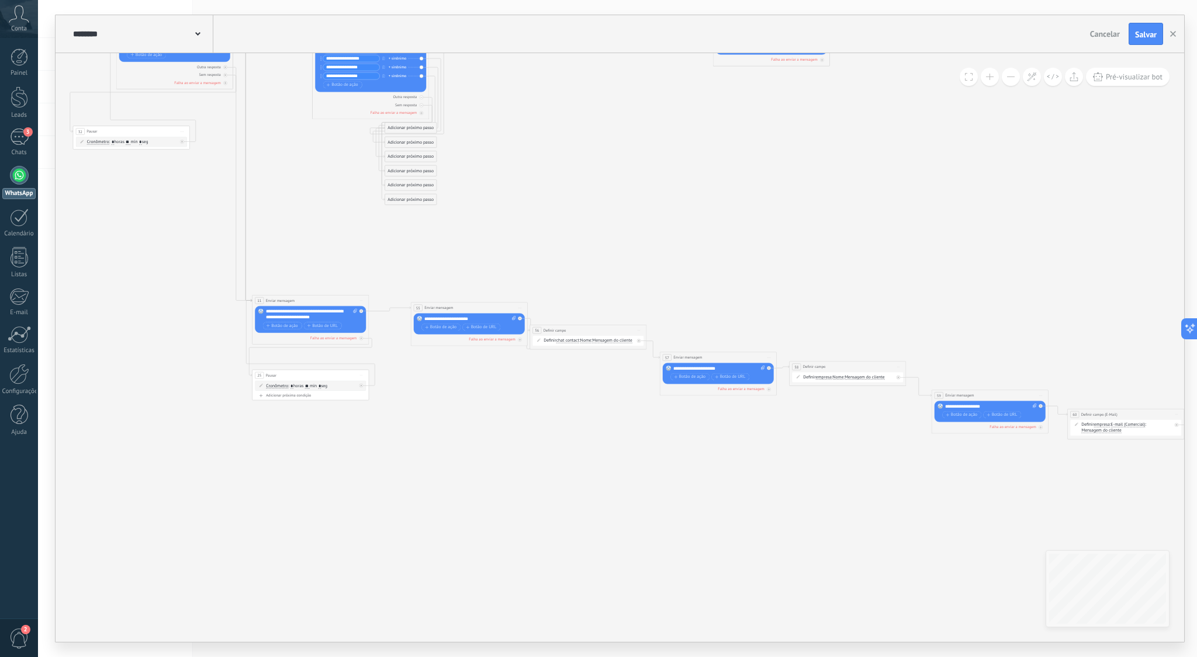
click at [1010, 79] on button at bounding box center [1011, 77] width 18 height 18
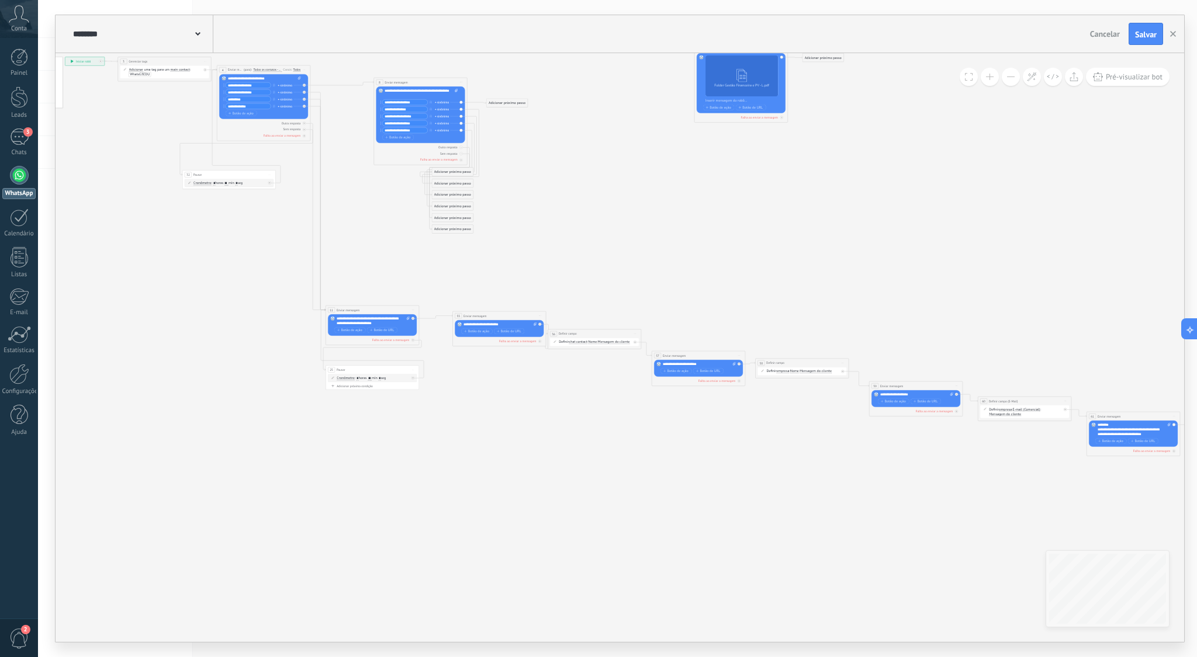
click at [1010, 79] on button at bounding box center [1011, 77] width 18 height 18
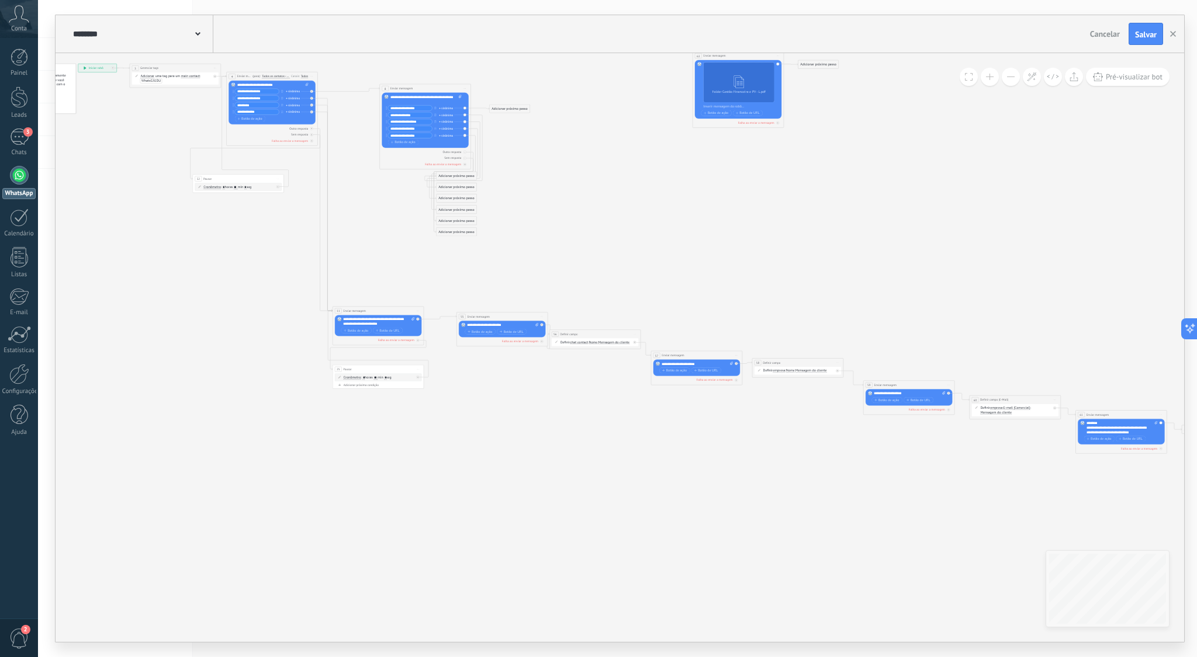
click at [599, 292] on icon at bounding box center [642, 238] width 1357 height 602
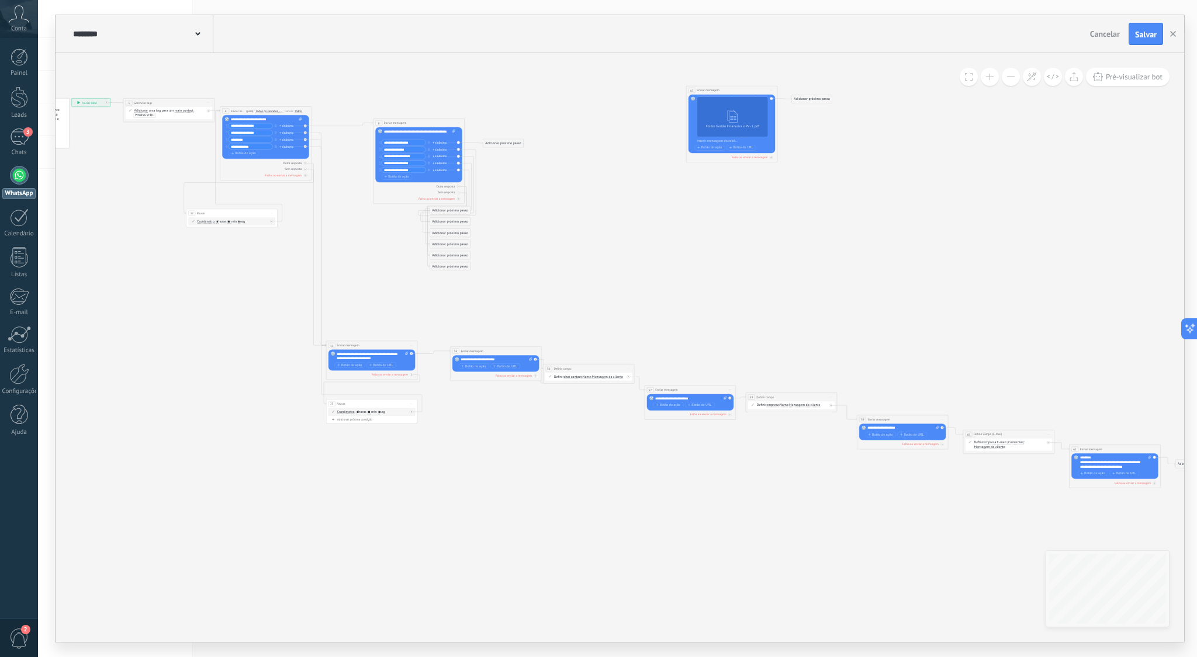
drag, startPoint x: 444, startPoint y: 271, endPoint x: 431, endPoint y: 303, distance: 35.4
click at [432, 304] on icon at bounding box center [635, 273] width 1357 height 602
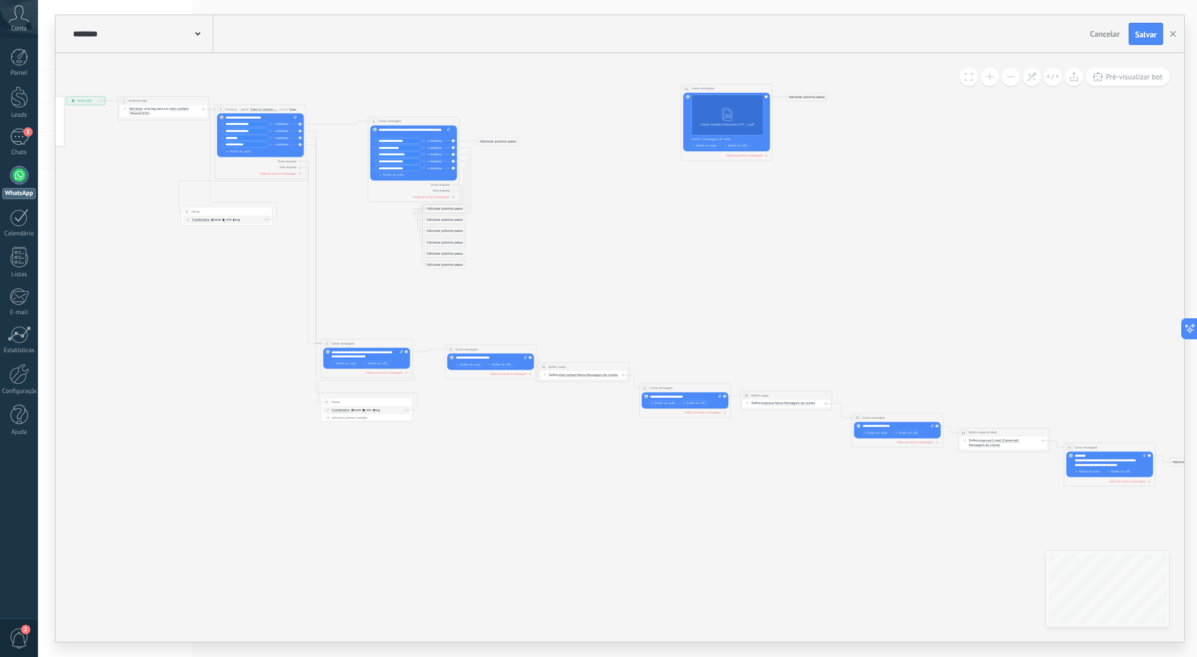
click at [478, 344] on icon at bounding box center [630, 271] width 1357 height 602
click at [481, 350] on div "**********" at bounding box center [490, 349] width 91 height 8
click at [569, 373] on span "chat contact" at bounding box center [568, 375] width 18 height 4
click at [569, 373] on button "chat contact" at bounding box center [584, 375] width 57 height 8
click at [522, 402] on icon at bounding box center [630, 271] width 1357 height 602
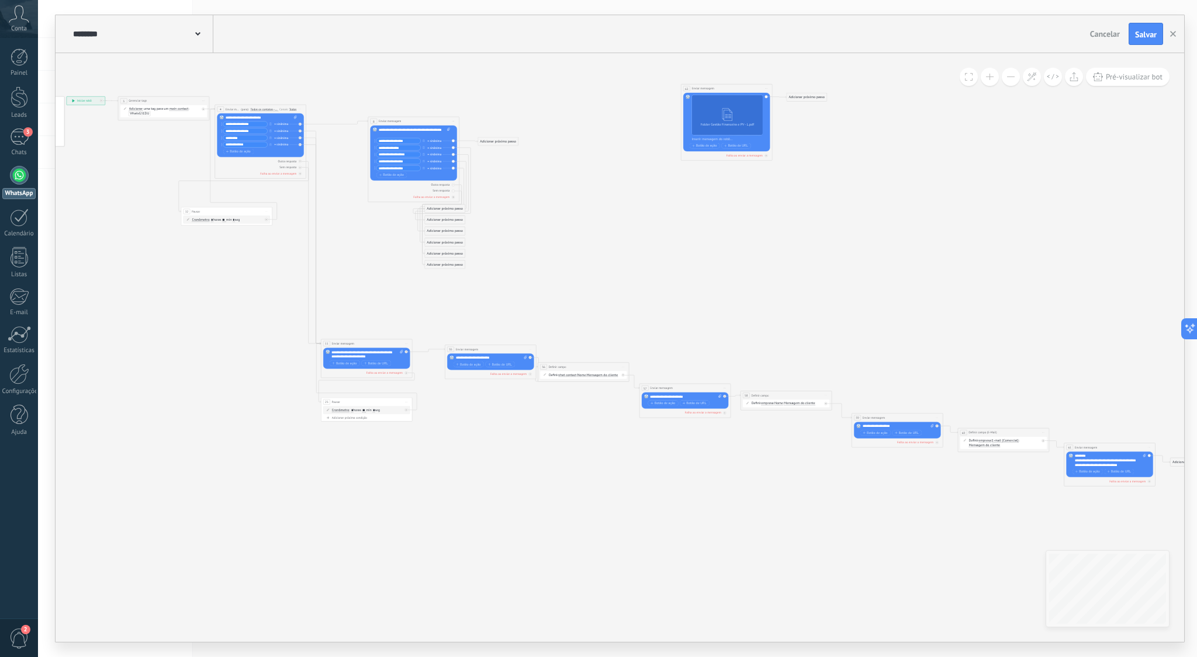
click at [516, 349] on div "**********" at bounding box center [490, 349] width 91 height 8
click at [576, 365] on div "**********" at bounding box center [583, 367] width 91 height 8
click at [701, 389] on div "**********" at bounding box center [684, 388] width 91 height 8
click at [781, 393] on div "**********" at bounding box center [785, 396] width 91 height 8
click at [904, 418] on div "**********" at bounding box center [897, 418] width 91 height 8
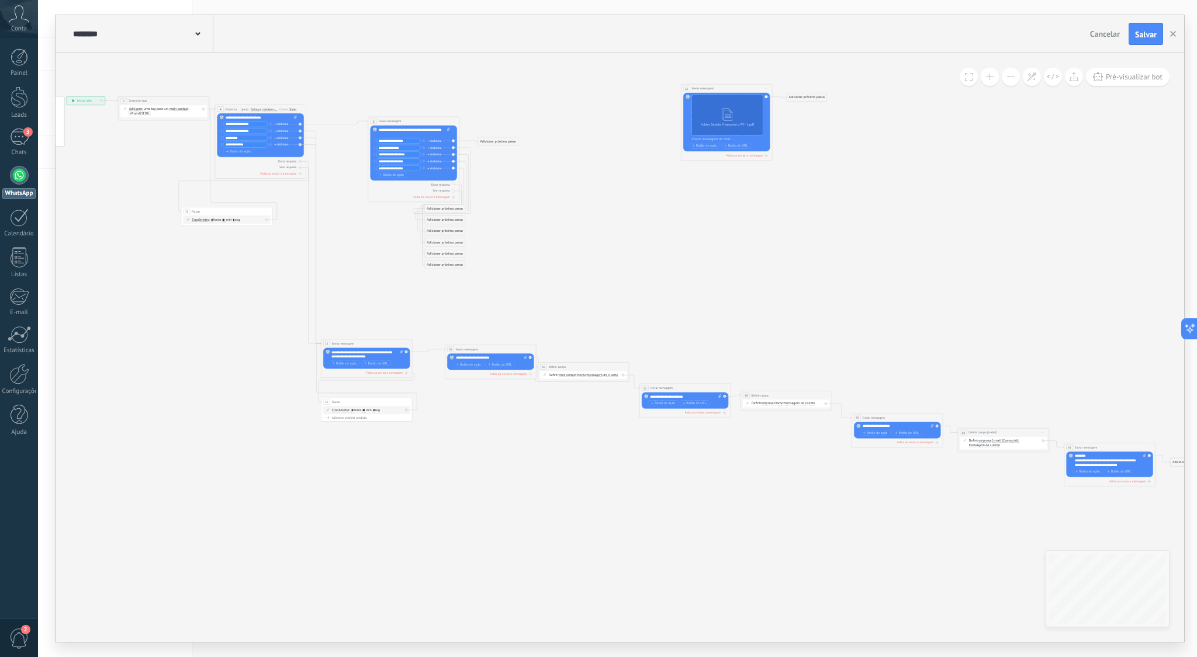
click at [1017, 432] on div "**********" at bounding box center [1003, 432] width 91 height 8
click at [924, 284] on div "**********" at bounding box center [915, 288] width 91 height 8
drag, startPoint x: 1083, startPoint y: 312, endPoint x: 1064, endPoint y: 309, distance: 18.8
click at [1083, 311] on icon at bounding box center [630, 285] width 1357 height 631
drag, startPoint x: 913, startPoint y: 273, endPoint x: 1014, endPoint y: 423, distance: 181.1
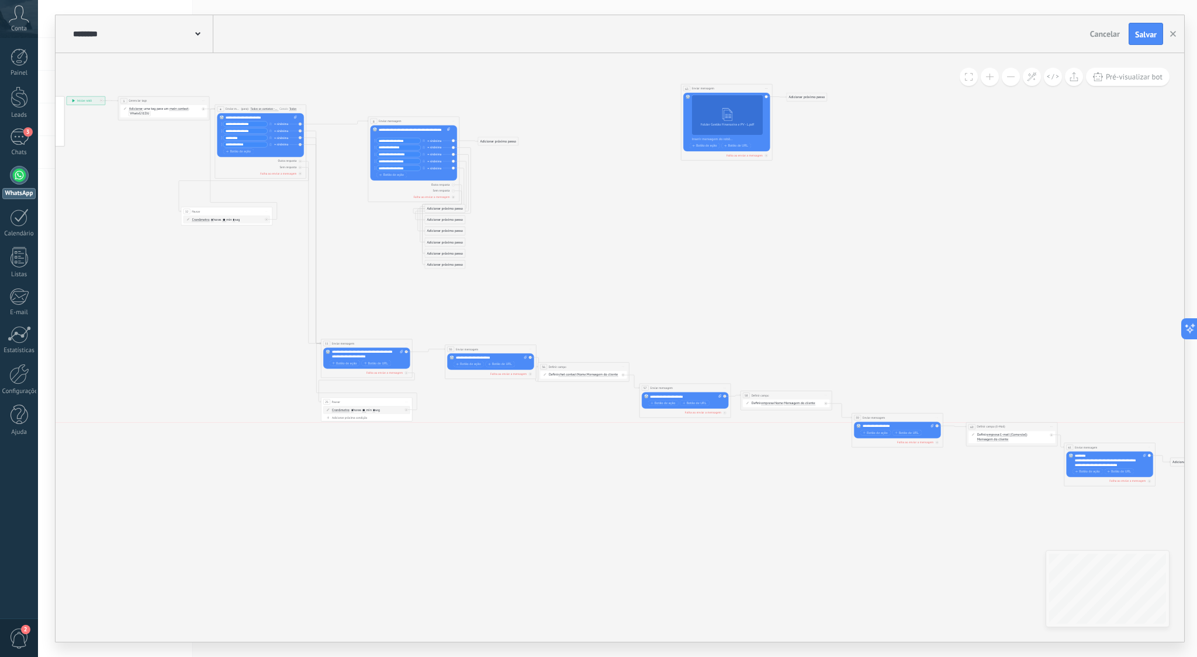
click at [1014, 423] on div "**********" at bounding box center [1011, 427] width 91 height 8
drag, startPoint x: 1109, startPoint y: 445, endPoint x: 1115, endPoint y: 435, distance: 11.5
click at [1115, 435] on div "**********" at bounding box center [1116, 436] width 91 height 8
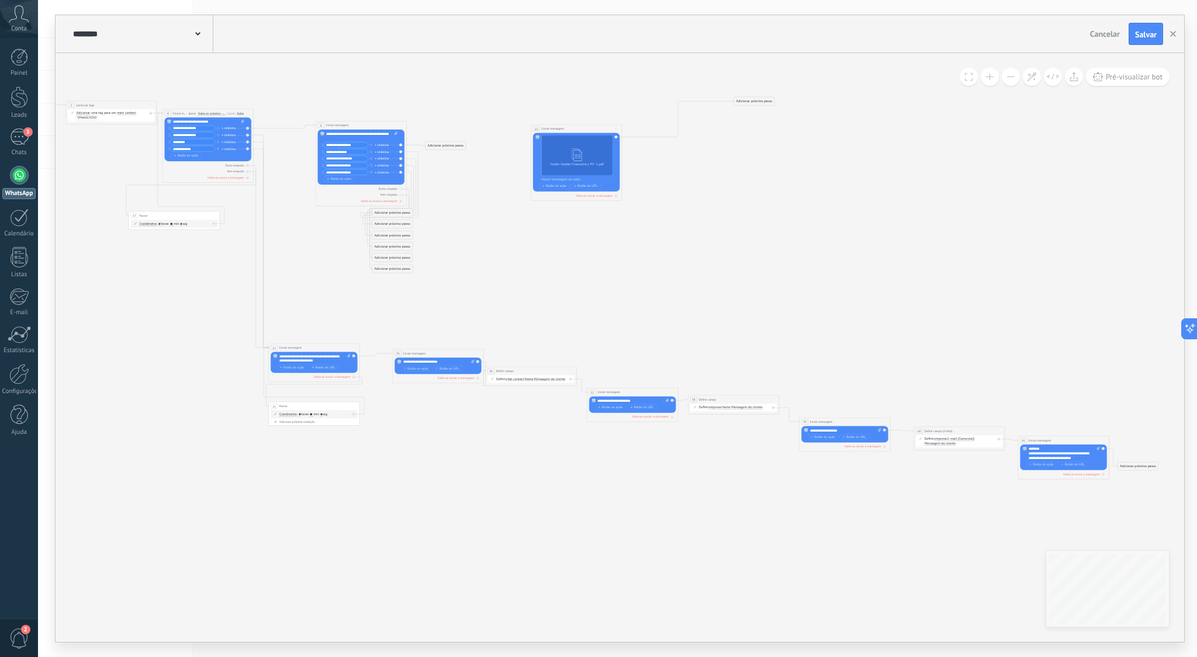
drag, startPoint x: 670, startPoint y: 96, endPoint x: 580, endPoint y: 127, distance: 95.7
click at [580, 127] on div "**********" at bounding box center [576, 128] width 91 height 8
click at [438, 144] on div "Adicionar próximo passo" at bounding box center [445, 146] width 40 height 8
click at [489, 121] on icon at bounding box center [577, 288] width 1357 height 611
click at [990, 77] on span at bounding box center [990, 77] width 8 height 1
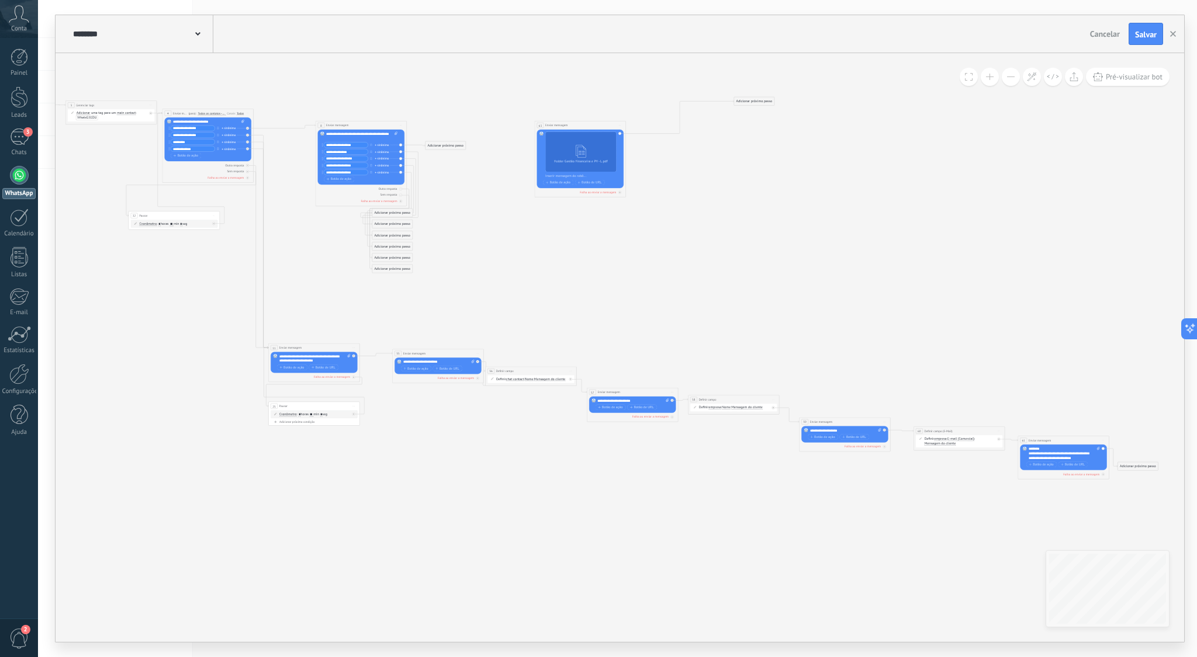
click at [990, 77] on span at bounding box center [990, 77] width 8 height 1
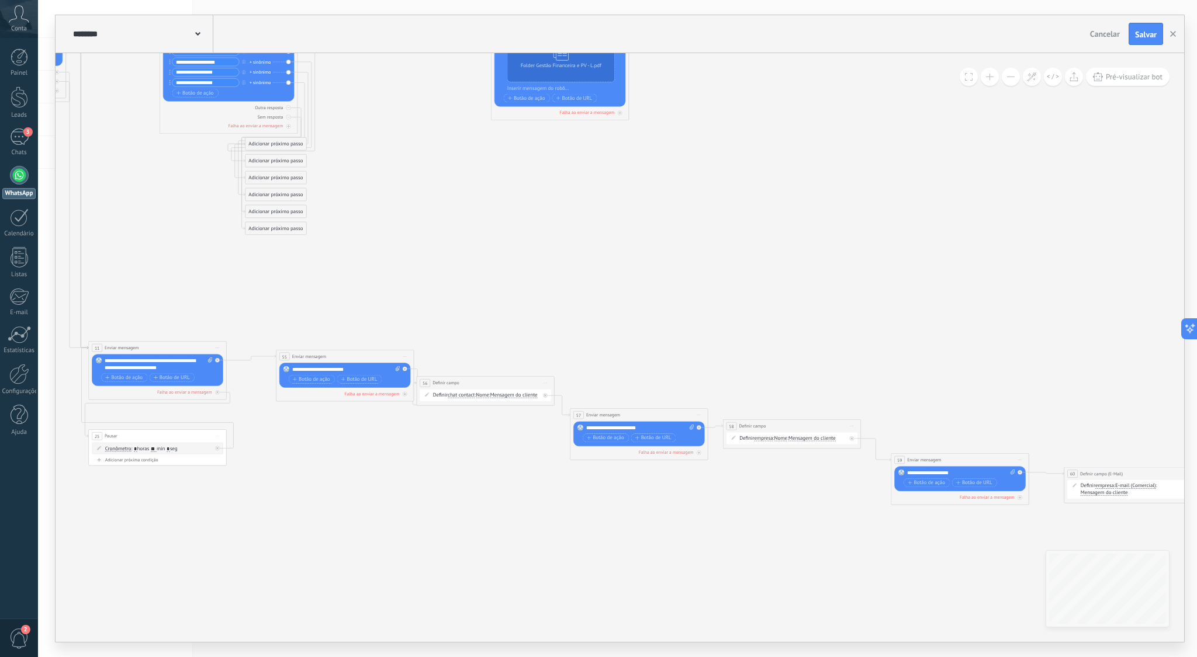
click at [990, 77] on span at bounding box center [990, 77] width 8 height 1
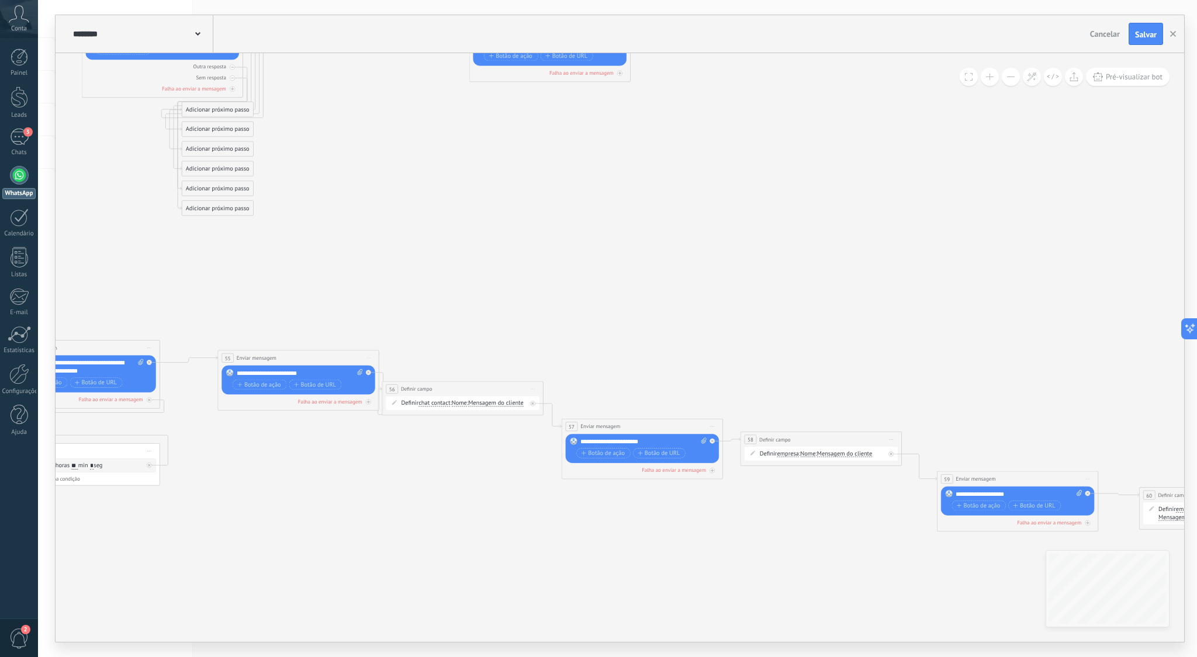
click at [990, 77] on span at bounding box center [990, 77] width 8 height 1
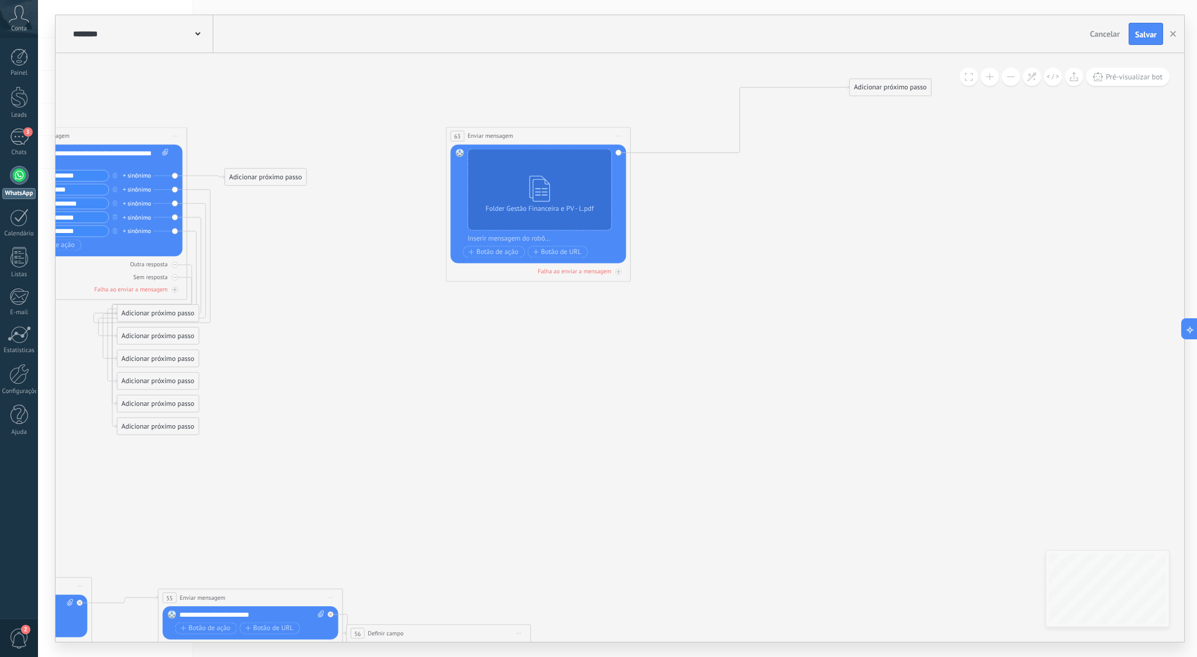
click at [289, 176] on div "Adicionar próximo passo" at bounding box center [265, 176] width 81 height 15
click at [320, 390] on div "Ir para outra etapa" at bounding box center [288, 391] width 78 height 9
click at [285, 471] on div "63: Enviar mensagem" at bounding box center [281, 474] width 103 height 16
click at [603, 396] on icon at bounding box center [534, 465] width 2746 height 1237
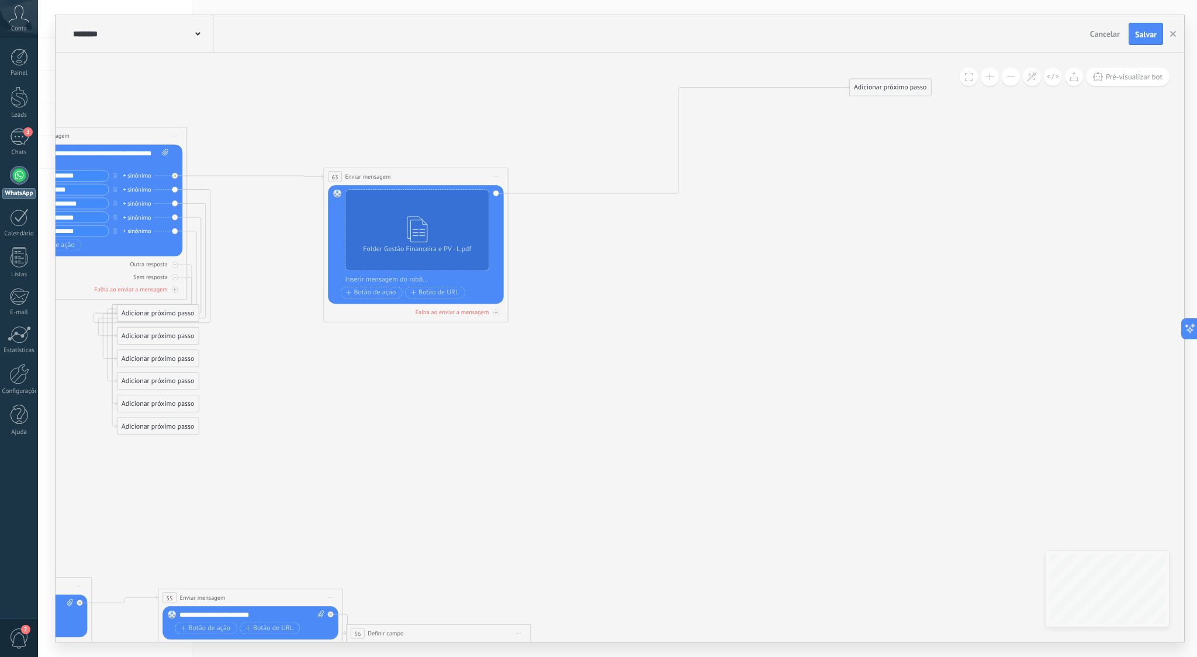
drag, startPoint x: 457, startPoint y: 150, endPoint x: 386, endPoint y: 174, distance: 75.4
click at [386, 174] on span "Enviar mensagem" at bounding box center [368, 176] width 46 height 9
drag, startPoint x: 888, startPoint y: 92, endPoint x: 621, endPoint y: 199, distance: 287.5
click at [621, 199] on div "Adicionar próximo passo" at bounding box center [622, 193] width 81 height 15
click at [622, 194] on div "Adicionar próximo passo" at bounding box center [622, 193] width 81 height 15
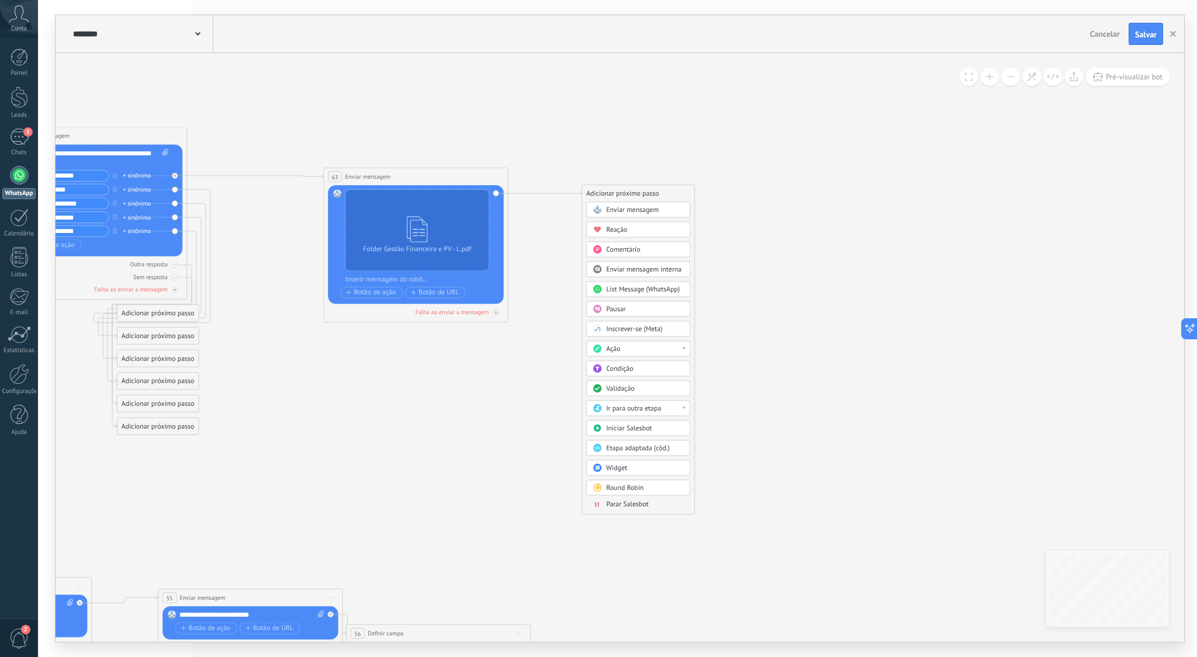
click at [647, 210] on span "Enviar mensagem" at bounding box center [632, 210] width 53 height 9
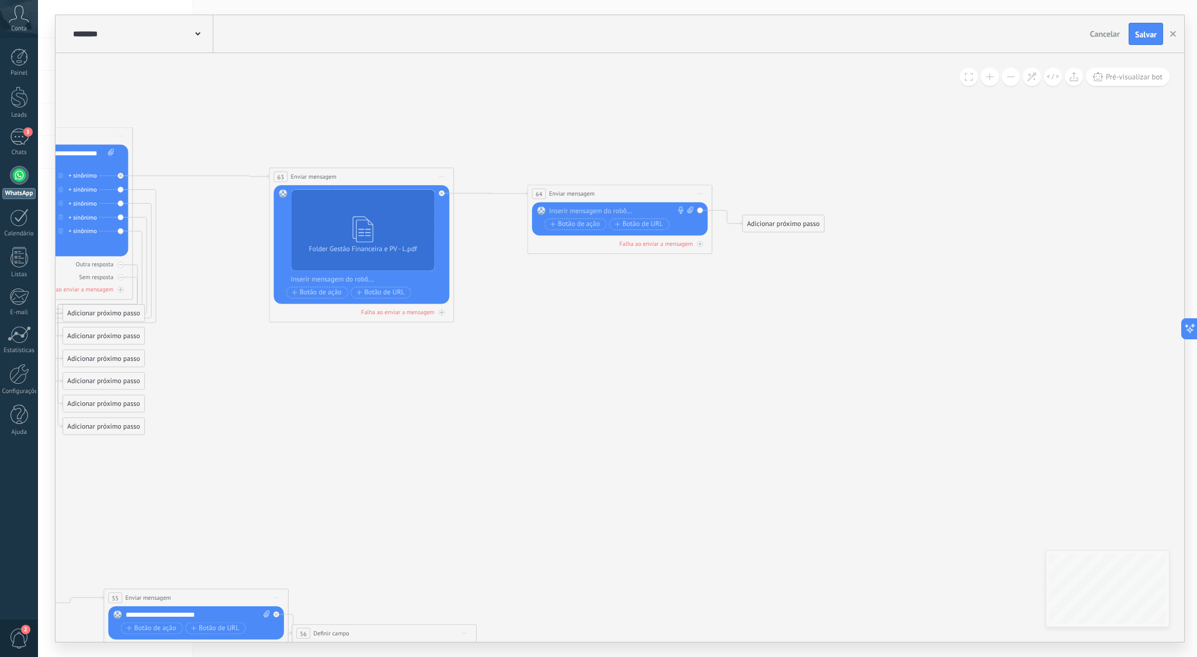
click at [647, 211] on div at bounding box center [617, 210] width 137 height 9
click at [716, 278] on icon at bounding box center [479, 452] width 2746 height 1194
click at [577, 226] on span "Botão de ação" at bounding box center [575, 225] width 50 height 8
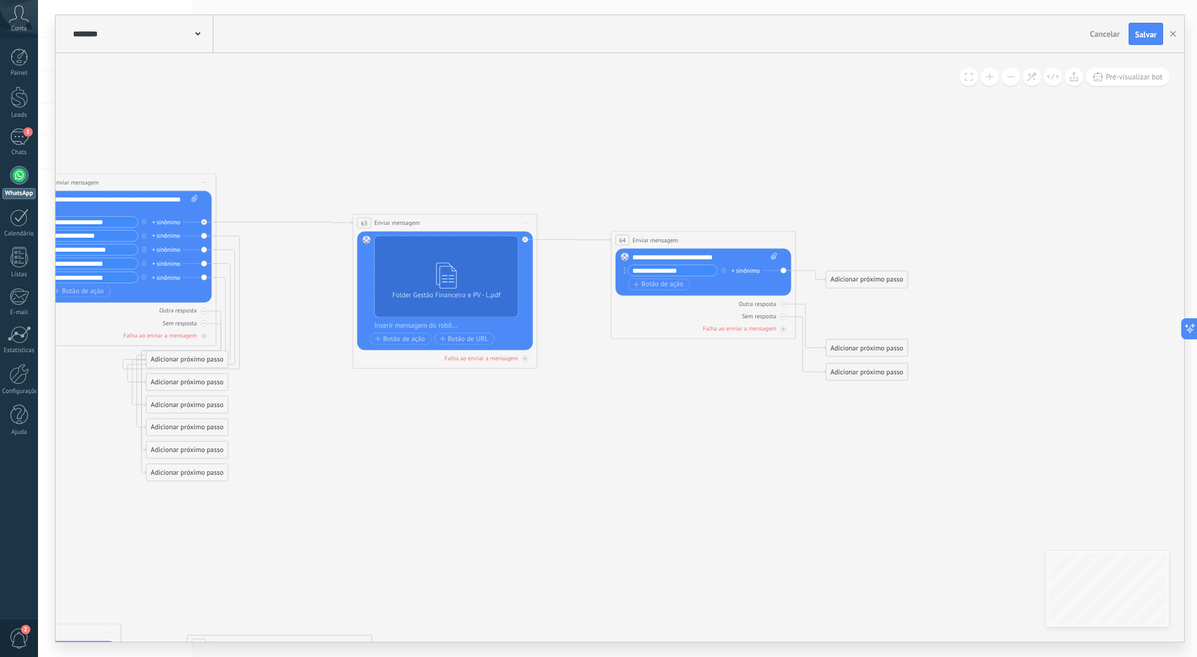
type input "**********"
click at [759, 498] on icon at bounding box center [563, 498] width 2746 height 1194
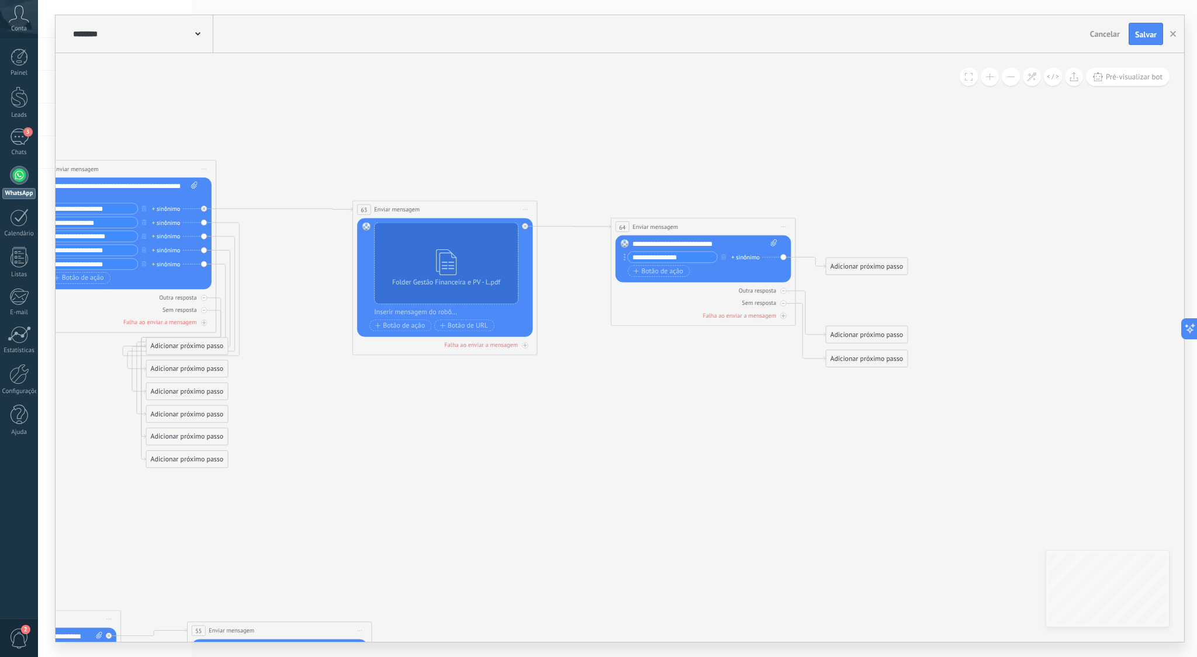
click at [882, 333] on div "Adicionar próximo passo" at bounding box center [866, 334] width 81 height 15
click at [926, 546] on div "Ir para outra etapa" at bounding box center [889, 549] width 78 height 9
click at [1042, 448] on icon at bounding box center [563, 485] width 2746 height 1194
click at [876, 358] on div "Adicionar próximo passo" at bounding box center [866, 358] width 81 height 15
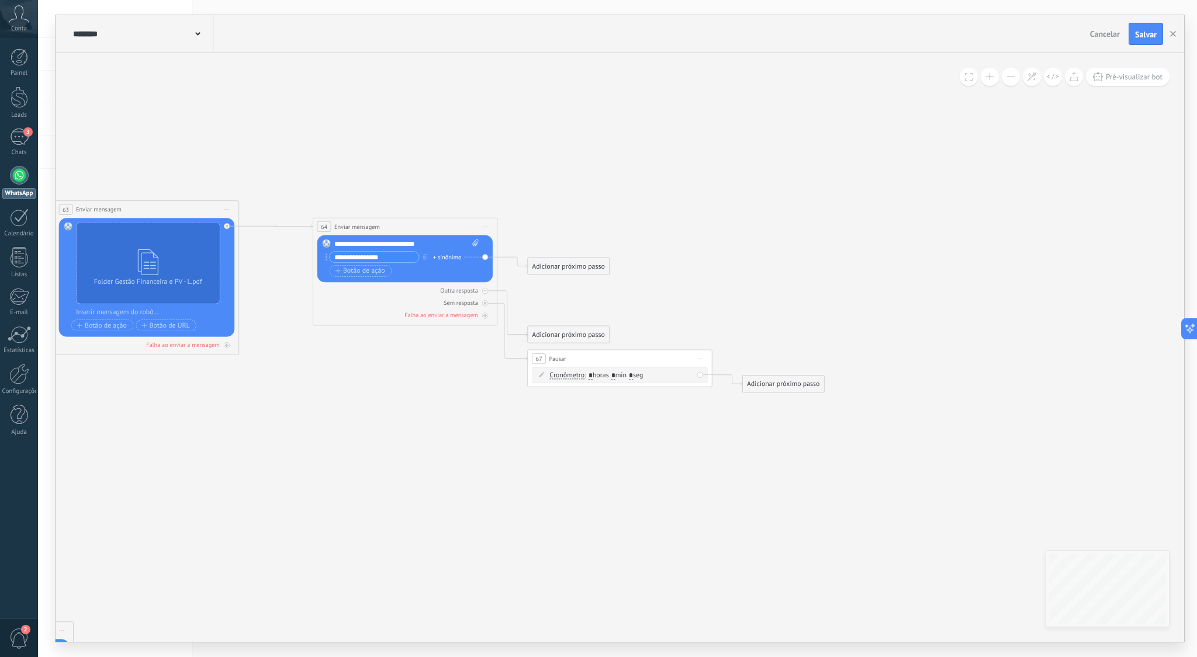
click at [621, 375] on span ": * horas * min * seg" at bounding box center [613, 375] width 58 height 9
click at [615, 375] on input "*" at bounding box center [613, 376] width 4 height 8
type input "**"
click at [607, 429] on icon at bounding box center [265, 485] width 2746 height 1194
click at [767, 382] on div "Adicionar próximo passo" at bounding box center [783, 383] width 81 height 15
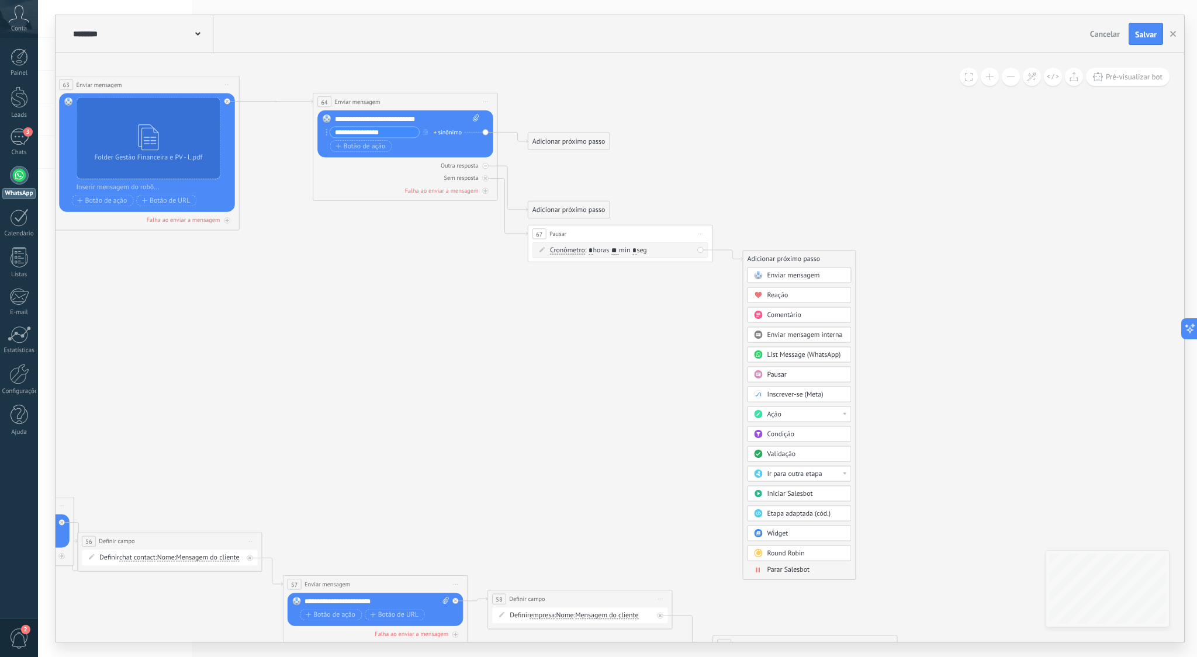
click at [840, 413] on div "Ação" at bounding box center [806, 414] width 78 height 9
click at [901, 359] on icon at bounding box center [265, 360] width 2746 height 1194
click at [775, 255] on div "Adicionar próximo passo" at bounding box center [783, 259] width 81 height 15
click at [838, 473] on div "Ir para outra etapa" at bounding box center [806, 474] width 78 height 9
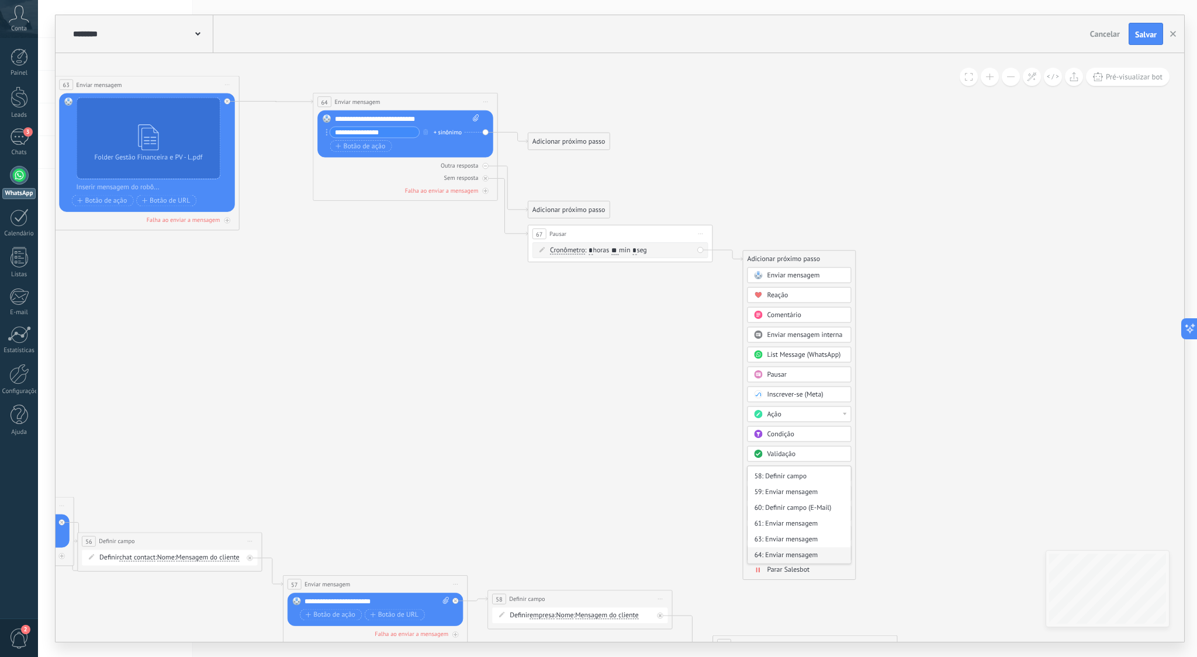
click at [794, 555] on div "64: Enviar mensagem" at bounding box center [798, 556] width 103 height 16
click at [911, 364] on icon at bounding box center [265, 360] width 2746 height 1194
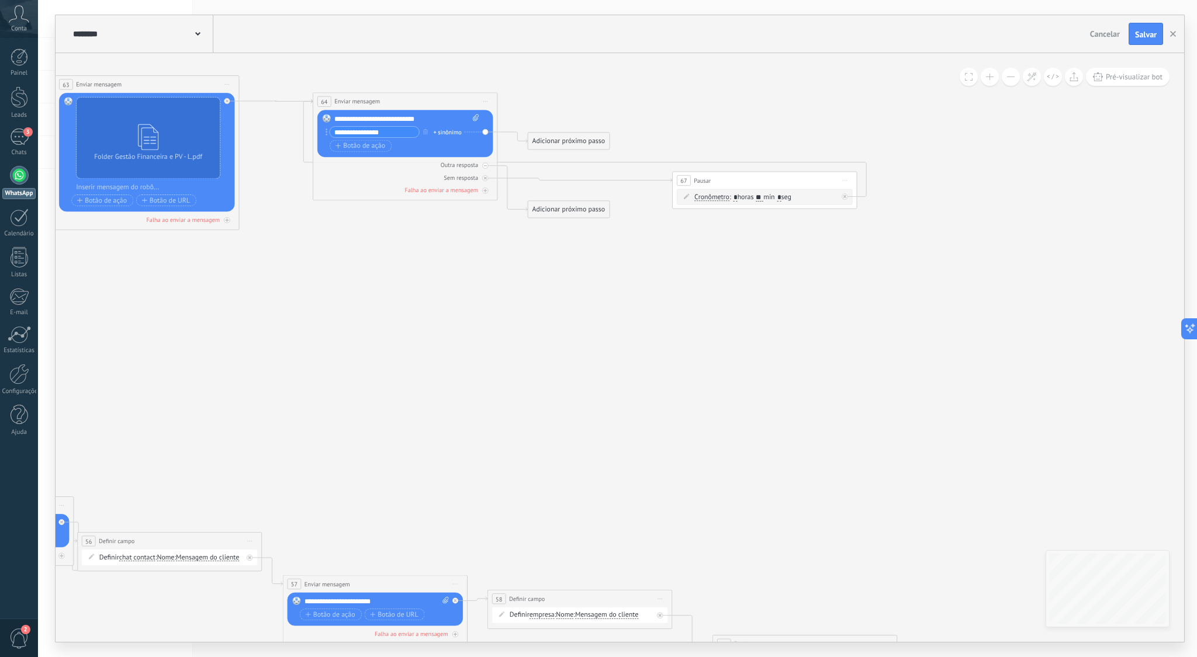
drag, startPoint x: 670, startPoint y: 229, endPoint x: 813, endPoint y: 176, distance: 152.3
click at [813, 176] on div "67 Pausar ****** Iniciar pré-visualização aqui Renomear Duplicar Excluir" at bounding box center [765, 180] width 184 height 17
drag, startPoint x: 660, startPoint y: 272, endPoint x: 654, endPoint y: 272, distance: 6.5
click at [660, 272] on icon at bounding box center [265, 377] width 2746 height 1229
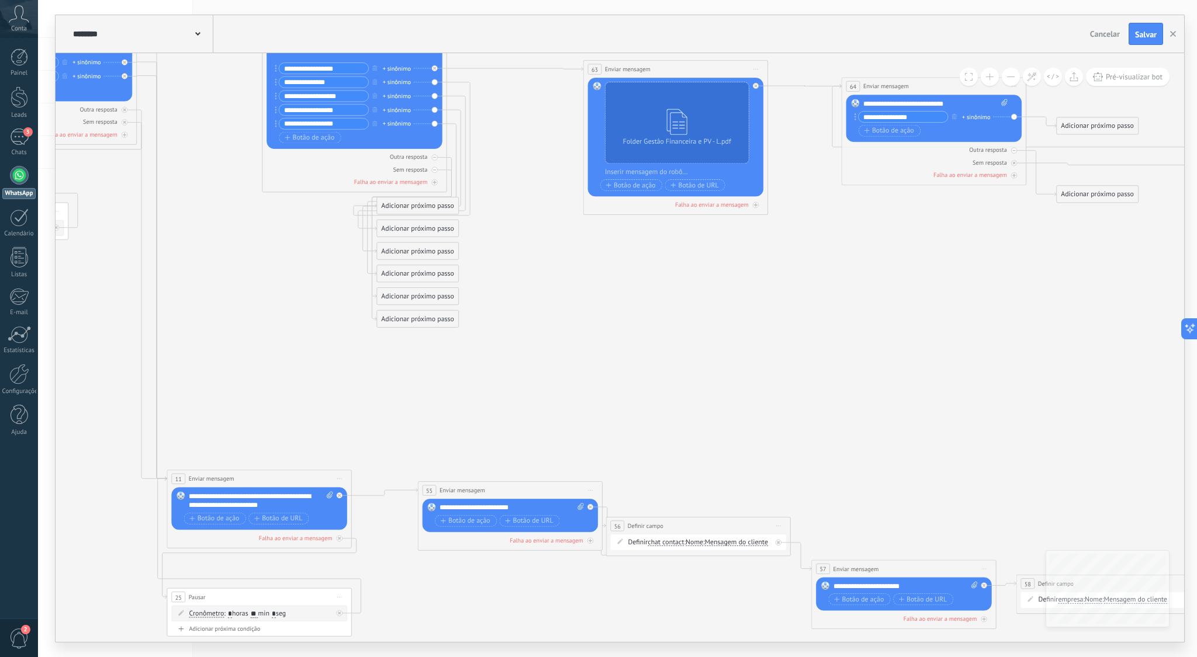
click at [1089, 126] on div "Adicionar próximo passo" at bounding box center [1097, 126] width 81 height 15
click at [1153, 341] on div "Ir para outra etapa" at bounding box center [1120, 341] width 78 height 9
click at [1119, 390] on div "11: Enviar mensagem" at bounding box center [1112, 388] width 103 height 16
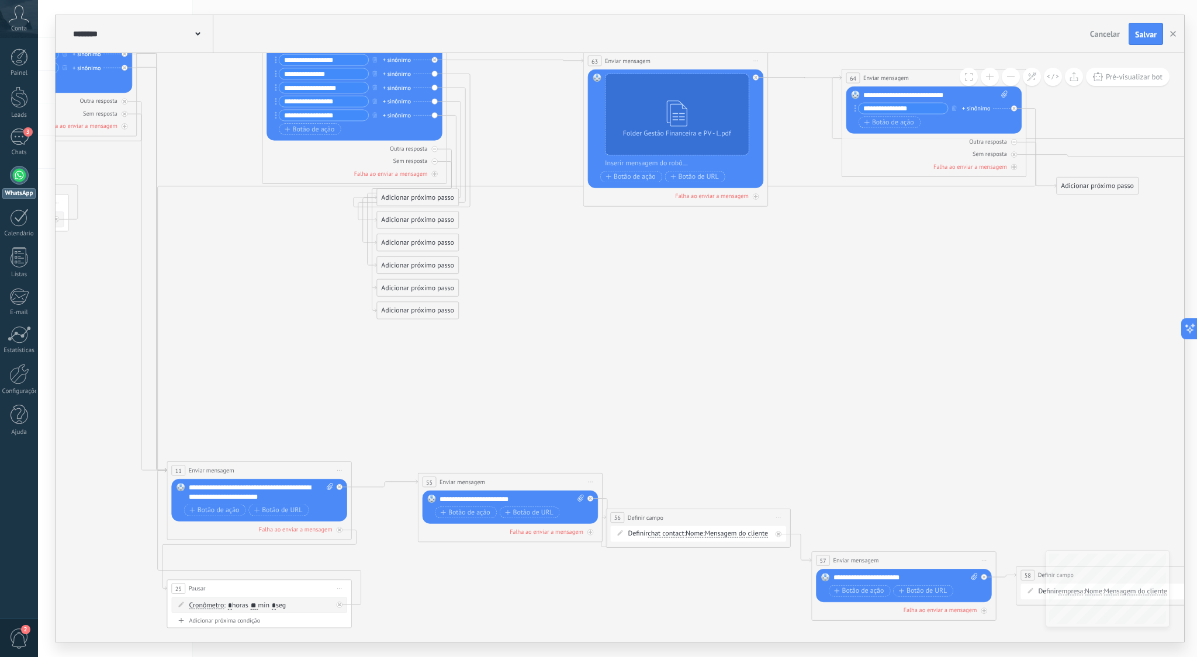
click at [1021, 343] on icon at bounding box center [794, 353] width 2746 height 1229
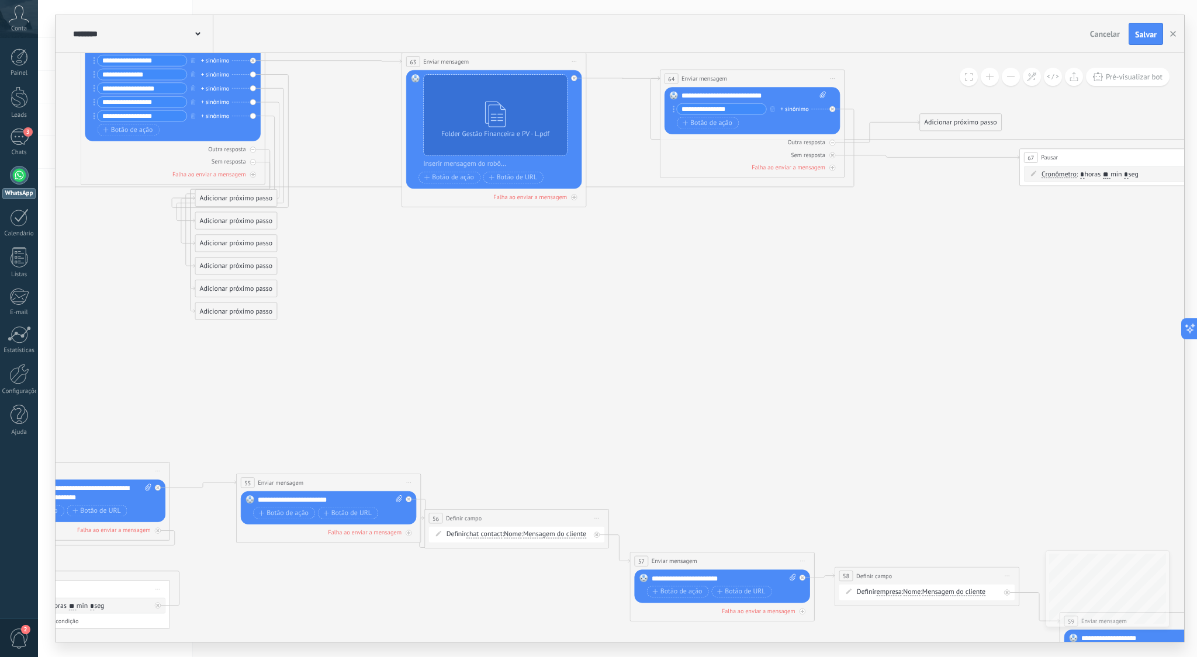
drag, startPoint x: 902, startPoint y: 186, endPoint x: 947, endPoint y: 122, distance: 78.5
click at [947, 122] on div "Adicionar próximo passo" at bounding box center [960, 122] width 81 height 15
click at [962, 122] on div "Adicionar próximo passo" at bounding box center [960, 122] width 81 height 15
click at [823, 261] on icon at bounding box center [612, 337] width 2746 height 1194
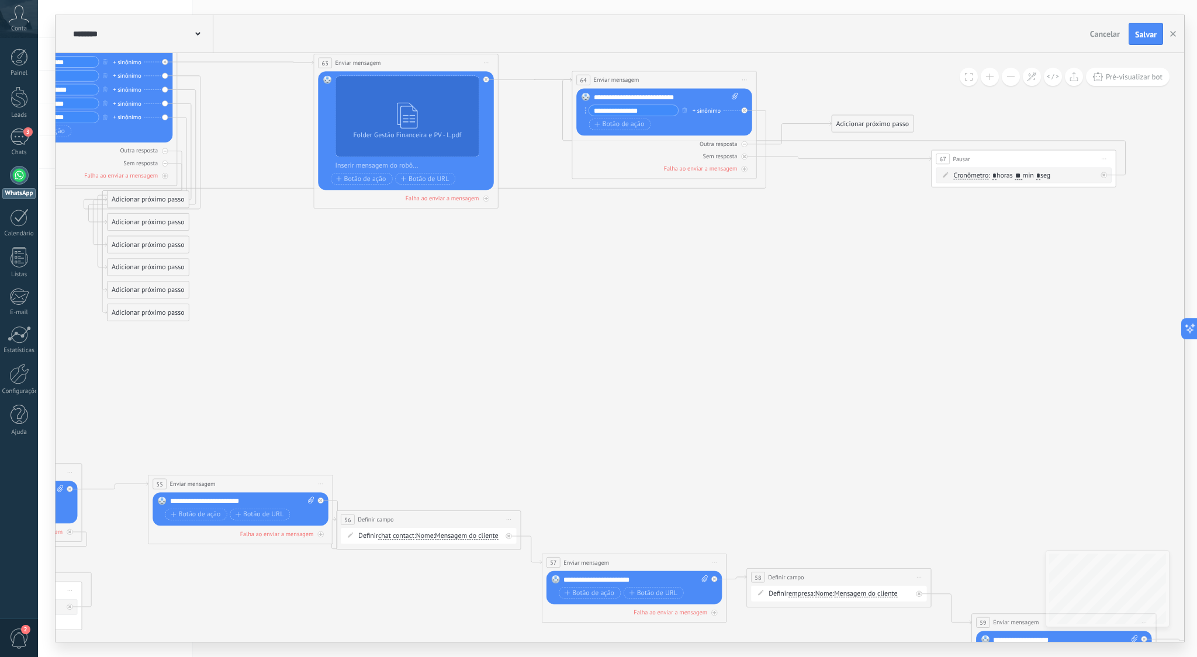
click at [871, 123] on div "Adicionar próximo passo" at bounding box center [872, 123] width 81 height 15
click at [926, 336] on div "Ir para outra etapa" at bounding box center [895, 338] width 78 height 9
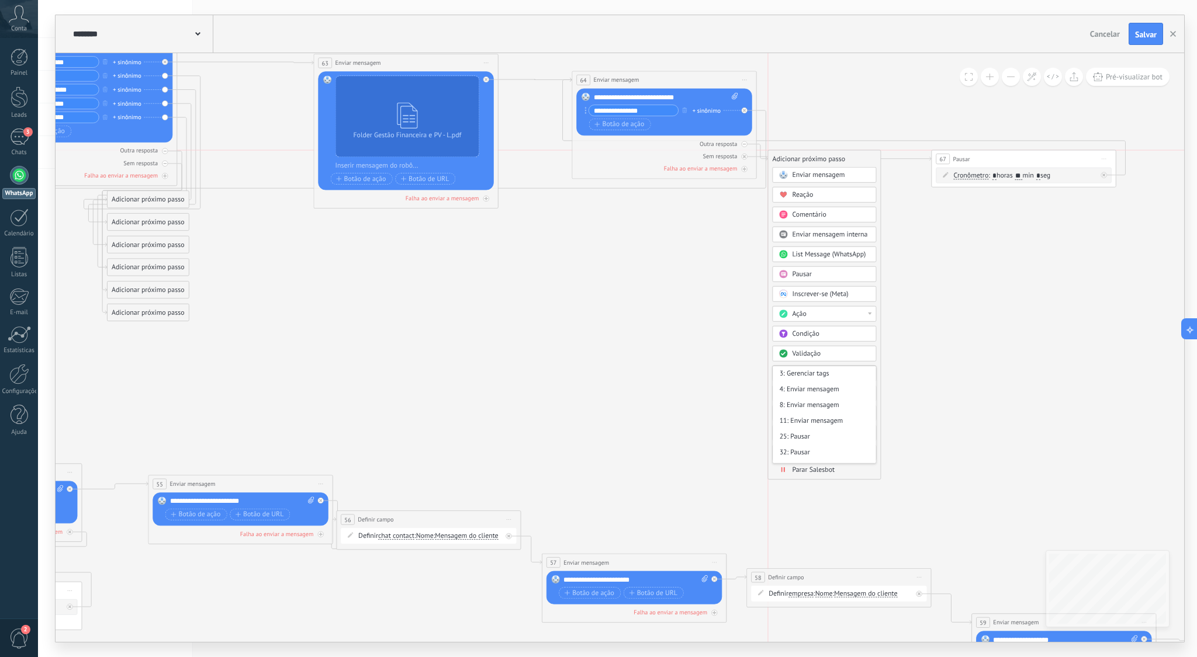
drag, startPoint x: 917, startPoint y: 122, endPoint x: 853, endPoint y: 186, distance: 90.9
click at [850, 160] on div "Adicionar próximo passo" at bounding box center [824, 158] width 112 height 15
click at [868, 373] on div at bounding box center [870, 373] width 4 height 2
click at [817, 453] on div "67: Pausar" at bounding box center [824, 456] width 103 height 16
click at [950, 310] on icon at bounding box center [524, 338] width 2746 height 1194
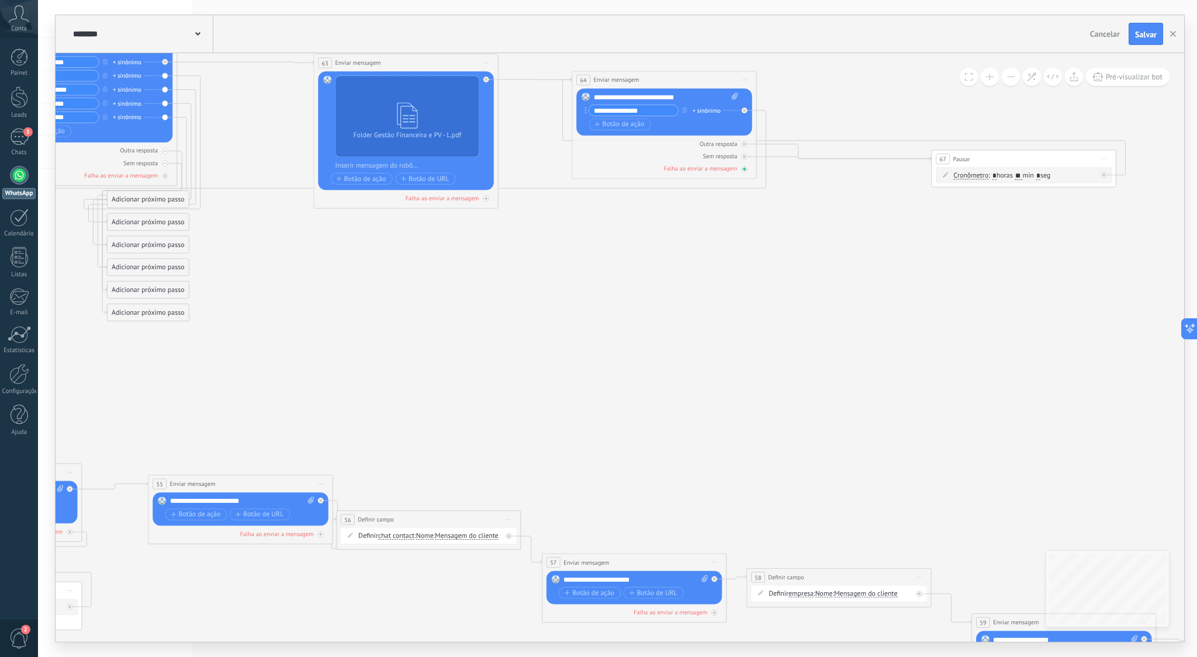
click at [744, 169] on icon at bounding box center [744, 169] width 5 height 5
click at [828, 217] on div "Adicionar próximo passo" at bounding box center [827, 217] width 81 height 15
click at [881, 430] on div "Ir para outra etapa" at bounding box center [850, 432] width 78 height 9
click at [835, 335] on div "Pausar" at bounding box center [850, 333] width 78 height 9
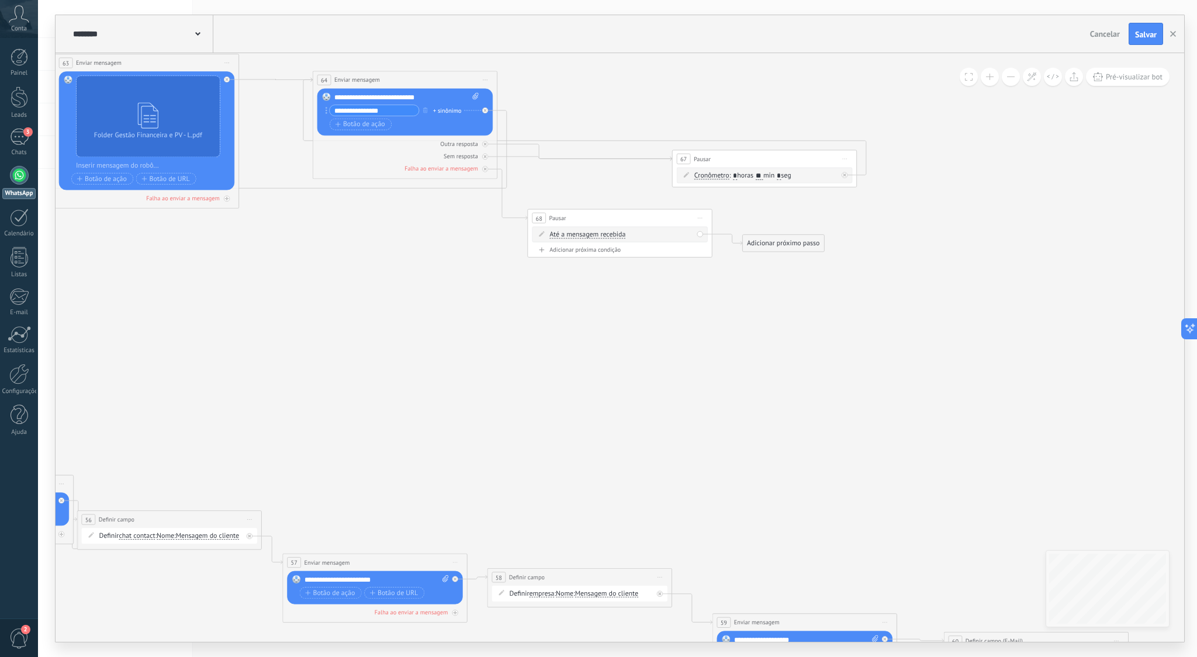
click at [597, 236] on span "Até a mensagem recebida" at bounding box center [587, 235] width 76 height 8
click at [597, 236] on button "Até a mensagem recebida" at bounding box center [603, 235] width 116 height 16
click at [589, 254] on span "Cronômetro" at bounding box center [595, 251] width 112 height 9
click at [620, 233] on span ": * horas * min * seg" at bounding box center [613, 234] width 58 height 9
click at [615, 233] on input "*" at bounding box center [613, 235] width 4 height 8
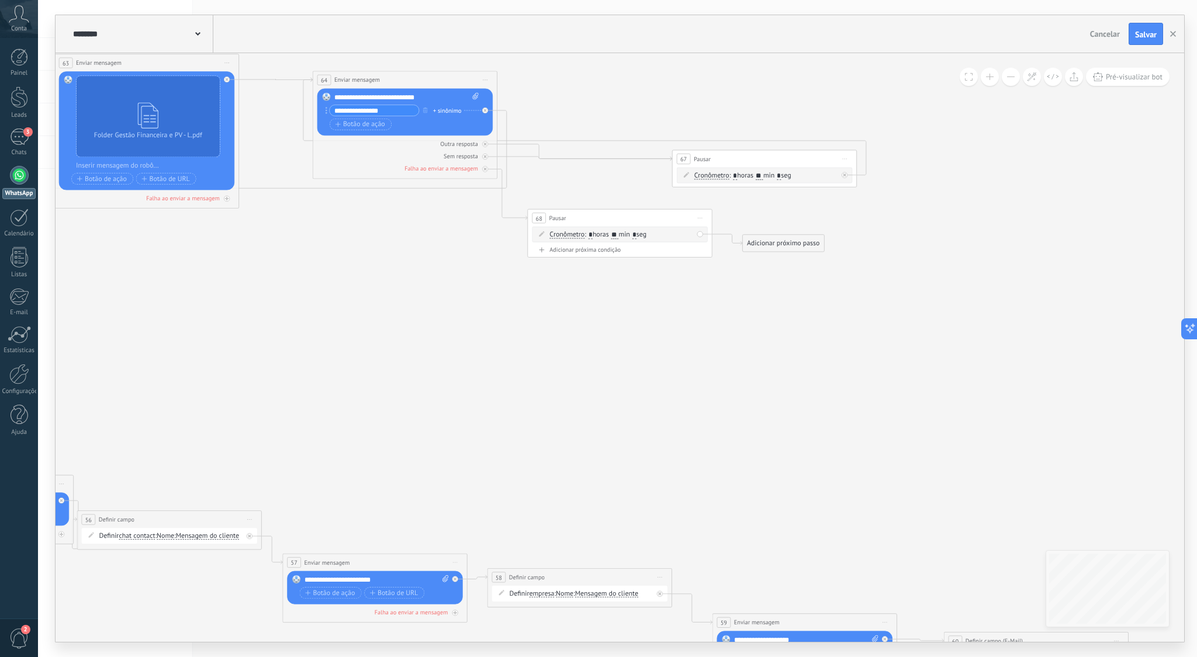
type input "**"
click at [645, 294] on icon at bounding box center [265, 338] width 2746 height 1194
click at [762, 243] on div "Adicionar próximo passo" at bounding box center [783, 244] width 81 height 15
click at [839, 458] on div "Ir para outra etapa" at bounding box center [806, 459] width 78 height 9
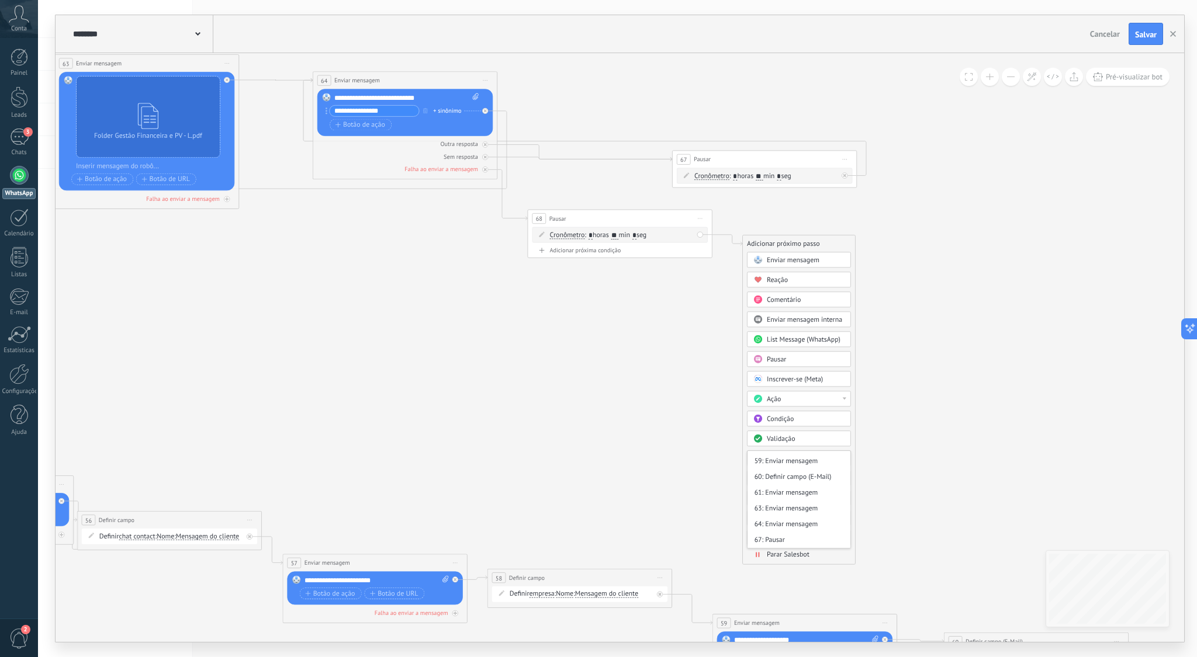
drag, startPoint x: 797, startPoint y: 539, endPoint x: 795, endPoint y: 532, distance: 7.7
click at [797, 539] on div "67: Pausar" at bounding box center [798, 540] width 103 height 16
click at [965, 339] on icon at bounding box center [265, 339] width 2746 height 1194
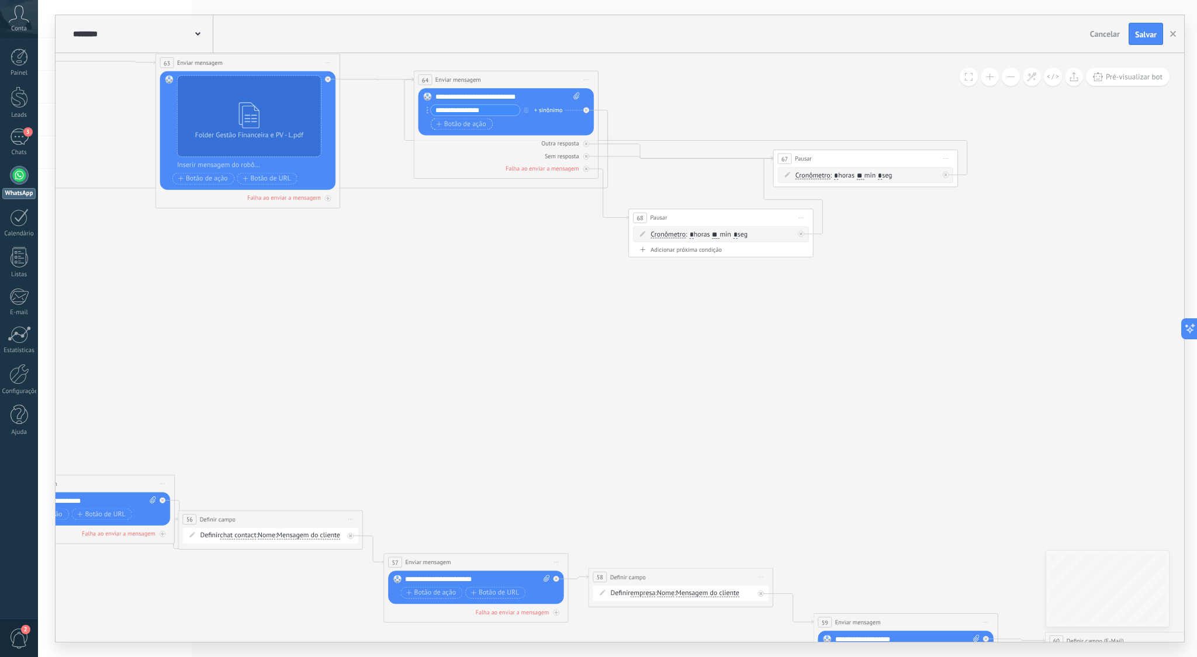
click at [455, 124] on span "Botão de ação" at bounding box center [461, 124] width 50 height 8
type input "********"
click at [483, 230] on icon at bounding box center [366, 355] width 2746 height 1229
drag, startPoint x: 659, startPoint y: 103, endPoint x: 660, endPoint y: 110, distance: 7.0
click at [660, 104] on icon at bounding box center [366, 355] width 2746 height 1229
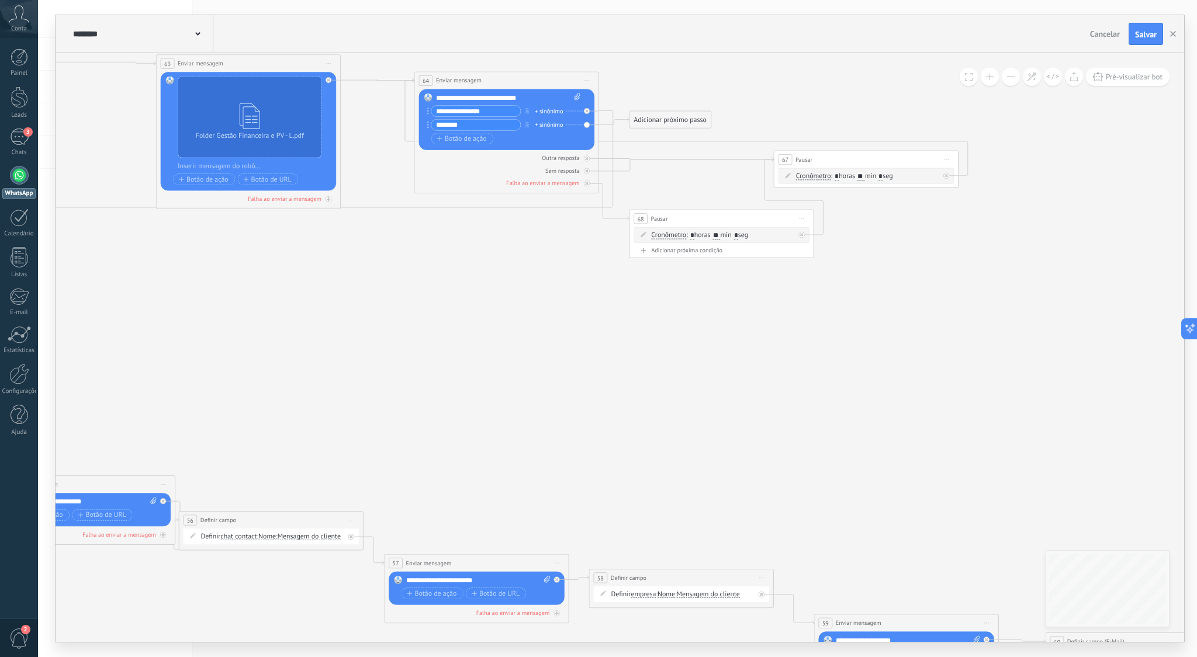
click at [660, 113] on div "Adicionar próximo passo" at bounding box center [669, 119] width 81 height 15
click at [686, 136] on span "Enviar mensagem" at bounding box center [679, 135] width 53 height 9
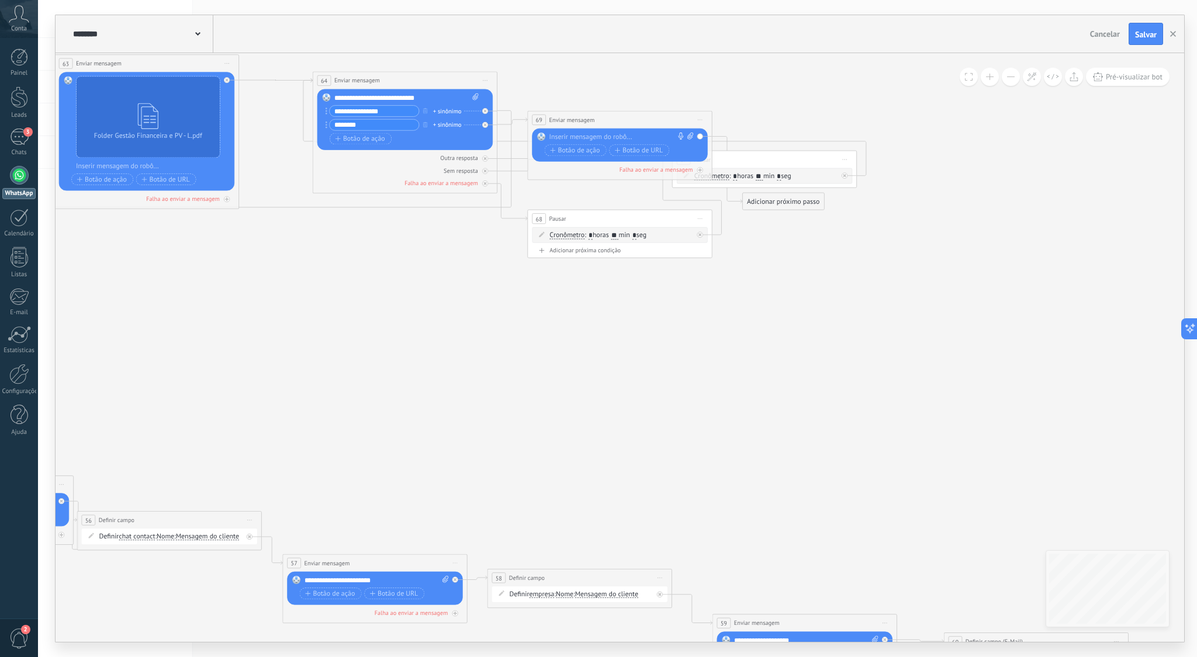
click at [625, 133] on div at bounding box center [617, 137] width 137 height 9
click at [704, 286] on icon at bounding box center [265, 356] width 2746 height 1229
click at [815, 329] on icon at bounding box center [265, 356] width 2746 height 1229
click at [880, 317] on icon at bounding box center [265, 356] width 2746 height 1229
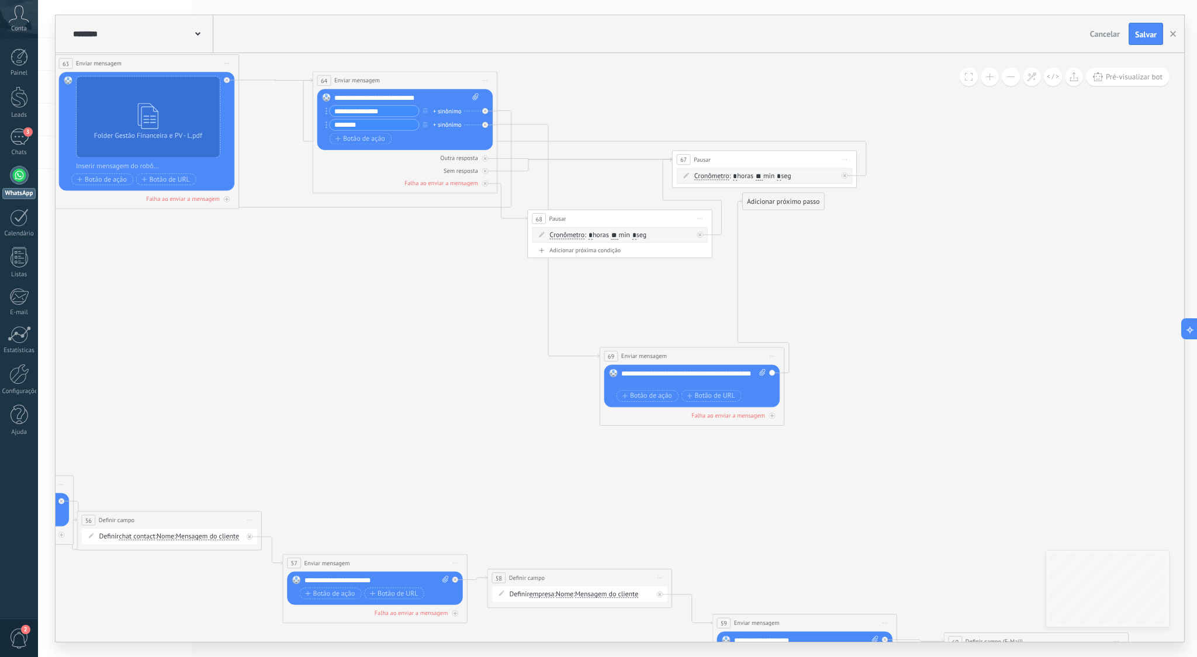
drag, startPoint x: 652, startPoint y: 126, endPoint x: 722, endPoint y: 356, distance: 240.9
click at [722, 359] on div "**********" at bounding box center [692, 356] width 184 height 17
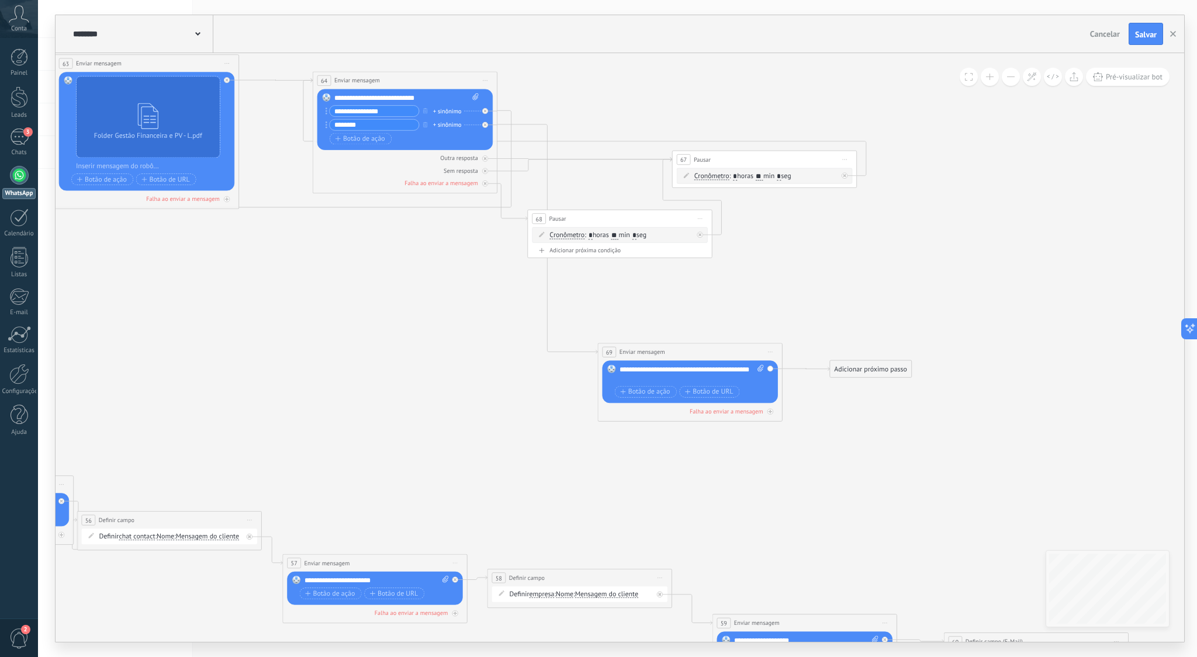
drag, startPoint x: 779, startPoint y: 211, endPoint x: 871, endPoint y: 359, distance: 174.0
click at [861, 372] on div "Adicionar próximo passo" at bounding box center [870, 369] width 81 height 15
click at [880, 370] on div "Adicionar próximo passo" at bounding box center [870, 368] width 81 height 15
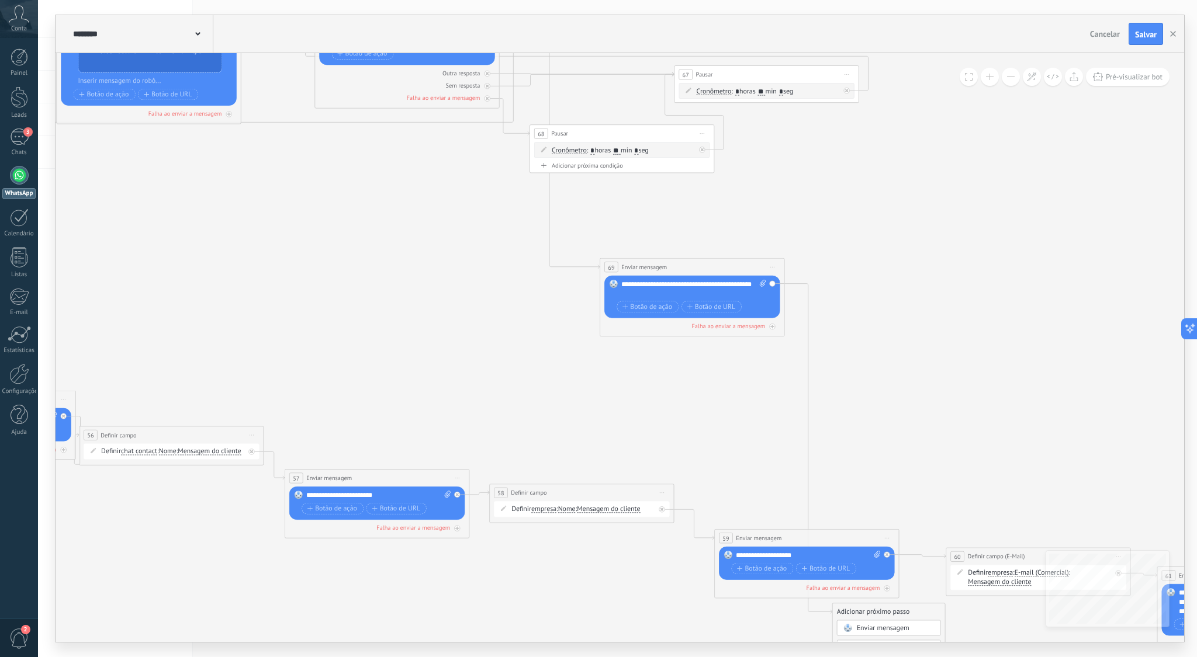
click at [931, 346] on icon at bounding box center [267, 270] width 2746 height 1229
drag, startPoint x: 880, startPoint y: 614, endPoint x: 891, endPoint y: 285, distance: 329.2
click at [891, 285] on div "Adicionar próximo passo" at bounding box center [884, 283] width 81 height 15
click at [891, 285] on icon at bounding box center [267, 270] width 2746 height 1229
drag, startPoint x: 909, startPoint y: 610, endPoint x: 893, endPoint y: 450, distance: 160.4
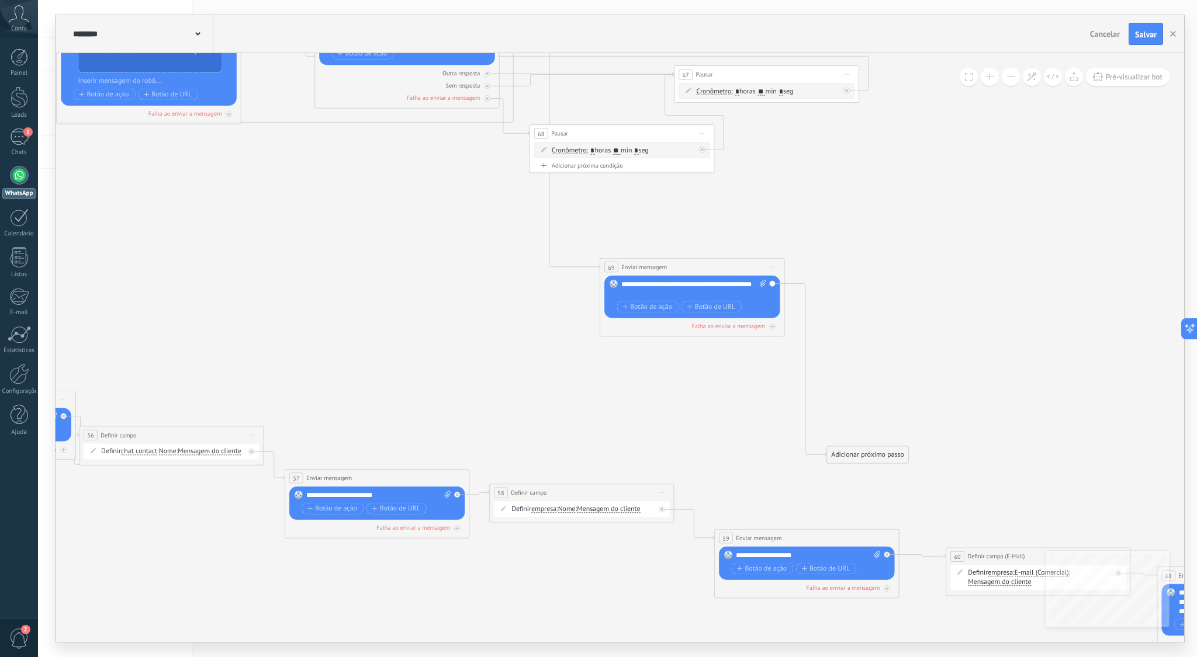
click at [894, 450] on div "Adicionar próximo passo" at bounding box center [867, 455] width 81 height 15
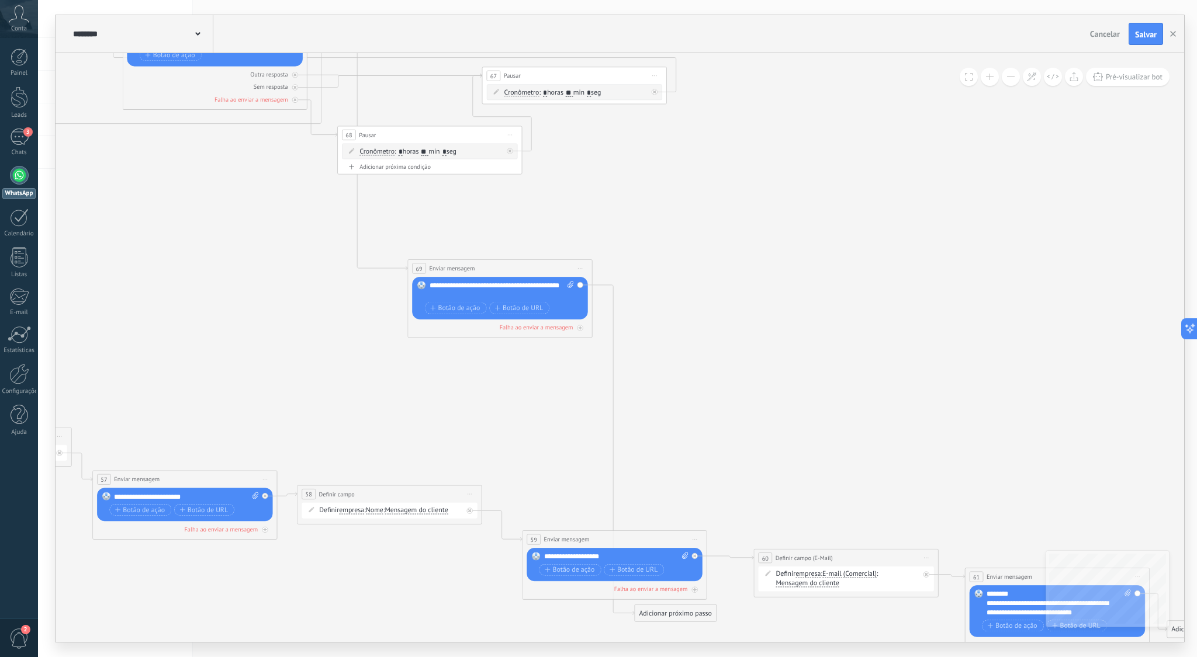
click at [728, 377] on icon at bounding box center [75, 332] width 2746 height 1348
drag, startPoint x: 675, startPoint y: 612, endPoint x: 670, endPoint y: 238, distance: 373.5
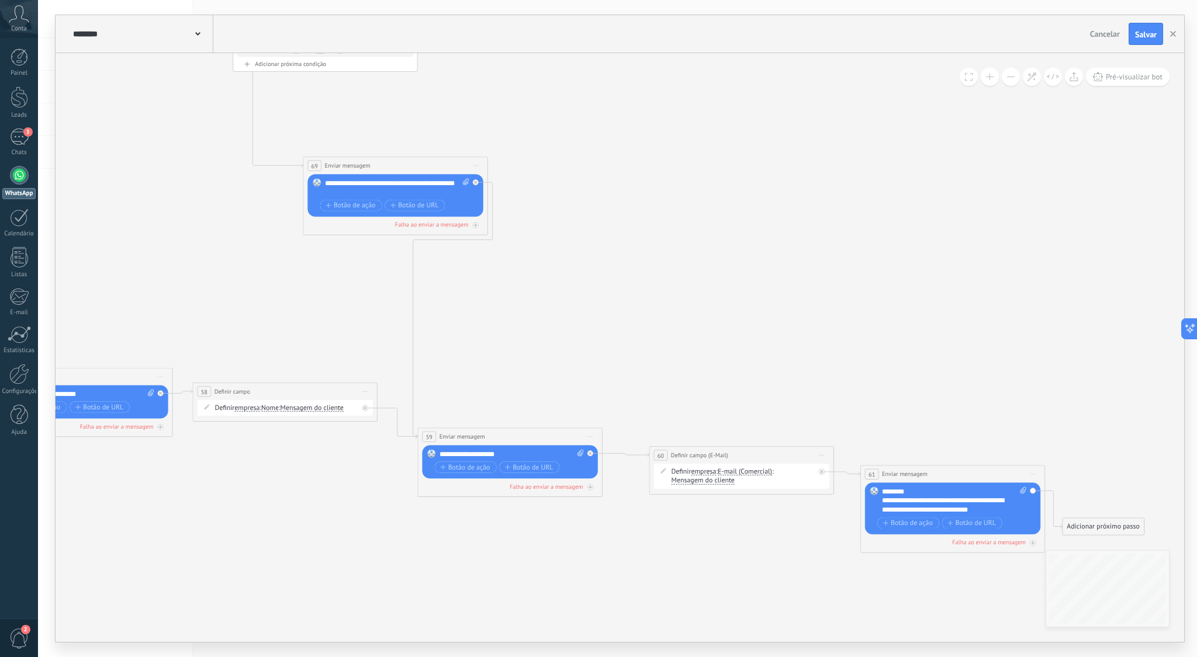
drag, startPoint x: 607, startPoint y: 307, endPoint x: 508, endPoint y: 307, distance: 99.4
click at [413, 312] on icon at bounding box center [451, 310] width 79 height 256
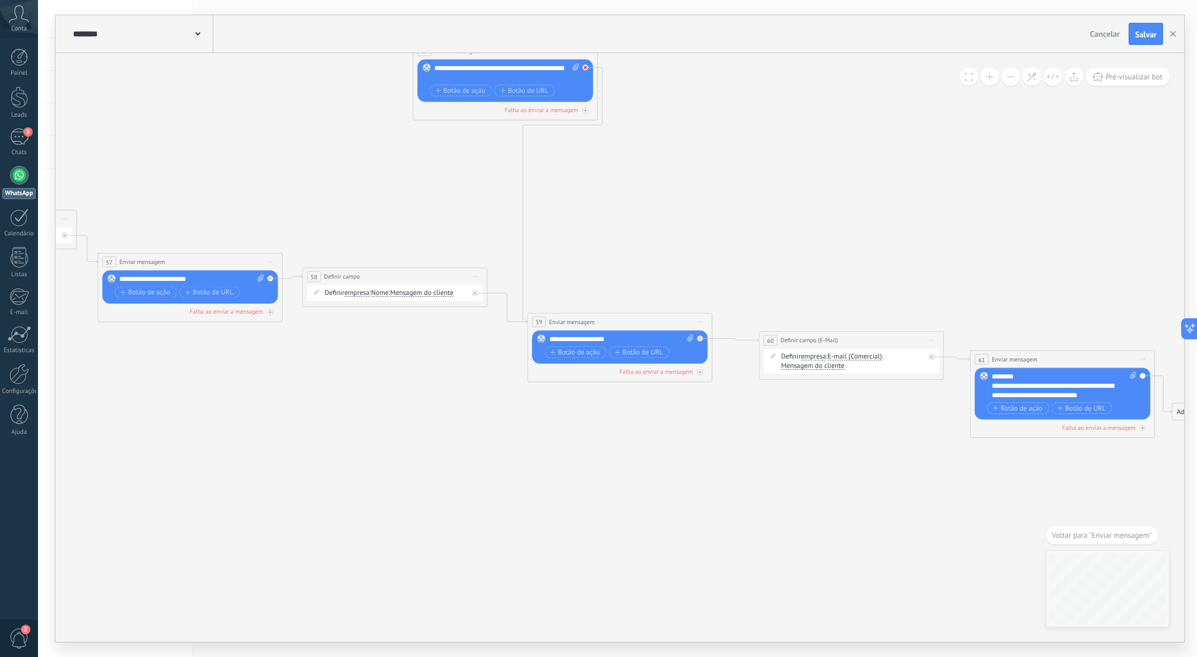
click at [587, 67] on div at bounding box center [585, 67] width 6 height 6
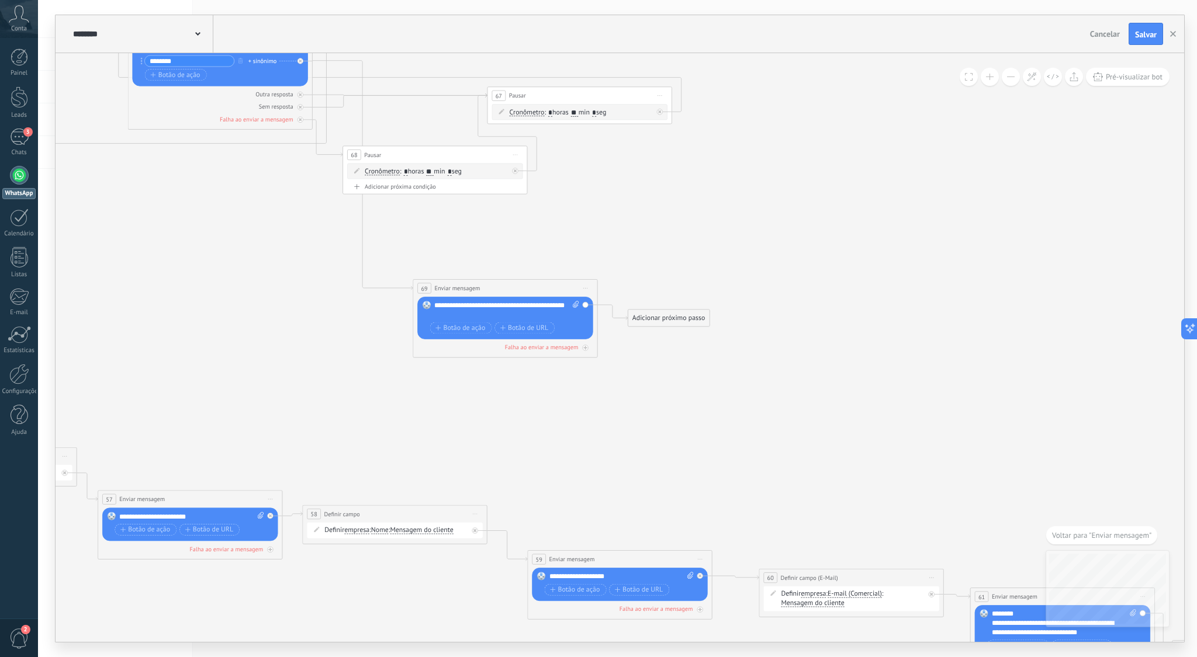
click at [686, 315] on div "Adicionar próximo passo" at bounding box center [668, 318] width 81 height 15
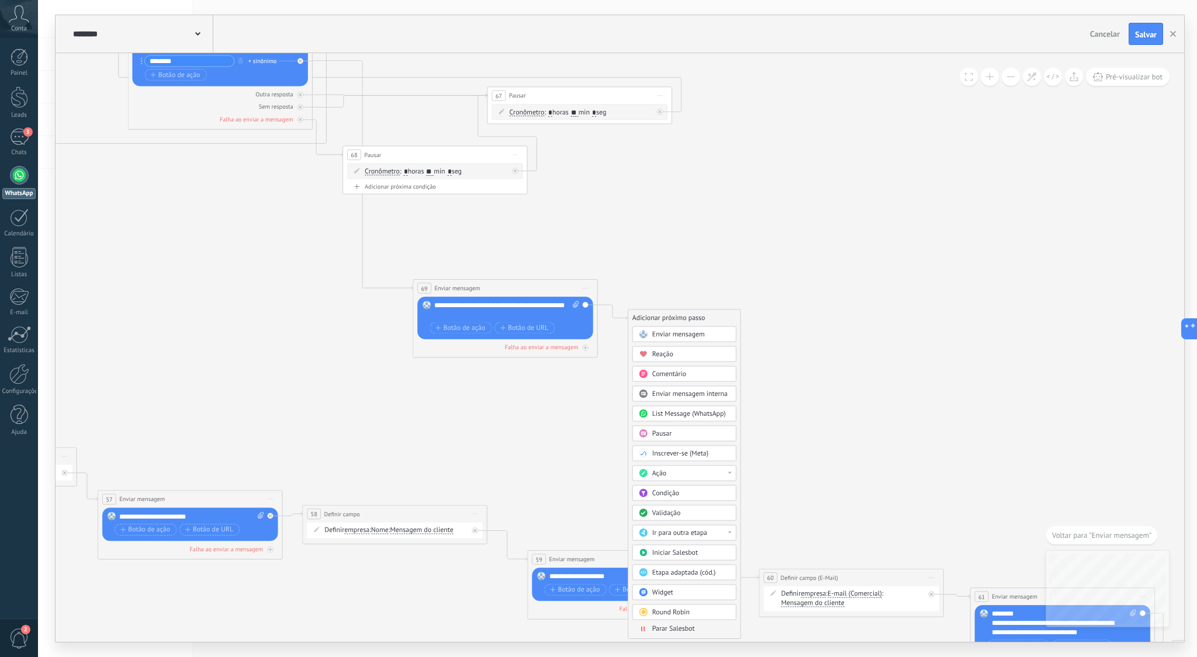
click at [709, 472] on div "Ação" at bounding box center [691, 473] width 78 height 9
click at [690, 500] on div "Enviar email" at bounding box center [684, 501] width 103 height 16
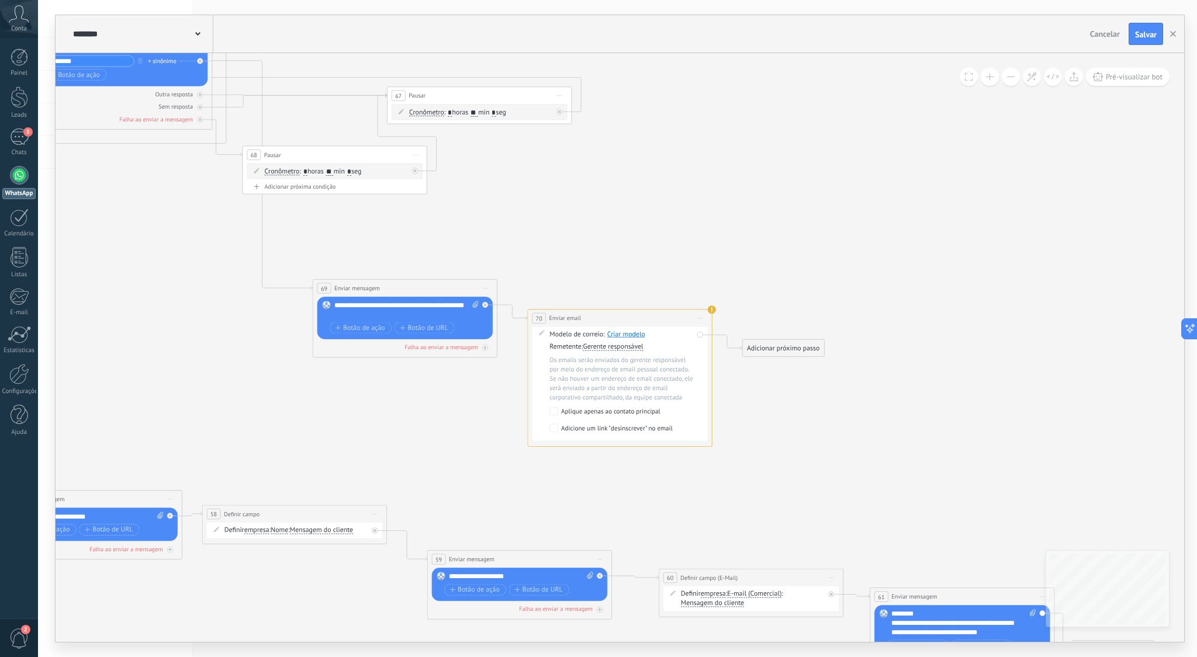
click at [606, 427] on div "Adicione um link "desinscrever" no email" at bounding box center [617, 429] width 112 height 10
click at [626, 348] on span "Gerente responsável" at bounding box center [613, 348] width 60 height 8
click at [626, 348] on button "Gerente responsável" at bounding box center [637, 347] width 116 height 16
click at [680, 340] on li "Gerente responsável" at bounding box center [630, 348] width 115 height 16
click at [672, 321] on div "**********" at bounding box center [620, 318] width 184 height 17
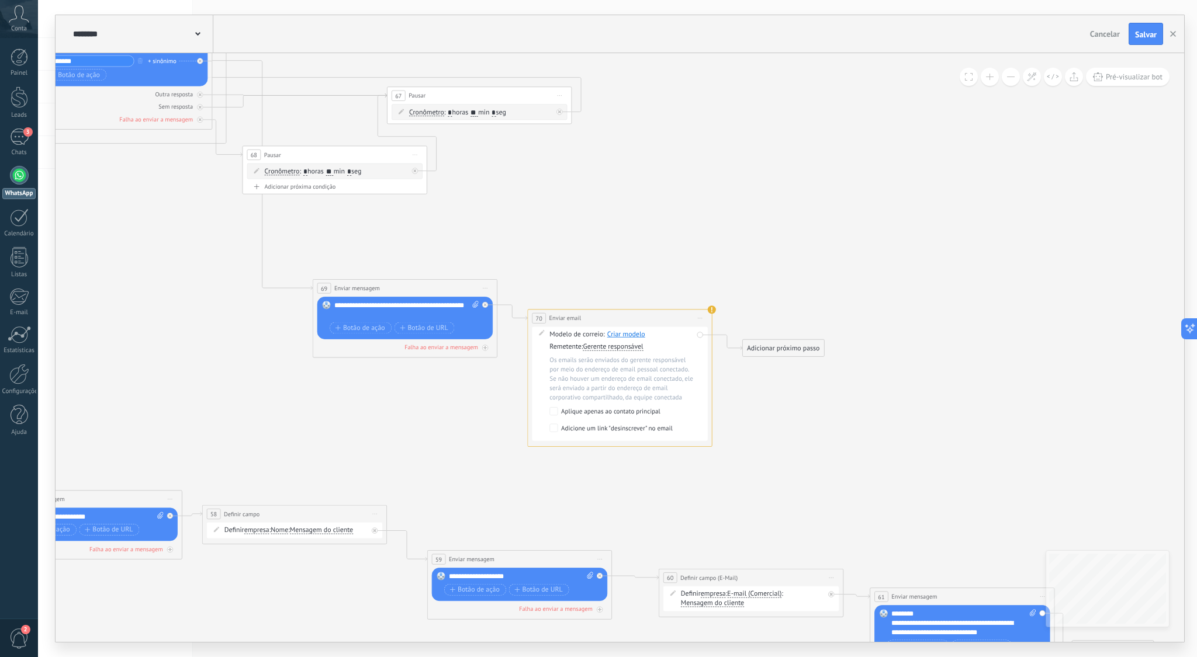
click at [700, 317] on span "Iniciar pré-visualização aqui [GEOGRAPHIC_DATA] Duplicar Excluir" at bounding box center [700, 318] width 15 height 13
click at [728, 379] on div "Excluir" at bounding box center [750, 379] width 106 height 16
drag, startPoint x: 599, startPoint y: 320, endPoint x: 607, endPoint y: 307, distance: 15.4
click at [607, 307] on div "Adicionar próximo passo" at bounding box center [575, 304] width 81 height 15
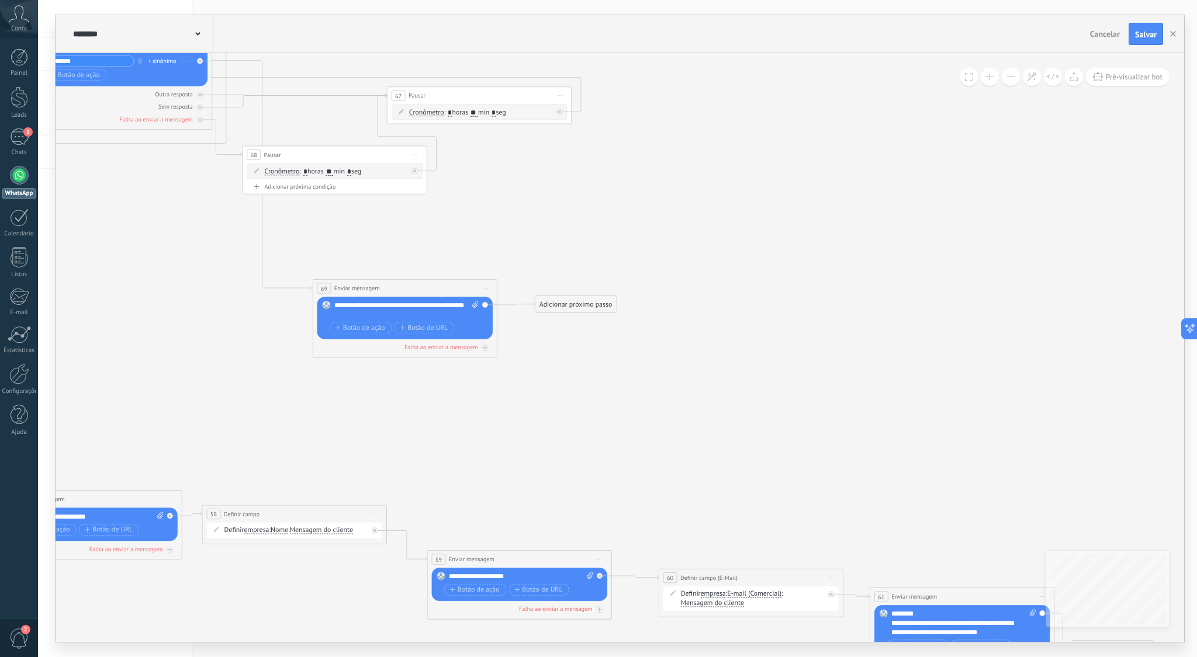
click at [569, 302] on div "Adicionar próximo passo" at bounding box center [575, 304] width 81 height 15
click at [635, 459] on div at bounding box center [637, 459] width 4 height 2
click at [583, 302] on div "Adicionar próximo passo" at bounding box center [575, 304] width 81 height 15
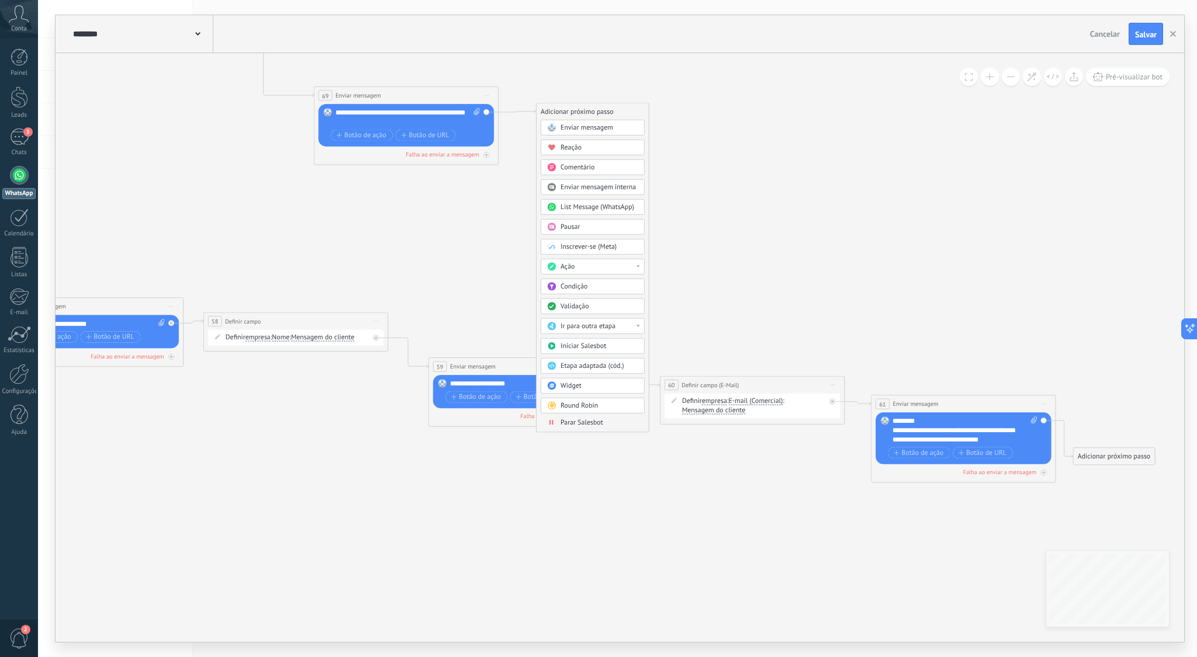
click at [569, 423] on span "Parar Salesbot" at bounding box center [581, 422] width 43 height 9
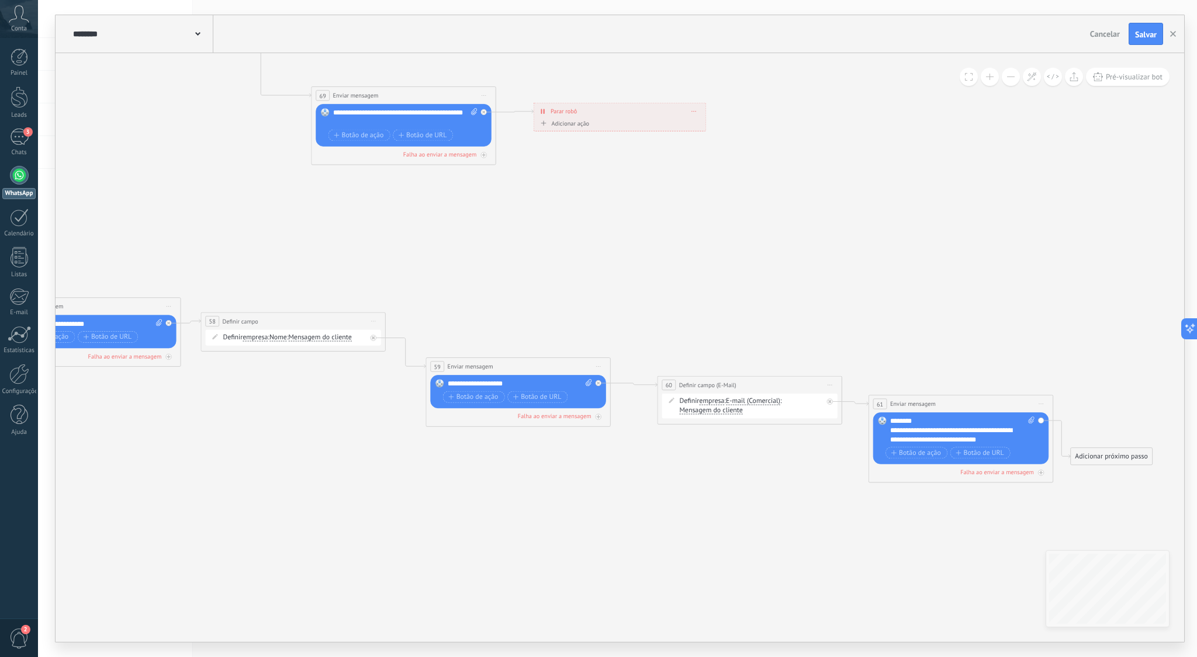
click at [576, 123] on div "Adicionar ação" at bounding box center [563, 123] width 51 height 7
click at [576, 123] on button "Marcar como conversa fechada" at bounding box center [592, 123] width 116 height 16
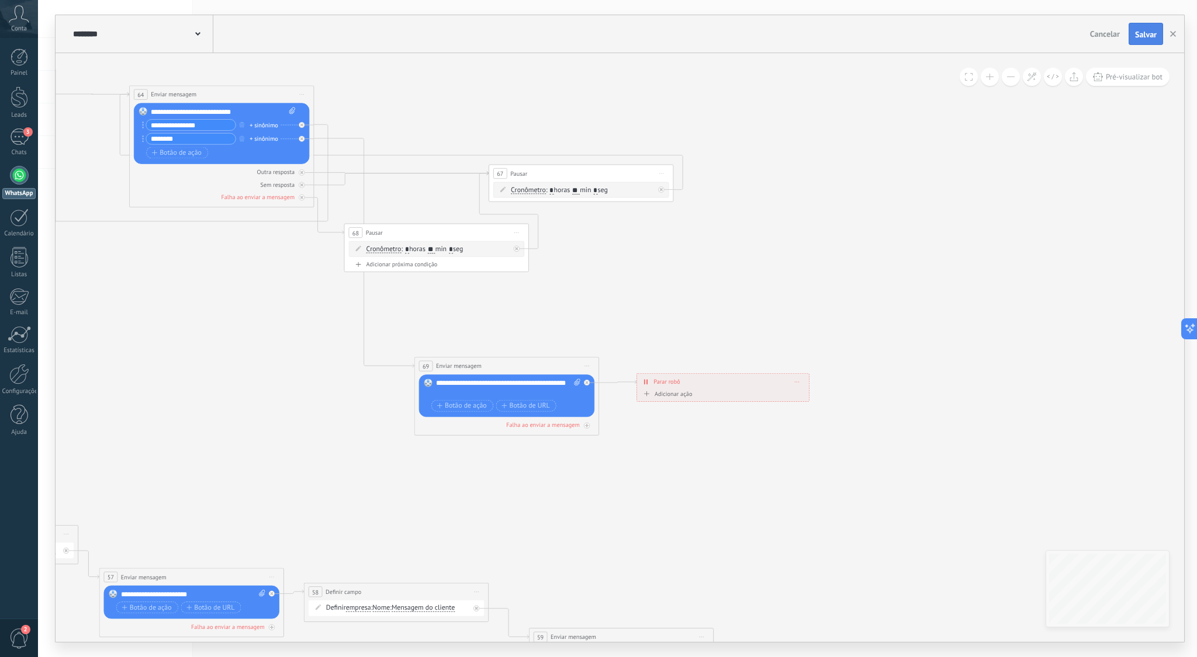
click at [1143, 35] on span "Salvar" at bounding box center [1146, 34] width 22 height 8
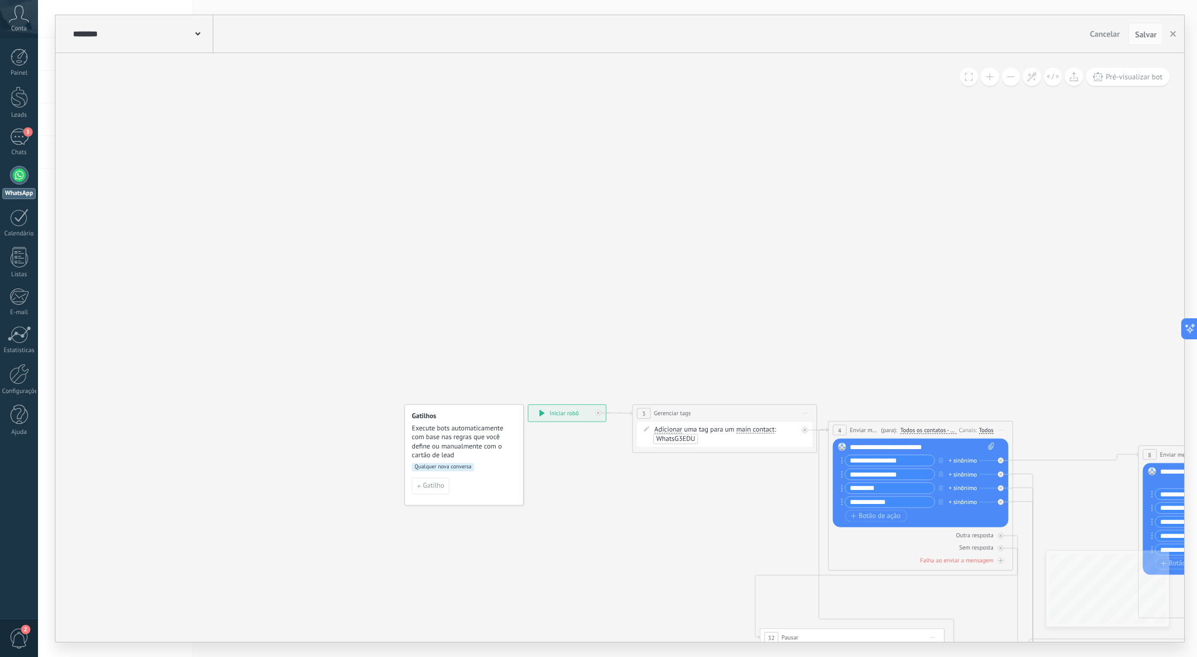
click at [553, 411] on div "**********" at bounding box center [567, 413] width 78 height 16
click at [541, 413] on icon at bounding box center [541, 413] width 5 height 6
click at [444, 466] on span "Qualquer nova conversa" at bounding box center [443, 467] width 63 height 8
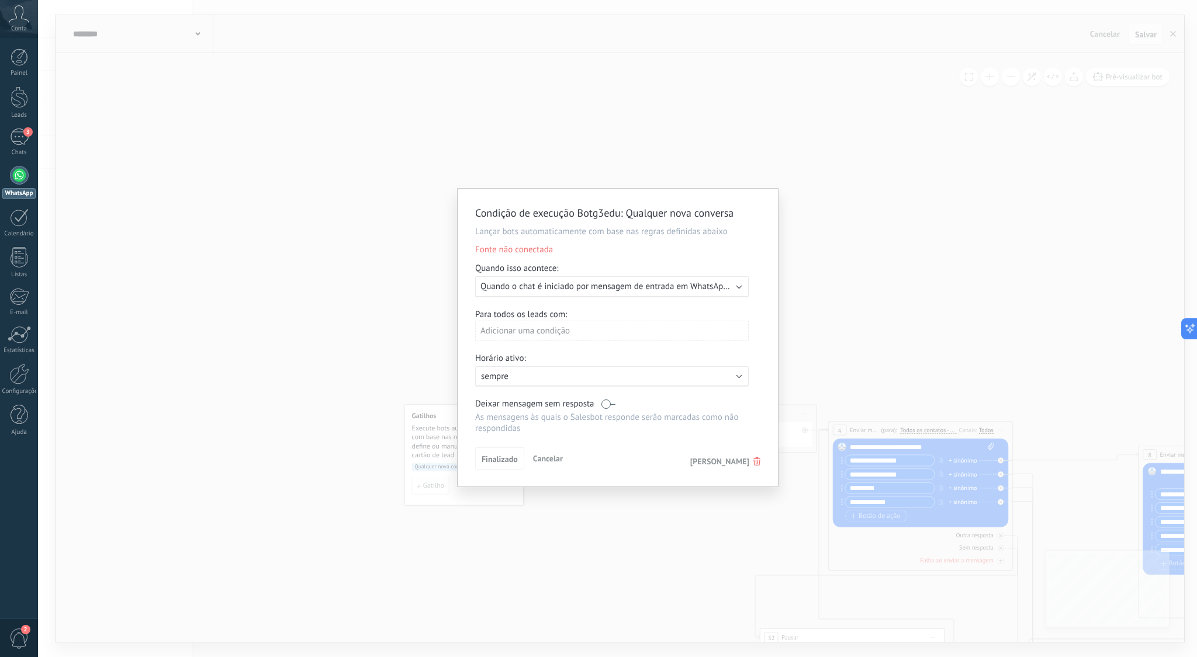
click at [634, 285] on span "Quando o chat é iniciado por mensagem de entrada em WhatsApp Lite ([PHONE_NUMBE…" at bounding box center [650, 286] width 341 height 11
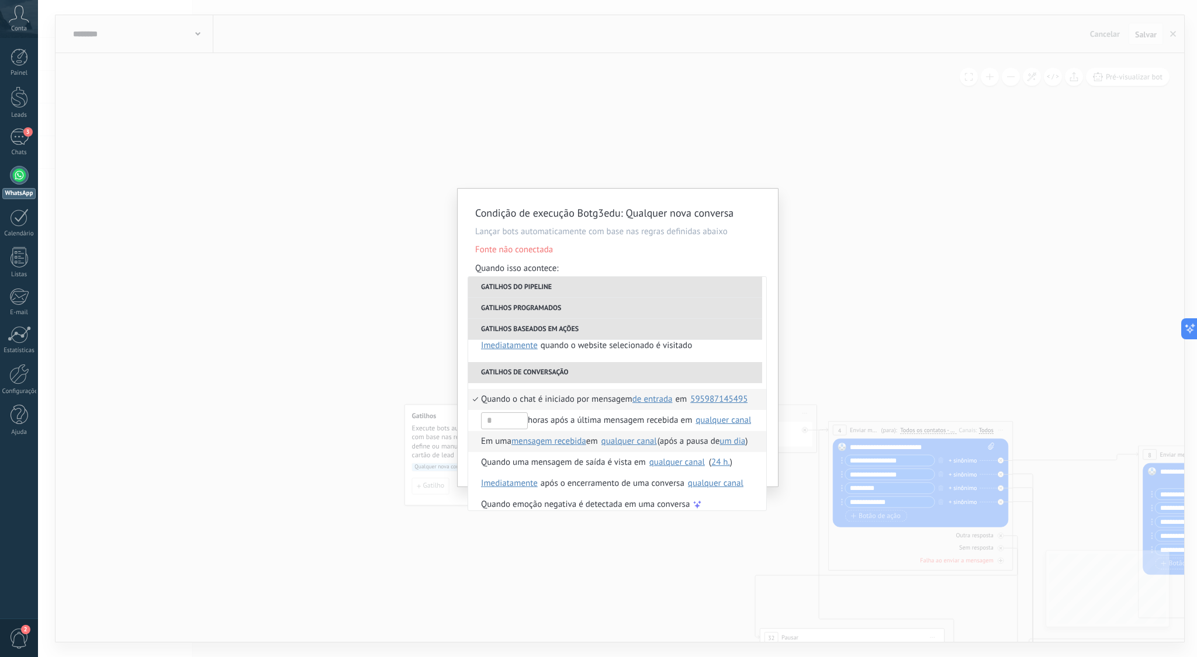
scroll to position [276, 0]
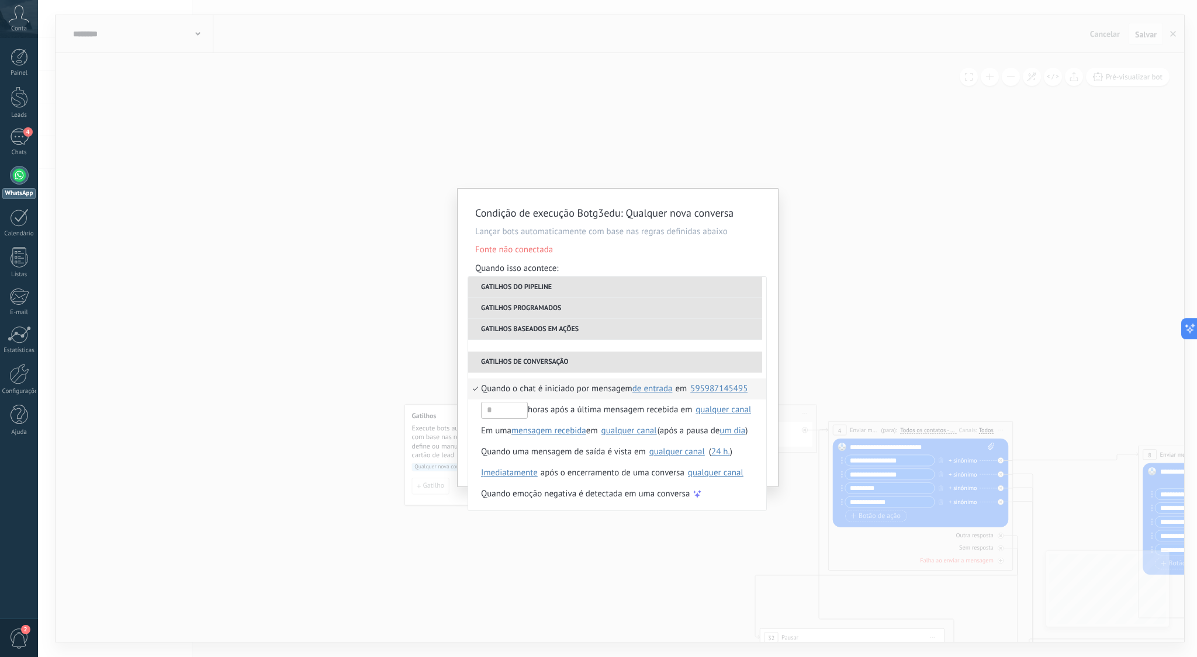
click at [847, 354] on div "Condição de execução Botg3edu : Qualquer nova conversa Lançar bots automaticame…" at bounding box center [617, 328] width 1159 height 657
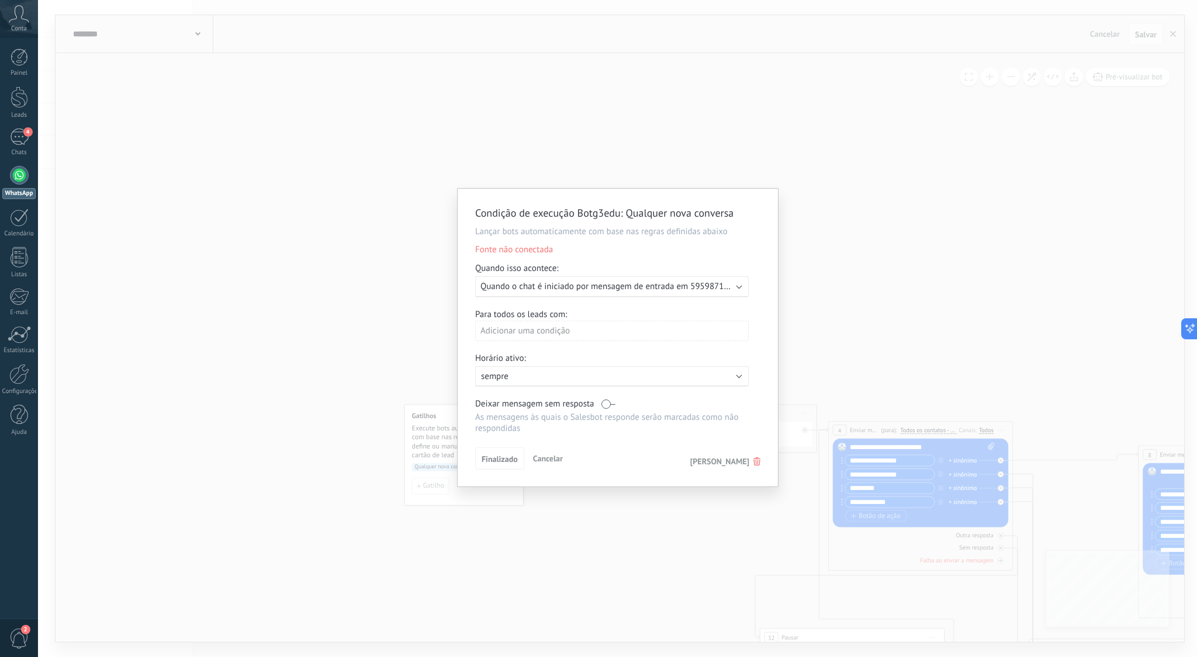
click at [585, 288] on span "Quando o chat é iniciado por mensagem de entrada em 595987145495" at bounding box center [613, 286] width 267 height 11
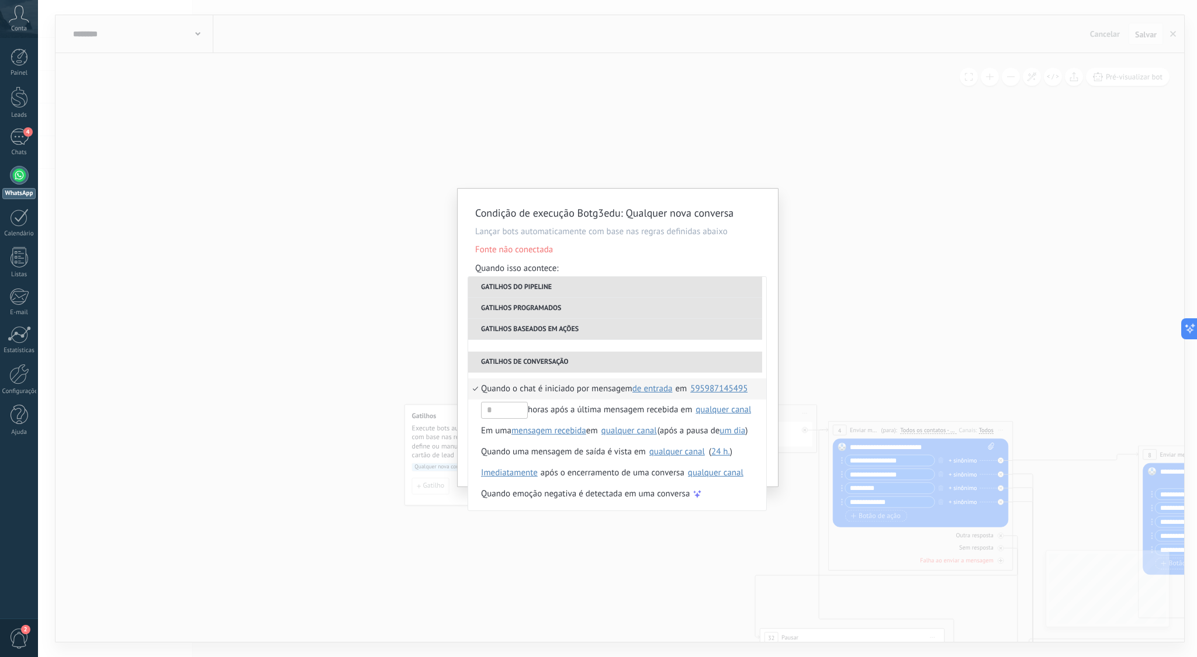
click at [724, 391] on div "595987145495" at bounding box center [718, 389] width 57 height 9
click at [701, 438] on span "595987145495" at bounding box center [719, 437] width 57 height 12
click at [700, 438] on span "595987145495" at bounding box center [719, 437] width 57 height 12
click at [621, 344] on div "Quando o website selecionado é visitado" at bounding box center [616, 335] width 151 height 21
click at [496, 430] on span "Em uma" at bounding box center [496, 431] width 30 height 21
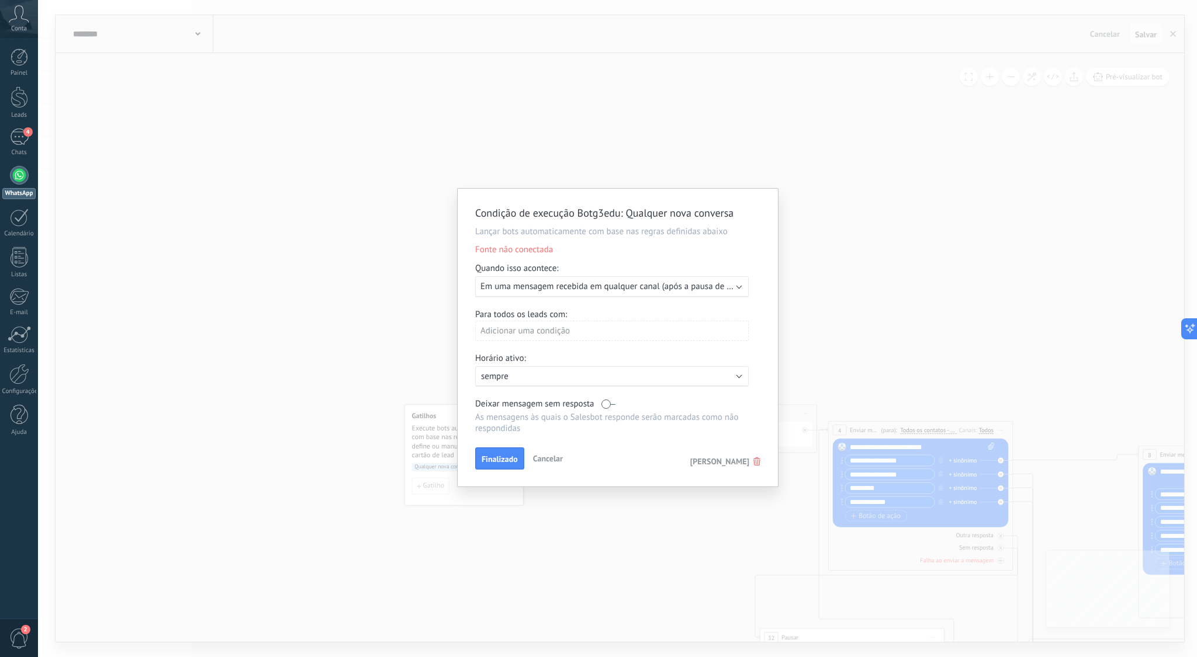
click at [695, 288] on span "Em uma mensagem recebida em qualquer canal (após a pausa de Um dia)" at bounding box center [617, 286] width 275 height 11
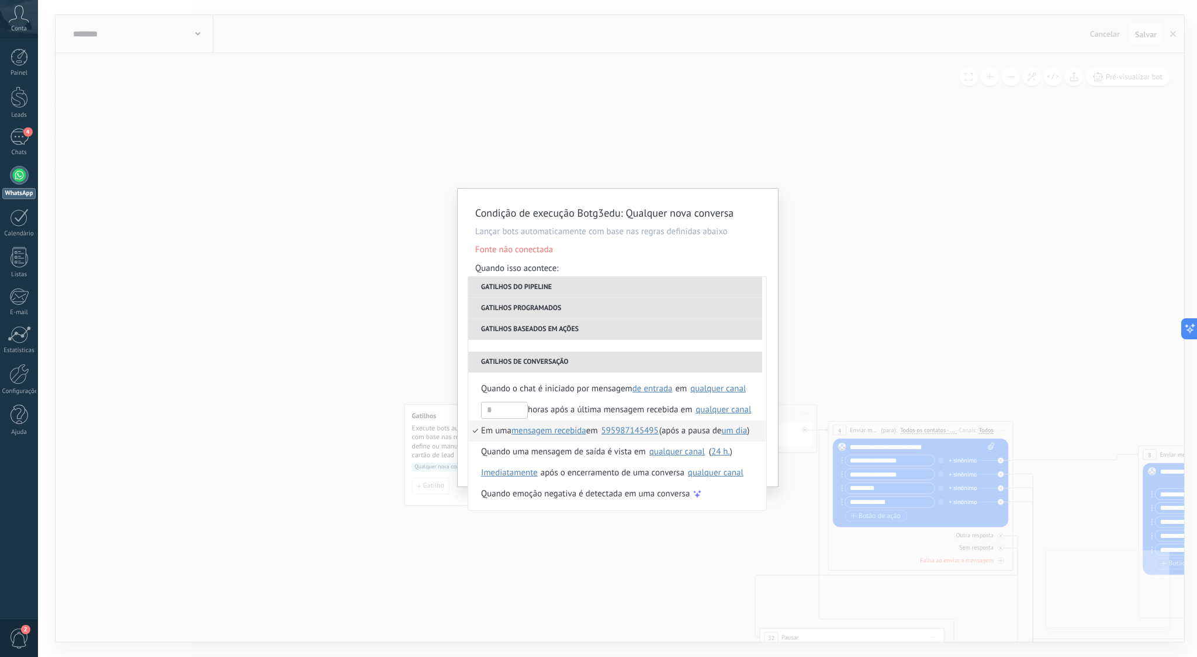
click at [731, 433] on span "um dia" at bounding box center [734, 430] width 26 height 11
click at [599, 460] on div at bounding box center [598, 328] width 1197 height 657
click at [556, 391] on span "Quando o chat é iniciado por mensagem" at bounding box center [556, 389] width 151 height 21
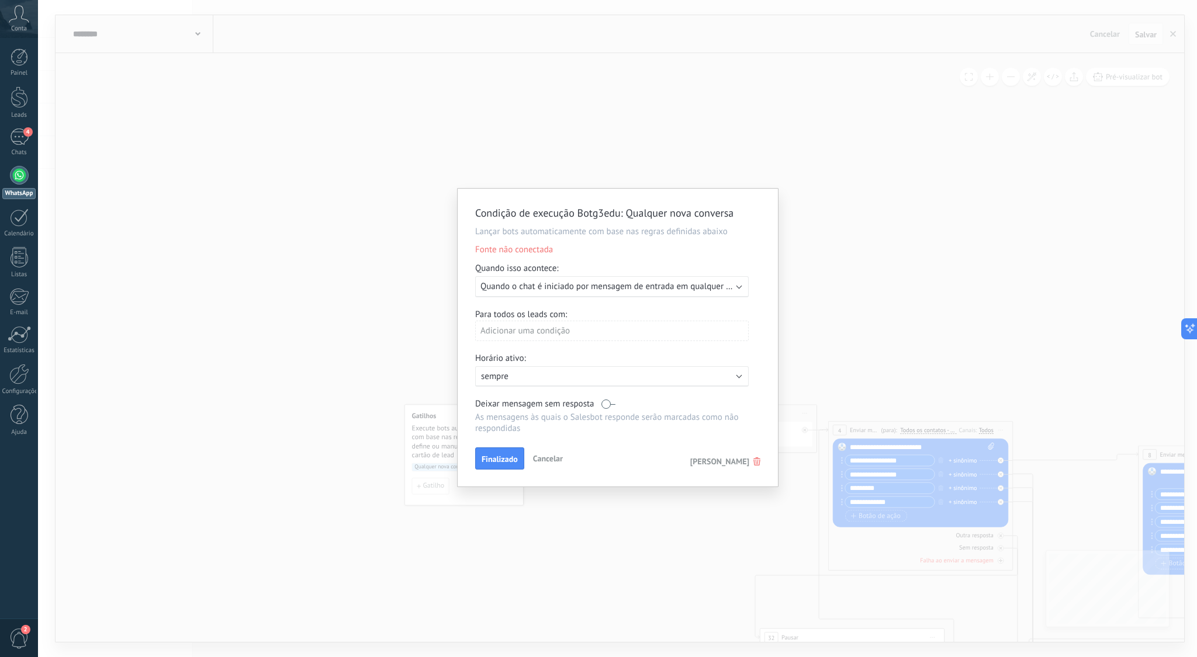
click at [697, 287] on span "Quando o chat é iniciado por mensagem de entrada em qualquer canal" at bounding box center [612, 286] width 265 height 11
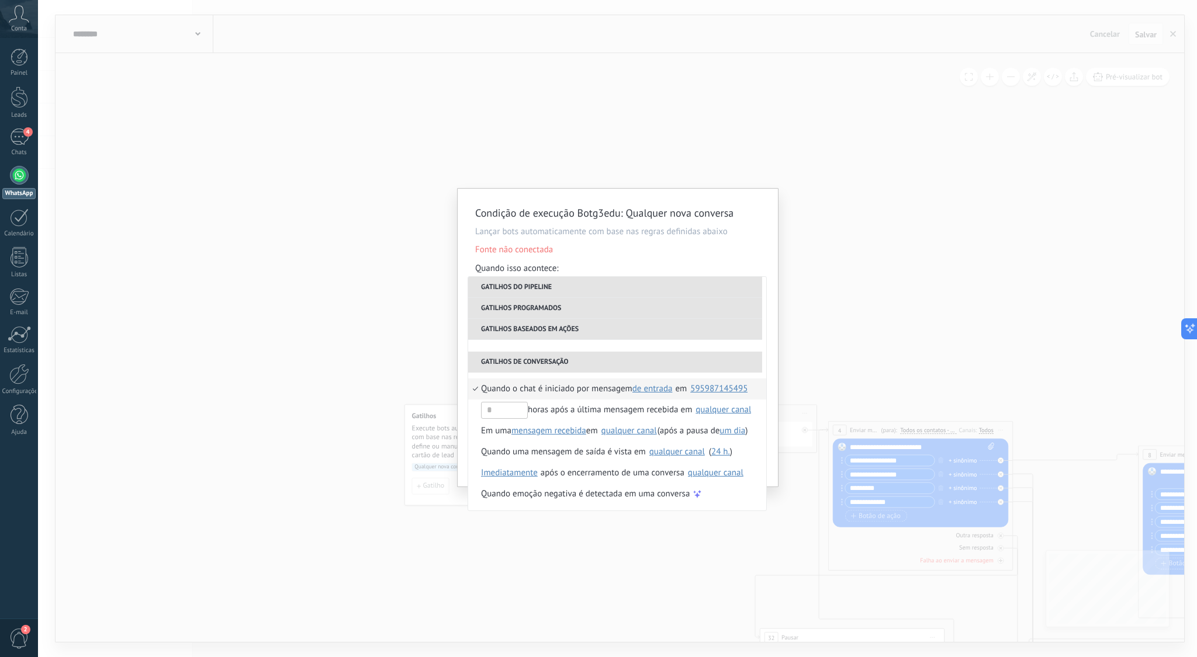
click at [661, 389] on span "de entrada" at bounding box center [652, 388] width 40 height 11
click at [672, 430] on span "qualquer" at bounding box center [661, 430] width 53 height 11
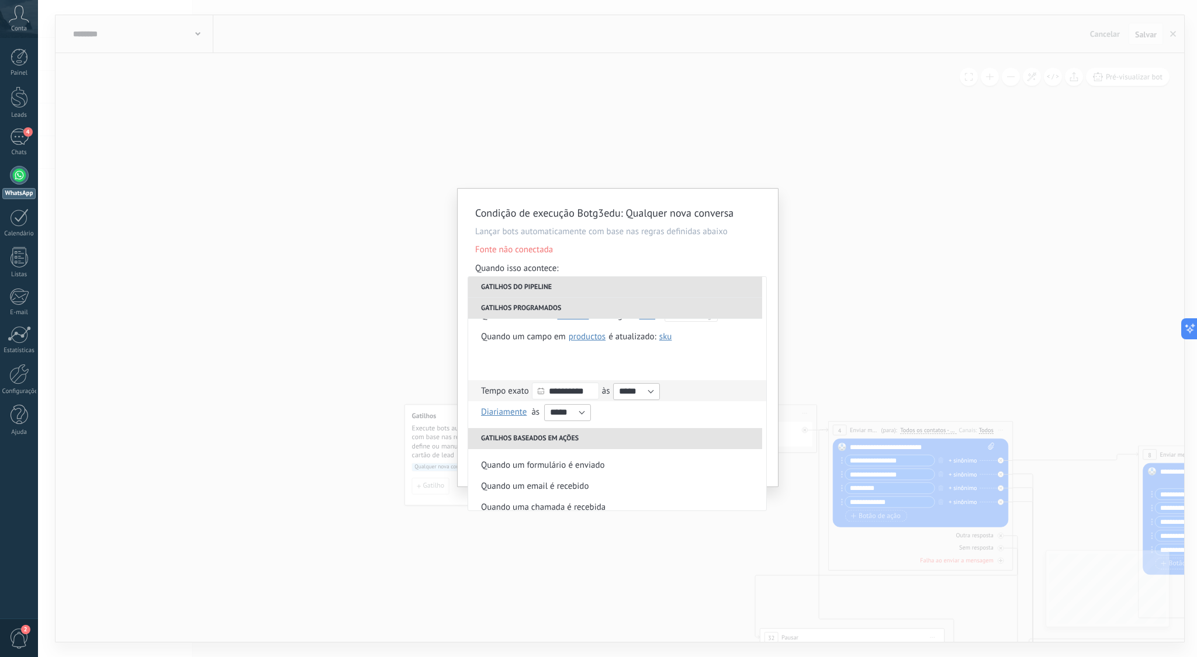
scroll to position [71, 0]
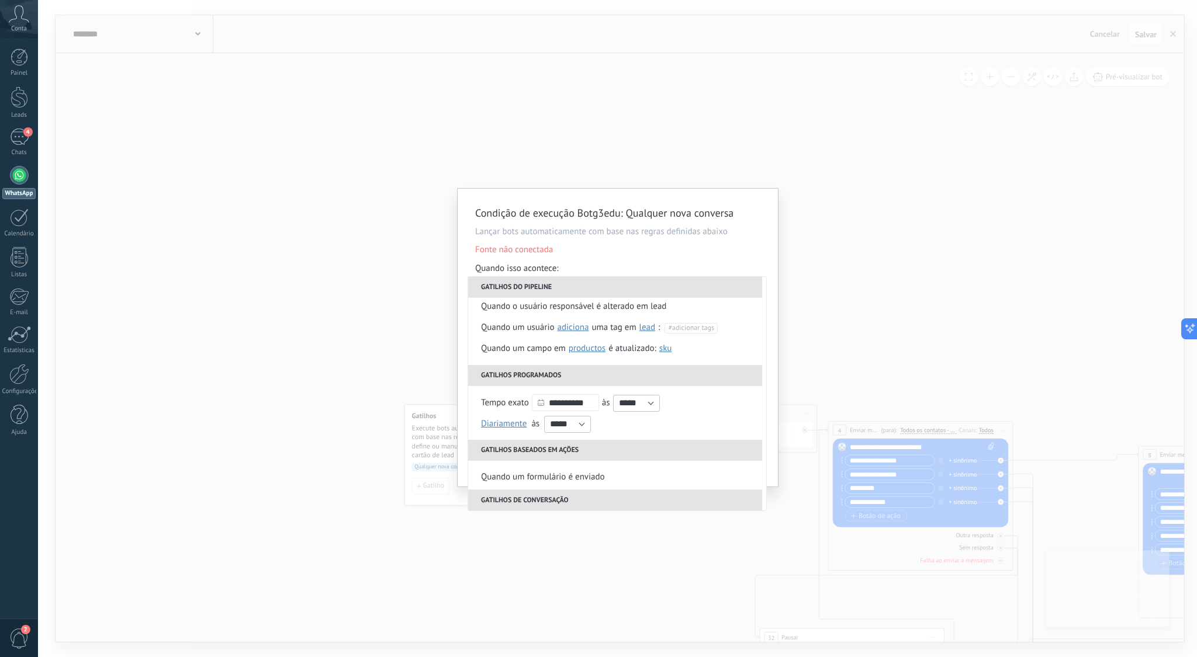
click at [881, 255] on div "Condição de execução Botg3edu : Qualquer nova conversa Lançar bots automaticame…" at bounding box center [617, 328] width 1159 height 657
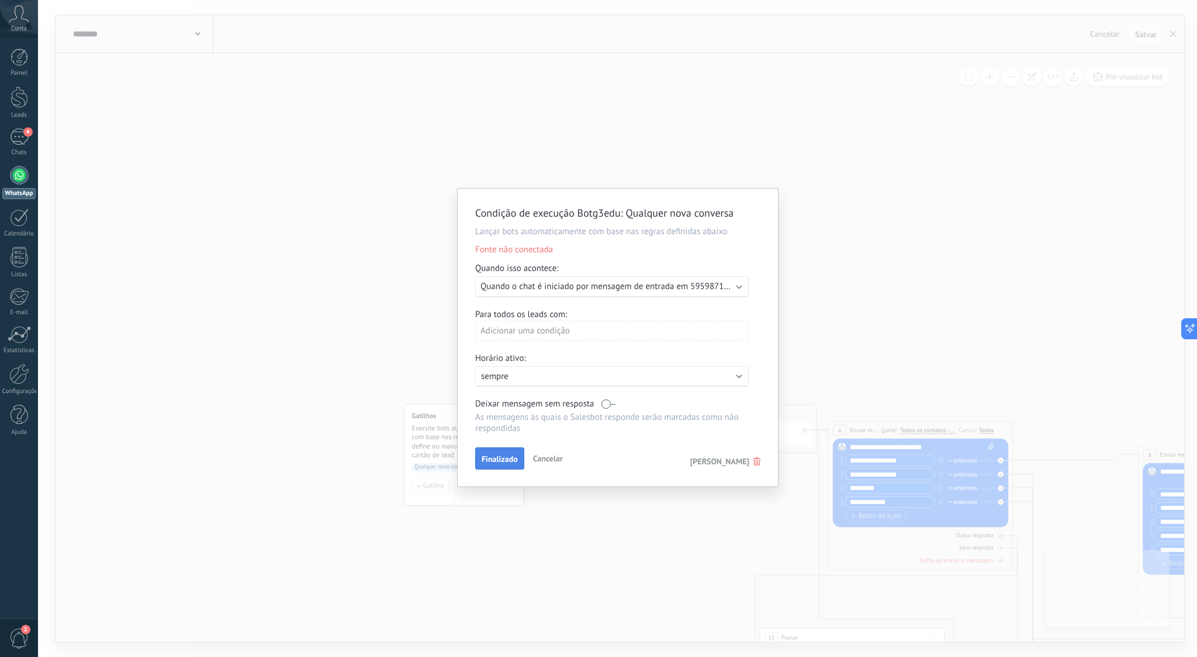
click at [510, 459] on span "Finalizado" at bounding box center [500, 459] width 36 height 8
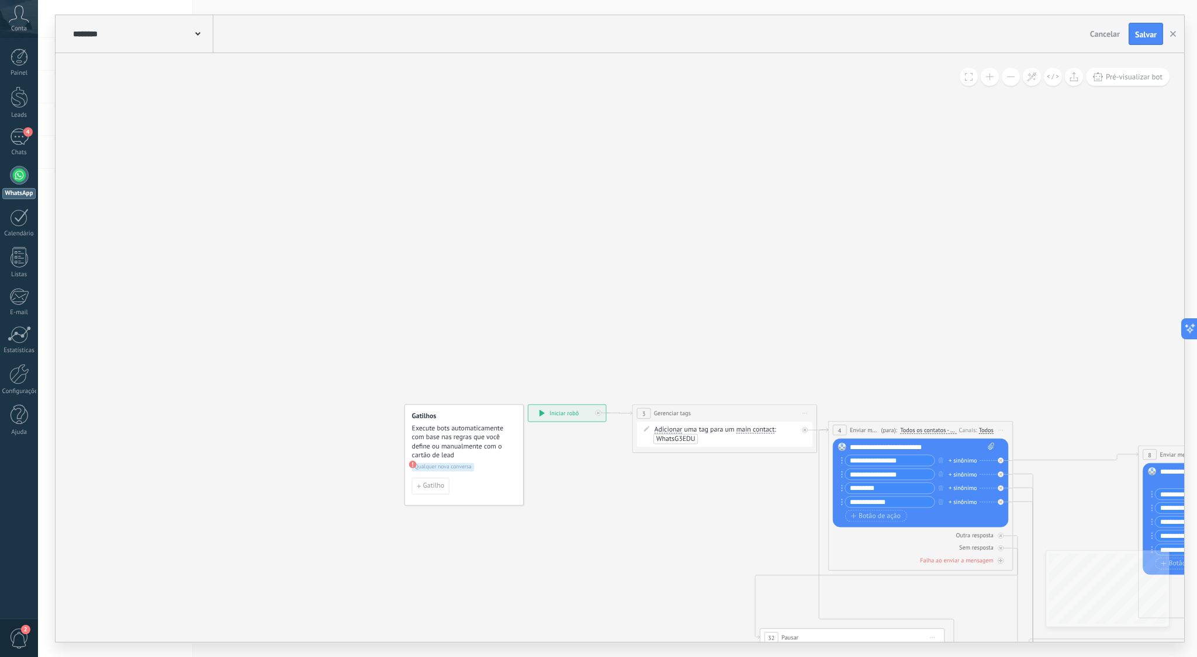
click at [413, 465] on use at bounding box center [413, 465] width 8 height 8
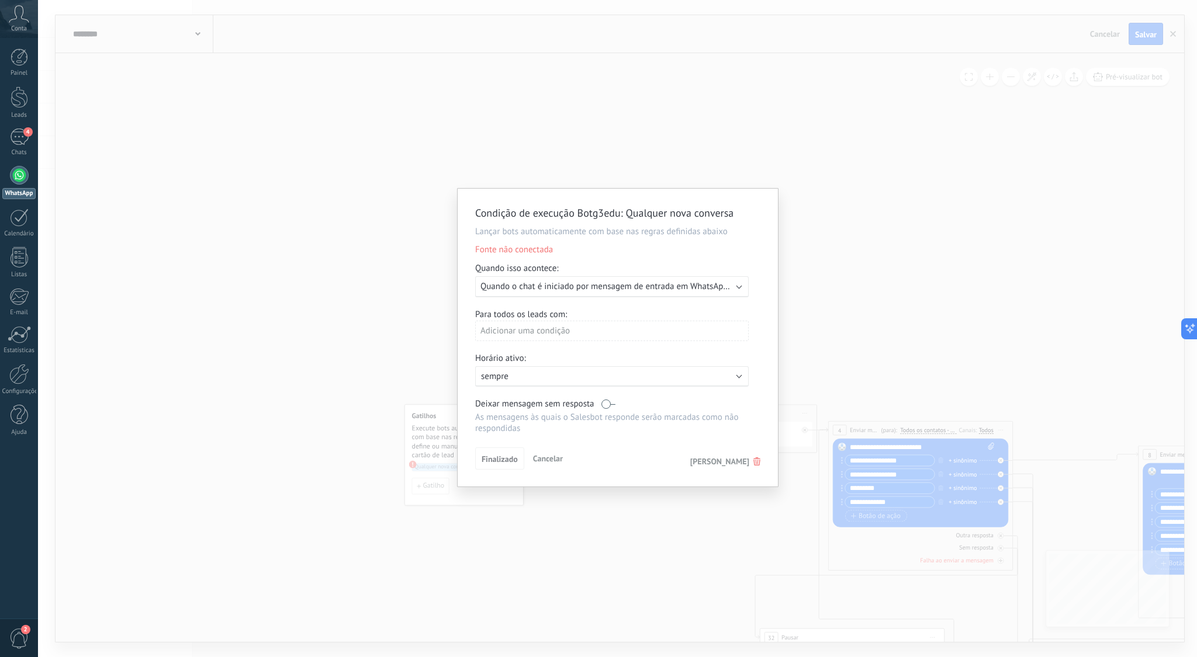
click at [657, 288] on span "Quando o chat é iniciado por mensagem de entrada em WhatsApp Lite ([PHONE_NUMBE…" at bounding box center [650, 286] width 341 height 11
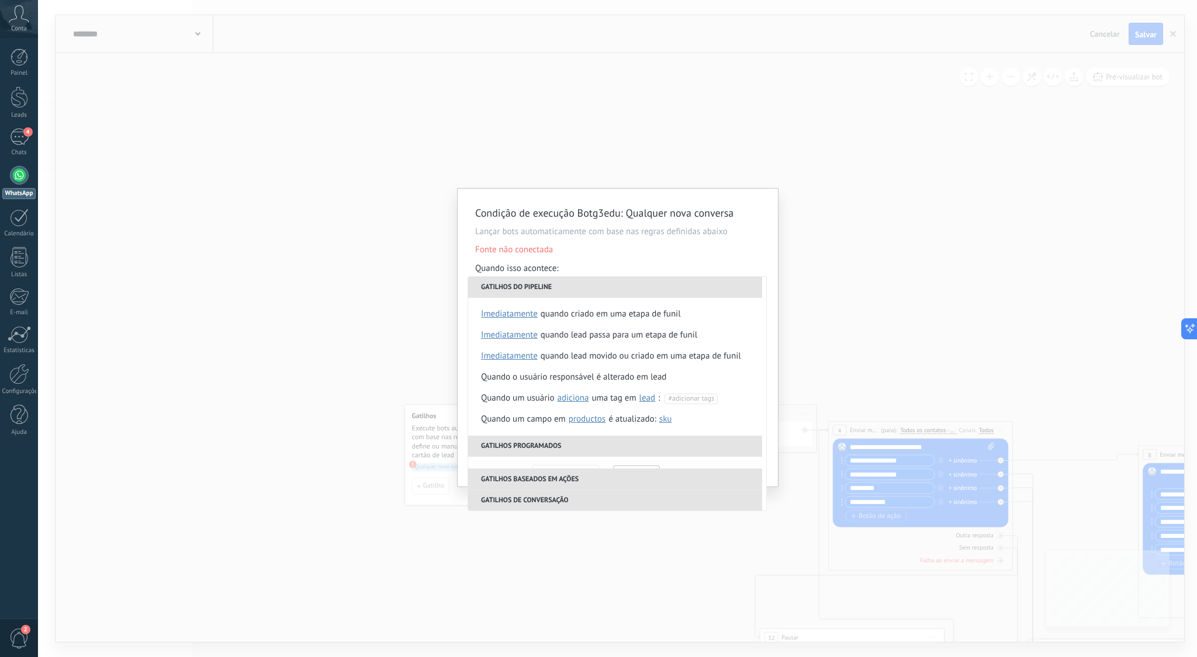
scroll to position [276, 0]
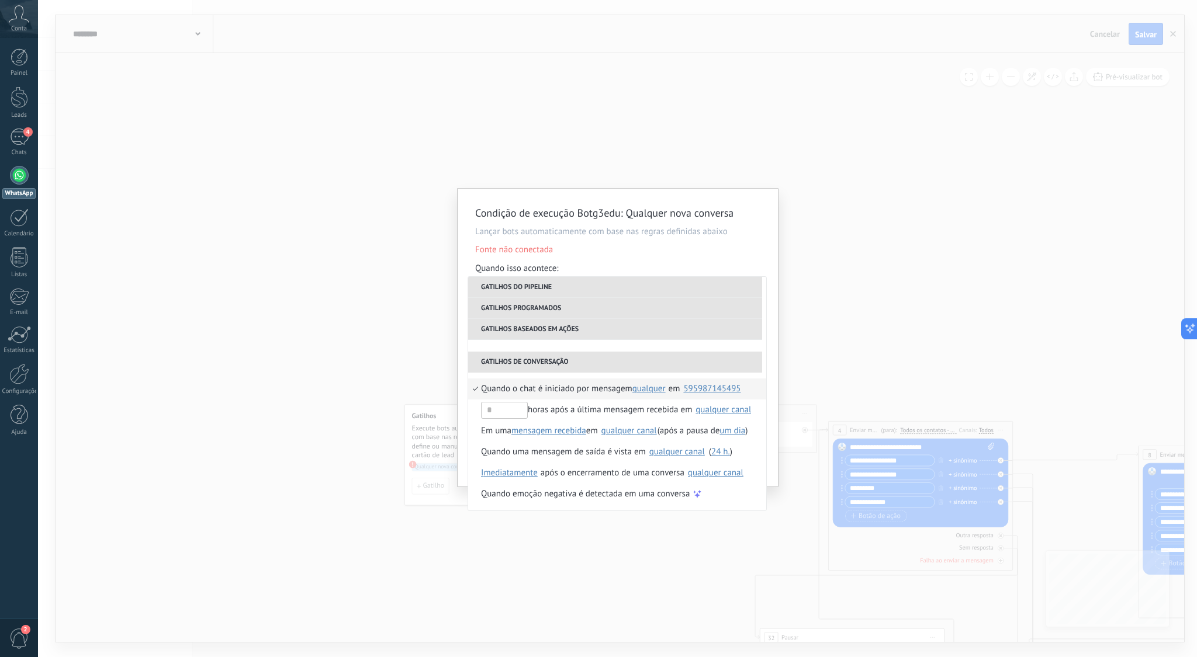
click at [713, 390] on div "595987145495" at bounding box center [711, 389] width 57 height 9
click at [691, 413] on span "Kommo Demo" at bounding box center [717, 416] width 53 height 12
click at [687, 394] on div "Selecionar tudo" at bounding box center [706, 395] width 58 height 12
click at [769, 374] on div "Condição de execução Botg3edu : Qualquer nova conversa Lançar bots automaticame…" at bounding box center [618, 338] width 320 height 298
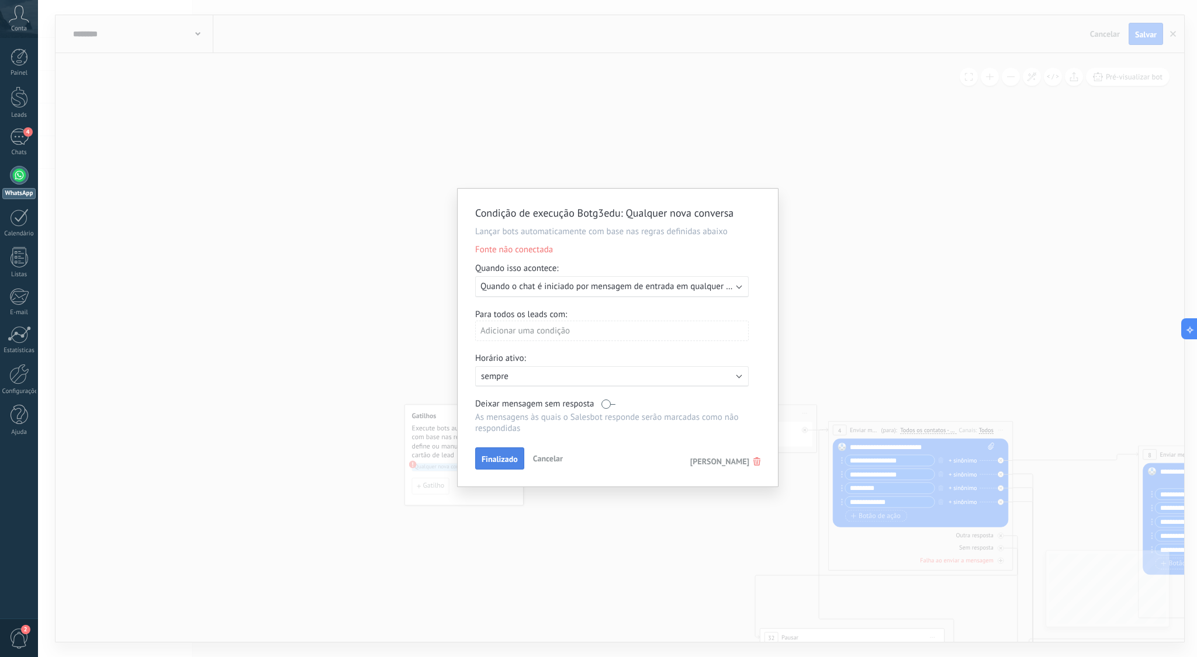
click at [514, 459] on span "Finalizado" at bounding box center [500, 459] width 36 height 8
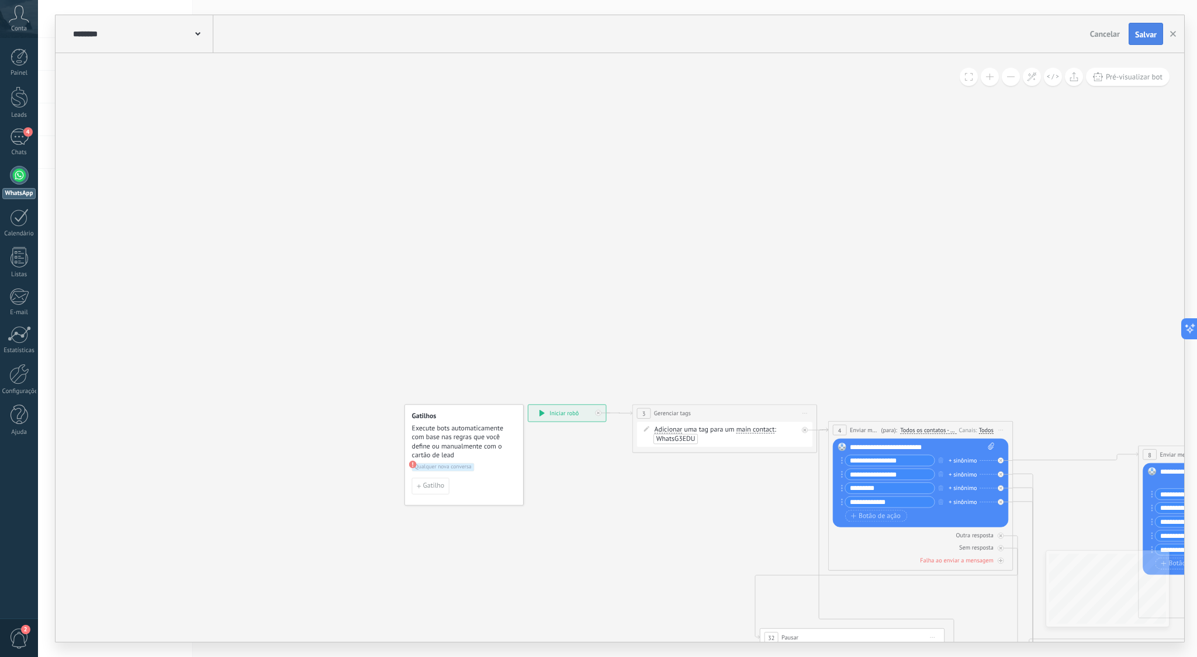
click at [1138, 36] on span "Salvar" at bounding box center [1146, 34] width 22 height 8
click at [1172, 36] on use "button" at bounding box center [1173, 34] width 6 height 6
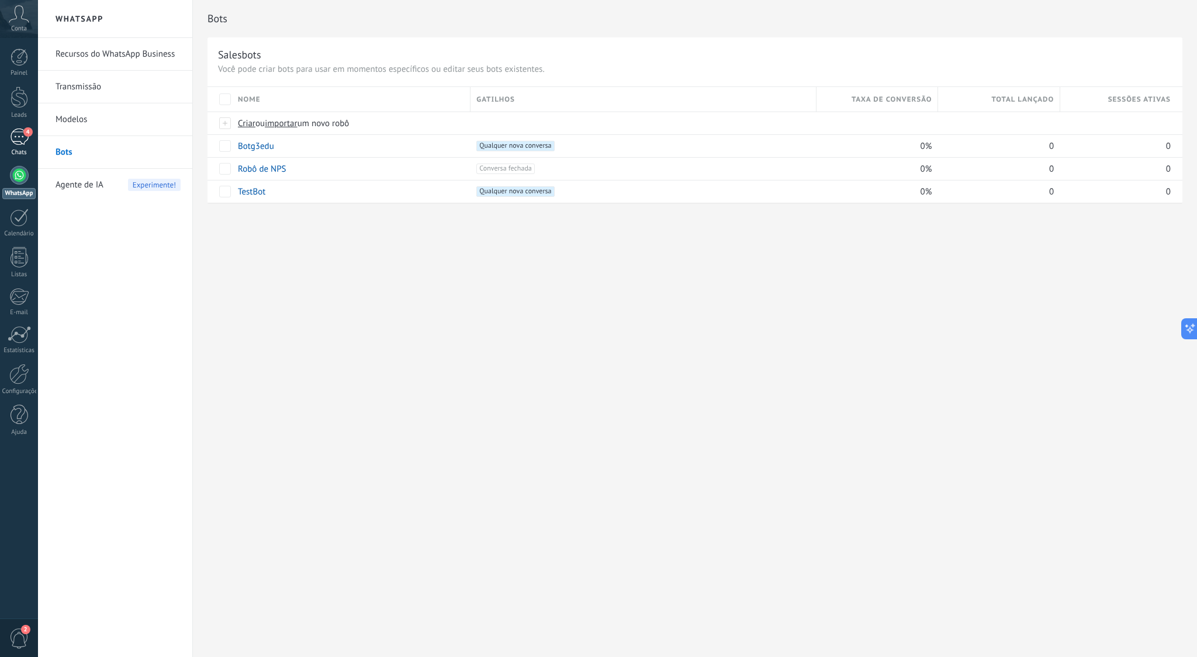
click at [22, 135] on div "4" at bounding box center [19, 137] width 19 height 17
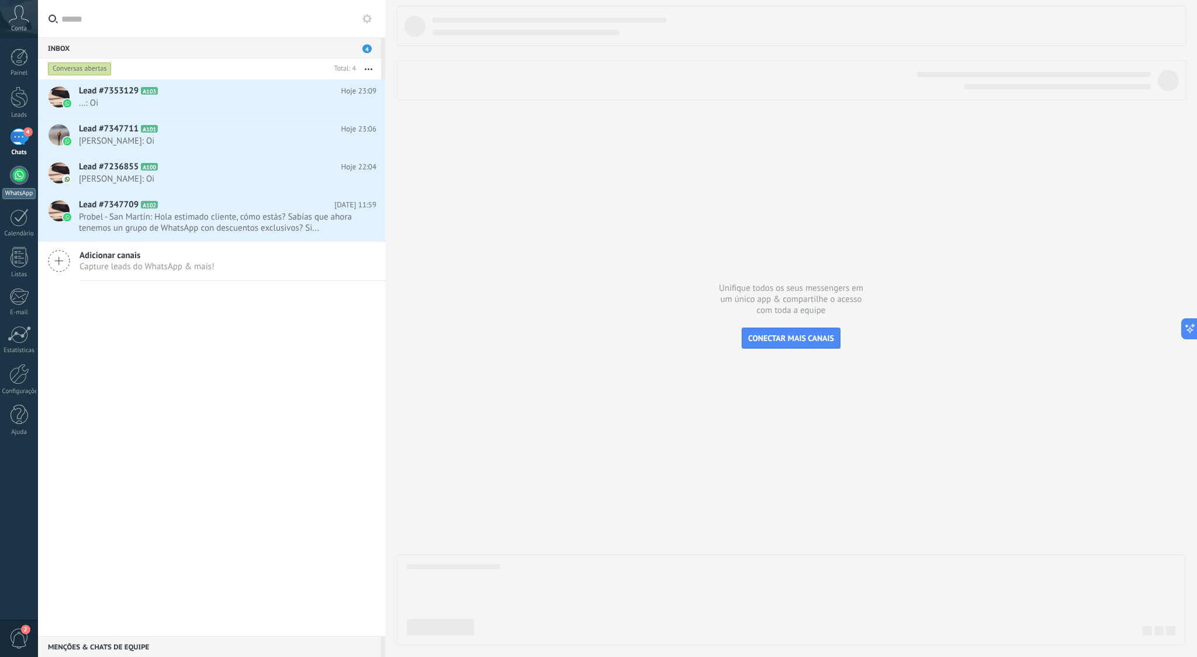
click at [20, 178] on div at bounding box center [19, 175] width 19 height 19
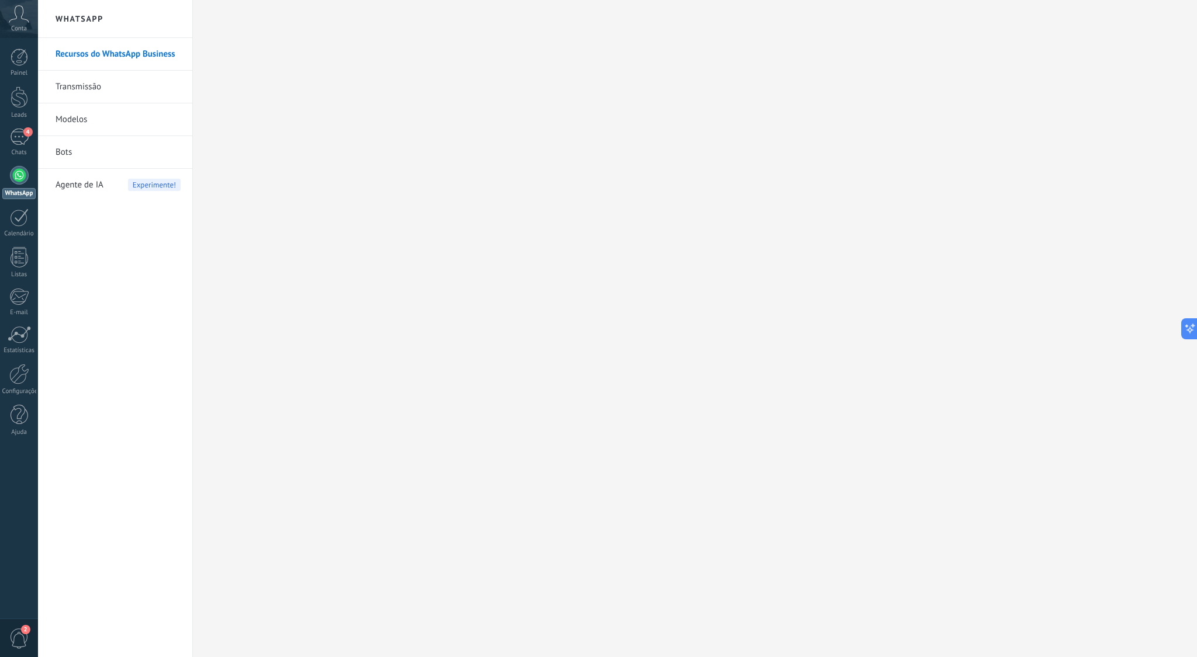
click at [18, 173] on div at bounding box center [19, 175] width 19 height 19
click at [88, 146] on link "Bots" at bounding box center [118, 152] width 125 height 33
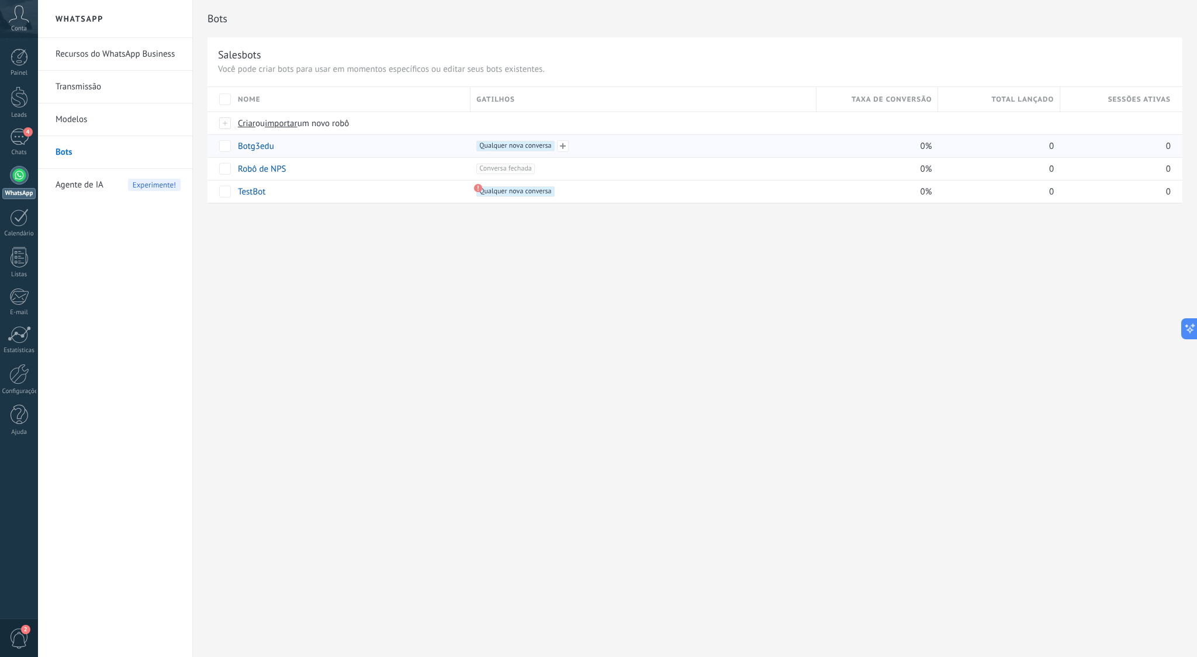
click at [539, 147] on span "Qualquer nova conversa +0" at bounding box center [515, 146] width 78 height 11
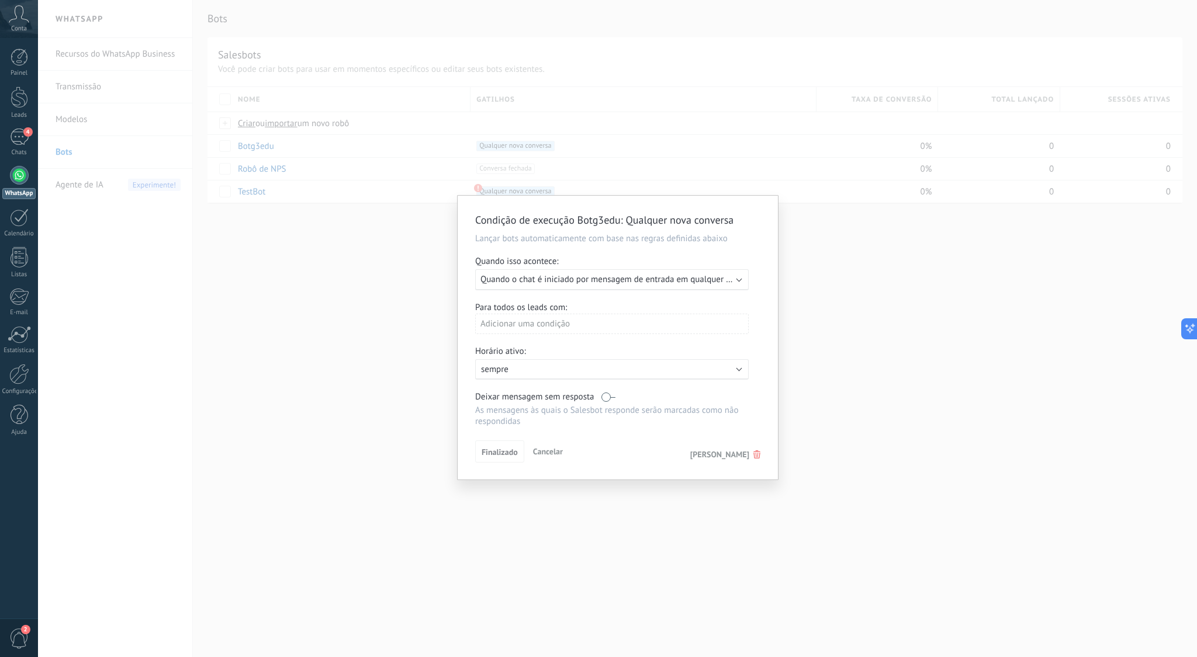
click at [681, 283] on span "Quando o chat é iniciado por mensagem de entrada em qualquer canal" at bounding box center [612, 279] width 265 height 11
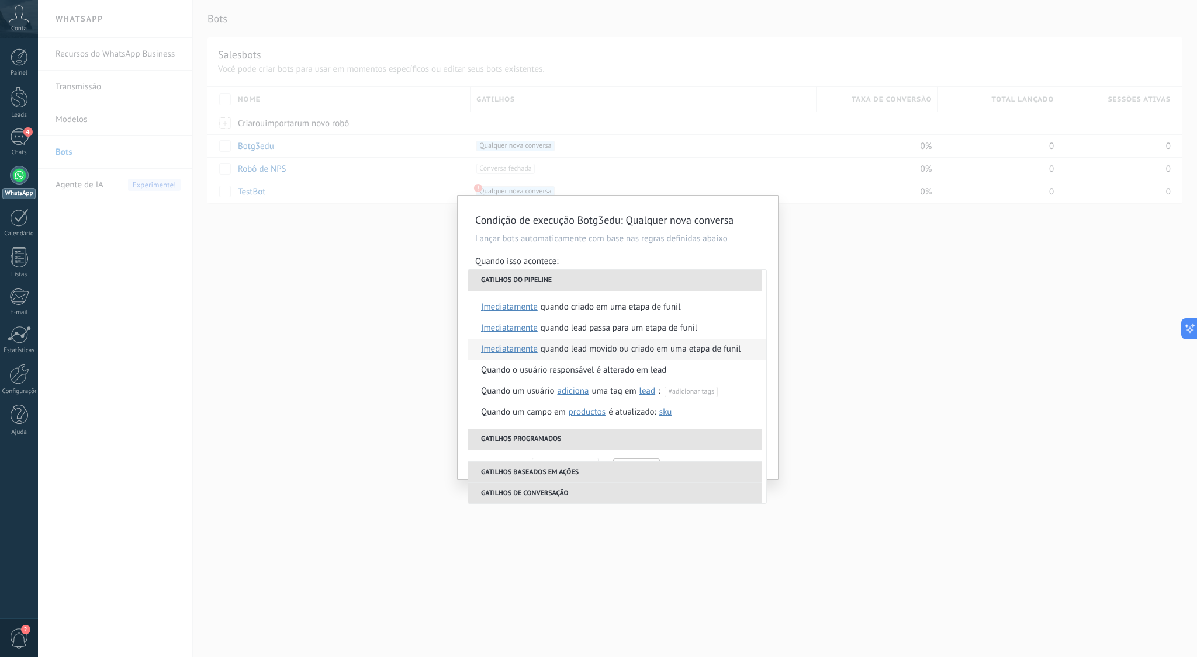
scroll to position [276, 0]
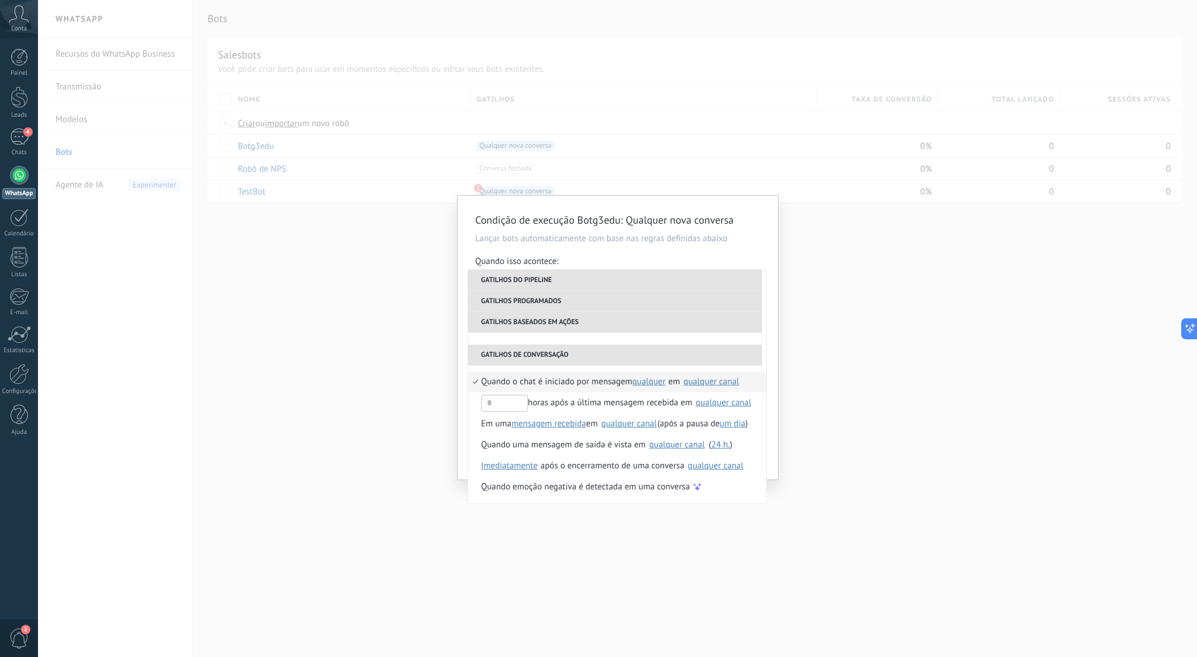
click at [714, 381] on div "qualquer canal" at bounding box center [711, 382] width 56 height 9
click at [711, 428] on span "595987145495" at bounding box center [719, 430] width 57 height 12
click at [600, 382] on span "Quando o chat é iniciado por mensagem" at bounding box center [556, 382] width 151 height 21
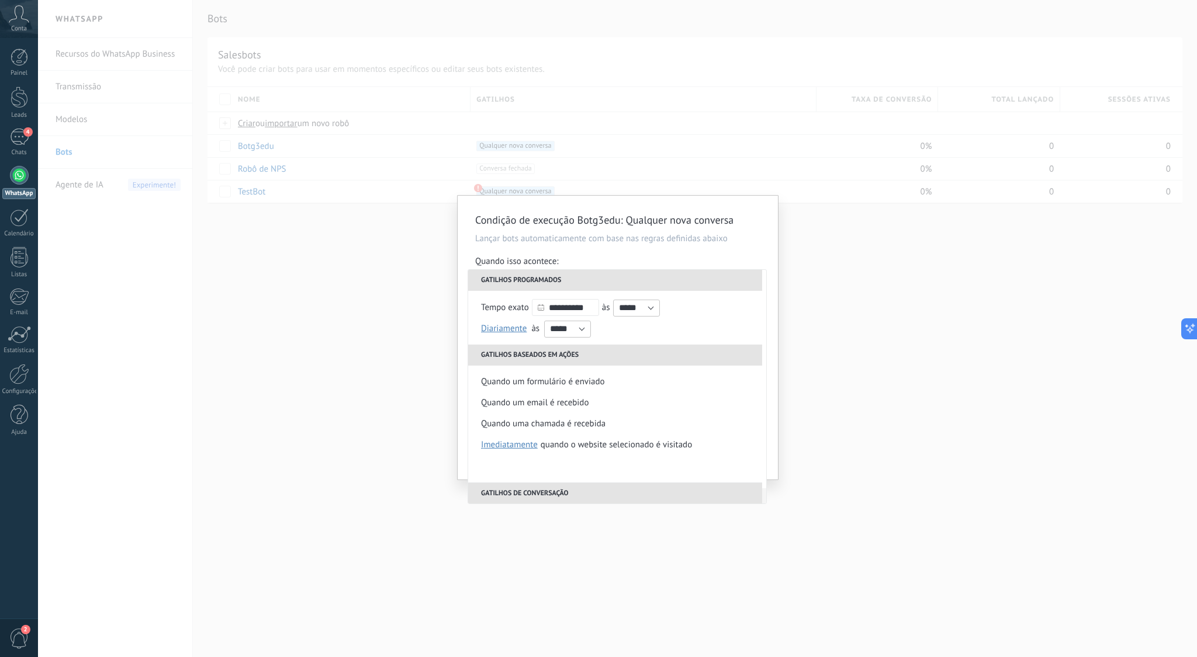
scroll to position [0, 0]
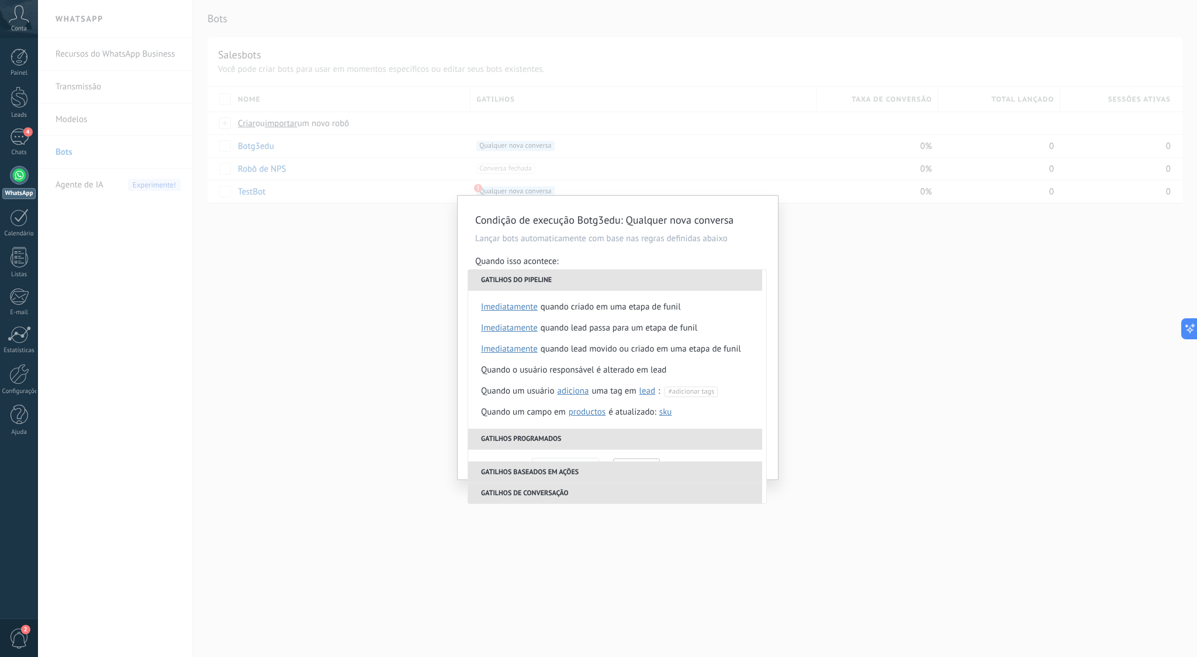
click at [763, 220] on div "Condição de execução Botg3edu : Qualquer nova conversa Lançar bots automaticame…" at bounding box center [618, 338] width 320 height 284
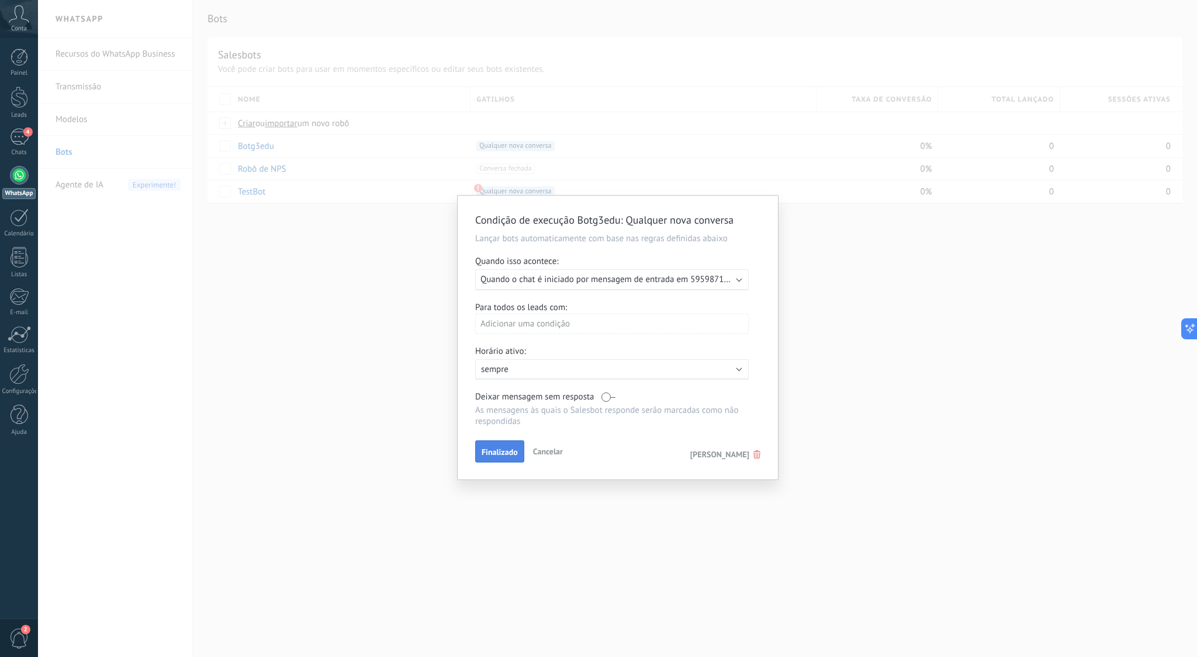
click at [510, 450] on span "Finalizado" at bounding box center [500, 452] width 36 height 8
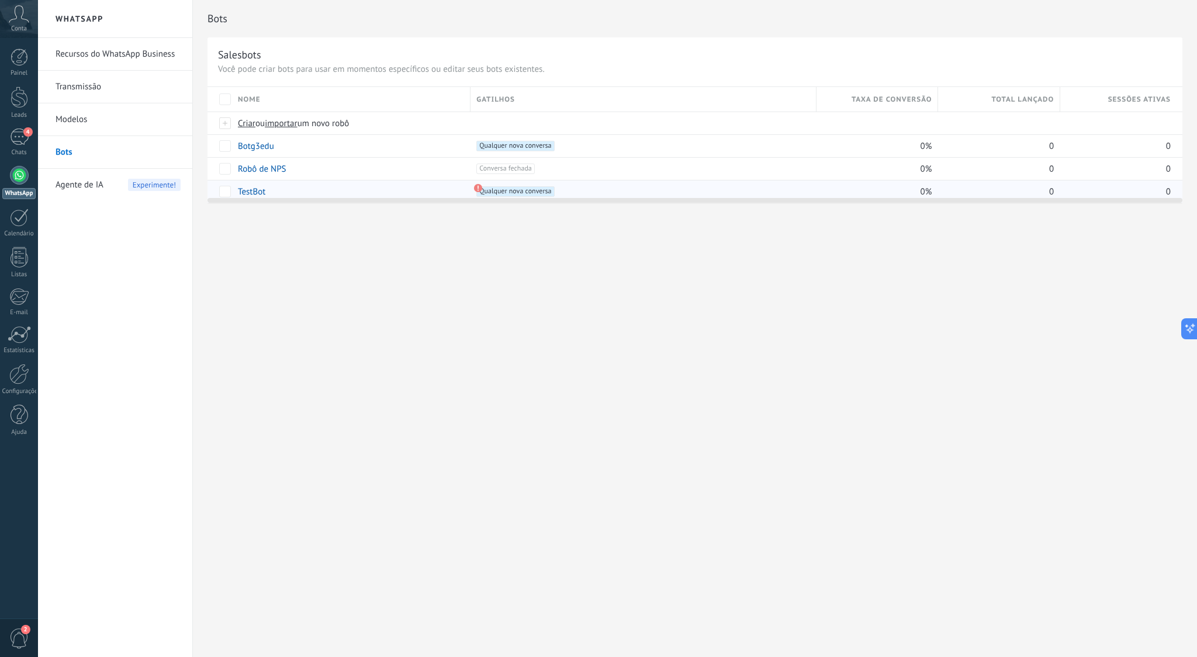
click at [479, 186] on use at bounding box center [478, 188] width 8 height 8
click at [516, 194] on div at bounding box center [694, 197] width 975 height 9
click at [515, 191] on span "Qualquer nova conversa +0" at bounding box center [515, 191] width 78 height 11
click at [513, 188] on span "Qualquer nova conversa +0" at bounding box center [515, 191] width 78 height 11
click at [480, 186] on use at bounding box center [478, 188] width 8 height 8
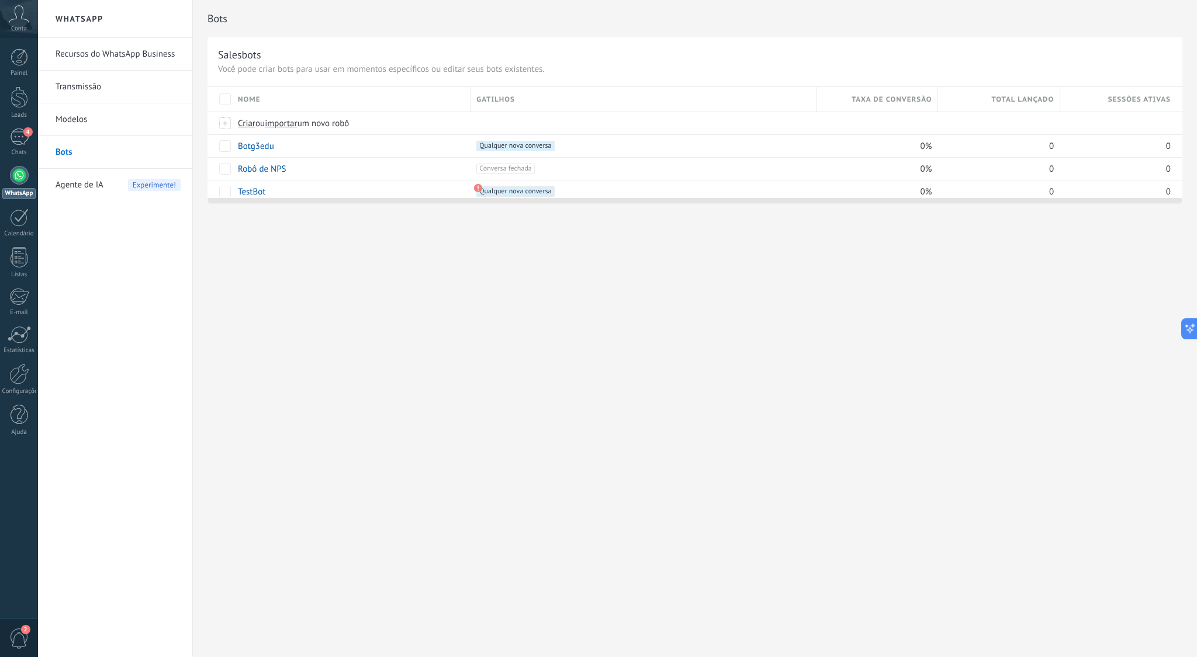
click at [228, 195] on div at bounding box center [694, 197] width 975 height 9
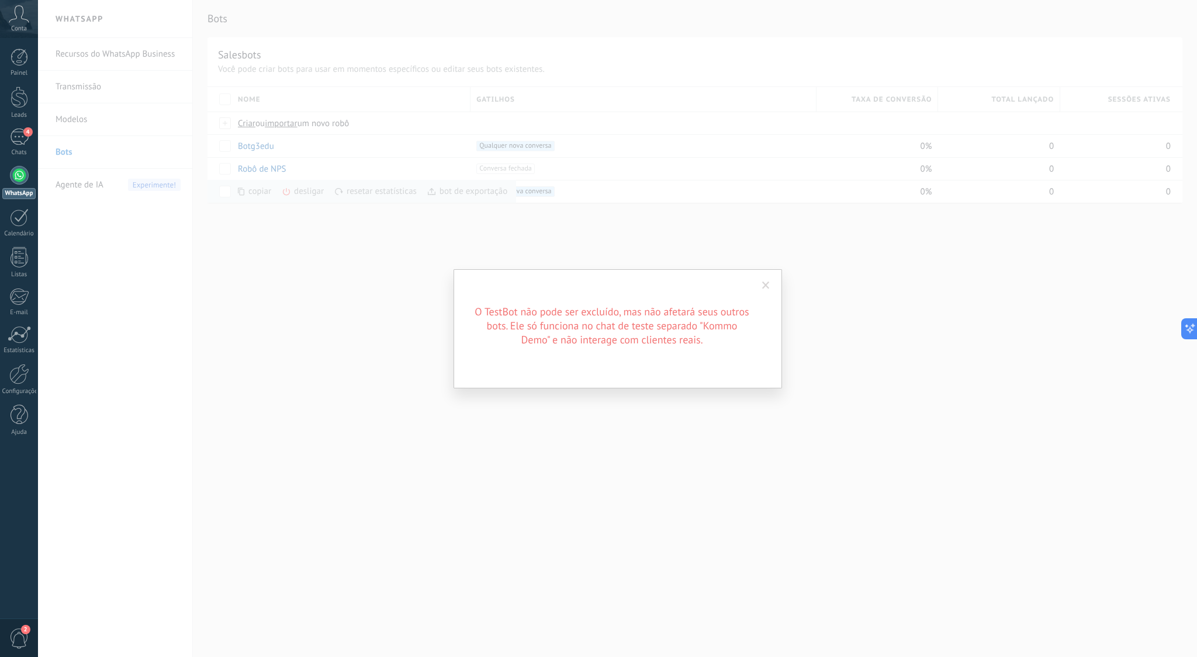
click at [767, 283] on span at bounding box center [766, 286] width 8 height 8
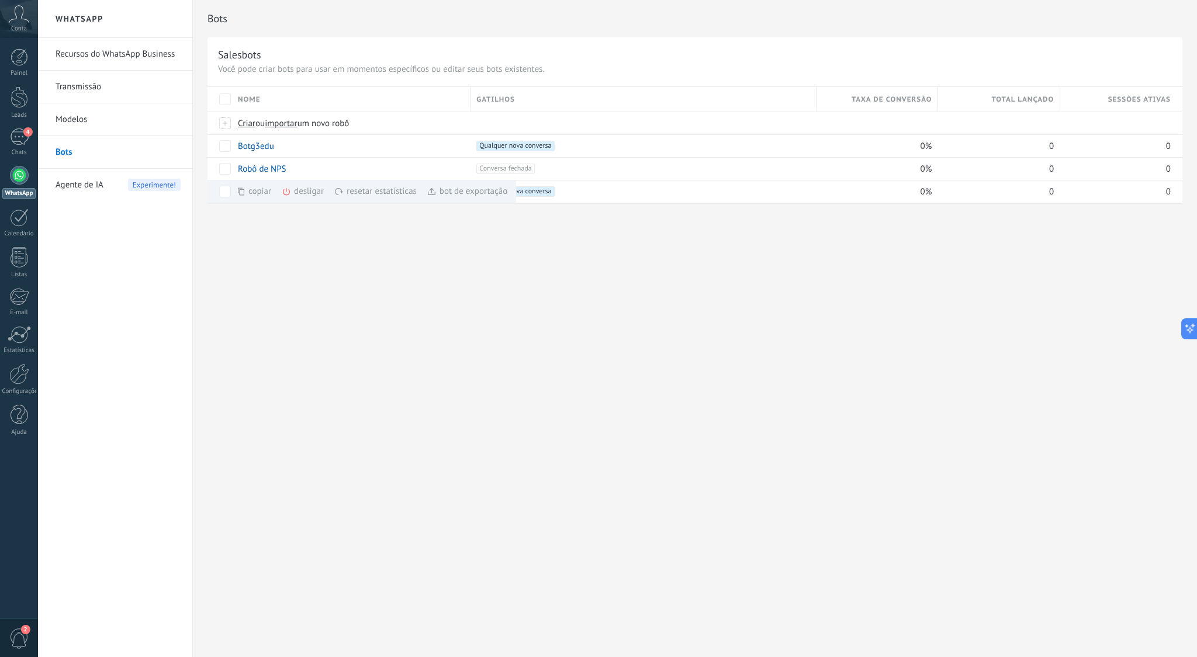
click at [544, 255] on div "Bots Salesbots Você pode criar bots para usar em momentos específicos ou editar…" at bounding box center [695, 328] width 1004 height 657
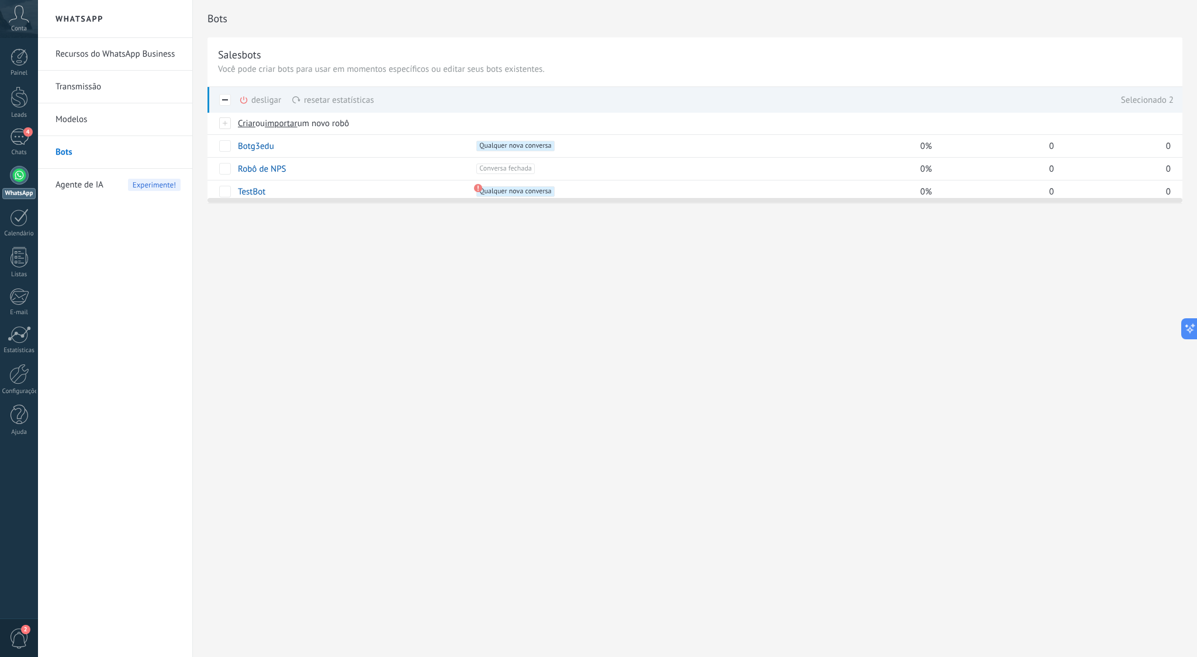
click at [228, 194] on div at bounding box center [694, 197] width 975 height 9
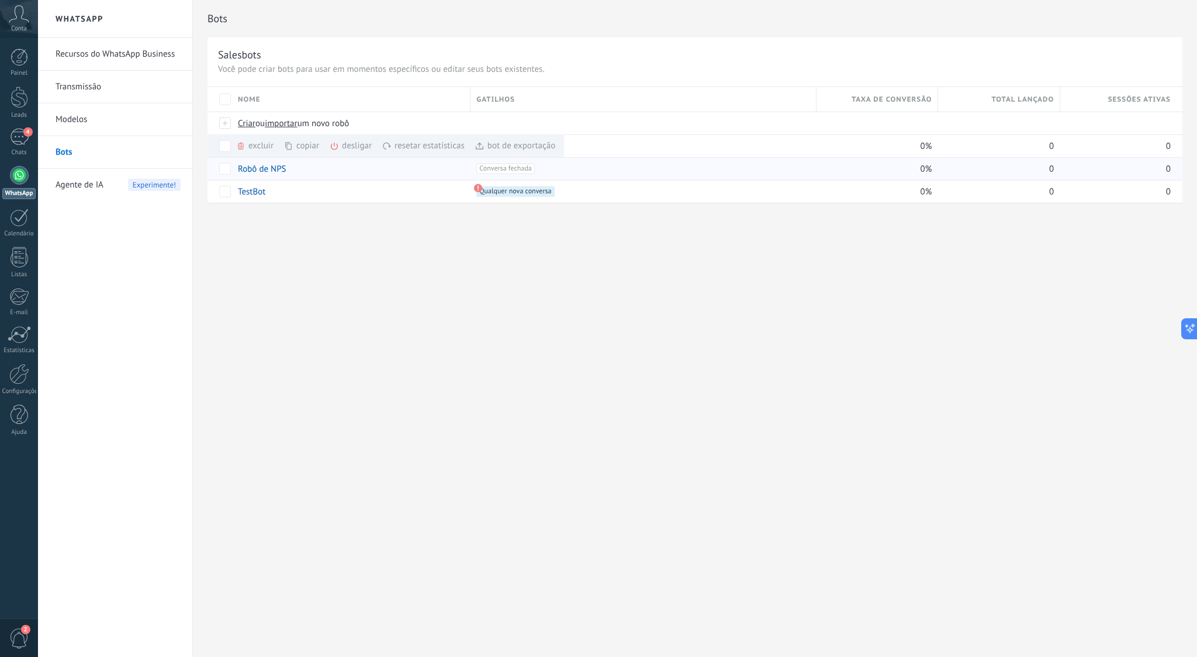
click at [510, 289] on div "Bots Salesbots Você pode criar bots para usar em momentos específicos ou editar…" at bounding box center [695, 328] width 1004 height 657
click at [84, 56] on link "Recursos do WhatsApp Business" at bounding box center [118, 54] width 125 height 33
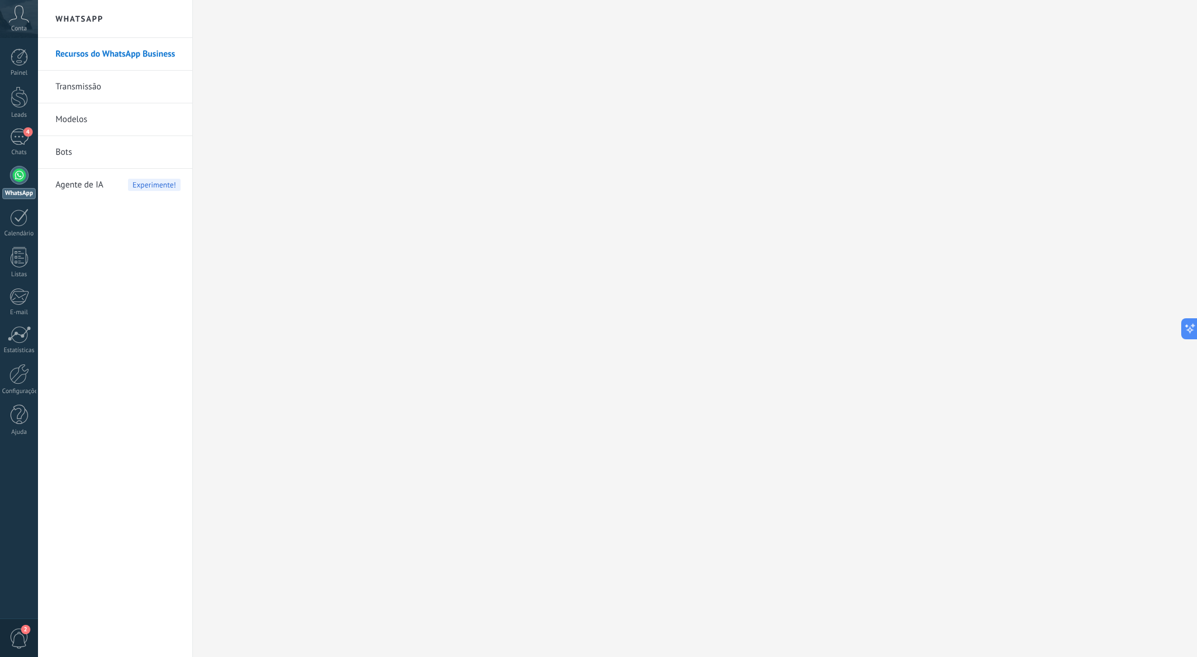
click at [120, 83] on link "Transmissão" at bounding box center [118, 87] width 125 height 33
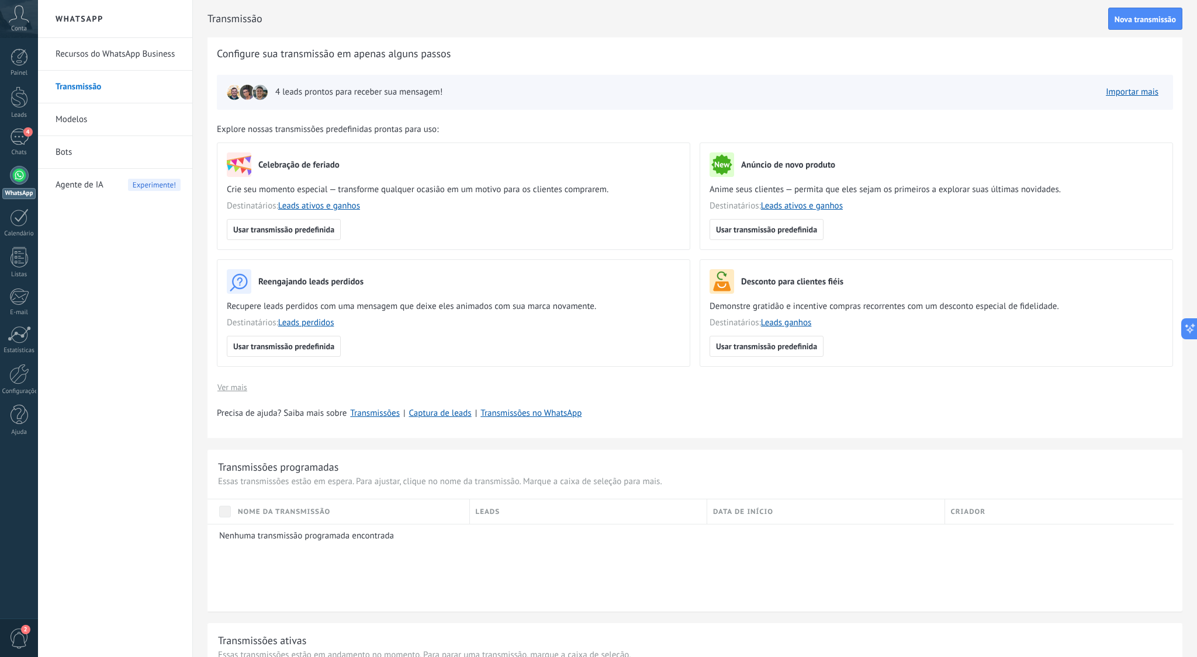
click at [25, 173] on div at bounding box center [19, 175] width 19 height 19
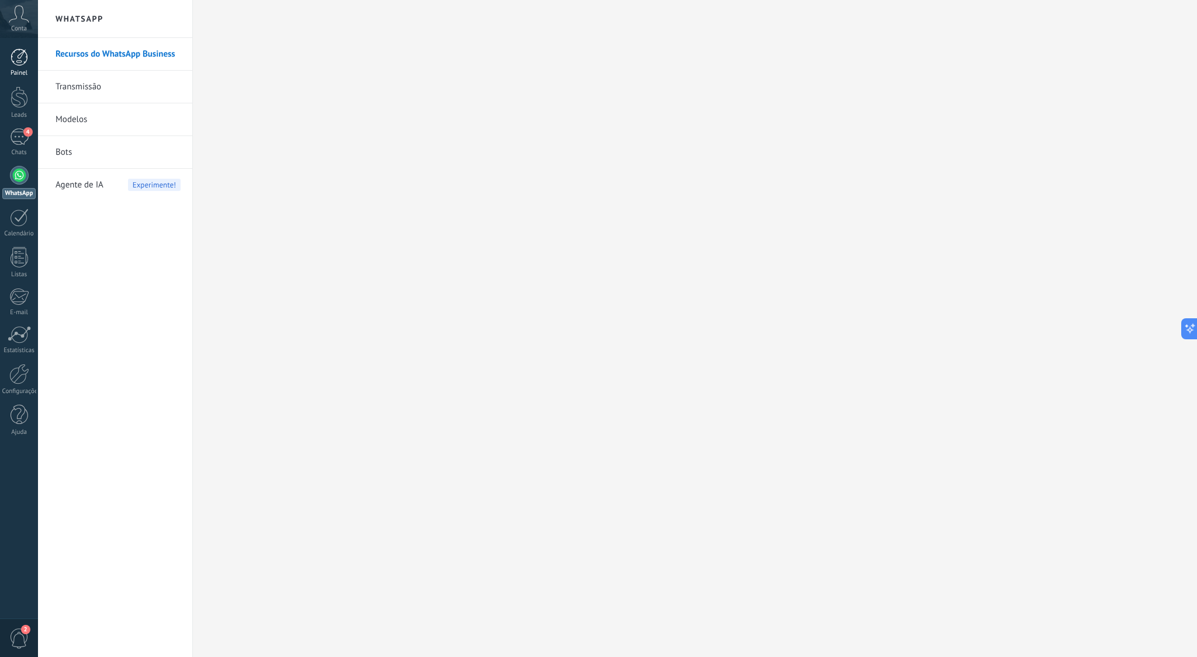
click at [22, 60] on div at bounding box center [20, 58] width 18 height 18
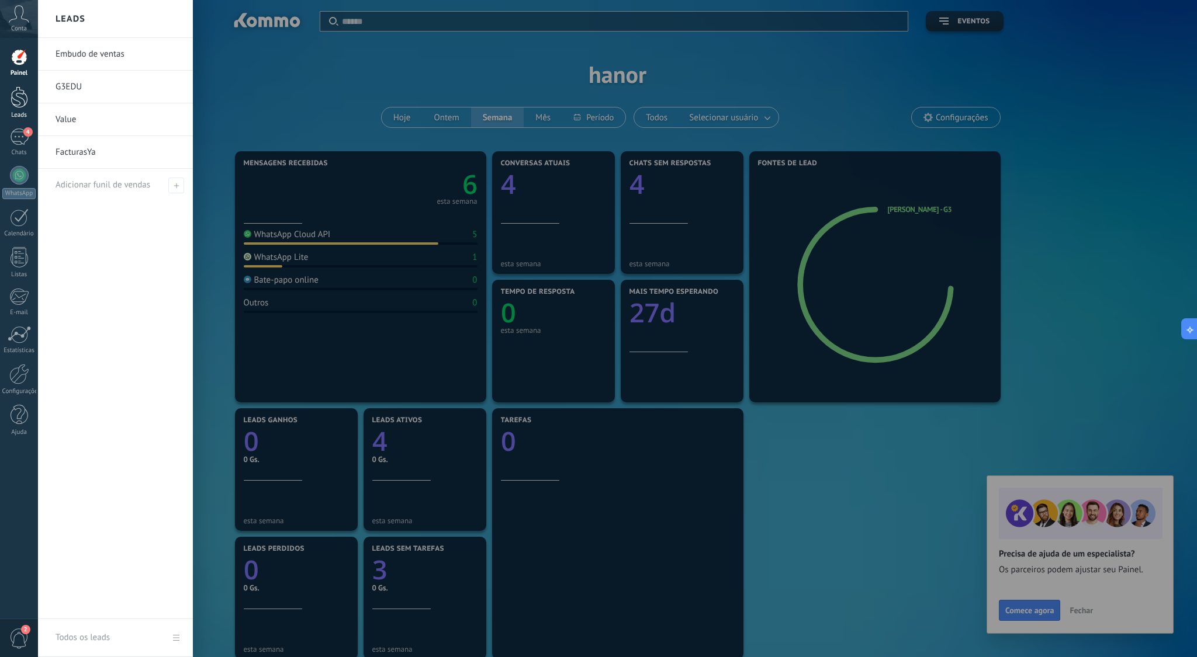
click at [18, 96] on div at bounding box center [20, 97] width 18 height 22
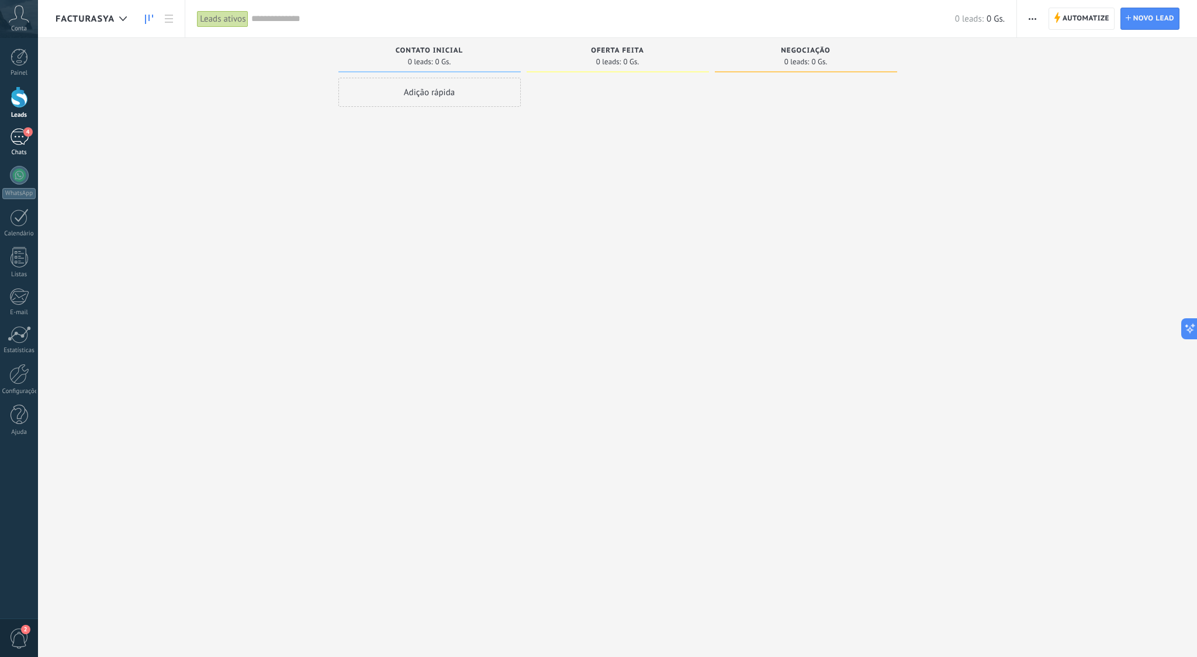
click at [22, 138] on div "4" at bounding box center [19, 137] width 19 height 17
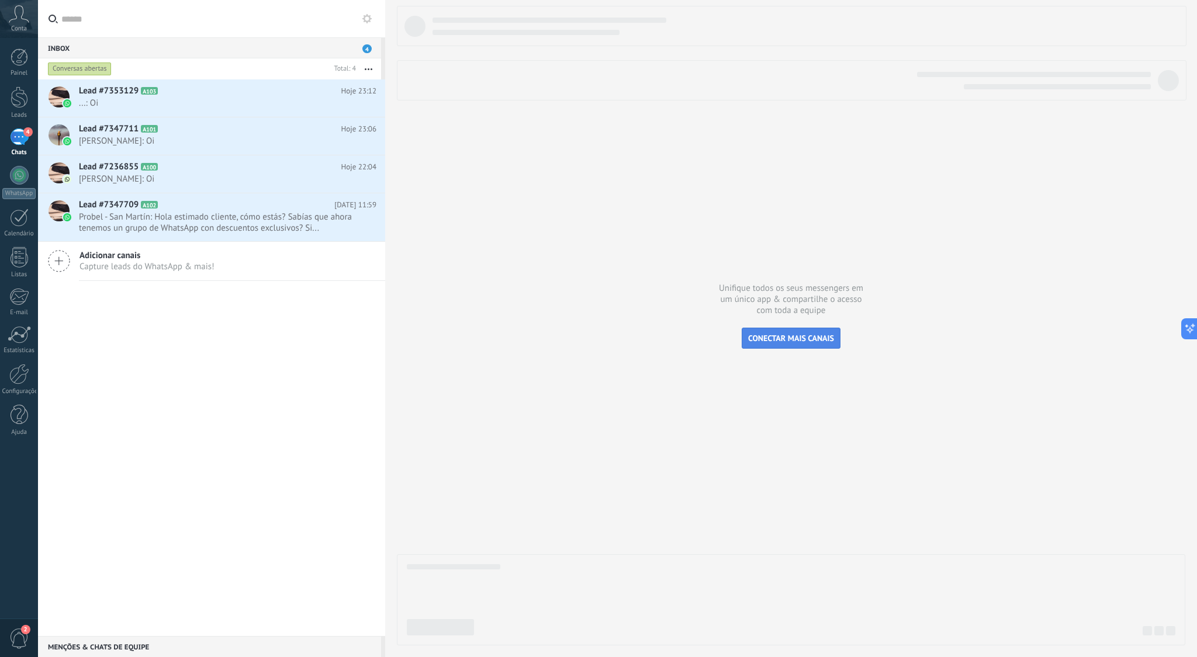
click at [804, 337] on span "CONECTAR MAIS CANAIS" at bounding box center [791, 338] width 86 height 11
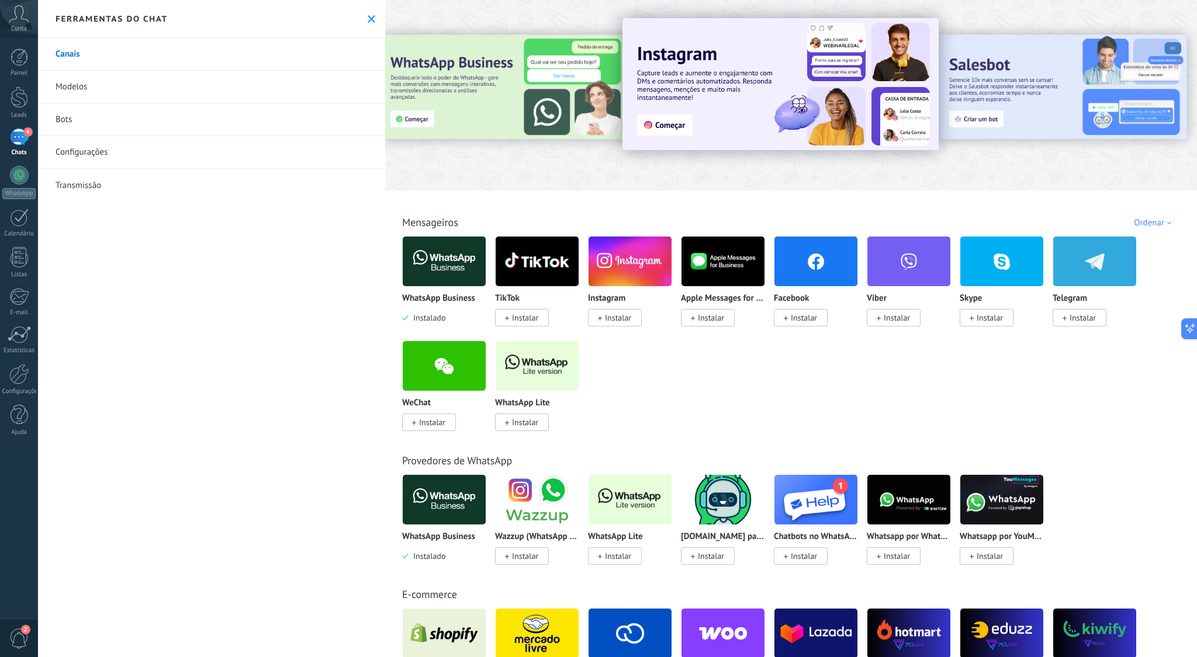
click at [431, 274] on img at bounding box center [444, 261] width 83 height 57
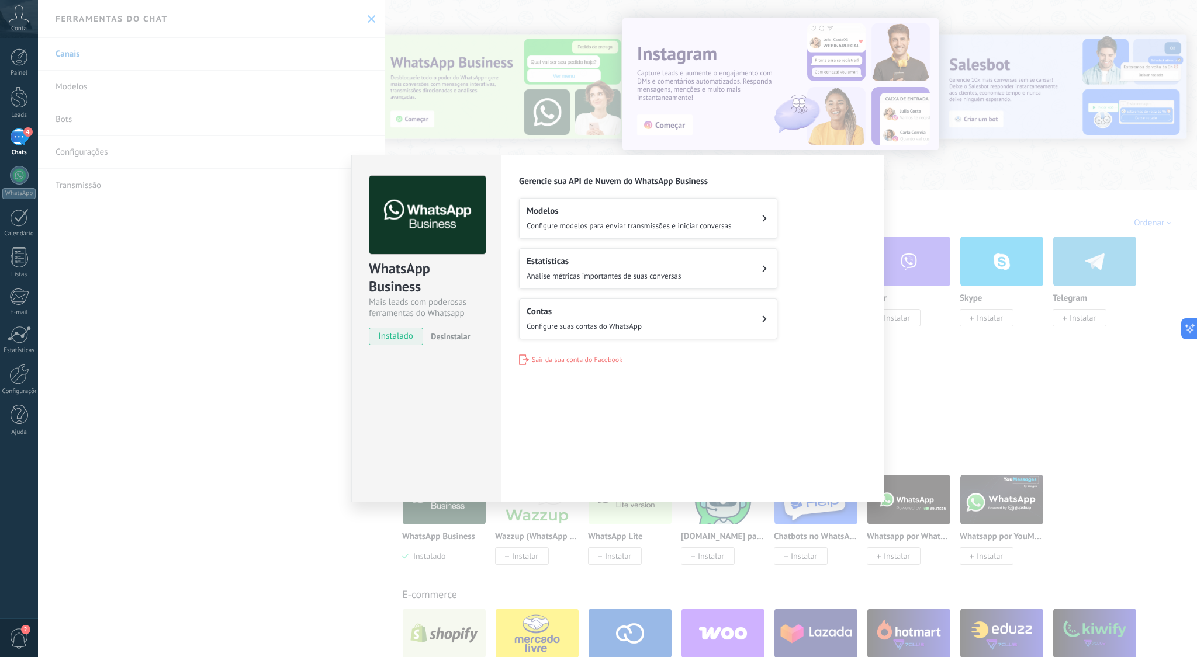
click at [634, 323] on span "Configure suas contas do WhatsApp" at bounding box center [584, 326] width 115 height 10
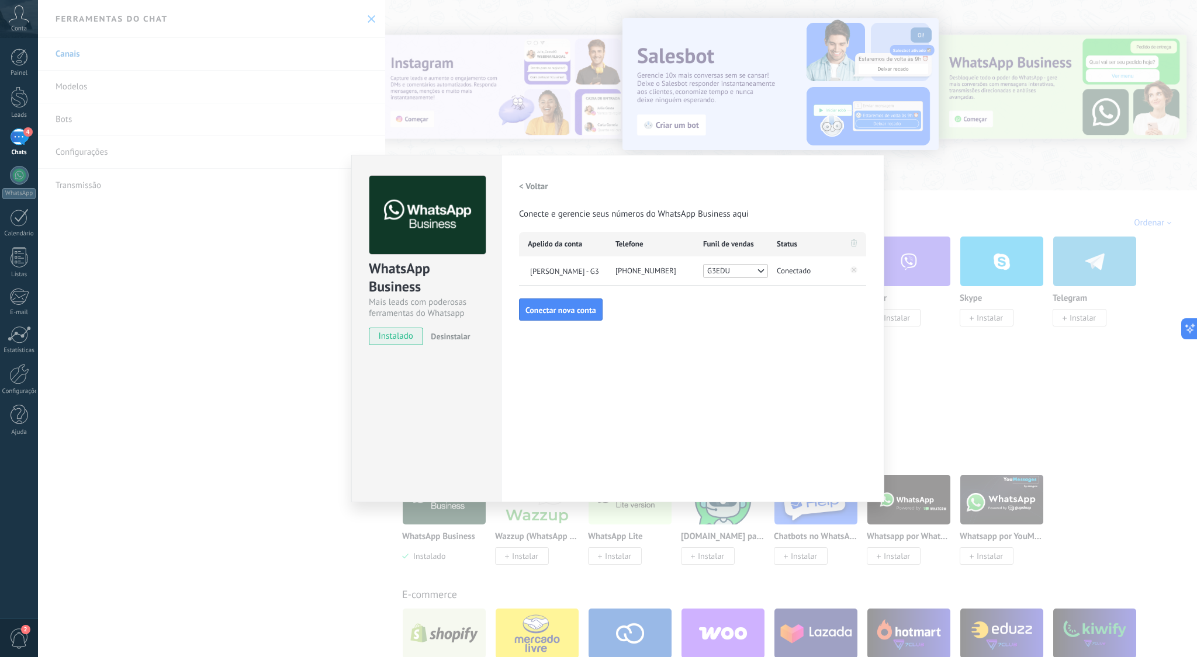
click at [534, 185] on h2 "< Voltar" at bounding box center [533, 186] width 29 height 11
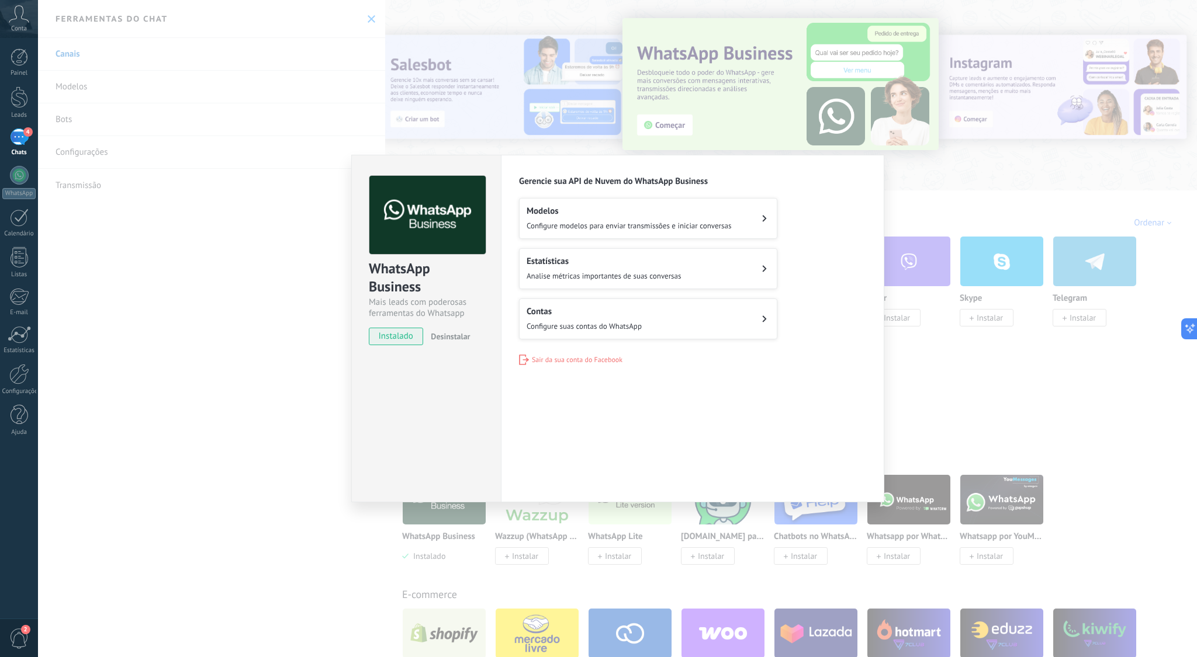
click at [939, 380] on div "WhatsApp Business Mais leads com poderosas ferramentas do Whatsapp instalado De…" at bounding box center [617, 328] width 1159 height 657
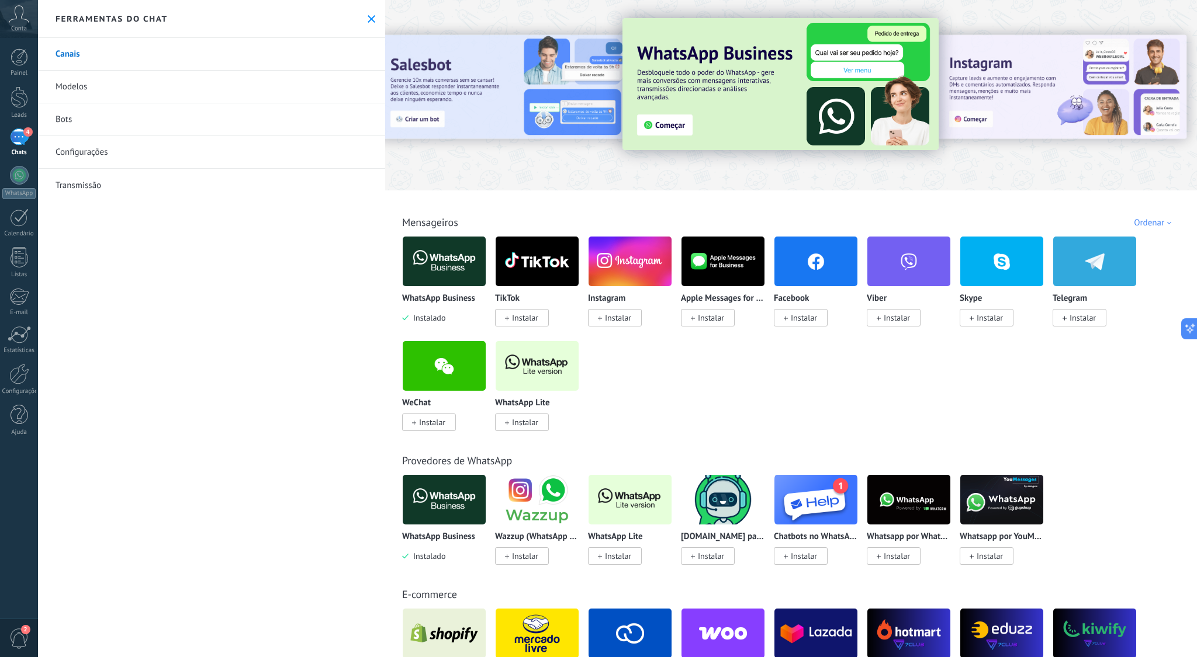
click at [21, 139] on div "4" at bounding box center [19, 137] width 19 height 17
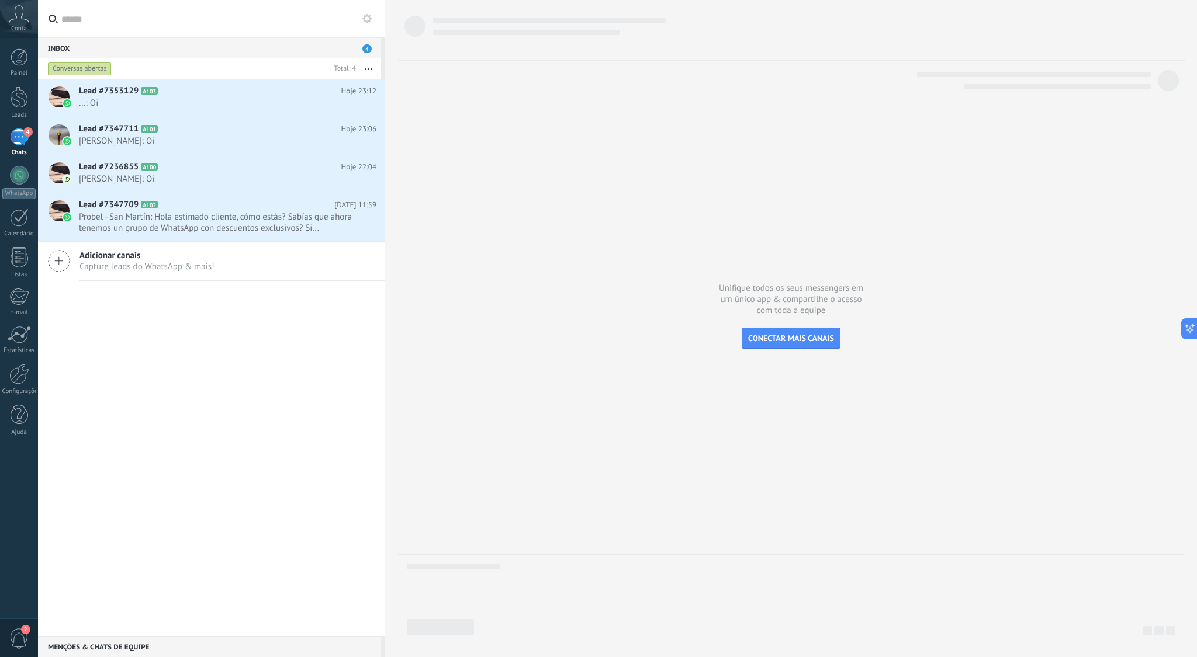
click at [370, 70] on icon "button" at bounding box center [369, 69] width 8 height 2
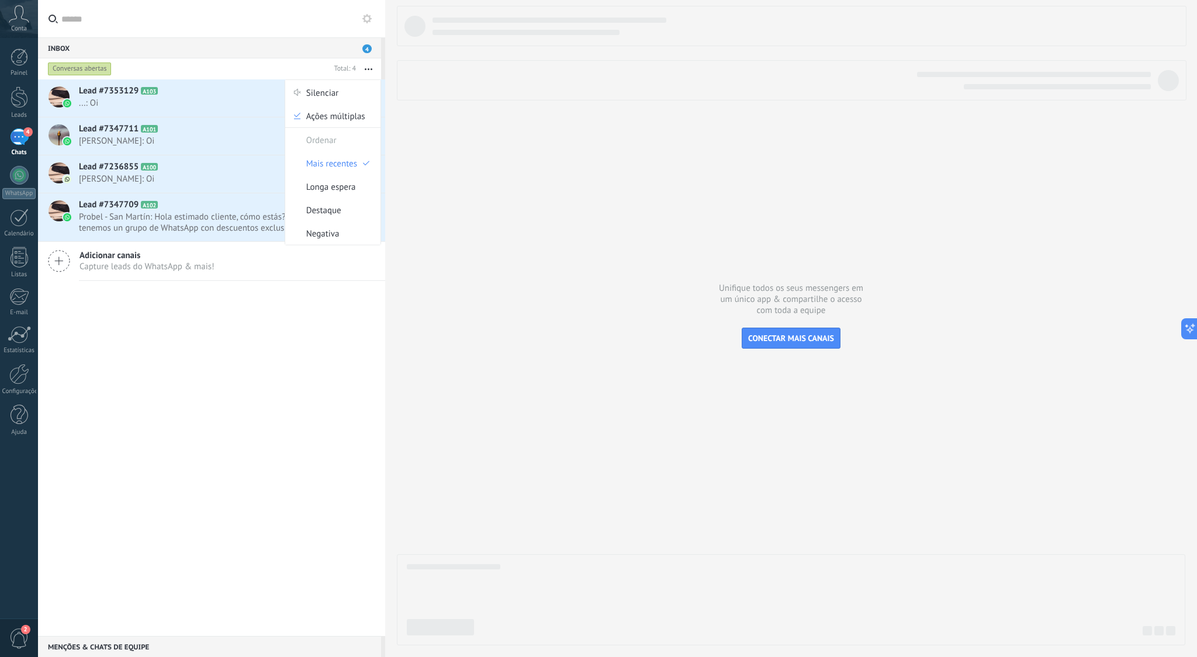
click at [503, 214] on div at bounding box center [791, 326] width 788 height 640
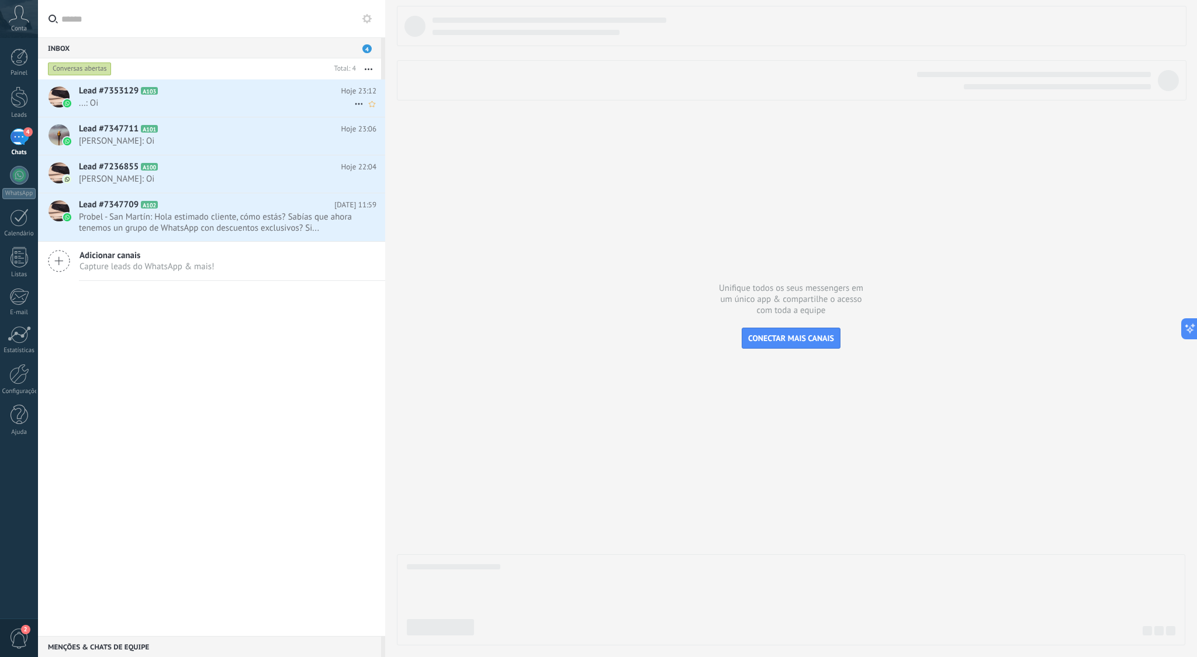
click at [157, 92] on span "A103" at bounding box center [149, 91] width 17 height 8
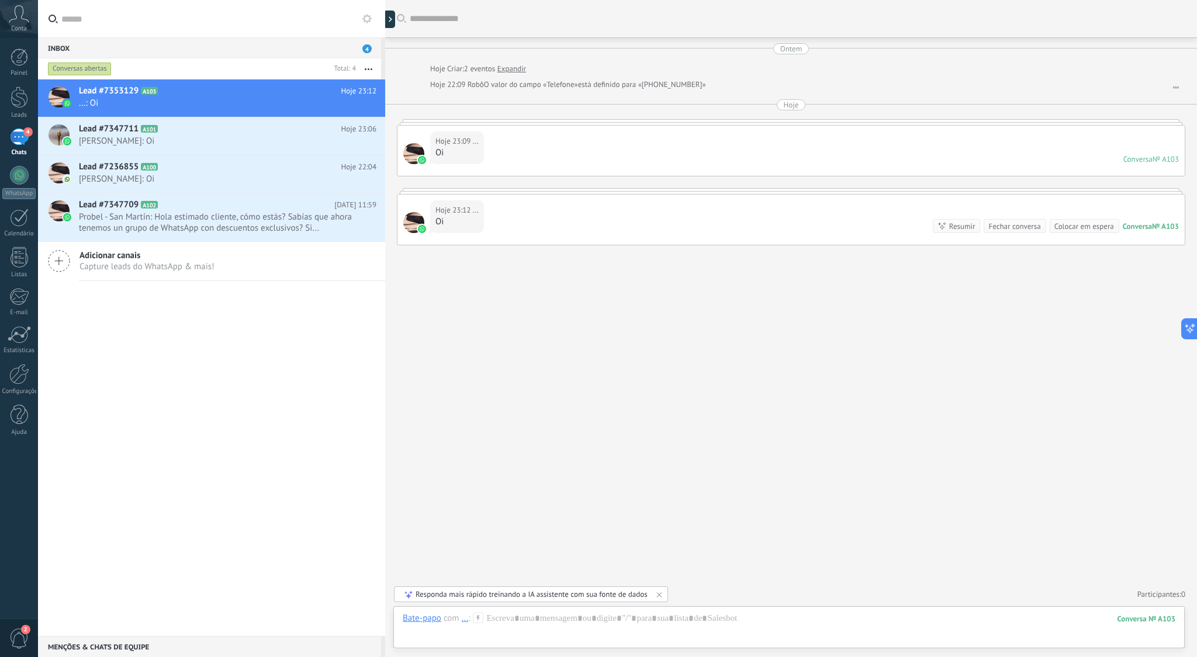
click at [476, 620] on icon at bounding box center [478, 618] width 11 height 11
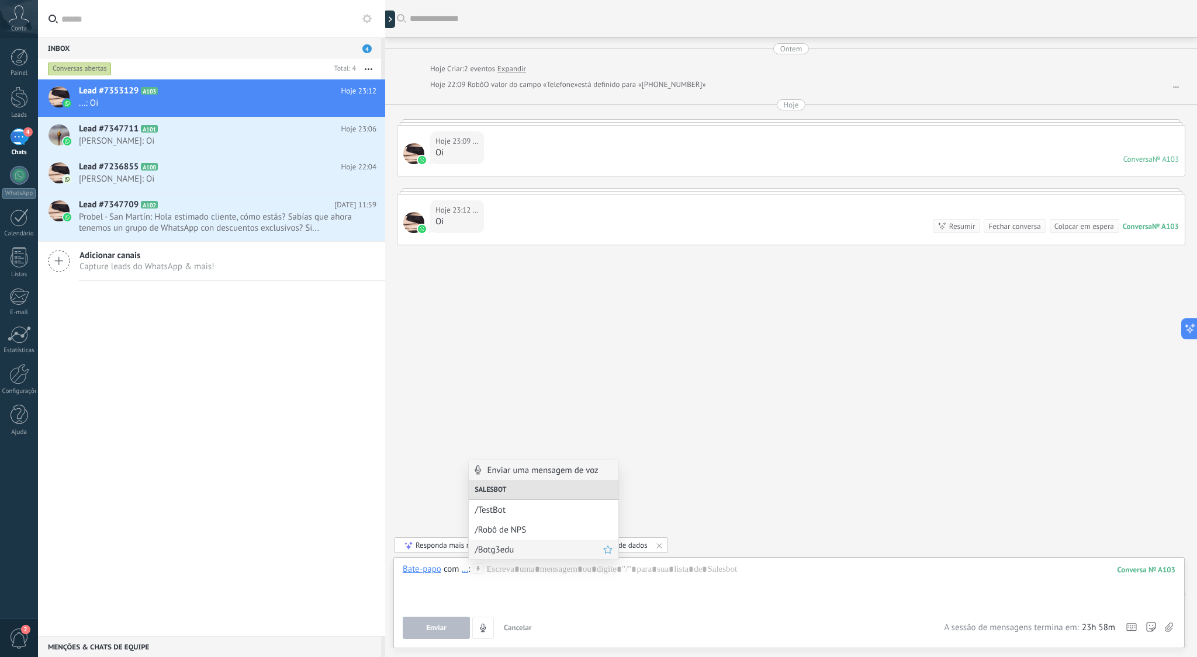
click at [491, 551] on span "/Botg3edu" at bounding box center [539, 550] width 129 height 11
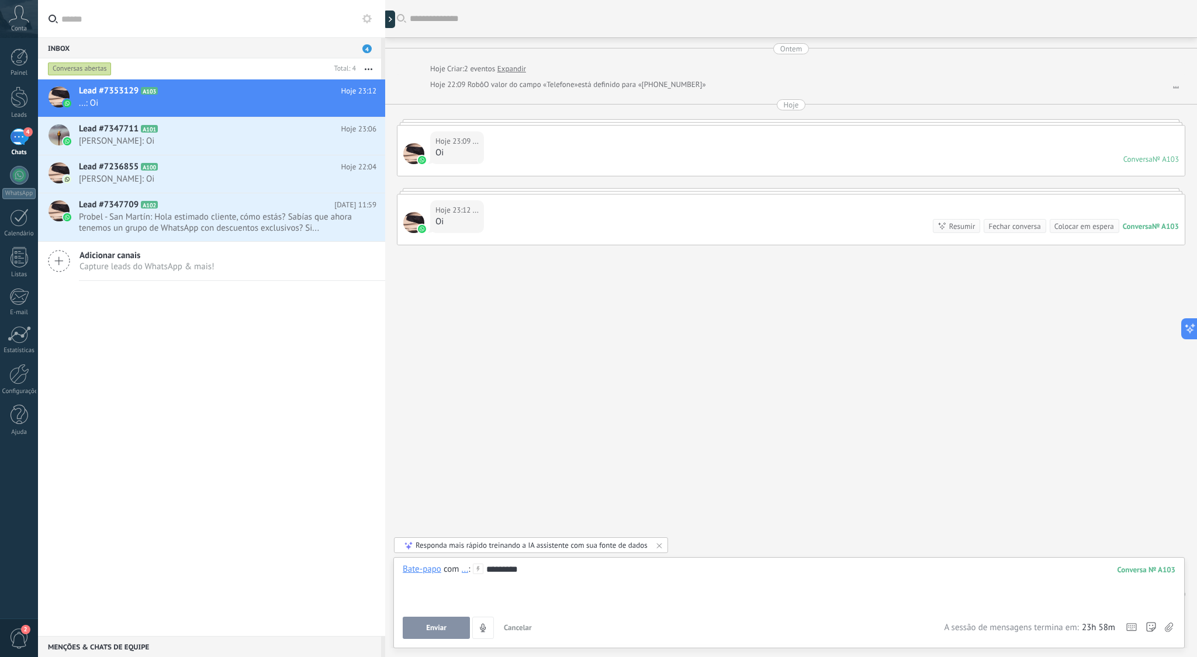
click at [432, 627] on span "Enviar" at bounding box center [436, 628] width 20 height 8
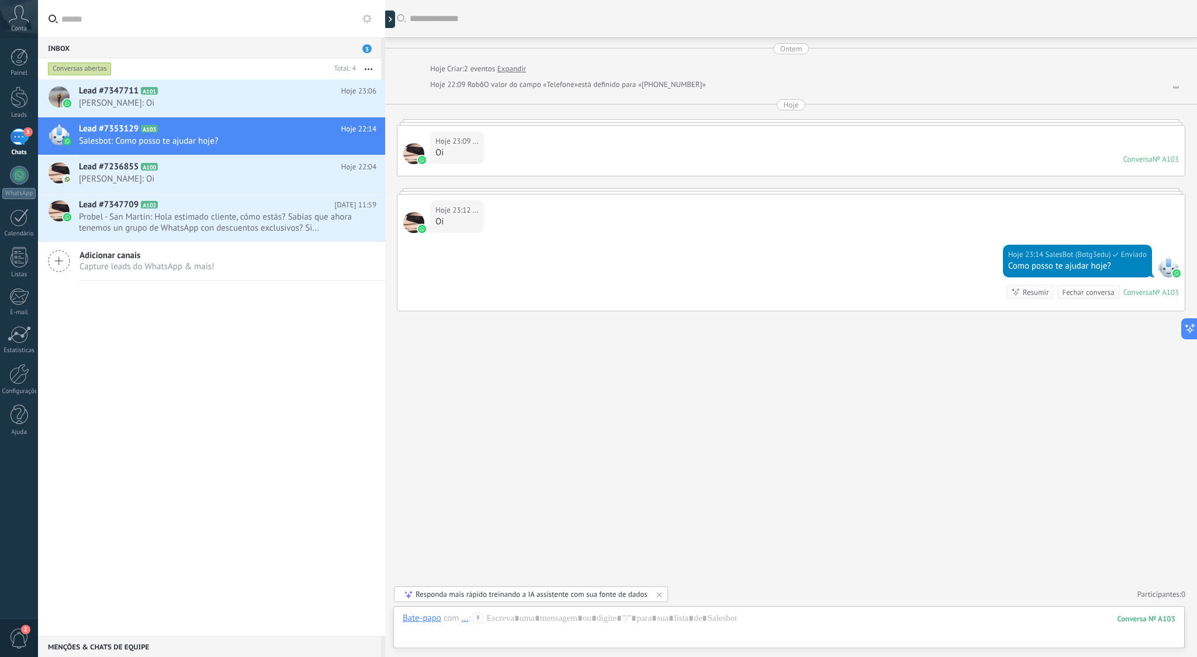
click at [481, 595] on div "Responda mais rápido treinando a IA assistente com sua fonte de dados" at bounding box center [532, 595] width 232 height 10
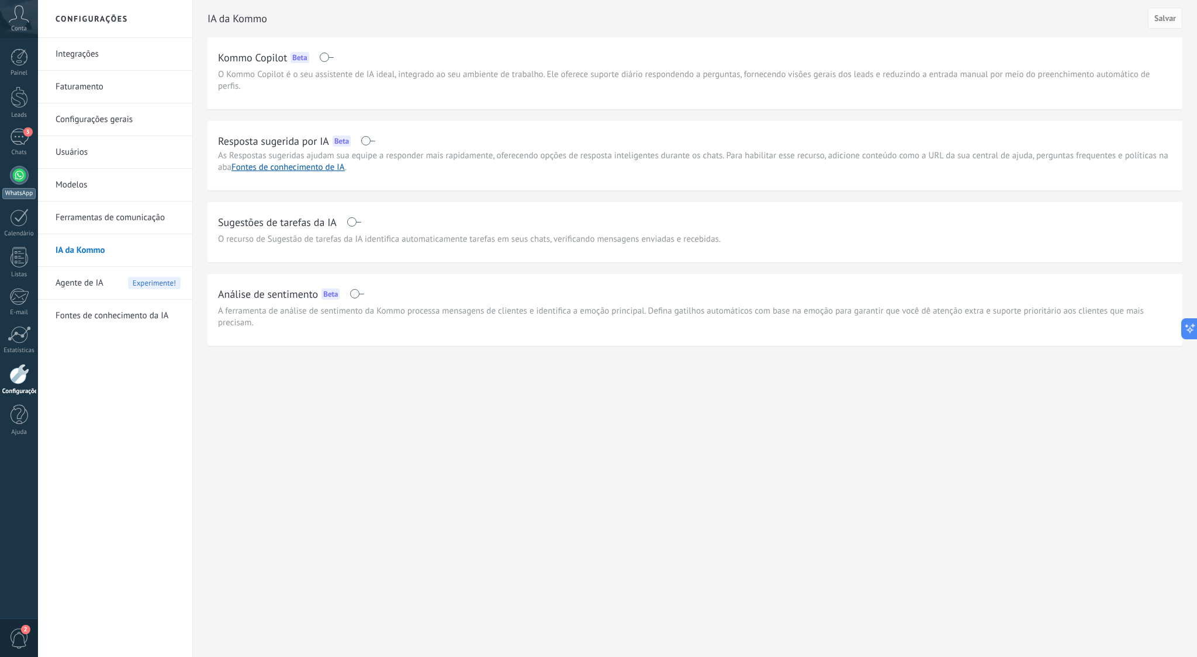
click at [19, 174] on div at bounding box center [19, 175] width 19 height 19
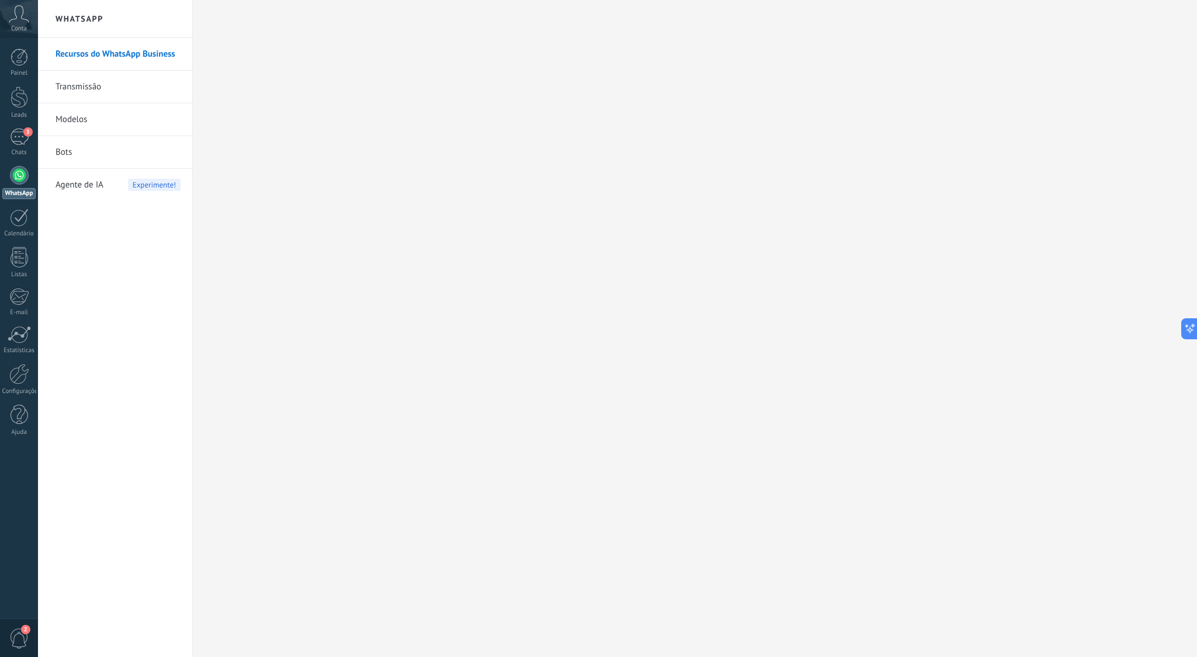
click at [63, 151] on link "Bots" at bounding box center [118, 152] width 125 height 33
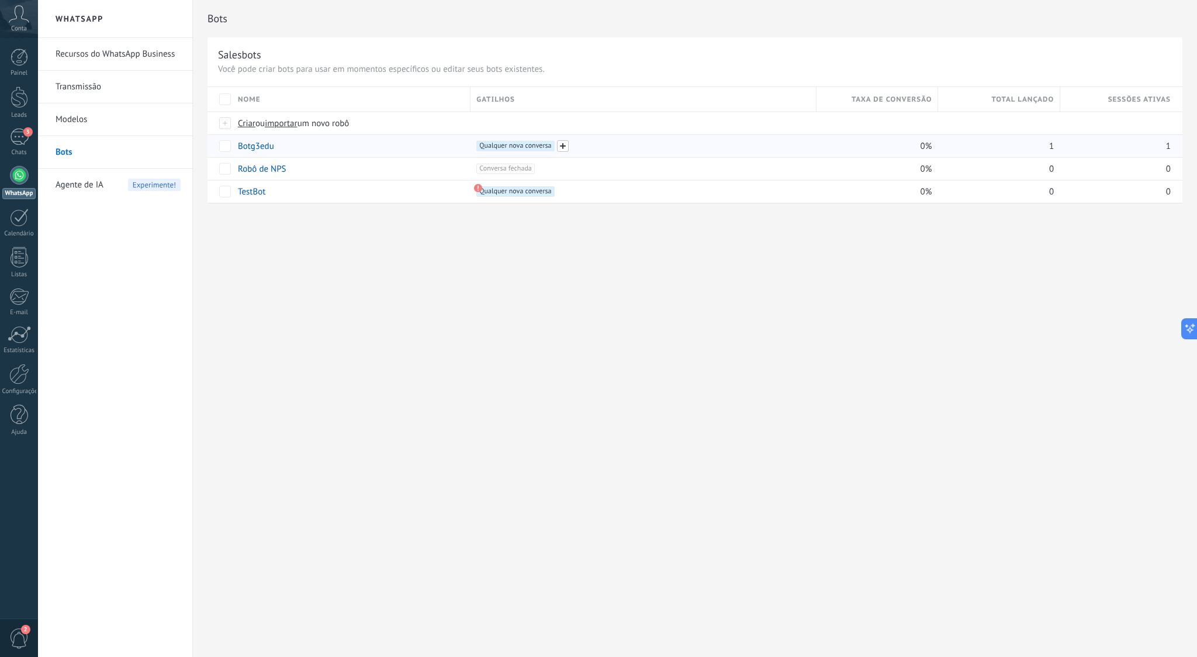
click at [565, 146] on span at bounding box center [563, 146] width 12 height 12
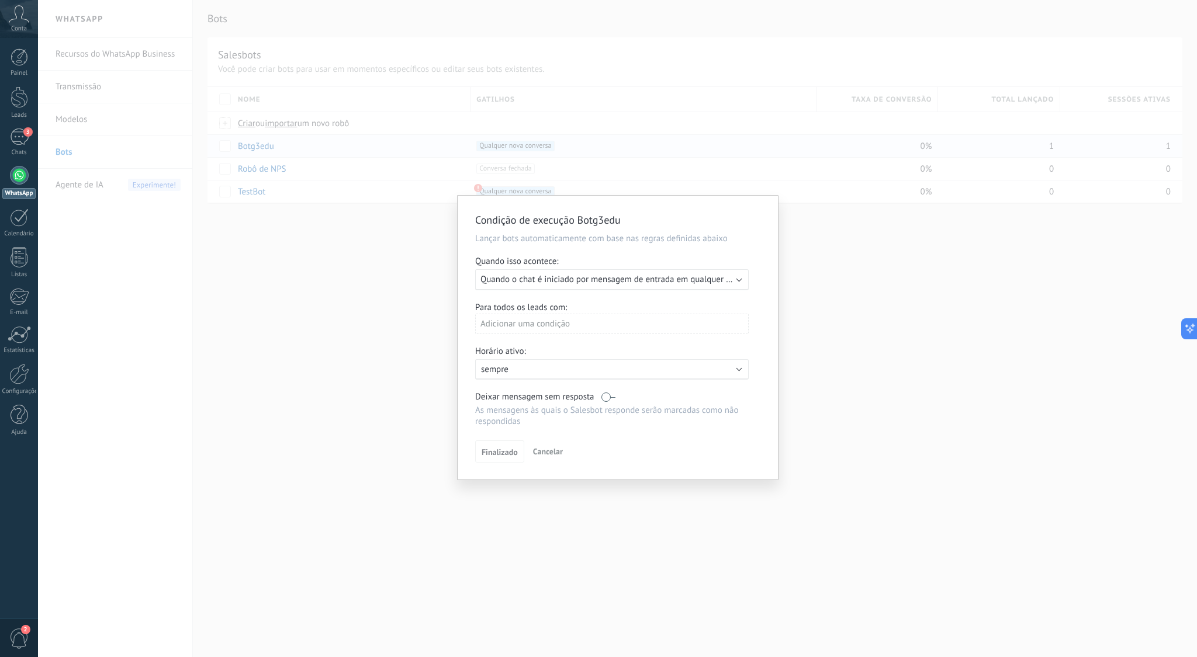
click at [669, 278] on span "Quando o chat é iniciado por mensagem de entrada em qualquer canal" at bounding box center [612, 279] width 265 height 11
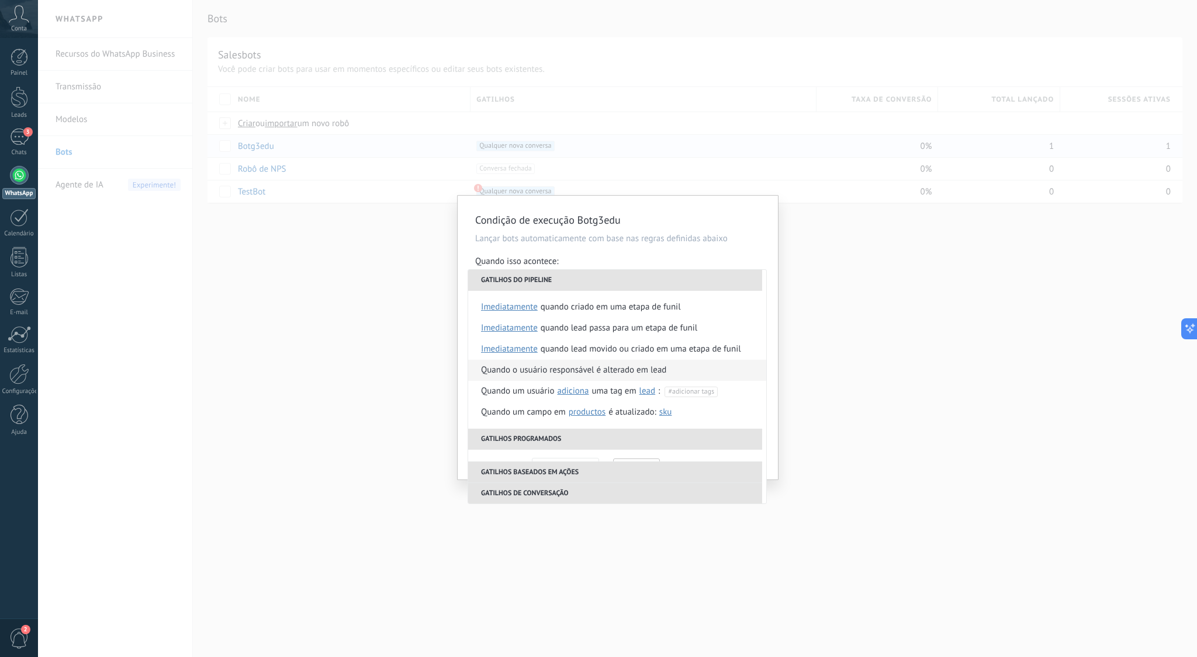
scroll to position [276, 0]
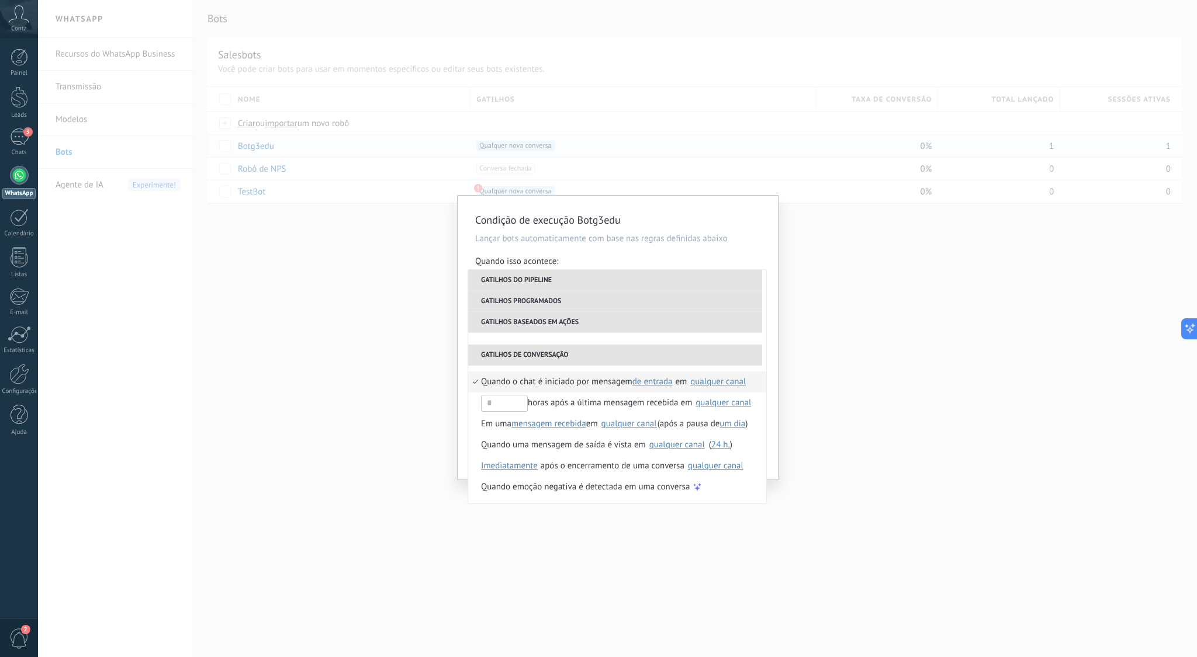
click at [707, 379] on div "qualquer canal" at bounding box center [718, 382] width 56 height 9
click at [700, 432] on span "595987145495" at bounding box center [719, 430] width 57 height 12
click at [770, 376] on div "Condição de execução Botg3edu Lançar bots automaticamente com base nas regras d…" at bounding box center [618, 338] width 320 height 284
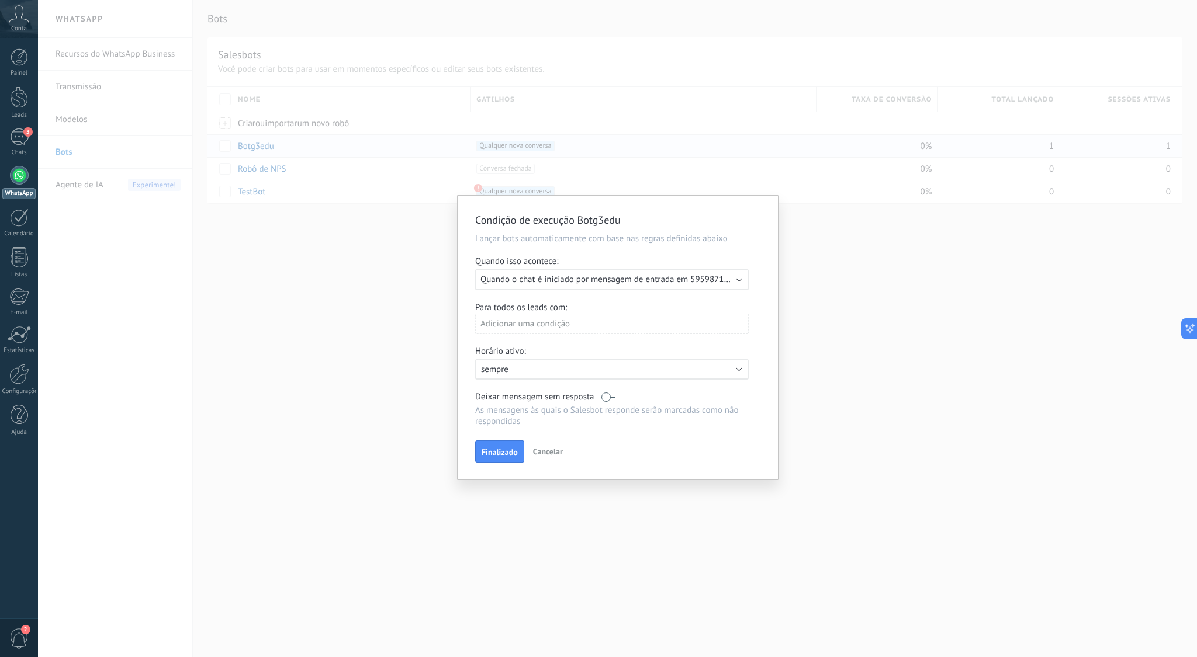
click at [531, 327] on div "Adicionar uma condição" at bounding box center [612, 324] width 274 height 20
click at [517, 349] on div "Fonte" at bounding box center [527, 346] width 91 height 16
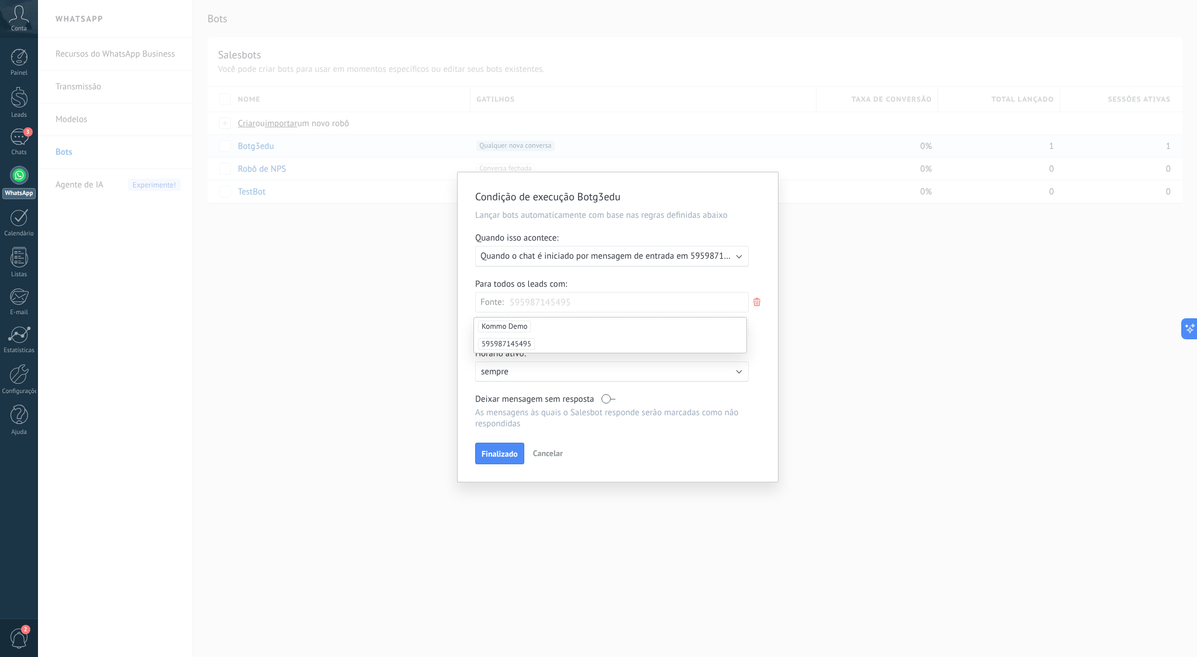
click at [526, 342] on span "595987145495" at bounding box center [506, 344] width 57 height 12
click at [760, 329] on div "Para todos os leads com: Fonte: 595987145495 Kommo Demo Adicionar uma condição" at bounding box center [617, 312] width 285 height 67
click at [731, 259] on span "Quando o chat é iniciado por mensagem de entrada em 595987145495" at bounding box center [613, 256] width 267 height 11
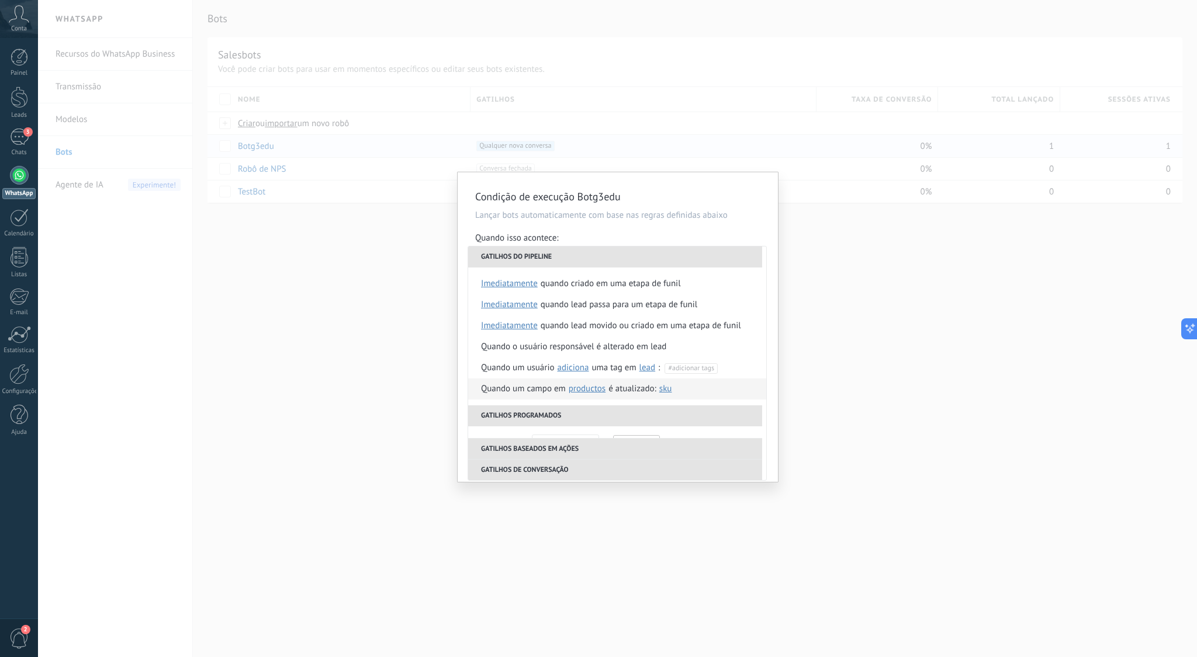
scroll to position [276, 0]
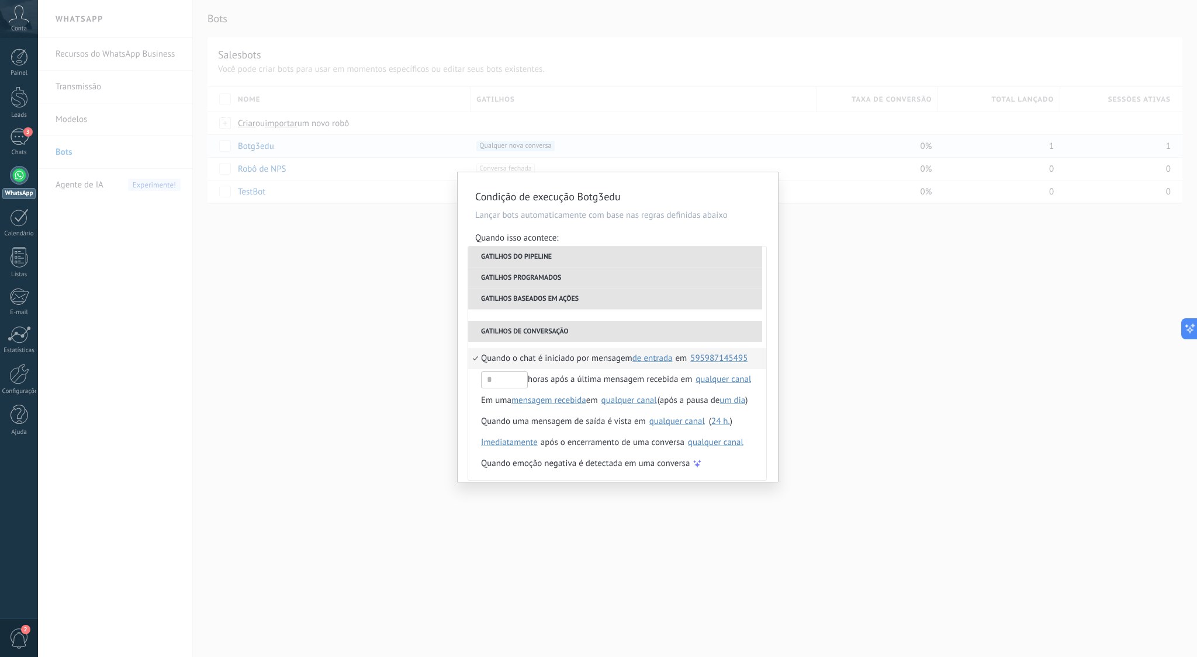
click at [707, 361] on div "595987145495" at bounding box center [718, 358] width 57 height 9
click at [707, 361] on div "Selecionar tudo" at bounding box center [706, 364] width 58 height 12
click at [762, 345] on div "Quando o chat é iniciado por mensagem de entrada de saída qualquer de entrada e…" at bounding box center [617, 411] width 298 height 138
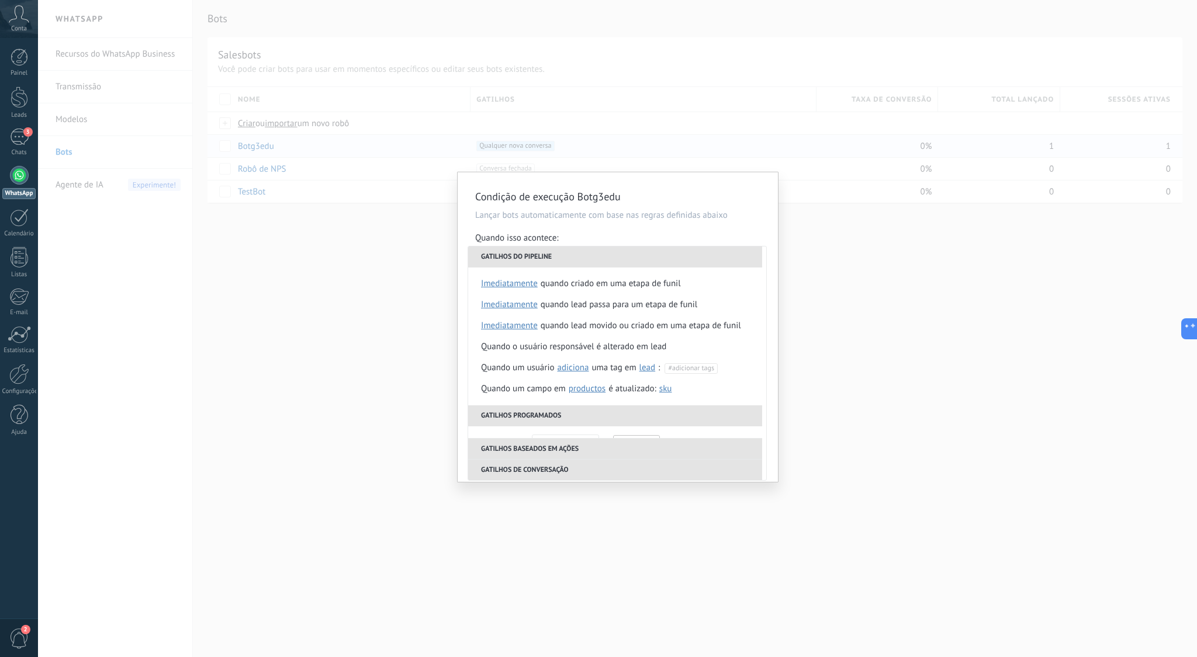
click at [714, 237] on div "Quando isso acontece:" at bounding box center [617, 239] width 285 height 13
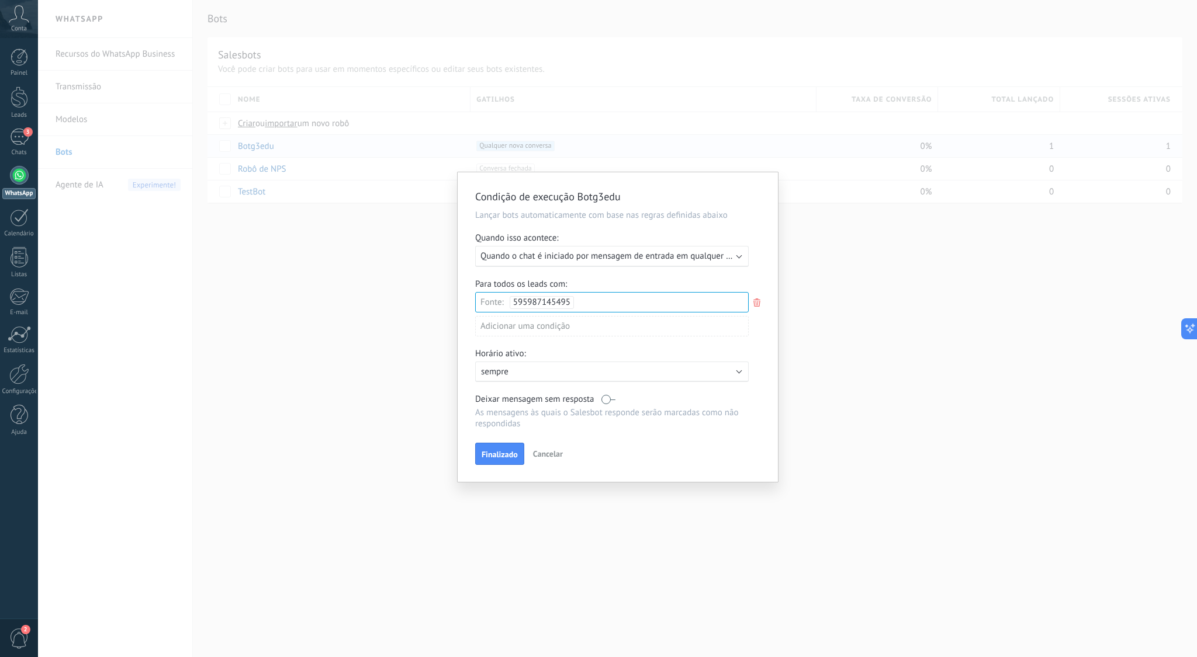
click at [701, 250] on div "Executar: Quando o chat é iniciado por mensagem de entrada em qualquer canal" at bounding box center [612, 256] width 274 height 21
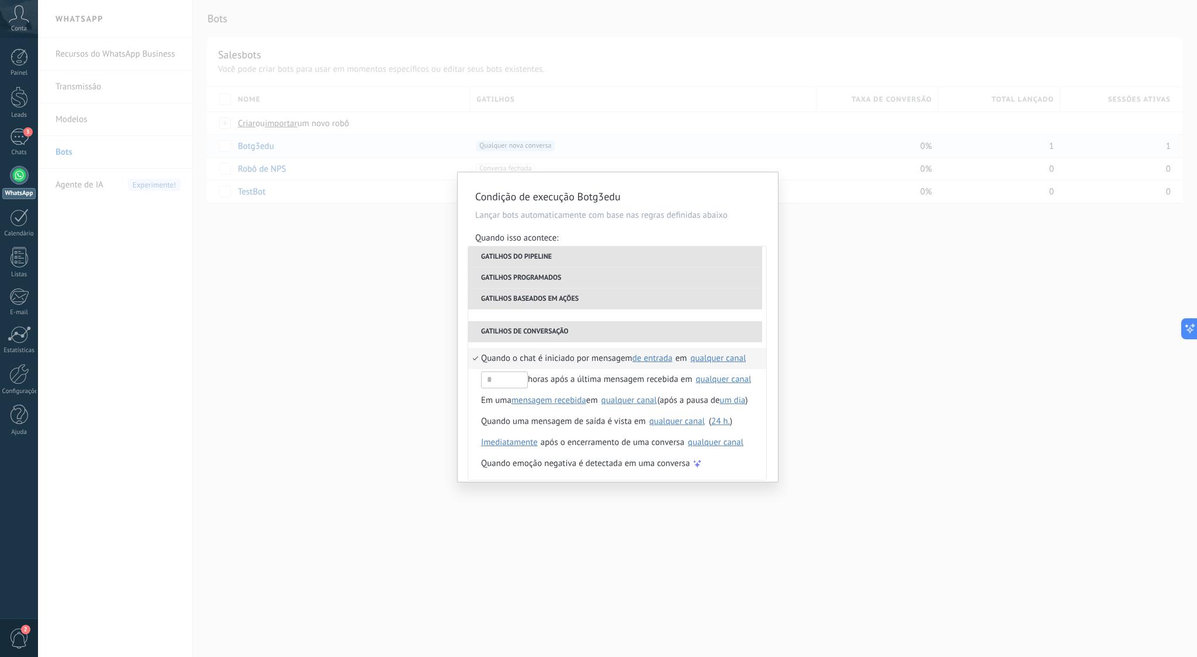
drag, startPoint x: 840, startPoint y: 390, endPoint x: 828, endPoint y: 388, distance: 12.5
click at [839, 389] on div "Condição de execução Botg3edu Lançar bots automaticamente com base nas regras d…" at bounding box center [617, 328] width 1159 height 657
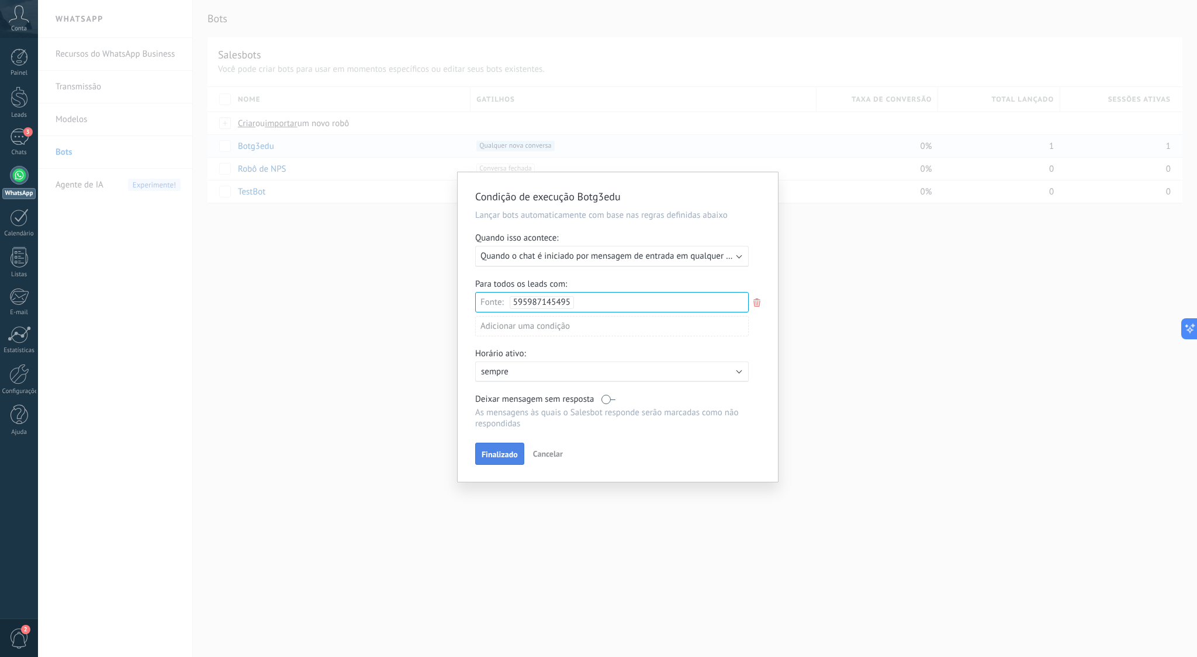
click at [505, 457] on span "Finalizado" at bounding box center [500, 455] width 36 height 8
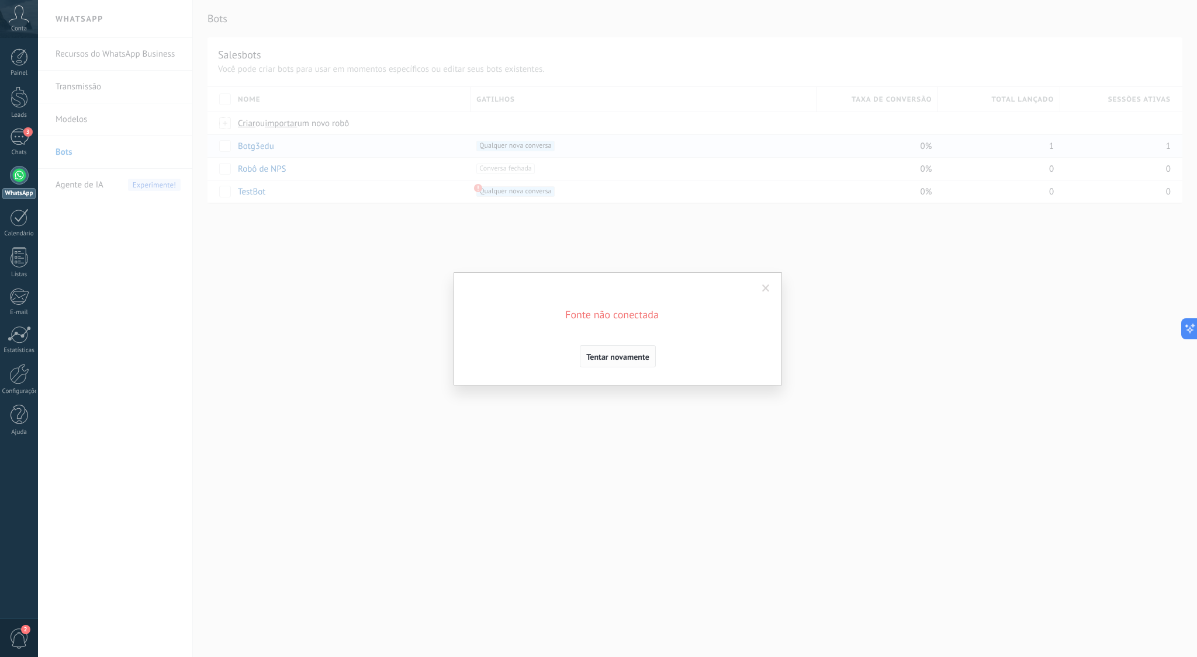
click at [623, 353] on span "Tentar novamente" at bounding box center [617, 357] width 63 height 8
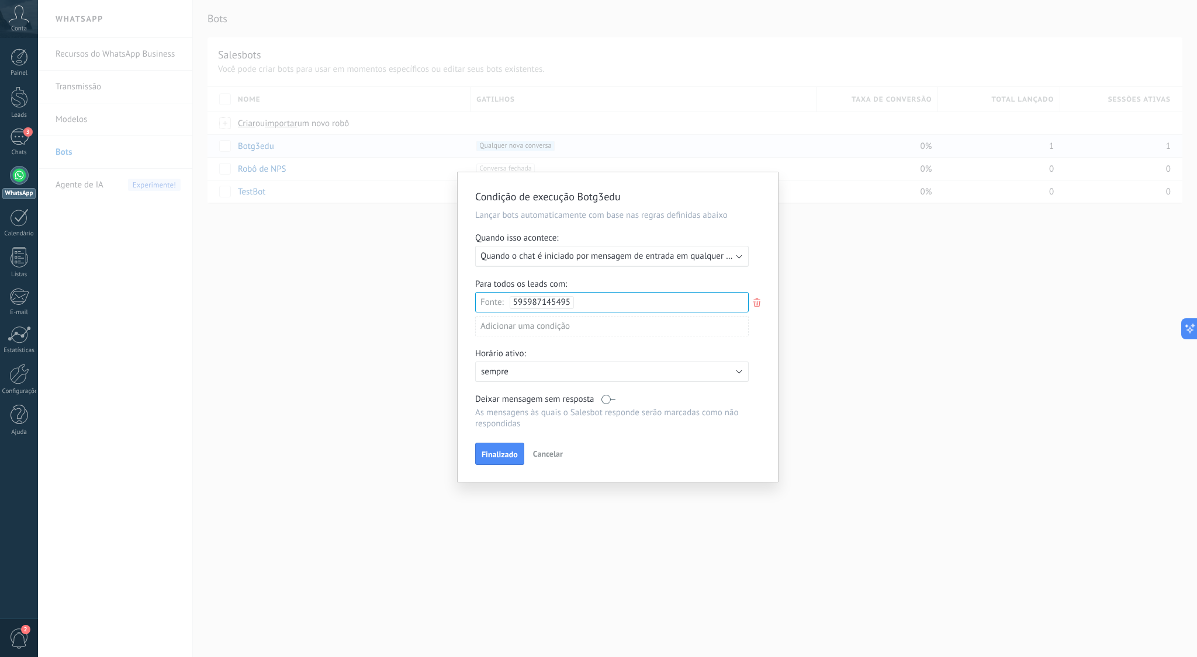
click at [599, 296] on div "Fonte: 595987145495" at bounding box center [612, 302] width 274 height 20
click at [510, 326] on span "Kommo Demo" at bounding box center [504, 327] width 53 height 12
click at [756, 305] on icon at bounding box center [756, 303] width 13 height 14
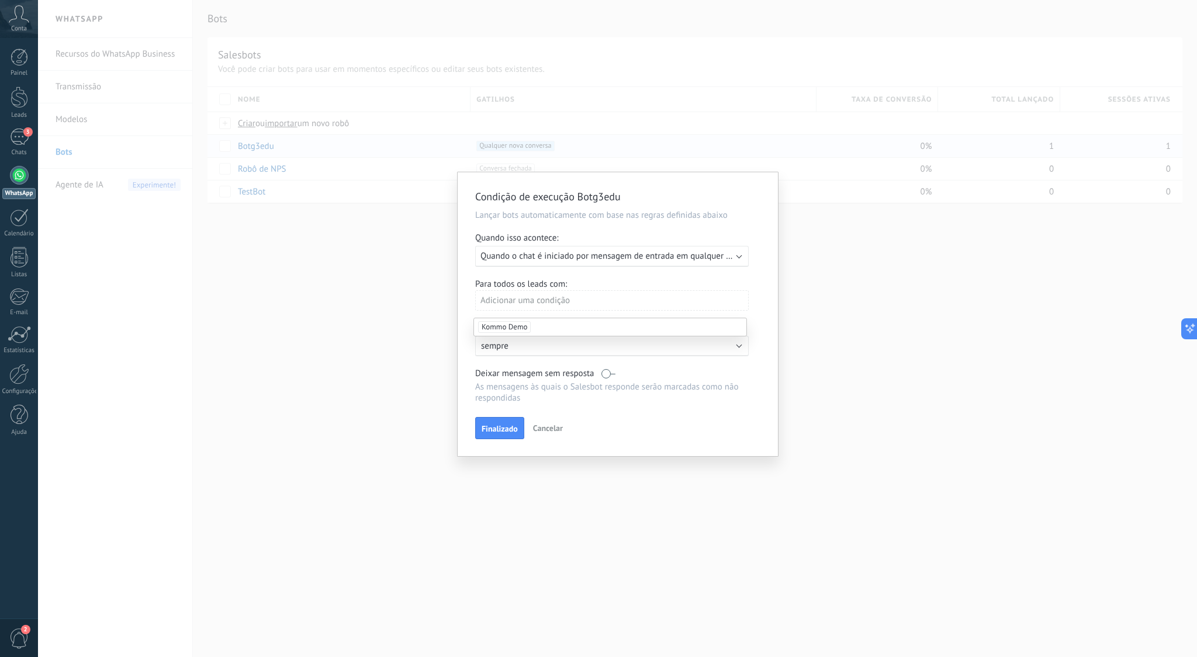
click at [559, 301] on div "Adicionar uma condição" at bounding box center [612, 300] width 274 height 20
click at [542, 408] on div "Fonte" at bounding box center [527, 407] width 91 height 16
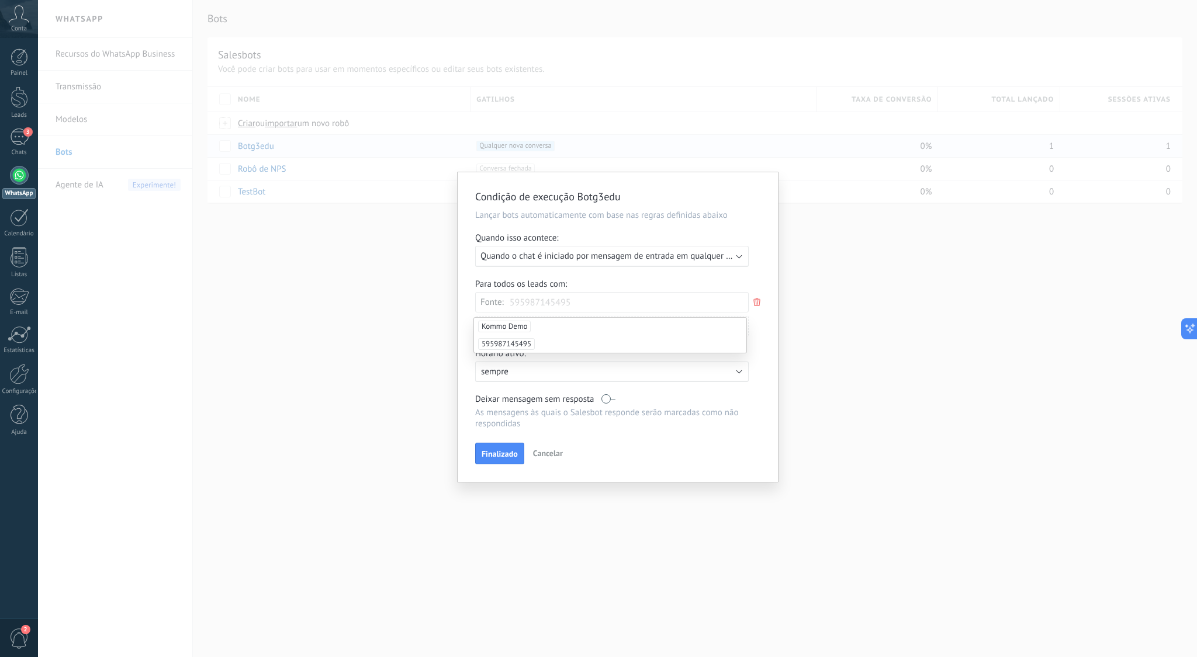
click at [504, 345] on span "595987145495" at bounding box center [506, 344] width 57 height 12
click at [500, 458] on span "Finalizado" at bounding box center [500, 455] width 36 height 8
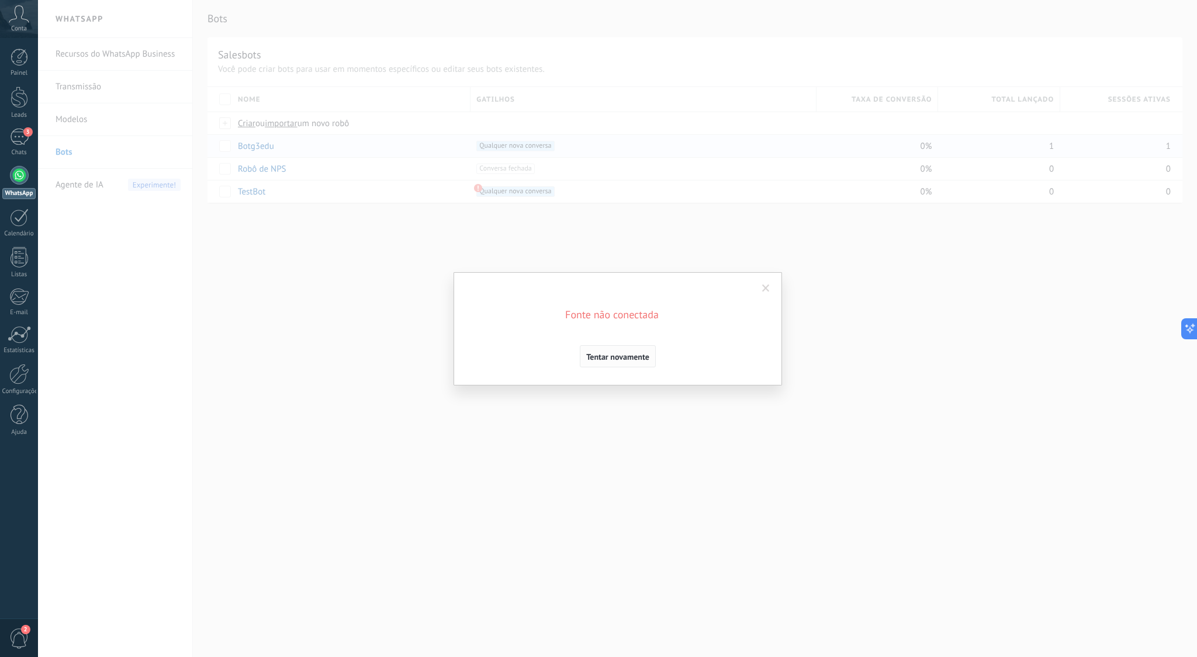
click at [642, 361] on span "Tentar novamente" at bounding box center [617, 357] width 63 height 8
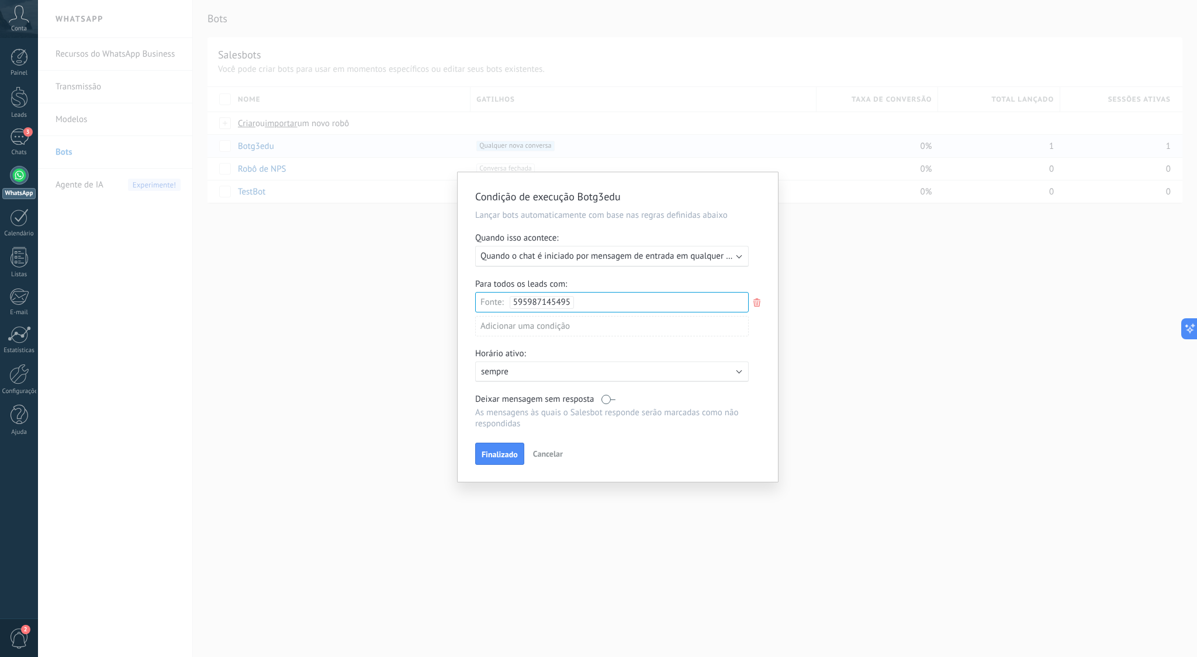
click at [757, 304] on use at bounding box center [756, 303] width 7 height 8
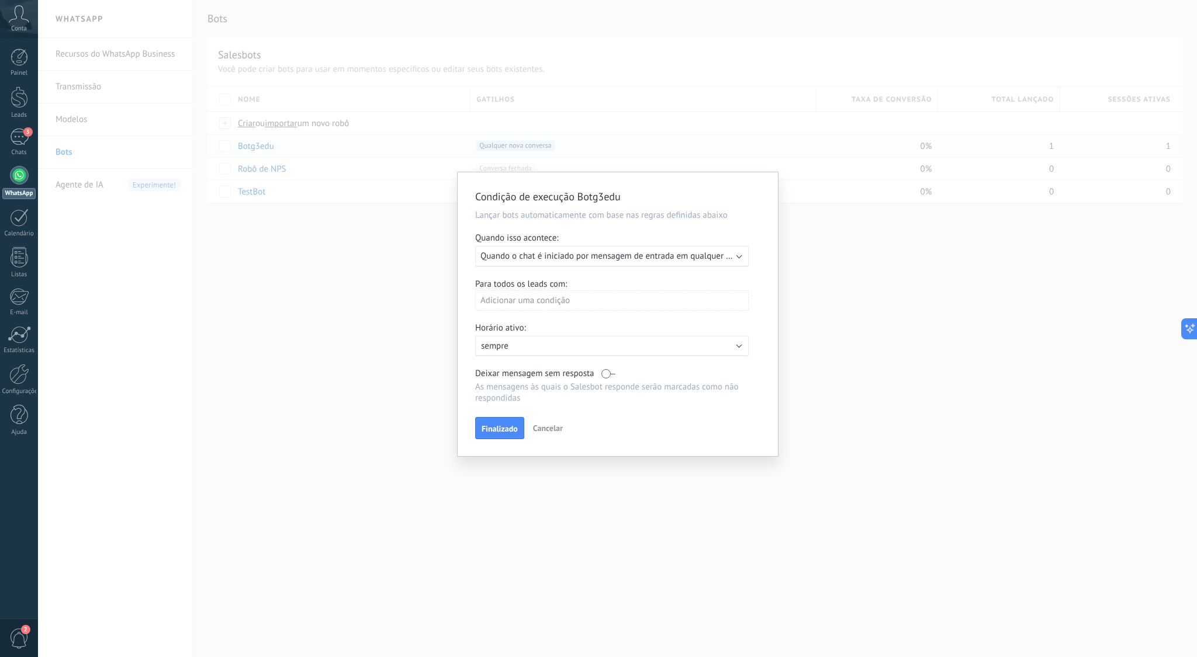
click at [740, 254] on div "Executar: Quando o chat é iniciado por mensagem de entrada em qualquer canal" at bounding box center [612, 256] width 274 height 21
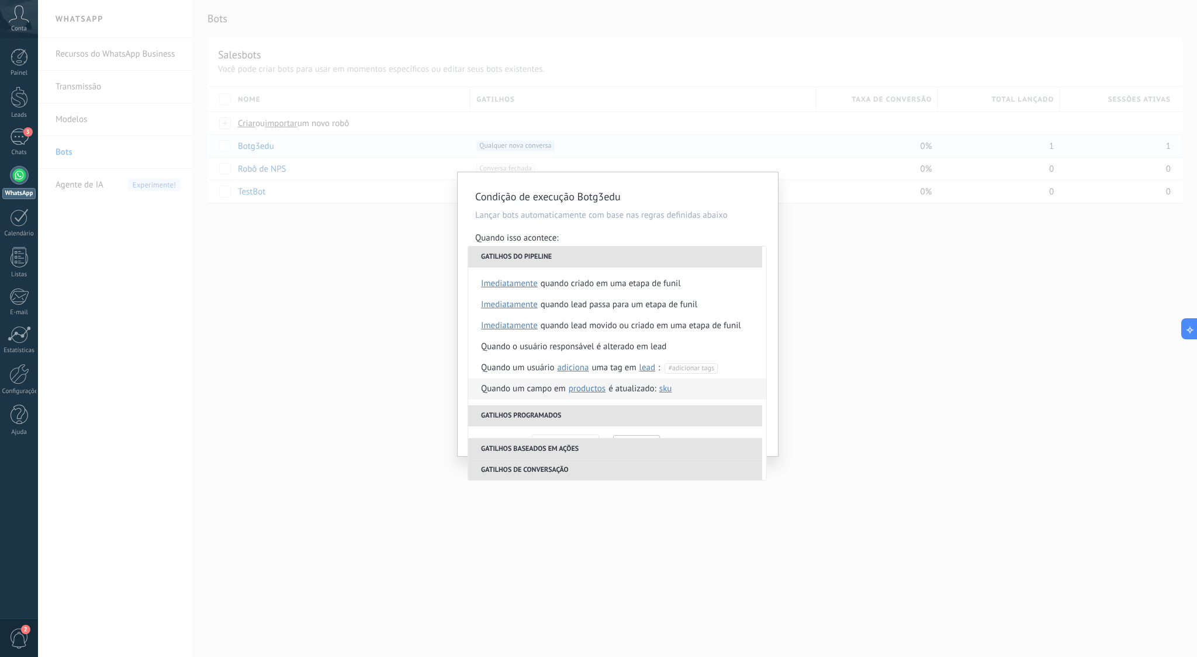
scroll to position [276, 0]
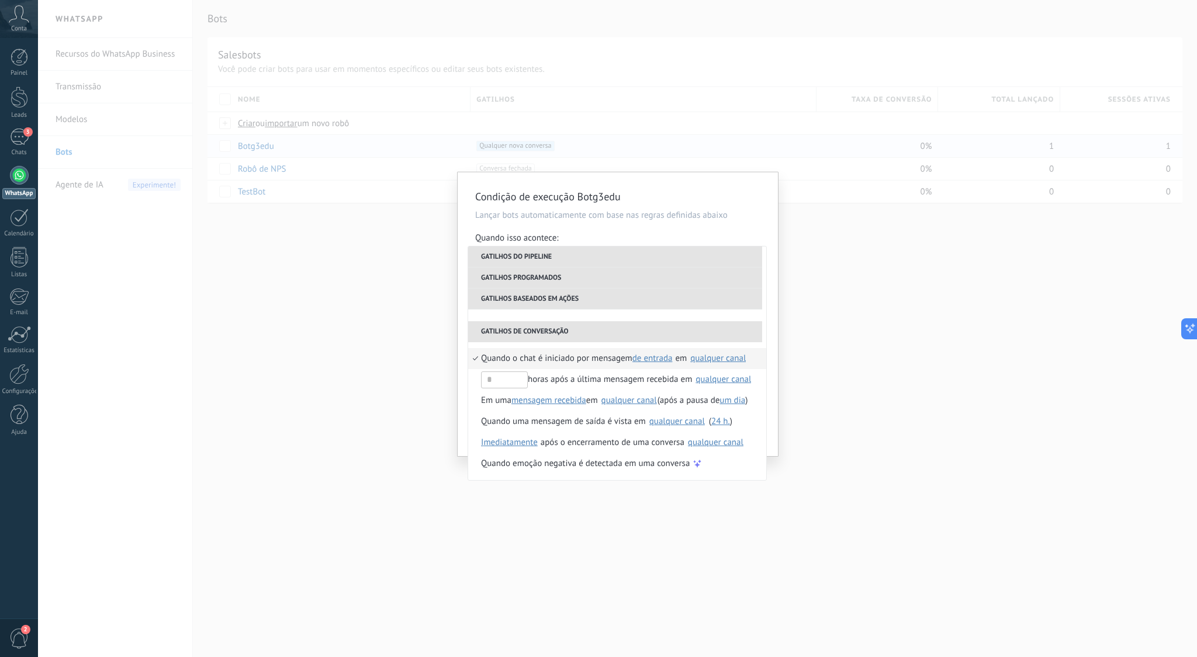
click at [663, 362] on span "de entrada" at bounding box center [652, 358] width 40 height 11
drag, startPoint x: 667, startPoint y: 399, endPoint x: 702, endPoint y: 362, distance: 50.4
click at [667, 399] on span "qualquer" at bounding box center [661, 399] width 53 height 11
click at [710, 356] on div "qualquer canal" at bounding box center [711, 358] width 56 height 9
click at [702, 406] on span "595987145495" at bounding box center [719, 406] width 57 height 12
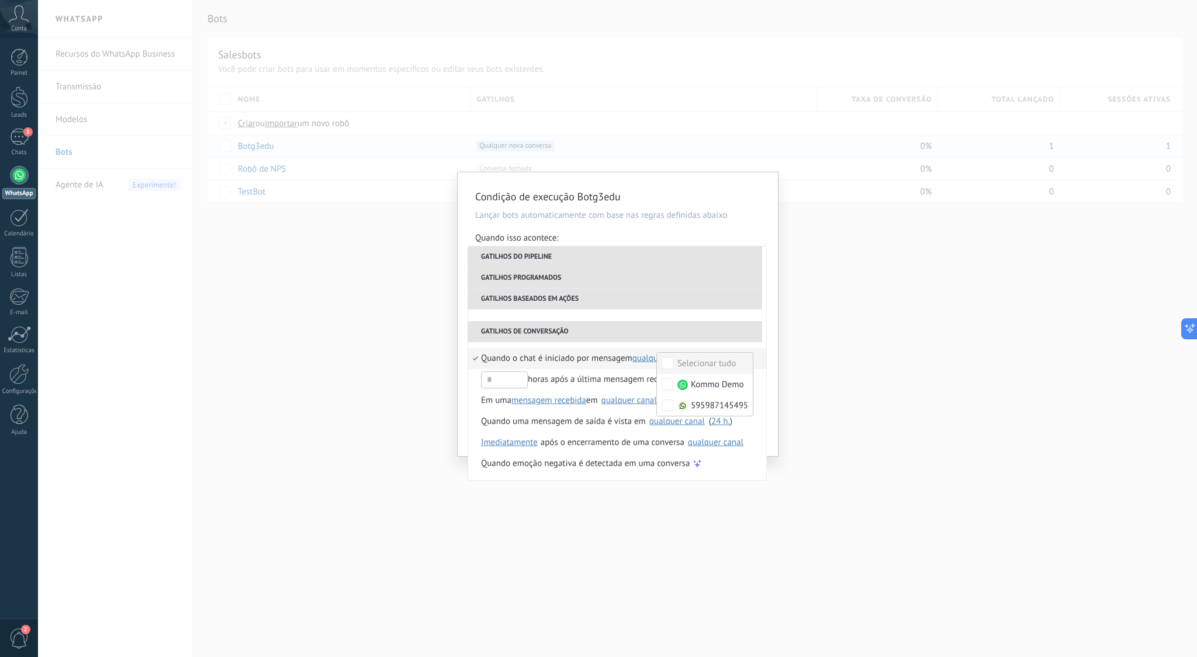
click at [770, 345] on div "Condição de execução Botg3edu Lançar bots automaticamente com base nas regras d…" at bounding box center [618, 314] width 320 height 284
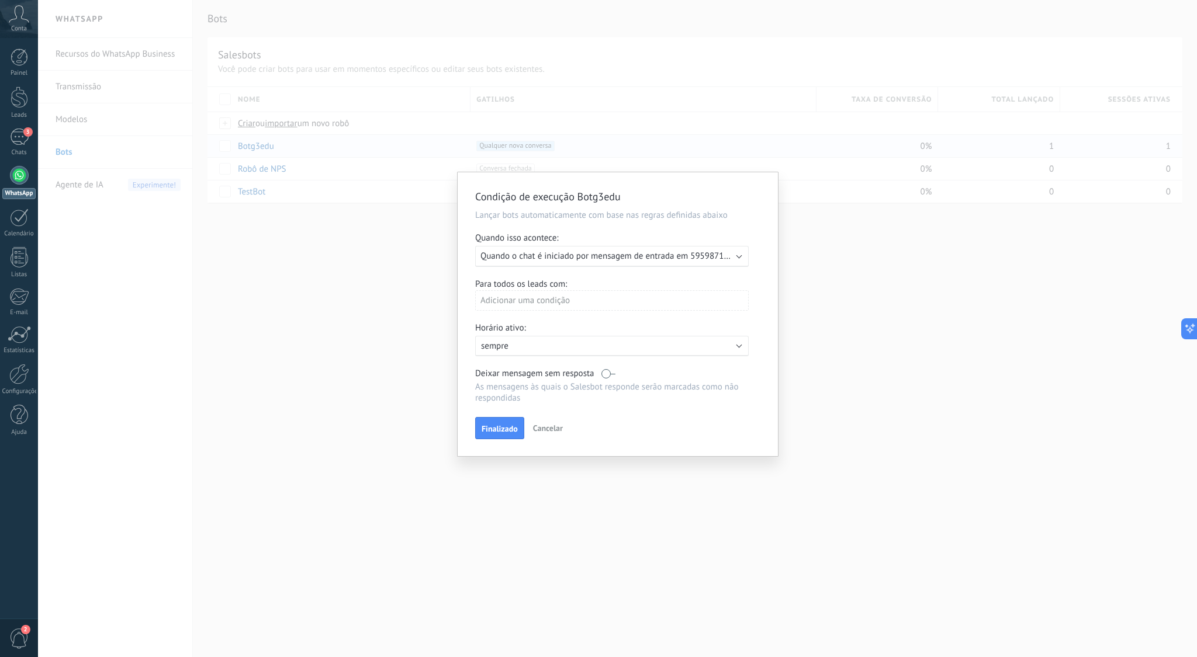
click at [508, 428] on span "Finalizado" at bounding box center [500, 429] width 36 height 8
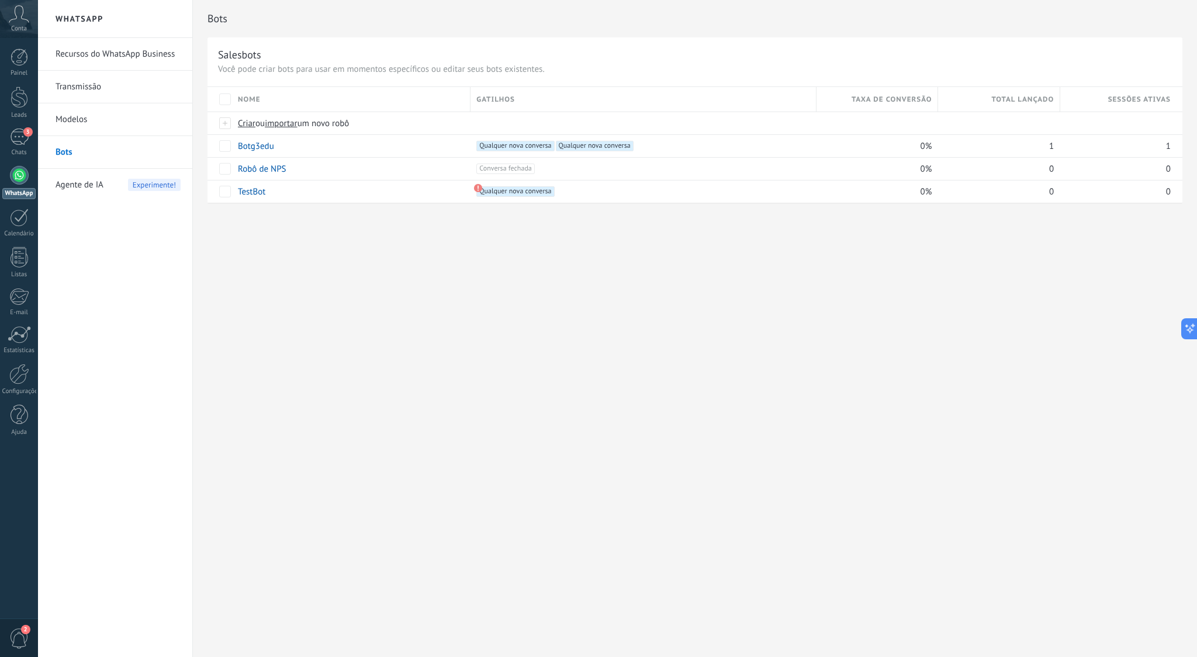
scroll to position [11, 0]
click at [251, 146] on link "Botg3edu" at bounding box center [256, 146] width 36 height 11
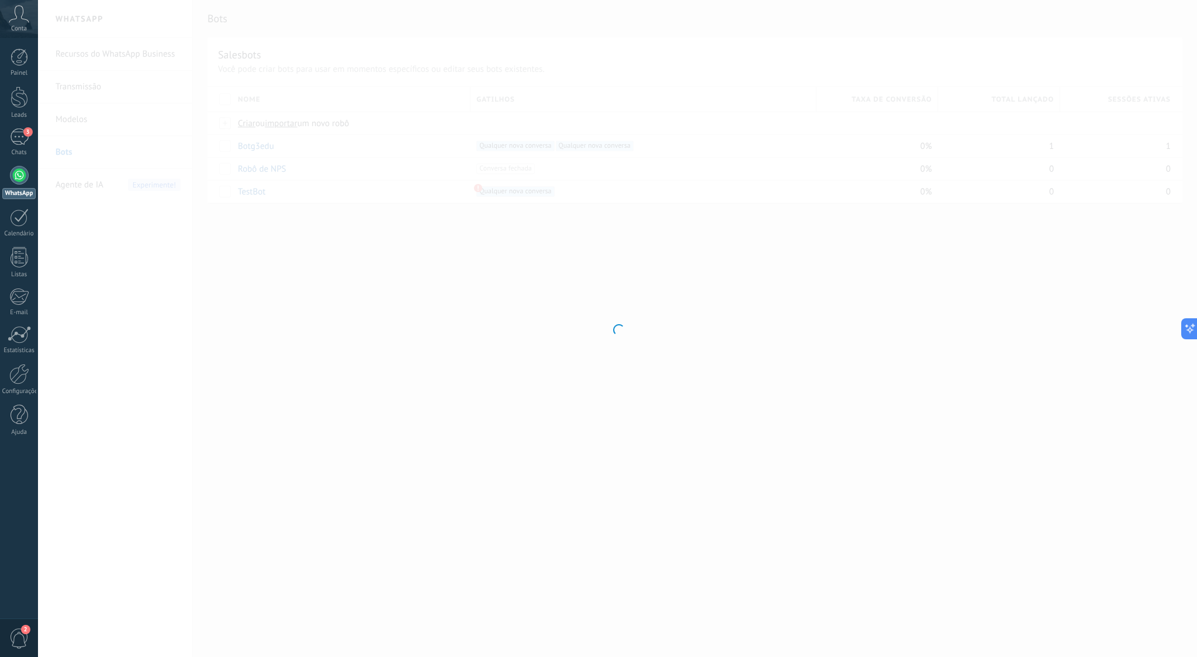
type input "********"
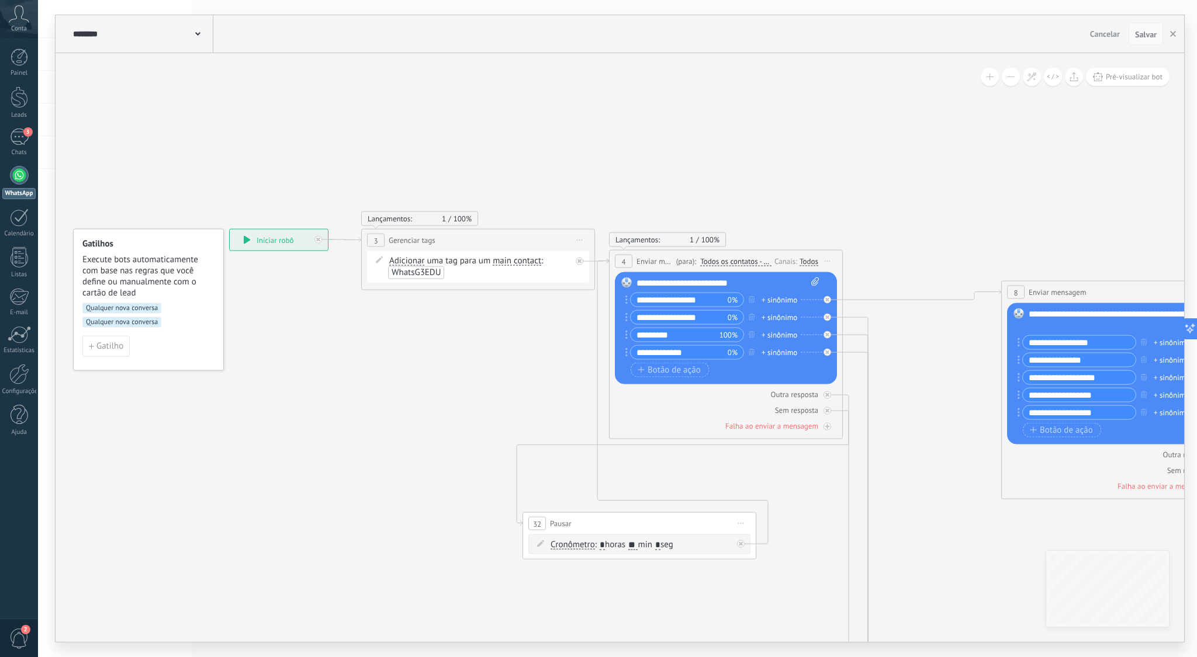
click at [1150, 34] on span "Salvar" at bounding box center [1146, 34] width 22 height 8
click at [20, 23] on div "Conta" at bounding box center [19, 19] width 38 height 38
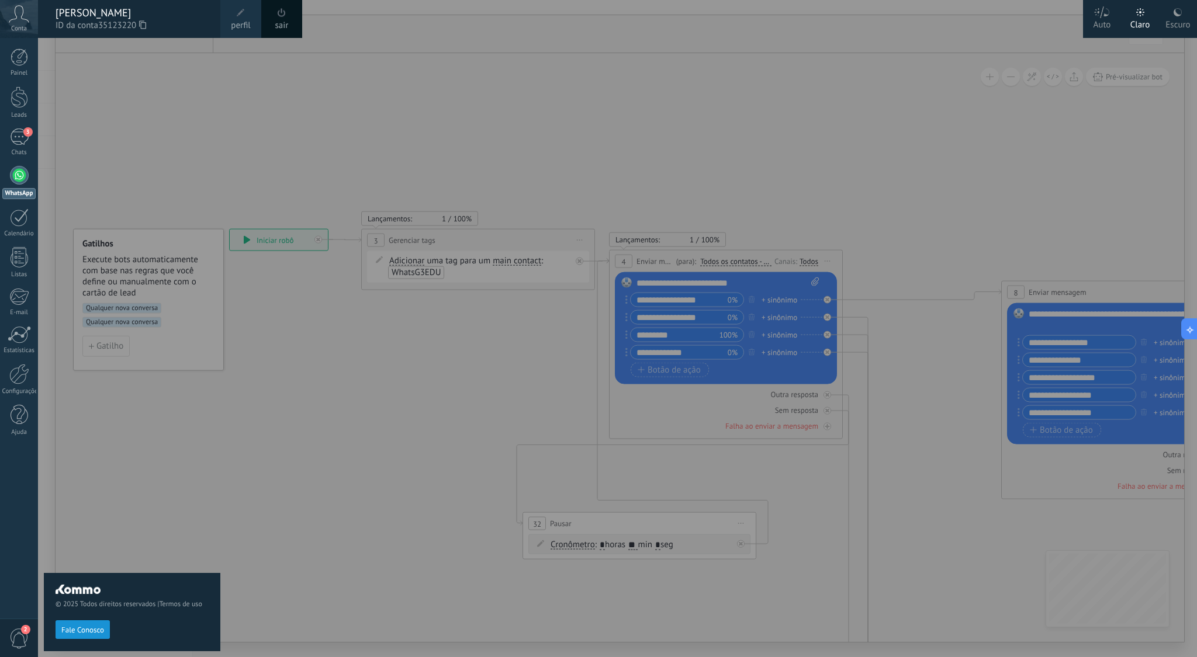
click at [19, 175] on div at bounding box center [19, 175] width 19 height 19
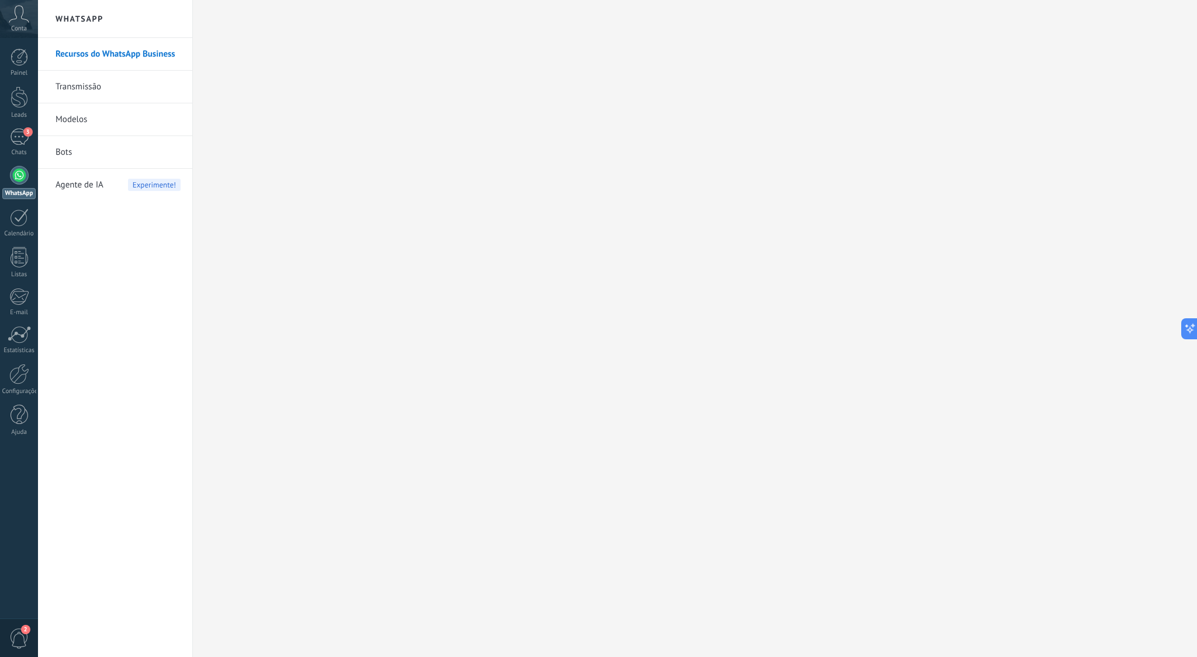
click at [118, 151] on link "Bots" at bounding box center [118, 152] width 125 height 33
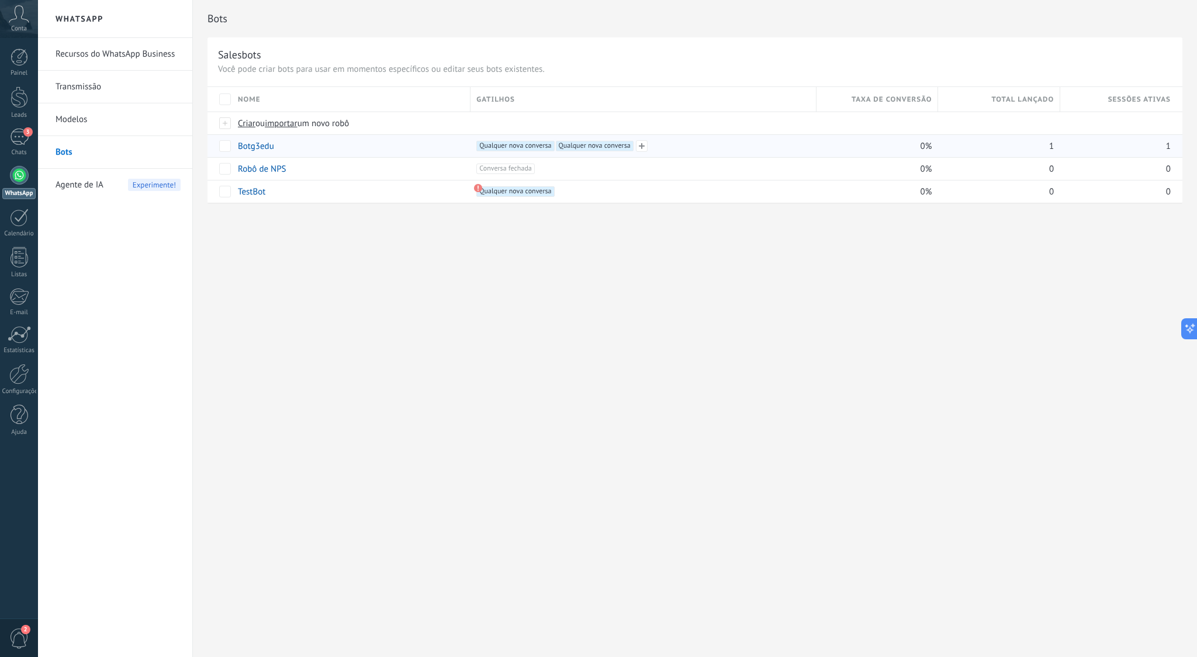
click at [667, 147] on div "+2 Qualquer nova conversa +1 Qualquer nova conversa +0" at bounding box center [642, 146] width 333 height 11
click at [526, 148] on span "Qualquer nova conversa +1" at bounding box center [515, 146] width 78 height 11
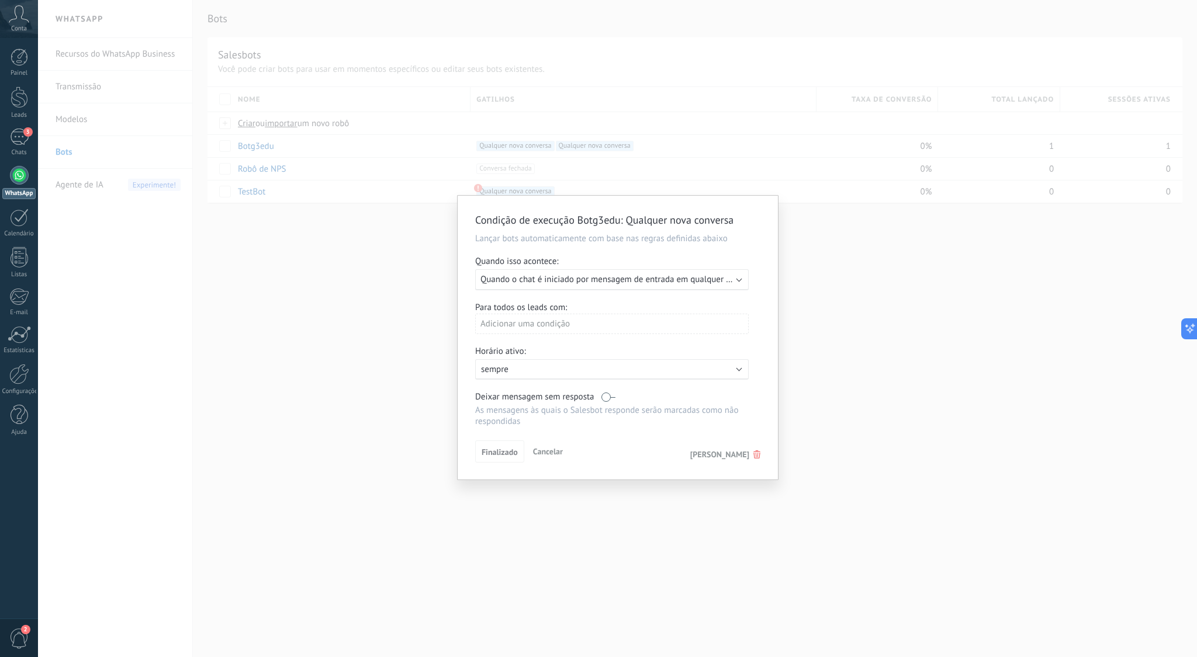
click at [754, 456] on use at bounding box center [756, 455] width 7 height 8
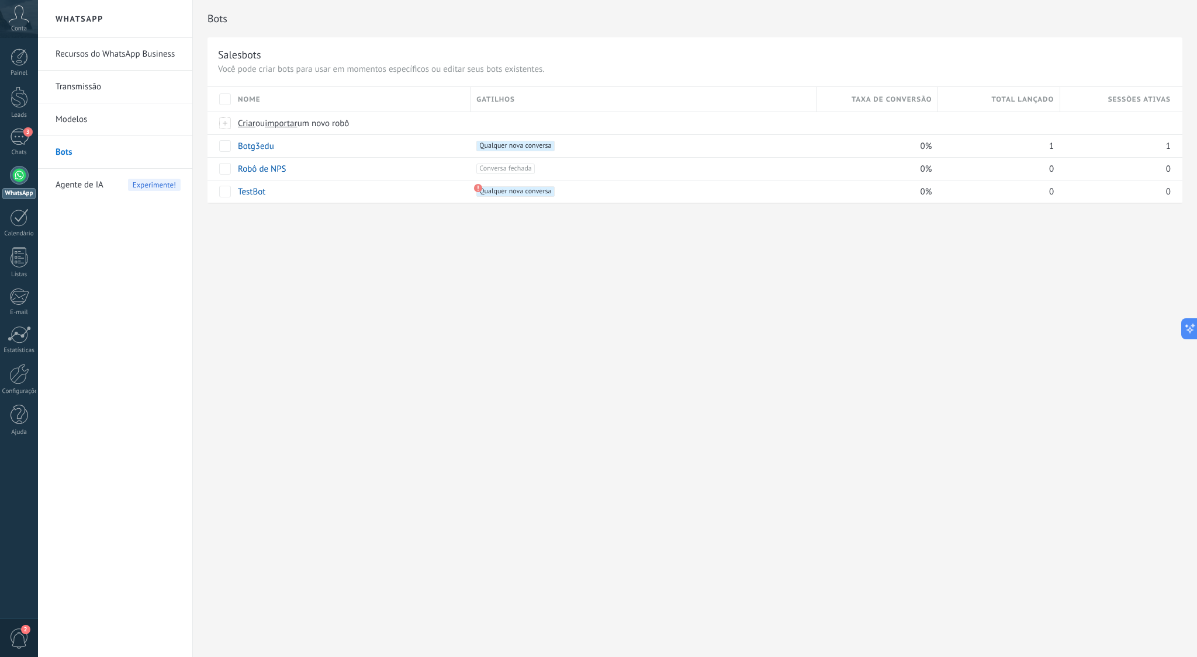
click at [128, 58] on link "Recursos do WhatsApp Business" at bounding box center [118, 54] width 125 height 33
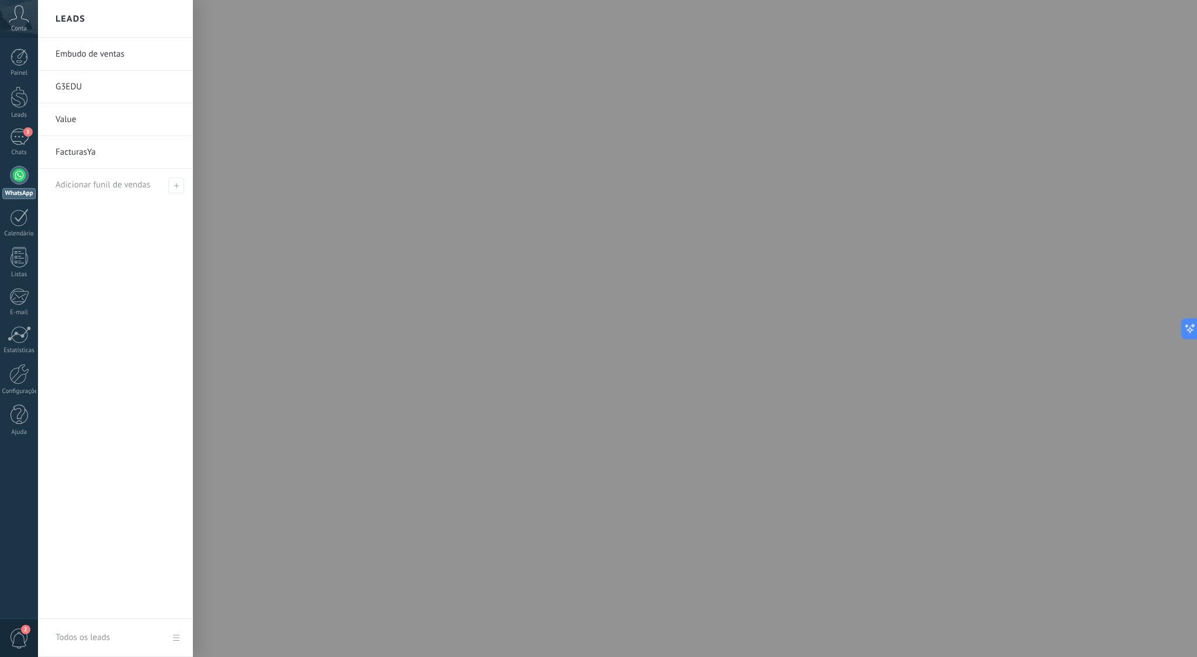
click at [91, 89] on link "G3EDU" at bounding box center [119, 87] width 126 height 33
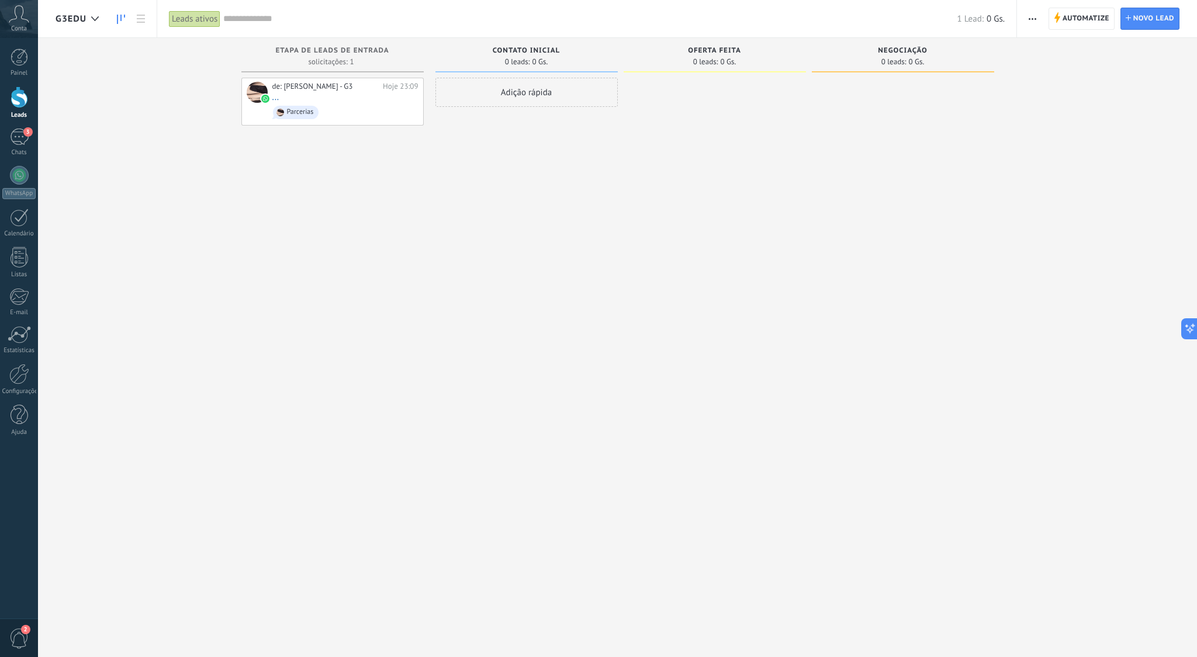
click at [551, 95] on div "Adição rápida" at bounding box center [526, 92] width 182 height 29
click at [674, 151] on div at bounding box center [715, 330] width 182 height 505
click at [502, 247] on span "Cancelar" at bounding box center [510, 249] width 30 height 11
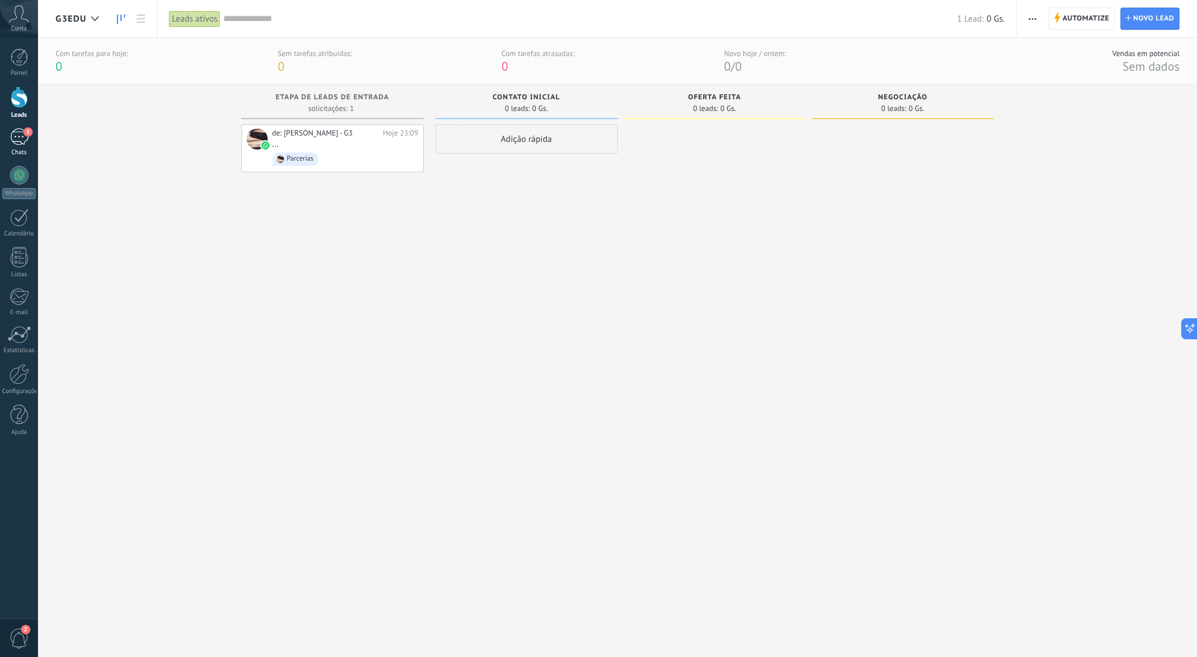
click at [23, 136] on div "3" at bounding box center [19, 137] width 19 height 17
